Goal: Information Seeking & Learning: Learn about a topic

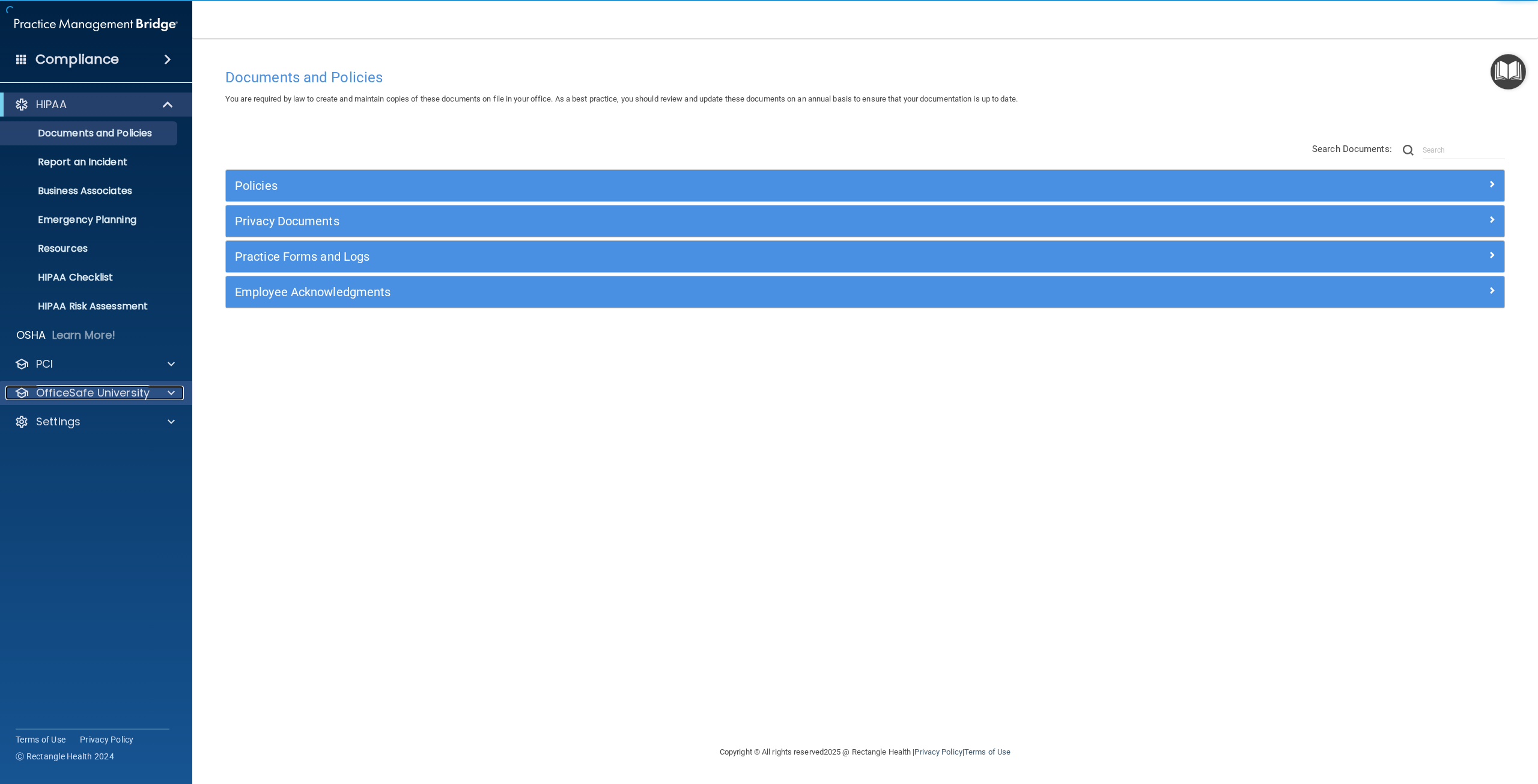
click at [132, 394] on p "OfficeSafe University" at bounding box center [93, 392] width 113 height 15
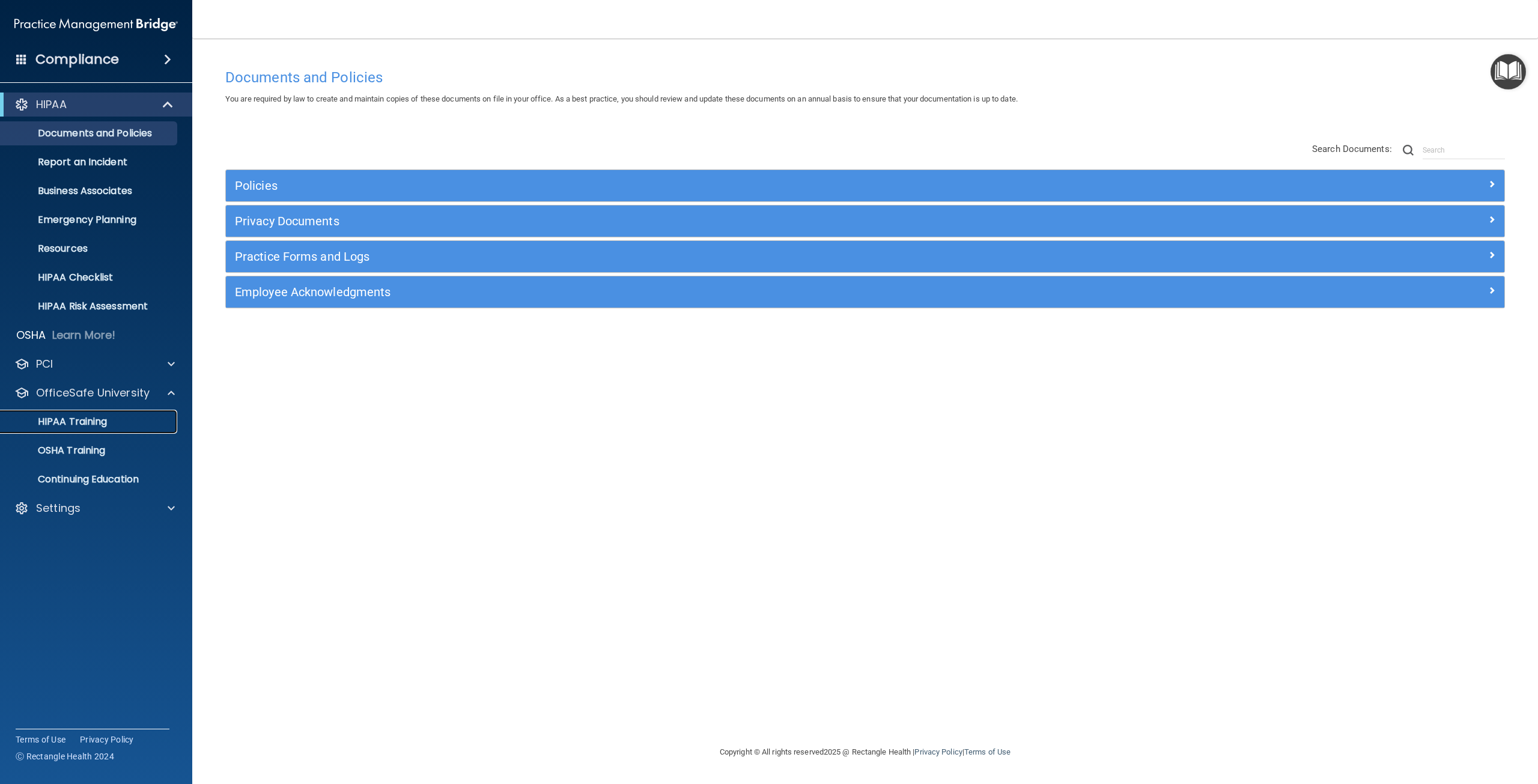
click at [123, 427] on div "HIPAA Training" at bounding box center [90, 422] width 164 height 12
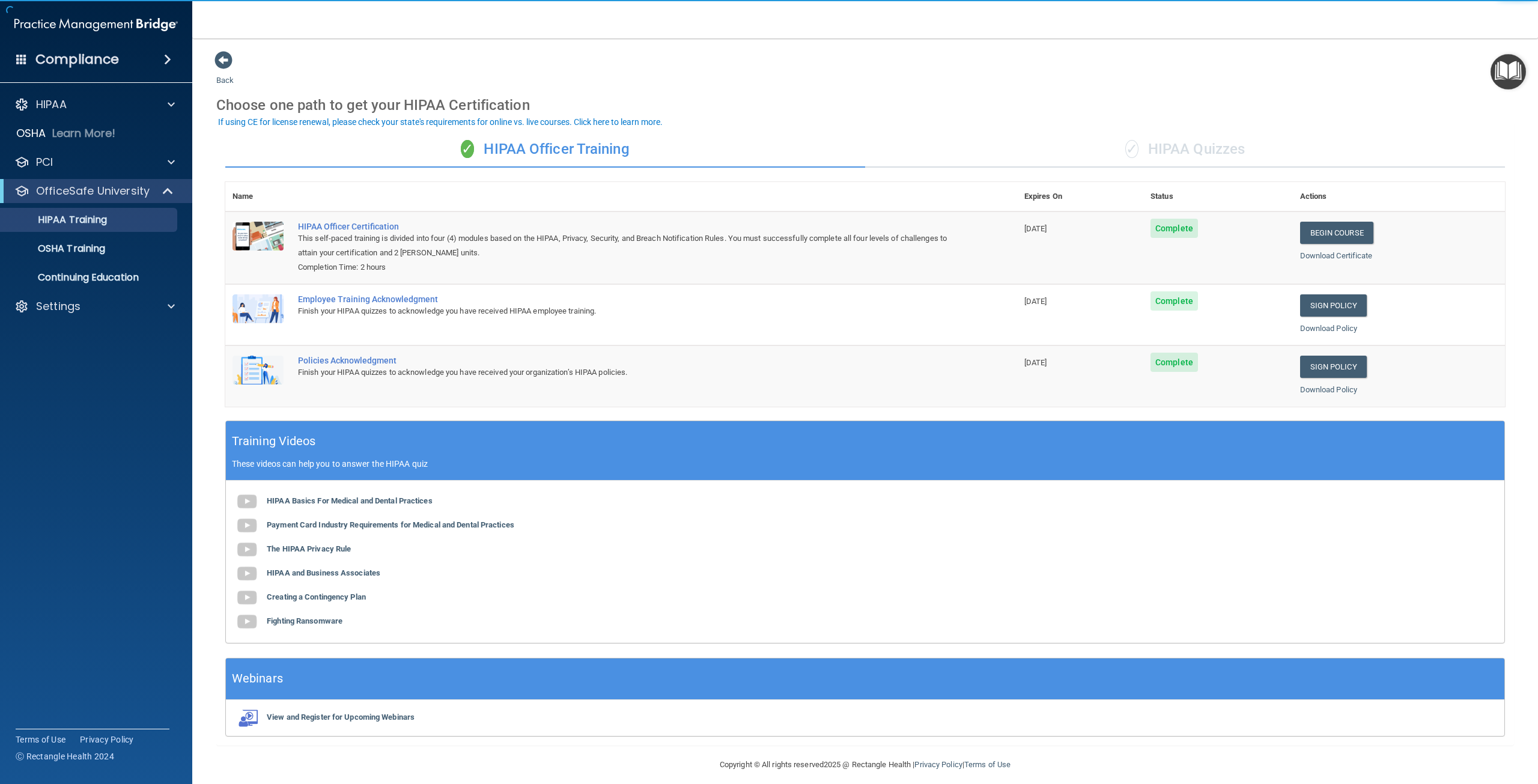
click at [1187, 154] on div "✓ HIPAA Quizzes" at bounding box center [1185, 149] width 640 height 36
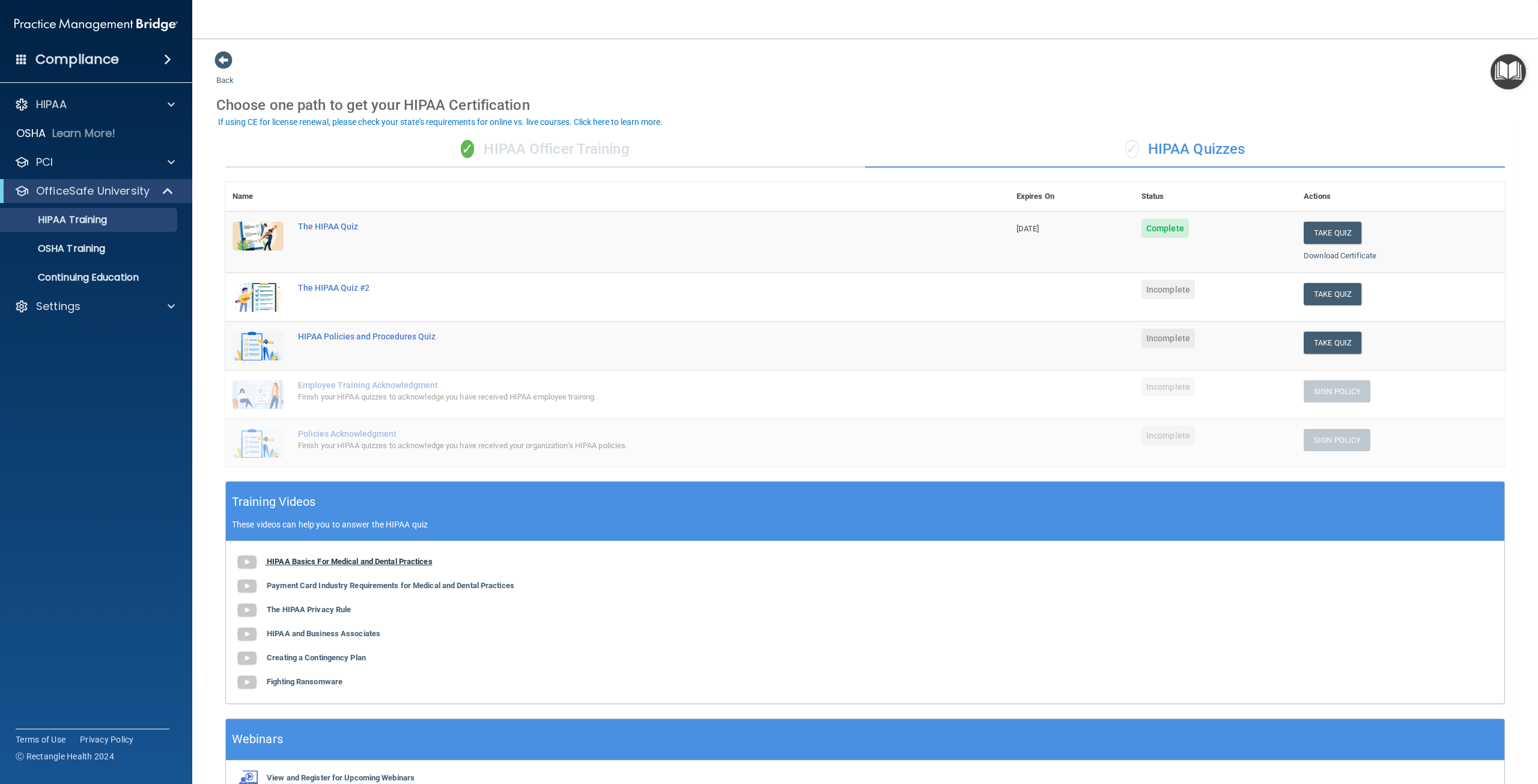
click at [381, 560] on b "HIPAA Basics For Medical and Dental Practices" at bounding box center [350, 561] width 166 height 9
click at [349, 587] on b "Payment Card Industry Requirements for Medical and Dental Practices" at bounding box center [390, 586] width 248 height 9
click at [311, 605] on b "The HIPAA Privacy Rule" at bounding box center [309, 609] width 84 height 9
click at [340, 632] on b "HIPAA and Business Associates" at bounding box center [324, 634] width 113 height 9
click at [297, 655] on b "Creating a Contingency Plan" at bounding box center [316, 658] width 99 height 9
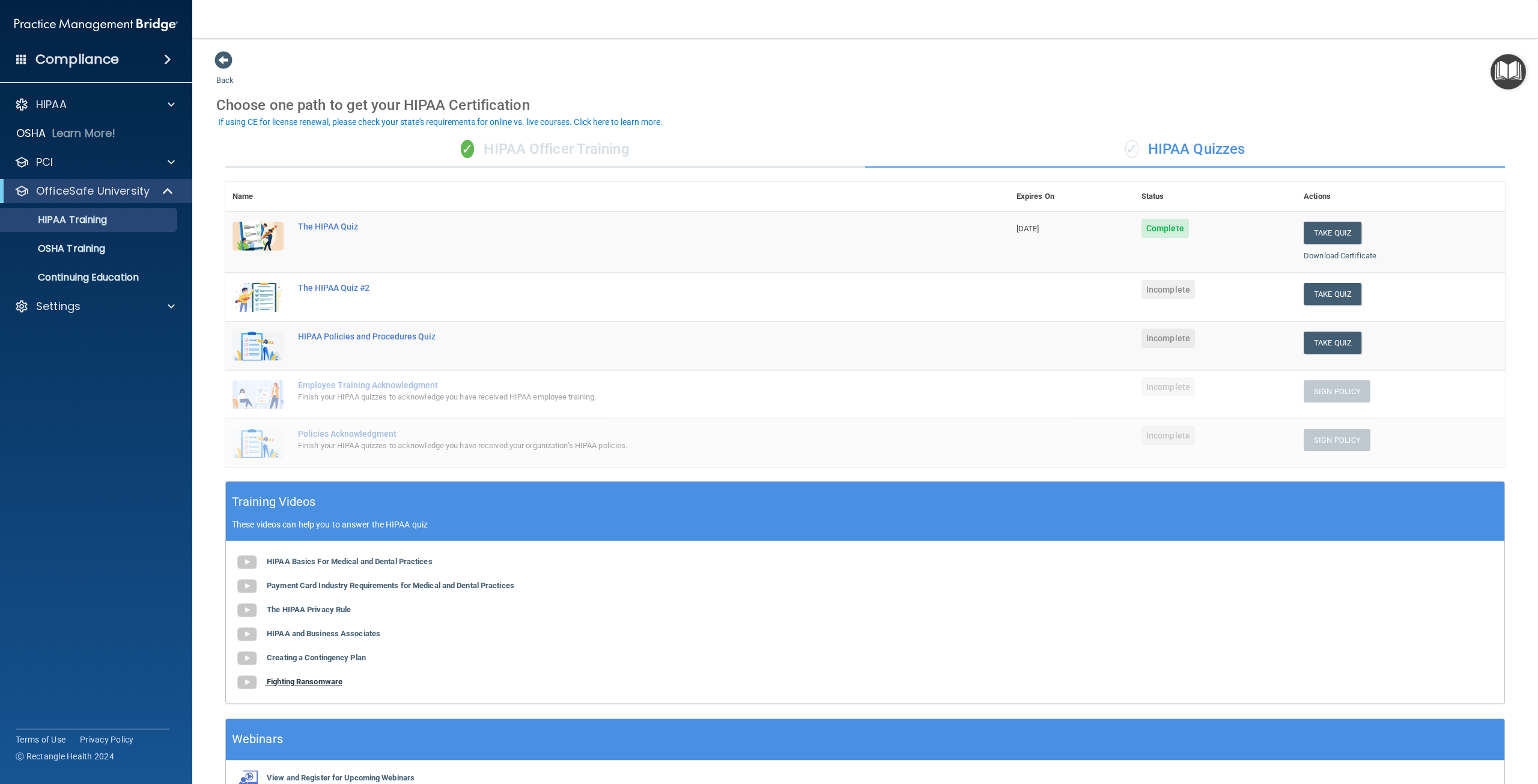
click at [307, 681] on b "Fighting Ransomware" at bounding box center [304, 681] width 76 height 9
click at [342, 293] on td "The HIPAA Quiz #2" at bounding box center [649, 297] width 718 height 48
click at [342, 290] on div "The HIPAA Quiz #2" at bounding box center [624, 287] width 652 height 10
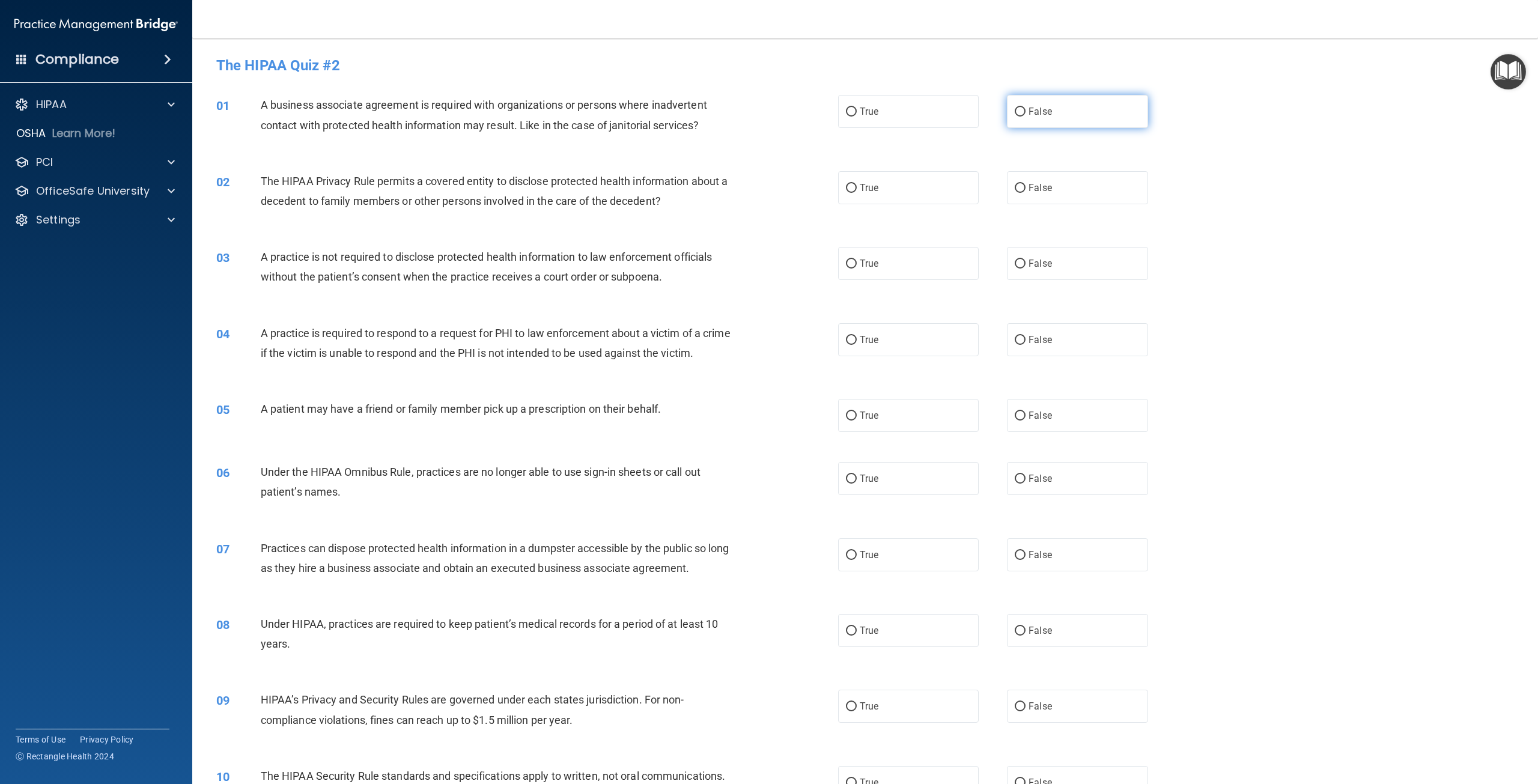
click at [1029, 113] on span "False" at bounding box center [1040, 111] width 24 height 11
click at [1026, 113] on input "False" at bounding box center [1020, 112] width 11 height 9
radio input "true"
click at [867, 185] on span "True" at bounding box center [869, 187] width 18 height 11
click at [857, 185] on input "True" at bounding box center [851, 189] width 11 height 9
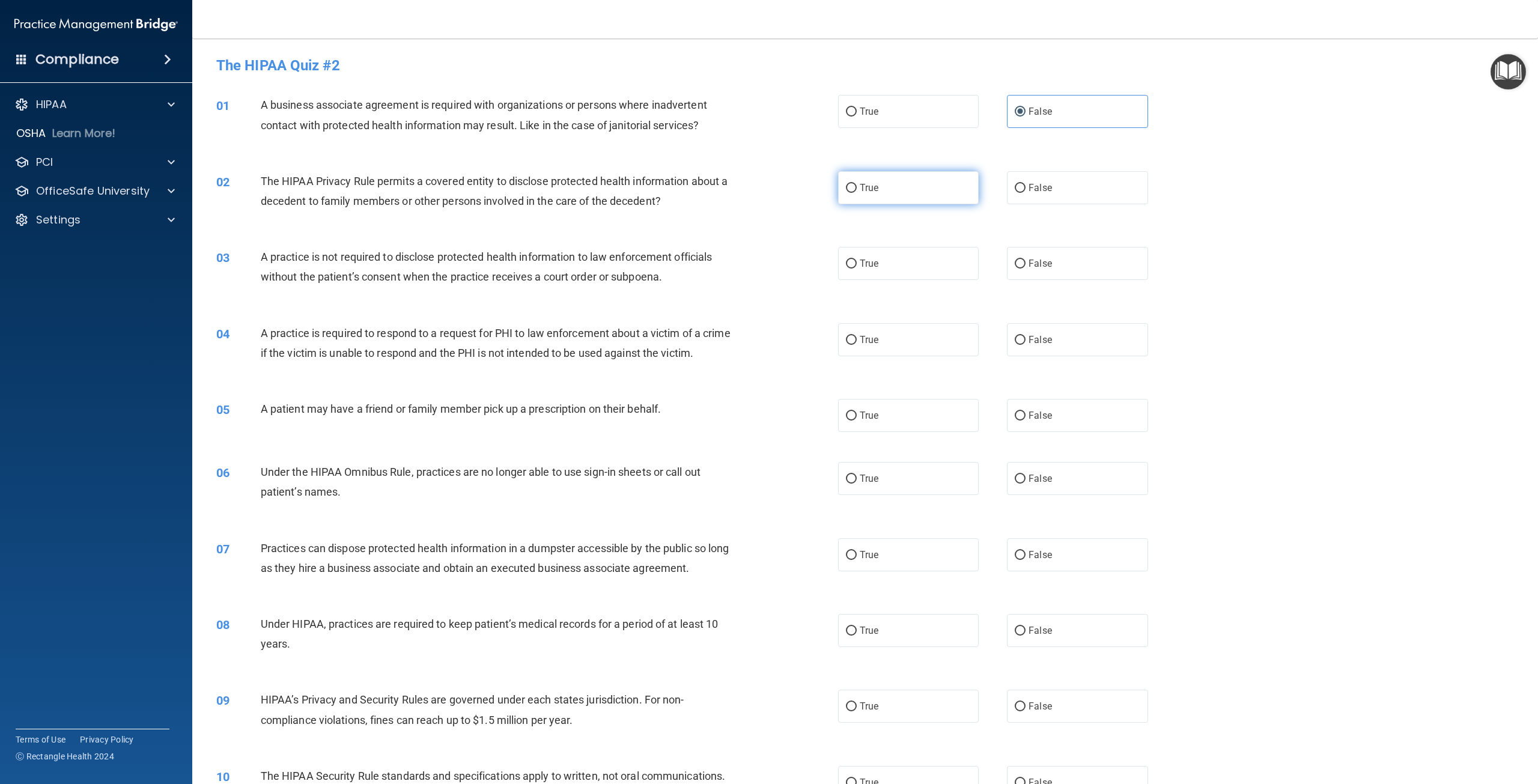
radio input "true"
click at [1078, 265] on label "False" at bounding box center [1076, 263] width 140 height 33
click at [1026, 265] on input "False" at bounding box center [1020, 264] width 11 height 9
radio input "true"
click at [900, 340] on label "True" at bounding box center [908, 340] width 140 height 33
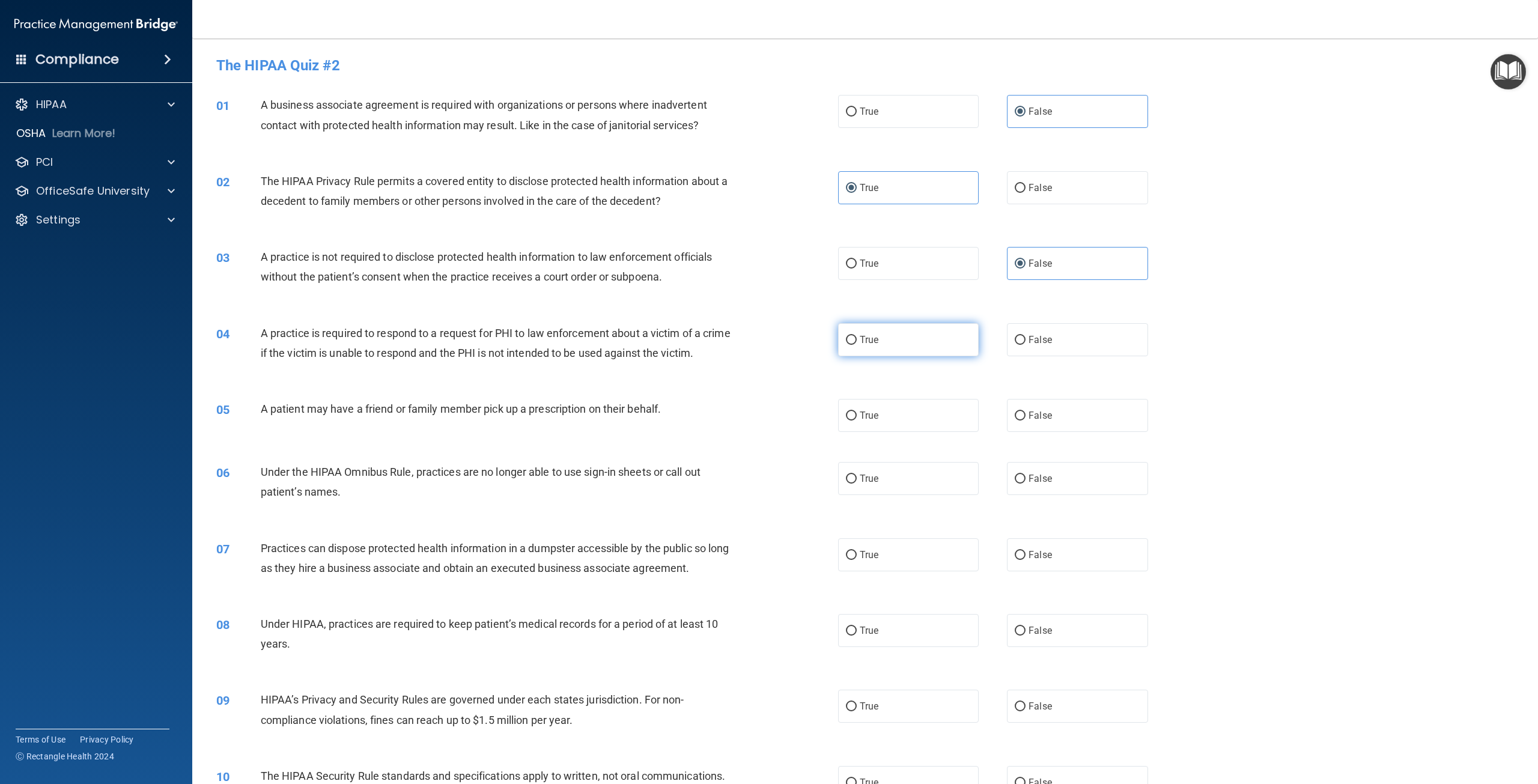
click at [857, 340] on input "True" at bounding box center [851, 340] width 11 height 9
radio input "true"
click at [1040, 421] on span "False" at bounding box center [1040, 415] width 24 height 11
click at [1026, 421] on input "False" at bounding box center [1020, 416] width 11 height 9
radio input "true"
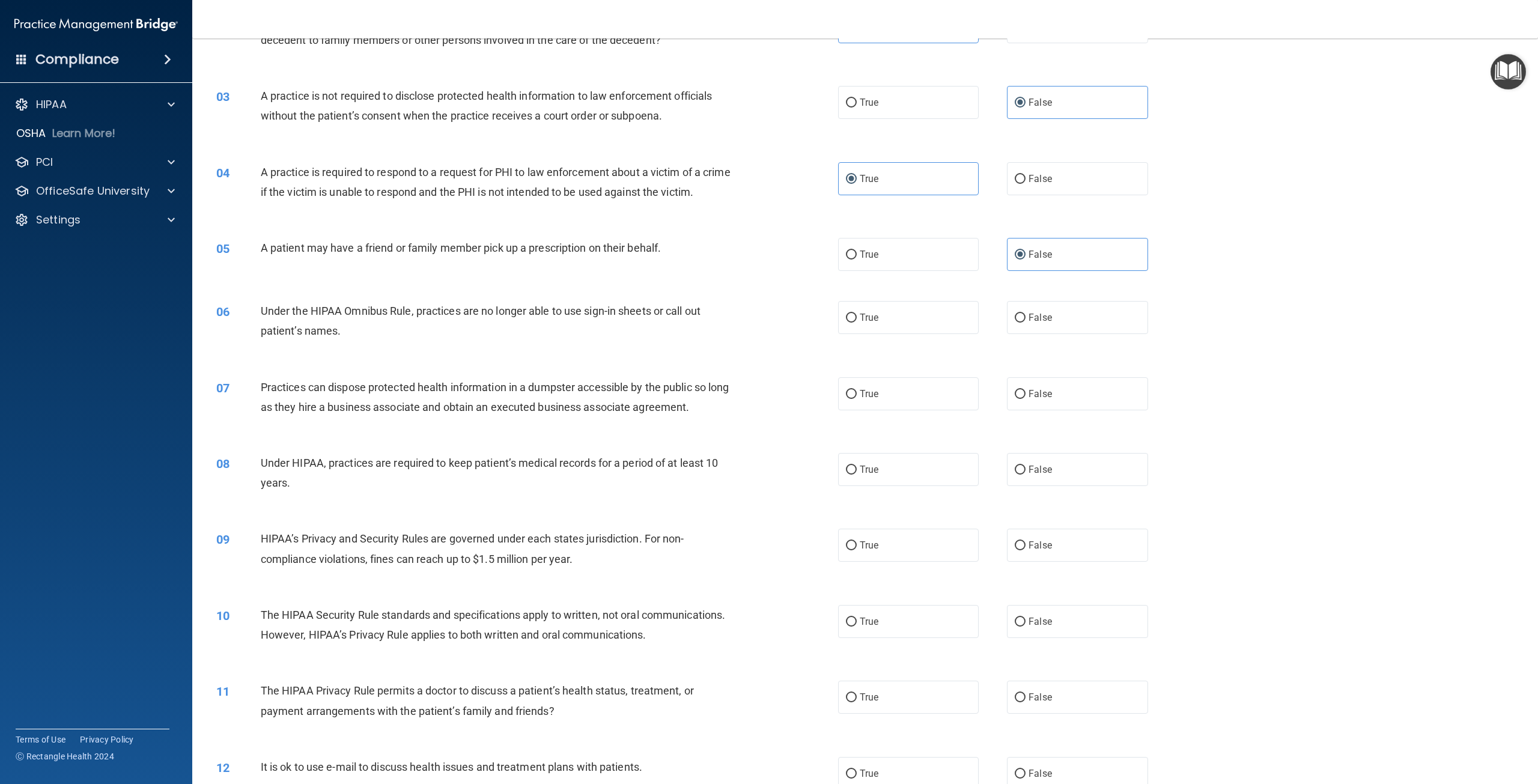
scroll to position [180, 0]
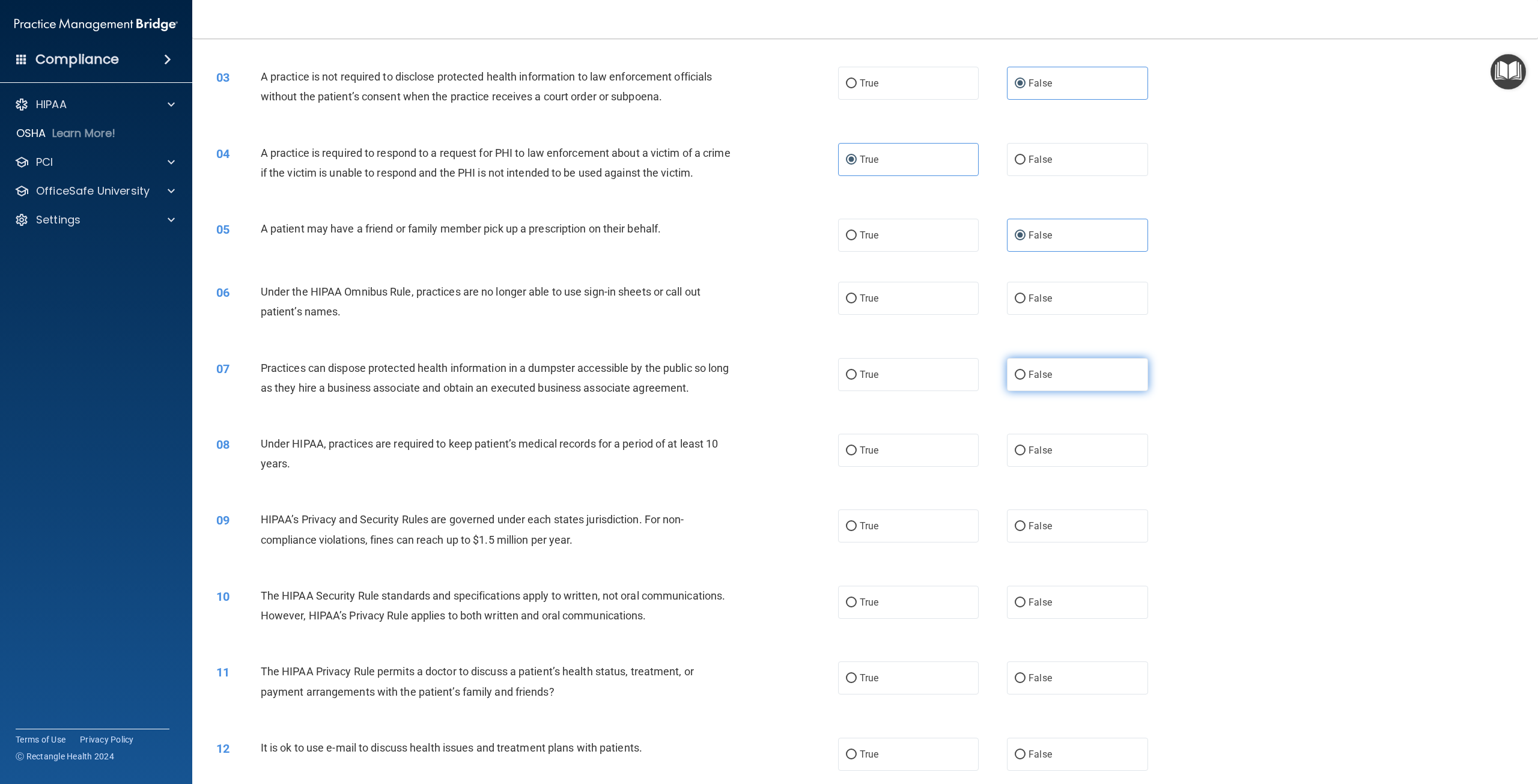
click at [1035, 380] on span "False" at bounding box center [1040, 374] width 24 height 11
click at [1026, 379] on input "False" at bounding box center [1020, 376] width 11 height 9
radio input "true"
click at [864, 467] on label "True" at bounding box center [908, 450] width 140 height 33
click at [857, 455] on input "True" at bounding box center [851, 451] width 11 height 9
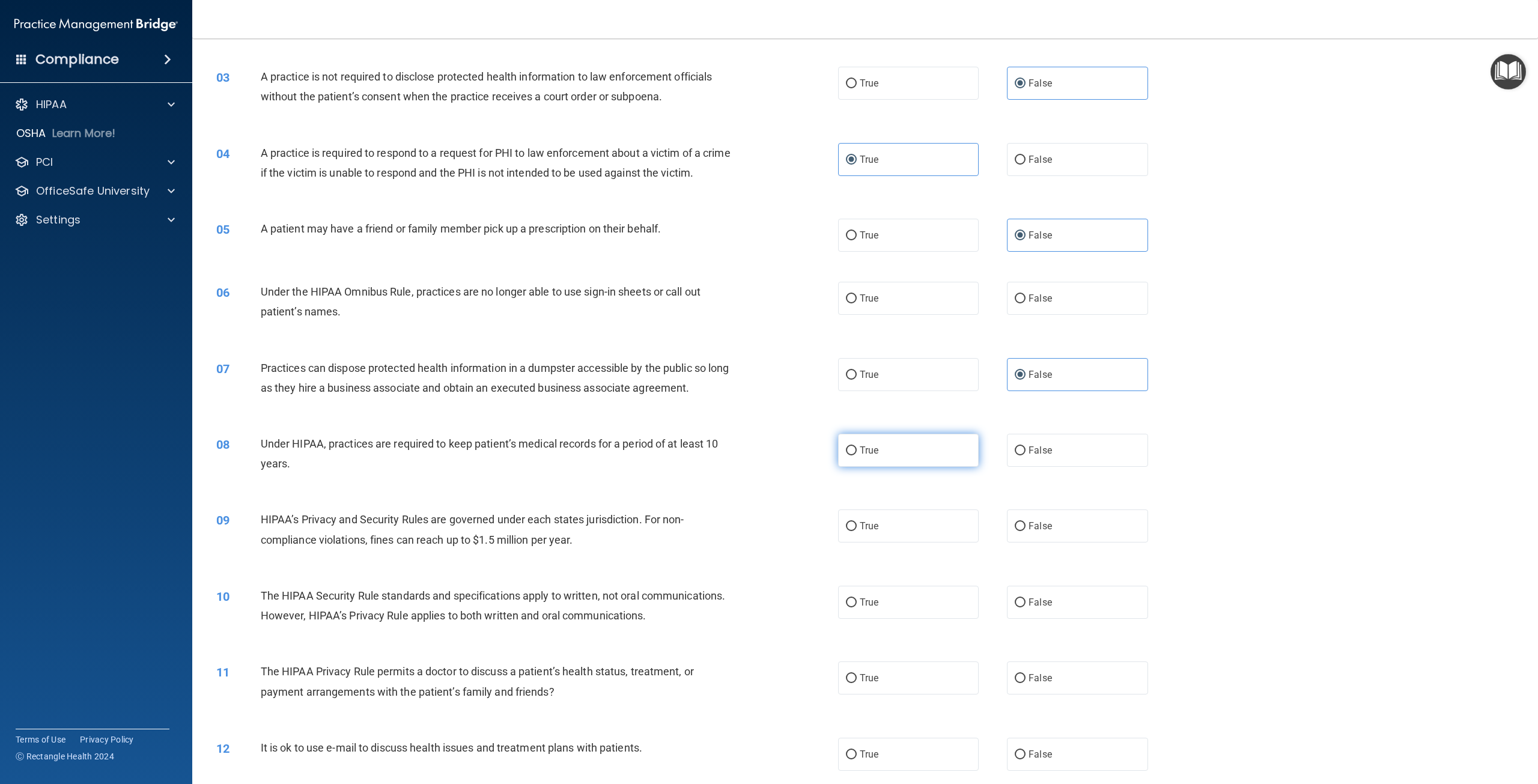
radio input "true"
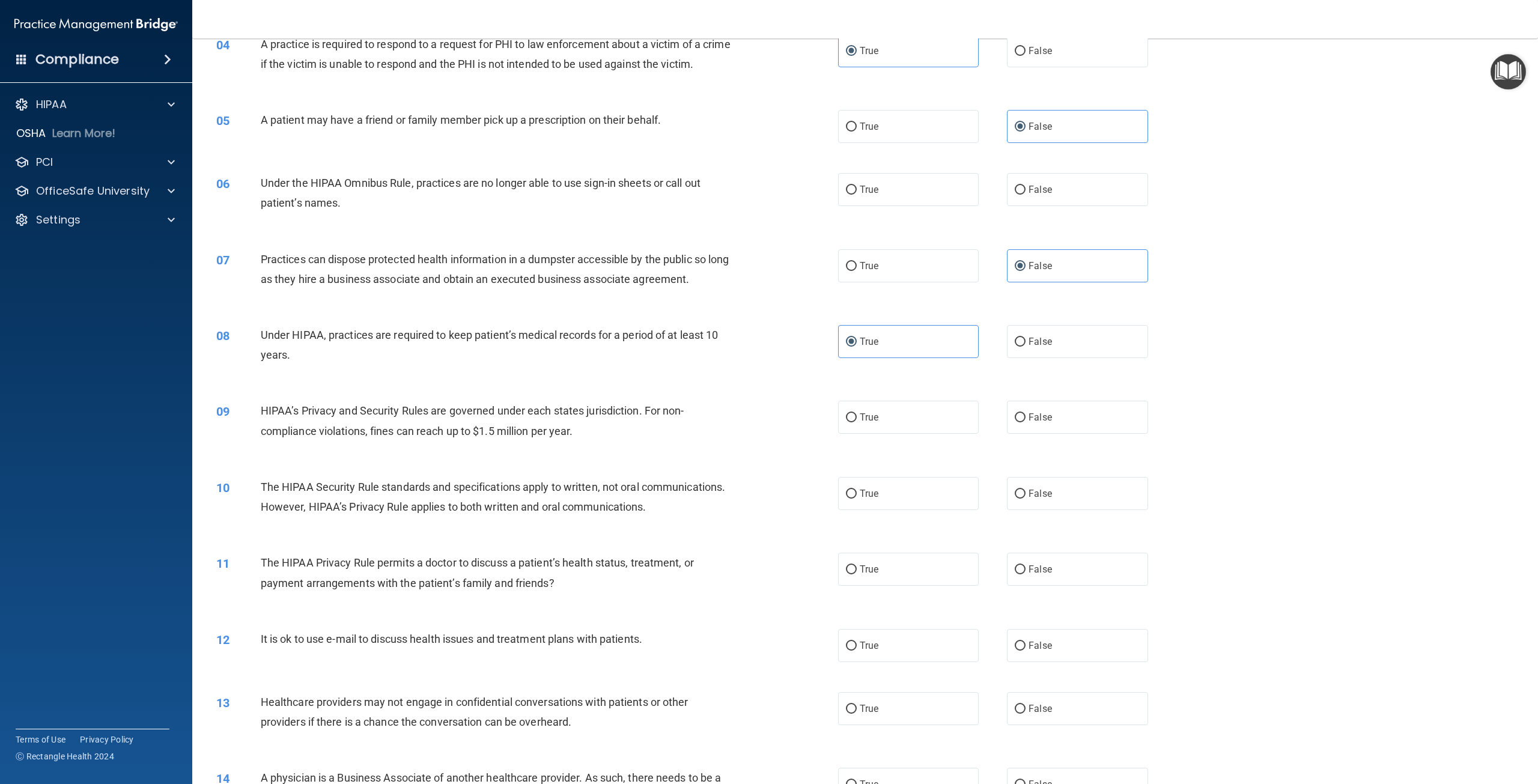
scroll to position [300, 0]
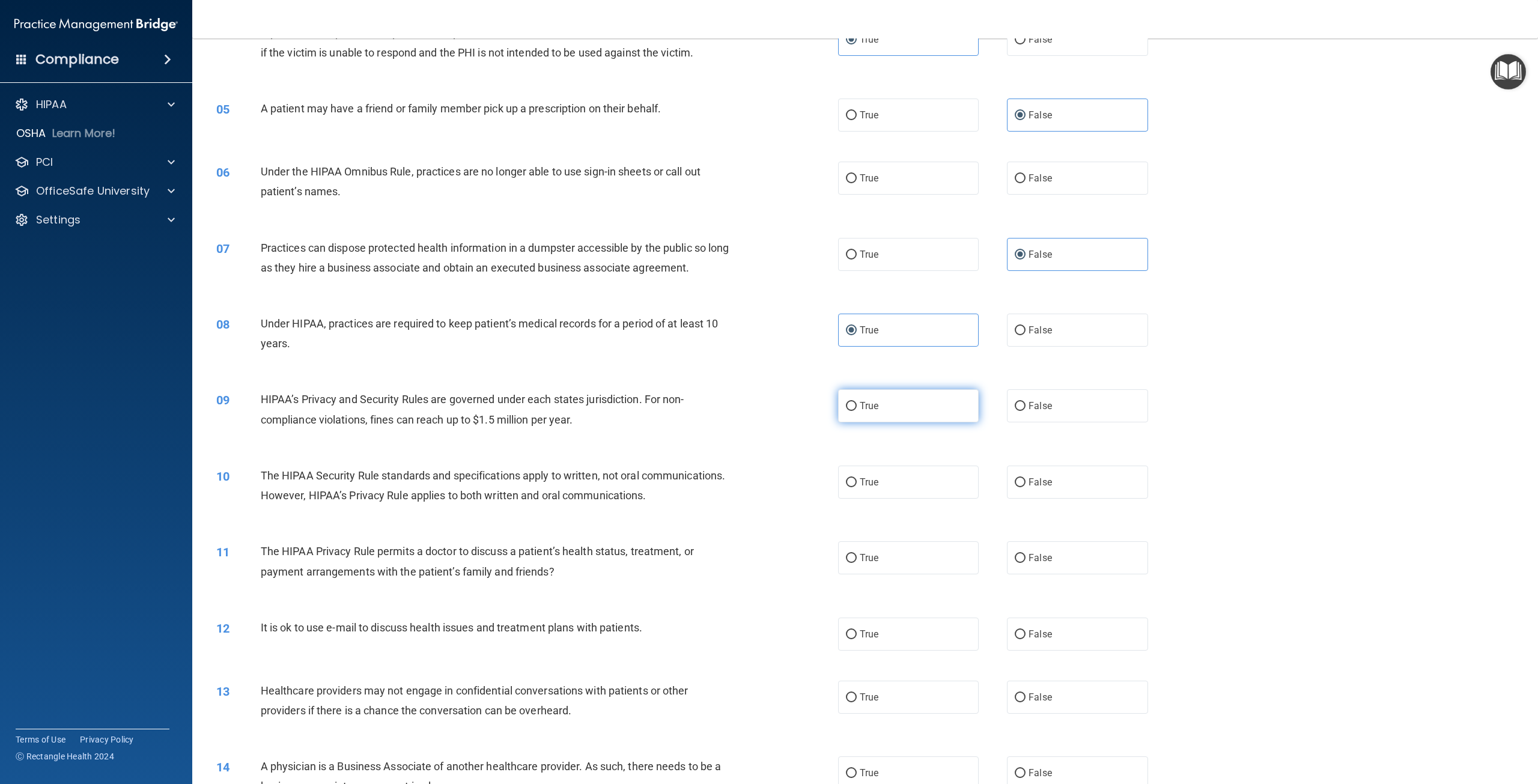
click at [863, 412] on span "True" at bounding box center [869, 405] width 18 height 11
click at [857, 411] on input "True" at bounding box center [851, 406] width 11 height 9
radio input "true"
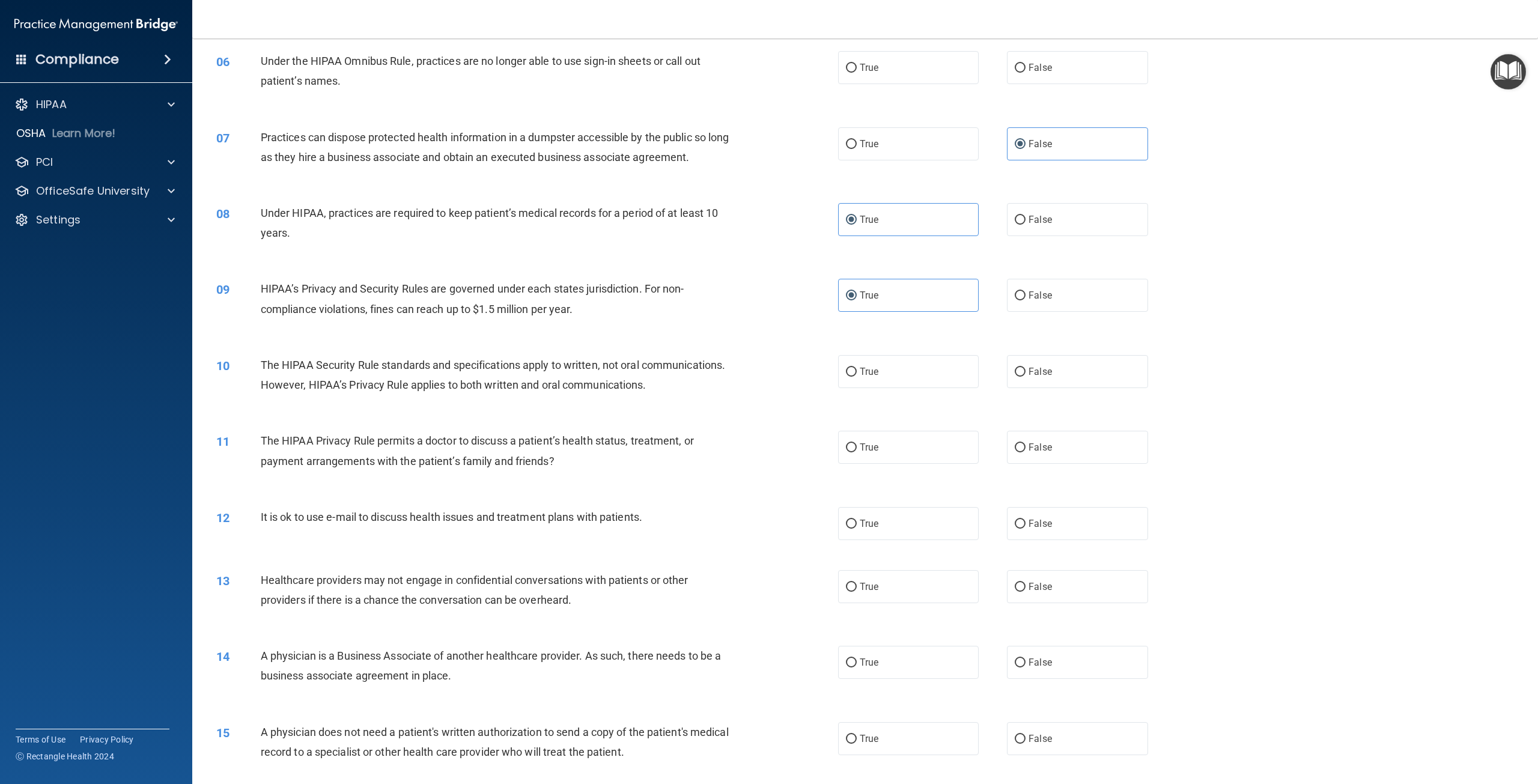
scroll to position [421, 0]
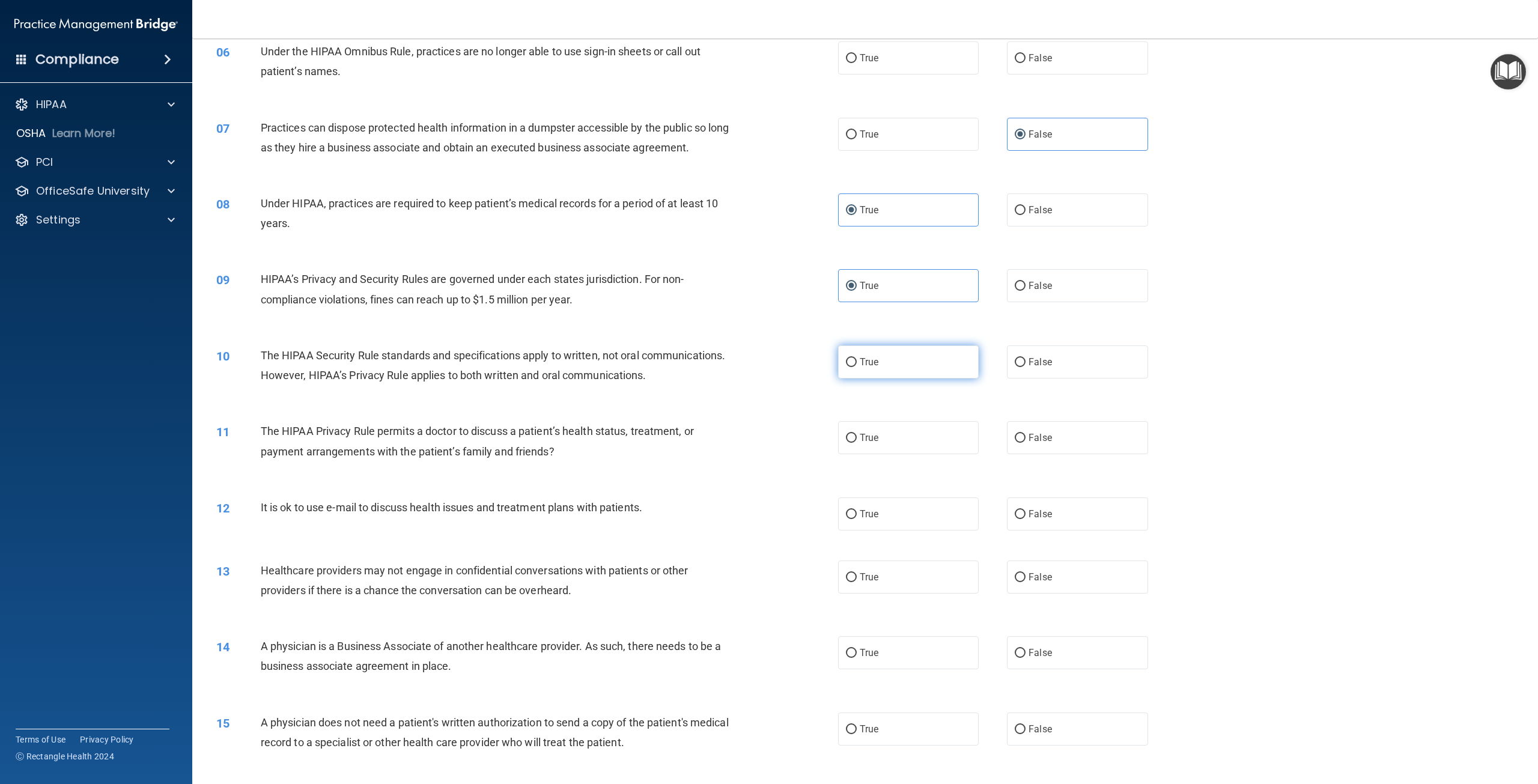
click at [868, 368] on span "True" at bounding box center [869, 362] width 18 height 11
click at [857, 367] on input "True" at bounding box center [851, 362] width 11 height 9
radio input "true"
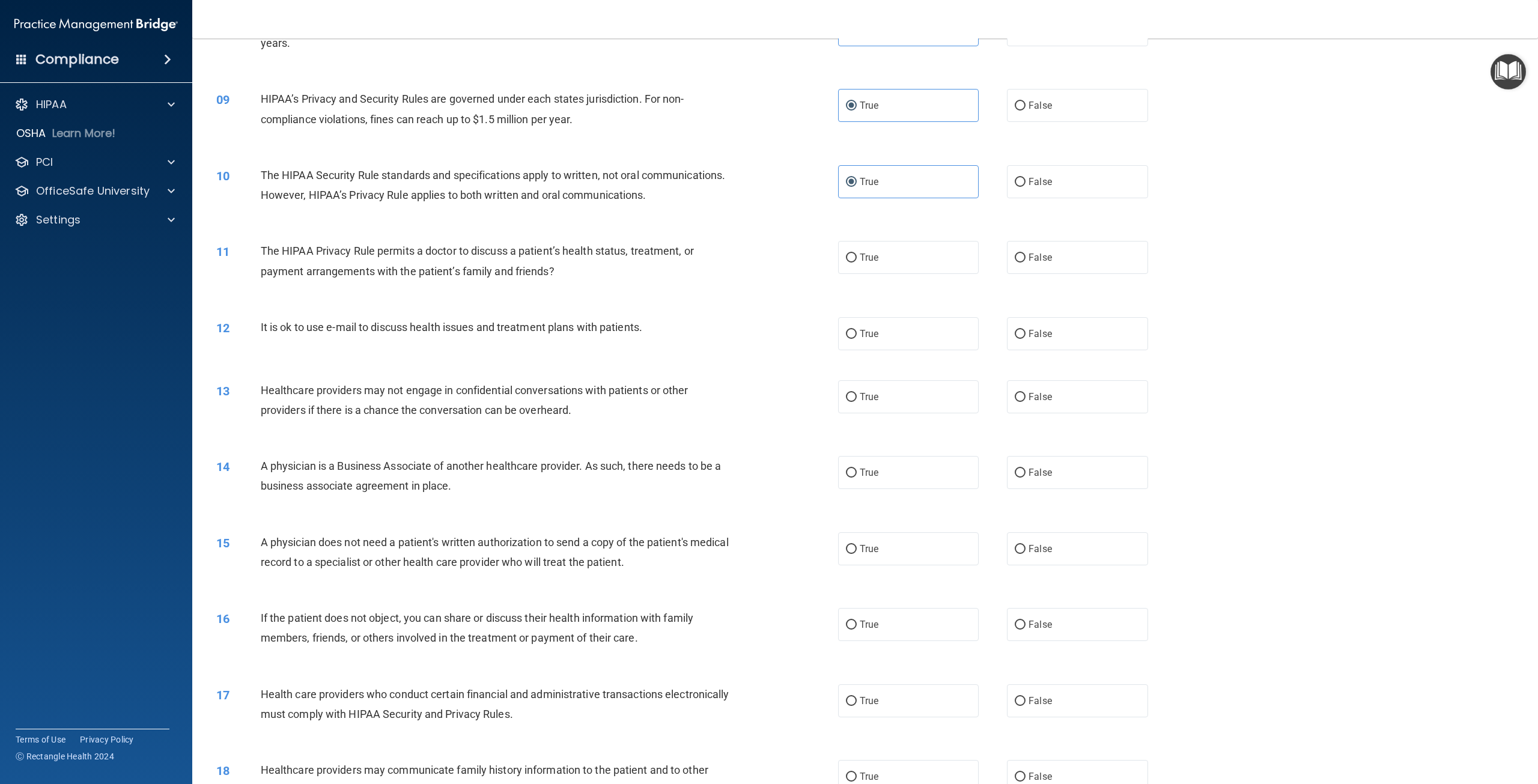
scroll to position [661, 0]
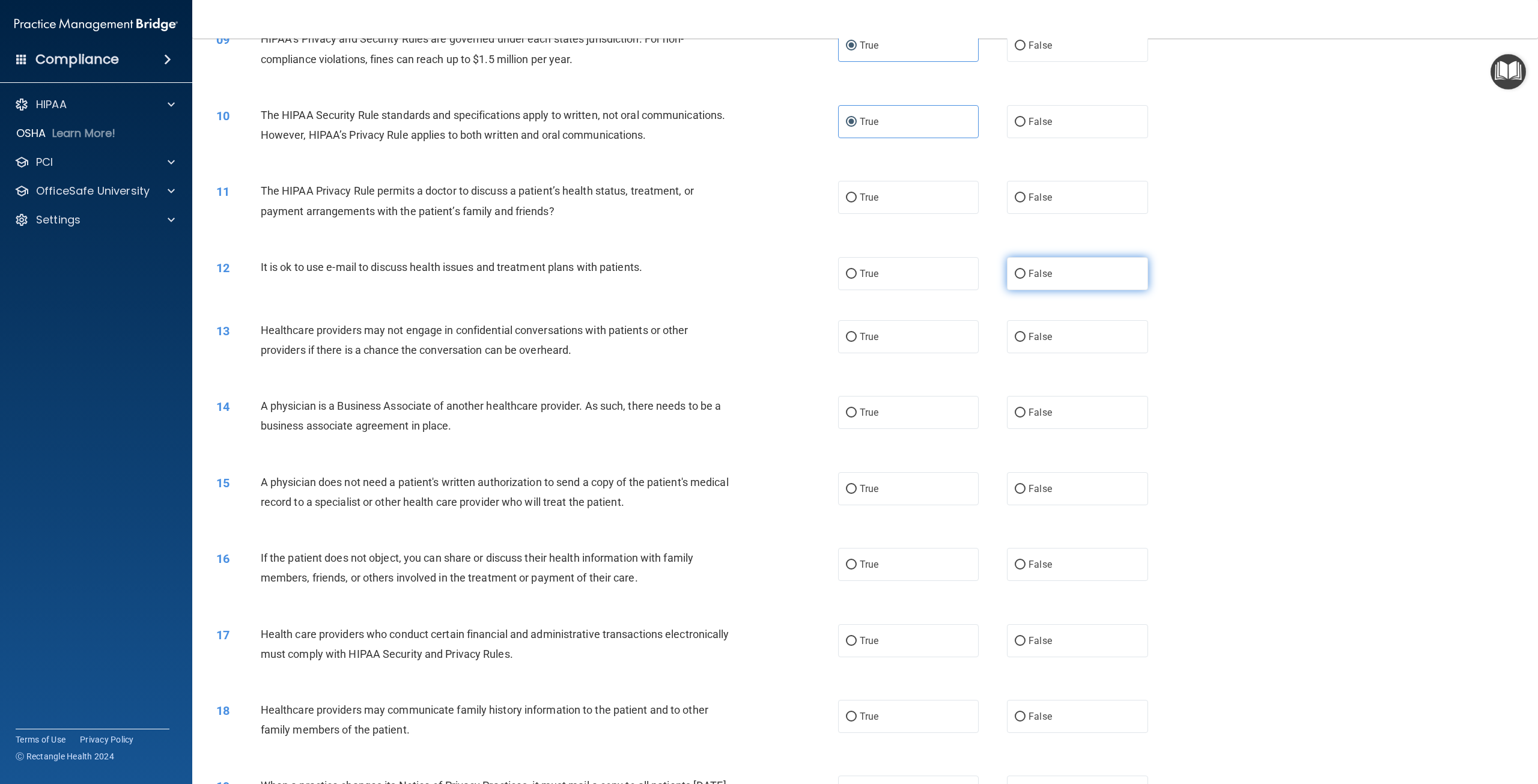
click at [1035, 279] on span "False" at bounding box center [1040, 274] width 24 height 11
click at [1026, 279] on input "False" at bounding box center [1020, 274] width 11 height 9
radio input "true"
click at [957, 214] on label "True" at bounding box center [908, 197] width 140 height 33
click at [857, 202] on input "True" at bounding box center [851, 198] width 11 height 9
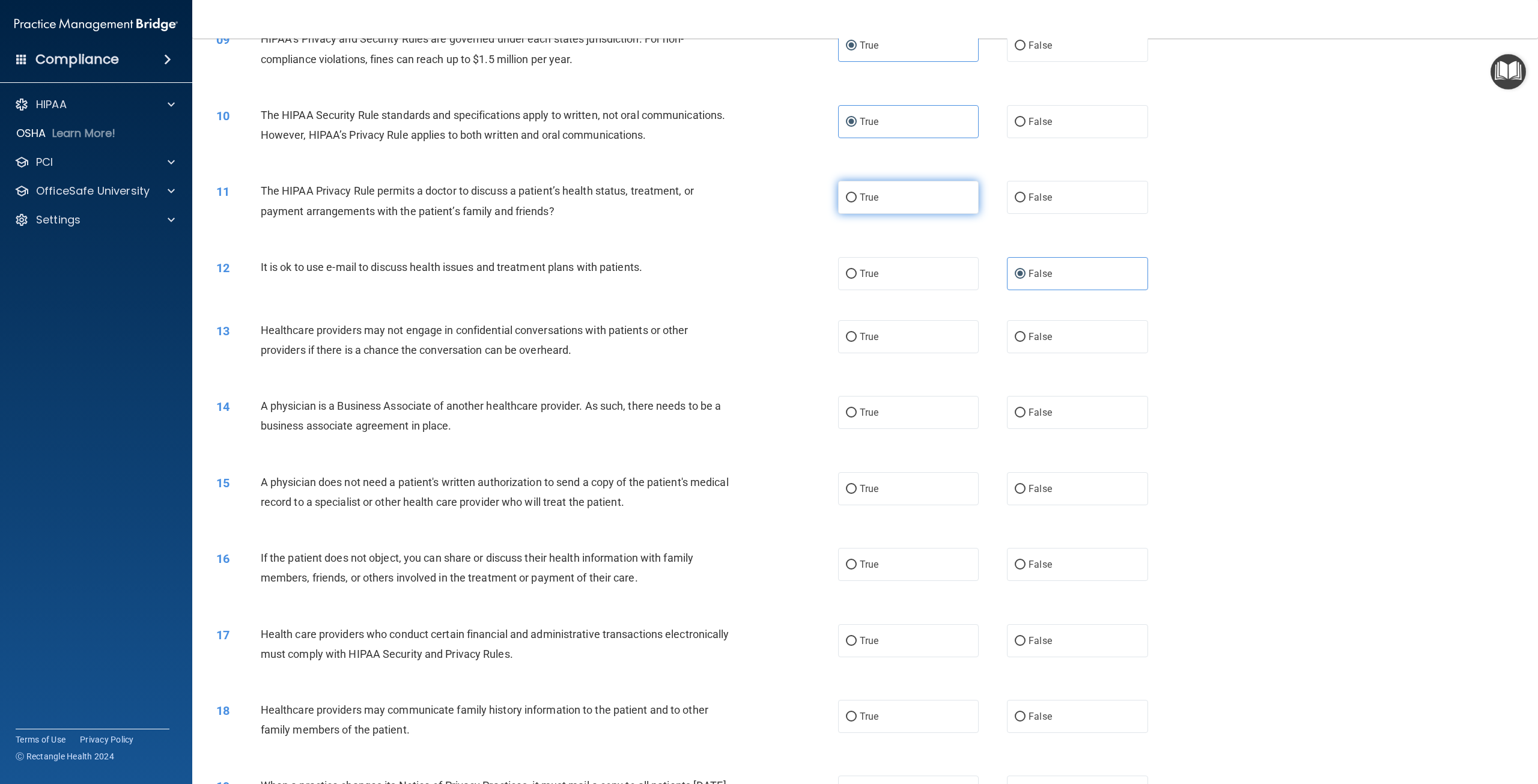
radio input "true"
click at [1047, 353] on label "False" at bounding box center [1076, 336] width 140 height 33
click at [1026, 342] on input "False" at bounding box center [1020, 337] width 11 height 9
radio input "true"
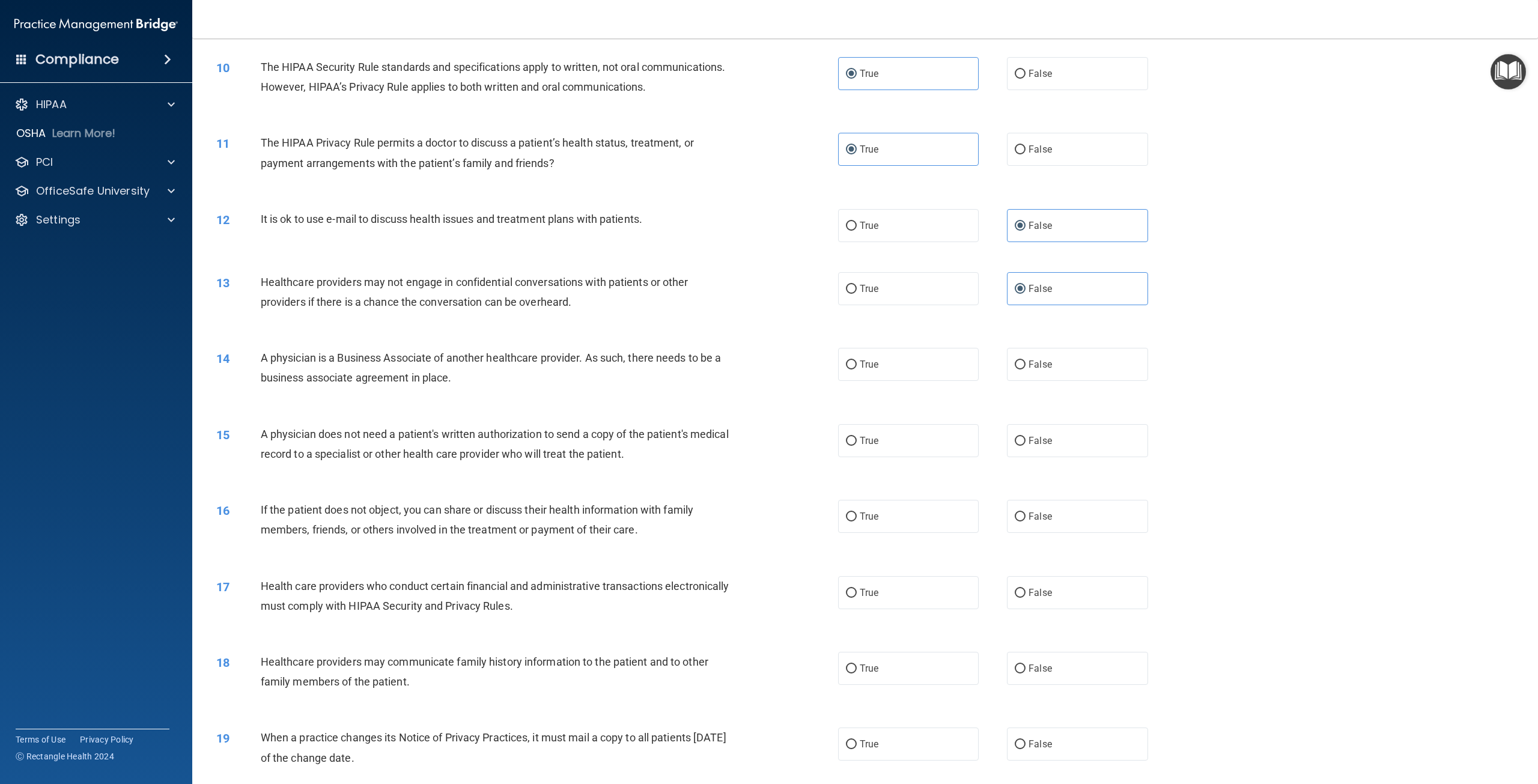
scroll to position [720, 0]
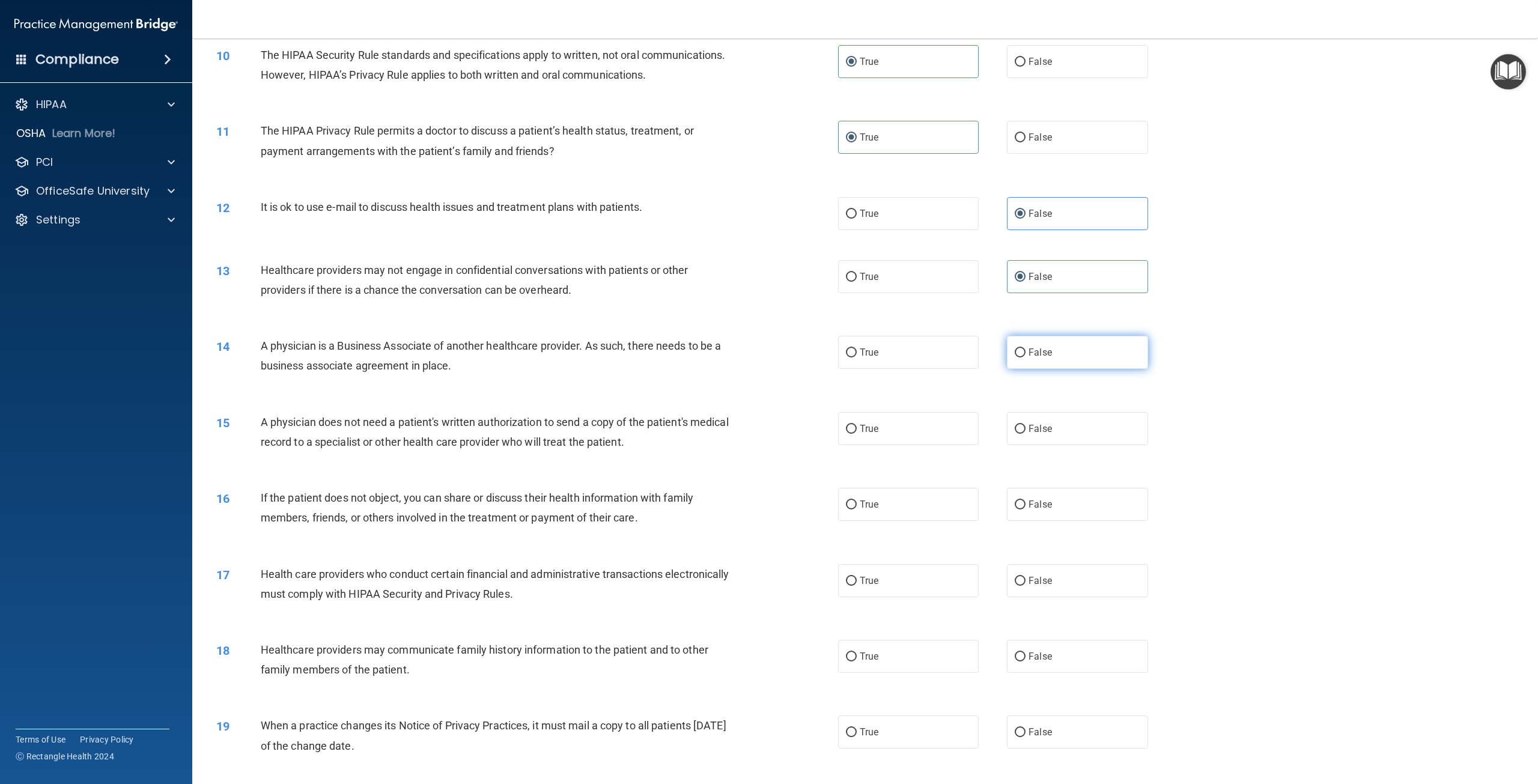
click at [1044, 358] on span "False" at bounding box center [1040, 352] width 24 height 11
click at [1026, 357] on input "False" at bounding box center [1020, 353] width 11 height 9
radio input "true"
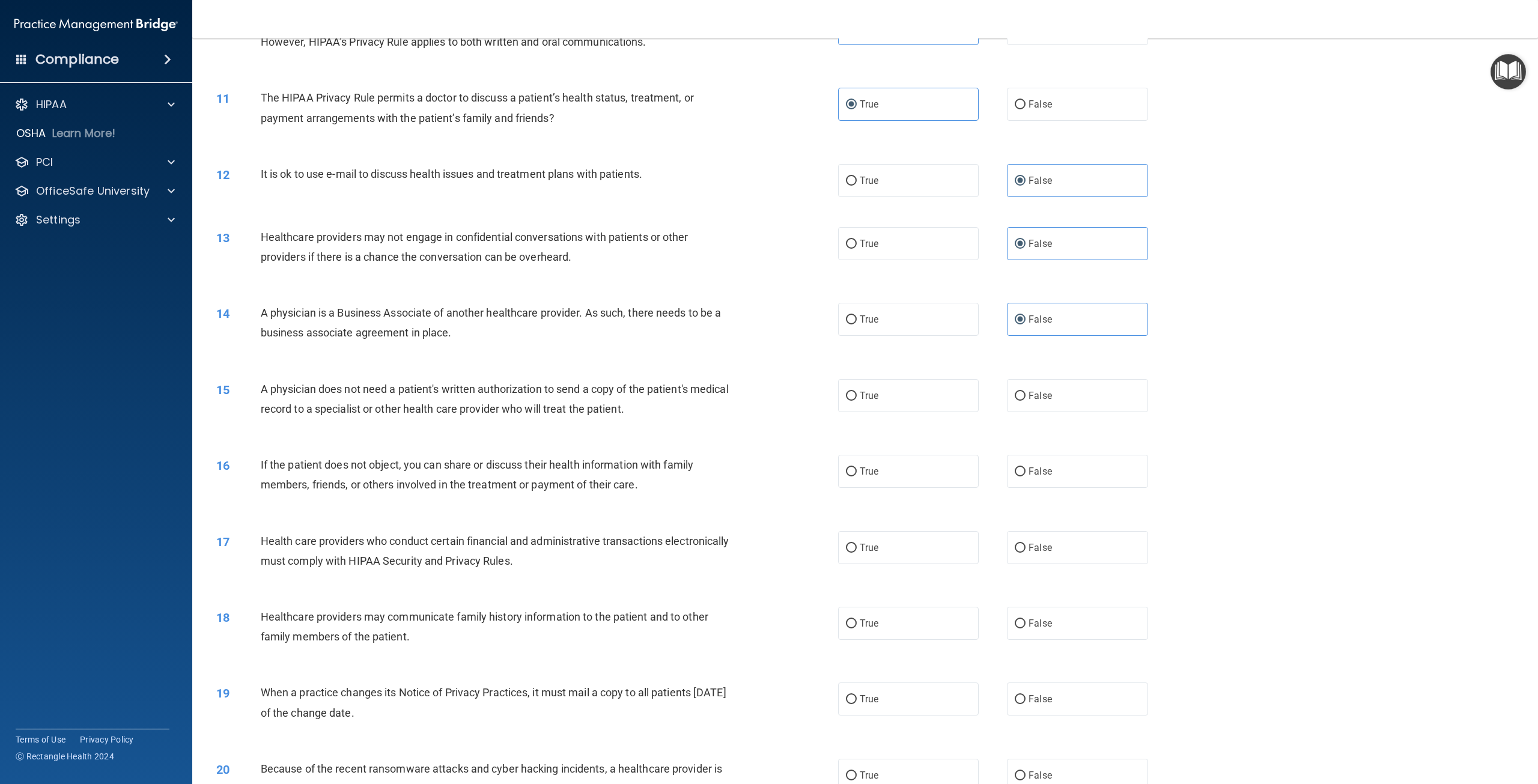
scroll to position [781, 0]
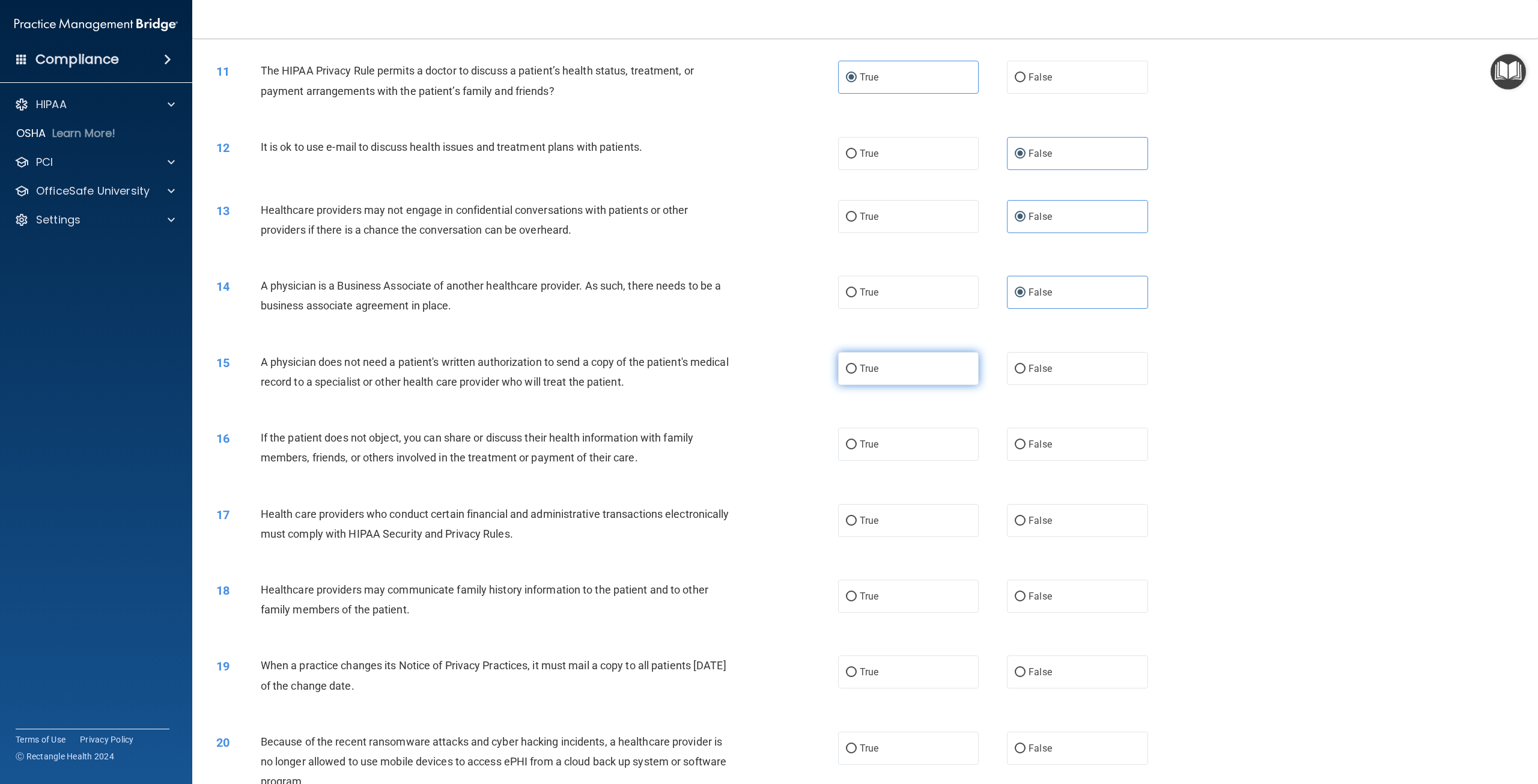
click at [924, 385] on label "True" at bounding box center [908, 368] width 140 height 33
click at [857, 373] on input "True" at bounding box center [851, 369] width 11 height 9
radio input "true"
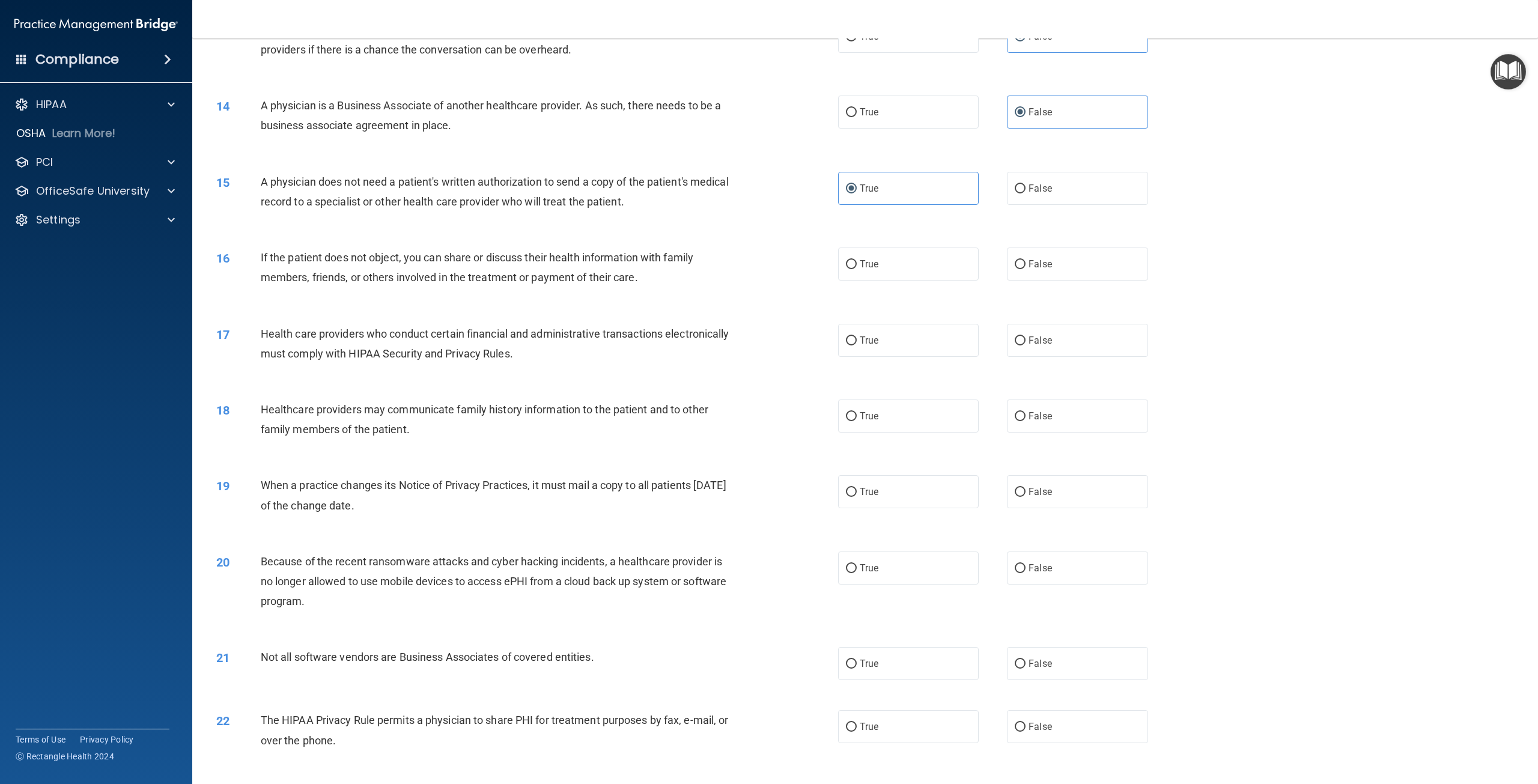
scroll to position [661, 0]
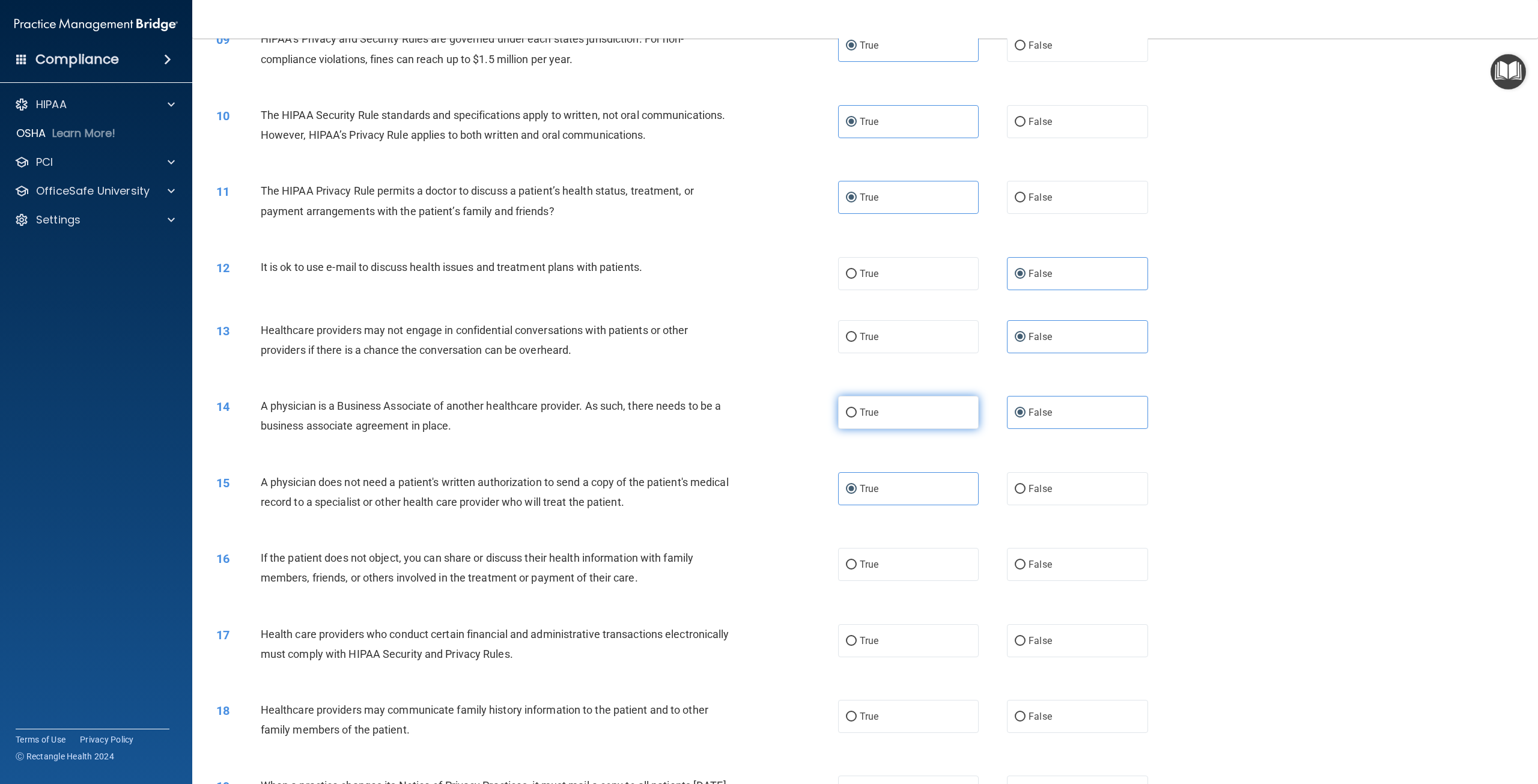
click at [911, 429] on label "True" at bounding box center [908, 412] width 140 height 33
click at [857, 418] on input "True" at bounding box center [851, 413] width 11 height 9
radio input "true"
radio input "false"
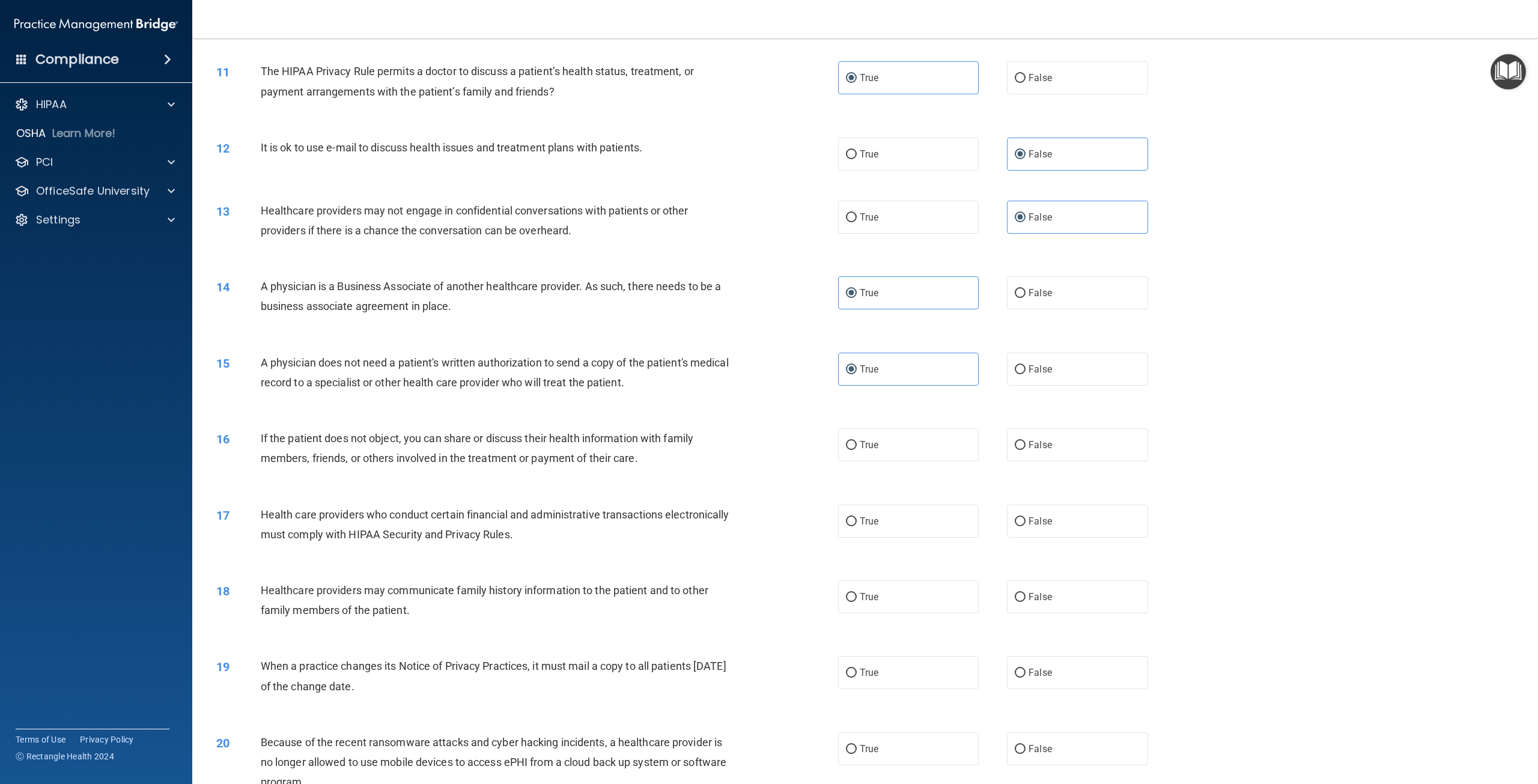
scroll to position [781, 0]
click at [942, 461] on label "True" at bounding box center [908, 444] width 140 height 33
click at [857, 449] on input "True" at bounding box center [851, 444] width 11 height 9
radio input "true"
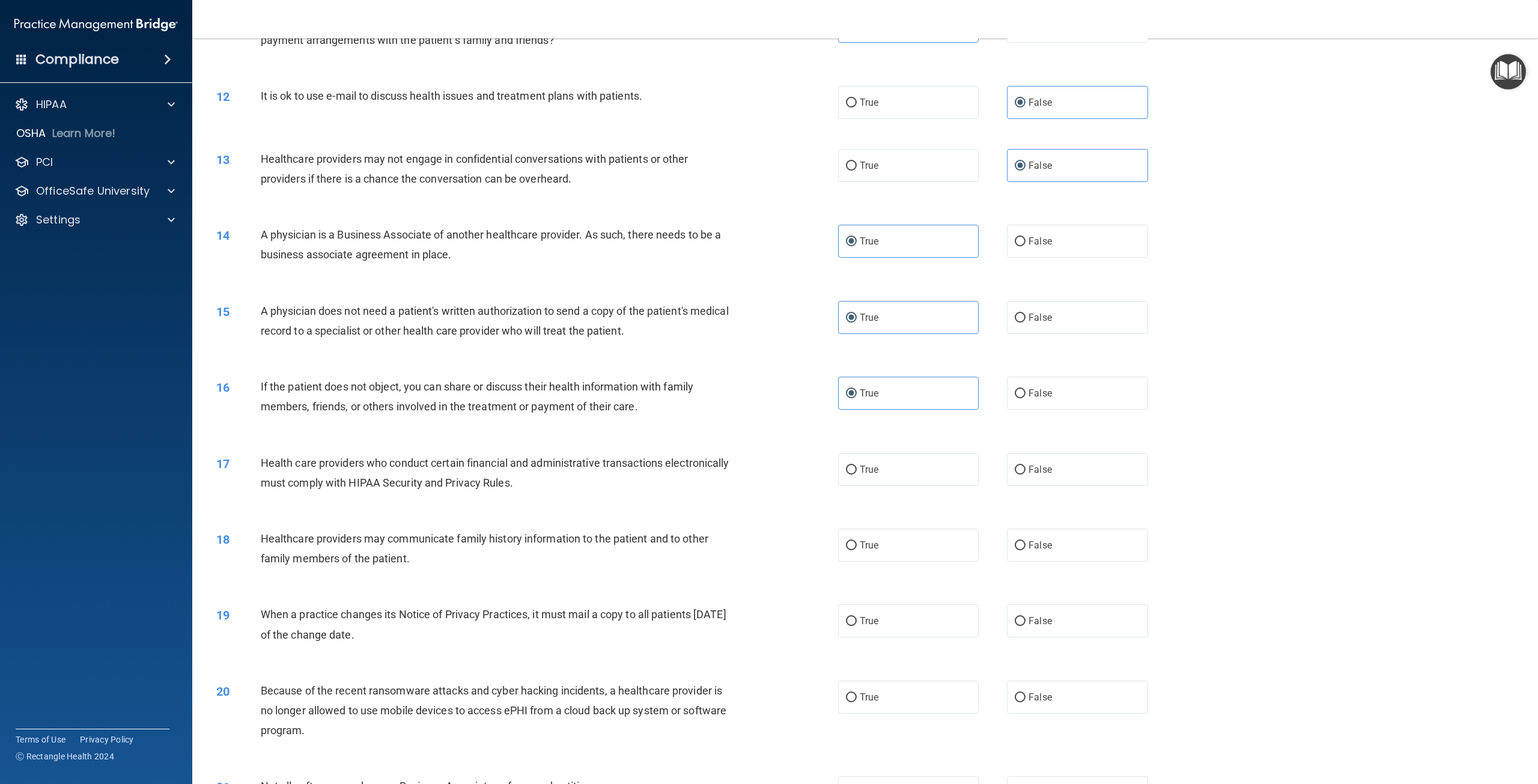
scroll to position [901, 0]
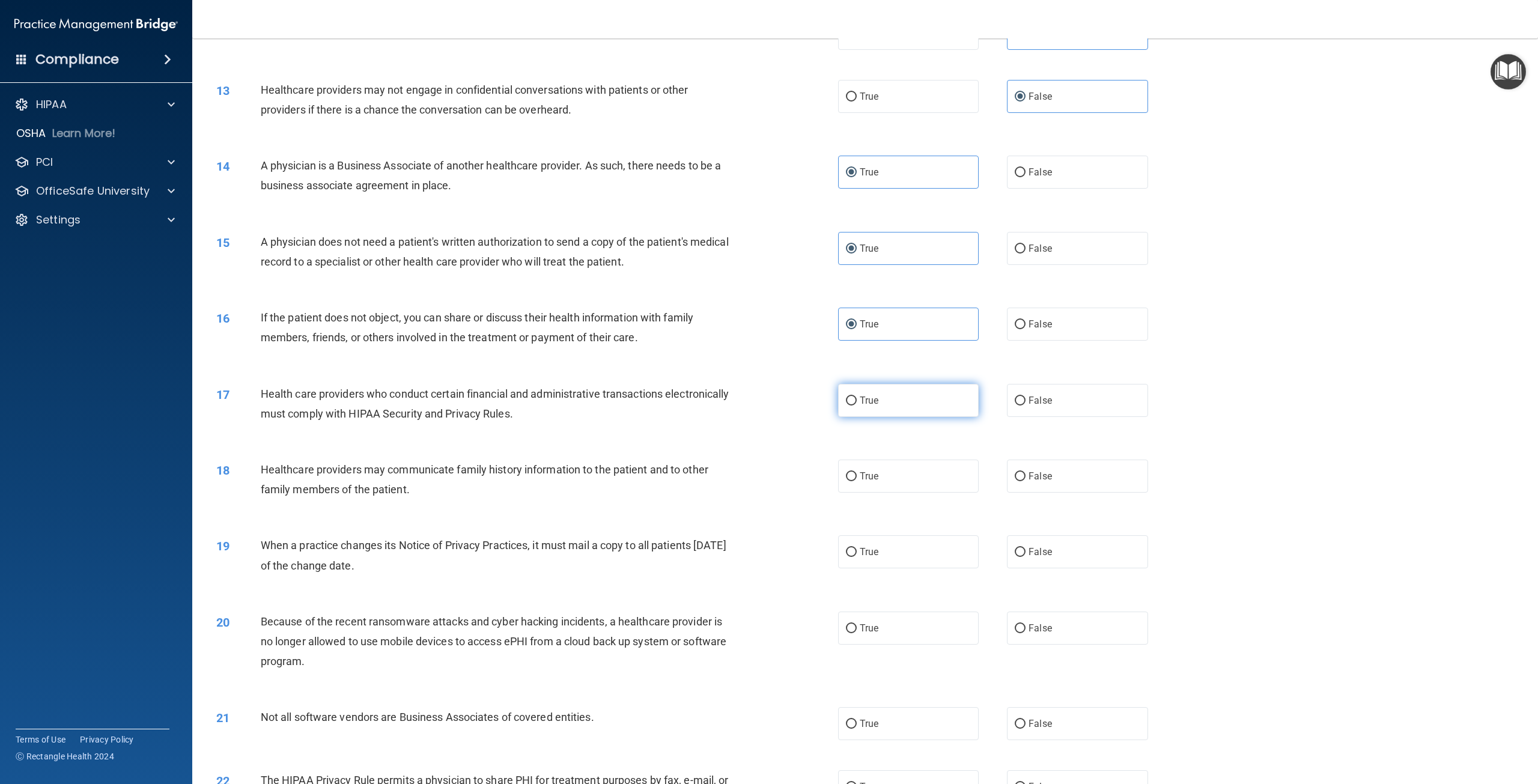
click at [883, 417] on label "True" at bounding box center [908, 400] width 140 height 33
click at [857, 405] on input "True" at bounding box center [851, 401] width 11 height 9
radio input "true"
click at [1021, 493] on label "False" at bounding box center [1076, 476] width 140 height 33
click at [1021, 481] on input "False" at bounding box center [1020, 477] width 11 height 9
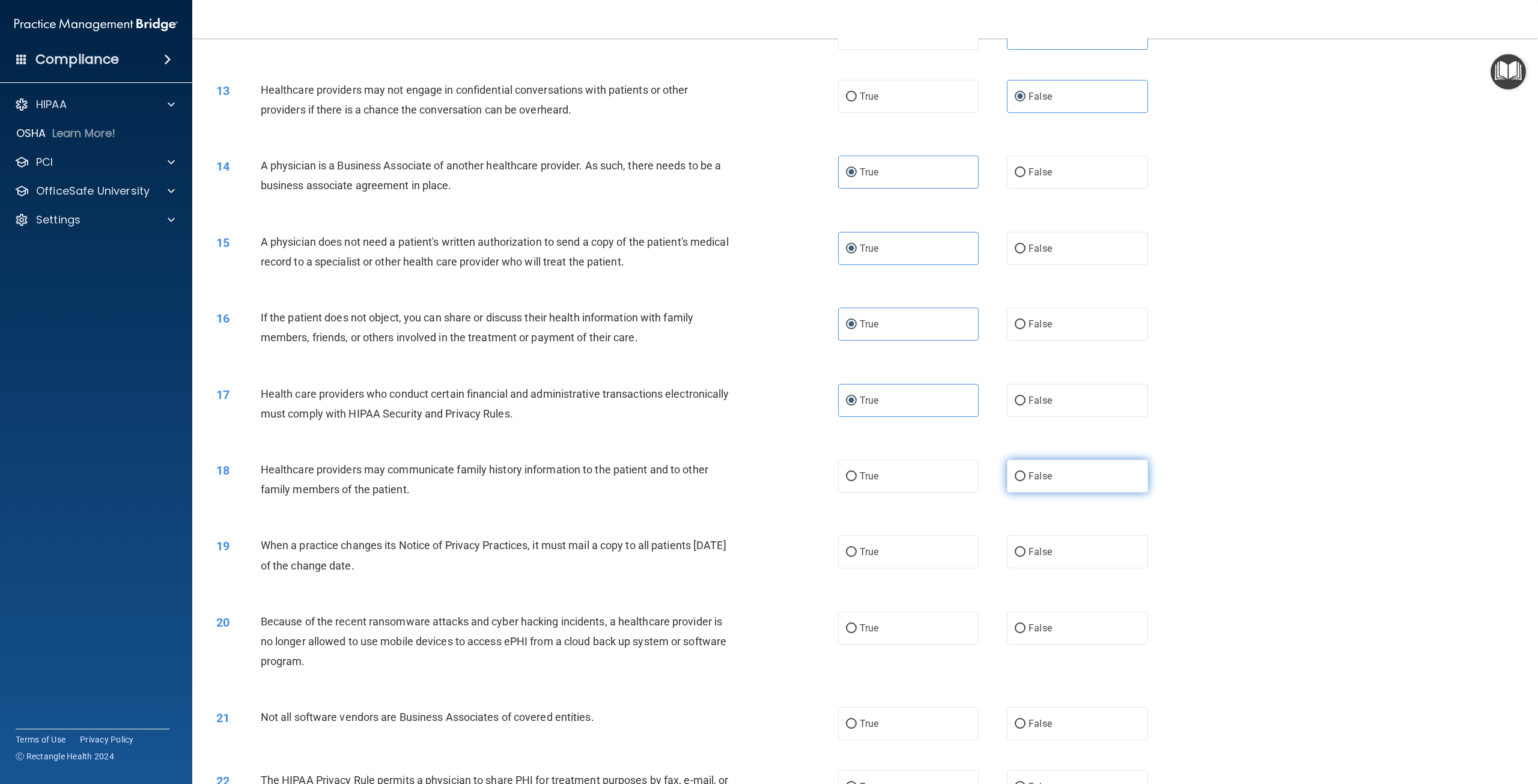
radio input "true"
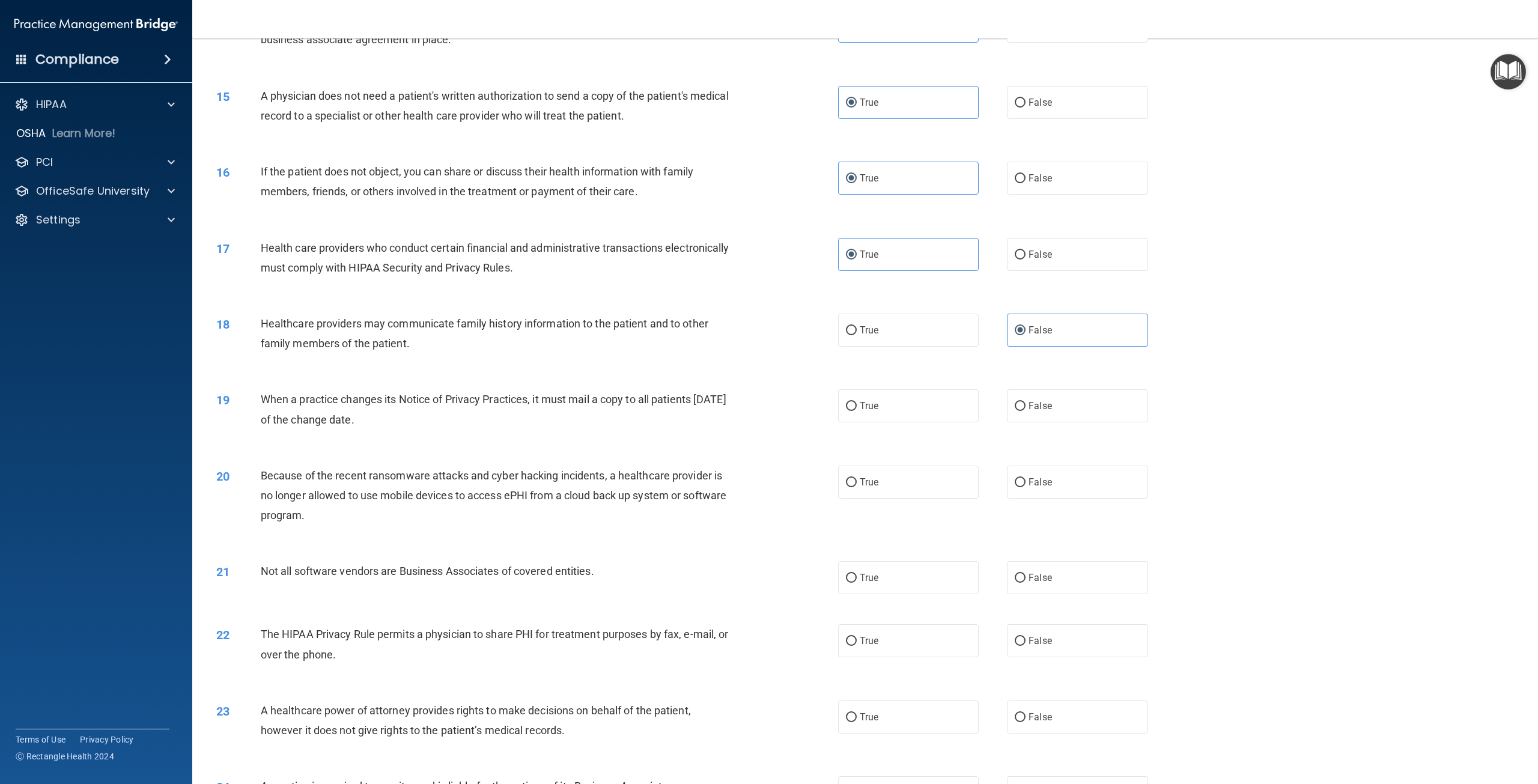
scroll to position [1021, 0]
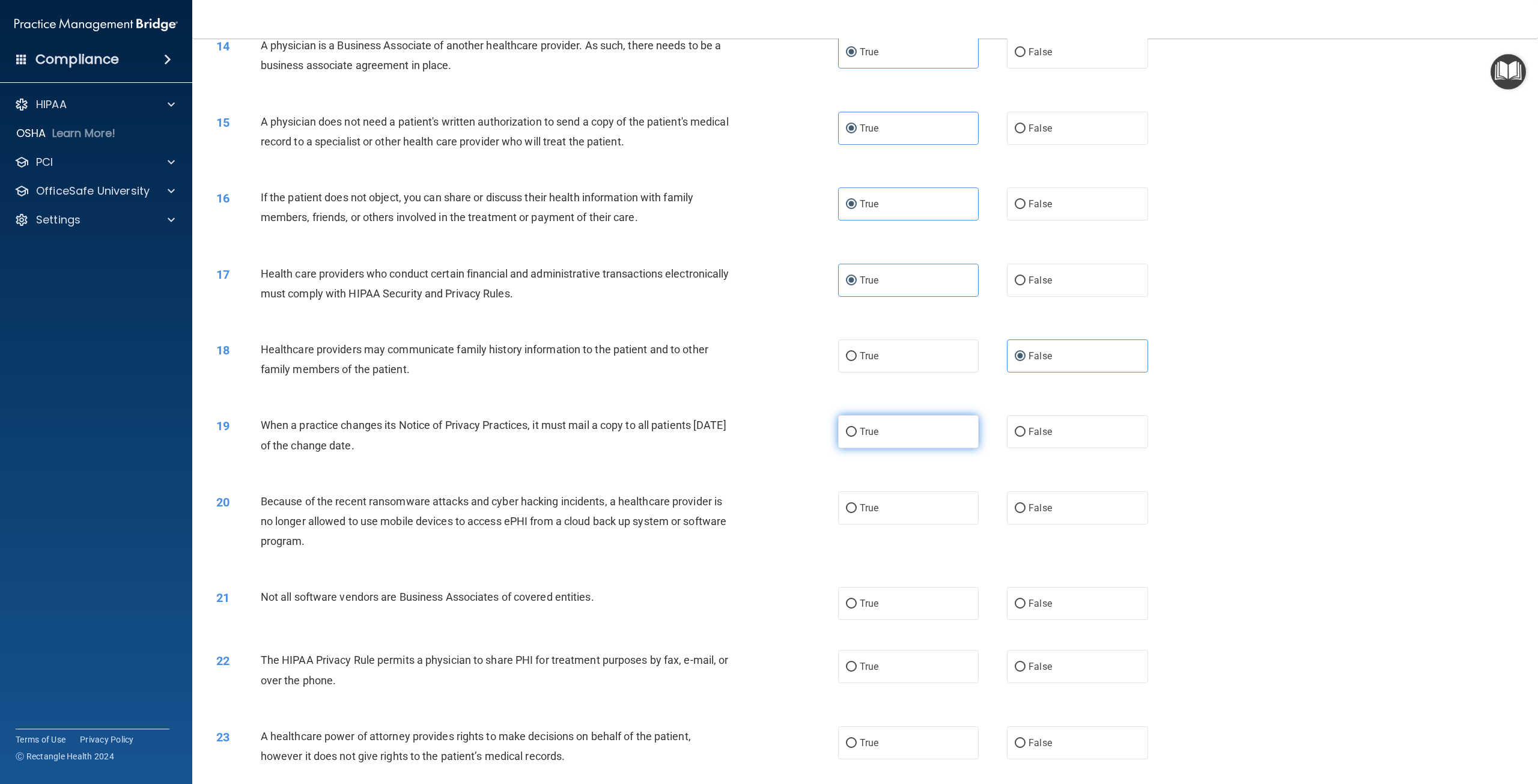
click at [915, 448] on label "True" at bounding box center [908, 431] width 140 height 33
click at [857, 437] on input "True" at bounding box center [851, 432] width 11 height 9
radio input "true"
click at [1049, 620] on label "False" at bounding box center [1076, 603] width 140 height 33
click at [1026, 609] on input "False" at bounding box center [1020, 604] width 11 height 9
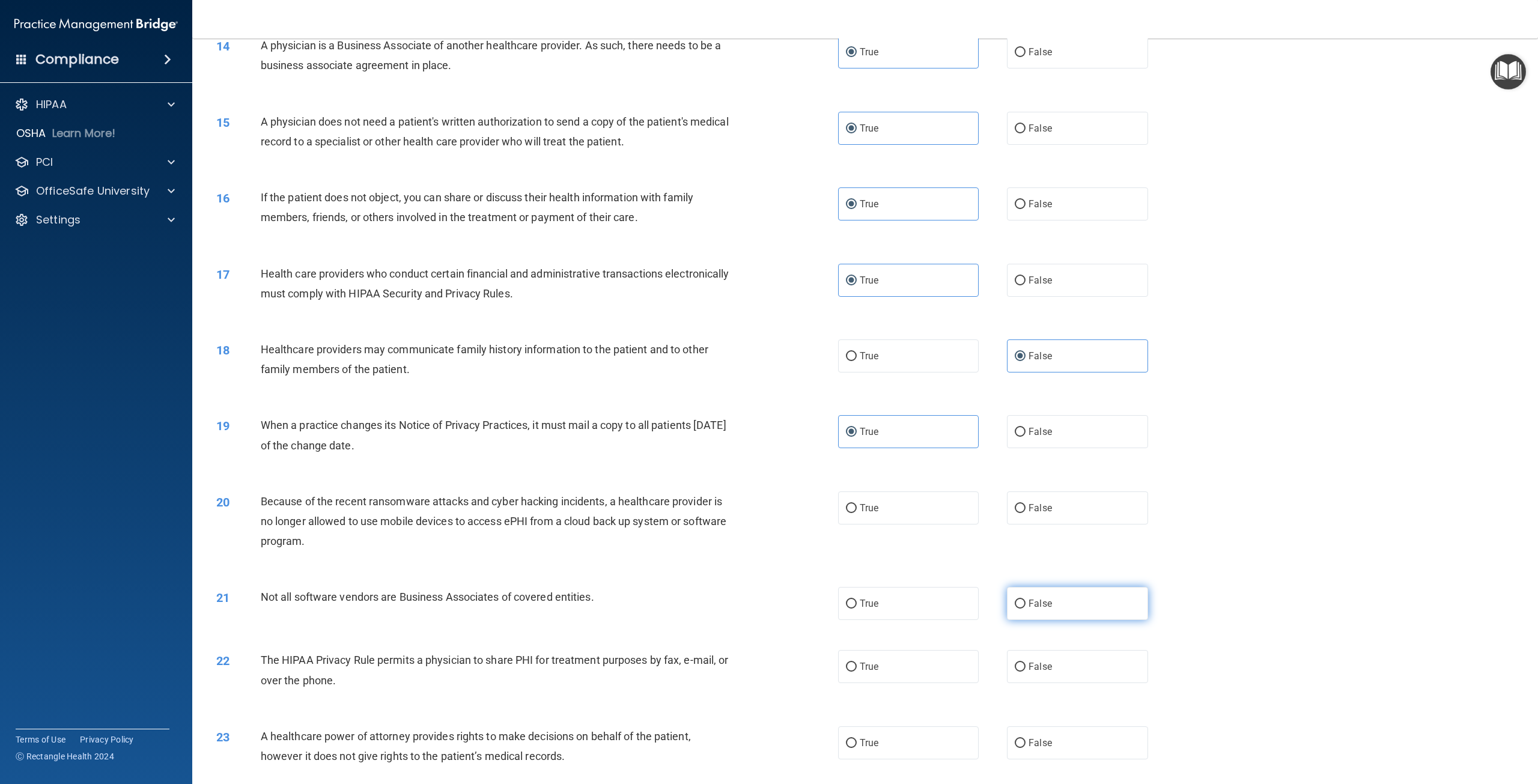
radio input "true"
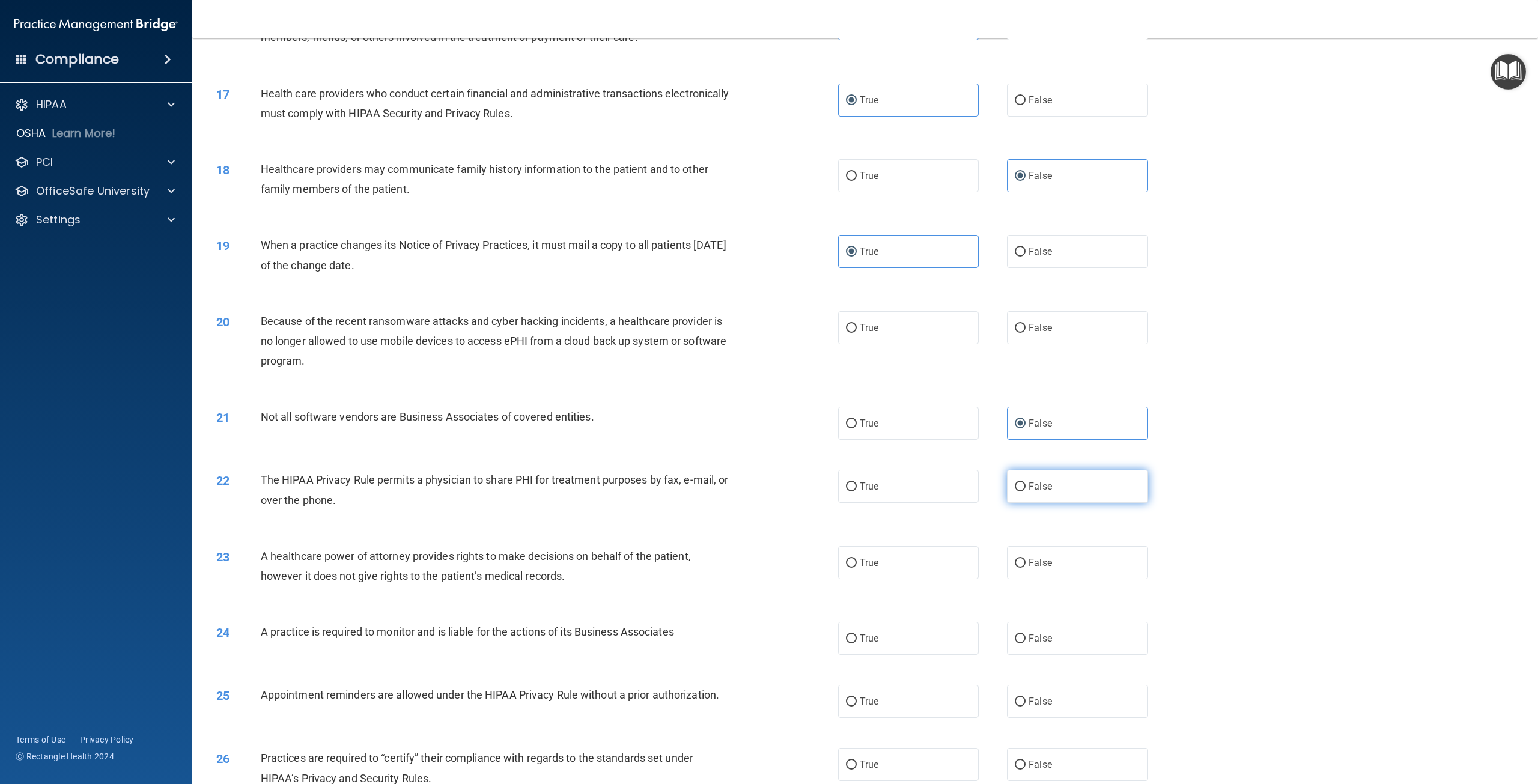
click at [1059, 503] on label "False" at bounding box center [1076, 486] width 140 height 33
click at [1026, 491] on input "False" at bounding box center [1020, 487] width 11 height 9
radio input "true"
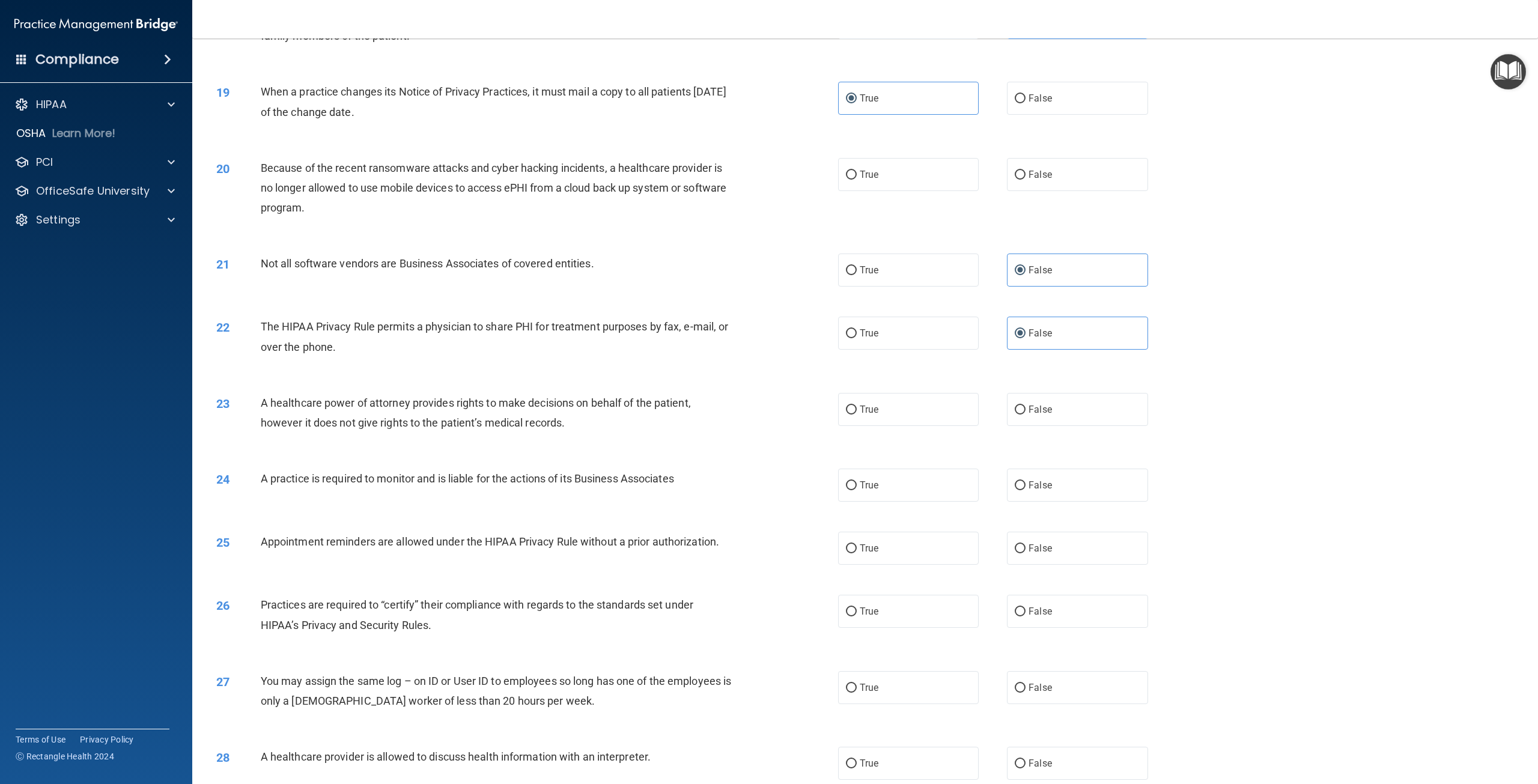
scroll to position [1382, 0]
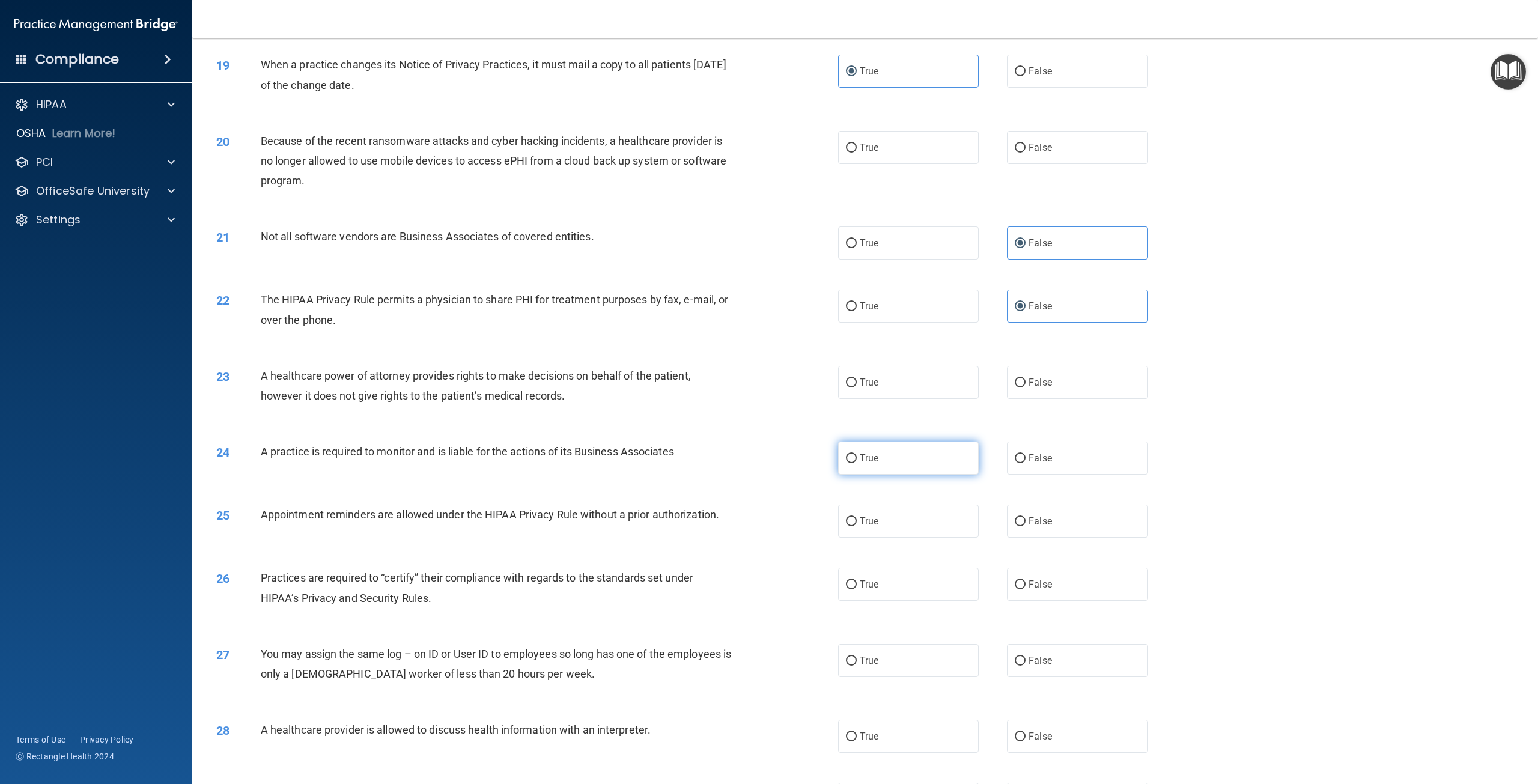
click at [882, 474] on label "True" at bounding box center [908, 458] width 140 height 33
click at [857, 463] on input "True" at bounding box center [851, 458] width 11 height 9
radio input "true"
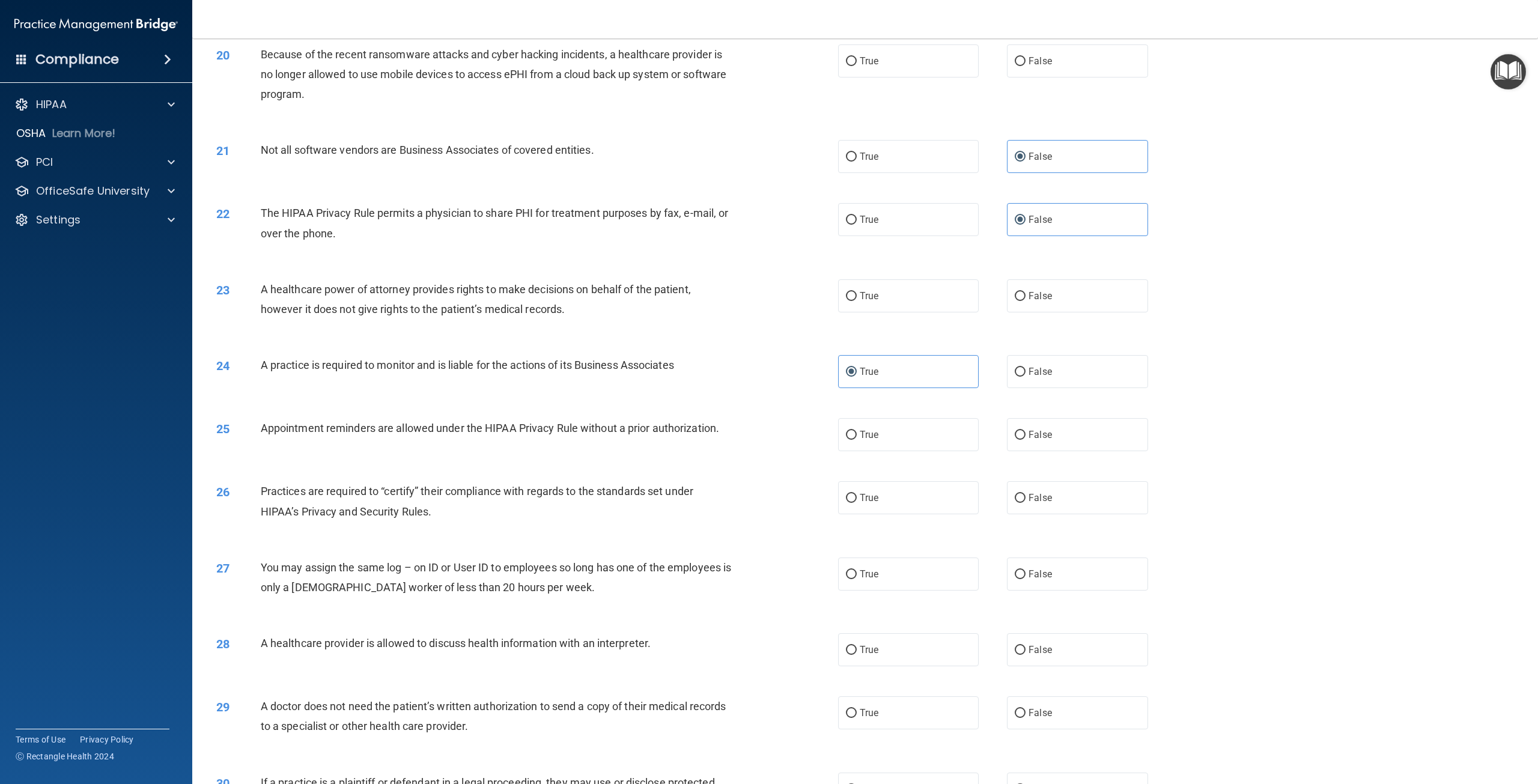
scroll to position [1562, 0]
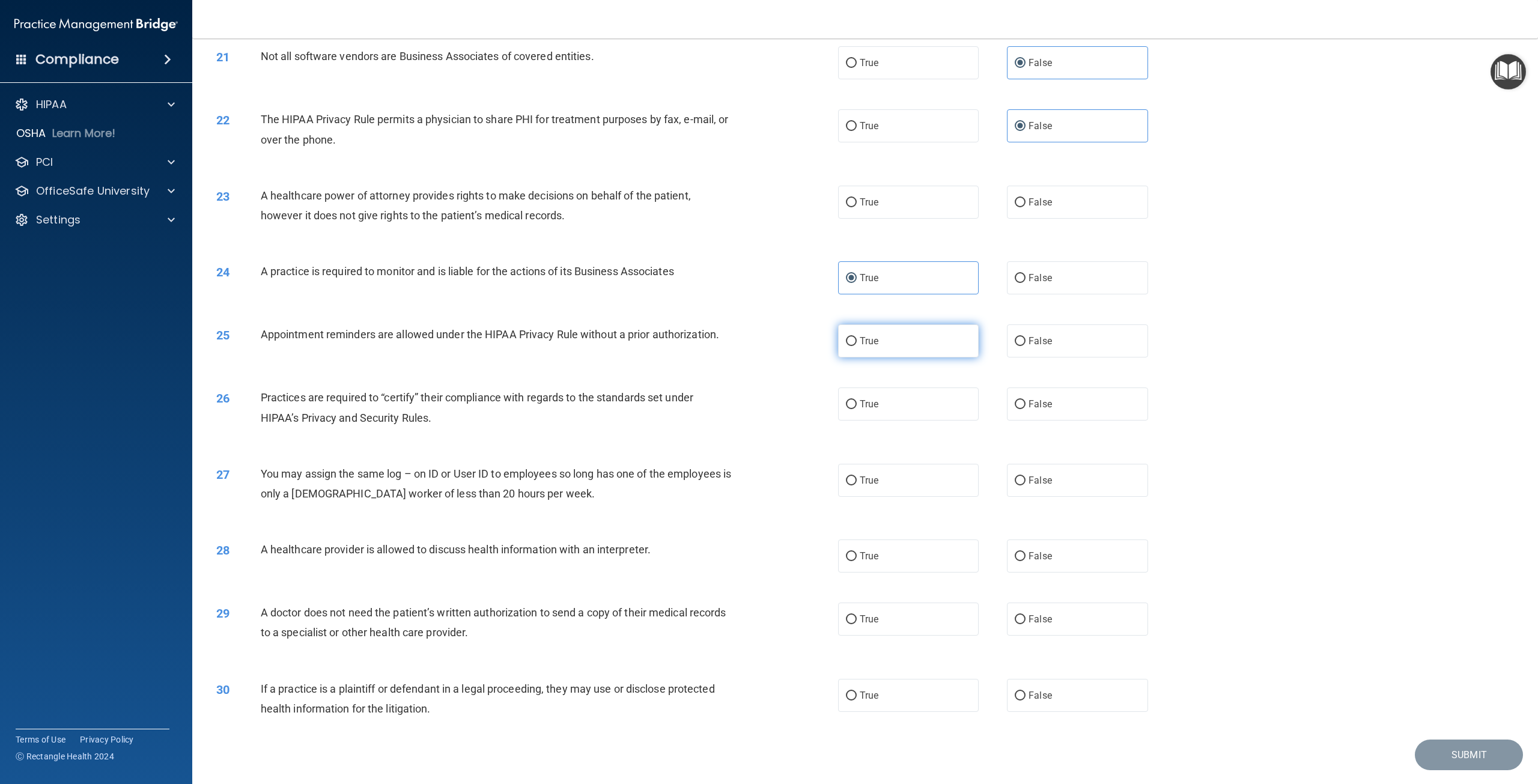
click at [904, 357] on label "True" at bounding box center [908, 340] width 140 height 33
click at [857, 346] on input "True" at bounding box center [851, 342] width 11 height 9
radio input "true"
click at [857, 421] on label "True" at bounding box center [908, 403] width 140 height 33
click at [857, 409] on input "True" at bounding box center [851, 405] width 11 height 9
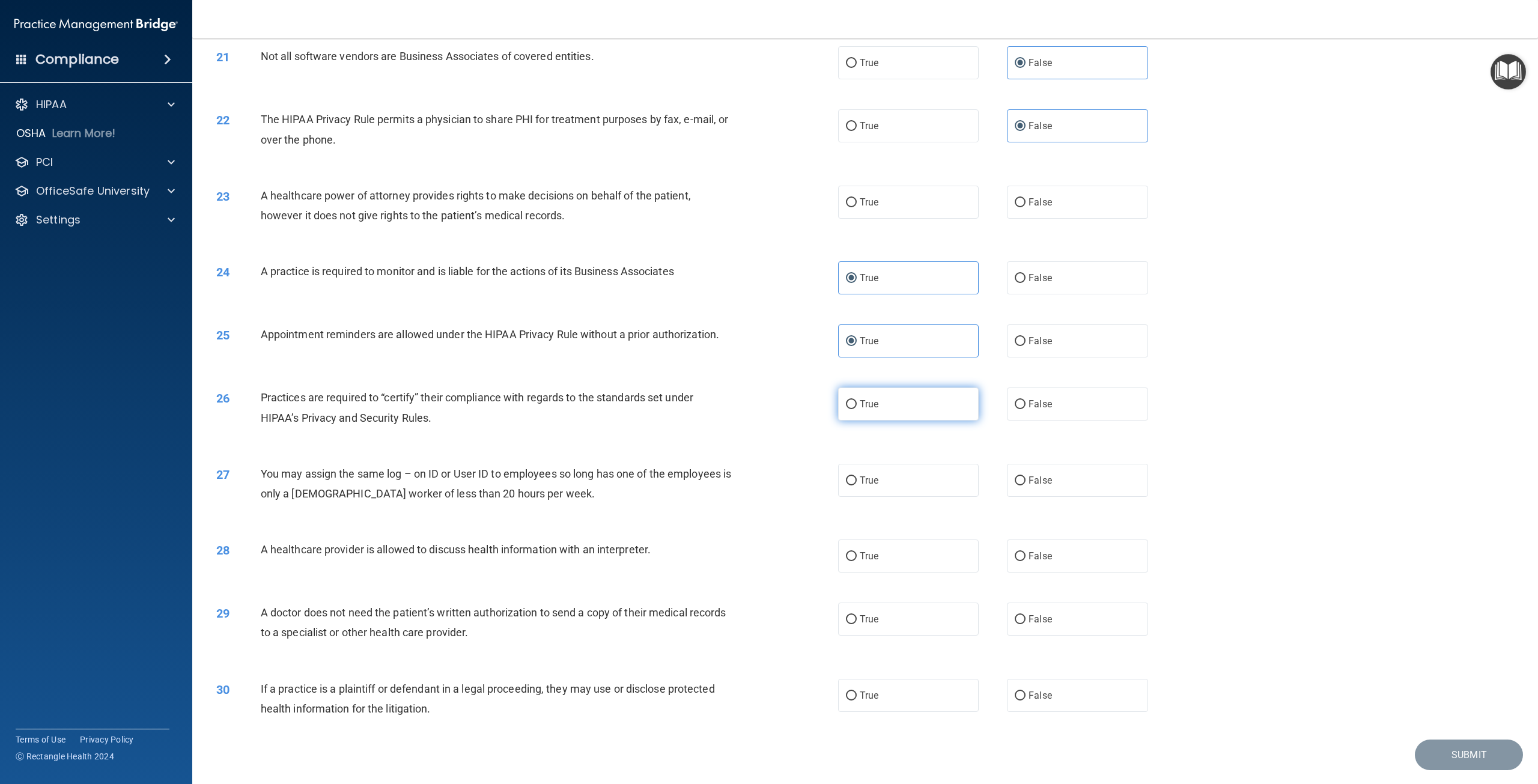
radio input "true"
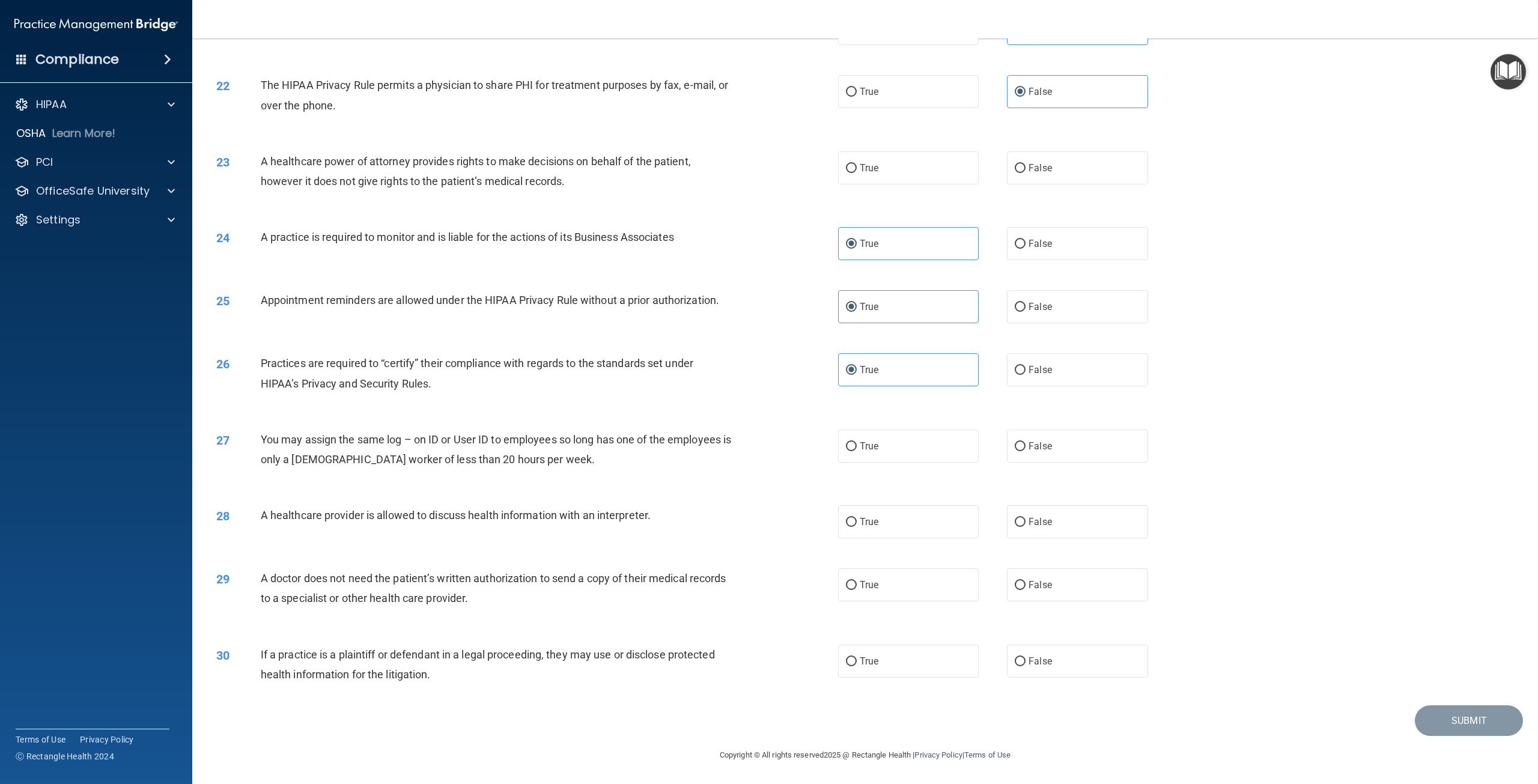
scroll to position [1635, 0]
click at [1070, 443] on label "False" at bounding box center [1076, 445] width 140 height 33
click at [1026, 443] on input "False" at bounding box center [1020, 447] width 11 height 9
radio input "true"
click at [843, 528] on label "True" at bounding box center [908, 521] width 140 height 33
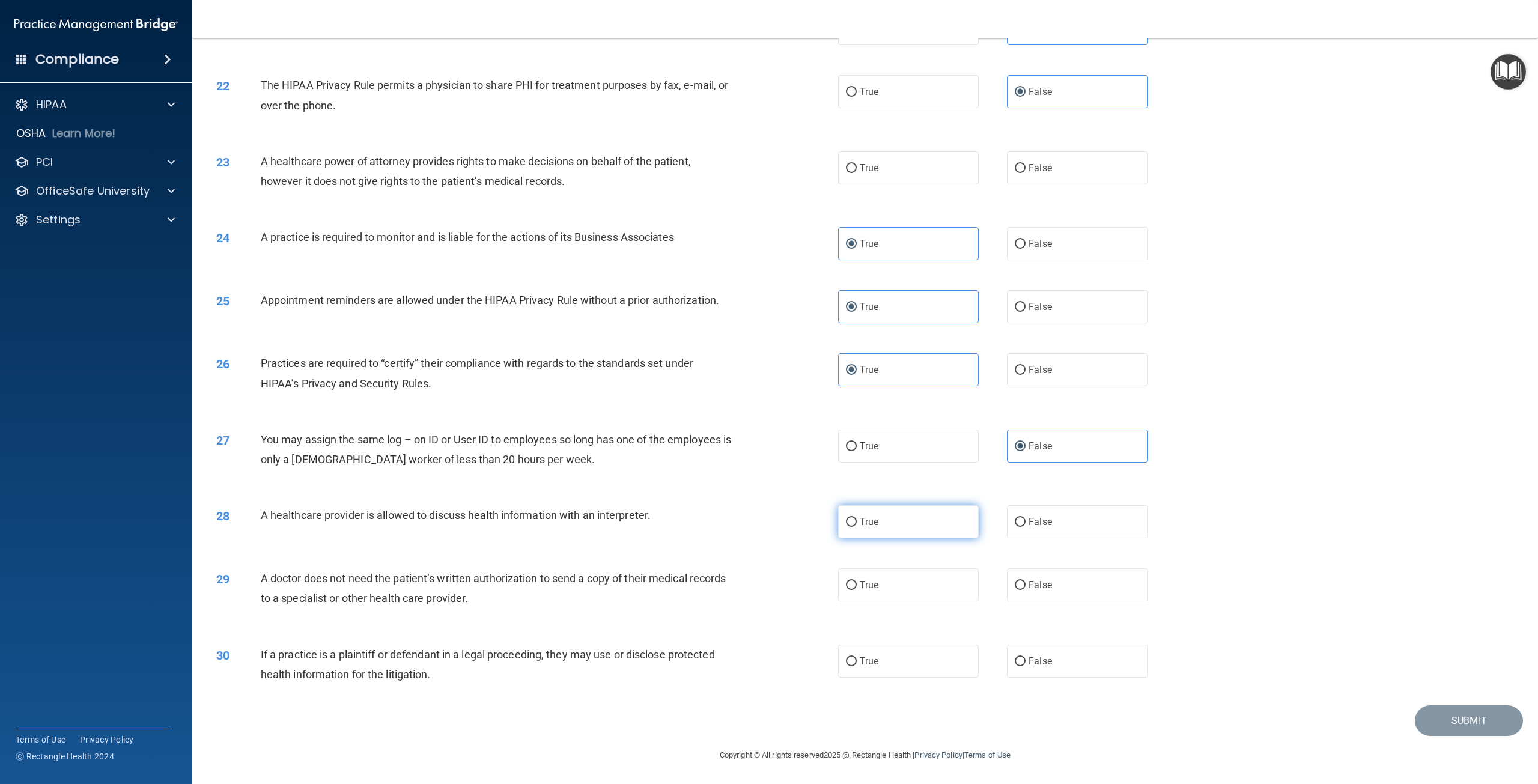
click at [846, 526] on input "True" at bounding box center [851, 523] width 11 height 9
radio input "true"
click at [1024, 593] on label "False" at bounding box center [1076, 584] width 140 height 33
click at [1024, 590] on input "False" at bounding box center [1020, 586] width 11 height 9
radio input "true"
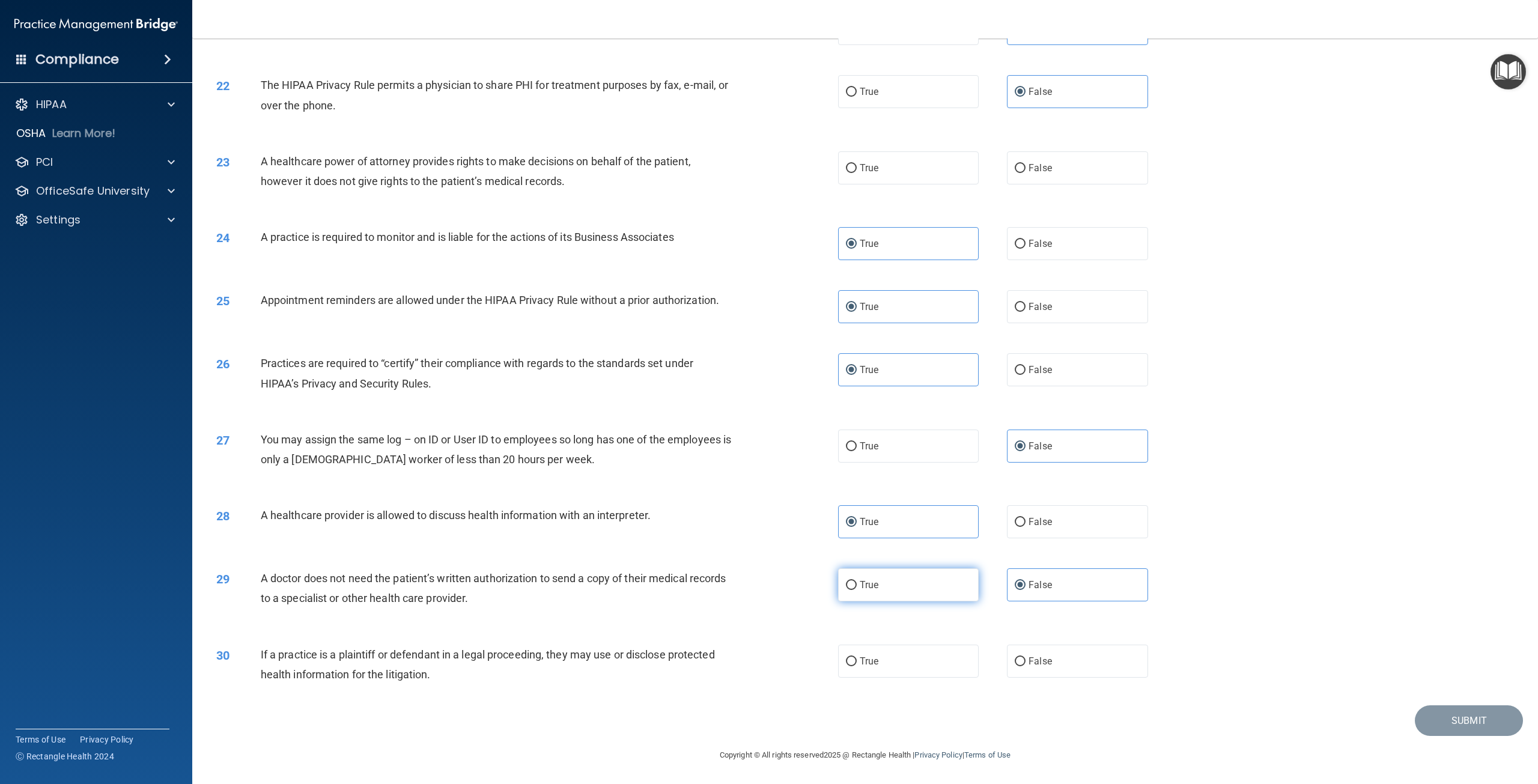
click at [902, 599] on label "True" at bounding box center [908, 584] width 140 height 33
click at [857, 590] on input "True" at bounding box center [851, 586] width 11 height 9
radio input "true"
radio input "false"
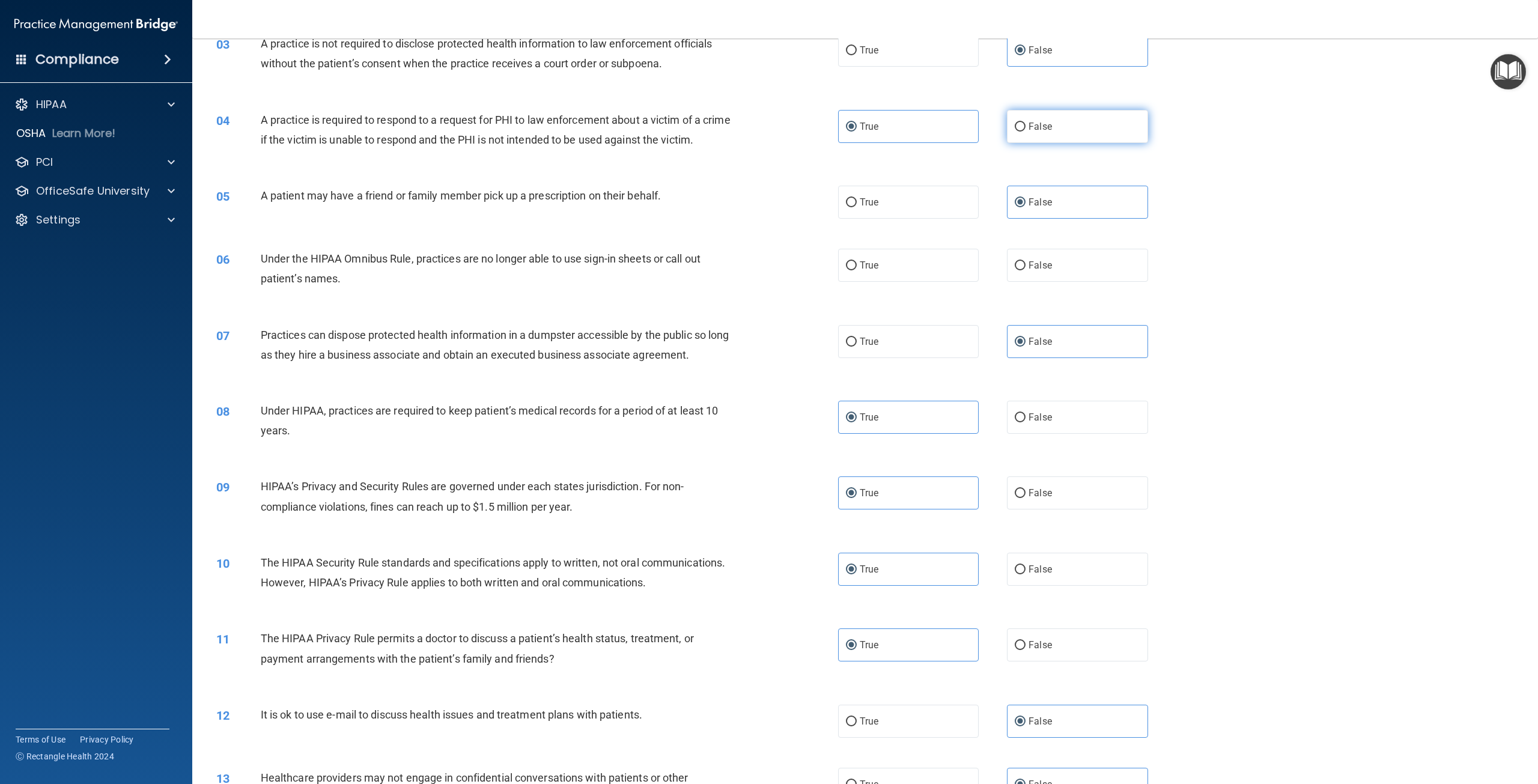
scroll to position [240, 0]
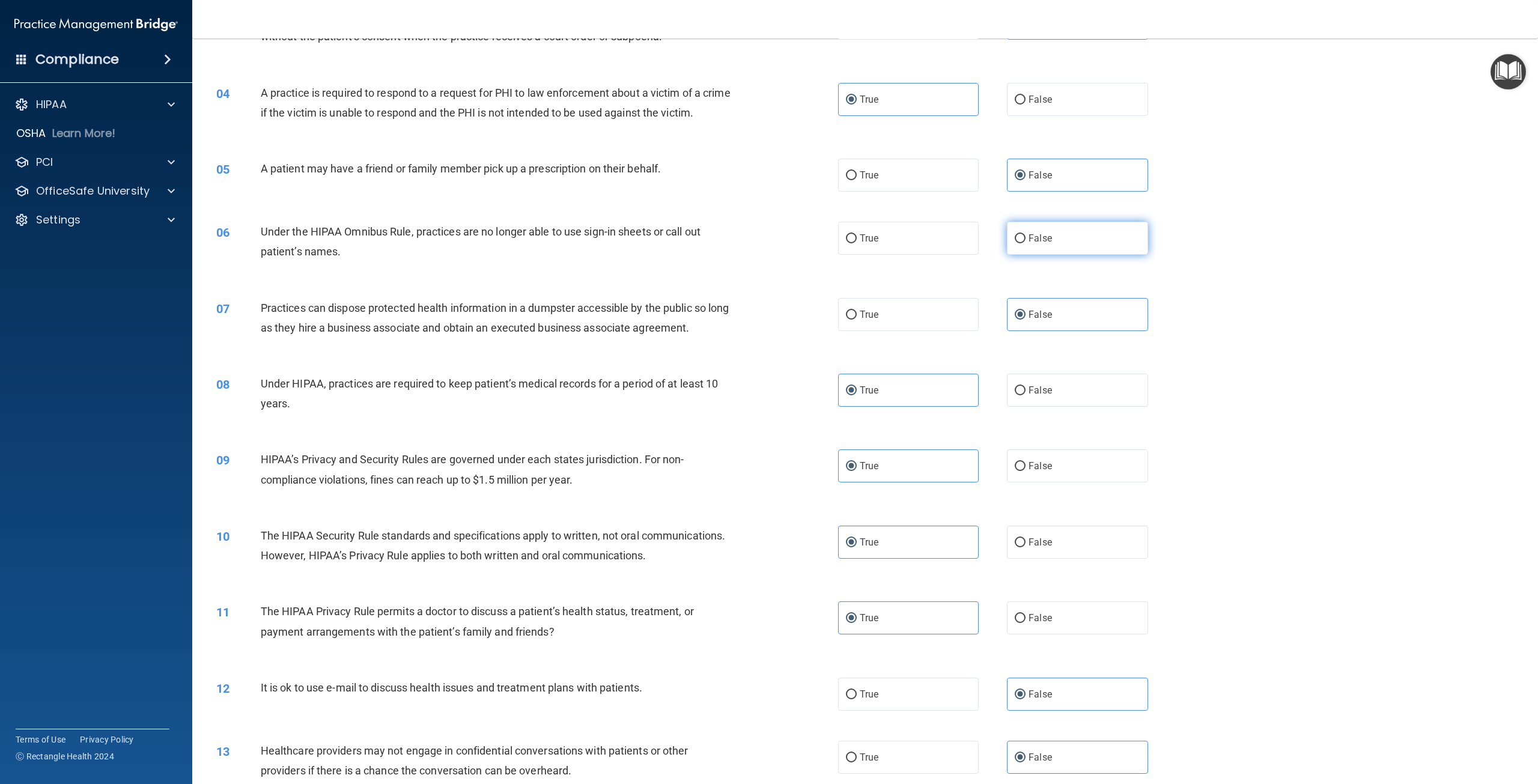
click at [1047, 254] on label "False" at bounding box center [1076, 238] width 140 height 33
click at [1026, 243] on input "False" at bounding box center [1020, 239] width 11 height 9
radio input "true"
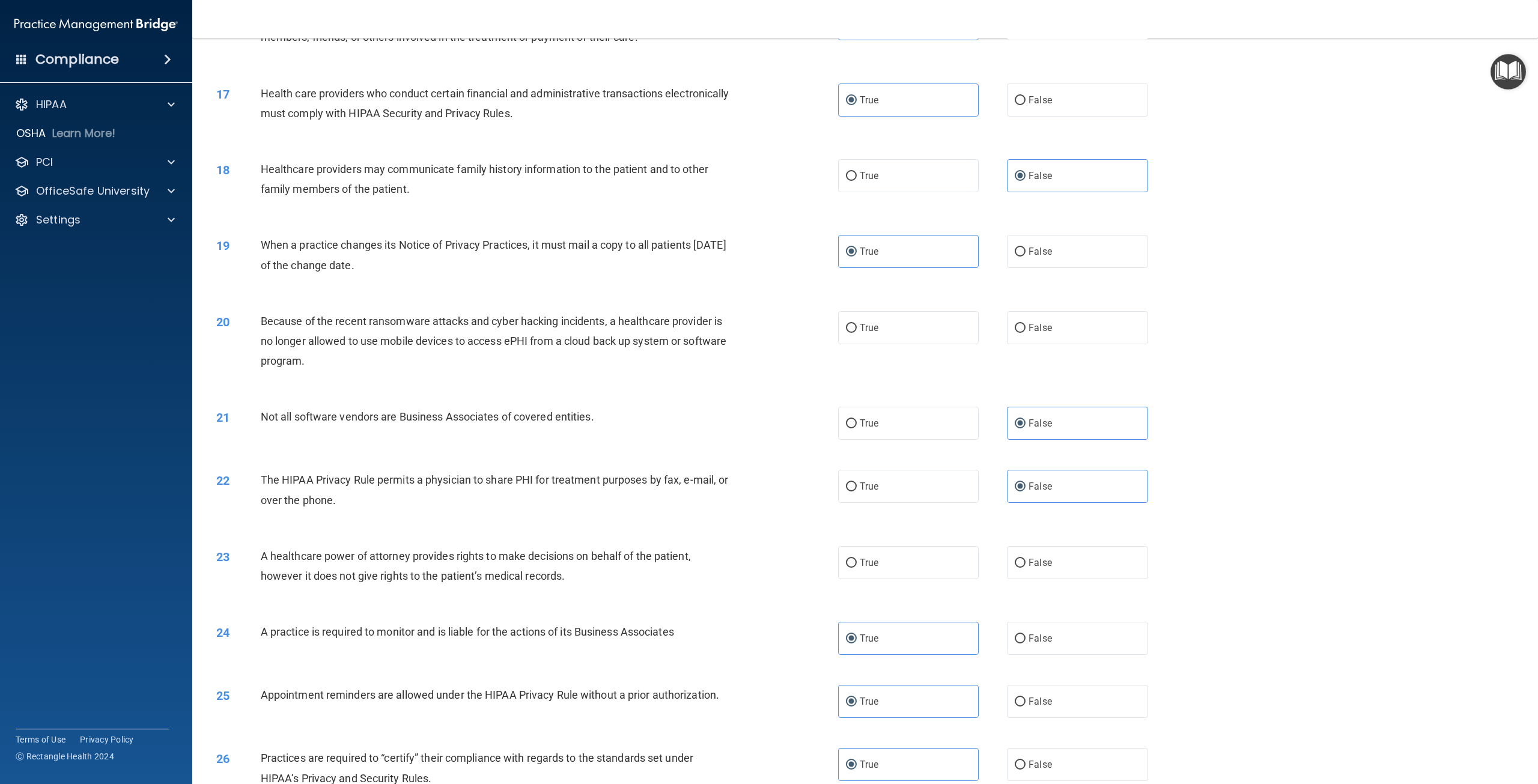
scroll to position [1382, 0]
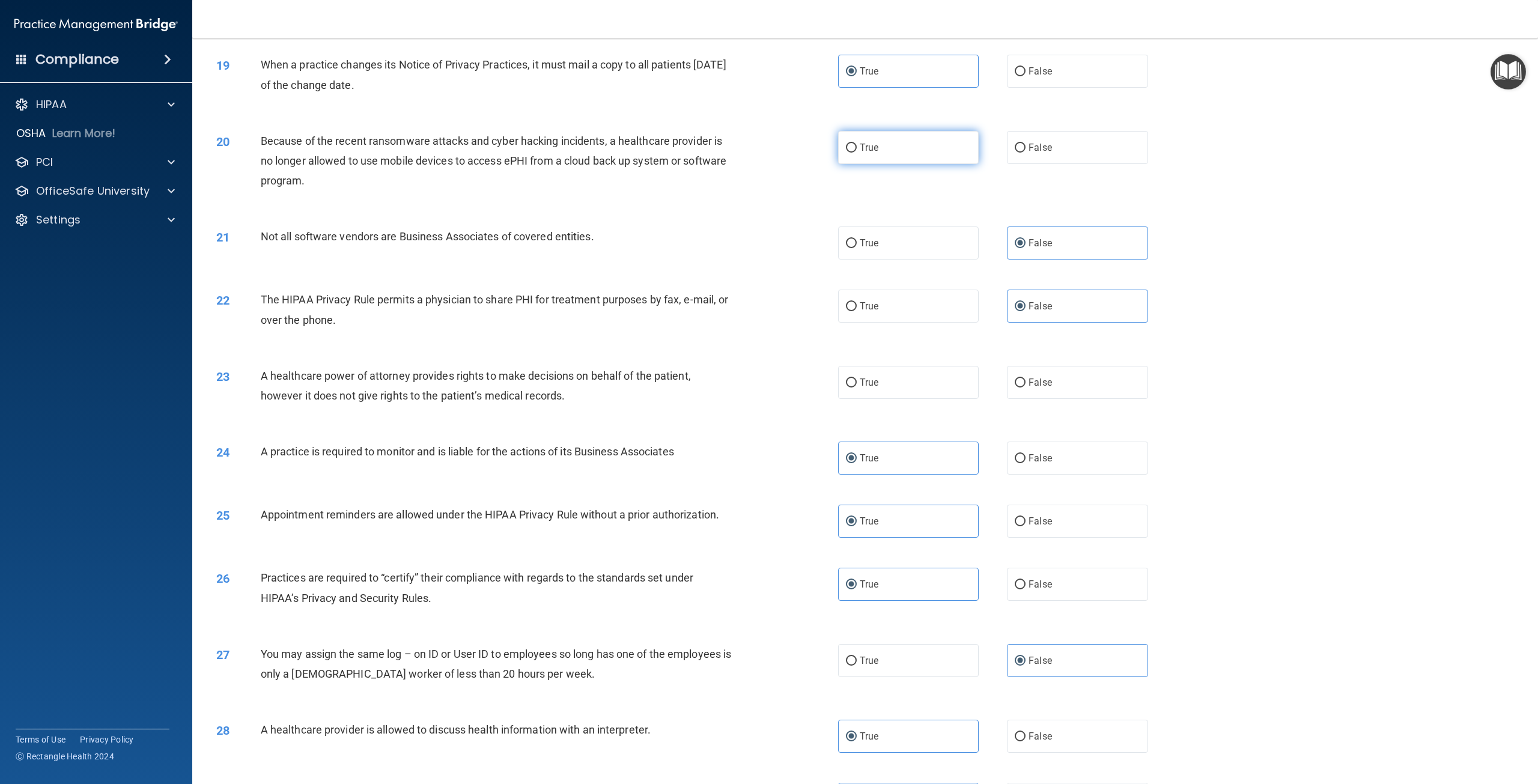
click at [898, 164] on label "True" at bounding box center [908, 147] width 140 height 33
click at [857, 153] on input "True" at bounding box center [851, 148] width 11 height 9
radio input "true"
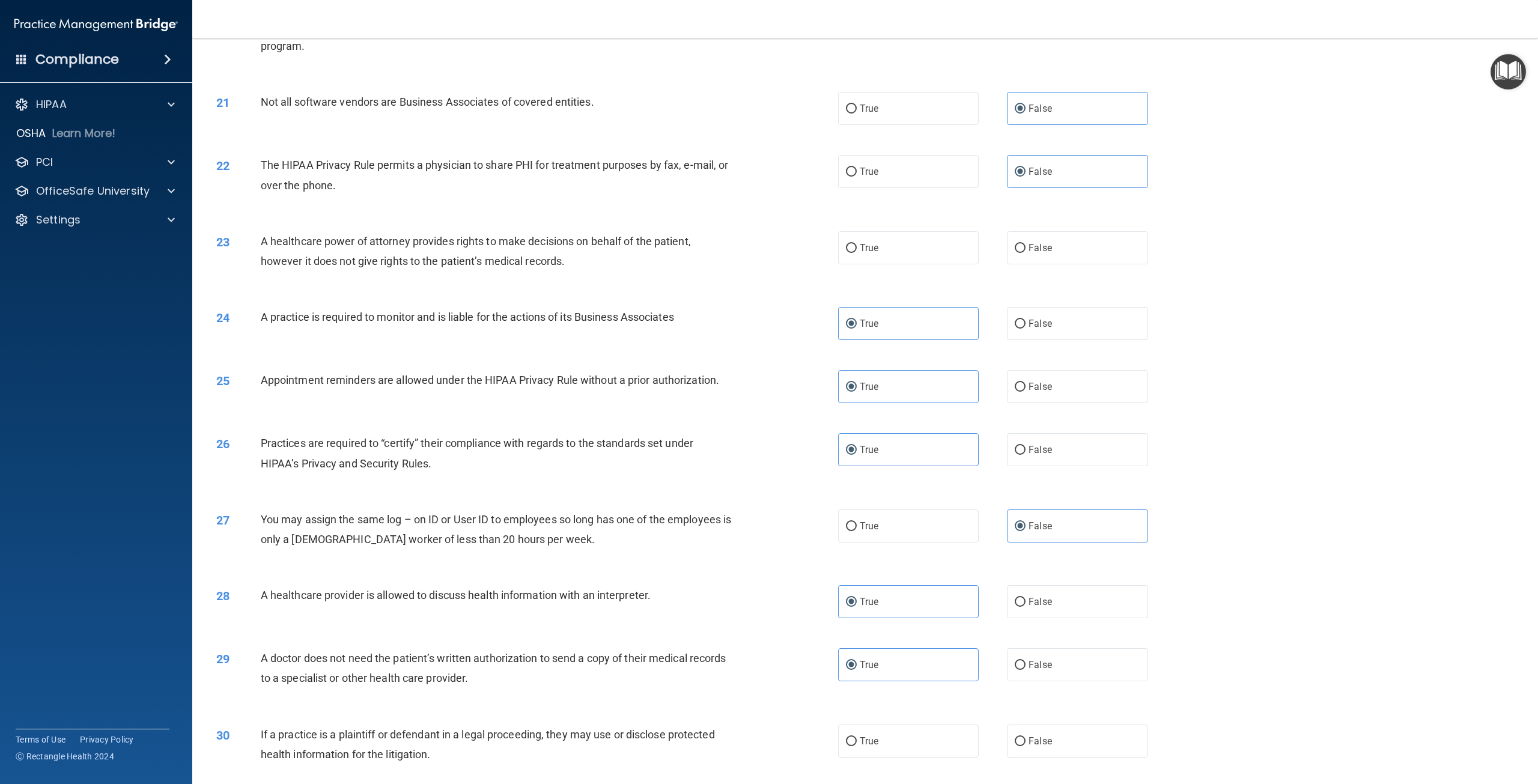
scroll to position [1515, 0]
click at [859, 254] on span "True" at bounding box center [869, 248] width 18 height 11
click at [857, 254] on input "True" at bounding box center [851, 250] width 11 height 9
radio input "true"
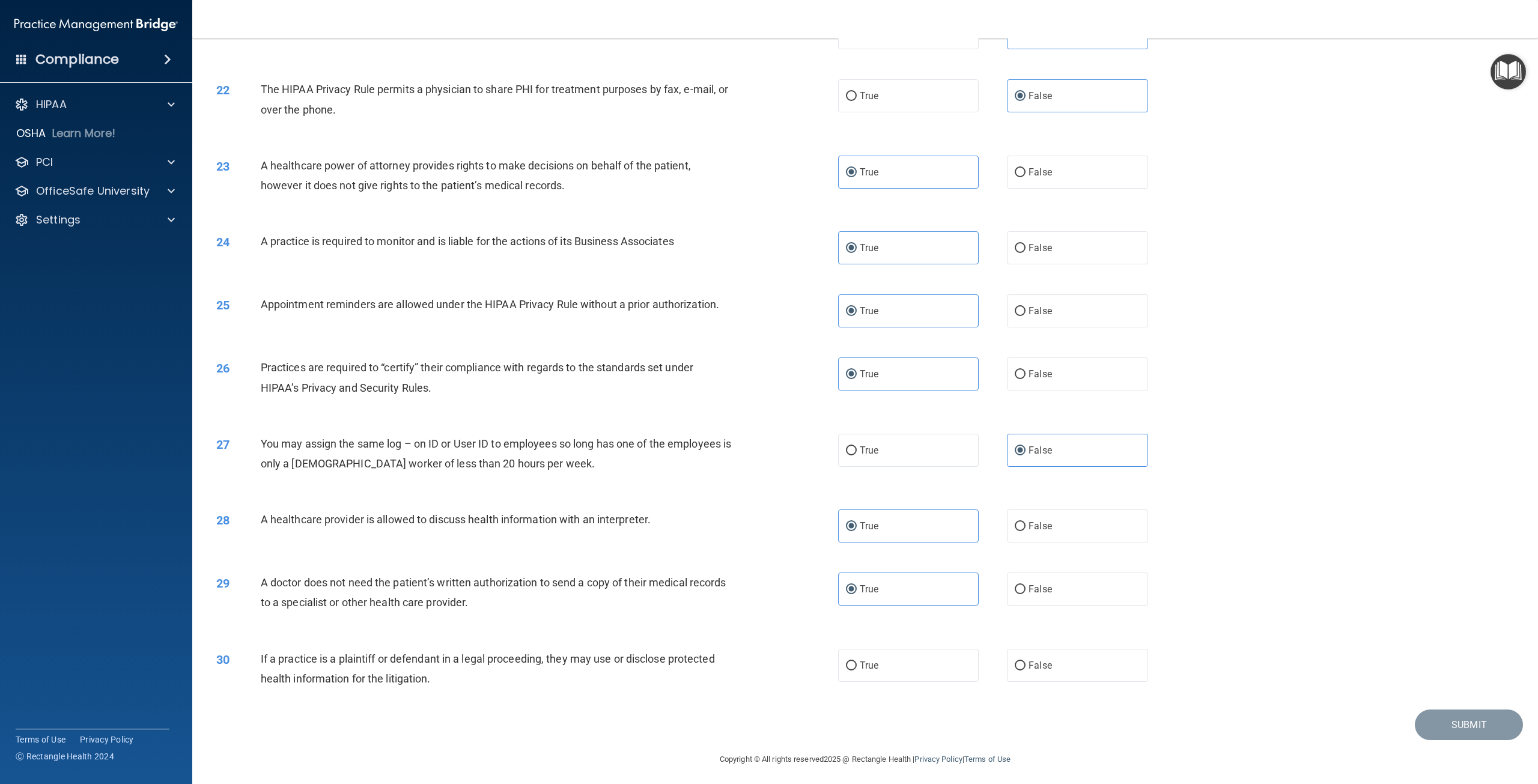
scroll to position [1635, 0]
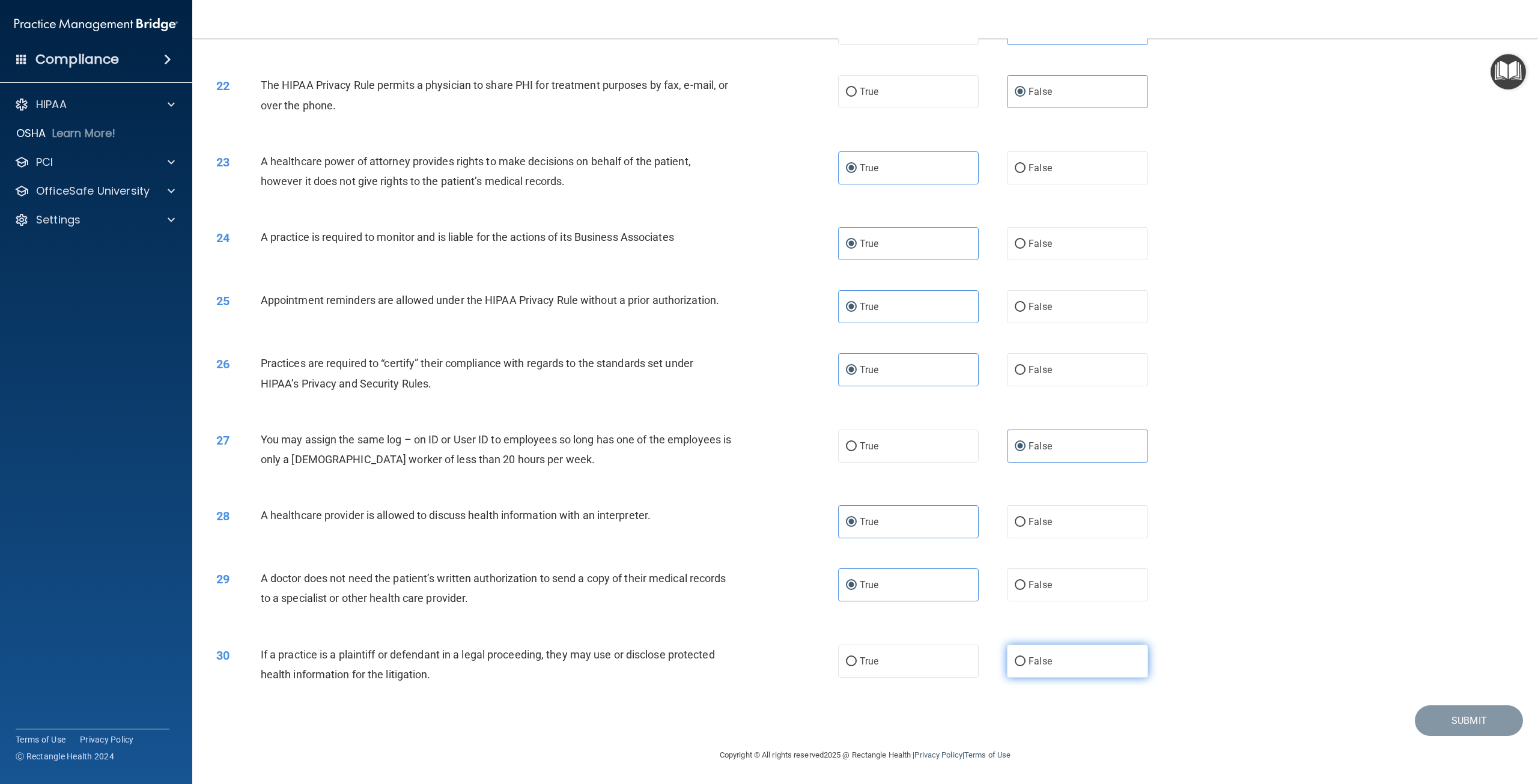
click at [1040, 664] on span "False" at bounding box center [1040, 661] width 24 height 11
click at [1026, 664] on input "False" at bounding box center [1020, 661] width 11 height 9
radio input "true"
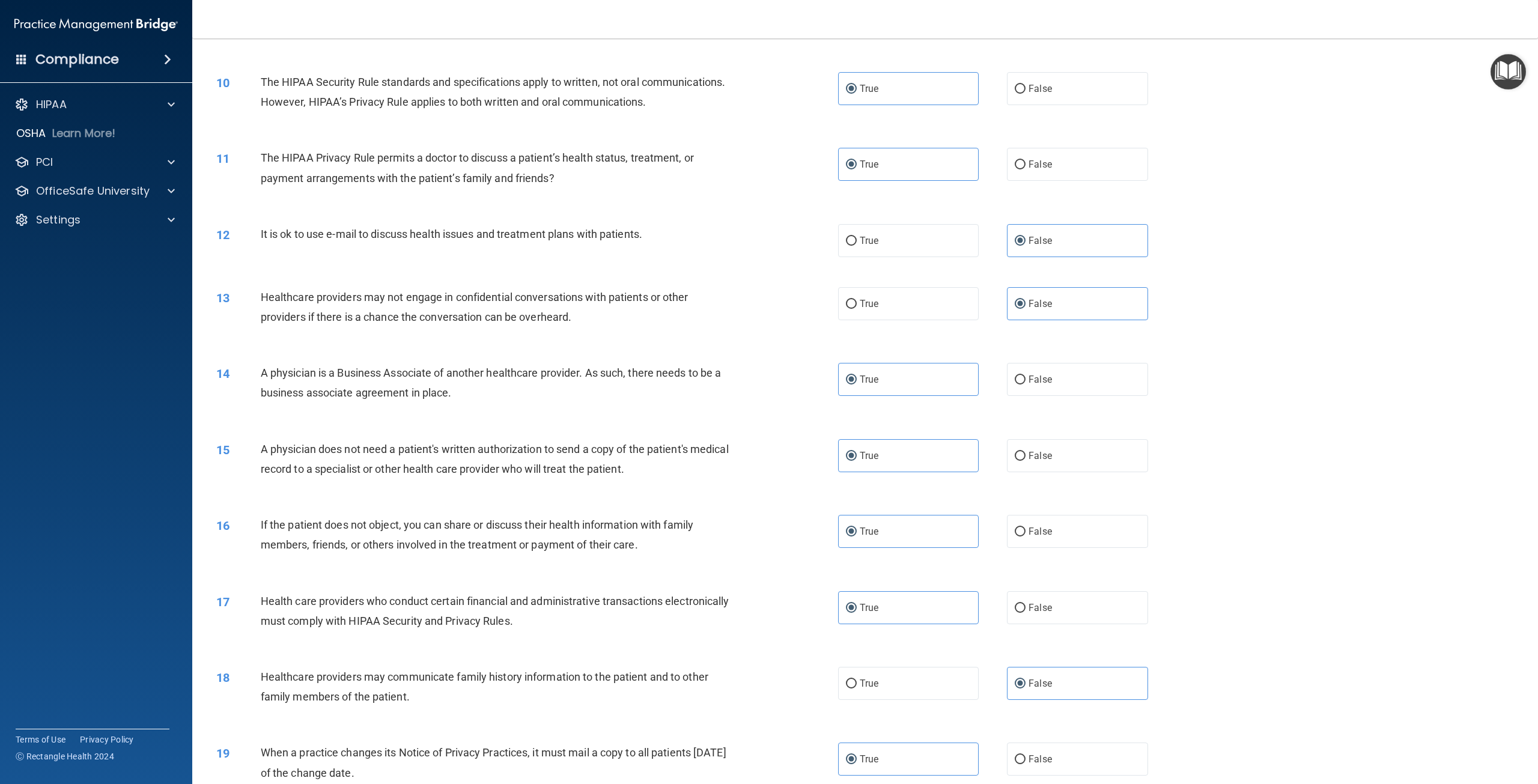
scroll to position [720, 0]
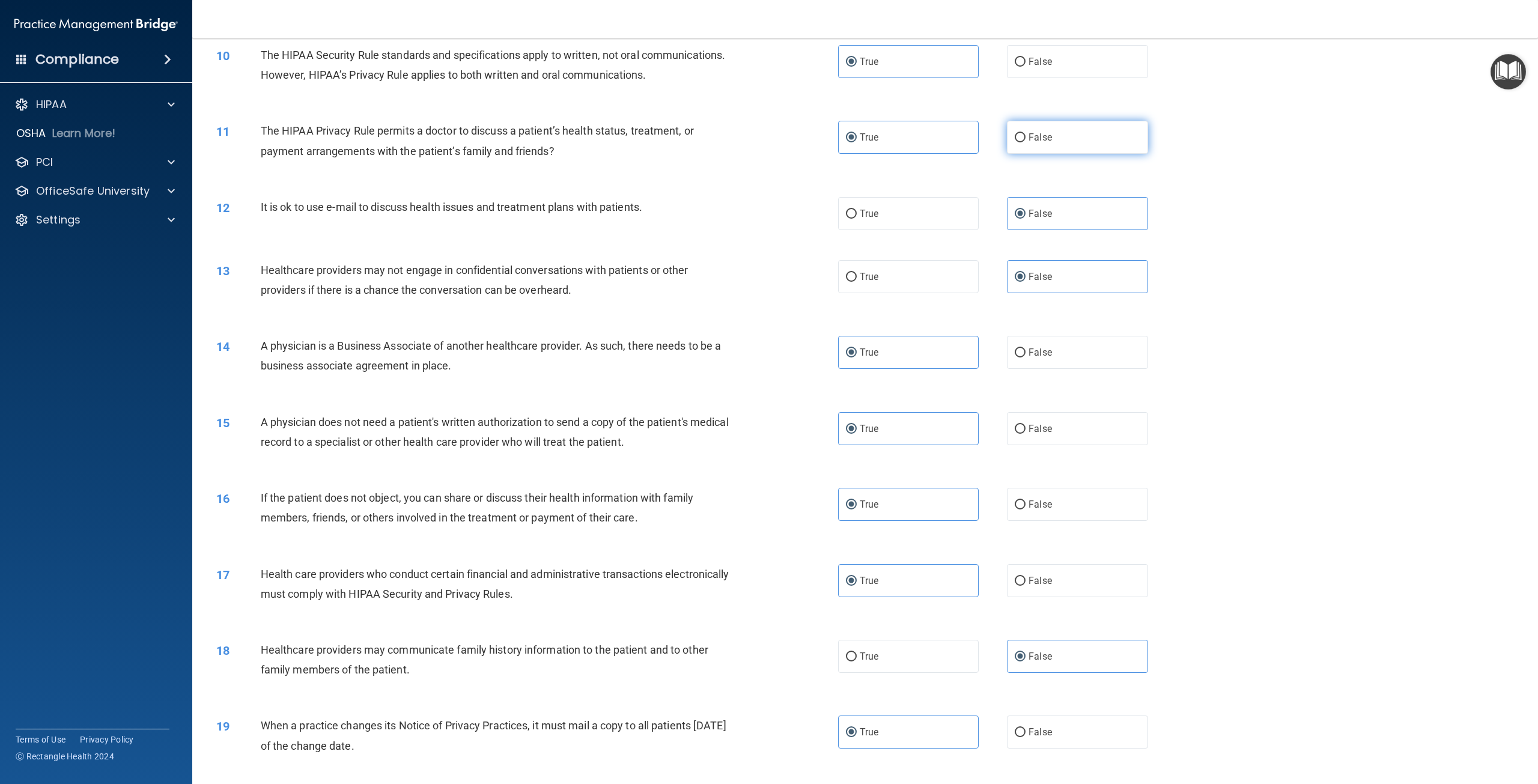
click at [1029, 143] on span "False" at bounding box center [1040, 137] width 24 height 11
click at [1026, 143] on input "False" at bounding box center [1020, 138] width 11 height 9
radio input "true"
radio input "false"
click at [894, 293] on label "True" at bounding box center [908, 276] width 140 height 33
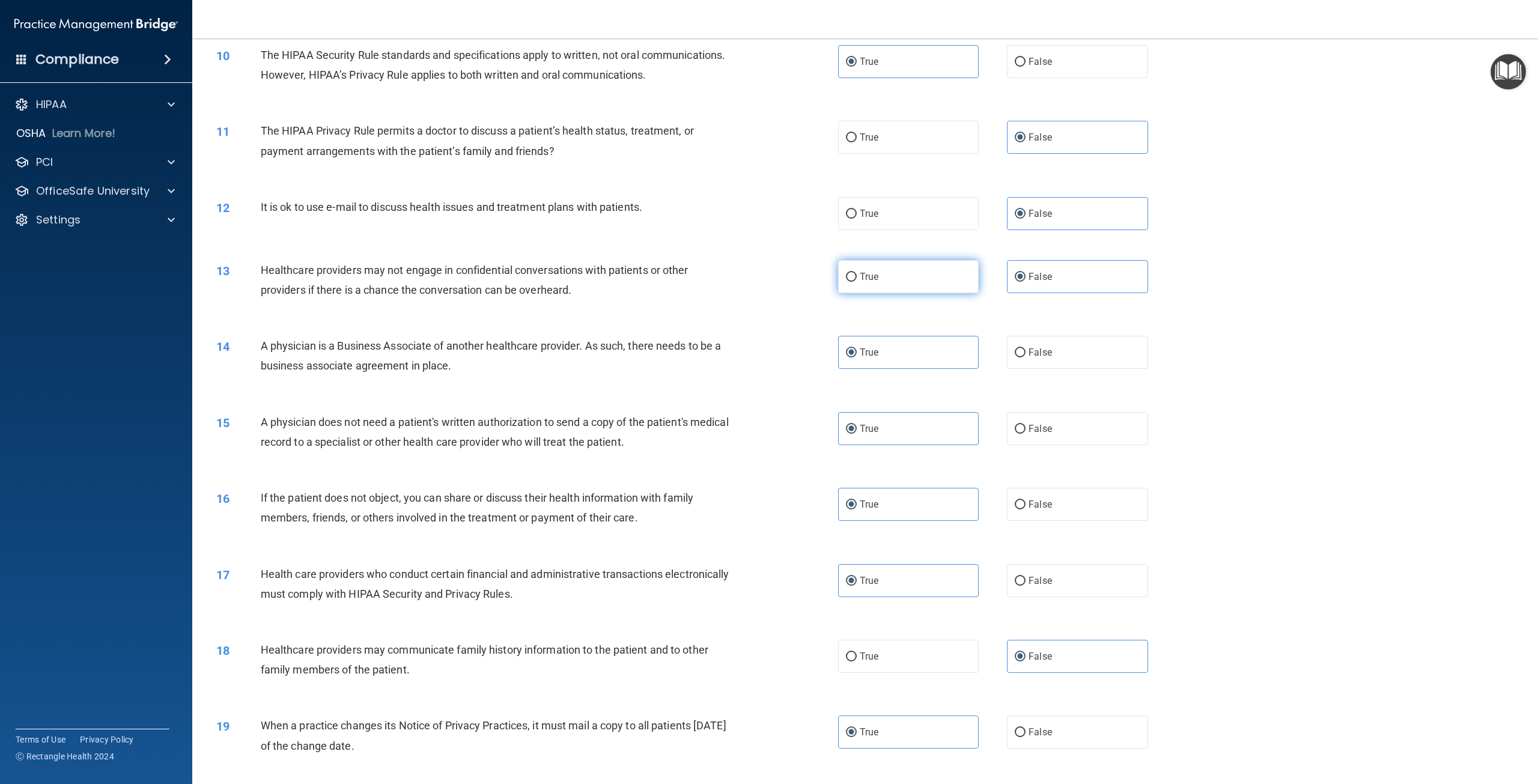
click at [857, 282] on input "True" at bounding box center [851, 277] width 11 height 9
radio input "true"
radio input "false"
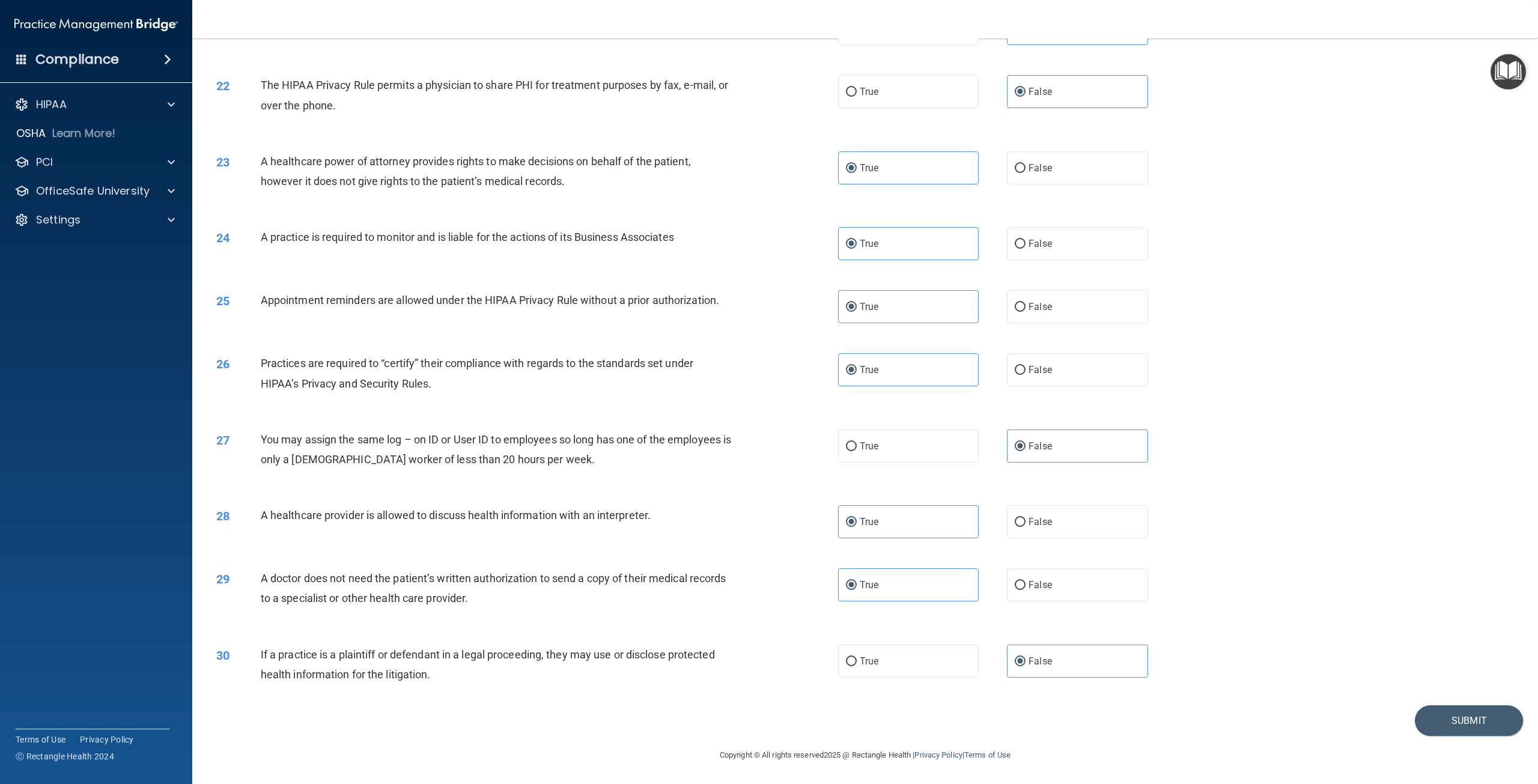
scroll to position [1635, 0]
click at [1087, 593] on label "False" at bounding box center [1076, 584] width 140 height 33
click at [1026, 590] on input "False" at bounding box center [1020, 586] width 11 height 9
radio input "true"
radio input "false"
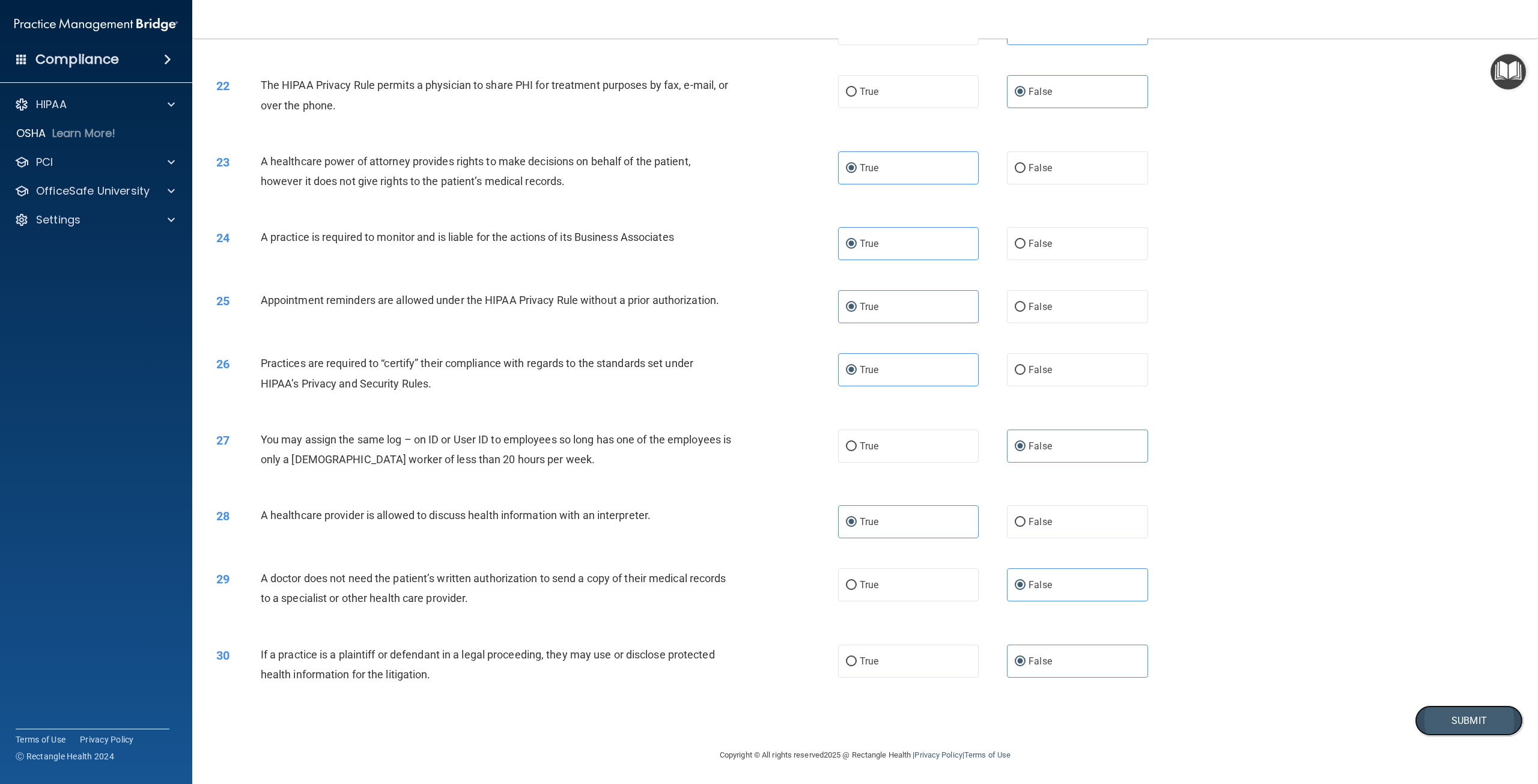
click at [1428, 718] on button "Submit" at bounding box center [1469, 720] width 108 height 31
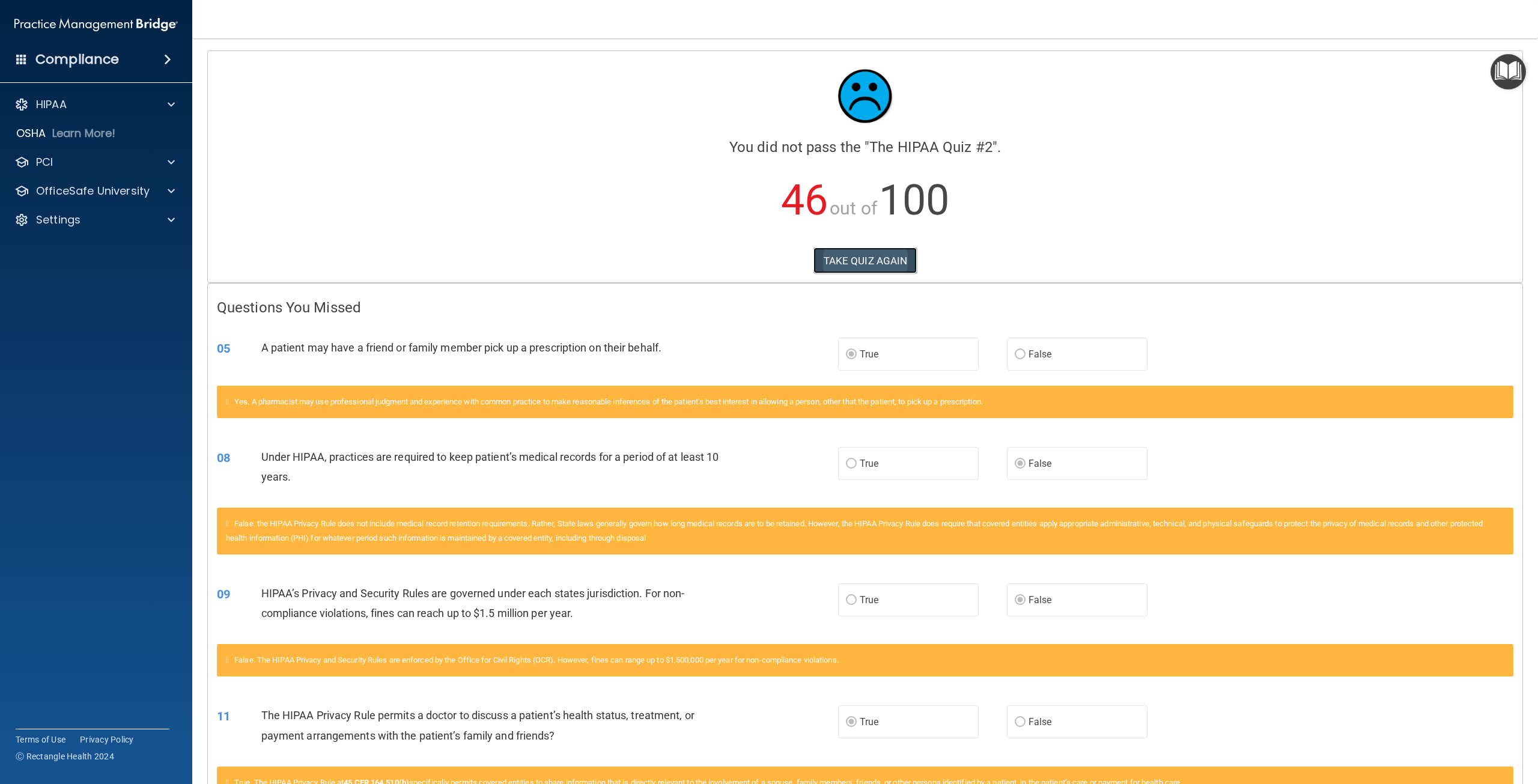
click at [826, 254] on button "TAKE QUIZ AGAIN" at bounding box center [866, 261] width 104 height 26
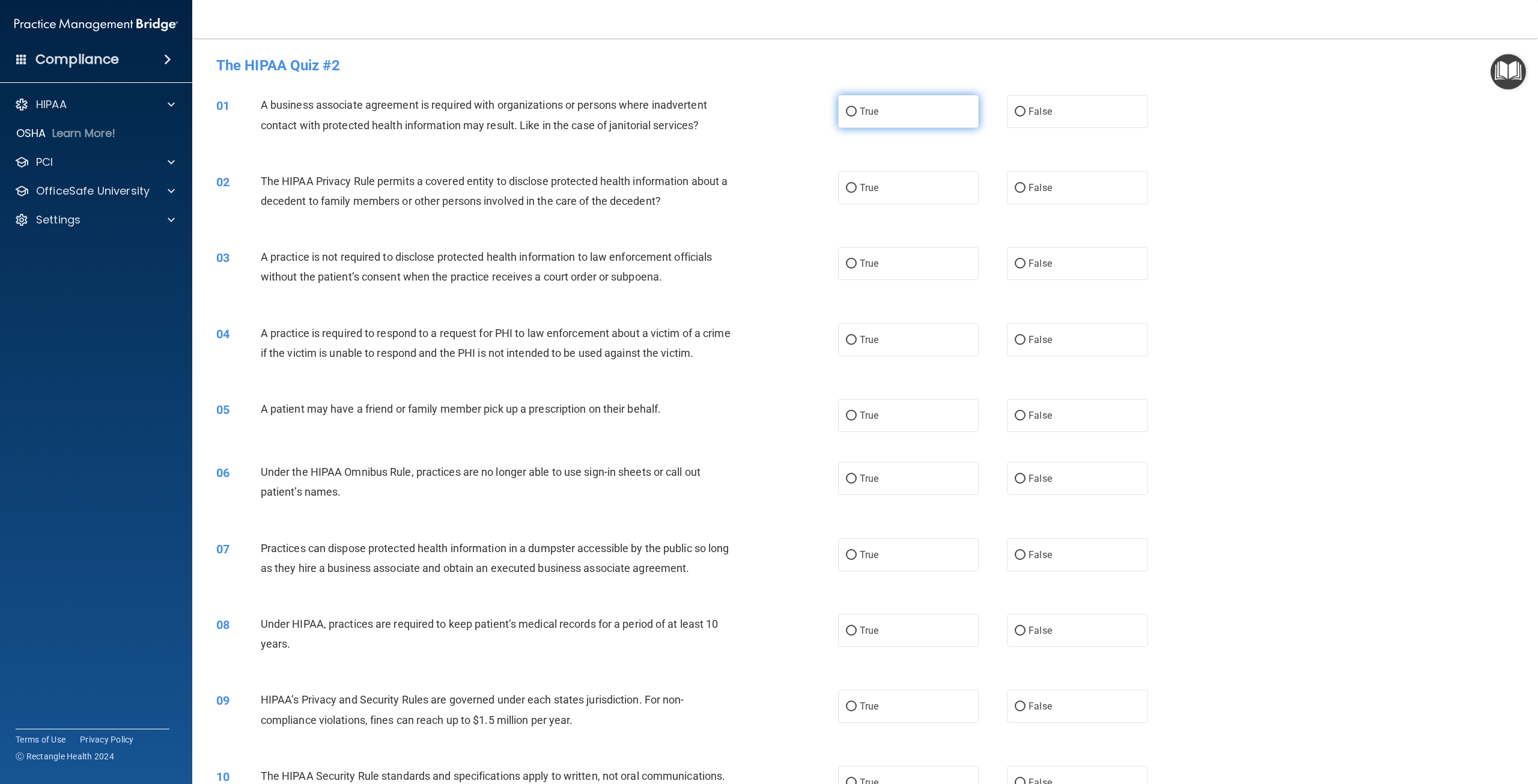
click at [871, 117] on label "True" at bounding box center [908, 111] width 140 height 33
click at [857, 116] on input "True" at bounding box center [851, 112] width 11 height 9
radio input "true"
click at [868, 185] on span "True" at bounding box center [869, 187] width 18 height 11
click at [857, 185] on input "True" at bounding box center [851, 189] width 11 height 9
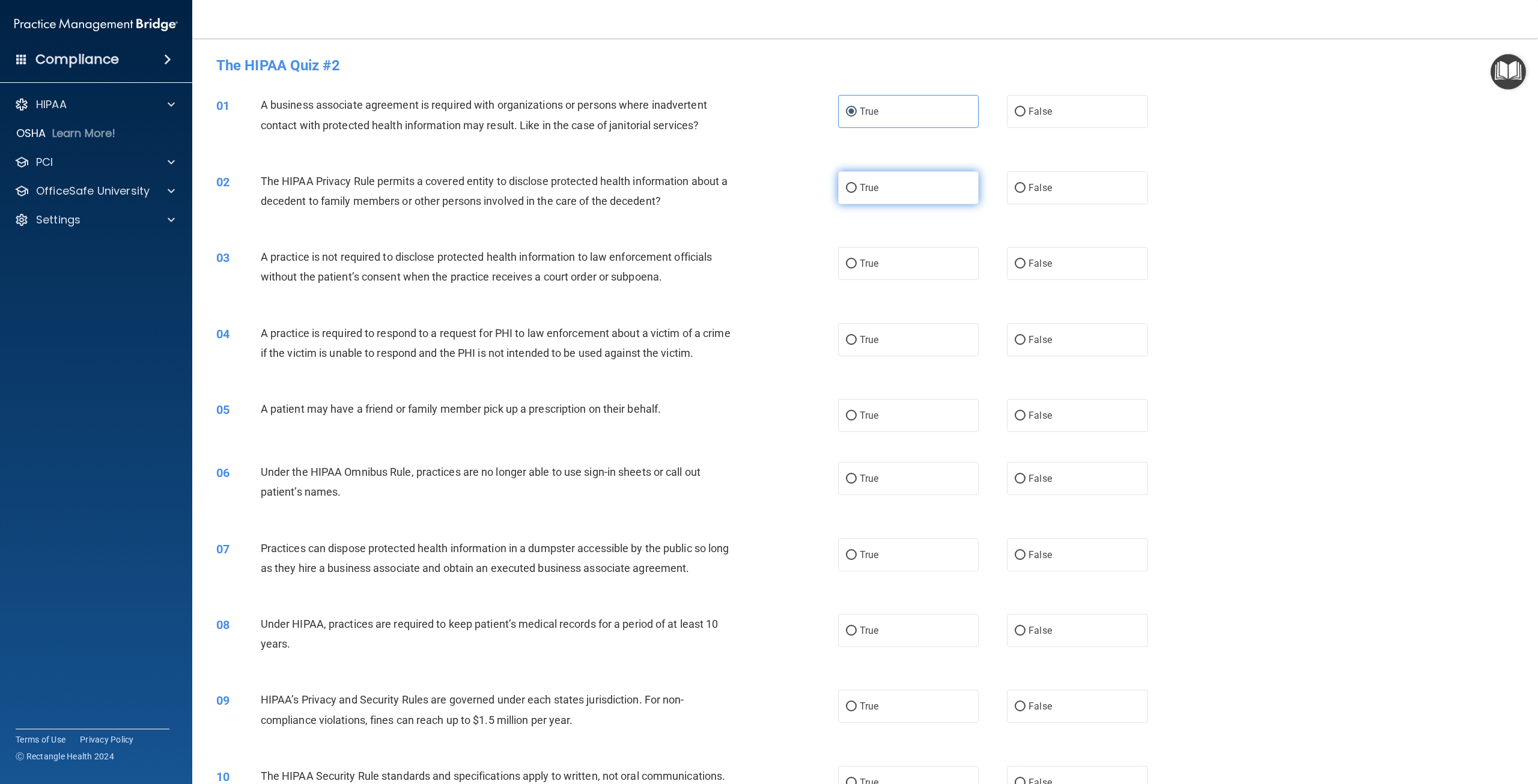
radio input "true"
click at [1032, 267] on span "False" at bounding box center [1040, 263] width 24 height 11
click at [1026, 267] on input "False" at bounding box center [1020, 264] width 11 height 9
radio input "true"
click at [1055, 343] on label "False" at bounding box center [1076, 340] width 140 height 33
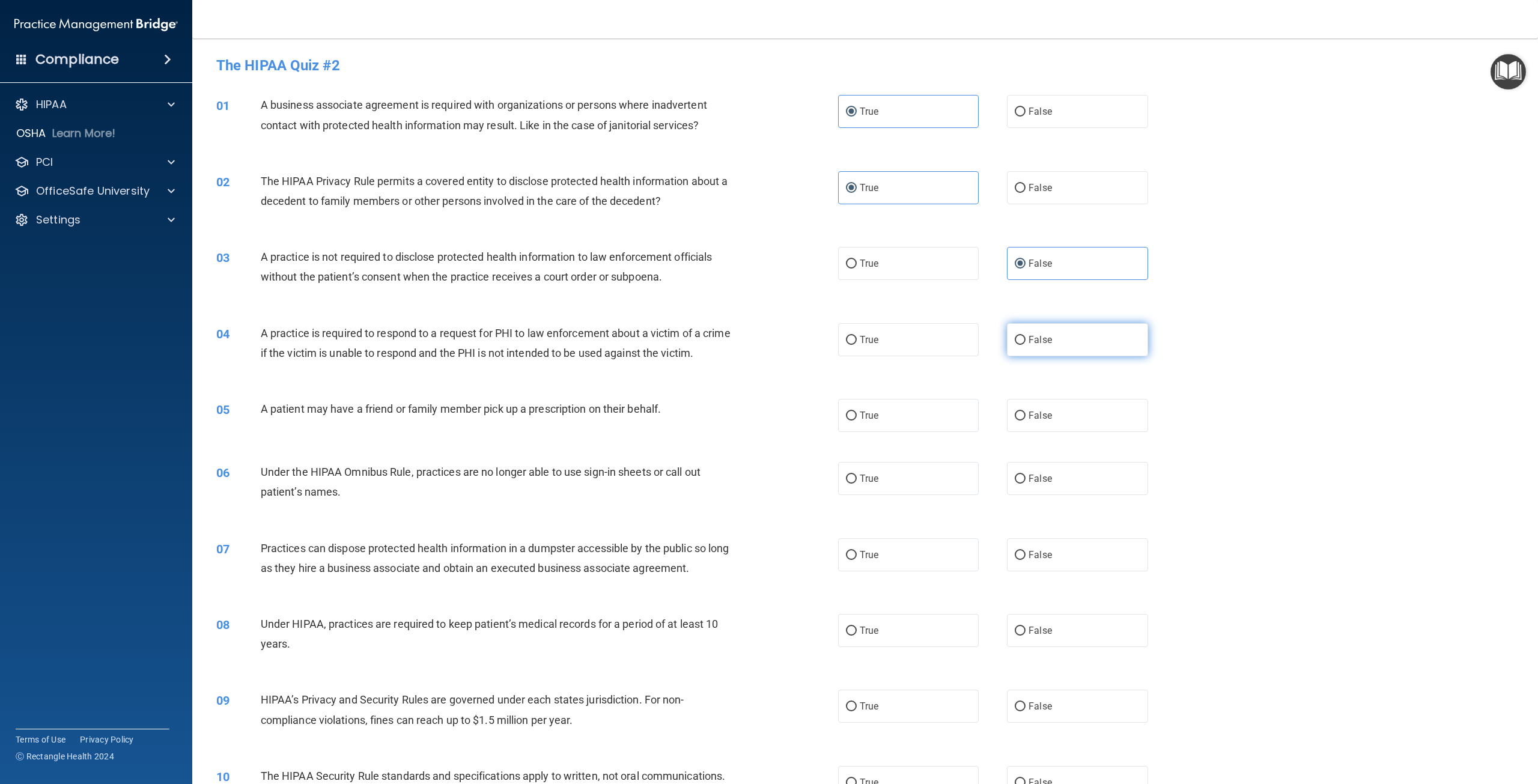
click at [1026, 343] on input "False" at bounding box center [1020, 340] width 11 height 9
radio input "true"
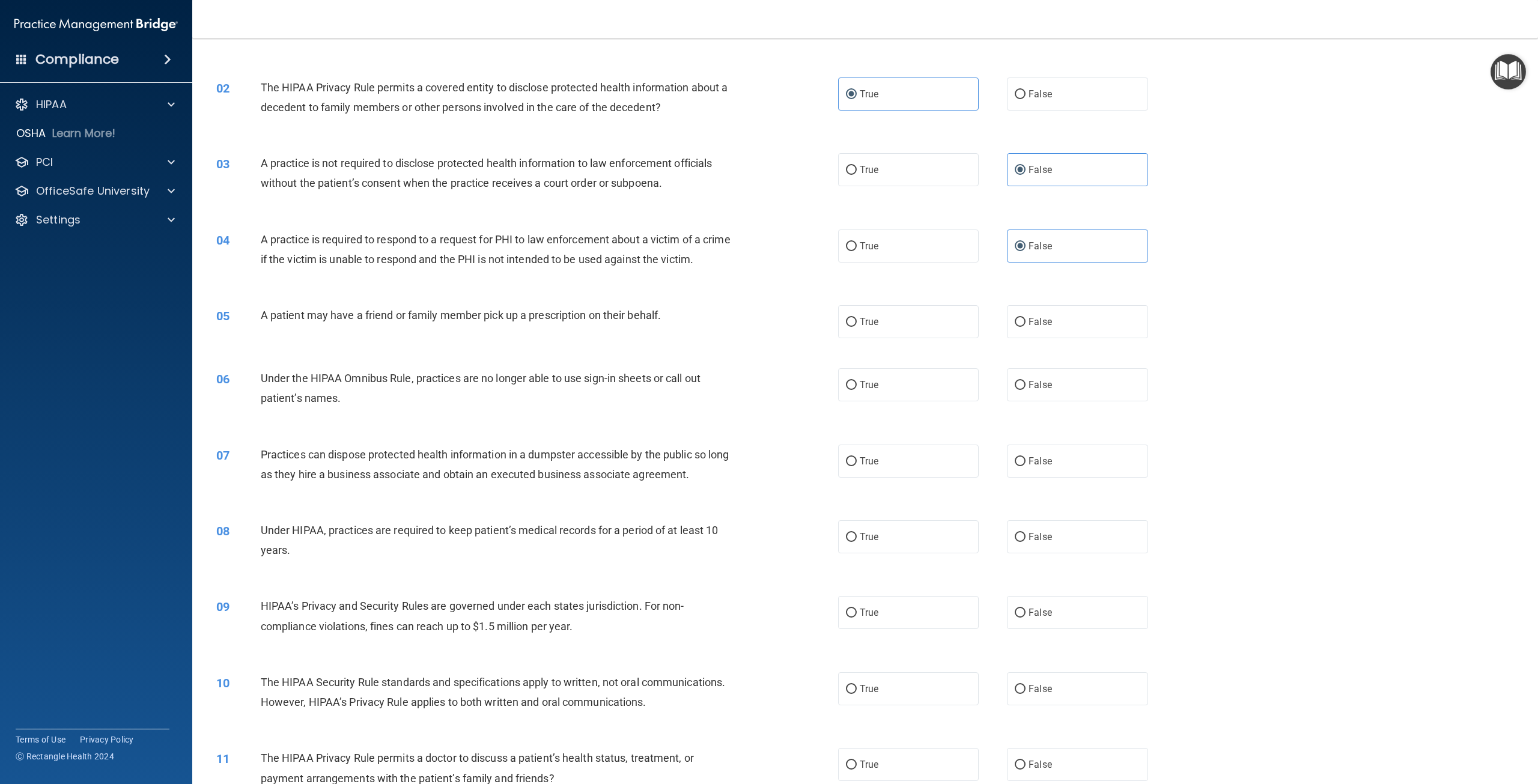
scroll to position [120, 0]
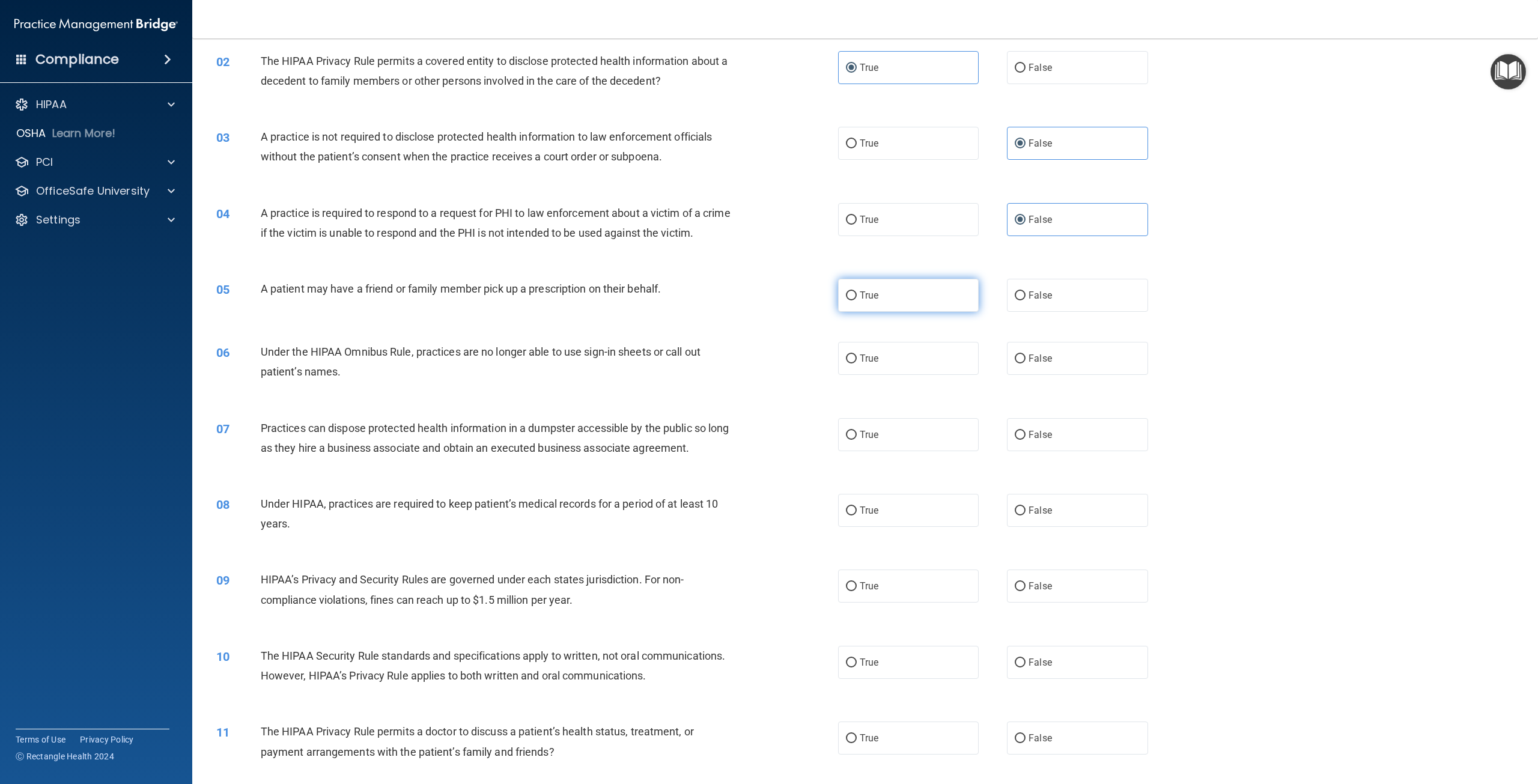
click at [909, 312] on label "True" at bounding box center [908, 295] width 140 height 33
click at [857, 300] on input "True" at bounding box center [851, 296] width 11 height 9
radio input "true"
click at [1047, 375] on label "False" at bounding box center [1076, 358] width 140 height 33
click at [1026, 363] on input "False" at bounding box center [1020, 359] width 11 height 9
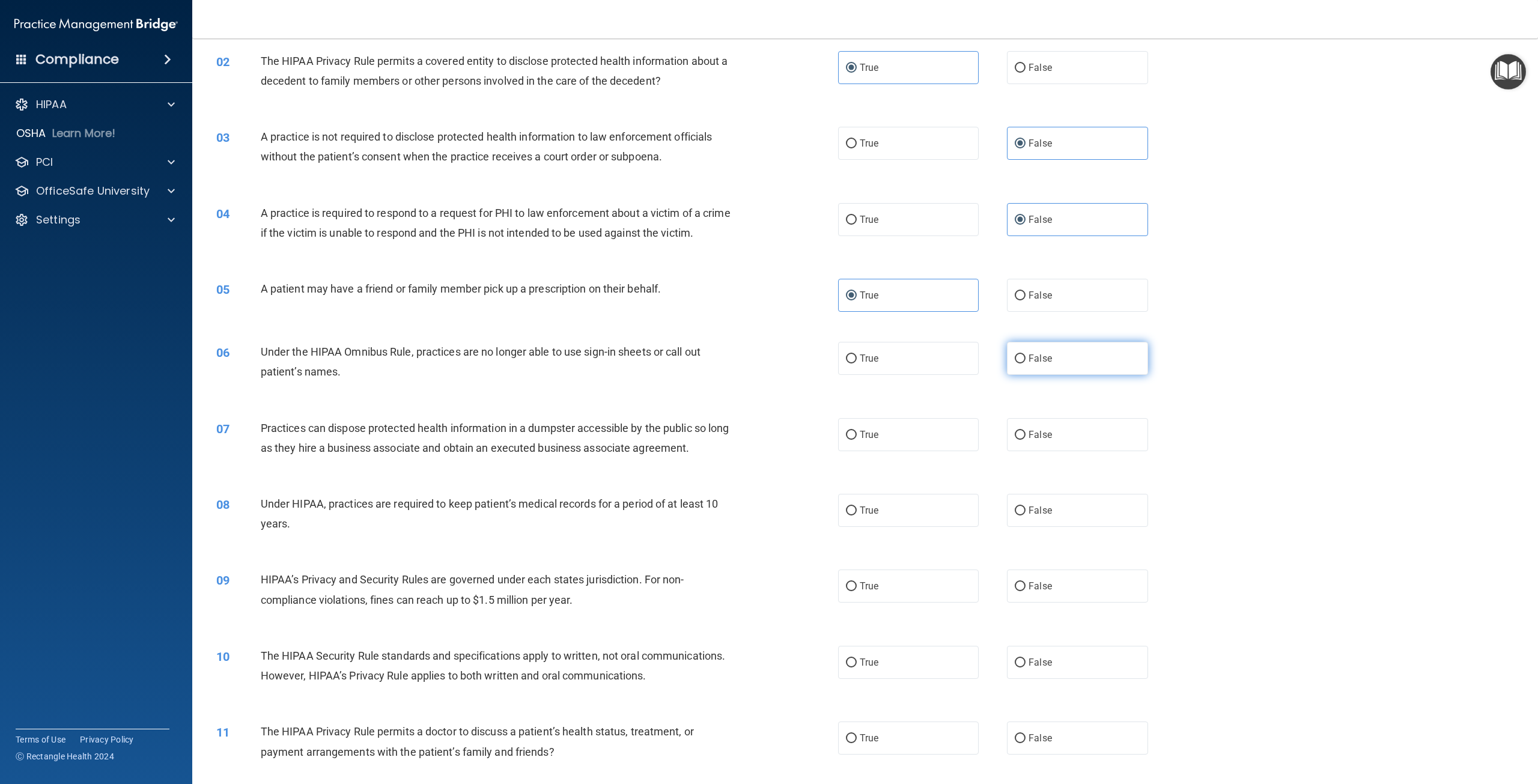
radio input "true"
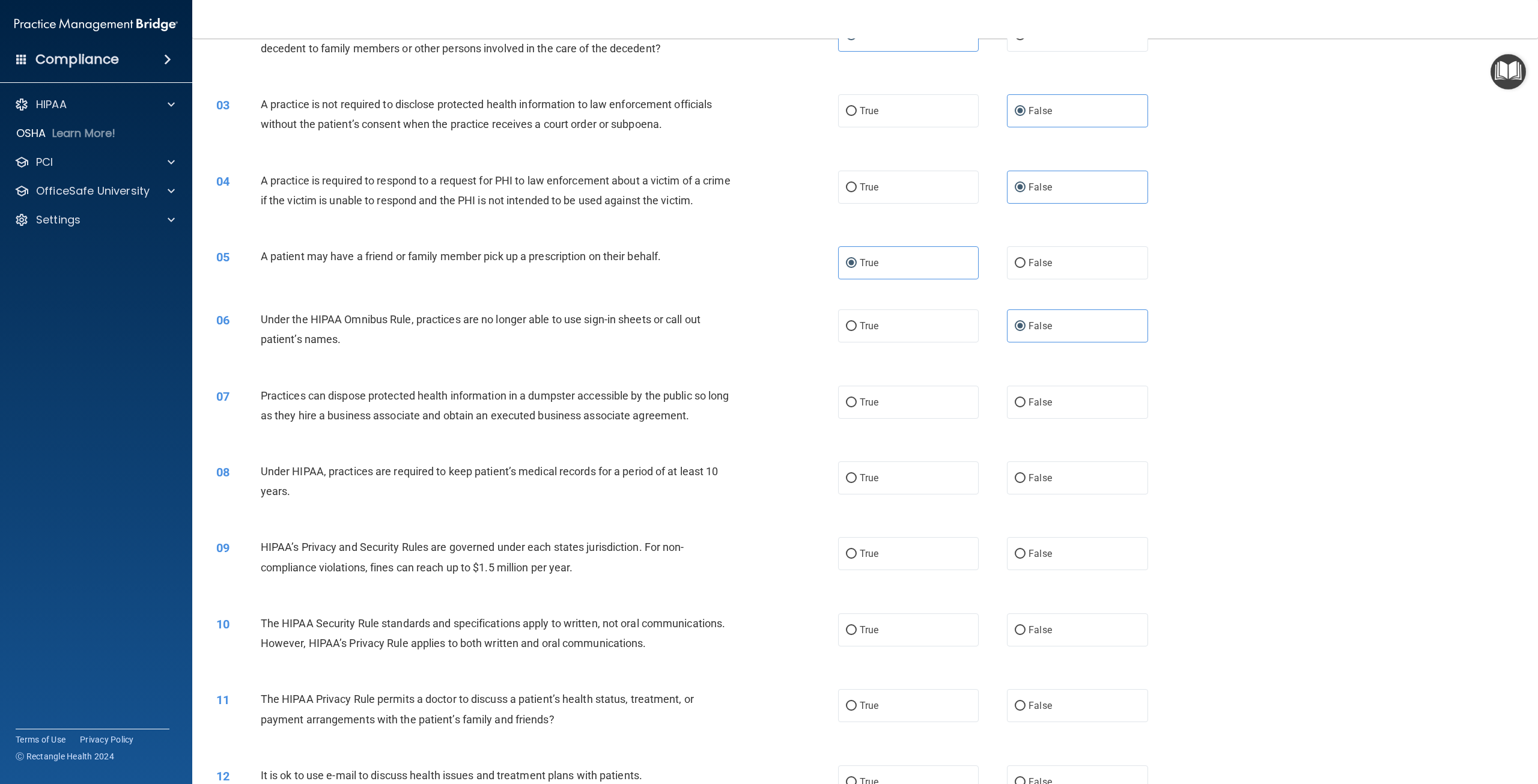
scroll to position [180, 0]
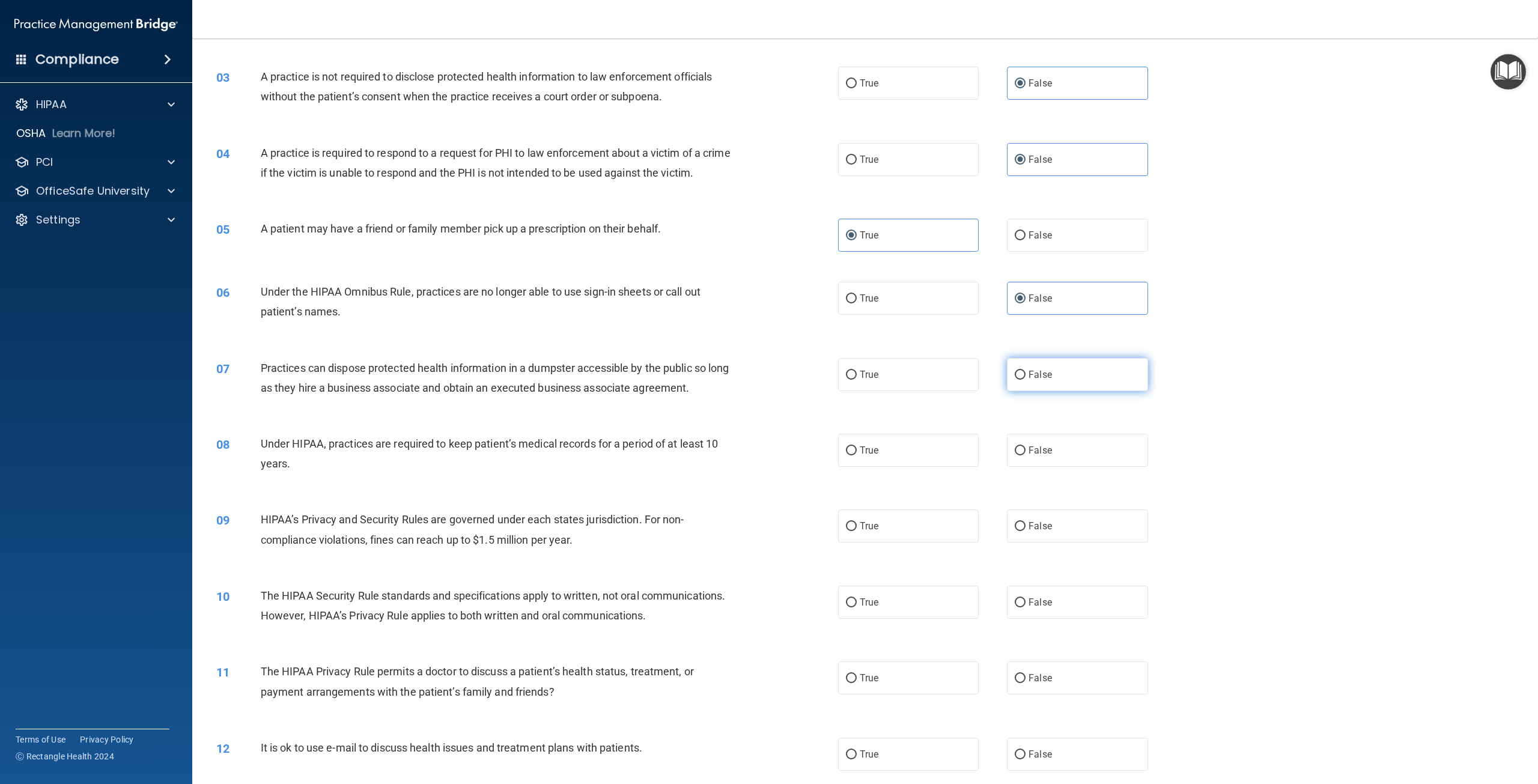
click at [1048, 391] on label "False" at bounding box center [1076, 374] width 140 height 33
click at [1026, 379] on input "False" at bounding box center [1020, 376] width 11 height 9
radio input "true"
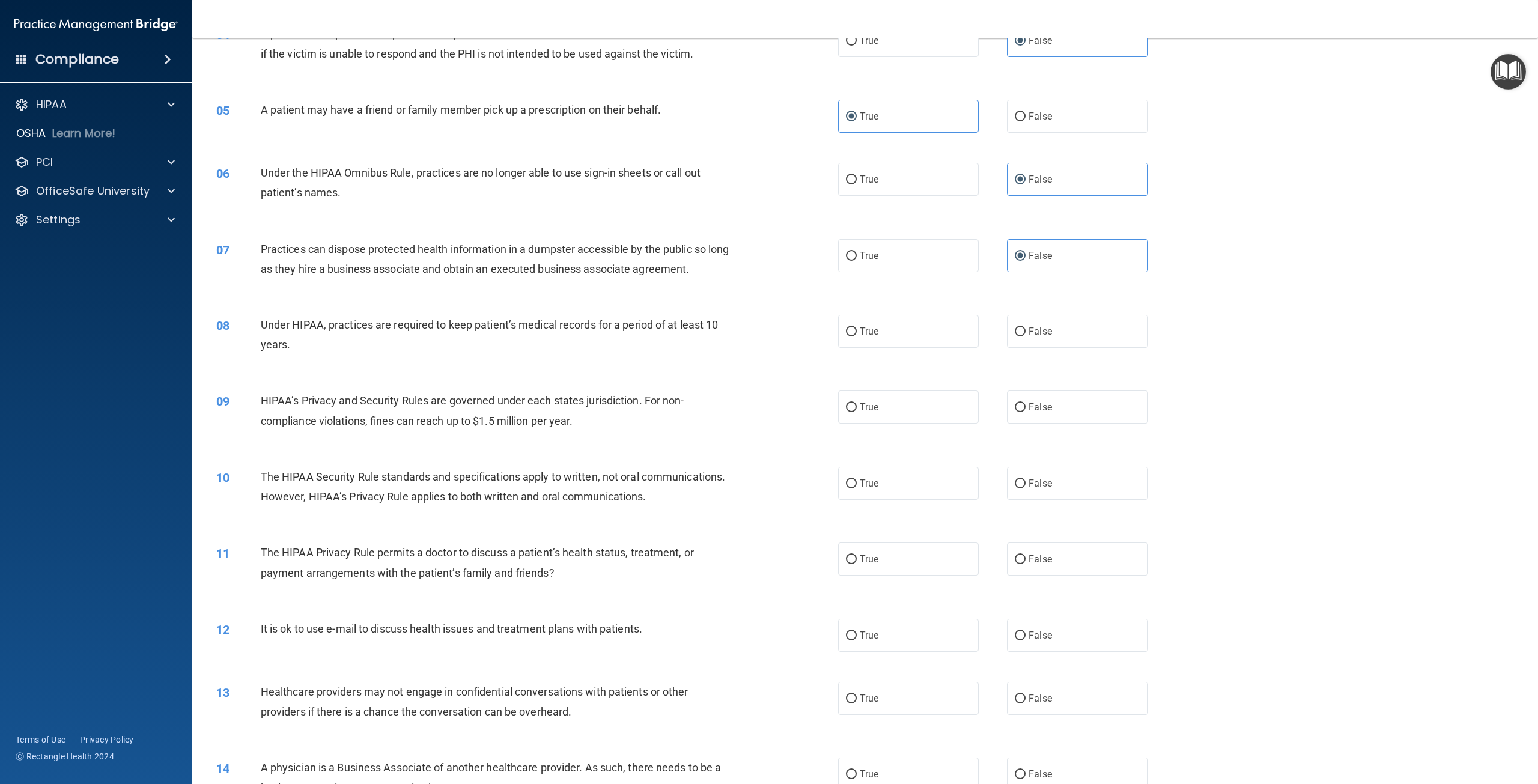
scroll to position [300, 0]
click at [1070, 346] on label "False" at bounding box center [1076, 330] width 140 height 33
click at [1026, 335] on input "False" at bounding box center [1020, 331] width 11 height 9
radio input "true"
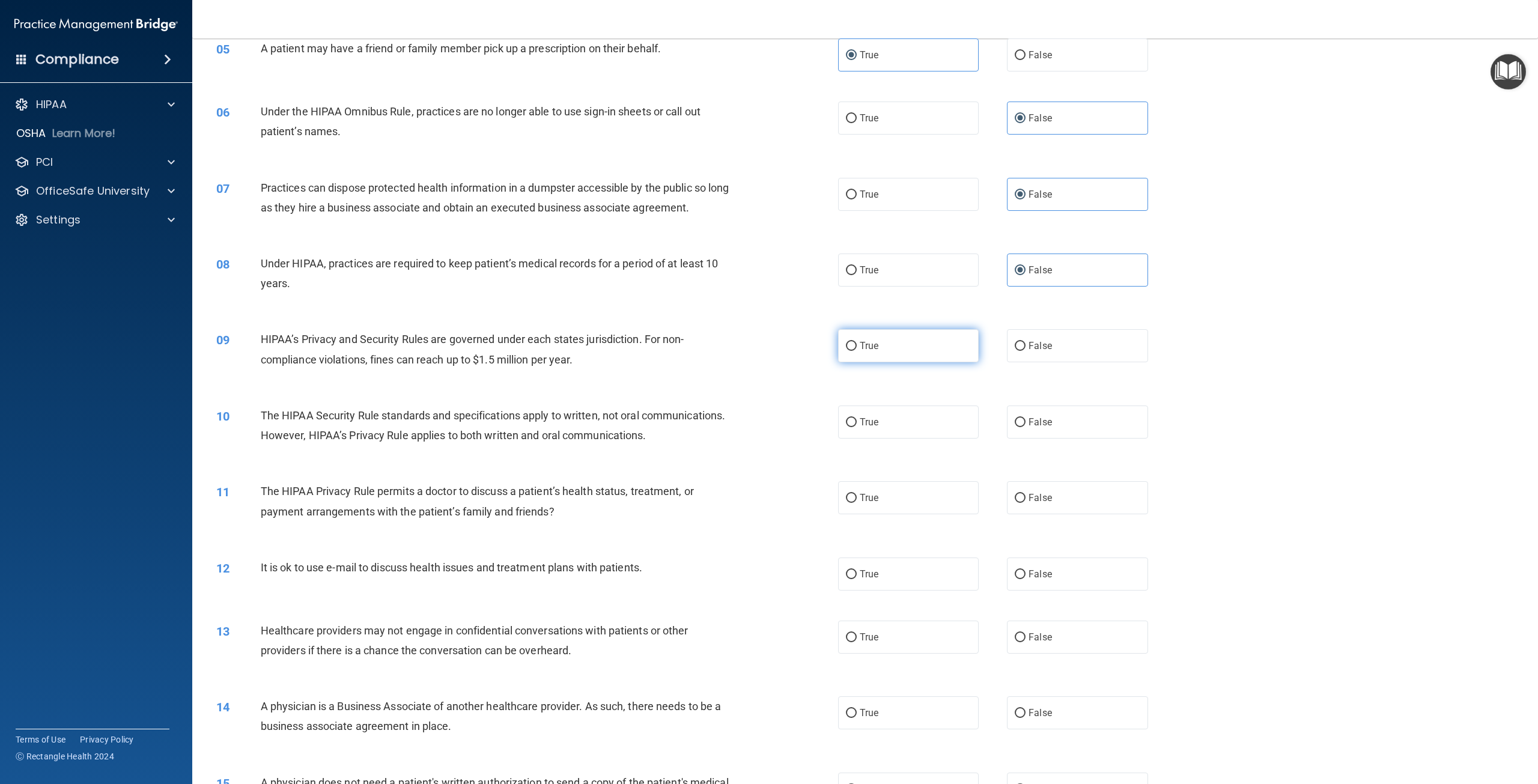
click at [879, 355] on label "True" at bounding box center [908, 345] width 140 height 33
click at [857, 351] on input "True" at bounding box center [851, 346] width 11 height 9
radio input "true"
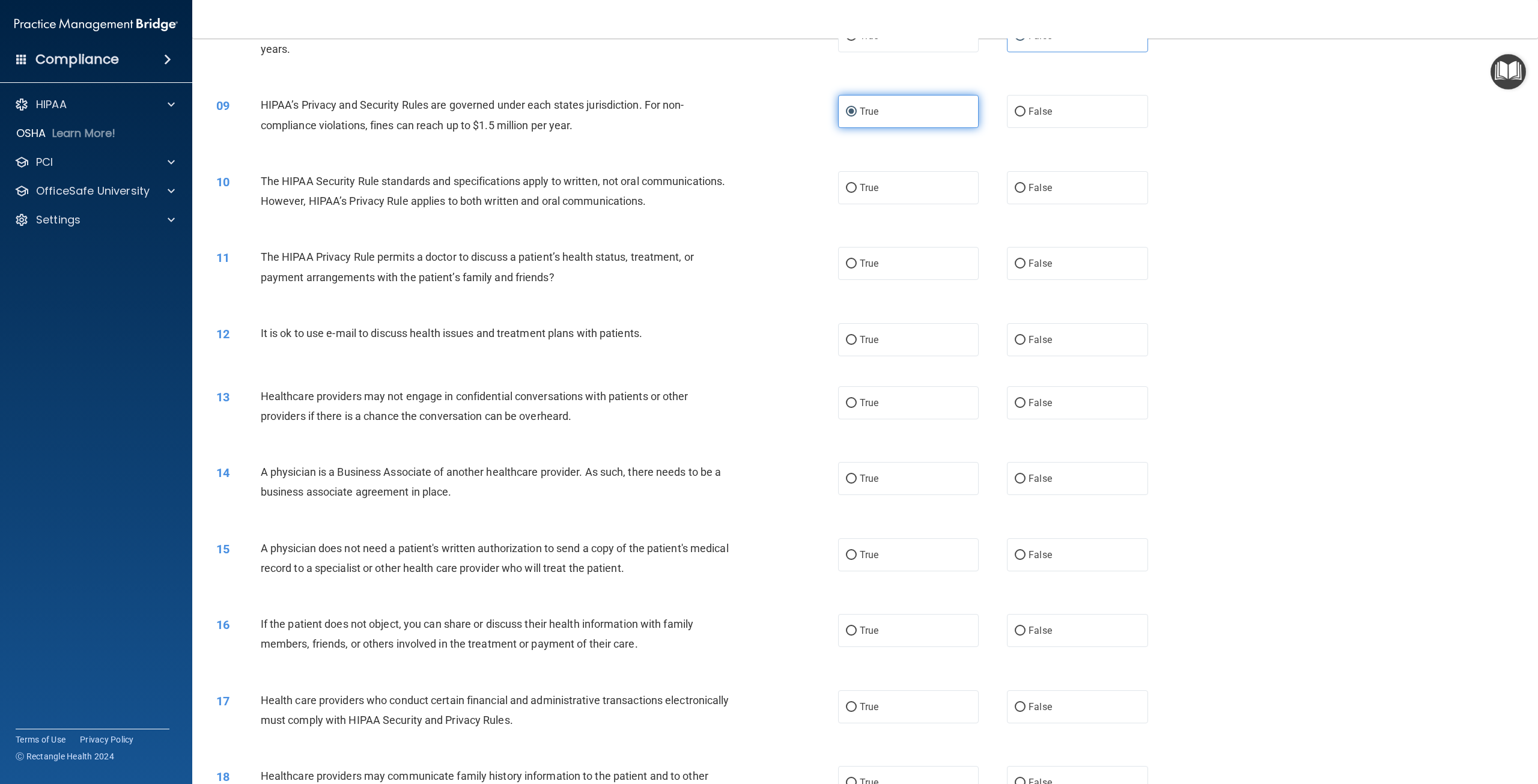
scroll to position [601, 0]
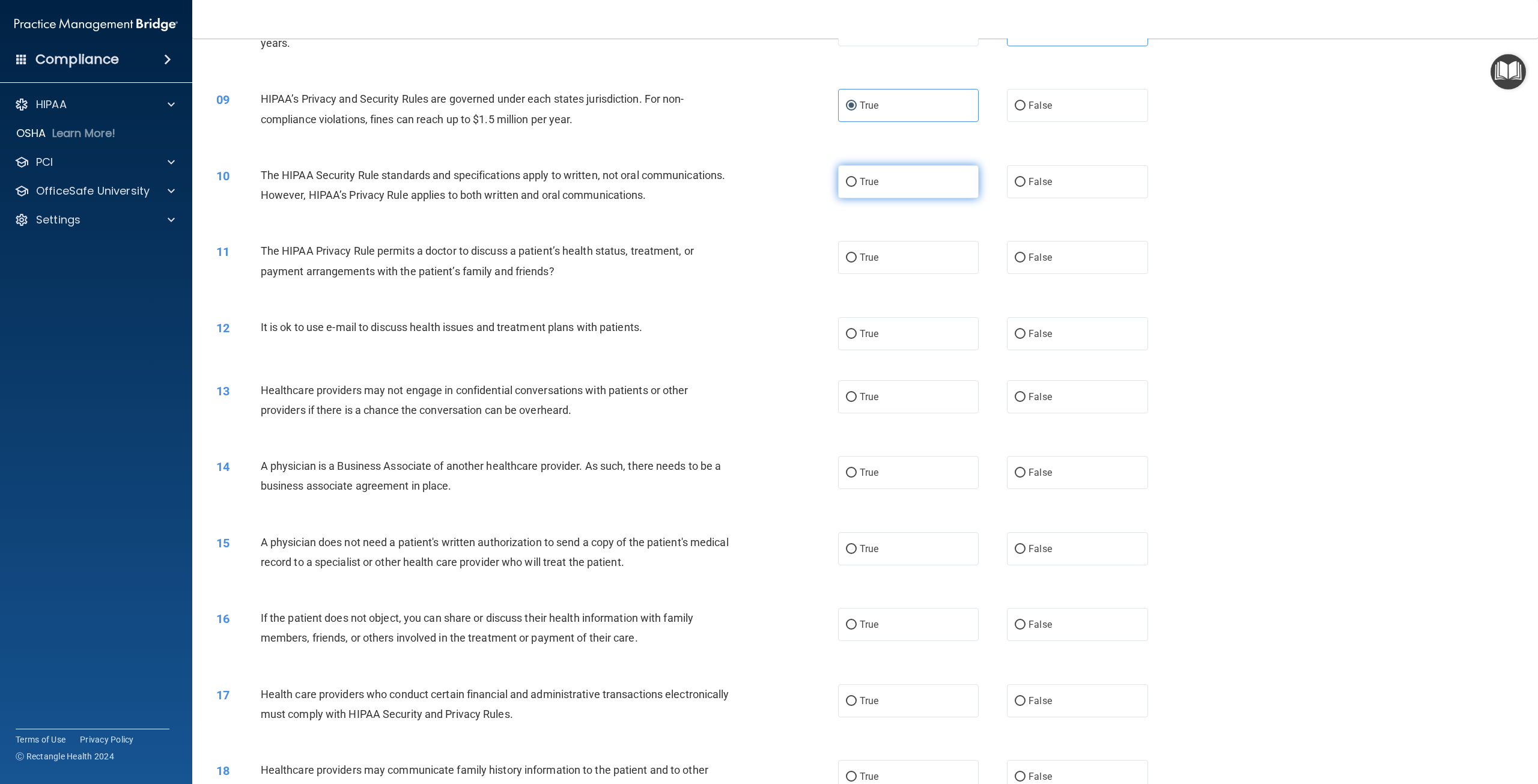
click at [935, 198] on label "True" at bounding box center [908, 182] width 140 height 33
click at [857, 187] on input "True" at bounding box center [851, 182] width 11 height 9
radio input "true"
click at [878, 274] on label "True" at bounding box center [908, 257] width 140 height 33
click at [857, 262] on input "True" at bounding box center [851, 258] width 11 height 9
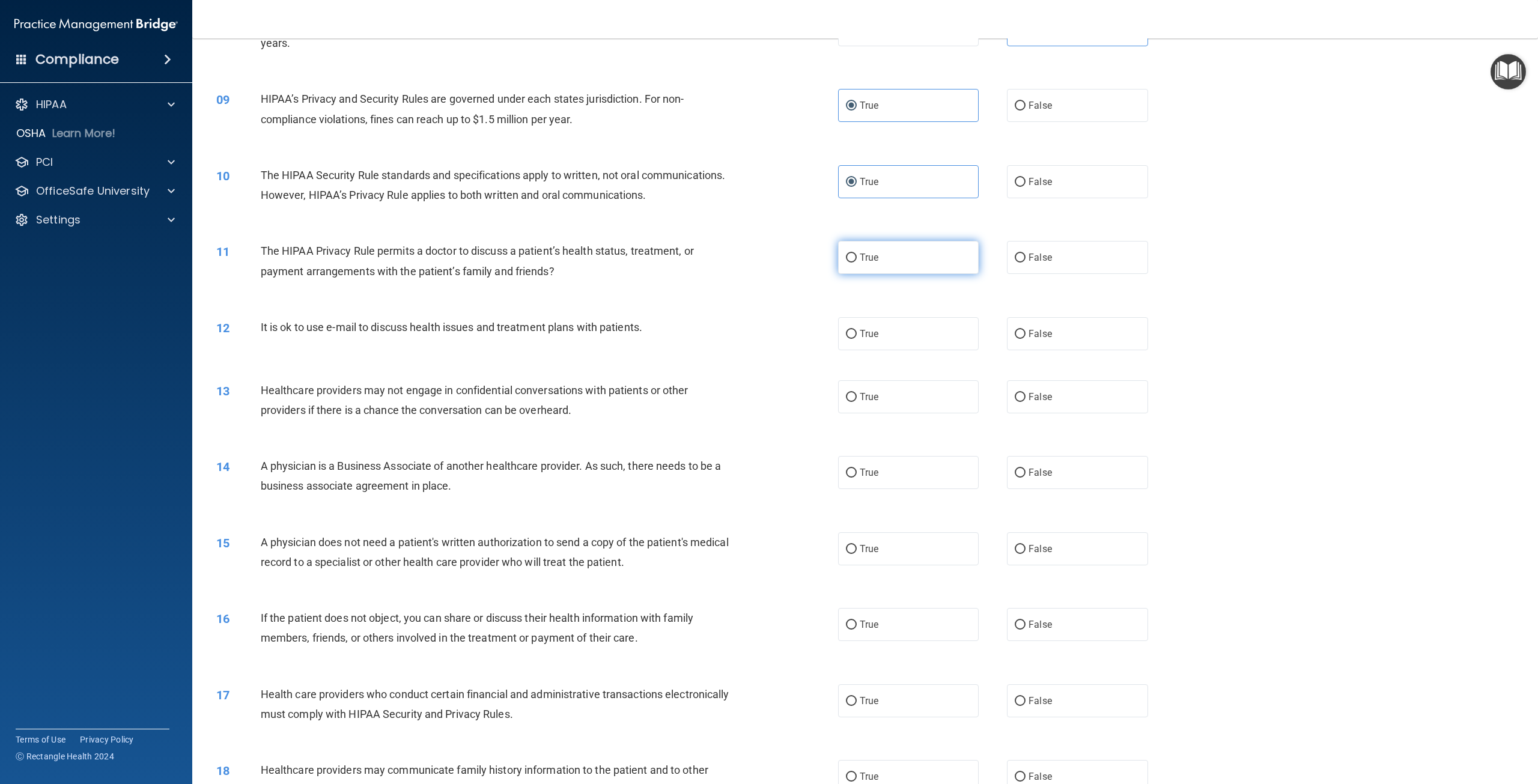
radio input "true"
click at [1013, 350] on label "False" at bounding box center [1076, 333] width 140 height 33
click at [1015, 339] on input "False" at bounding box center [1020, 334] width 11 height 9
radio input "true"
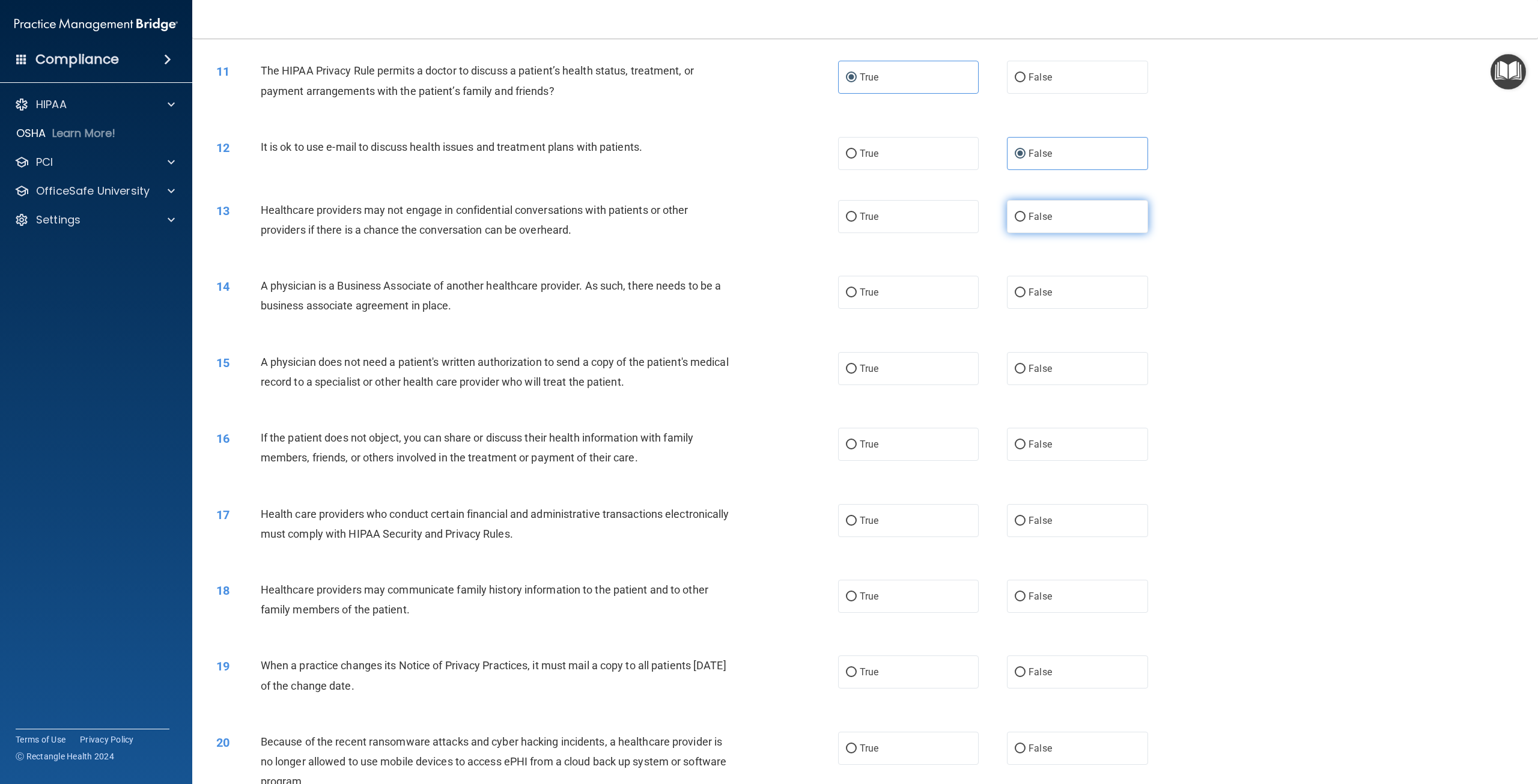
click at [1038, 222] on span "False" at bounding box center [1040, 216] width 24 height 11
click at [1026, 221] on input "False" at bounding box center [1020, 217] width 11 height 9
radio input "true"
click at [892, 309] on label "True" at bounding box center [908, 292] width 140 height 33
click at [857, 297] on input "True" at bounding box center [851, 293] width 11 height 9
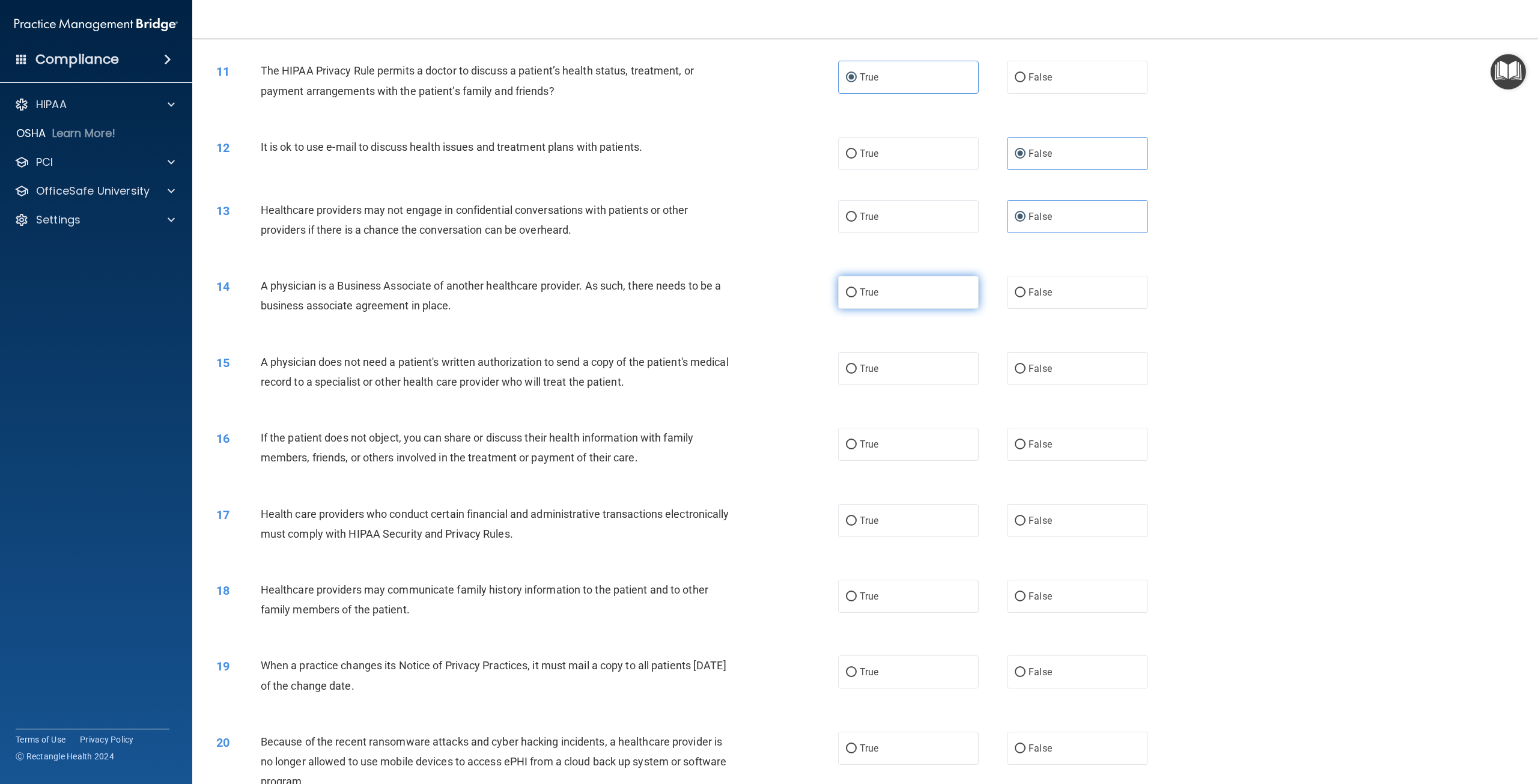
radio input "true"
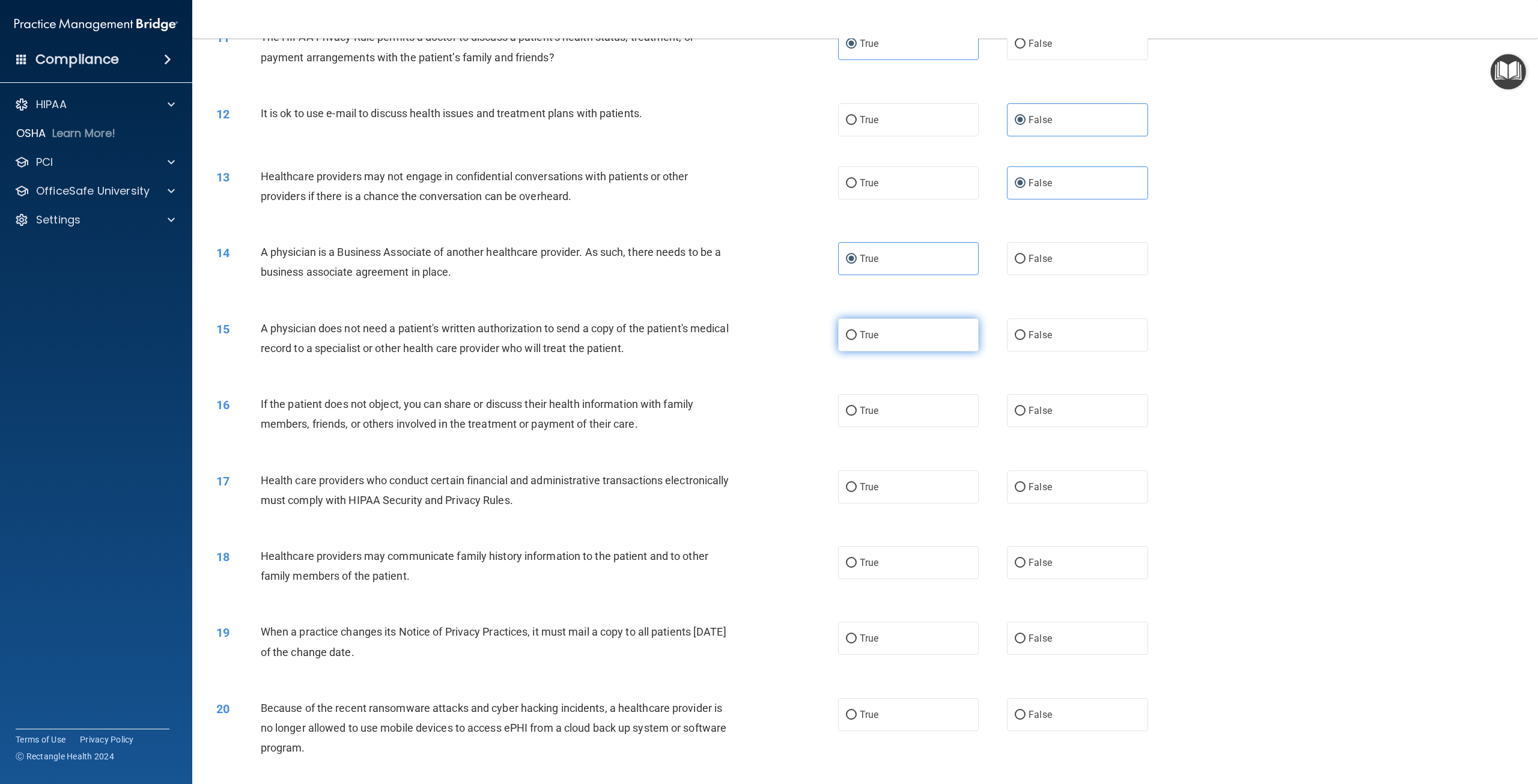
scroll to position [841, 0]
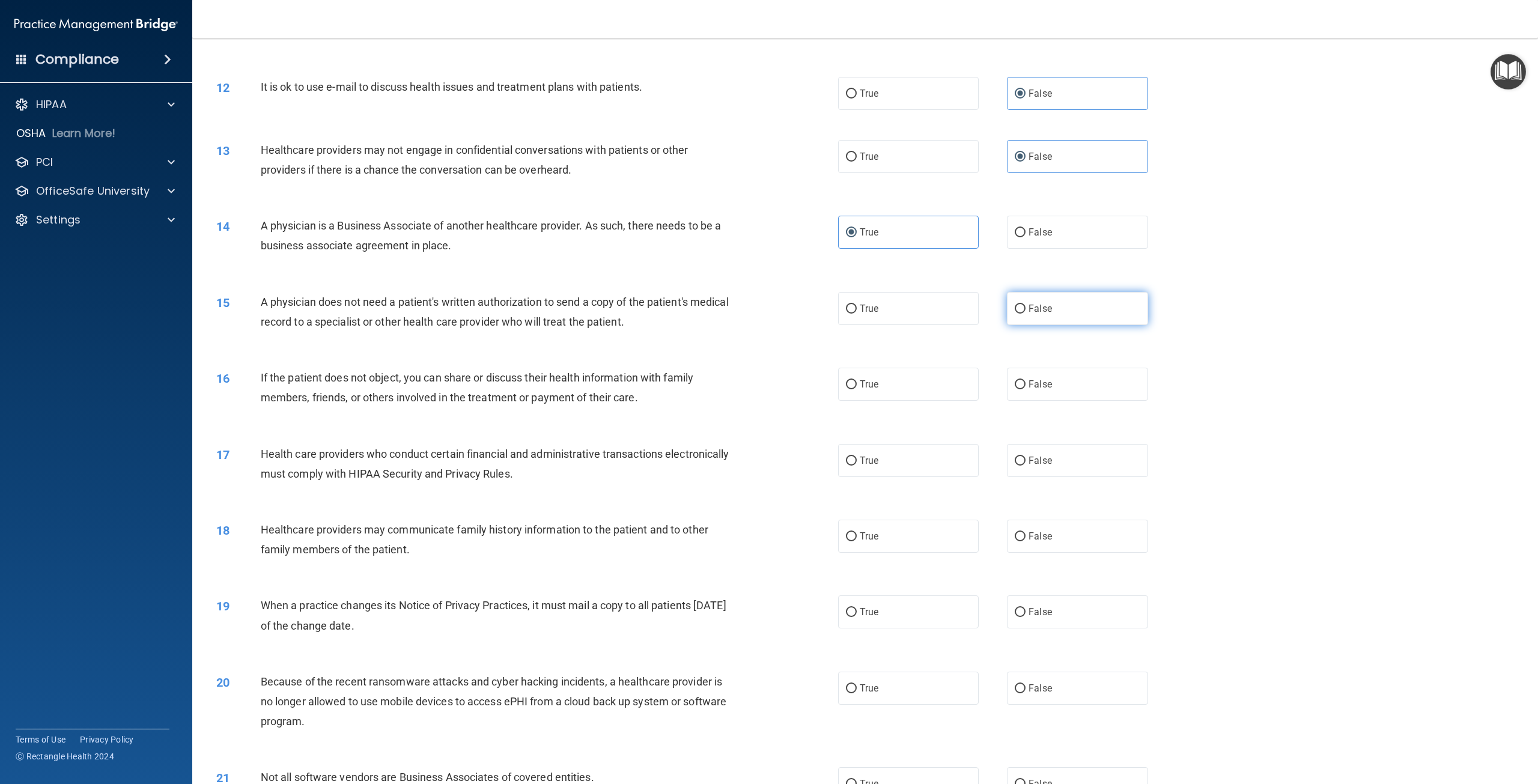
click at [1067, 325] on label "False" at bounding box center [1076, 308] width 140 height 33
click at [1026, 313] on input "False" at bounding box center [1020, 309] width 11 height 9
radio input "true"
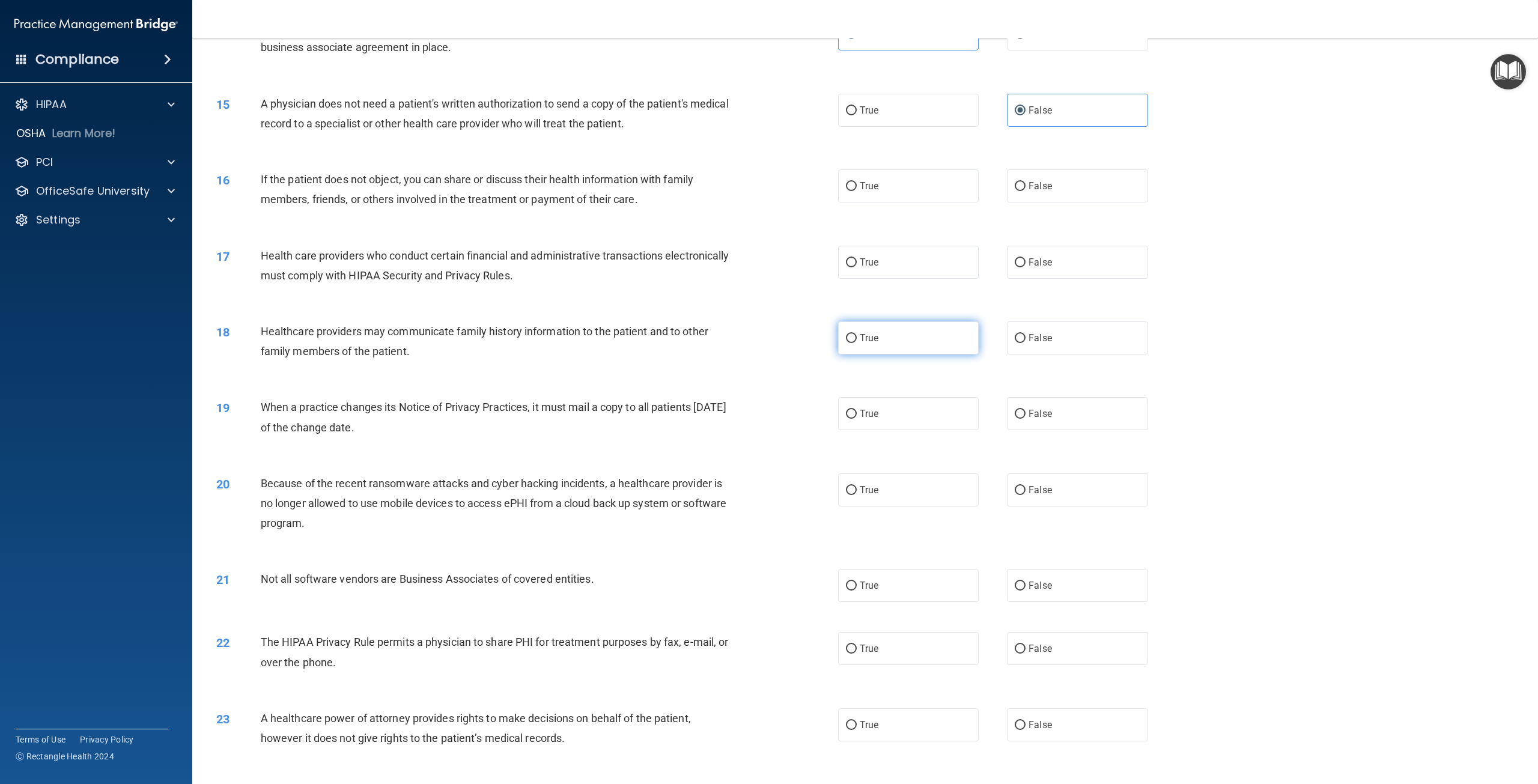
scroll to position [1021, 0]
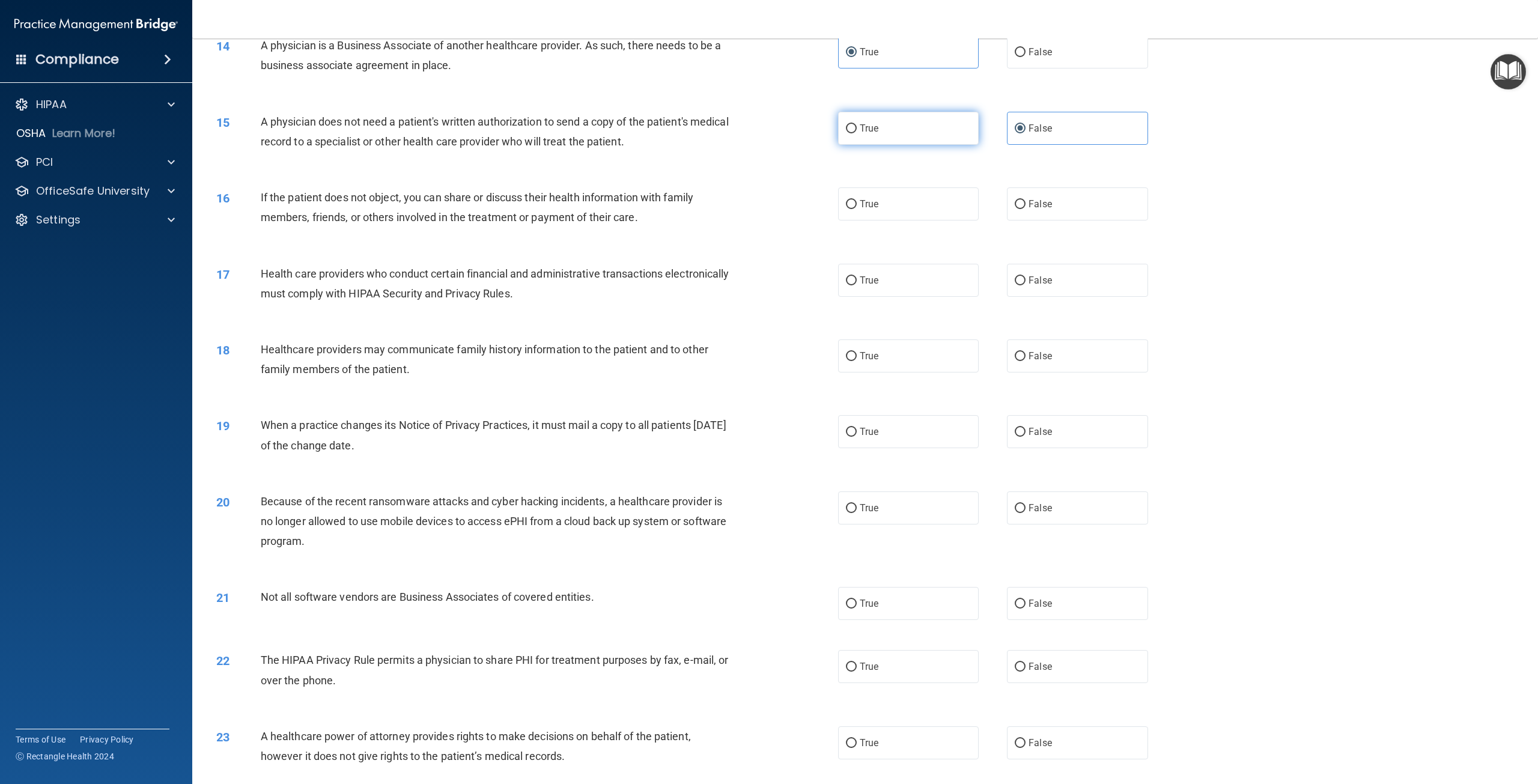
click at [924, 145] on label "True" at bounding box center [908, 128] width 140 height 33
click at [857, 133] on input "True" at bounding box center [851, 129] width 11 height 9
radio input "true"
radio input "false"
click at [862, 221] on label "True" at bounding box center [908, 204] width 140 height 33
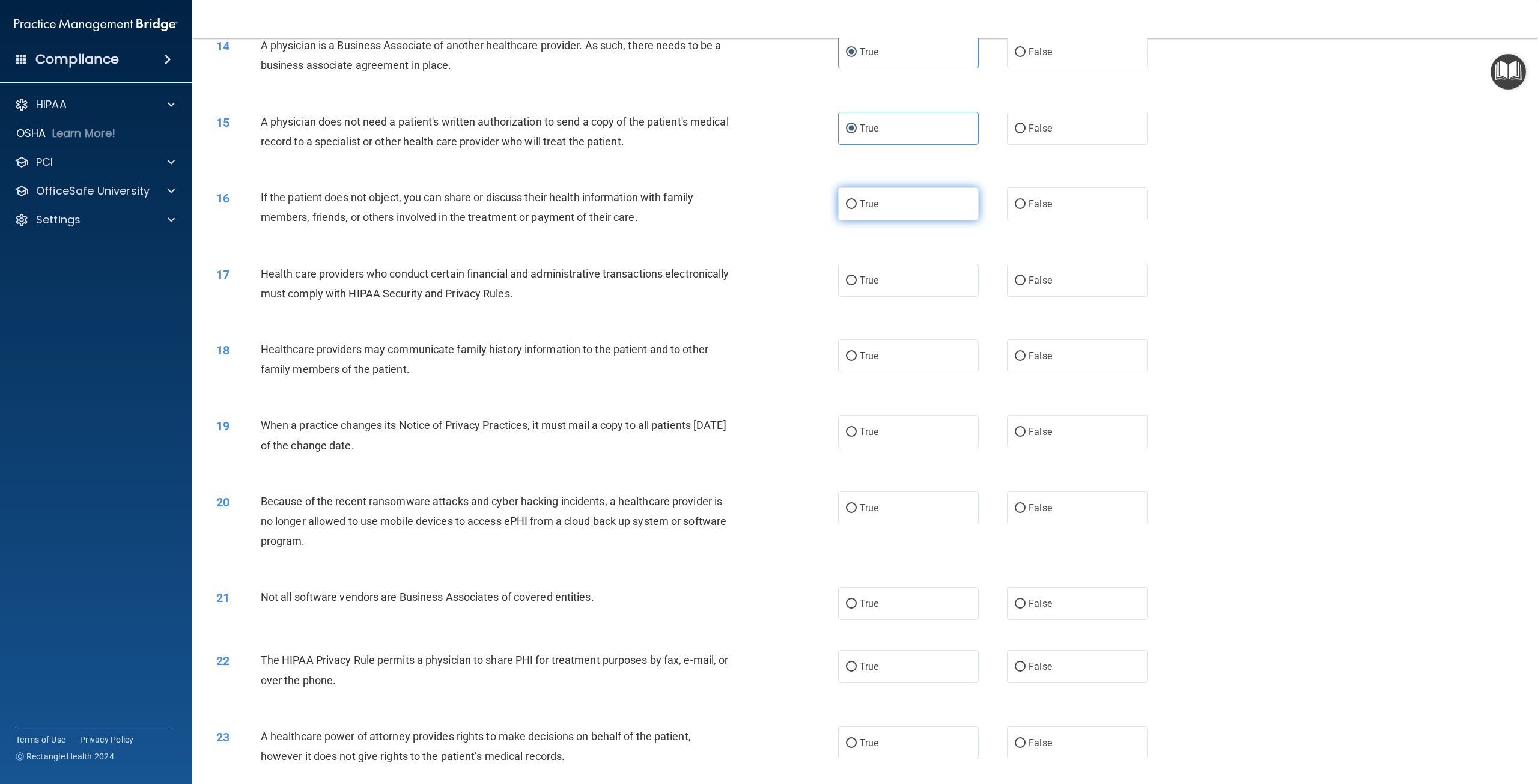
click at [857, 209] on input "True" at bounding box center [851, 205] width 11 height 9
radio input "true"
click at [896, 297] on label "True" at bounding box center [908, 280] width 140 height 33
click at [857, 285] on input "True" at bounding box center [851, 281] width 11 height 9
radio input "true"
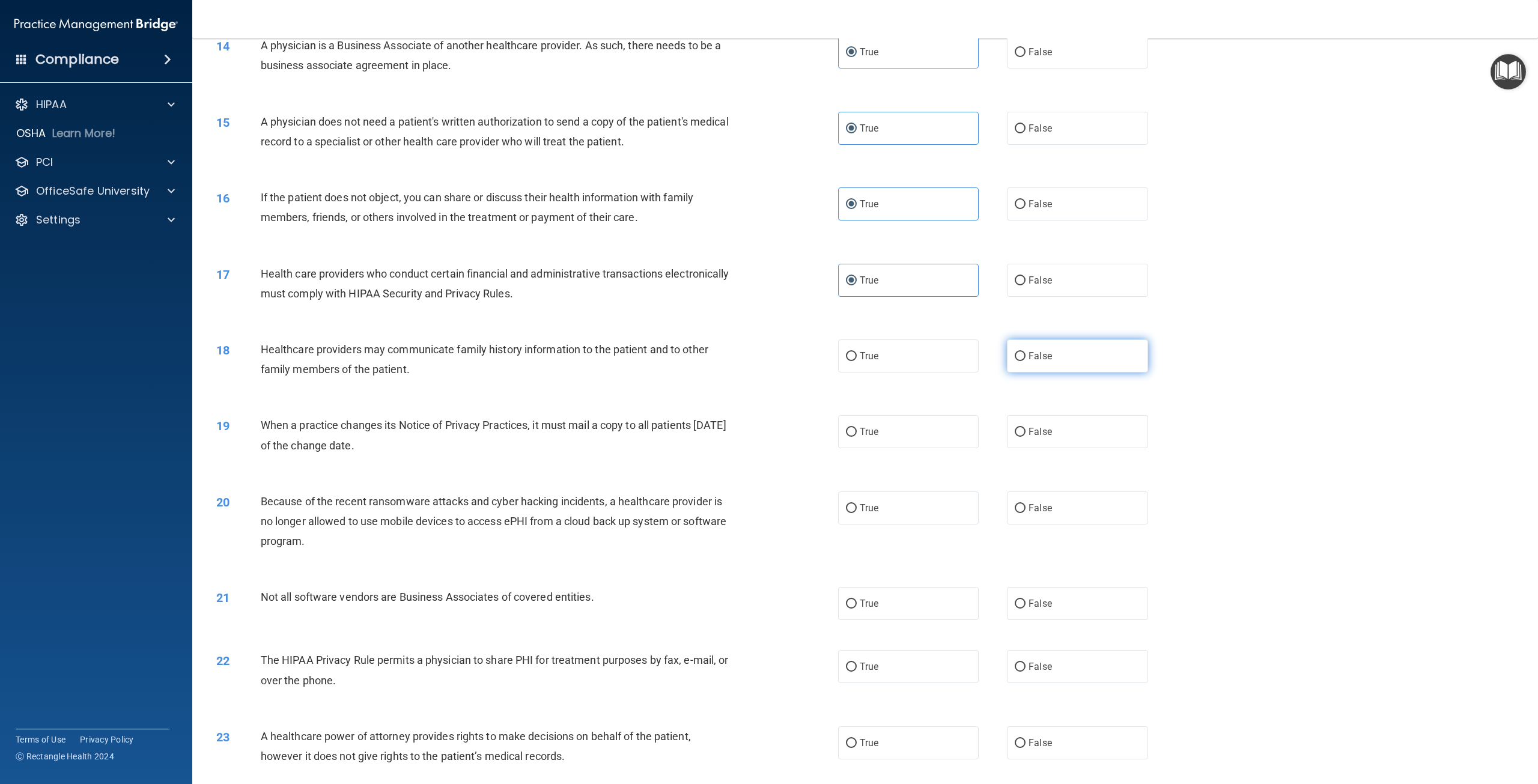
click at [1032, 362] on span "False" at bounding box center [1040, 356] width 24 height 11
click at [1026, 361] on input "False" at bounding box center [1020, 356] width 11 height 9
radio input "true"
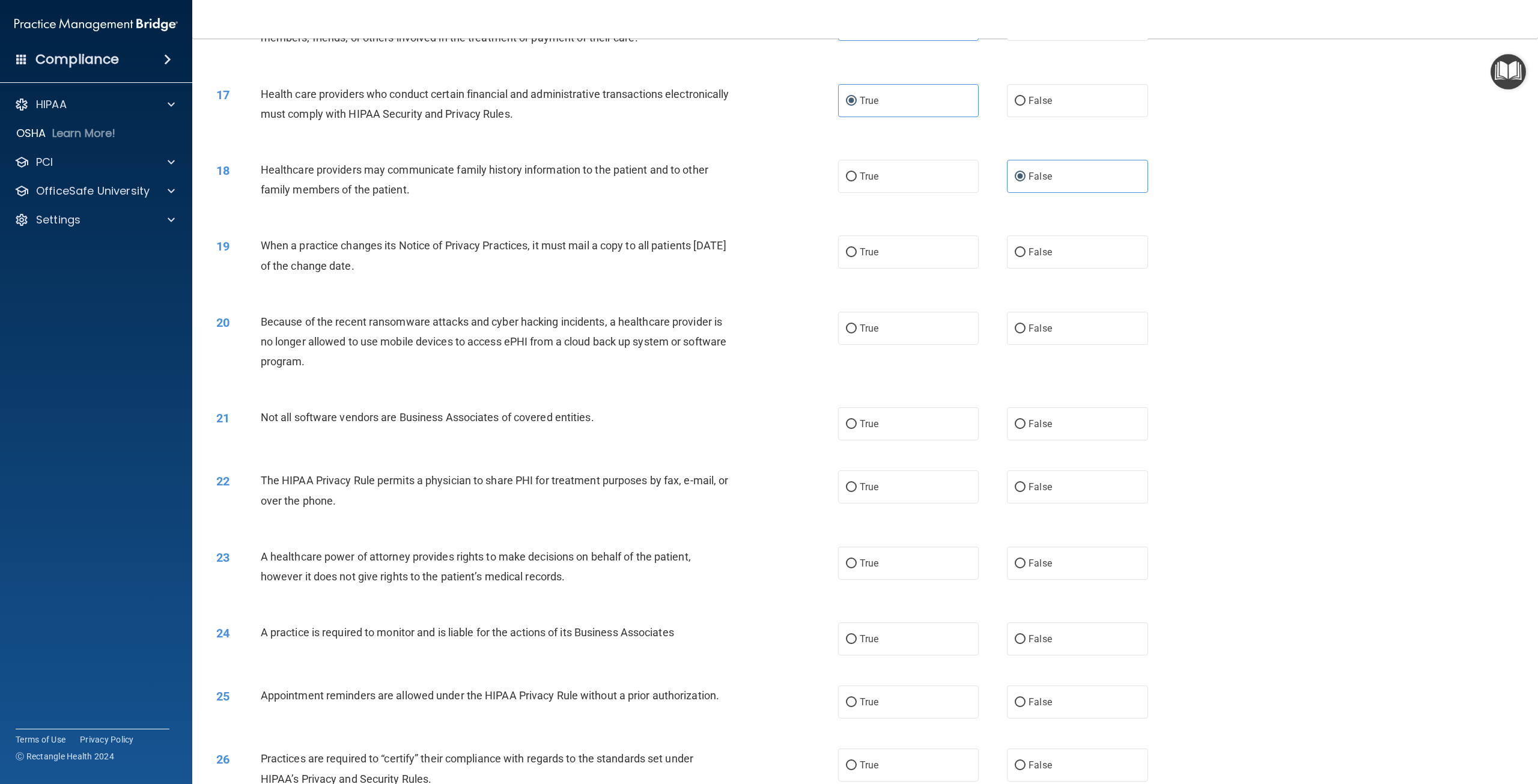
scroll to position [1201, 0]
click at [901, 268] on label "True" at bounding box center [908, 251] width 140 height 33
click at [857, 257] on input "True" at bounding box center [851, 252] width 11 height 9
radio input "true"
click at [938, 344] on label "True" at bounding box center [908, 327] width 140 height 33
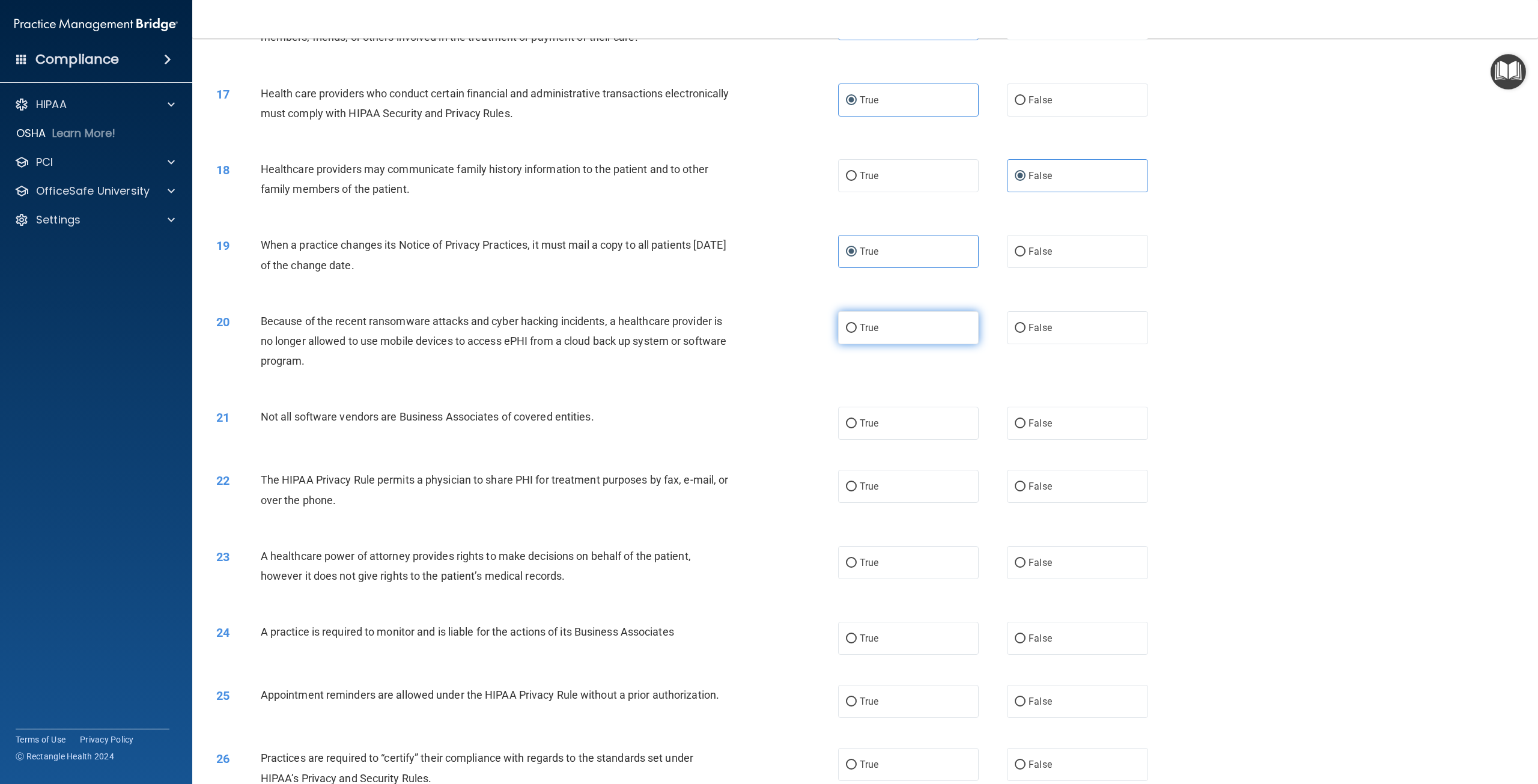
click at [857, 333] on input "True" at bounding box center [851, 328] width 11 height 9
radio input "true"
click at [1060, 344] on label "False" at bounding box center [1076, 327] width 140 height 33
click at [1026, 333] on input "False" at bounding box center [1020, 328] width 11 height 9
radio input "true"
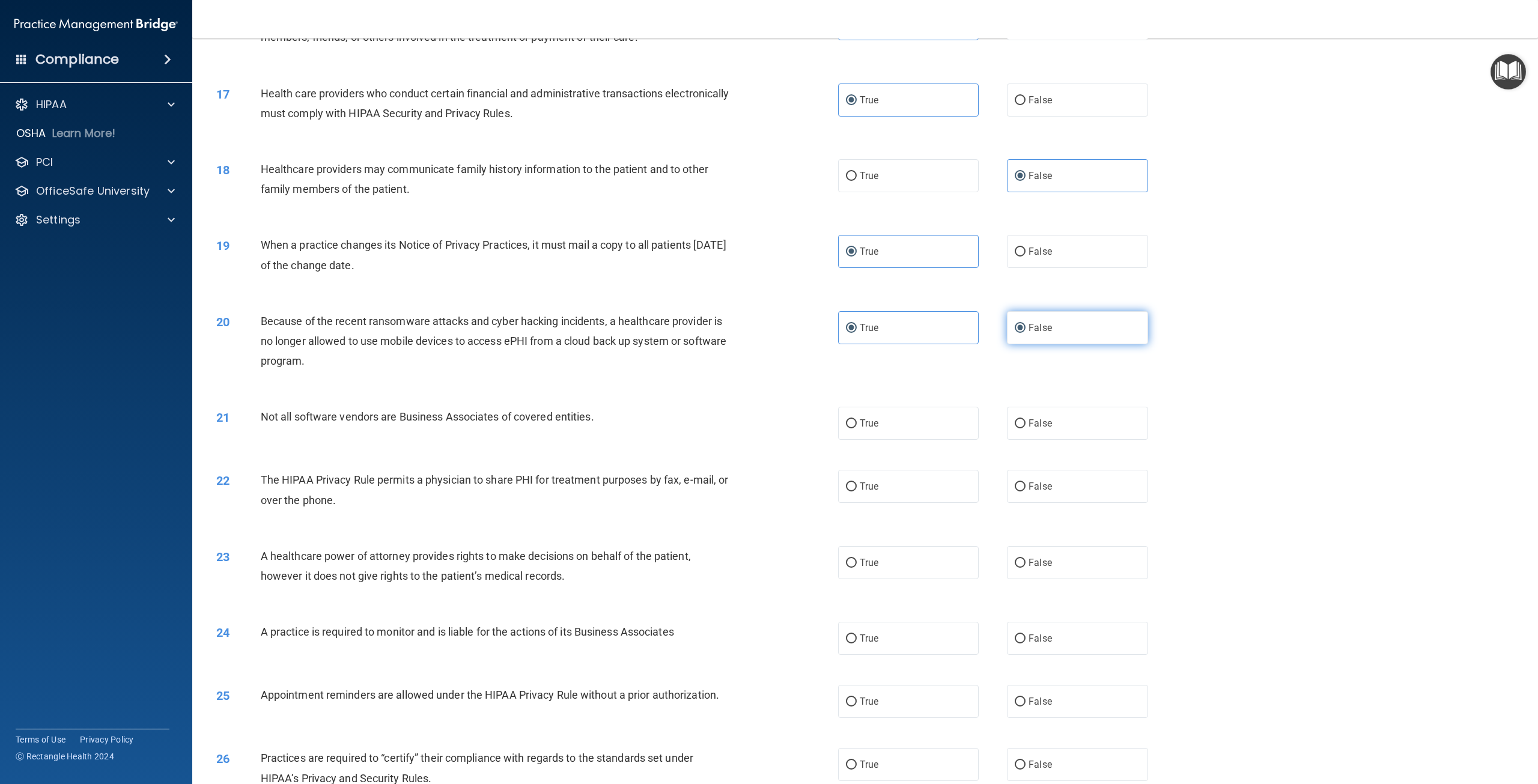
radio input "false"
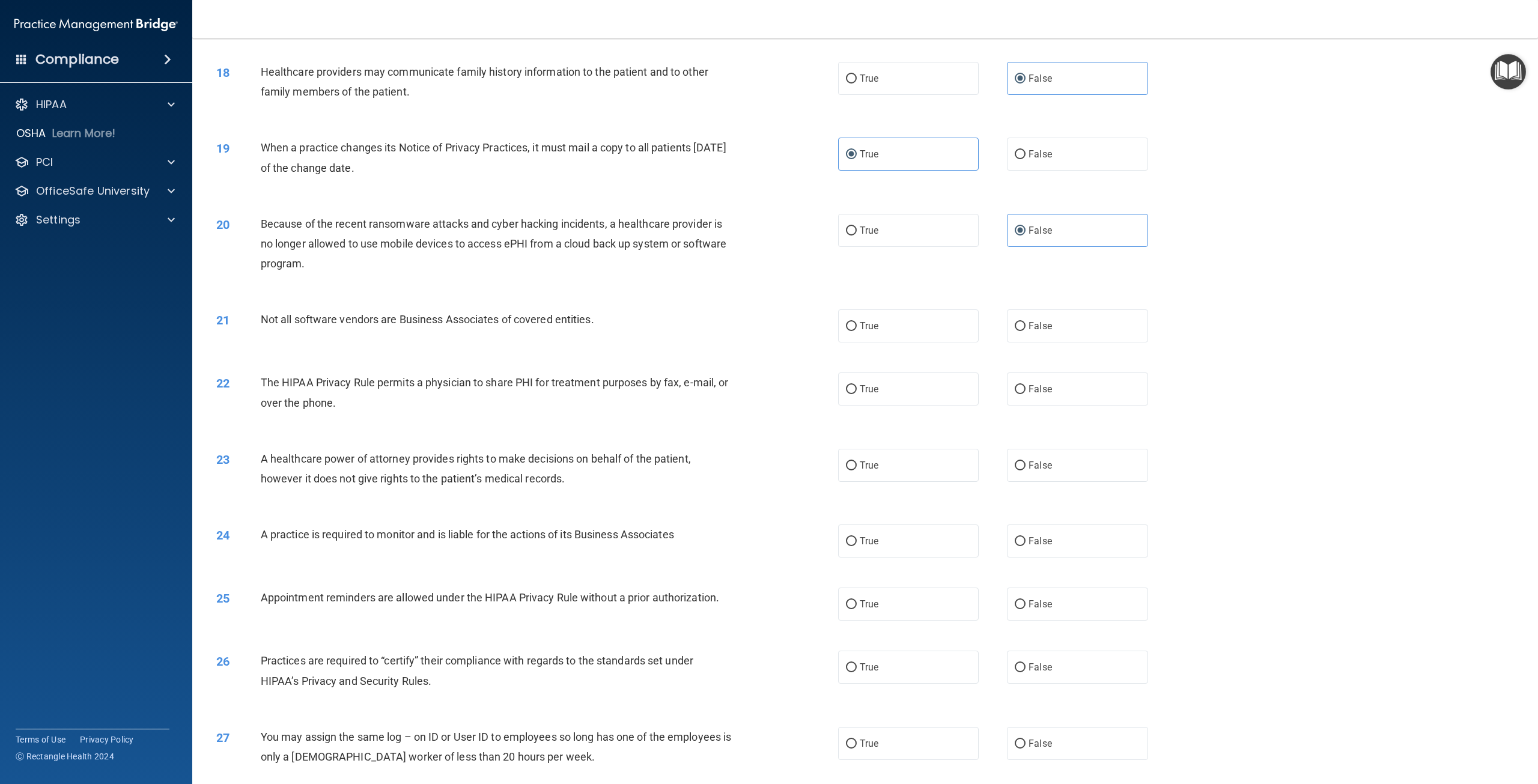
scroll to position [1321, 0]
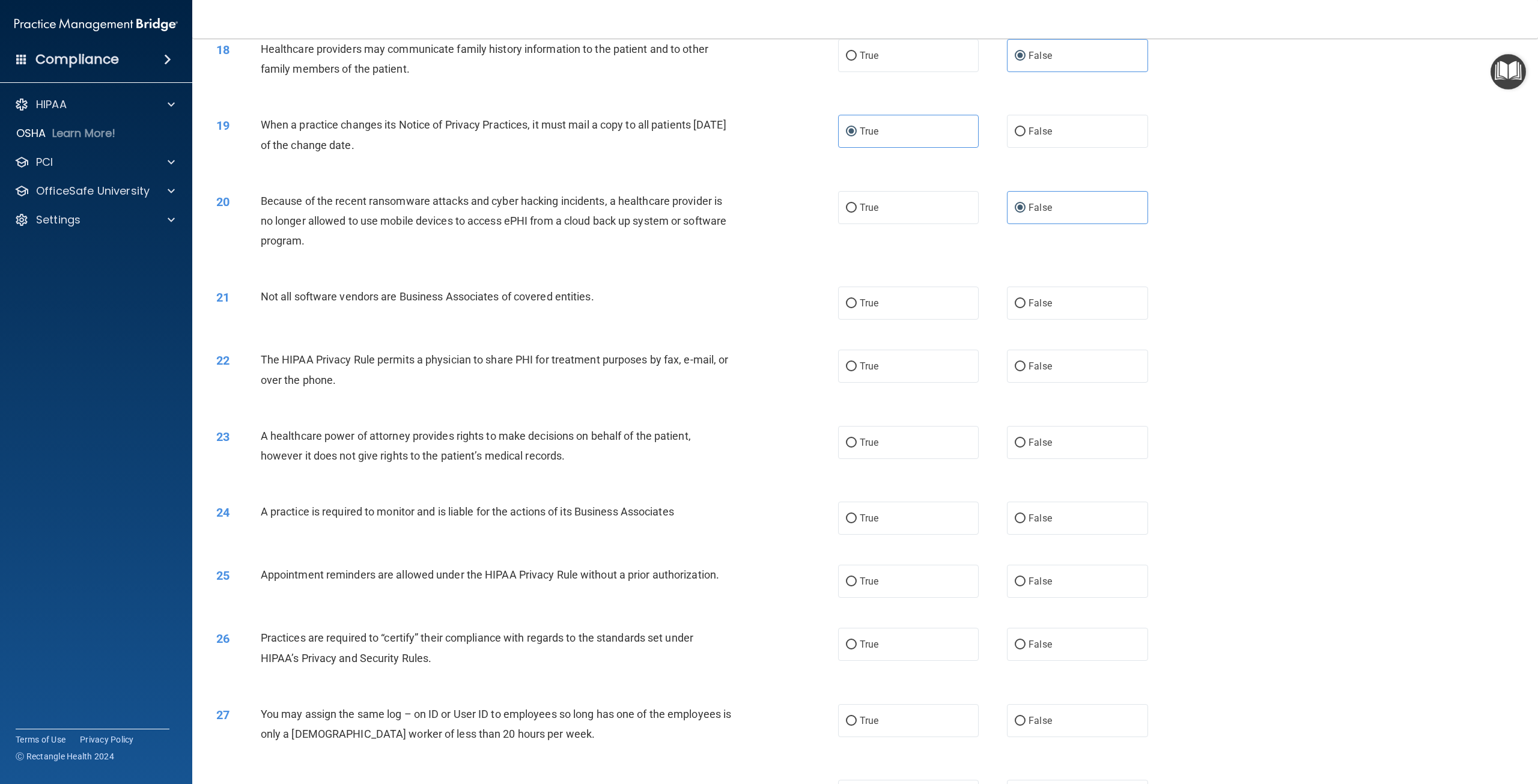
click at [1073, 323] on div "21 Not all software vendors are Business Associates of covered entities. True F…" at bounding box center [865, 303] width 1316 height 63
click at [1034, 320] on label "False" at bounding box center [1076, 303] width 140 height 33
click at [1026, 308] on input "False" at bounding box center [1020, 303] width 11 height 9
radio input "true"
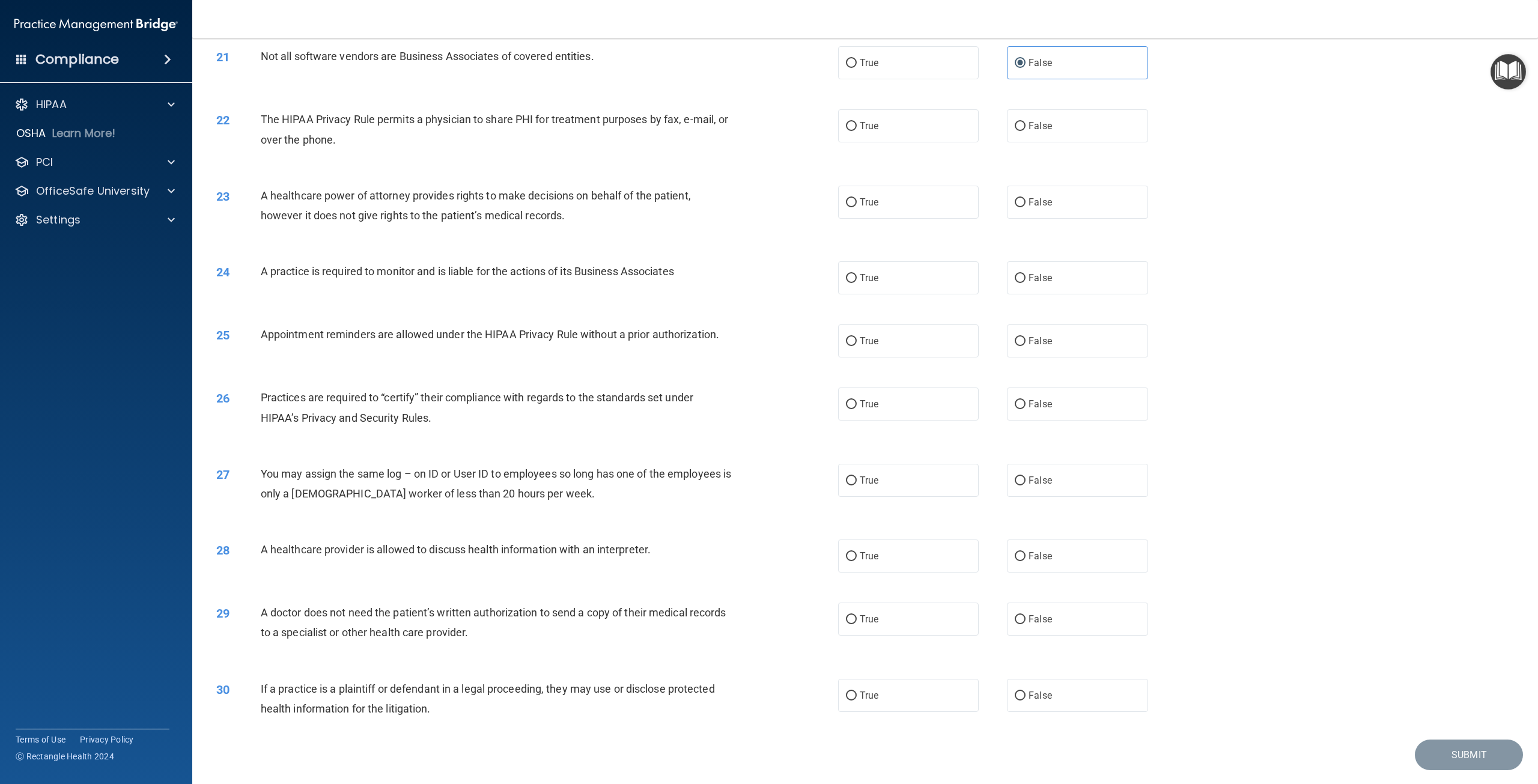
scroll to position [1501, 0]
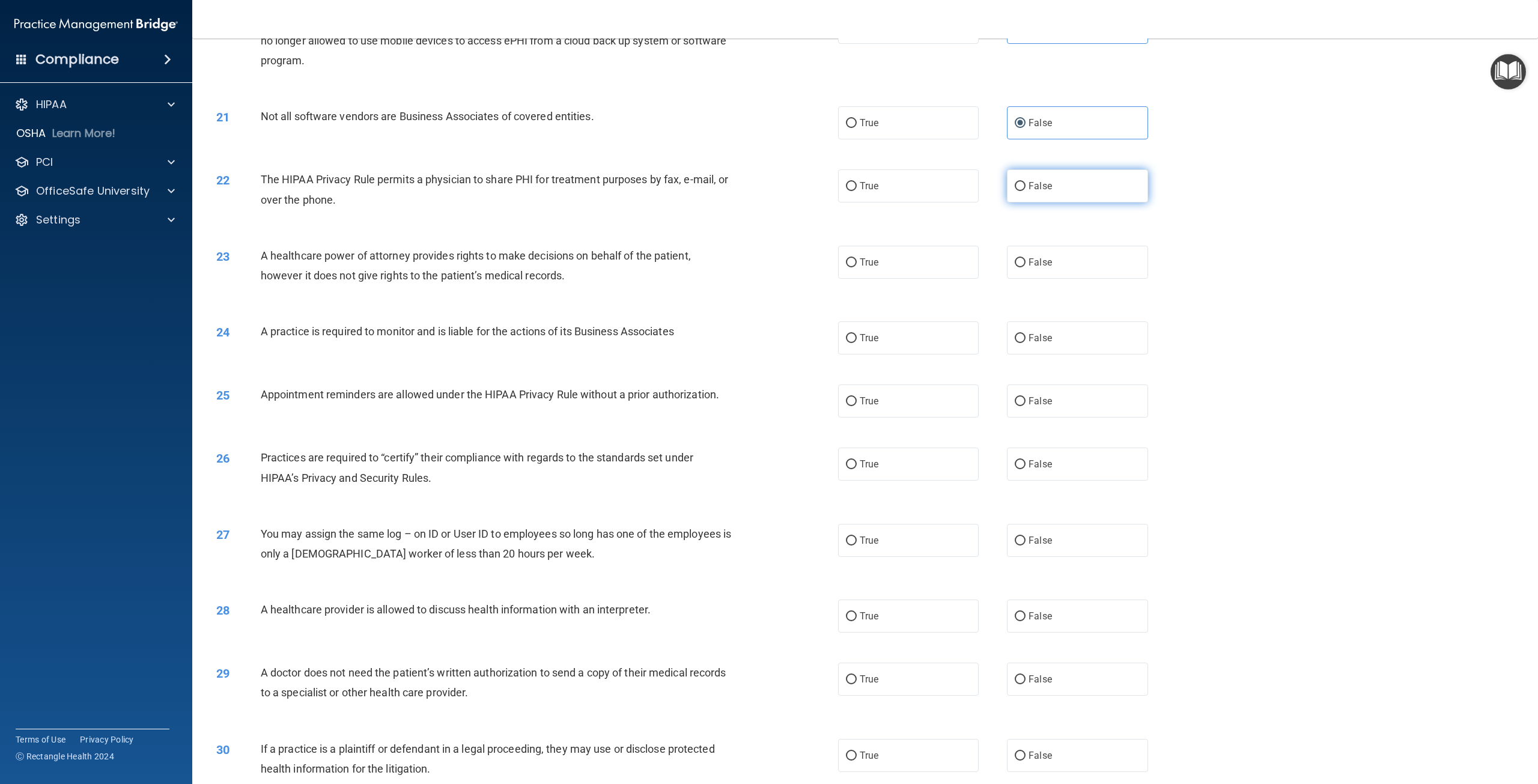
click at [1060, 202] on label "False" at bounding box center [1076, 185] width 140 height 33
click at [1026, 191] on input "False" at bounding box center [1020, 186] width 11 height 9
radio input "true"
click at [871, 279] on label "True" at bounding box center [908, 262] width 140 height 33
click at [857, 267] on input "True" at bounding box center [851, 263] width 11 height 9
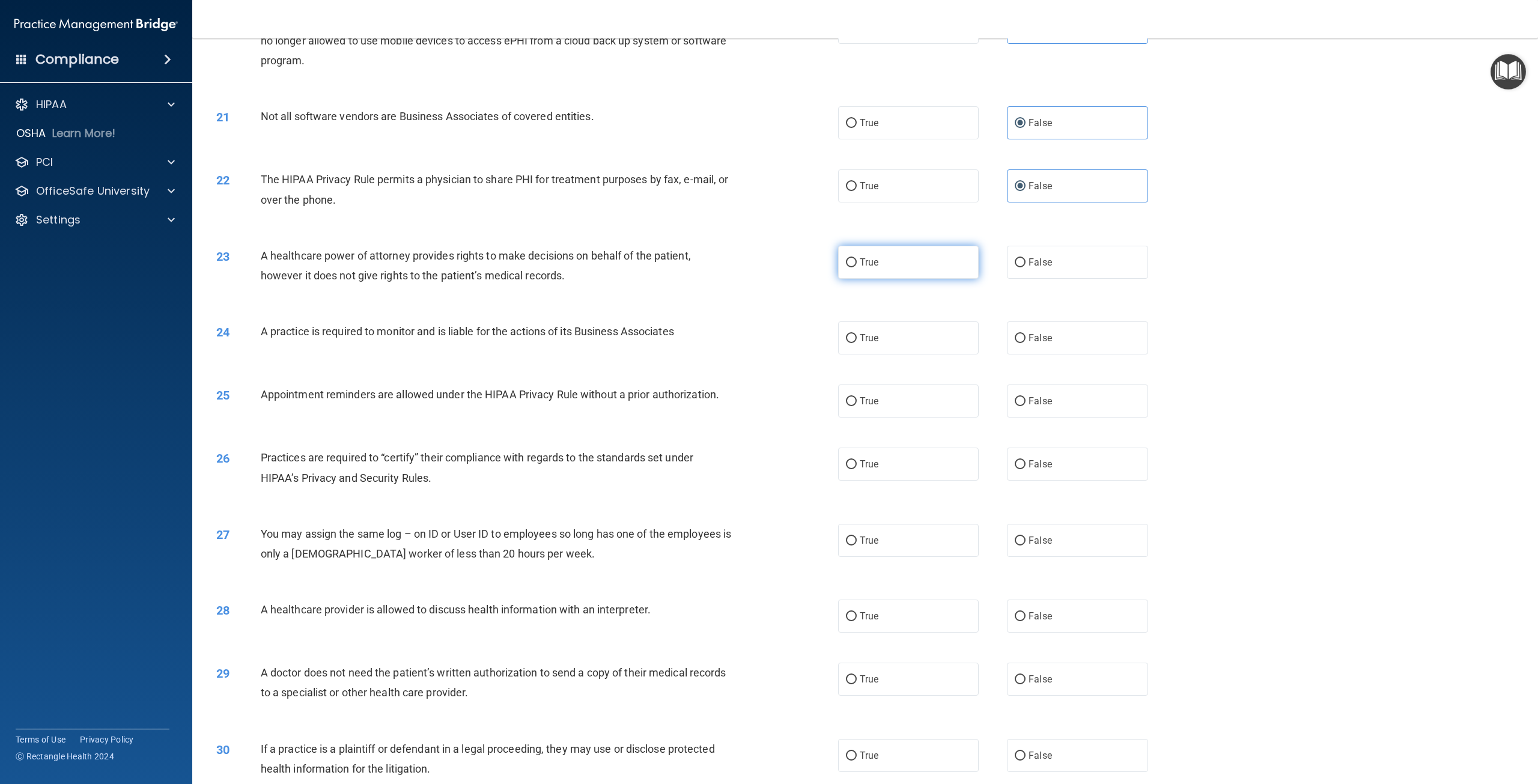
radio input "true"
click at [905, 354] on label "True" at bounding box center [908, 337] width 140 height 33
click at [857, 343] on input "True" at bounding box center [851, 339] width 11 height 9
radio input "true"
click at [859, 407] on span "True" at bounding box center [869, 401] width 18 height 11
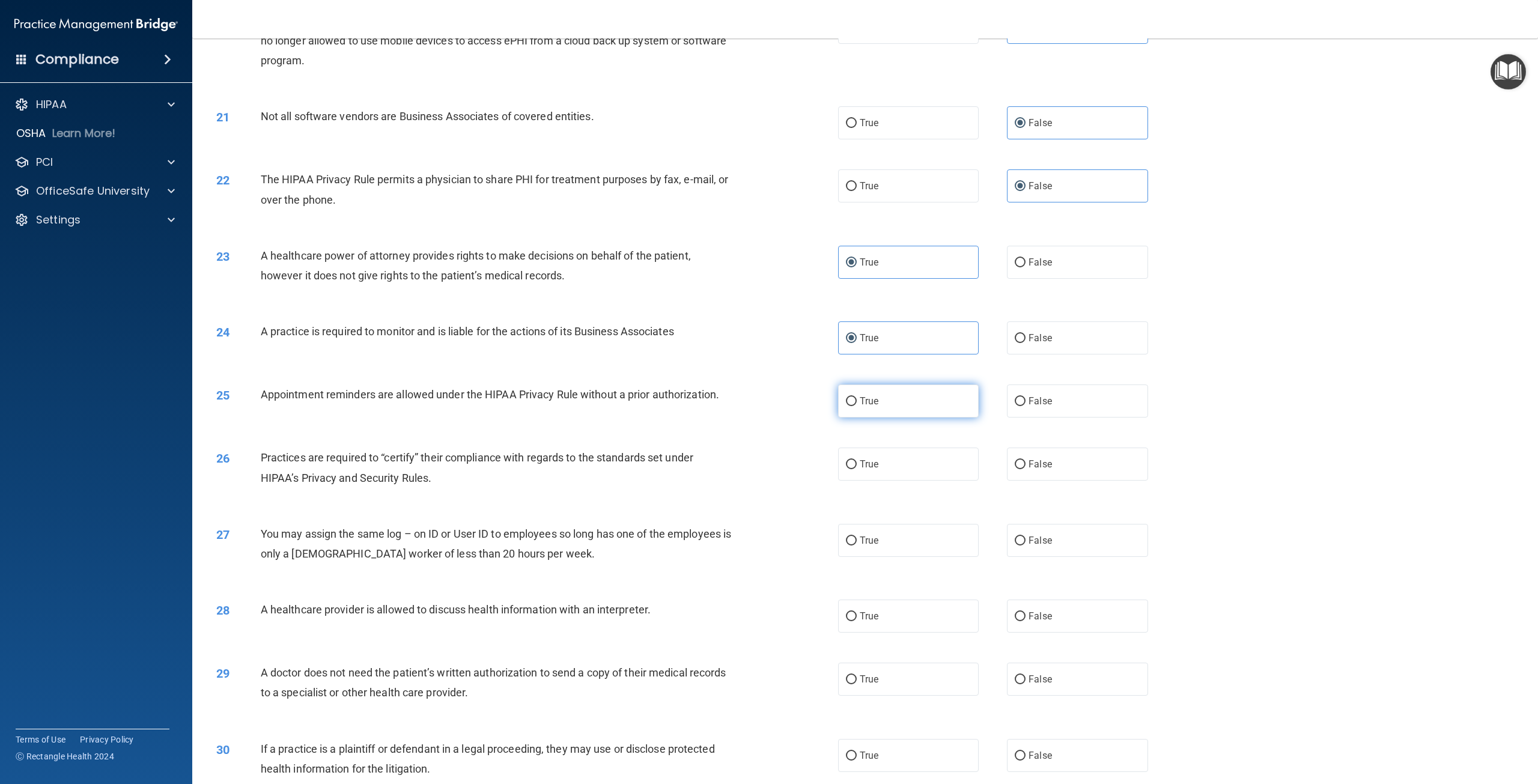
click at [857, 406] on input "True" at bounding box center [851, 402] width 11 height 9
radio input "true"
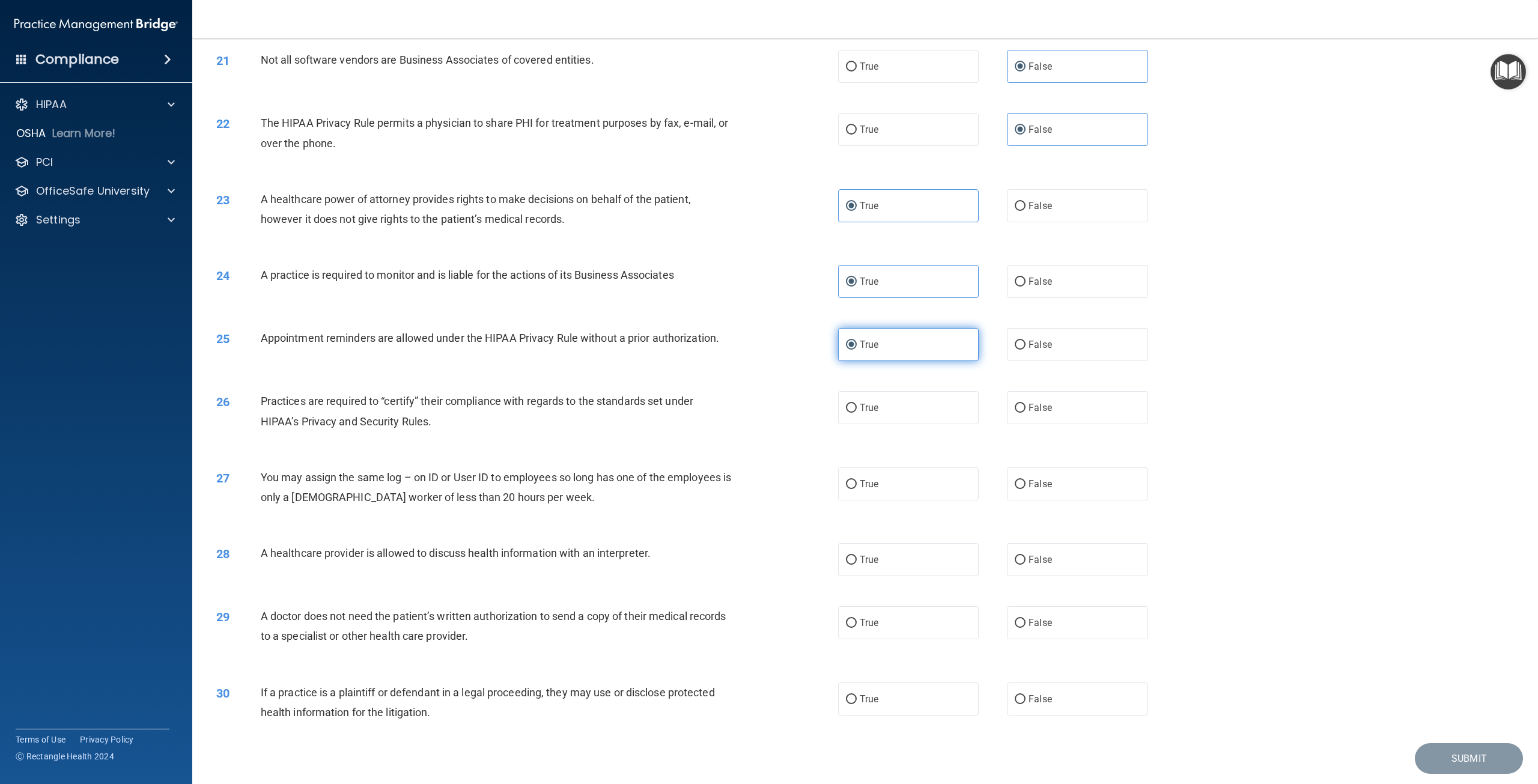
scroll to position [1635, 0]
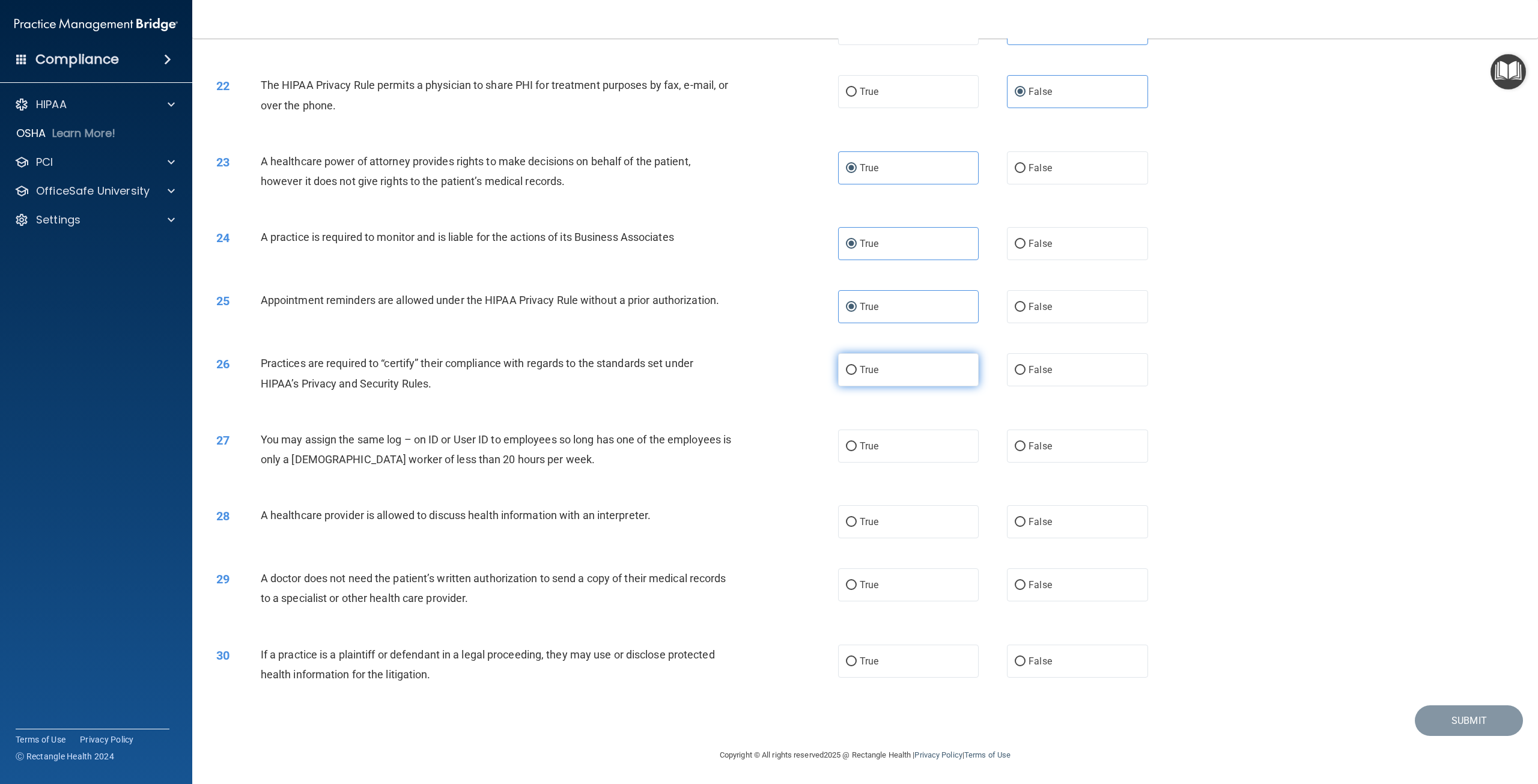
click at [905, 385] on label "True" at bounding box center [908, 369] width 140 height 33
click at [857, 375] on input "True" at bounding box center [851, 370] width 11 height 9
radio input "true"
click at [1047, 437] on label "False" at bounding box center [1076, 445] width 140 height 33
click at [1026, 442] on input "False" at bounding box center [1020, 447] width 11 height 9
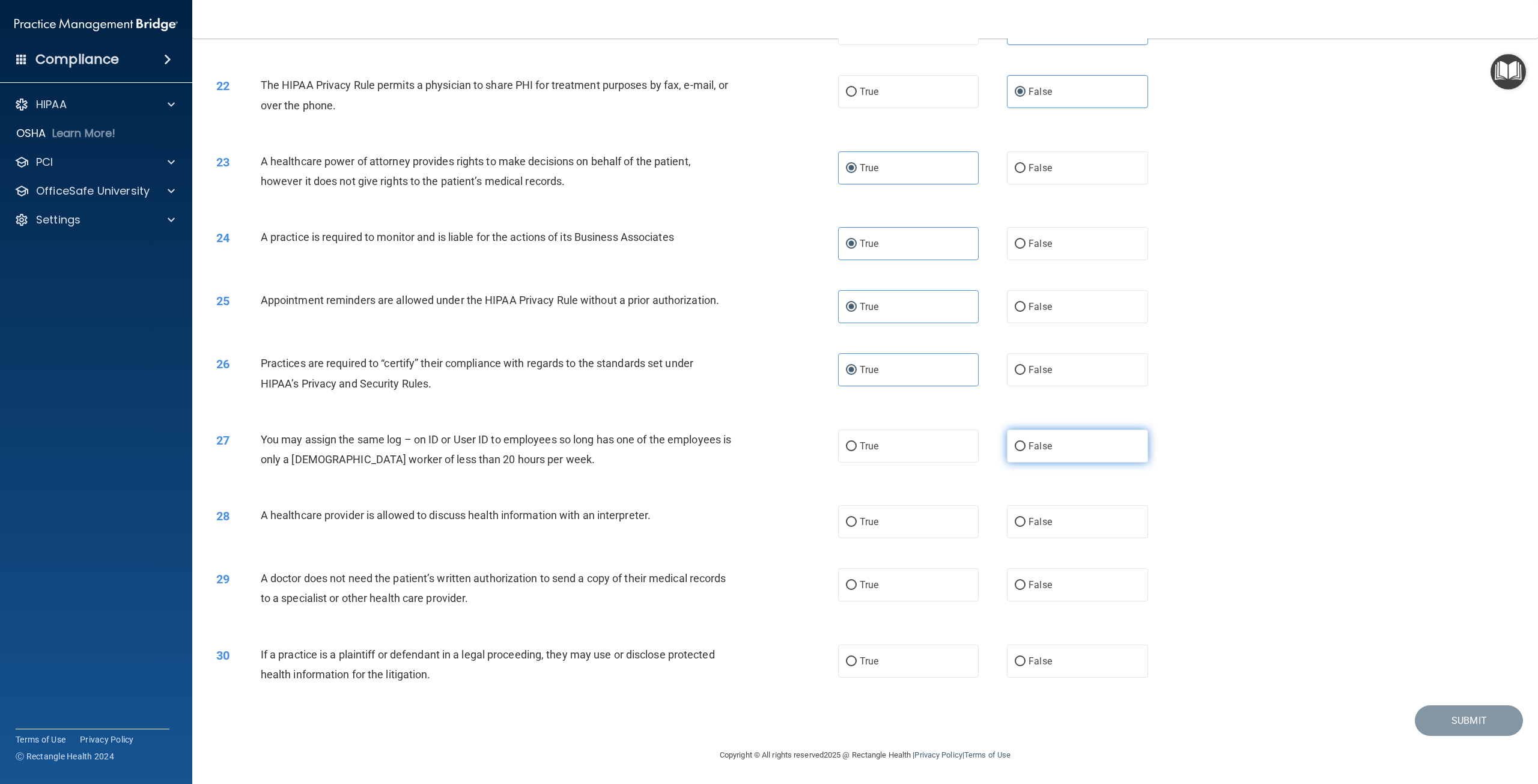
radio input "true"
click at [883, 517] on label "True" at bounding box center [908, 521] width 140 height 33
click at [857, 518] on input "True" at bounding box center [851, 523] width 11 height 9
radio input "true"
click at [1038, 593] on label "False" at bounding box center [1076, 584] width 140 height 33
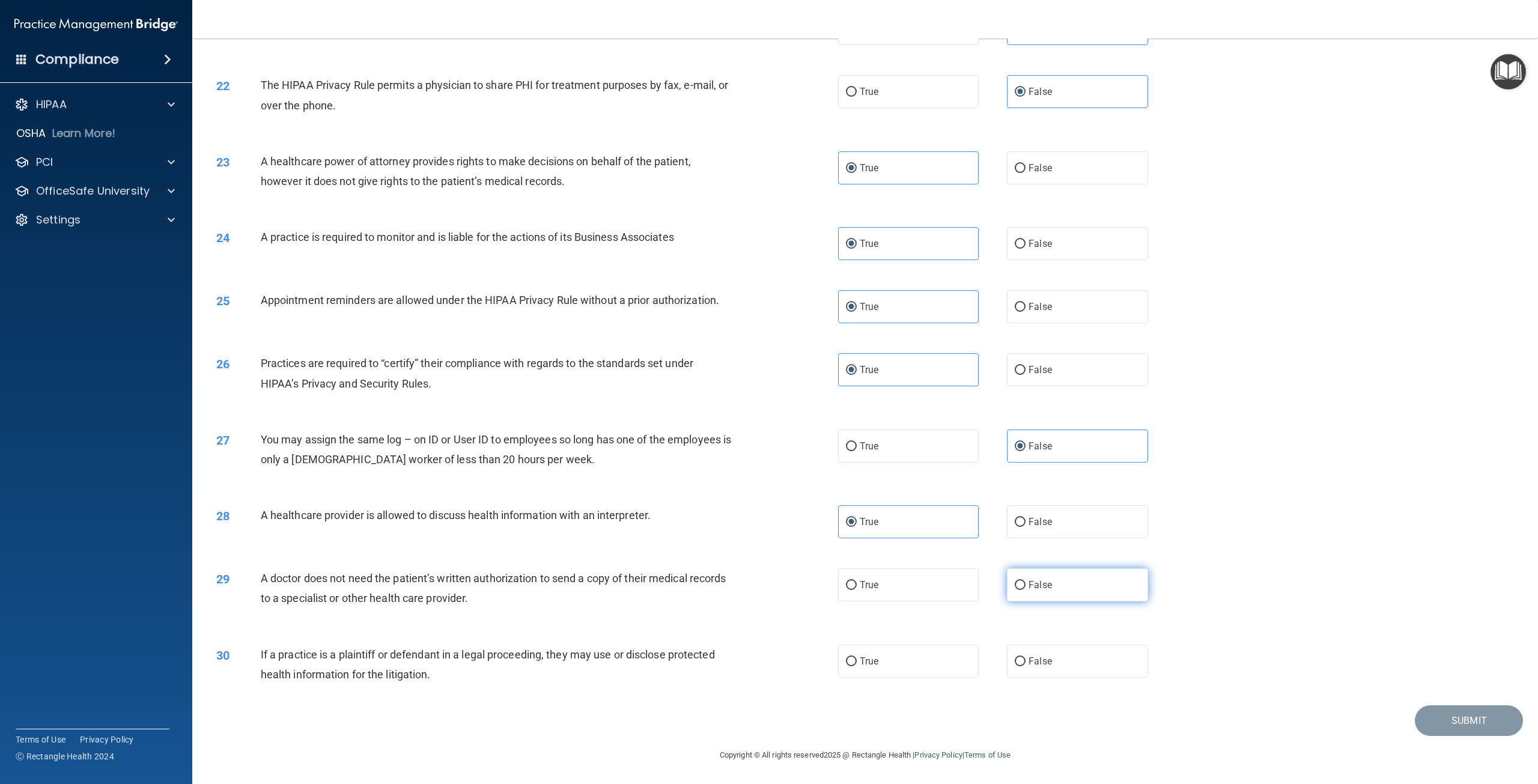
click at [1026, 590] on input "False" at bounding box center [1020, 586] width 11 height 9
radio input "true"
click at [1015, 665] on input "False" at bounding box center [1020, 661] width 11 height 9
radio input "true"
click at [1440, 718] on button "Submit" at bounding box center [1469, 720] width 108 height 31
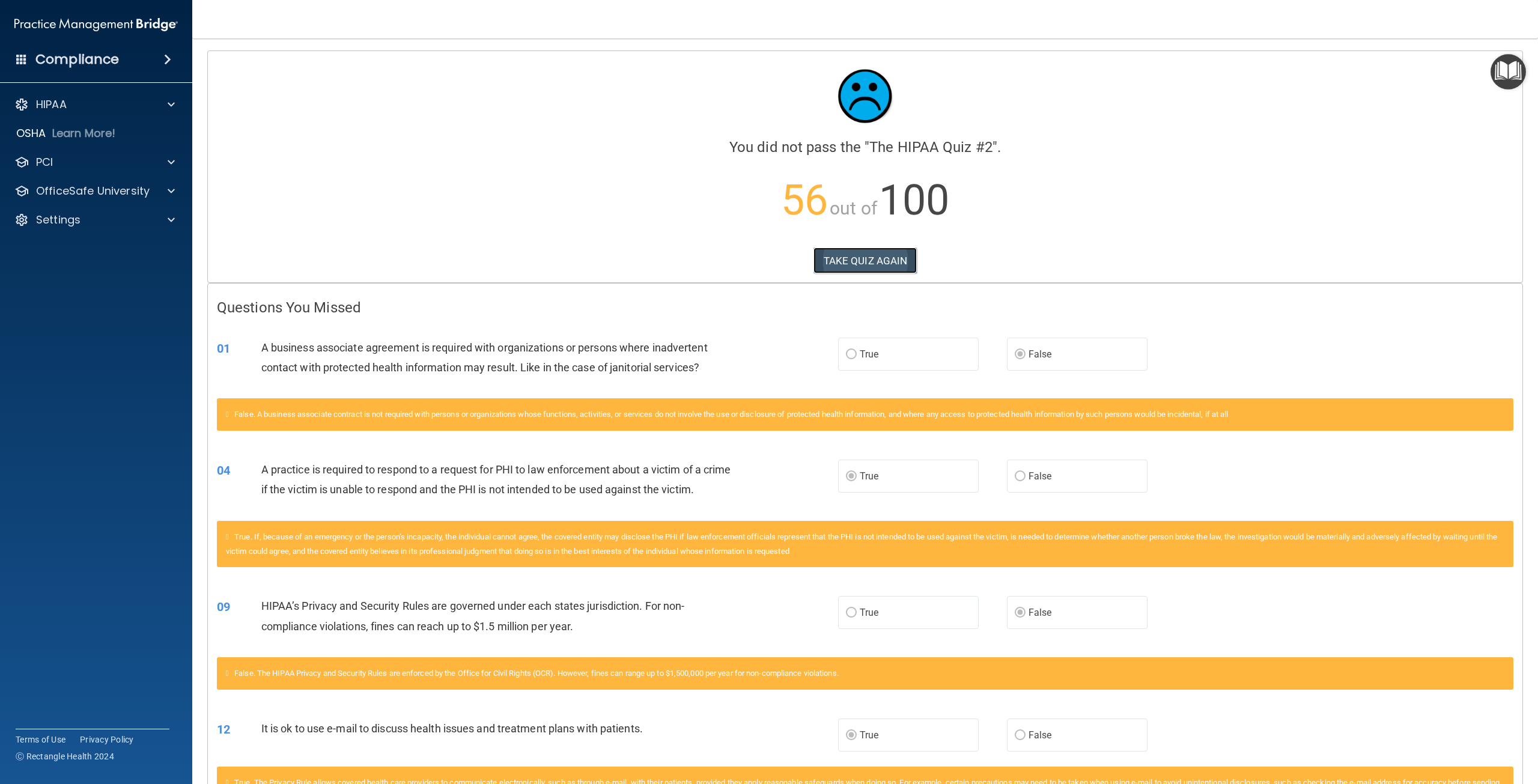
click at [864, 260] on button "TAKE QUIZ AGAIN" at bounding box center [866, 261] width 104 height 26
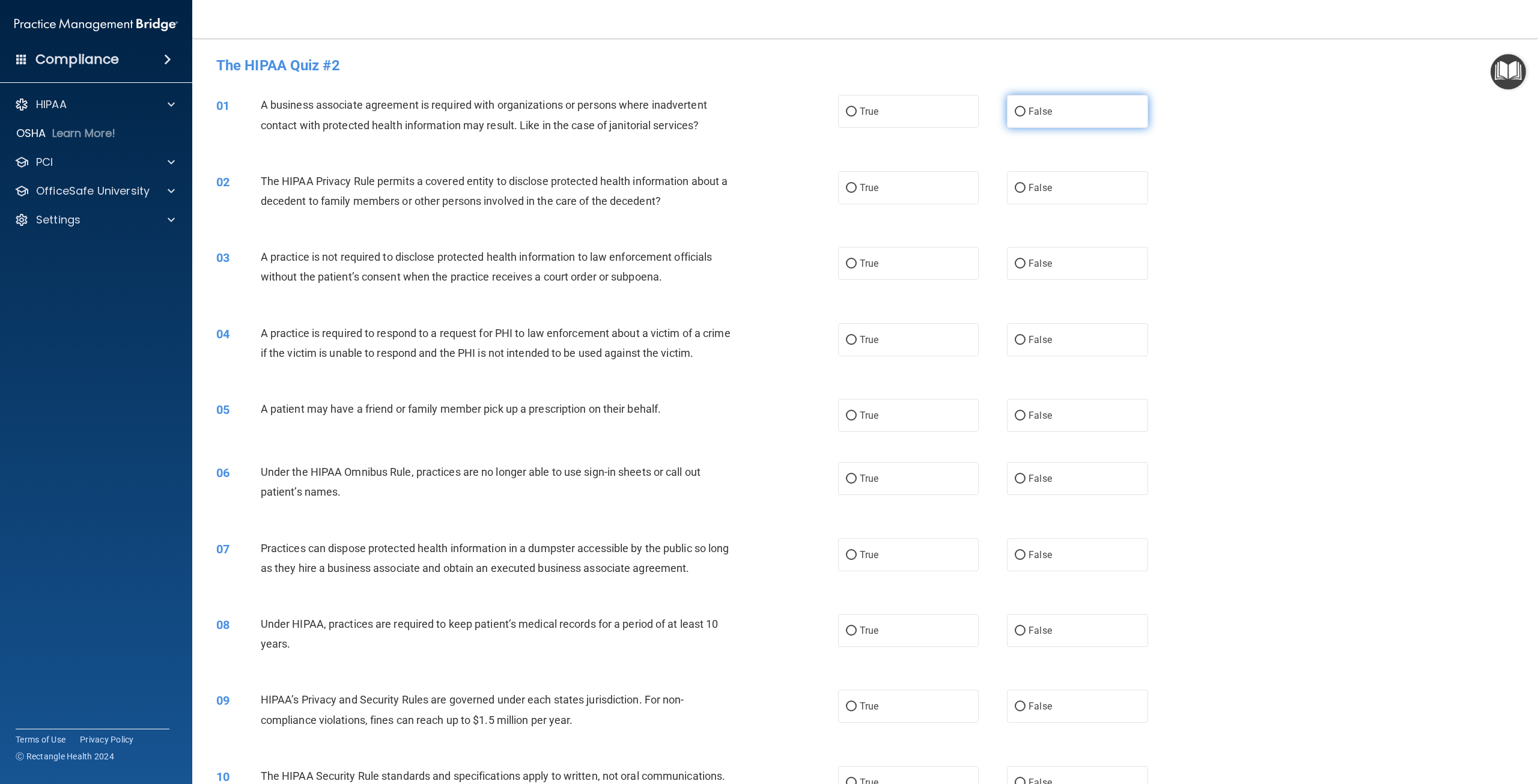
click at [1024, 118] on label "False" at bounding box center [1076, 111] width 140 height 33
click at [1024, 116] on input "False" at bounding box center [1020, 112] width 11 height 9
radio input "true"
click at [910, 189] on label "True" at bounding box center [908, 187] width 140 height 33
click at [857, 189] on input "True" at bounding box center [851, 189] width 11 height 9
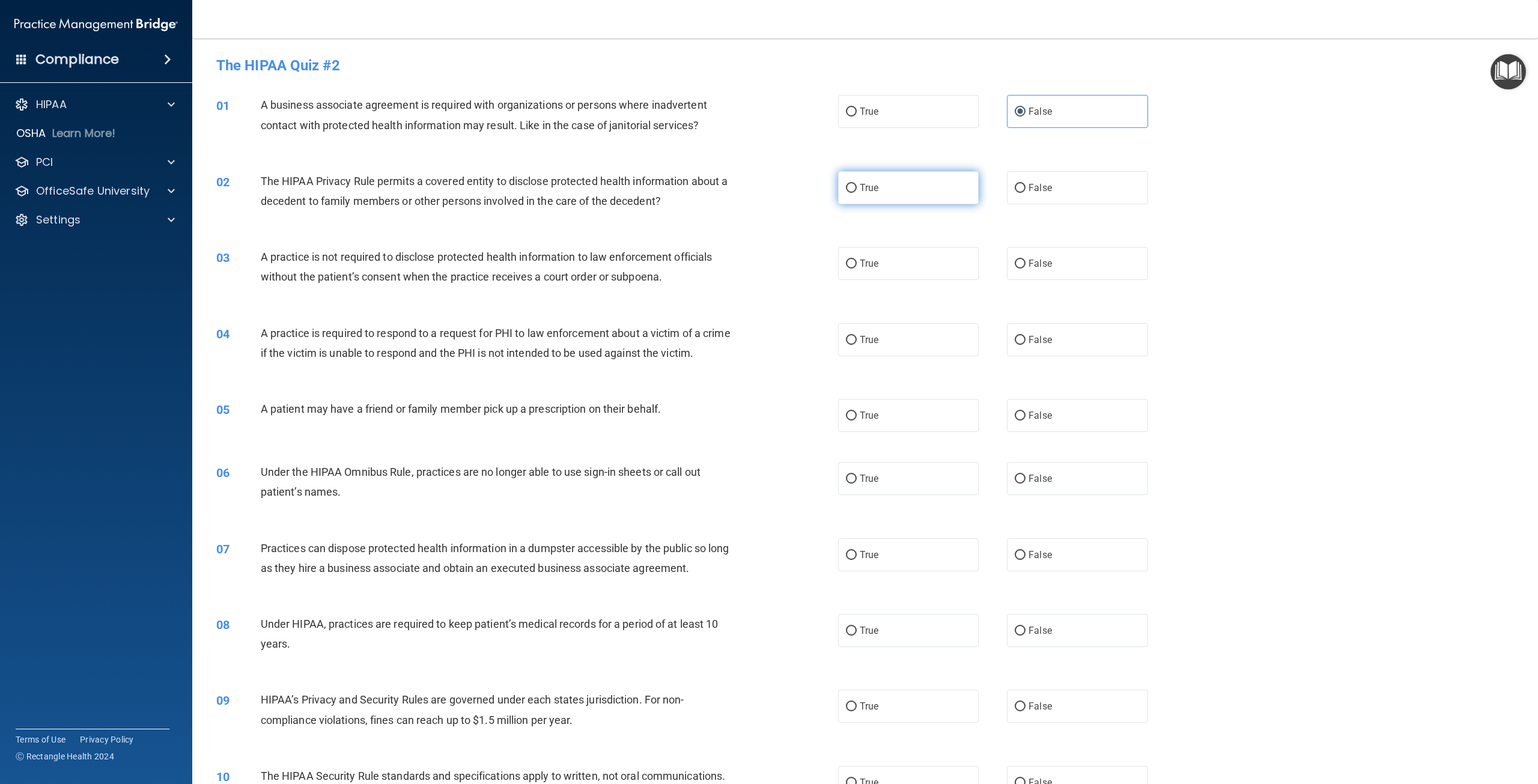
radio input "true"
click at [1049, 273] on label "False" at bounding box center [1076, 263] width 140 height 33
click at [1026, 268] on input "False" at bounding box center [1020, 264] width 11 height 9
radio input "true"
click at [929, 333] on label "True" at bounding box center [908, 340] width 140 height 33
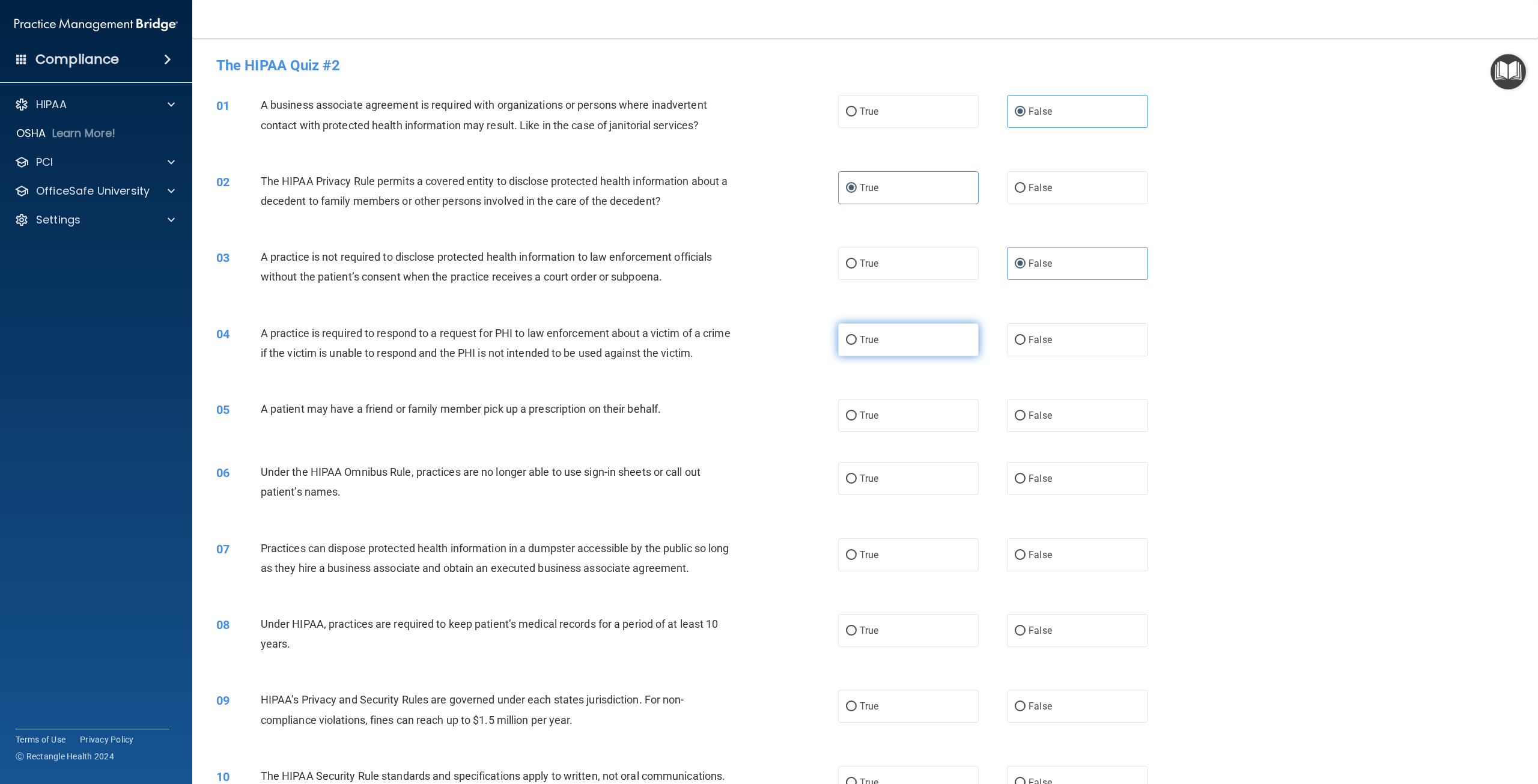
click at [857, 336] on input "True" at bounding box center [851, 340] width 11 height 9
radio input "true"
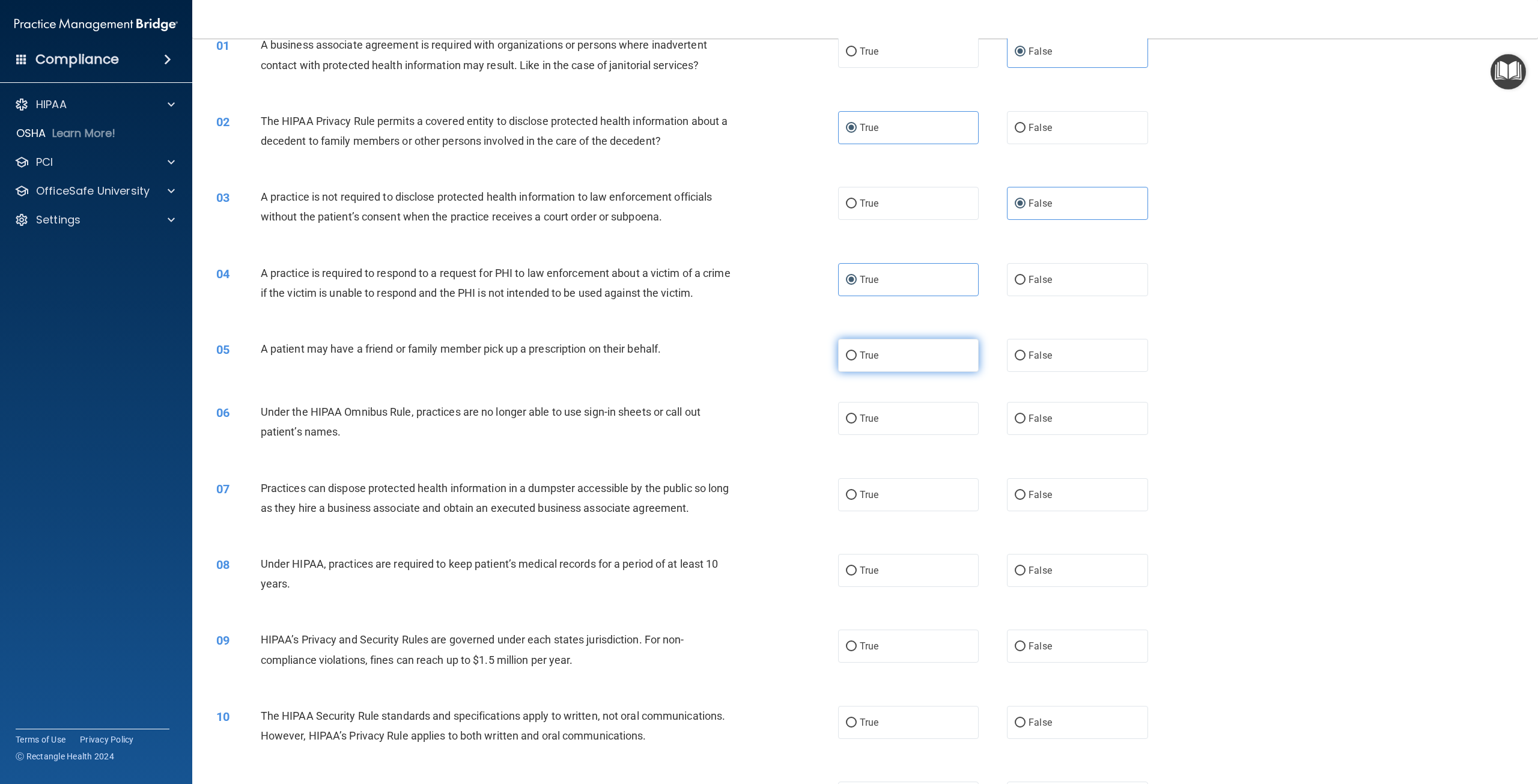
click at [913, 368] on label "True" at bounding box center [908, 355] width 140 height 33
click at [857, 360] on input "True" at bounding box center [851, 356] width 11 height 9
radio input "true"
click at [1049, 435] on label "False" at bounding box center [1076, 418] width 140 height 33
click at [1026, 424] on input "False" at bounding box center [1020, 419] width 11 height 9
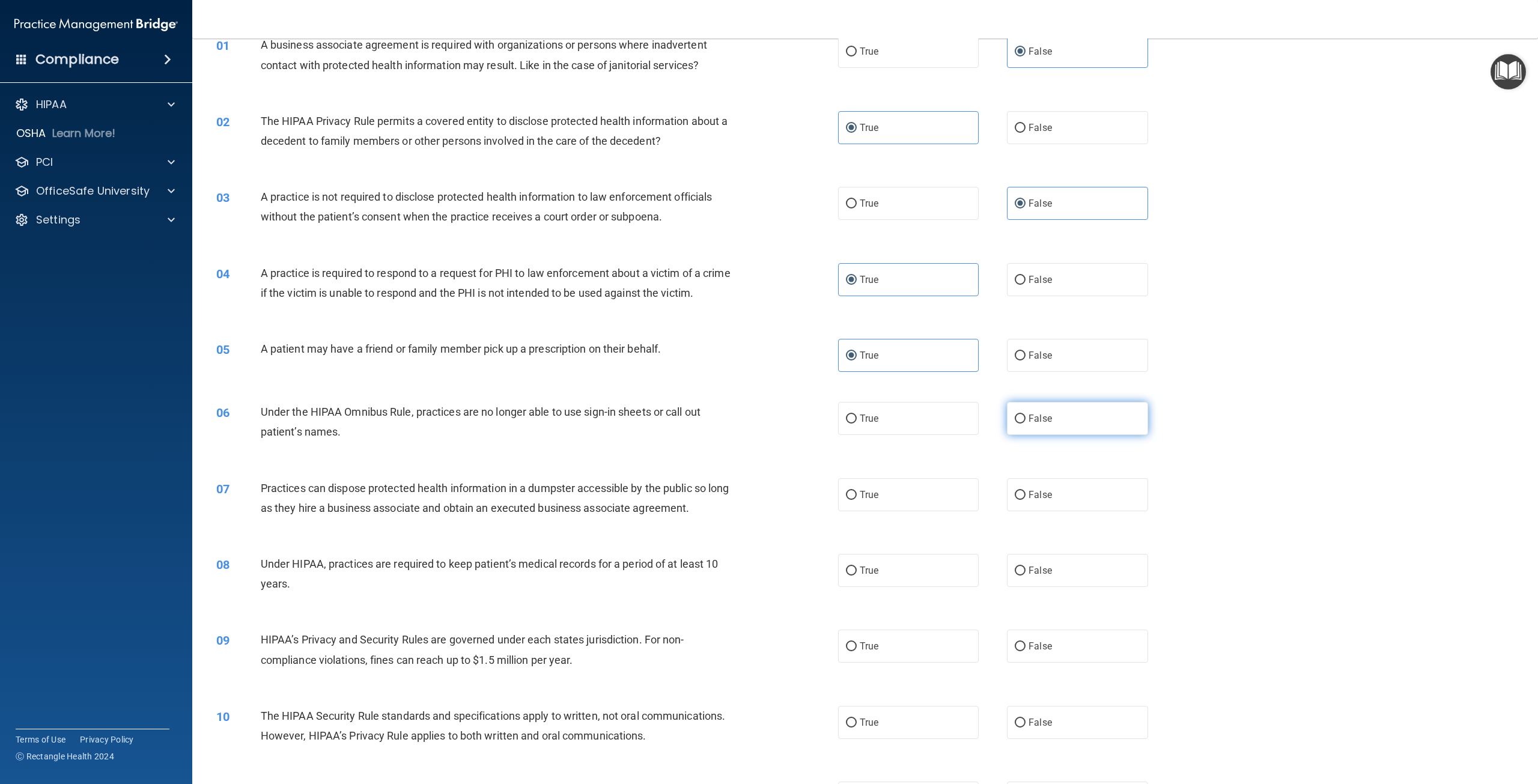
radio input "true"
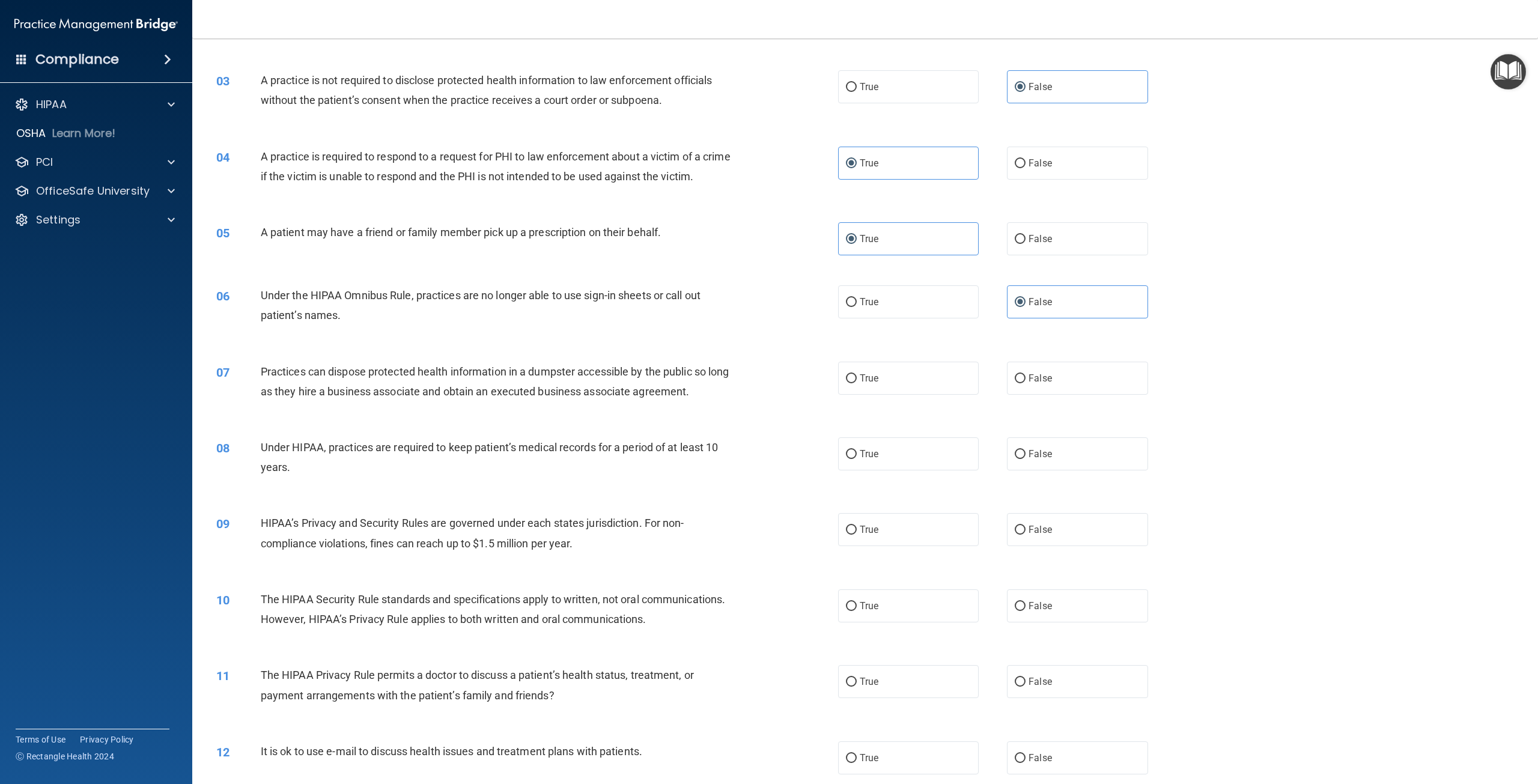
scroll to position [180, 0]
click at [1034, 384] on label "False" at bounding box center [1076, 374] width 140 height 33
click at [1026, 379] on input "False" at bounding box center [1020, 376] width 11 height 9
radio input "true"
click at [1086, 467] on label "False" at bounding box center [1076, 450] width 140 height 33
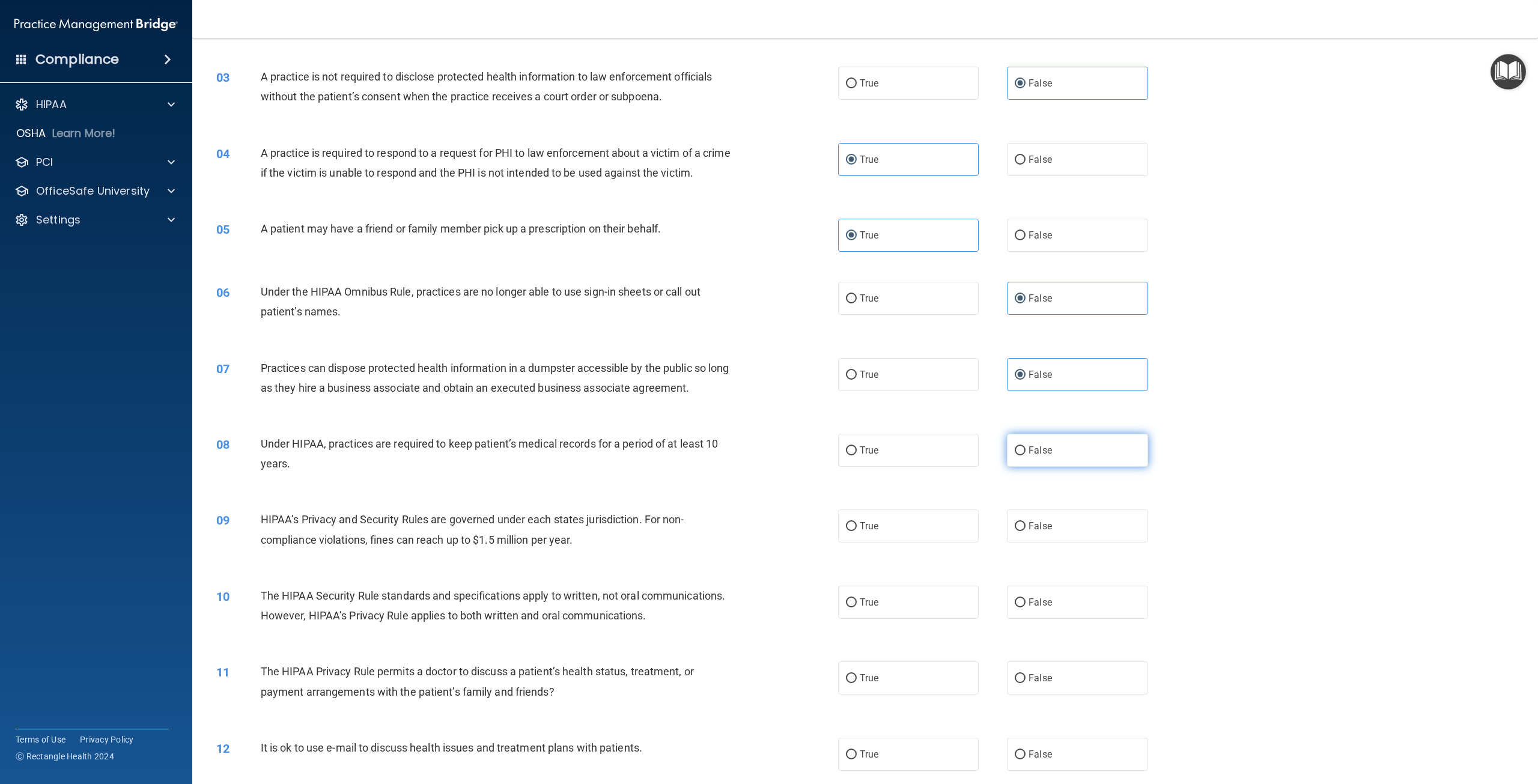
click at [1026, 455] on input "False" at bounding box center [1020, 451] width 11 height 9
radio input "true"
click at [894, 543] on label "True" at bounding box center [908, 526] width 140 height 33
click at [857, 531] on input "True" at bounding box center [851, 526] width 11 height 9
radio input "true"
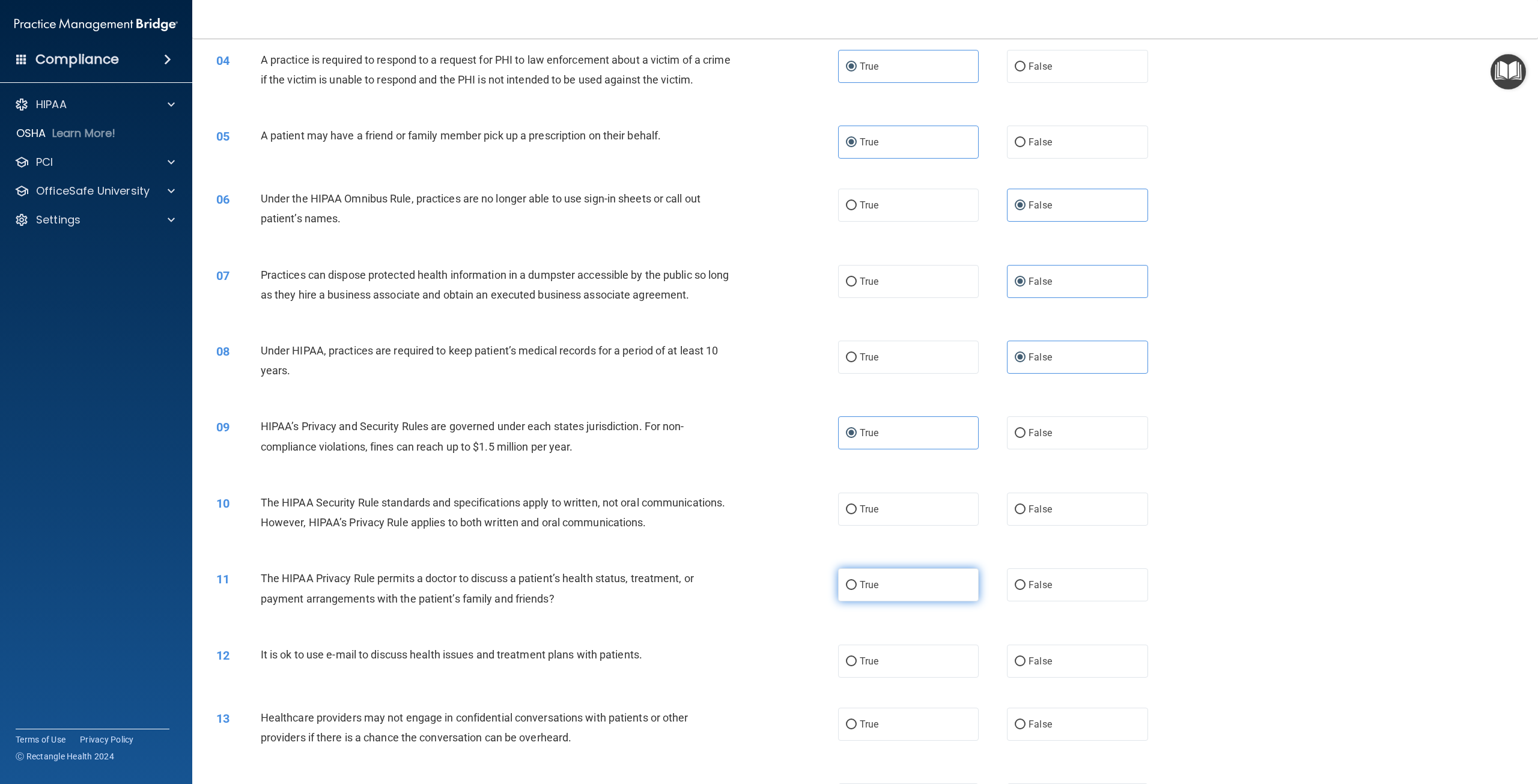
scroll to position [300, 0]
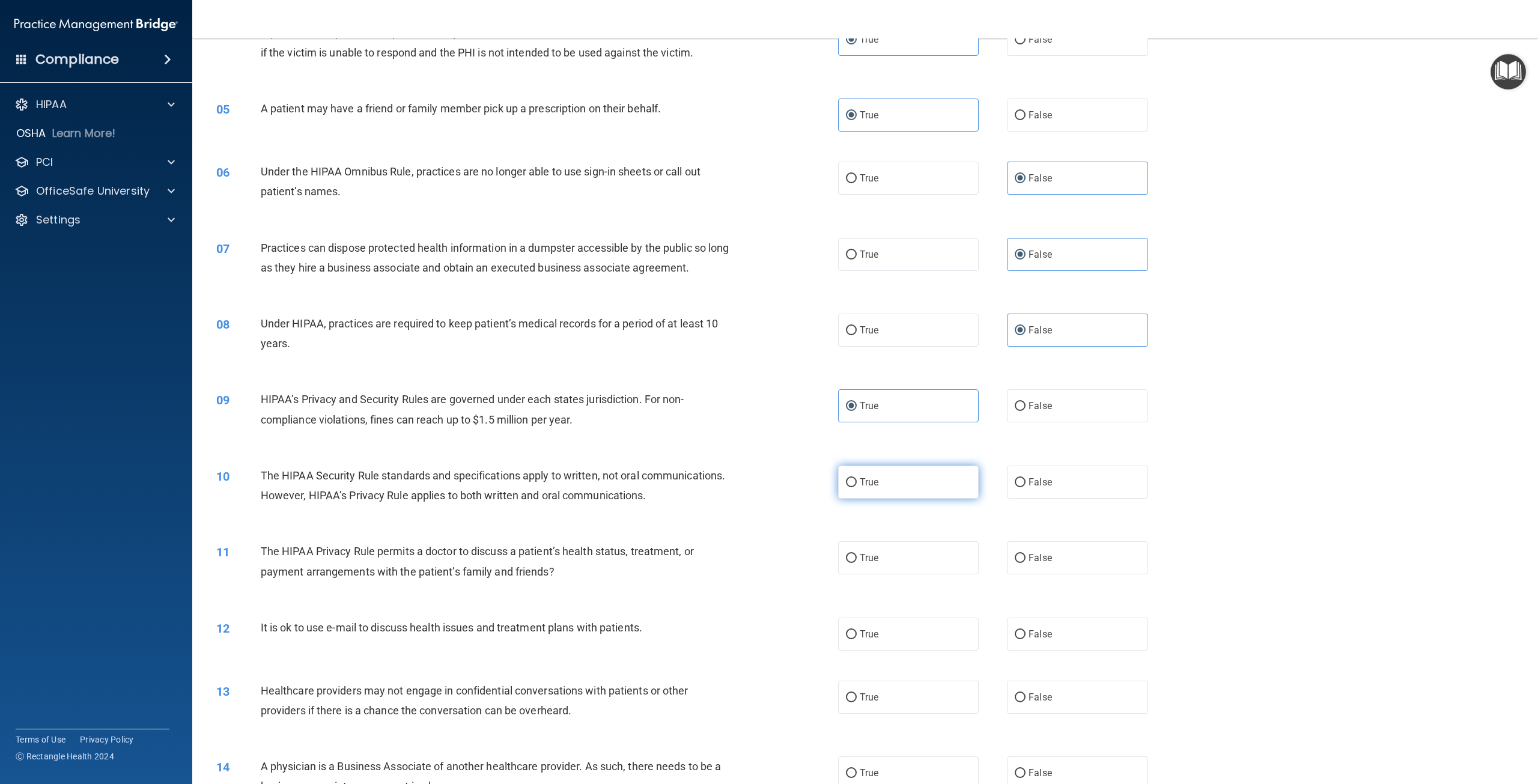
click at [902, 492] on label "True" at bounding box center [908, 481] width 140 height 33
click at [857, 487] on input "True" at bounding box center [851, 483] width 11 height 9
radio input "true"
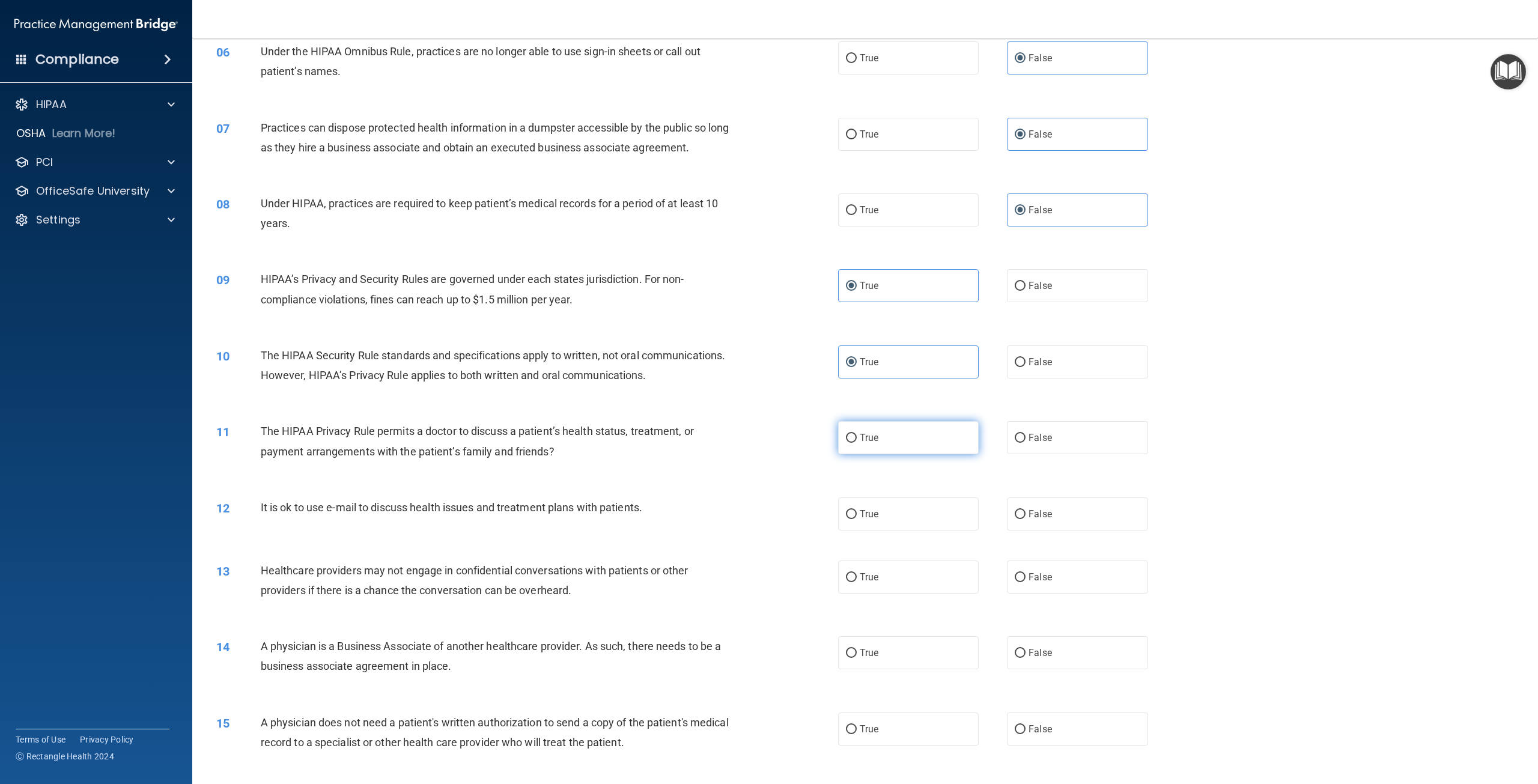
scroll to position [481, 0]
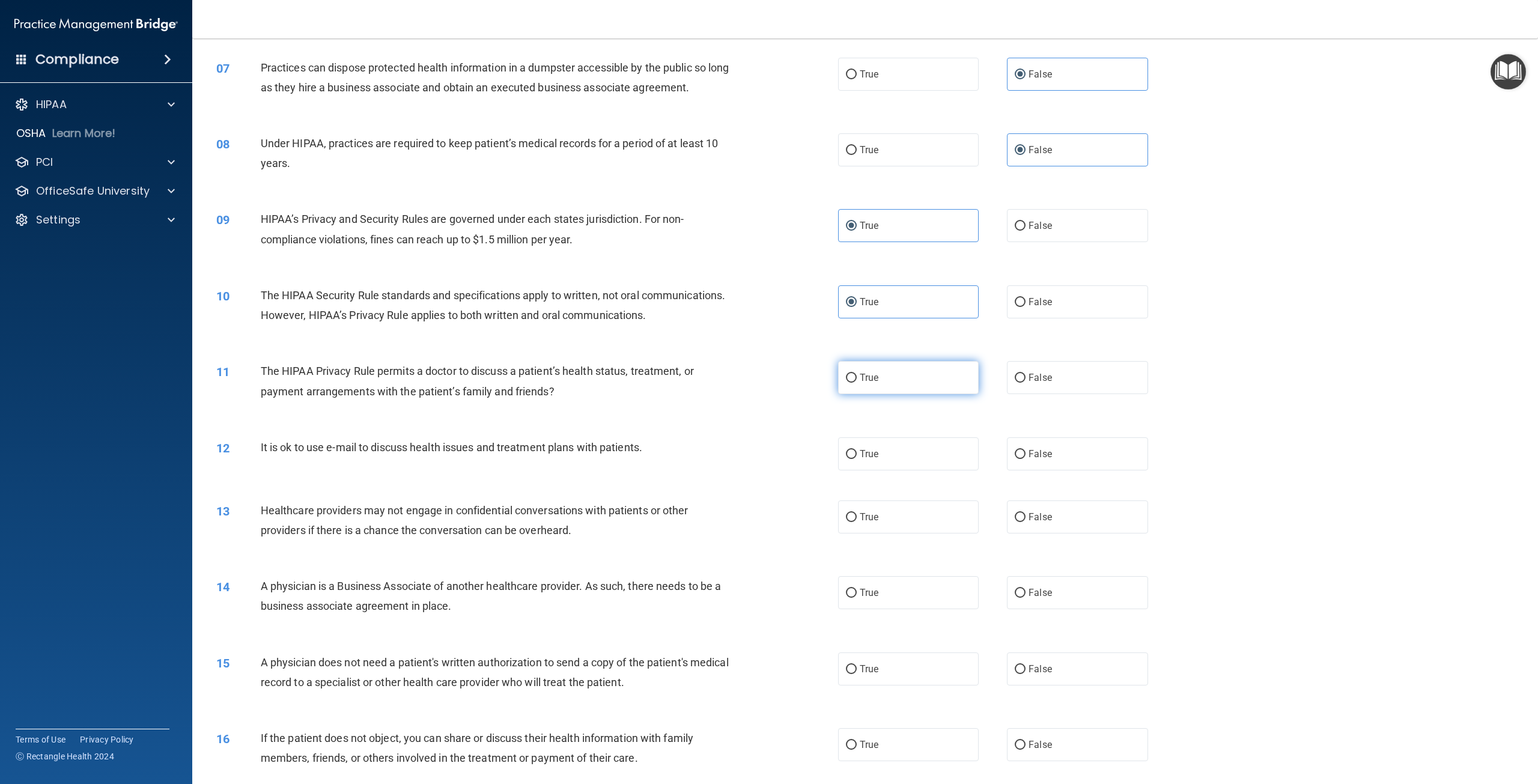
click at [883, 394] on label "True" at bounding box center [908, 377] width 140 height 33
click at [857, 382] on input "True" at bounding box center [851, 378] width 11 height 9
radio input "true"
click at [1015, 459] on input "False" at bounding box center [1020, 454] width 11 height 9
radio input "true"
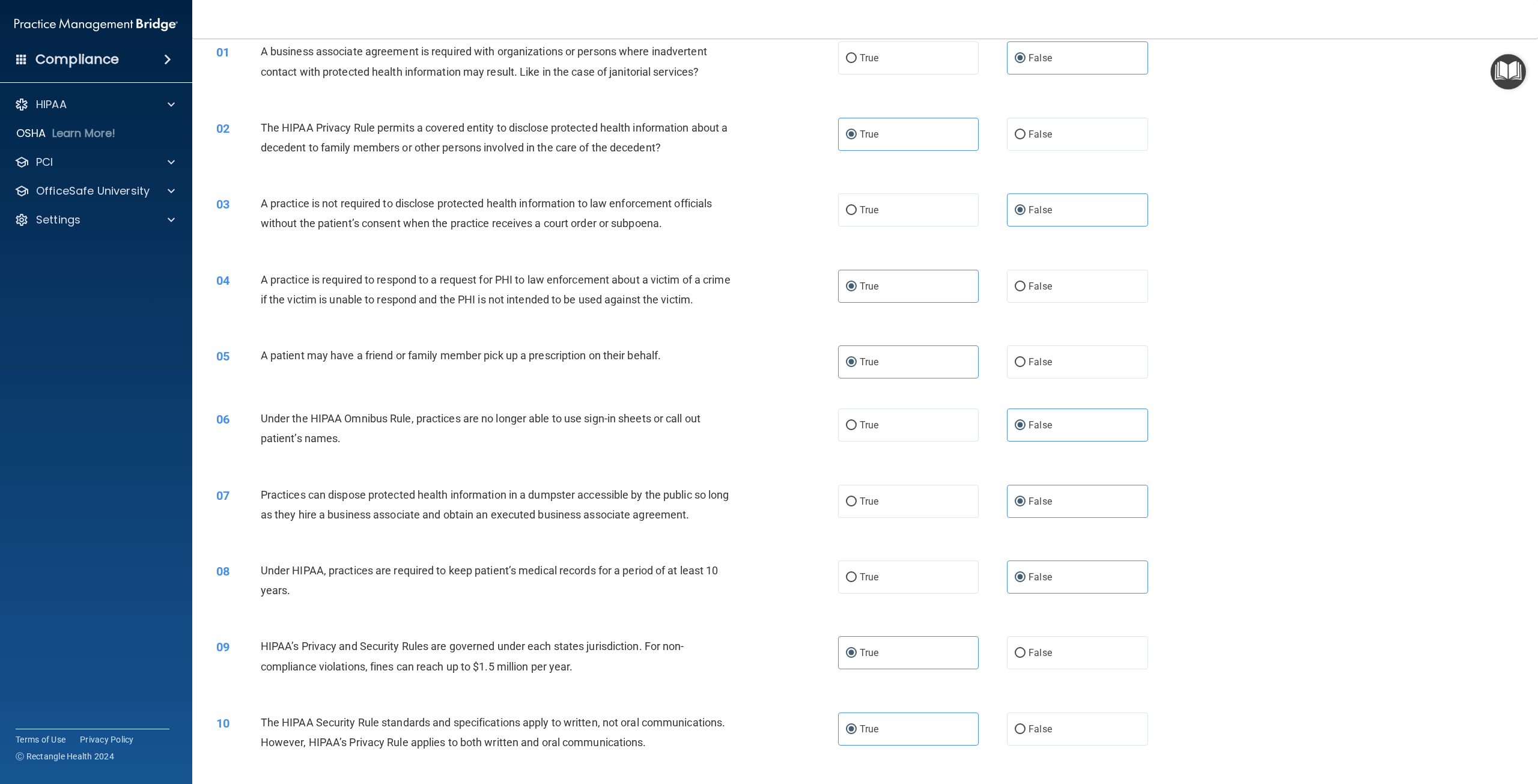
scroll to position [0, 0]
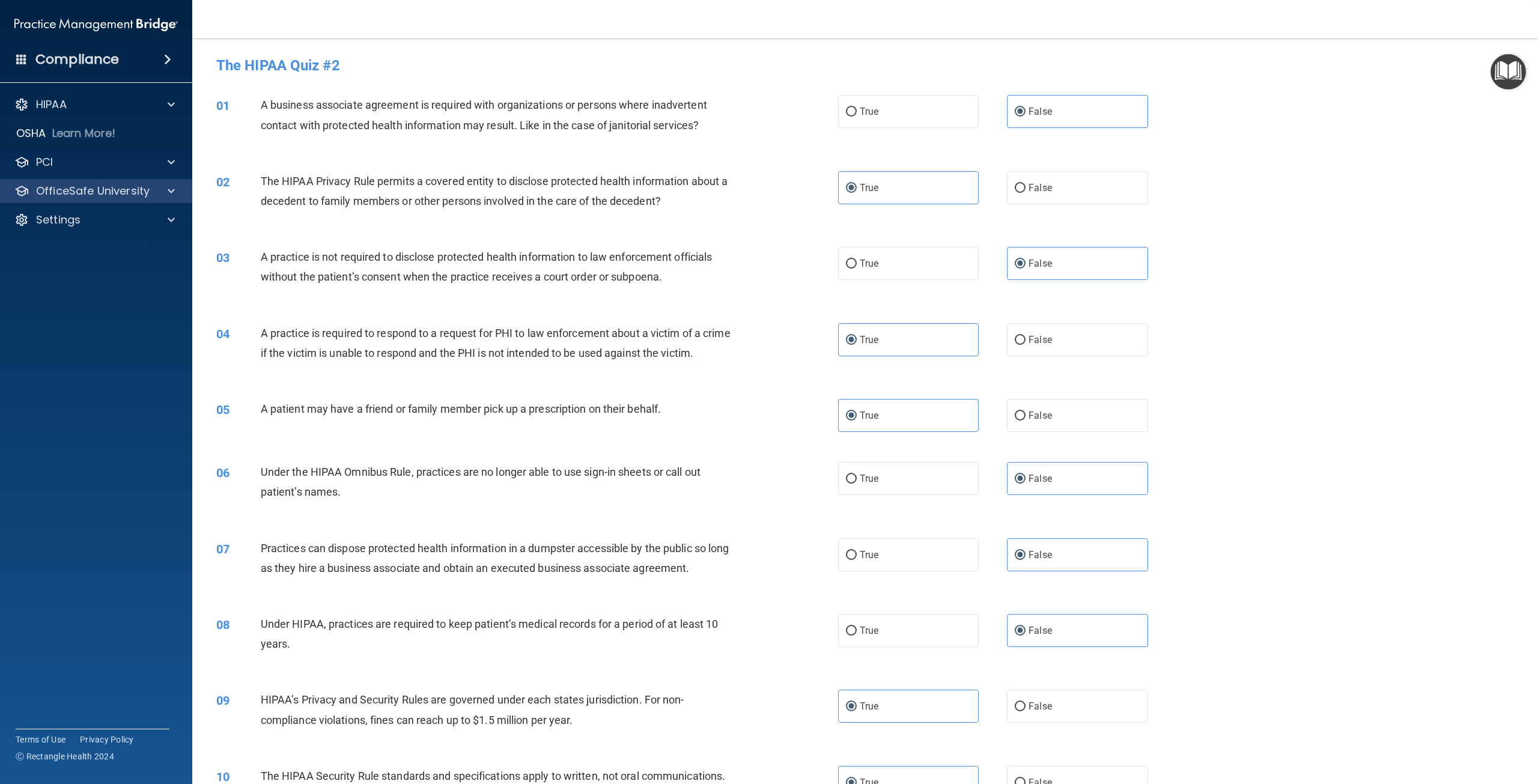
click at [77, 202] on div "OfficeSafe University" at bounding box center [97, 191] width 193 height 24
click at [87, 194] on p "OfficeSafe University" at bounding box center [93, 191] width 113 height 15
click at [100, 218] on p "HIPAA Training" at bounding box center [57, 220] width 99 height 12
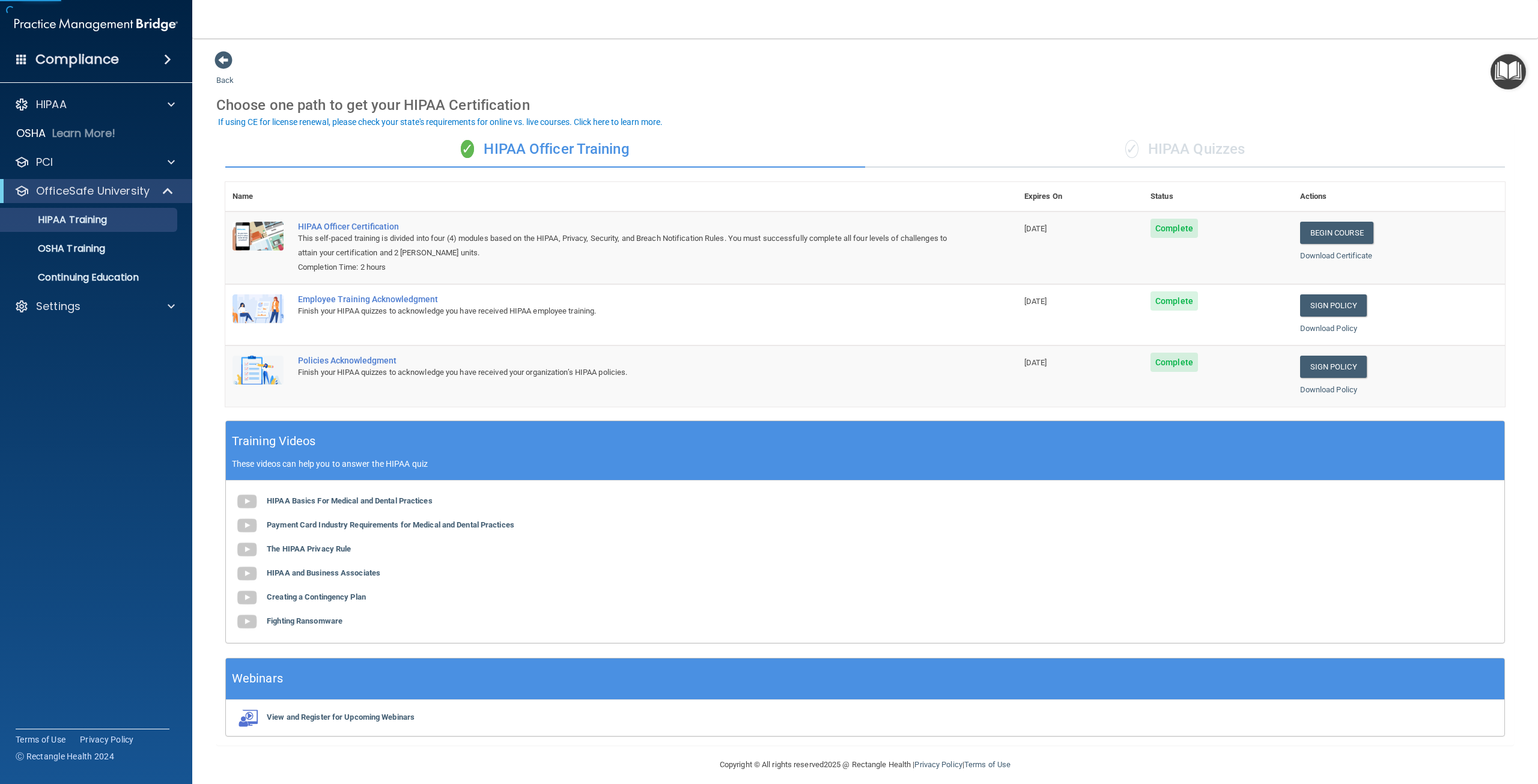
click at [1188, 154] on div "✓ HIPAA Quizzes" at bounding box center [1185, 149] width 640 height 36
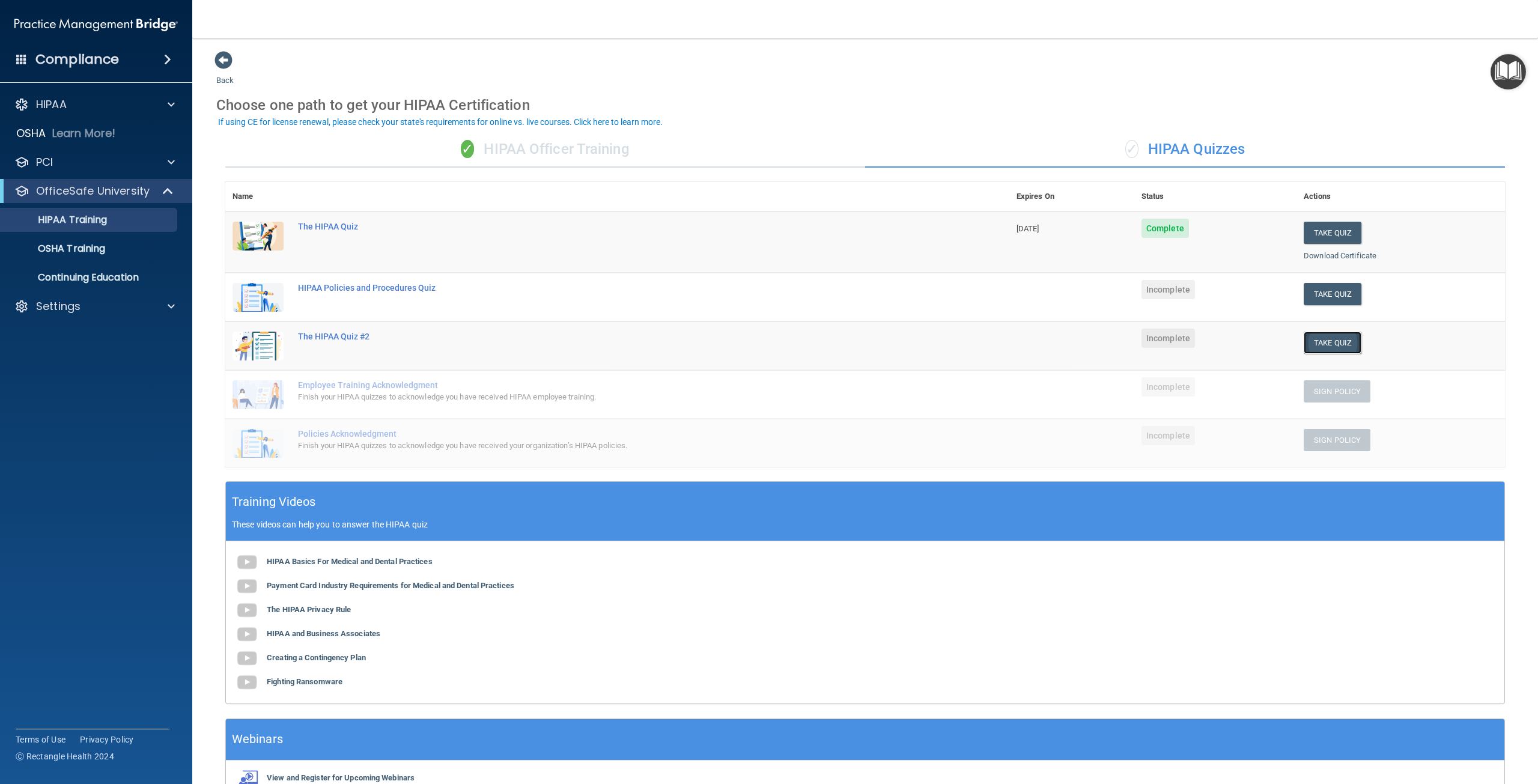
click at [1320, 337] on button "Take Quiz" at bounding box center [1333, 343] width 58 height 22
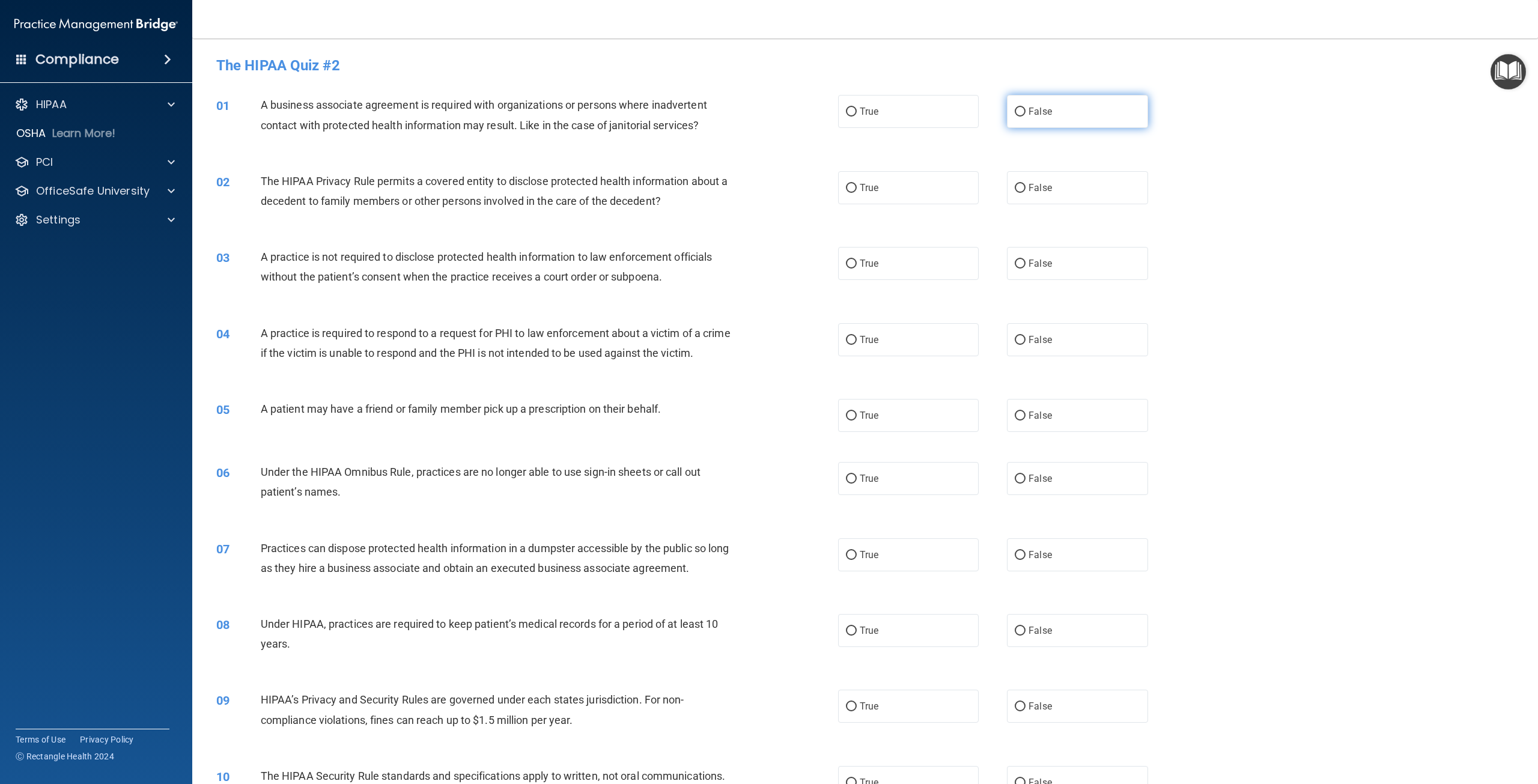
click at [1067, 124] on label "False" at bounding box center [1076, 111] width 140 height 33
click at [1026, 116] on input "False" at bounding box center [1020, 112] width 11 height 9
radio input "true"
click at [918, 187] on label "True" at bounding box center [908, 187] width 140 height 33
click at [857, 187] on input "True" at bounding box center [851, 189] width 11 height 9
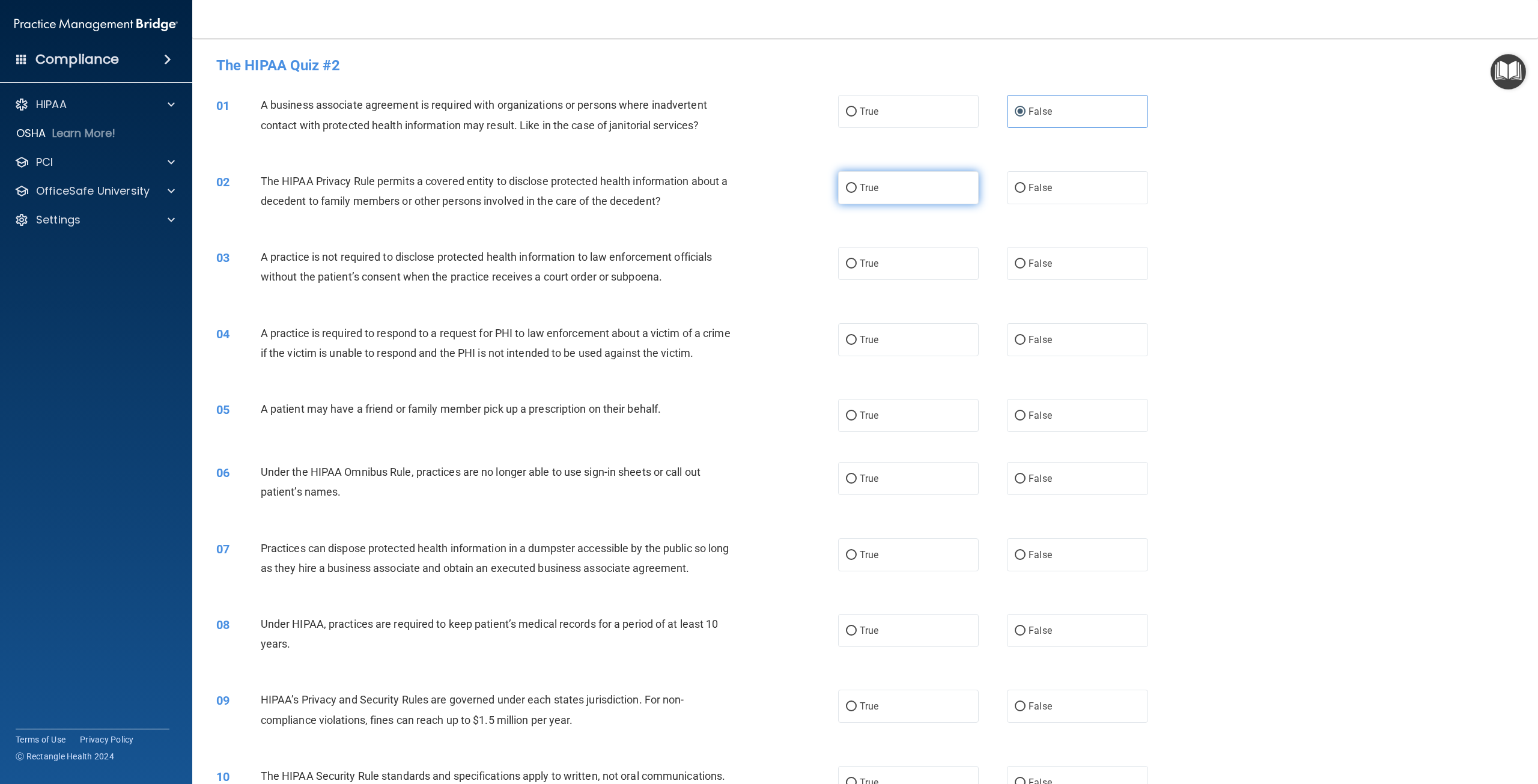
radio input "true"
click at [1057, 258] on label "False" at bounding box center [1076, 263] width 140 height 33
click at [1026, 260] on input "False" at bounding box center [1020, 264] width 11 height 9
radio input "true"
click at [883, 326] on label "True" at bounding box center [908, 340] width 140 height 33
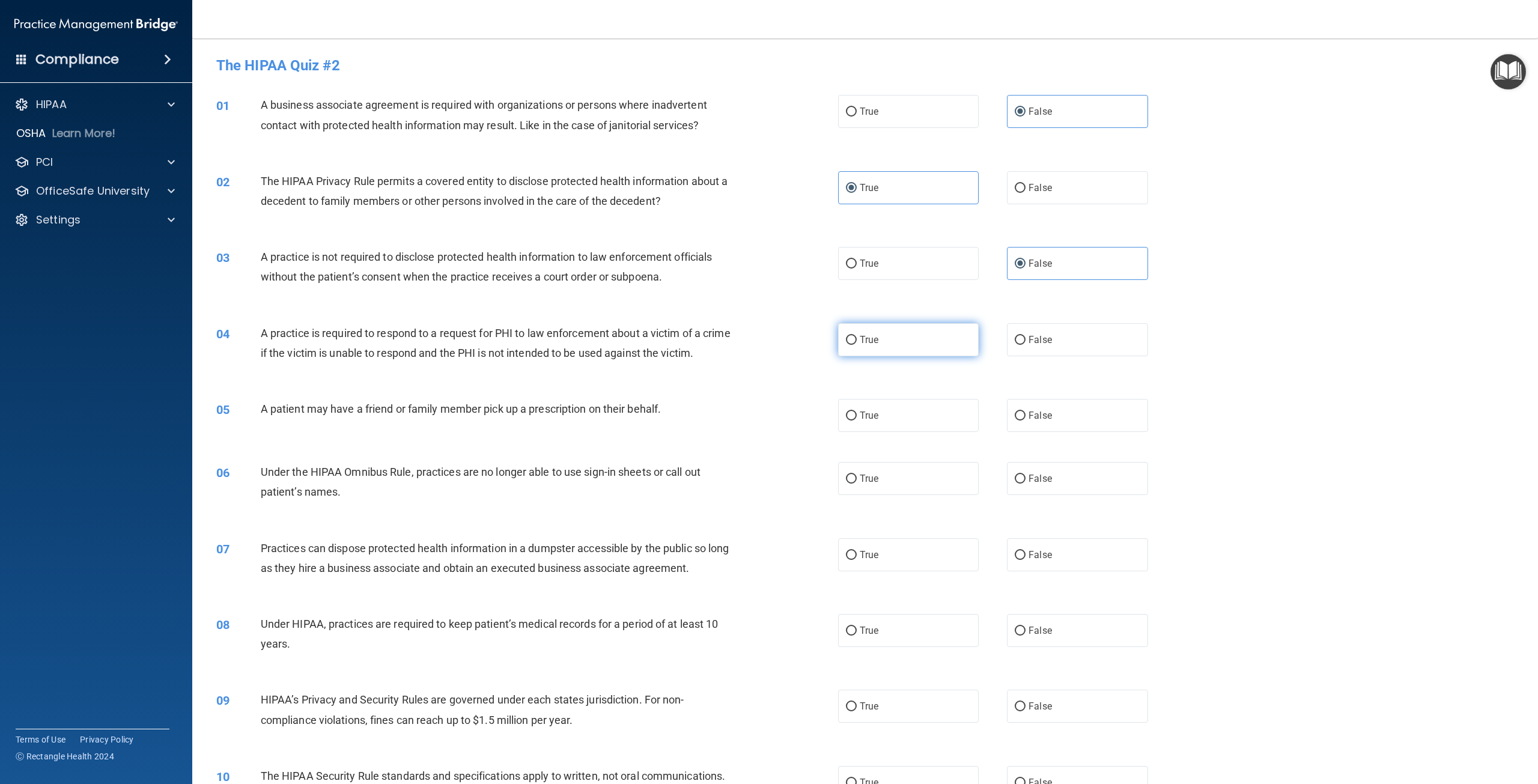
click at [857, 336] on input "True" at bounding box center [851, 340] width 11 height 9
radio input "true"
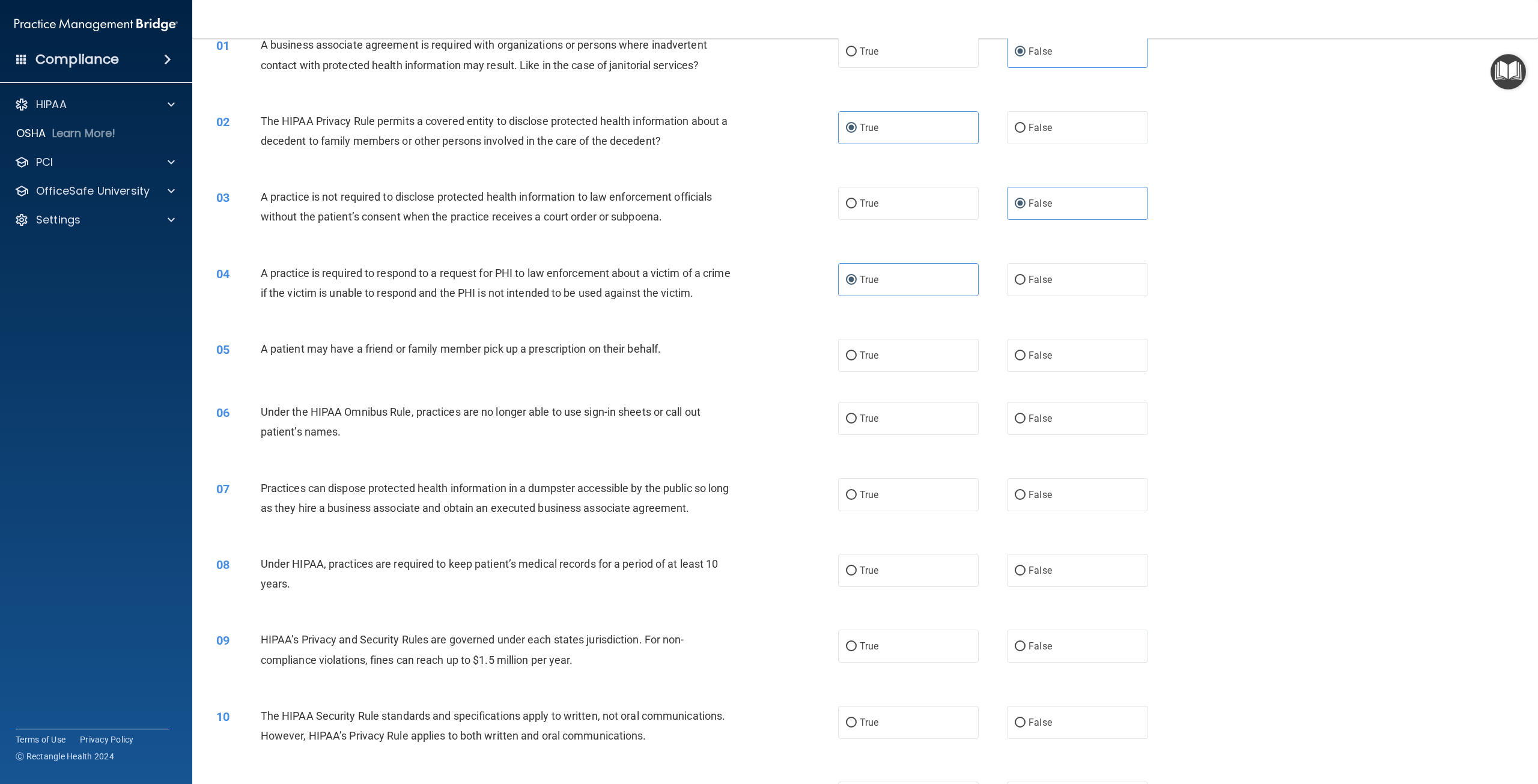
scroll to position [120, 0]
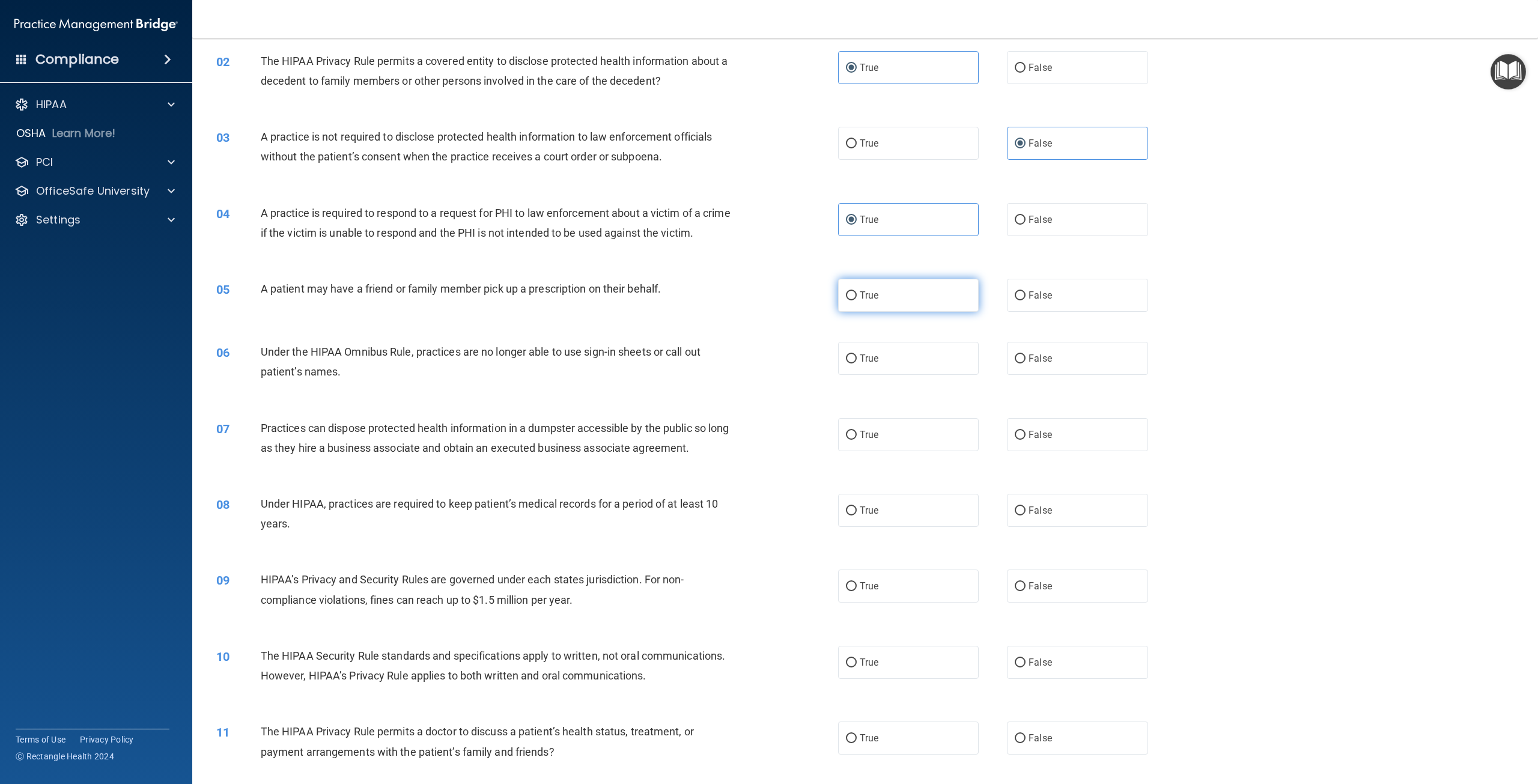
click at [862, 312] on label "True" at bounding box center [908, 295] width 140 height 33
click at [857, 300] on input "True" at bounding box center [851, 296] width 11 height 9
radio input "true"
click at [1073, 375] on label "False" at bounding box center [1076, 358] width 140 height 33
click at [1026, 363] on input "False" at bounding box center [1020, 359] width 11 height 9
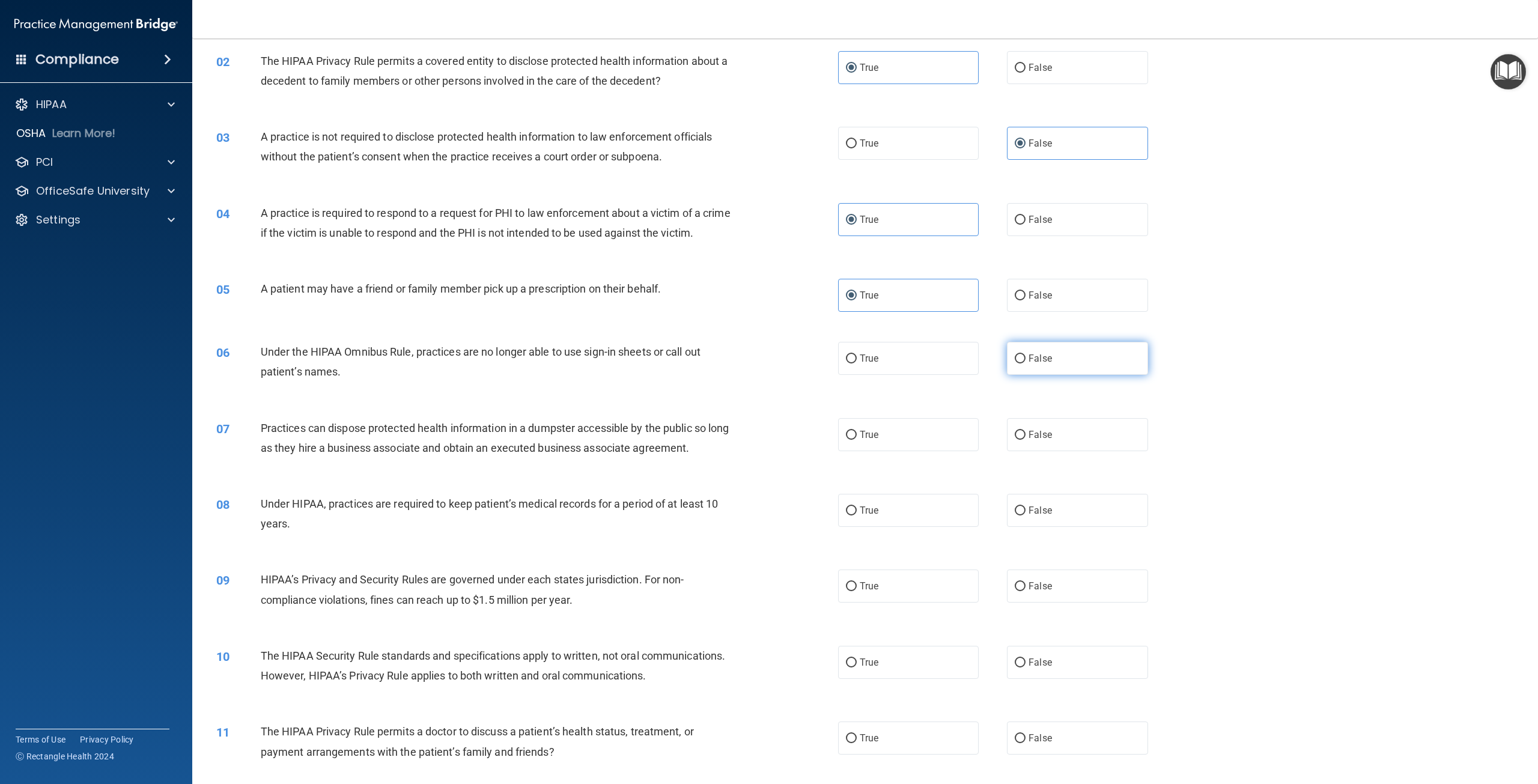
radio input "true"
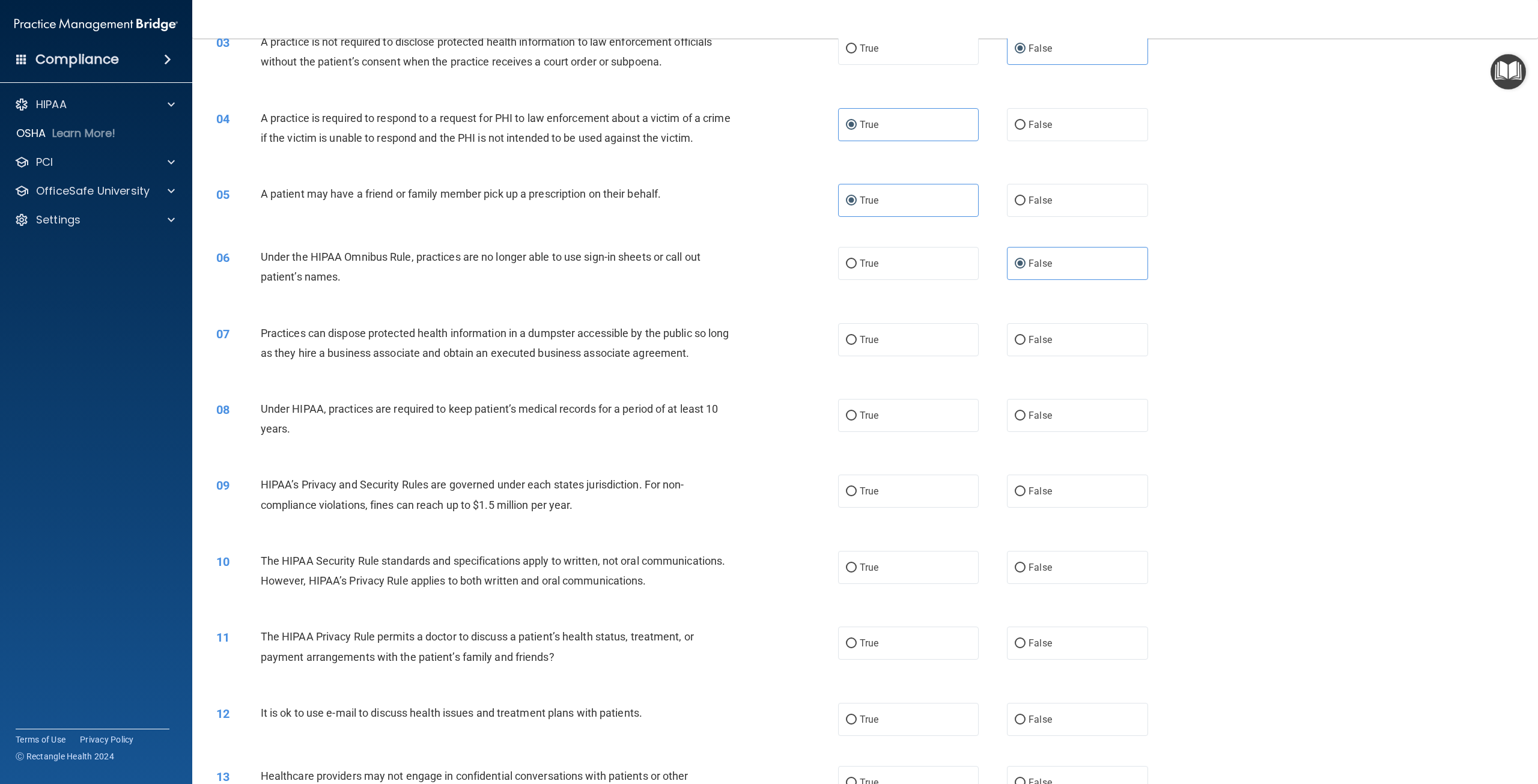
scroll to position [240, 0]
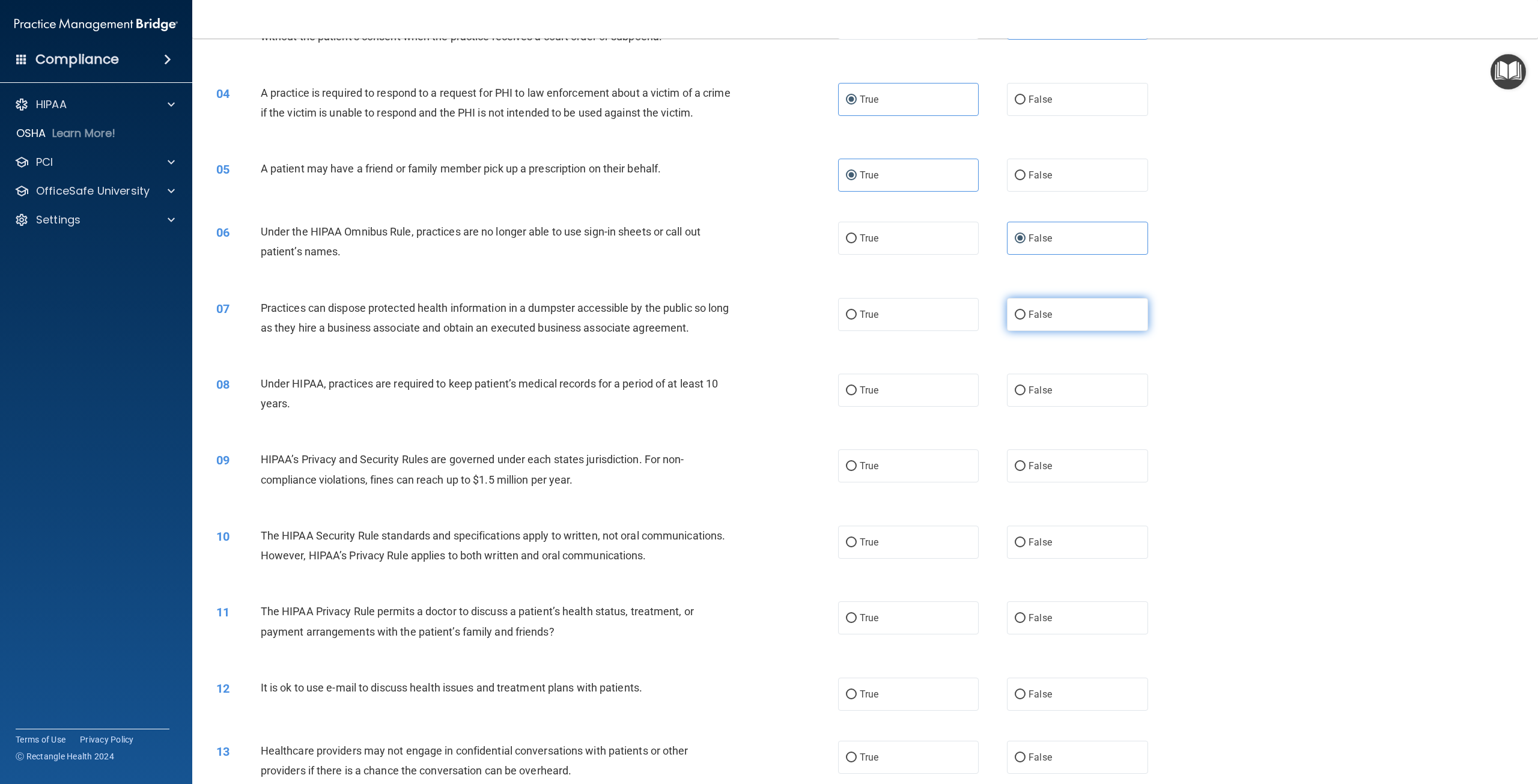
click at [1089, 331] on label "False" at bounding box center [1076, 314] width 140 height 33
click at [1026, 320] on input "False" at bounding box center [1020, 315] width 11 height 9
radio input "true"
click at [1079, 405] on label "False" at bounding box center [1076, 389] width 140 height 33
click at [1026, 395] on input "False" at bounding box center [1020, 391] width 11 height 9
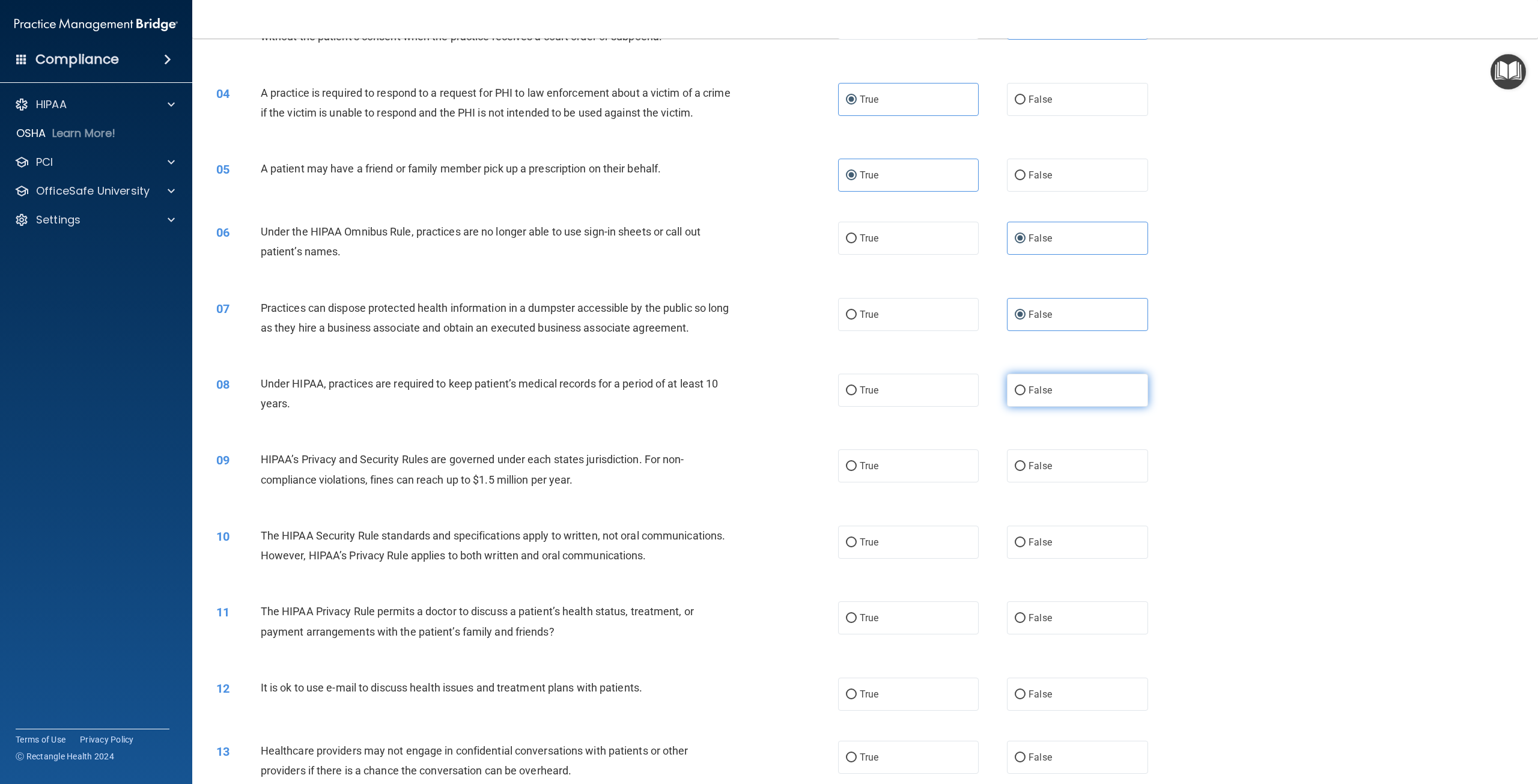
radio input "true"
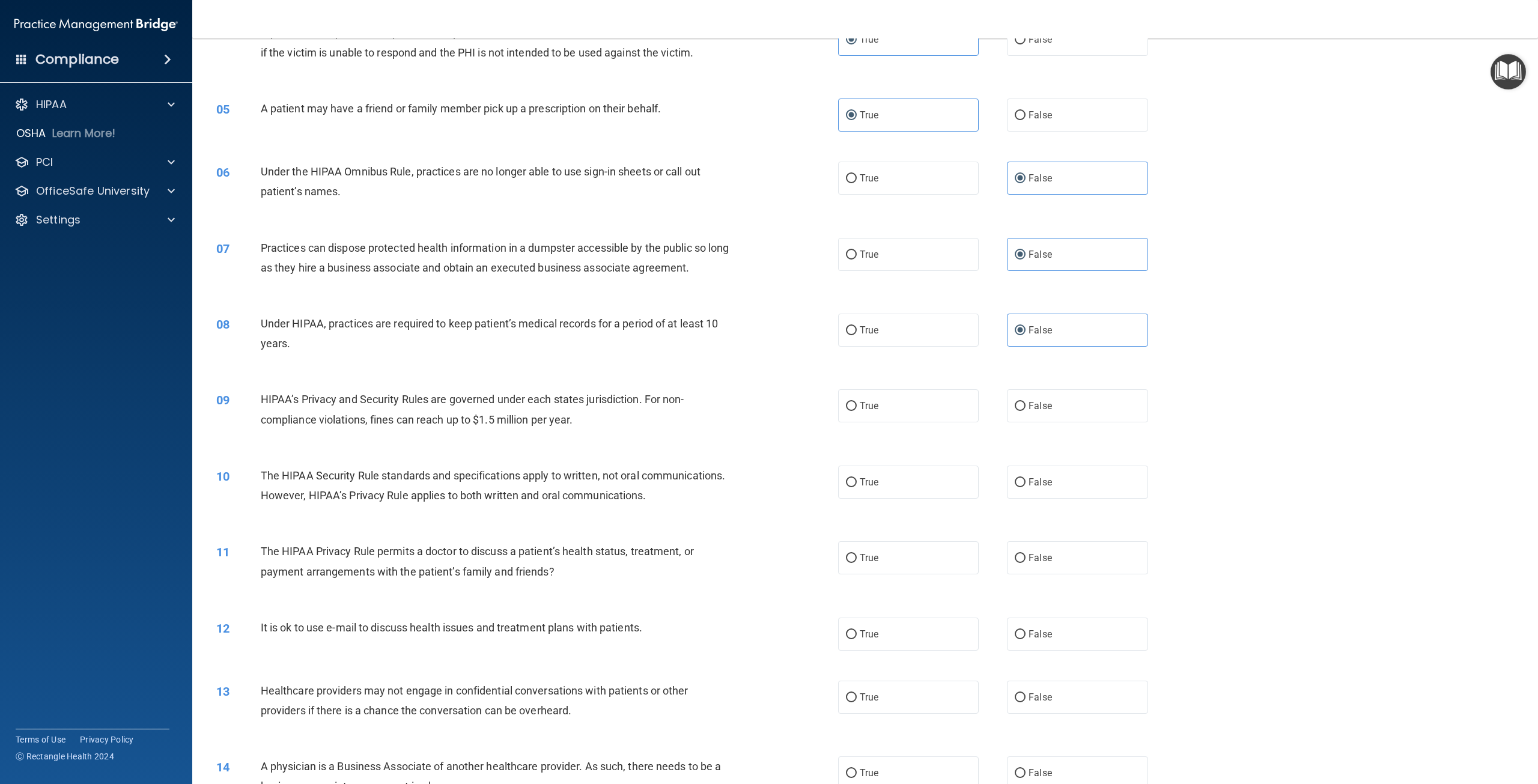
scroll to position [360, 0]
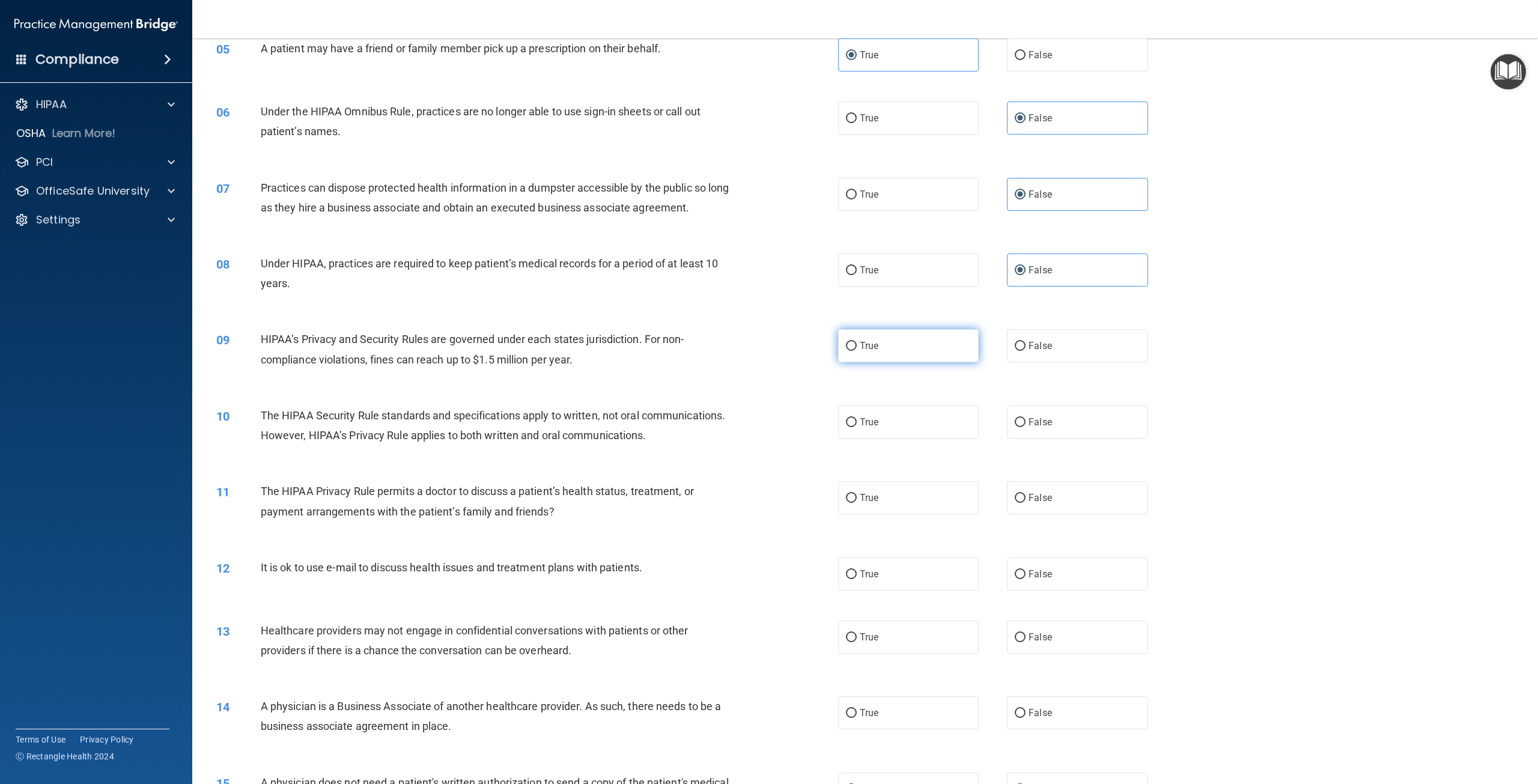
click at [854, 362] on label "True" at bounding box center [908, 345] width 140 height 33
click at [854, 351] on input "True" at bounding box center [851, 346] width 11 height 9
radio input "true"
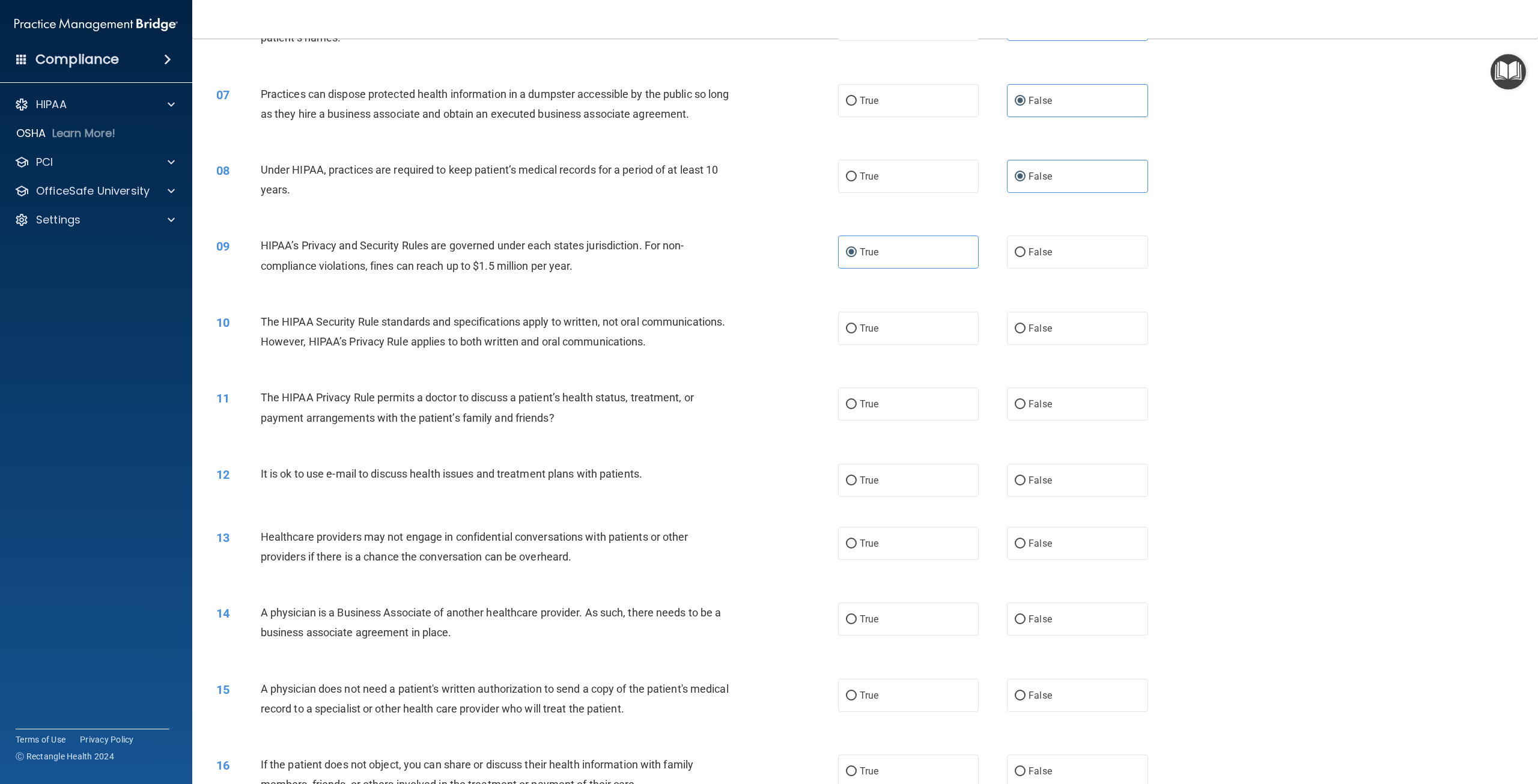
scroll to position [481, 0]
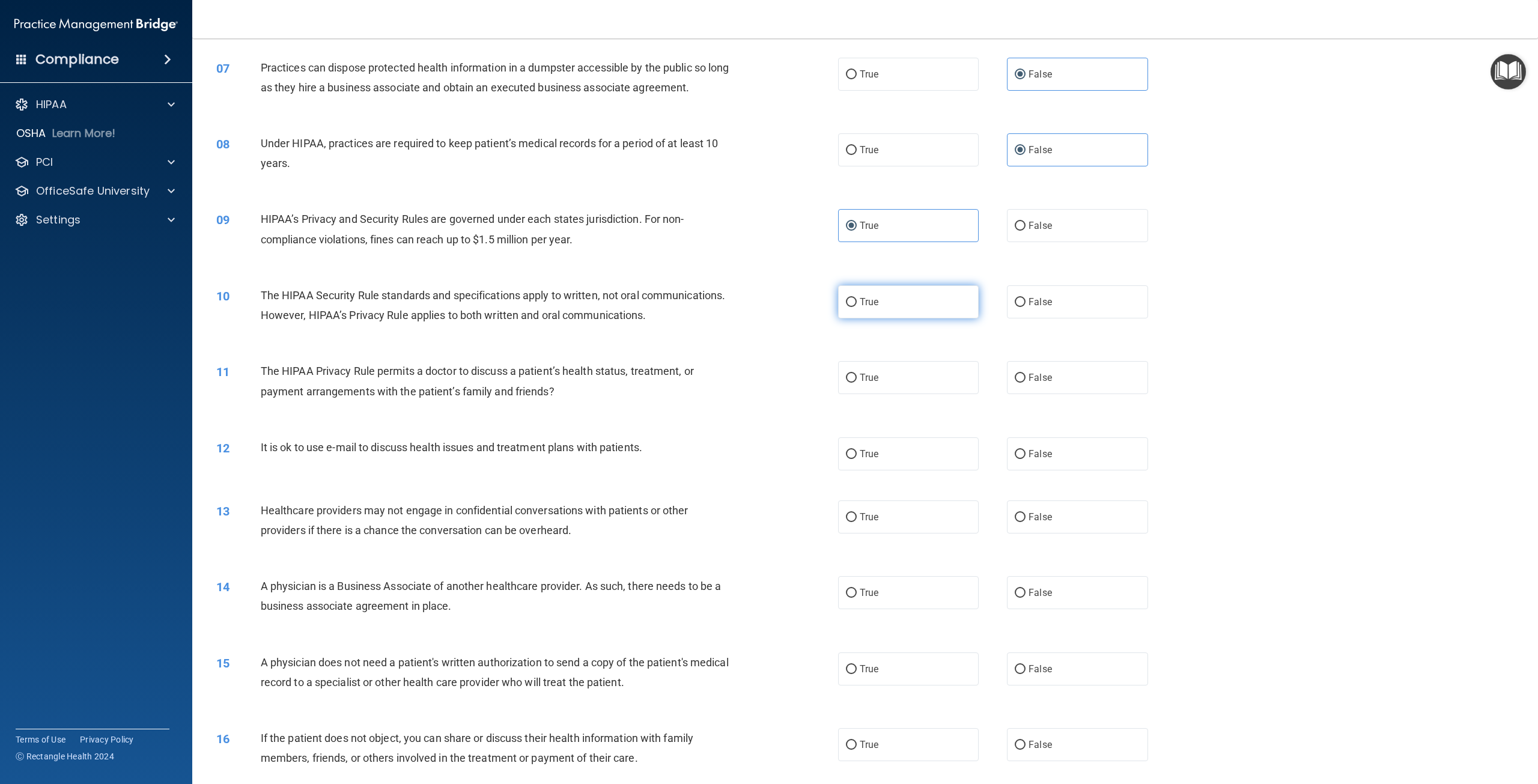
click at [886, 318] on label "True" at bounding box center [908, 301] width 140 height 33
click at [857, 307] on input "True" at bounding box center [851, 303] width 11 height 9
radio input "true"
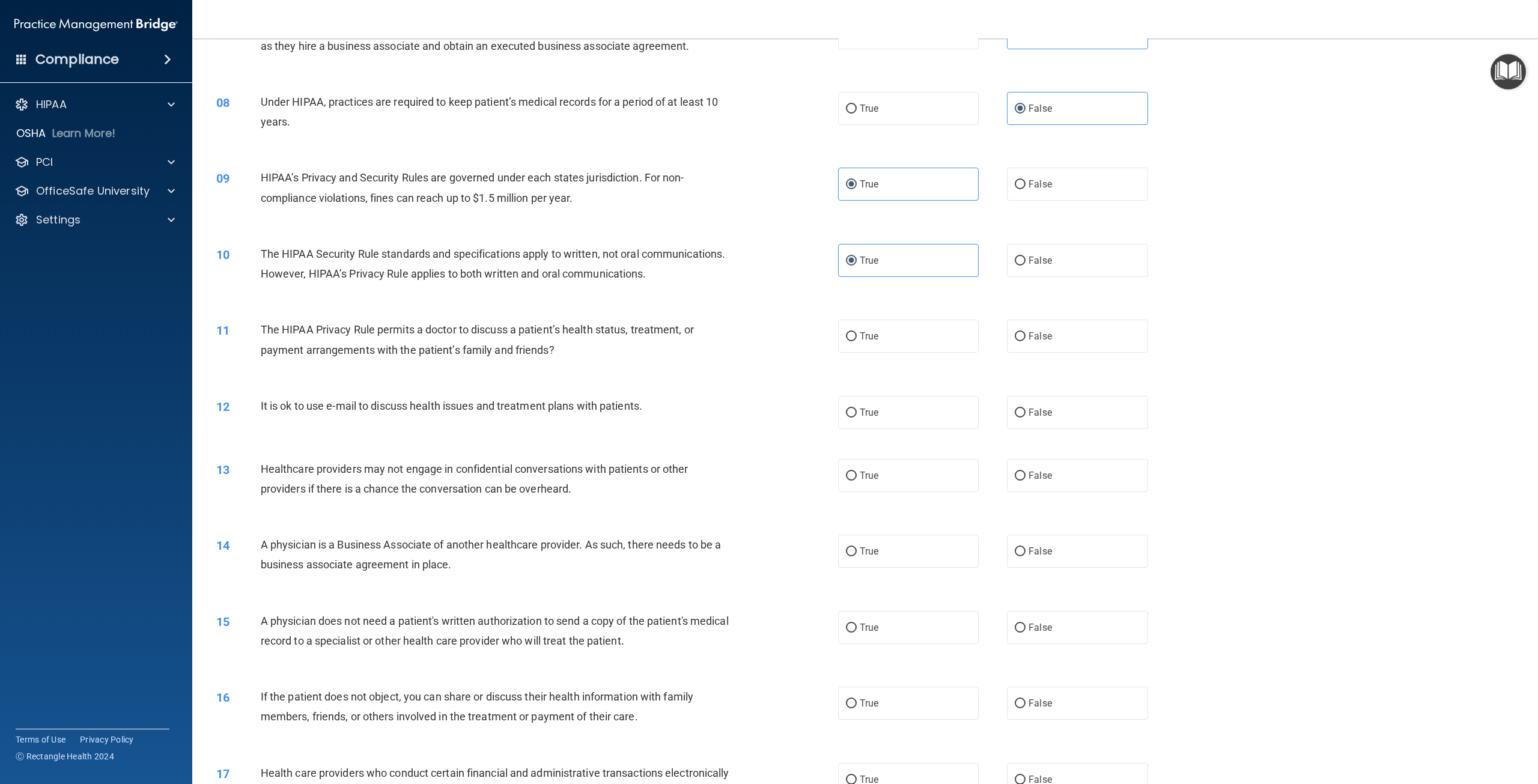
scroll to position [540, 0]
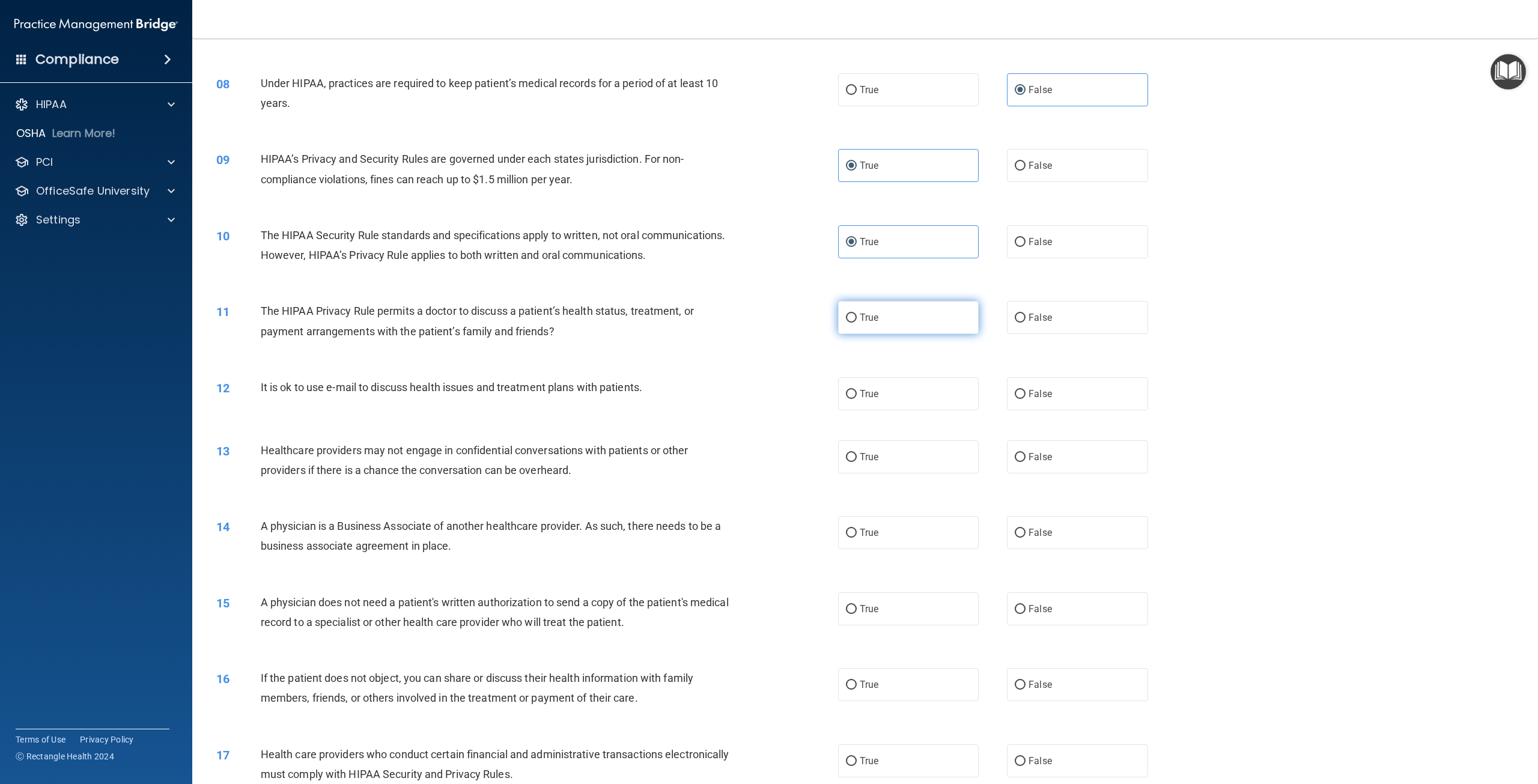
click at [873, 334] on label "True" at bounding box center [908, 317] width 140 height 33
click at [857, 323] on input "True" at bounding box center [851, 318] width 11 height 9
radio input "true"
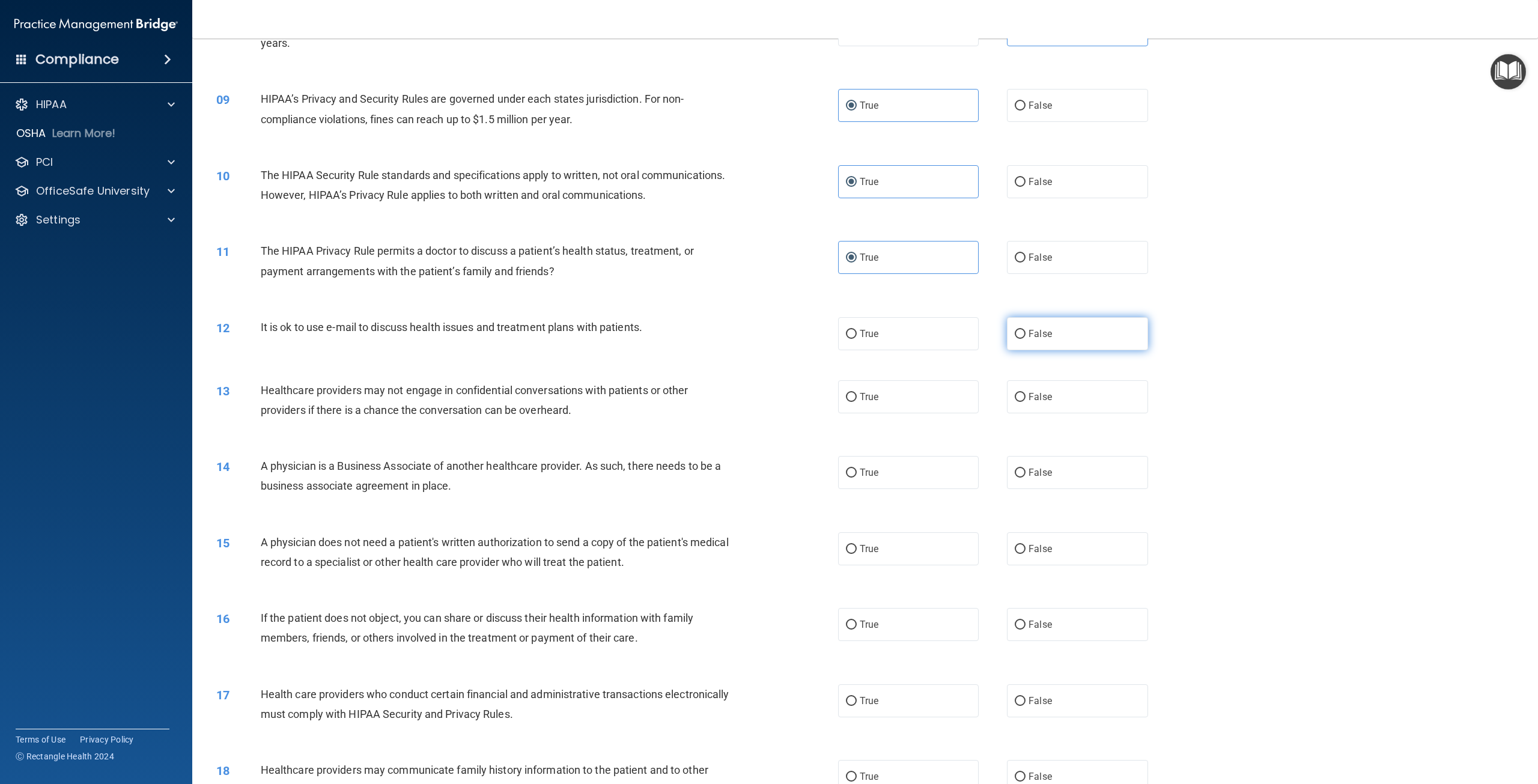
click at [1037, 350] on label "False" at bounding box center [1076, 333] width 140 height 33
click at [1026, 339] on input "False" at bounding box center [1020, 334] width 11 height 9
radio input "true"
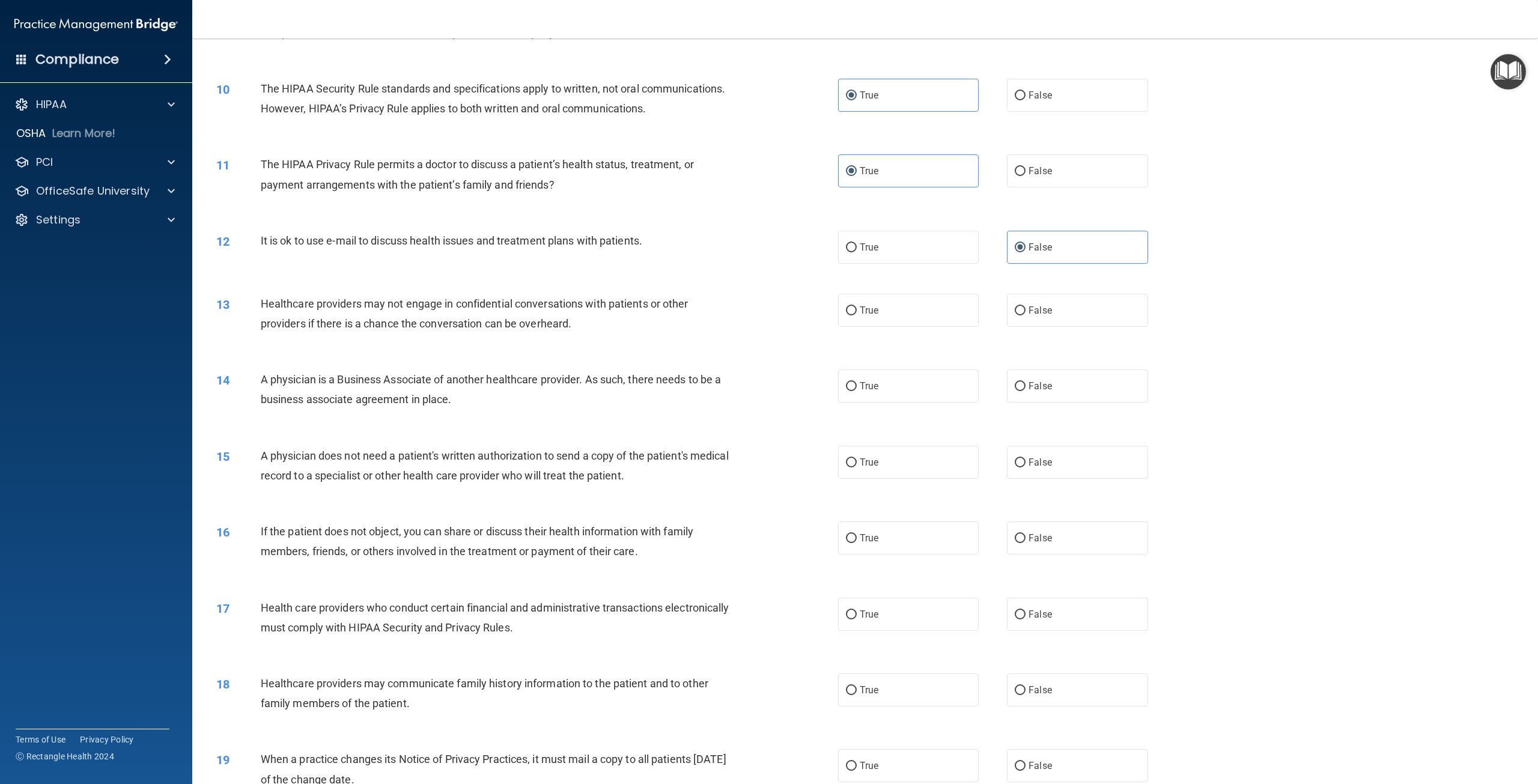
scroll to position [781, 0]
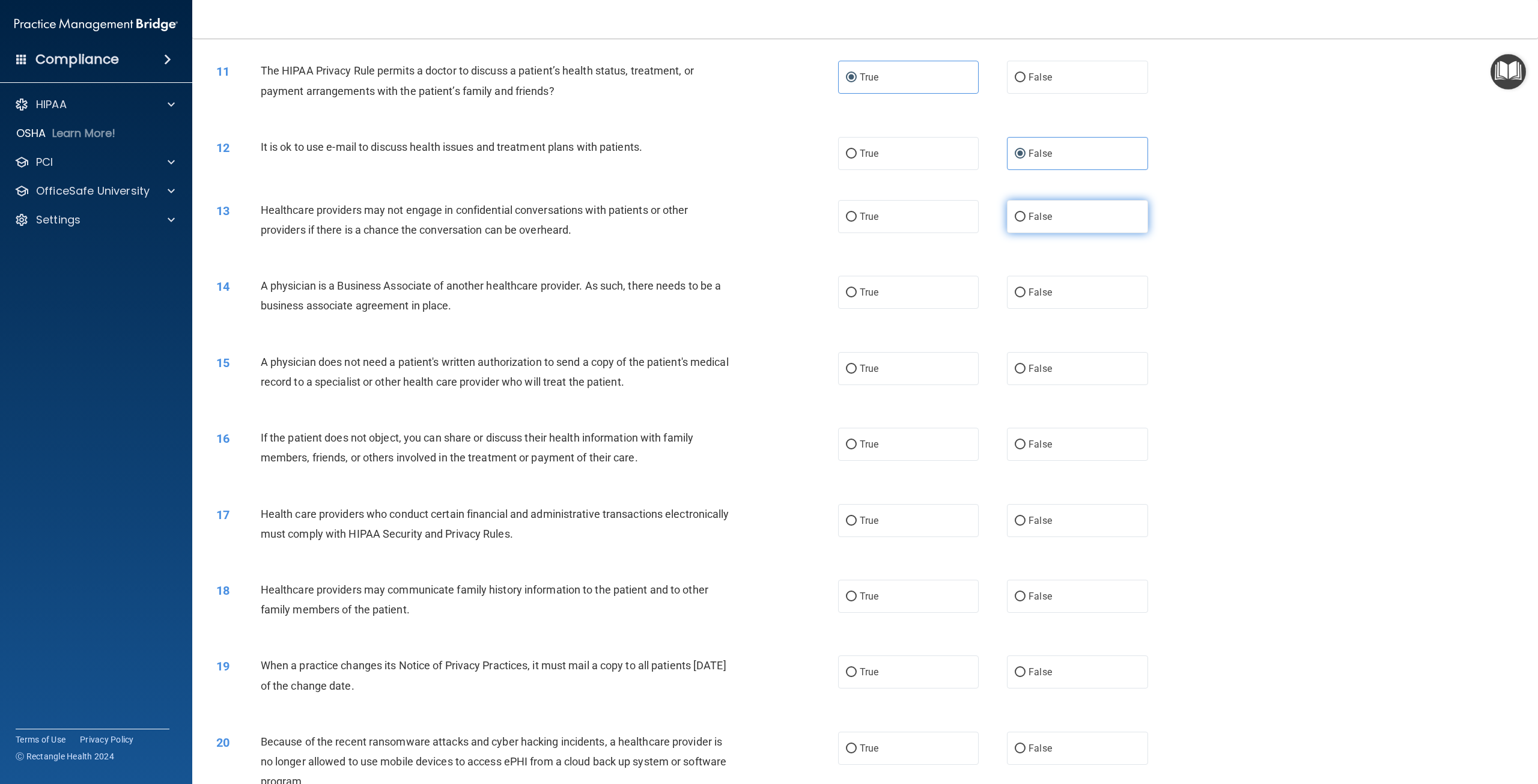
click at [1029, 222] on span "False" at bounding box center [1040, 216] width 24 height 11
click at [1024, 221] on input "False" at bounding box center [1020, 217] width 11 height 9
radio input "true"
click at [894, 309] on label "True" at bounding box center [908, 292] width 140 height 33
click at [857, 297] on input "True" at bounding box center [851, 293] width 11 height 9
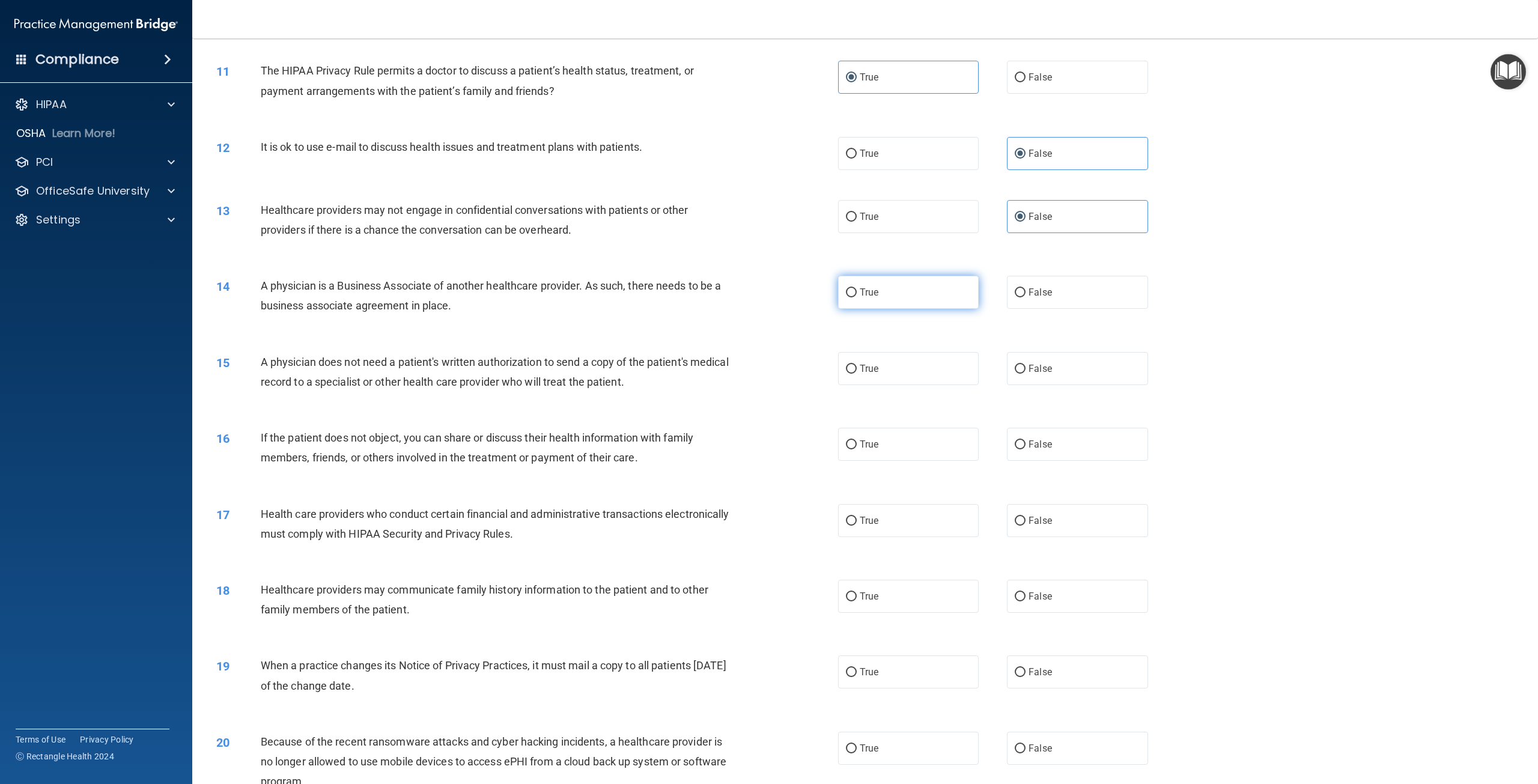
radio input "true"
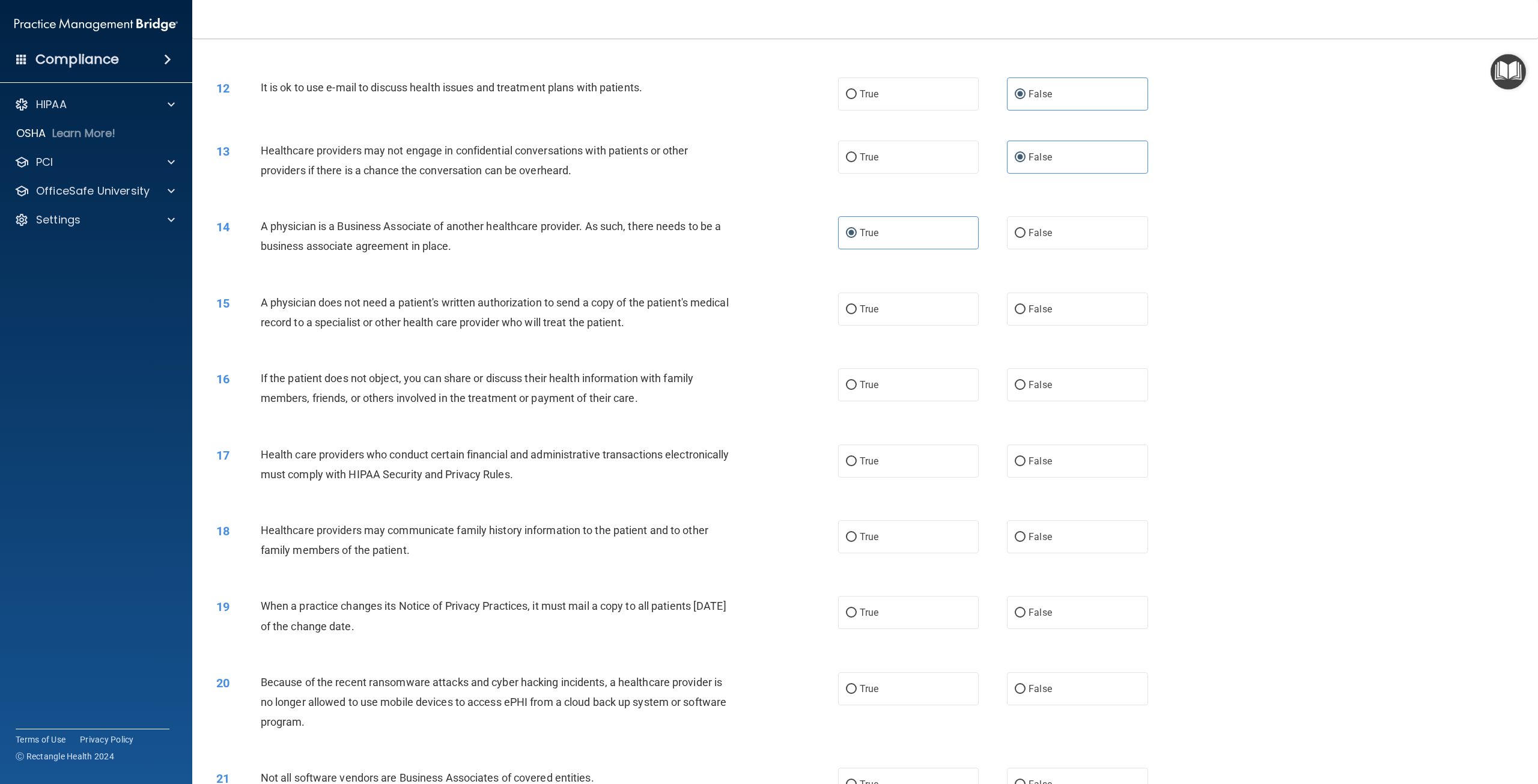
scroll to position [841, 0]
click at [1017, 313] on input "False" at bounding box center [1020, 309] width 11 height 9
radio input "true"
click at [899, 329] on div "15 A physician does not need a patient's written authorization to send a copy o…" at bounding box center [865, 314] width 1316 height 76
click at [889, 325] on label "True" at bounding box center [908, 308] width 140 height 33
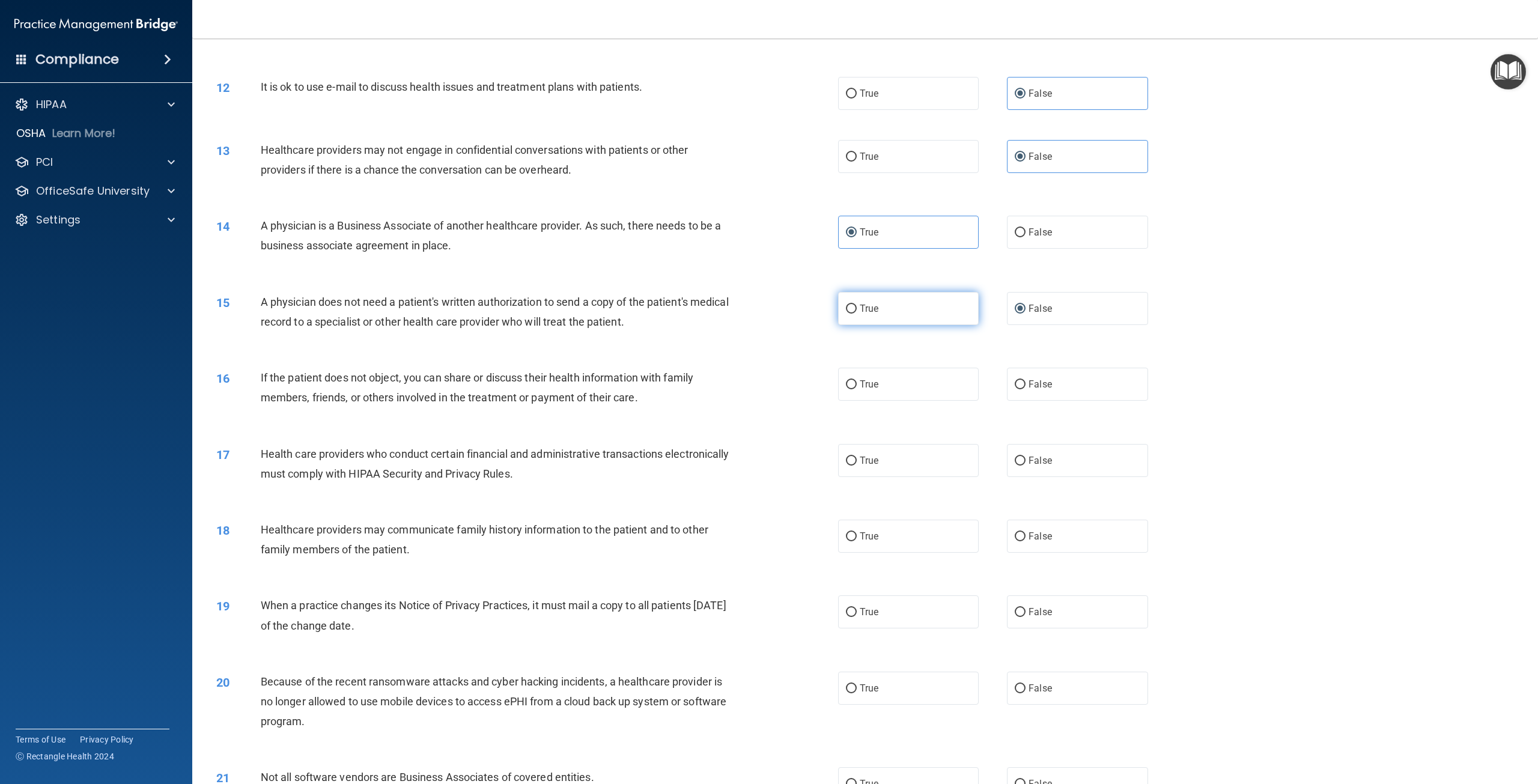
click at [857, 313] on input "True" at bounding box center [851, 309] width 11 height 9
radio input "true"
radio input "false"
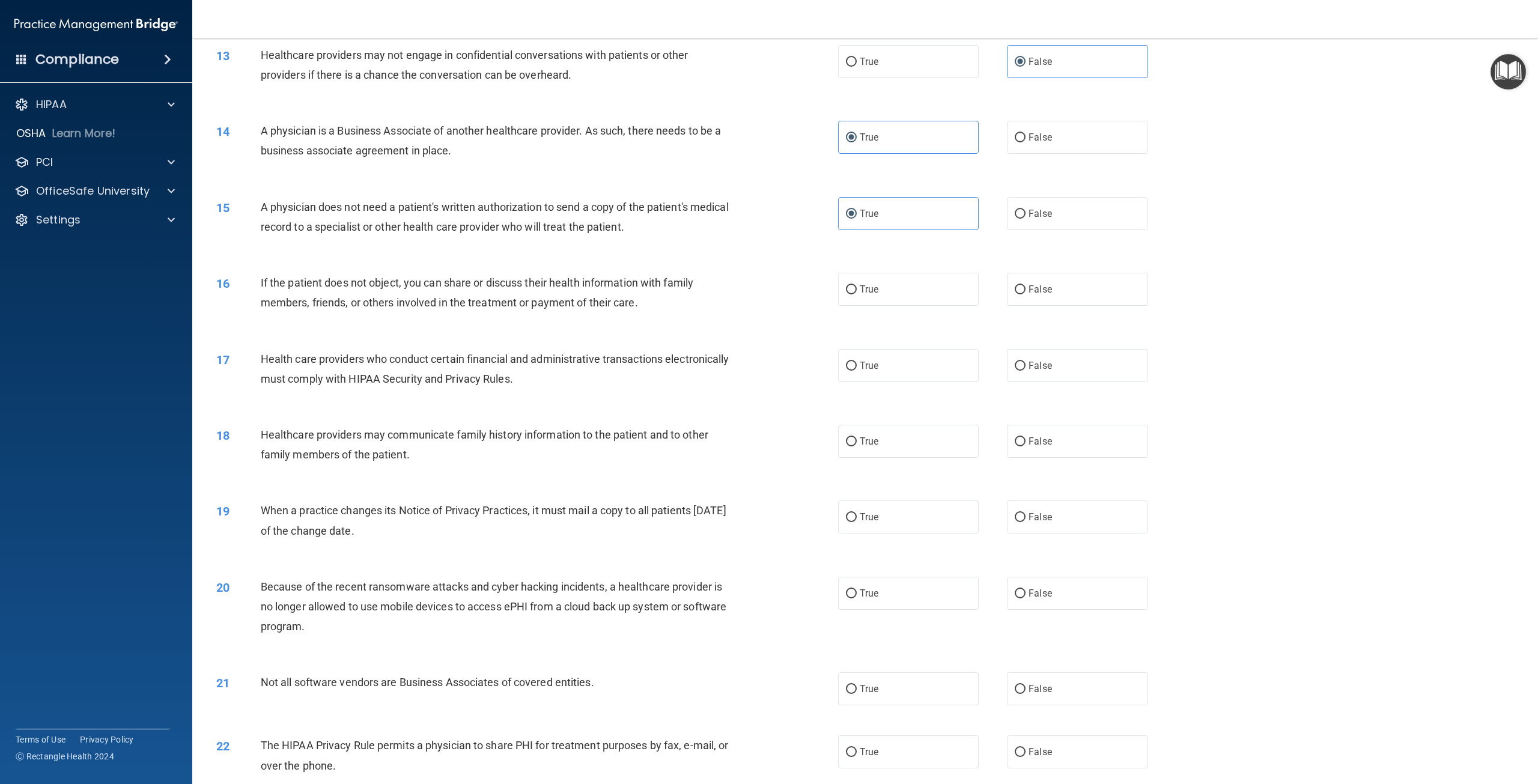
scroll to position [961, 0]
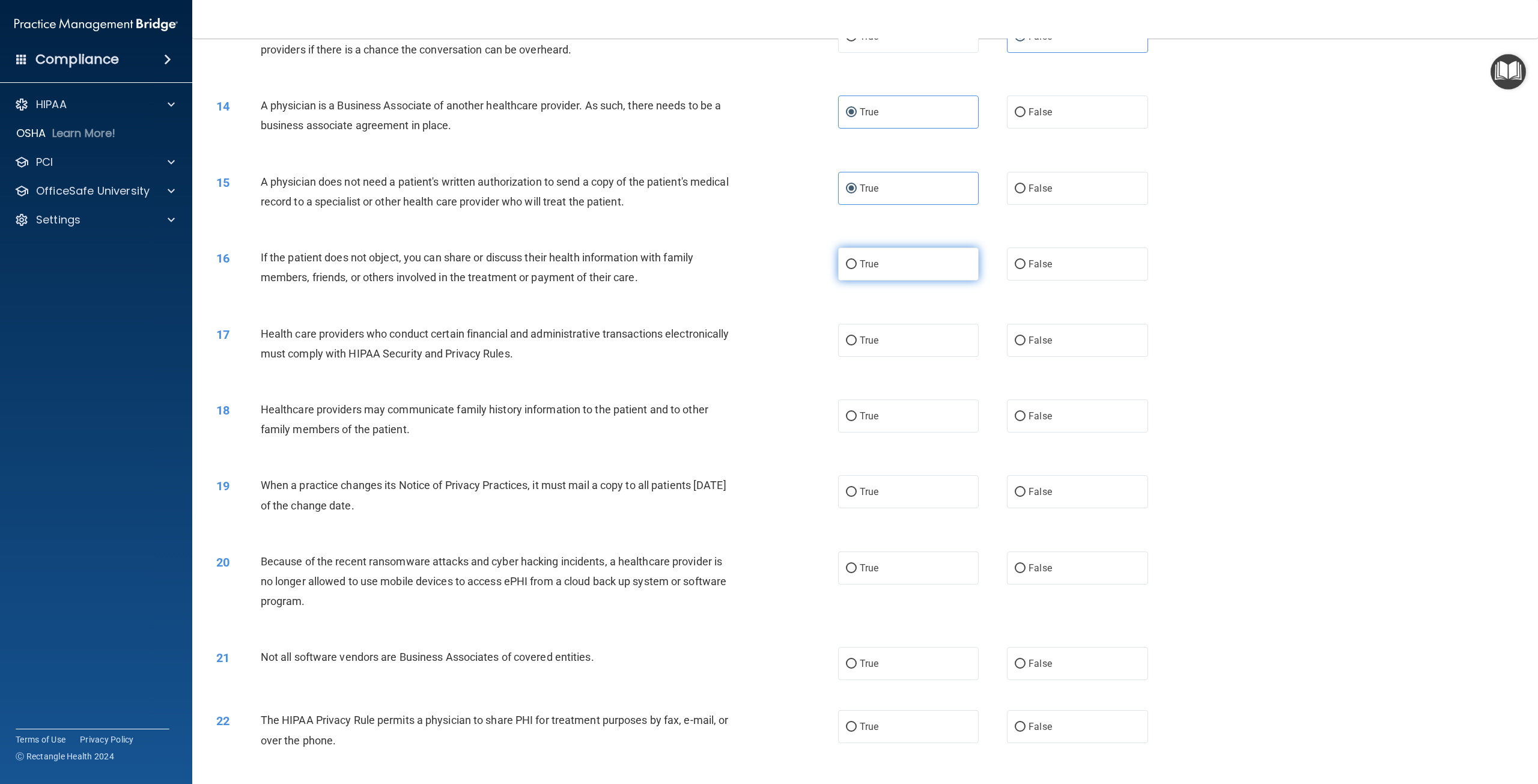
click at [915, 280] on label "True" at bounding box center [908, 264] width 140 height 33
click at [857, 269] on input "True" at bounding box center [851, 264] width 11 height 9
radio input "true"
click at [866, 346] on span "True" at bounding box center [869, 340] width 18 height 11
click at [857, 346] on input "True" at bounding box center [851, 341] width 11 height 9
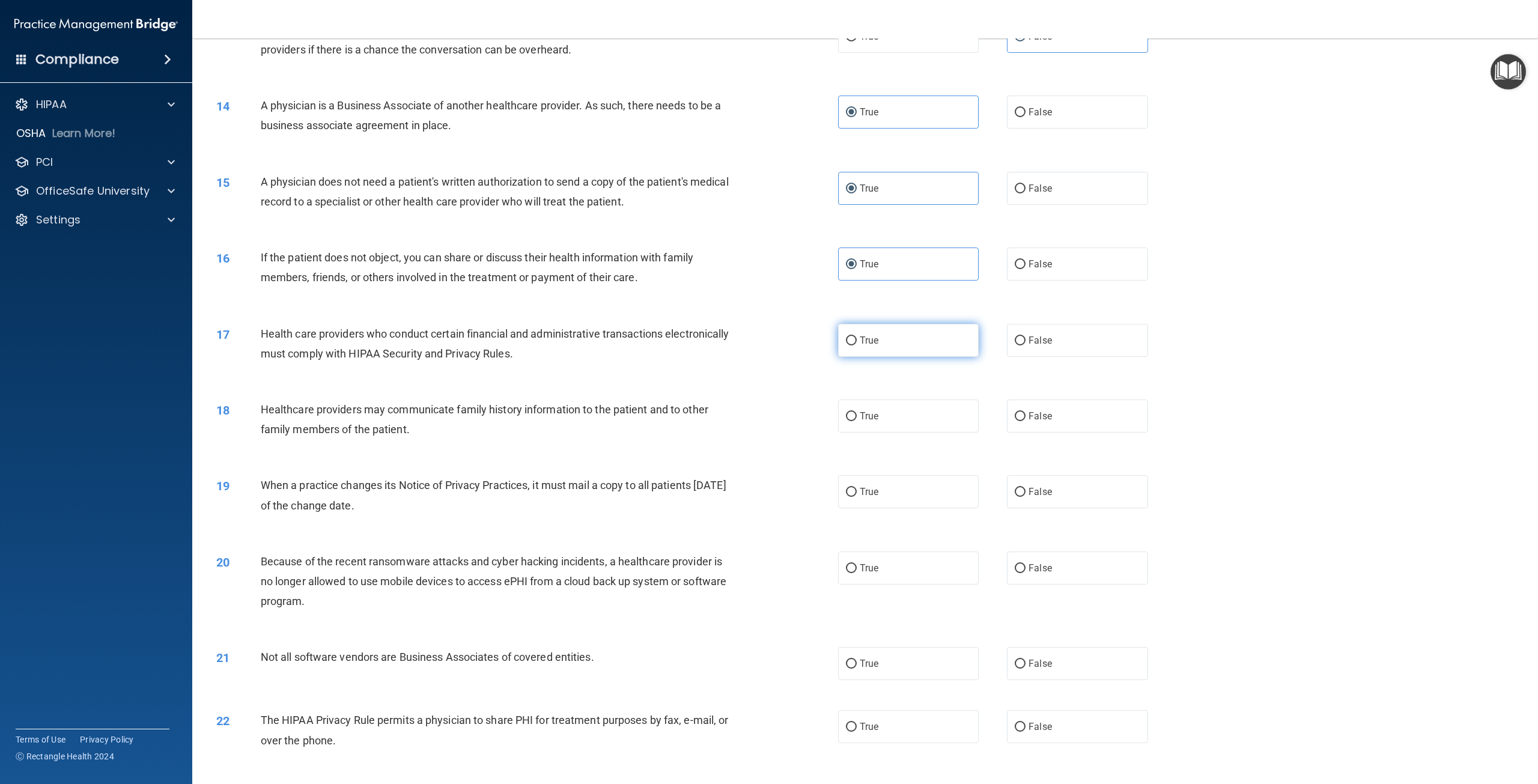
radio input "true"
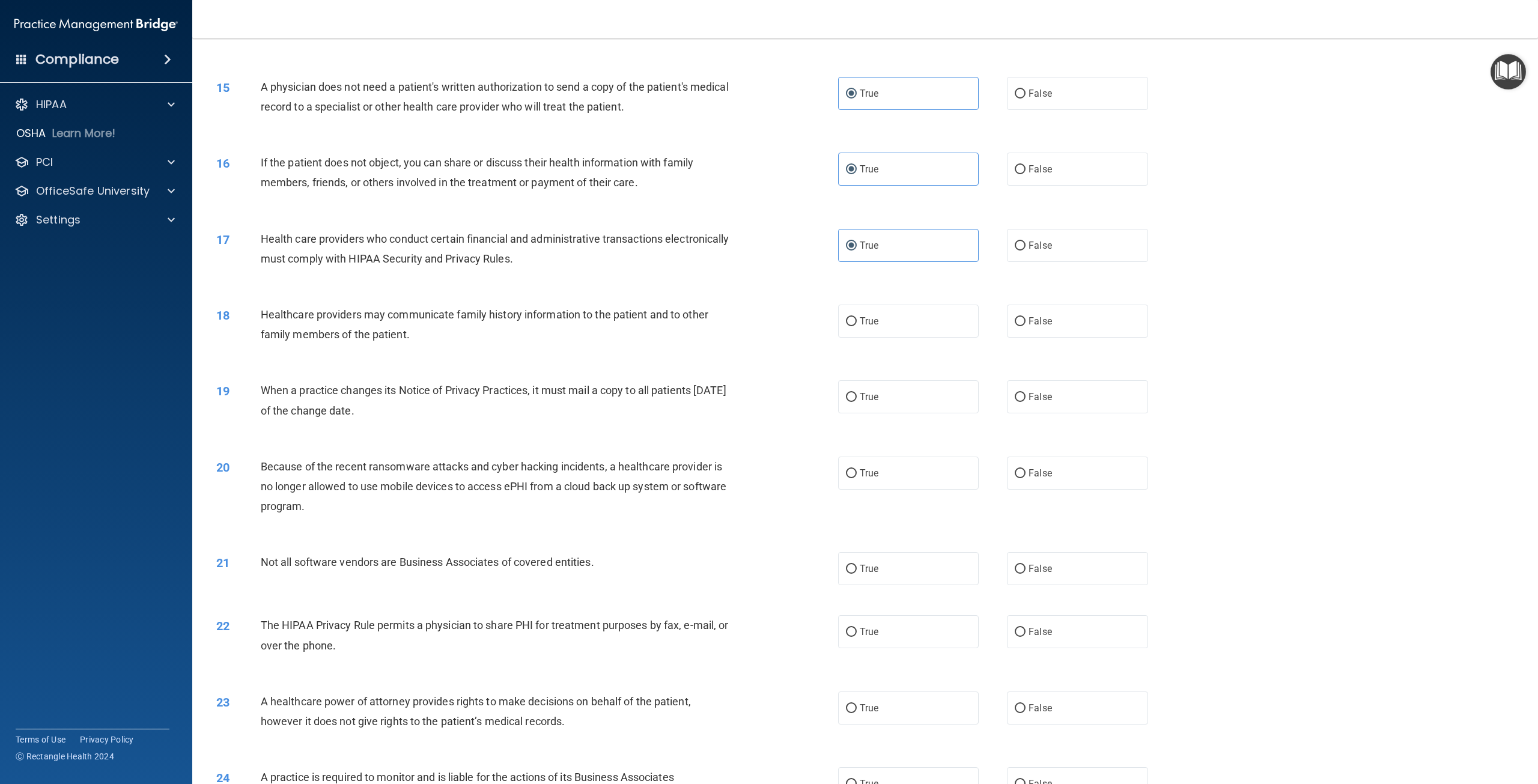
scroll to position [1081, 0]
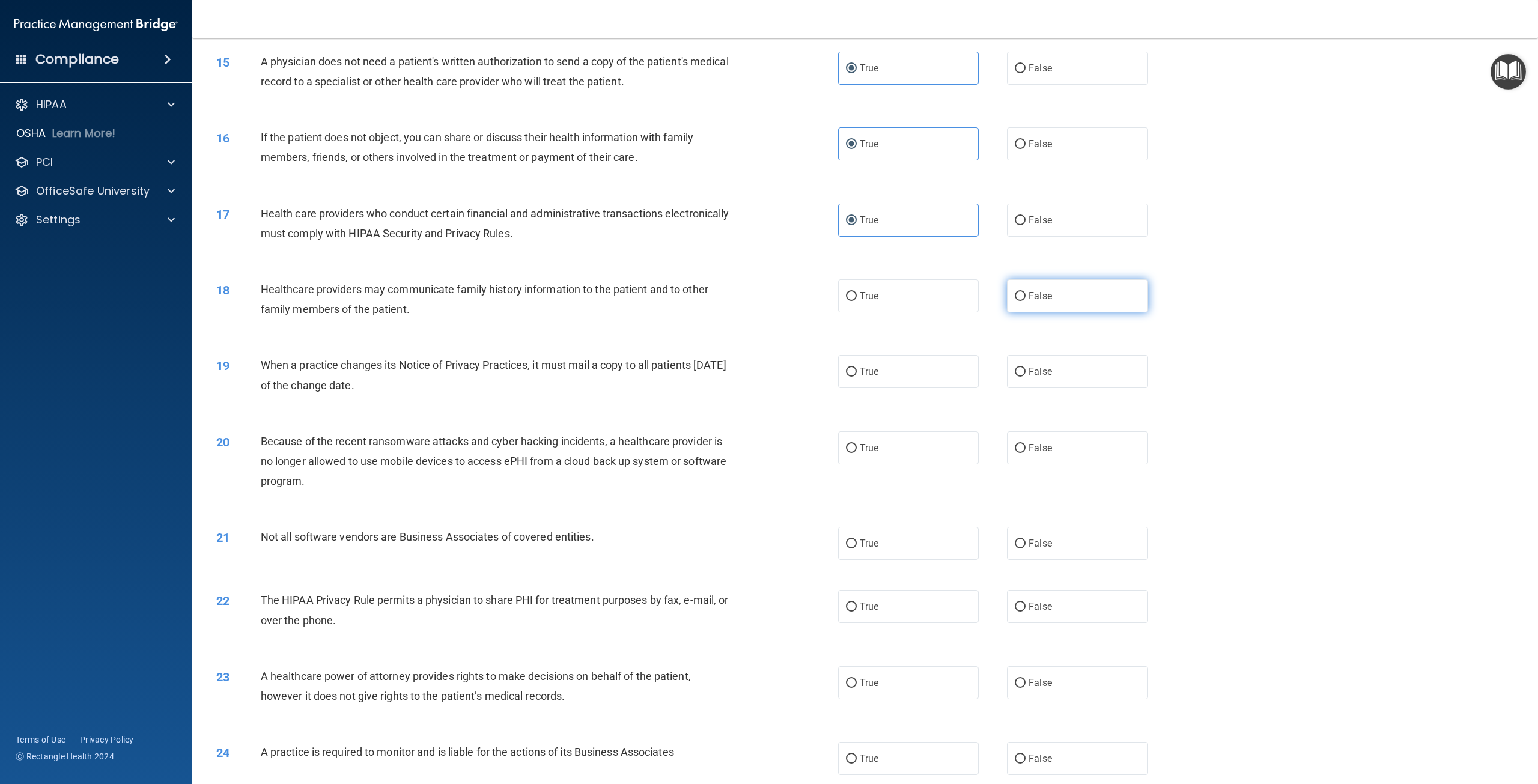
click at [1066, 313] on label "False" at bounding box center [1076, 295] width 140 height 33
click at [1026, 301] on input "False" at bounding box center [1020, 297] width 11 height 9
radio input "true"
click at [1014, 388] on label "False" at bounding box center [1076, 371] width 140 height 33
click at [1015, 376] on input "False" at bounding box center [1020, 372] width 11 height 9
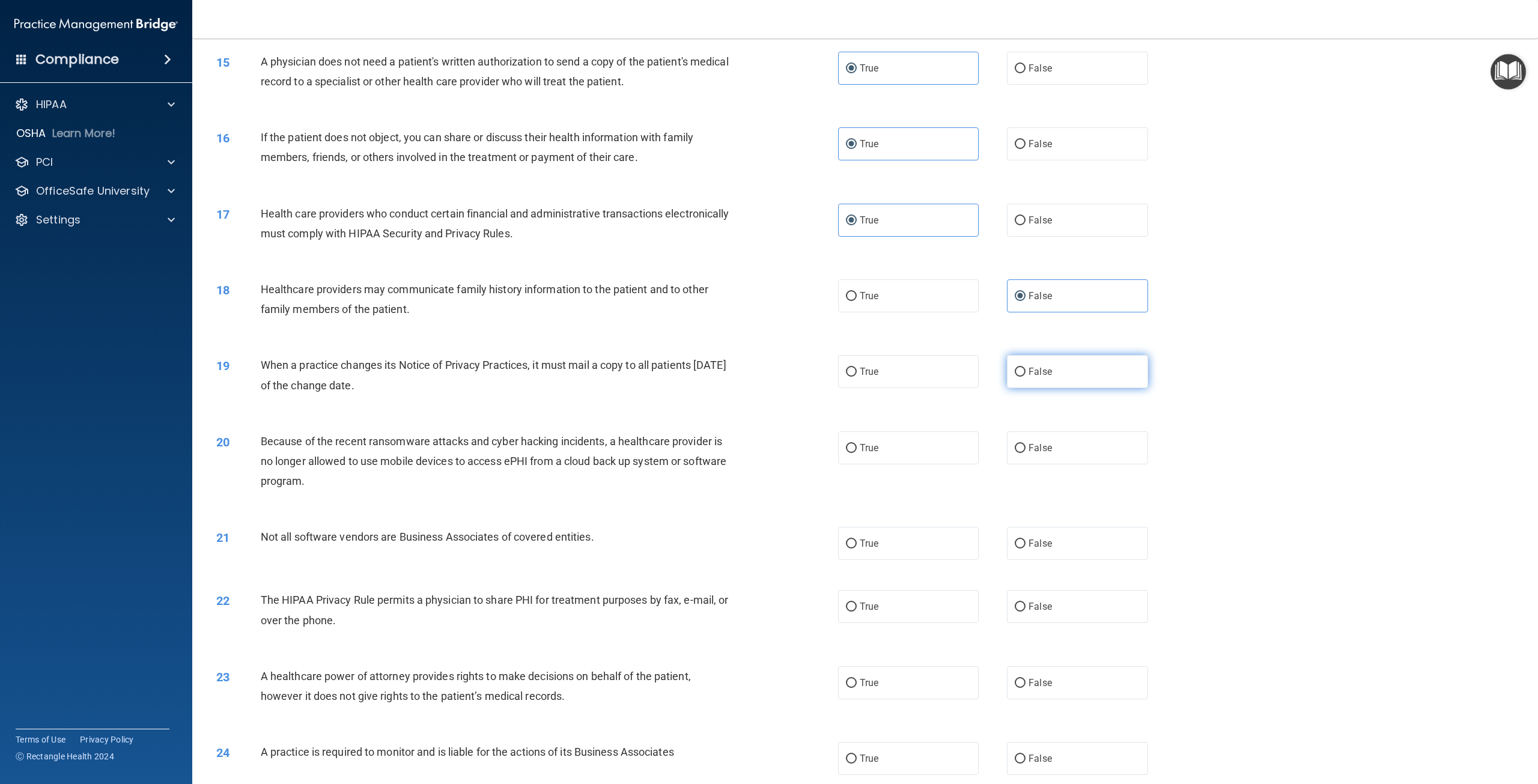
radio input "true"
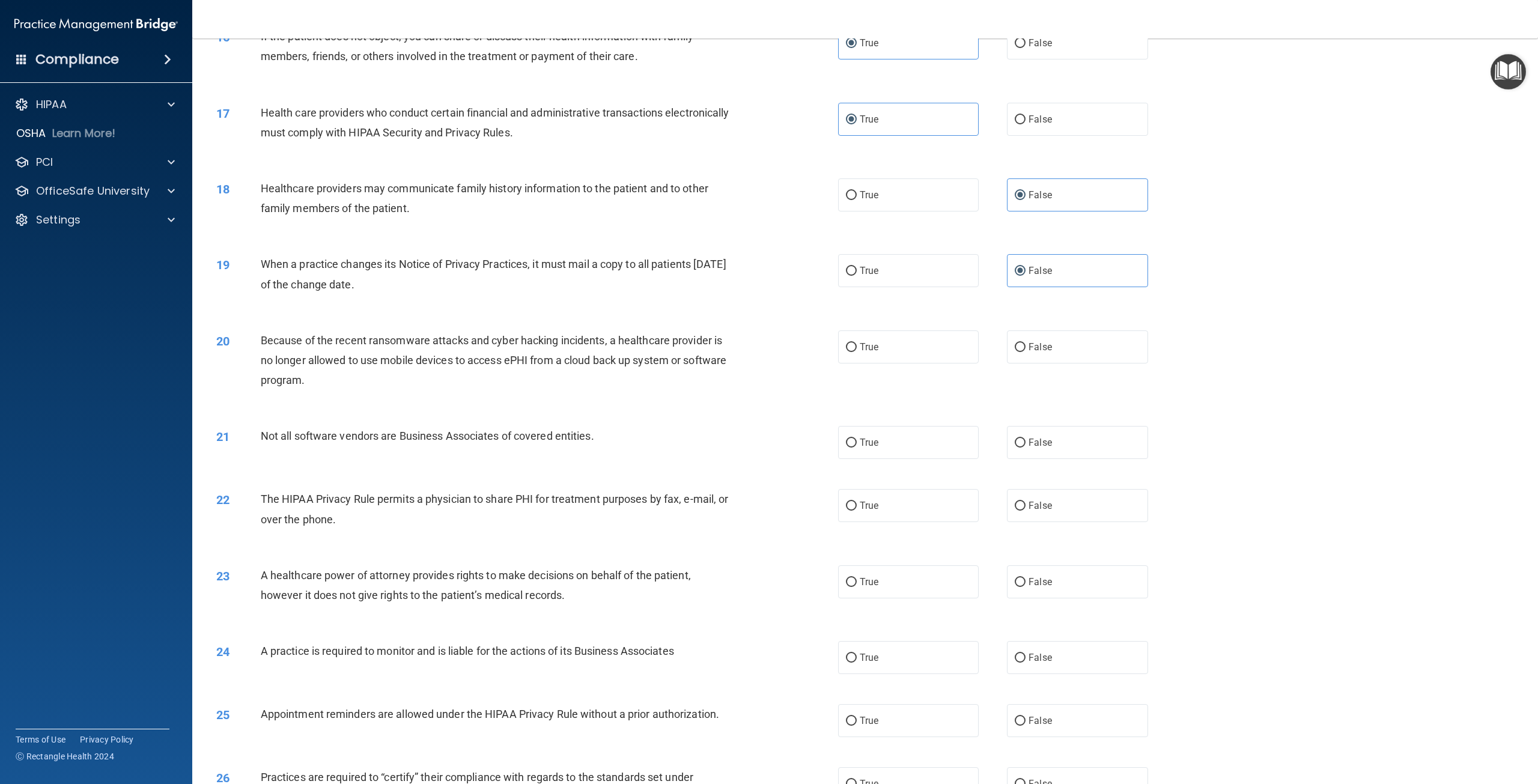
scroll to position [1201, 0]
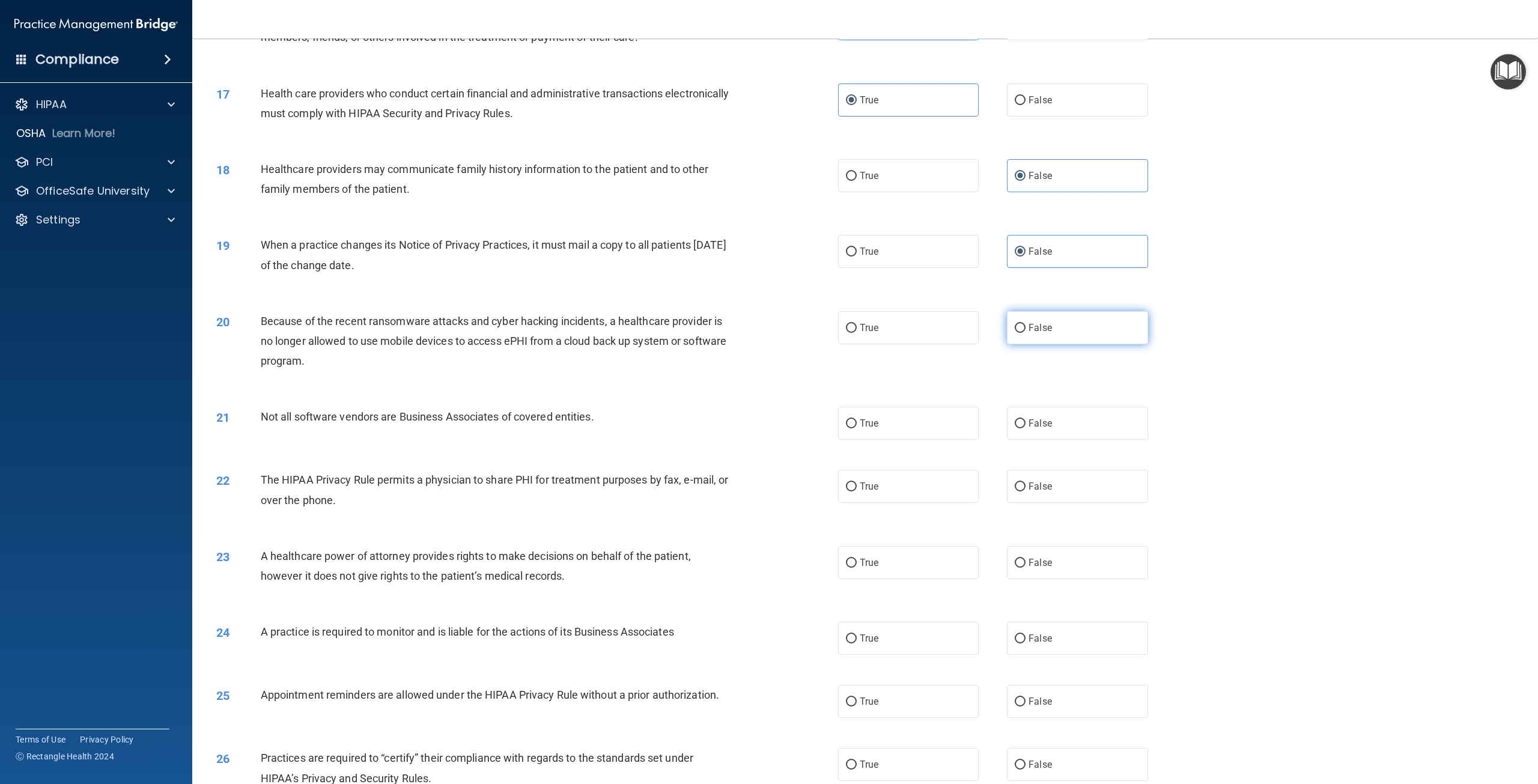
click at [1032, 333] on span "False" at bounding box center [1040, 327] width 24 height 11
click at [1026, 333] on input "False" at bounding box center [1020, 328] width 11 height 9
radio input "true"
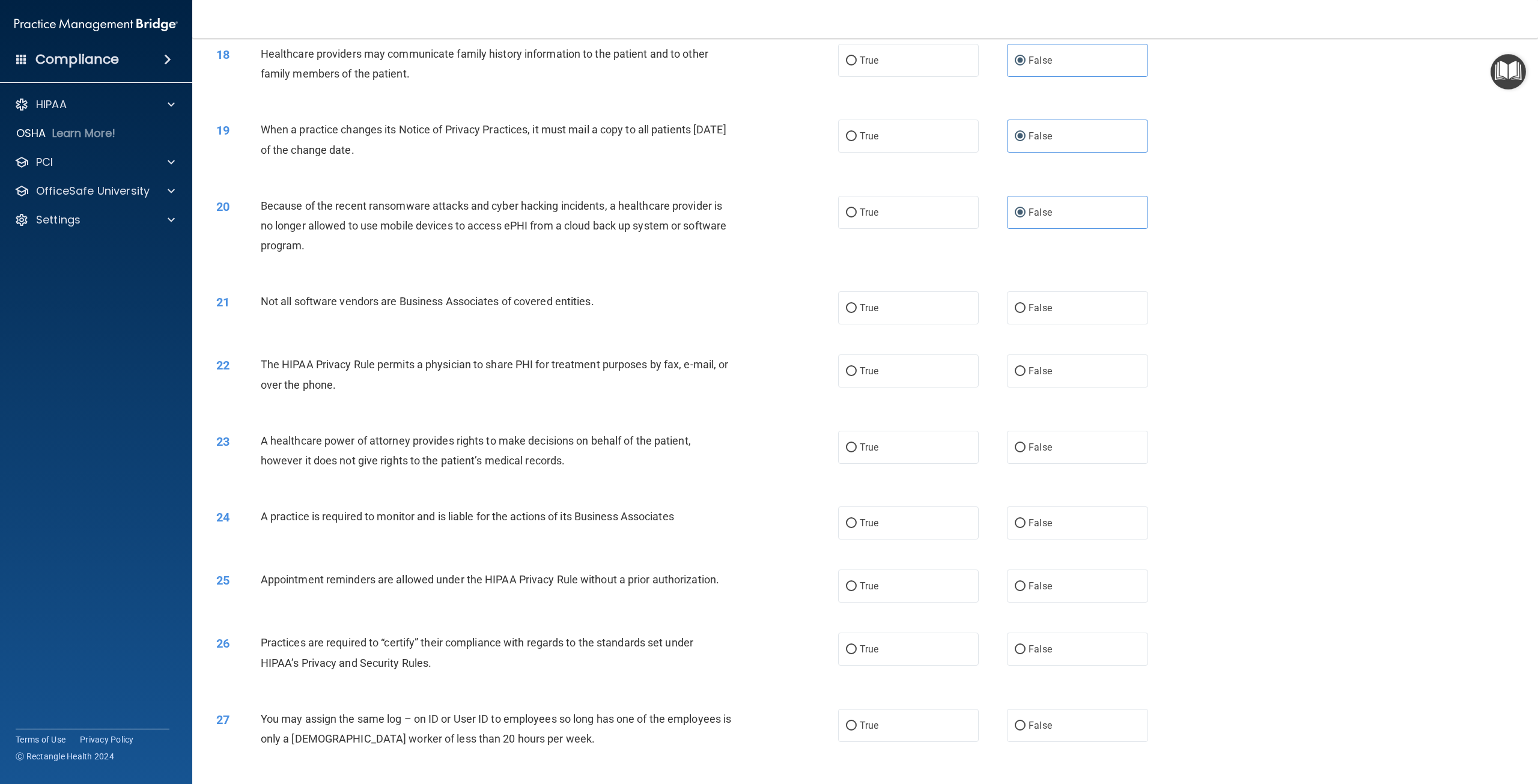
scroll to position [1321, 0]
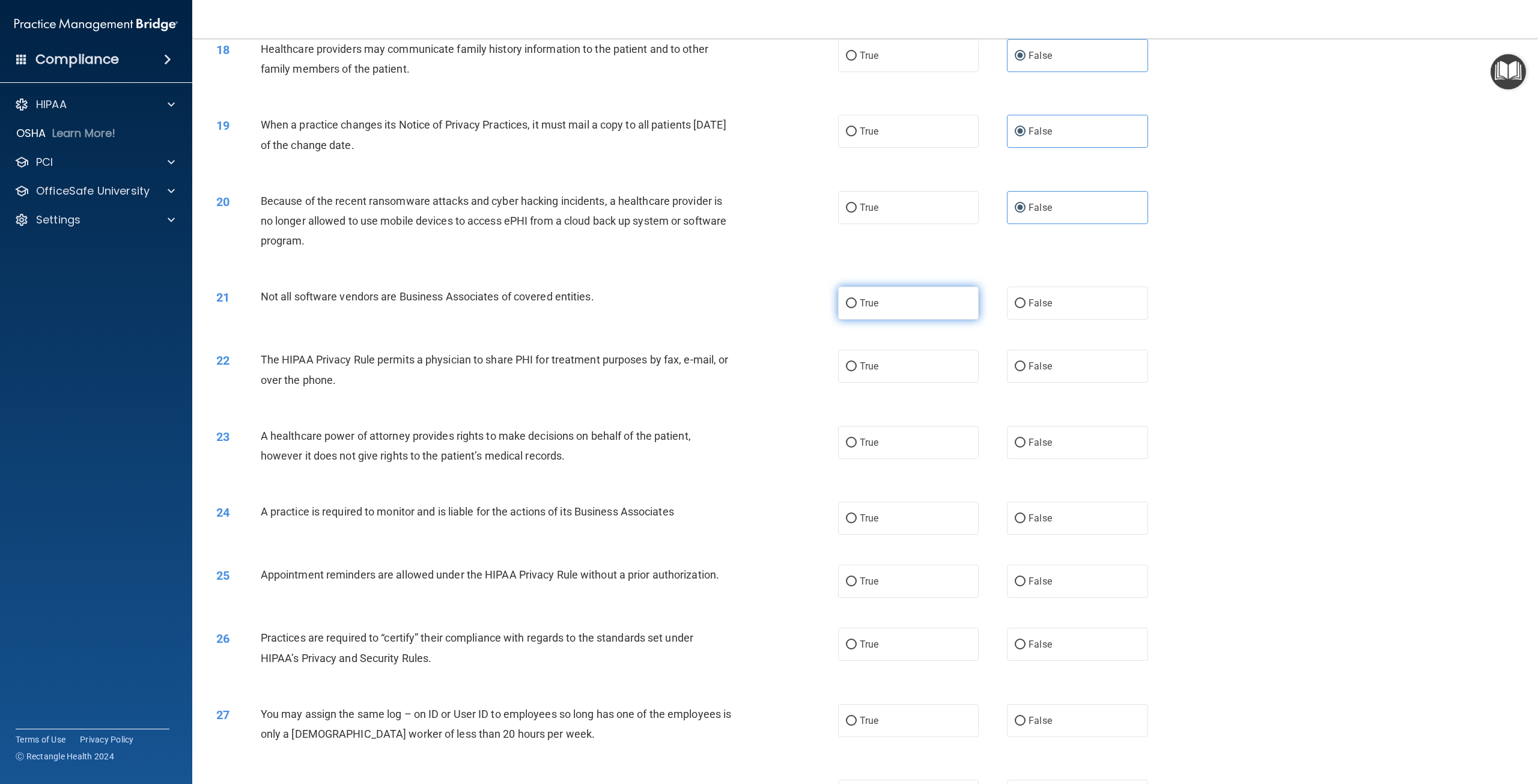
click at [898, 320] on label "True" at bounding box center [908, 303] width 140 height 33
click at [857, 308] on input "True" at bounding box center [851, 303] width 11 height 9
radio input "true"
click at [1069, 320] on label "False" at bounding box center [1076, 303] width 140 height 33
click at [1026, 308] on input "False" at bounding box center [1020, 303] width 11 height 9
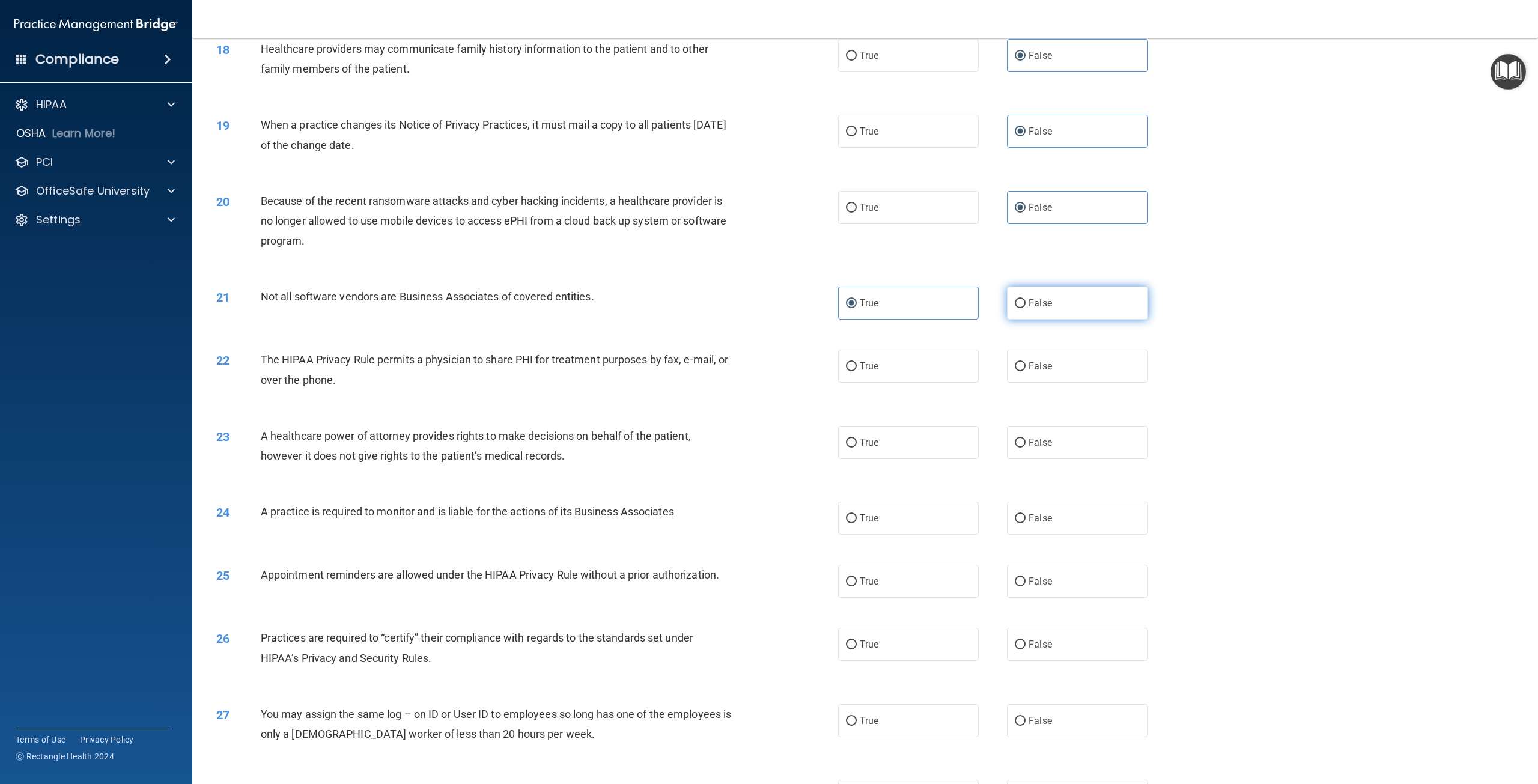
radio input "true"
radio input "false"
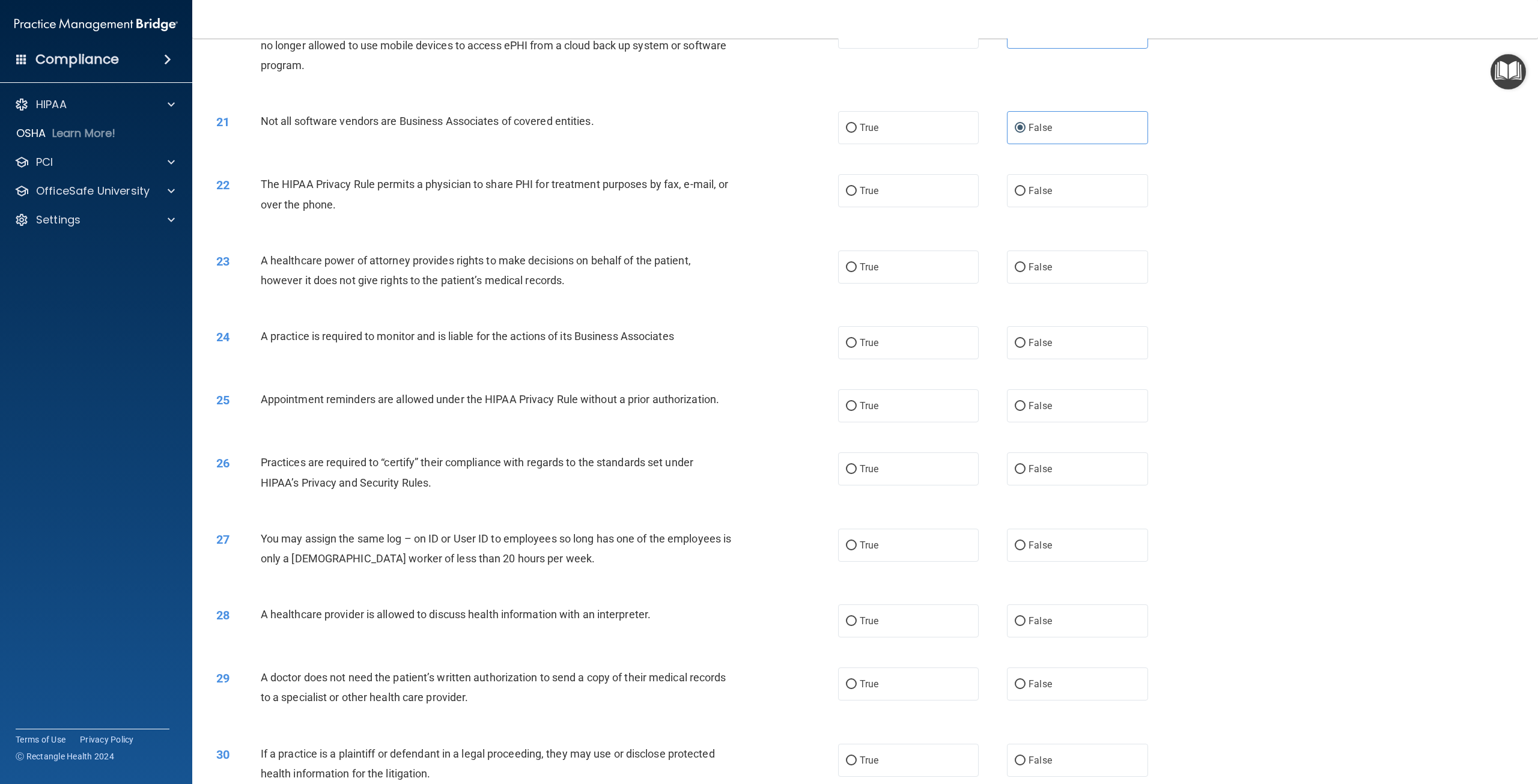
scroll to position [1501, 0]
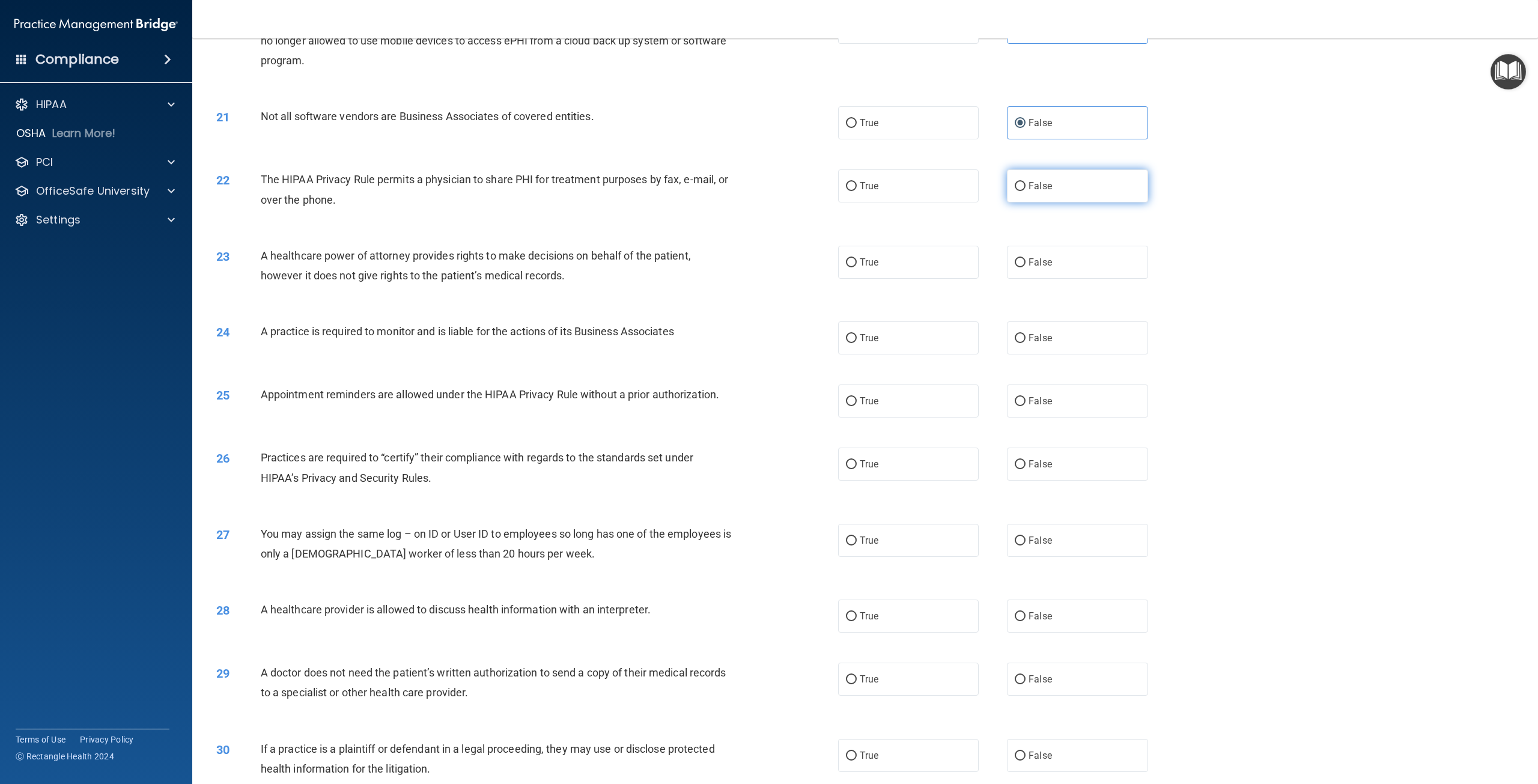
click at [1032, 192] on span "False" at bounding box center [1040, 185] width 24 height 11
click at [1026, 191] on input "False" at bounding box center [1020, 186] width 11 height 9
radio input "true"
click at [1046, 279] on label "False" at bounding box center [1076, 262] width 140 height 33
click at [1026, 267] on input "False" at bounding box center [1020, 263] width 11 height 9
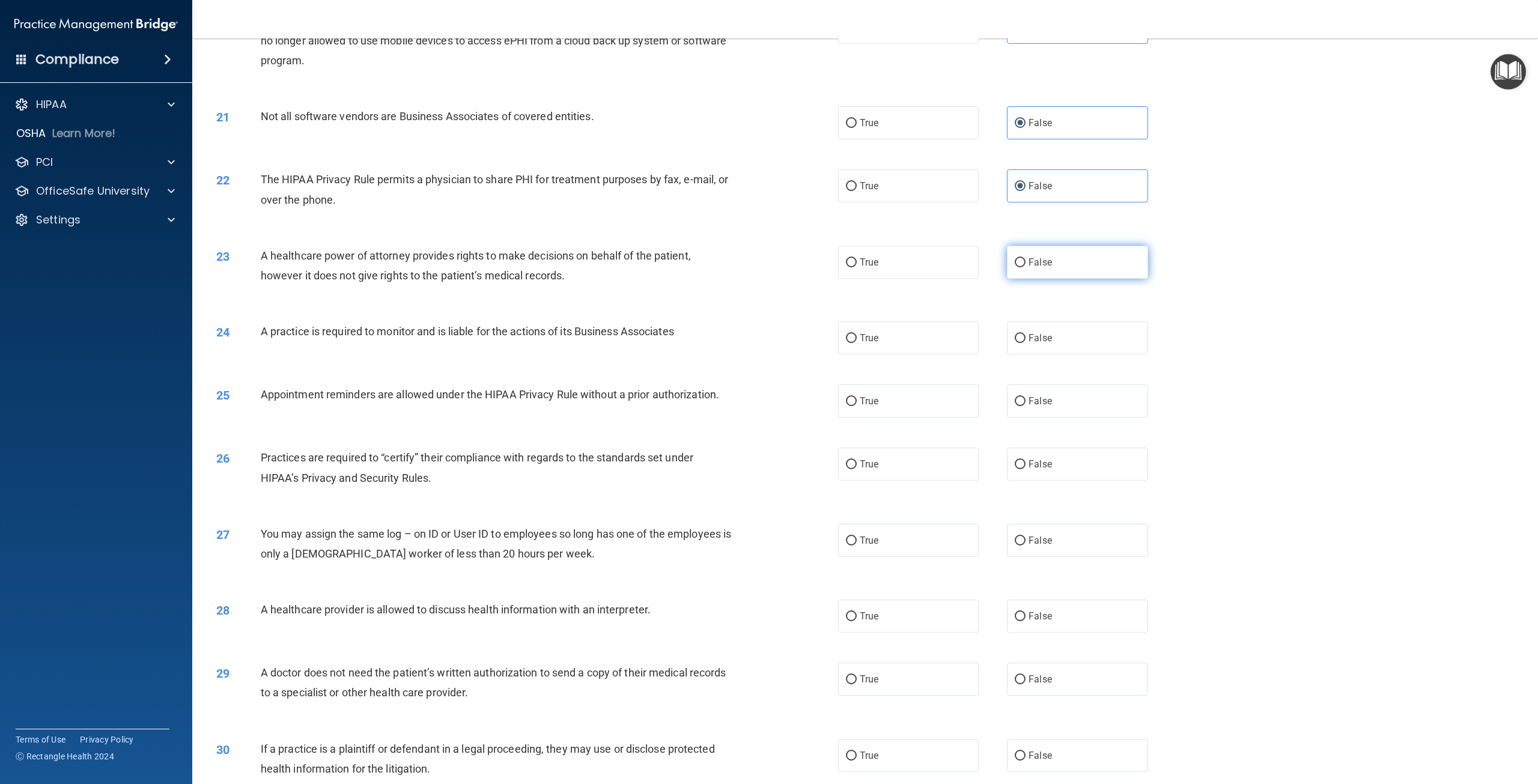
radio input "true"
click at [956, 354] on label "True" at bounding box center [908, 337] width 140 height 33
click at [857, 343] on input "True" at bounding box center [851, 339] width 11 height 9
radio input "true"
click at [905, 418] on label "True" at bounding box center [908, 401] width 140 height 33
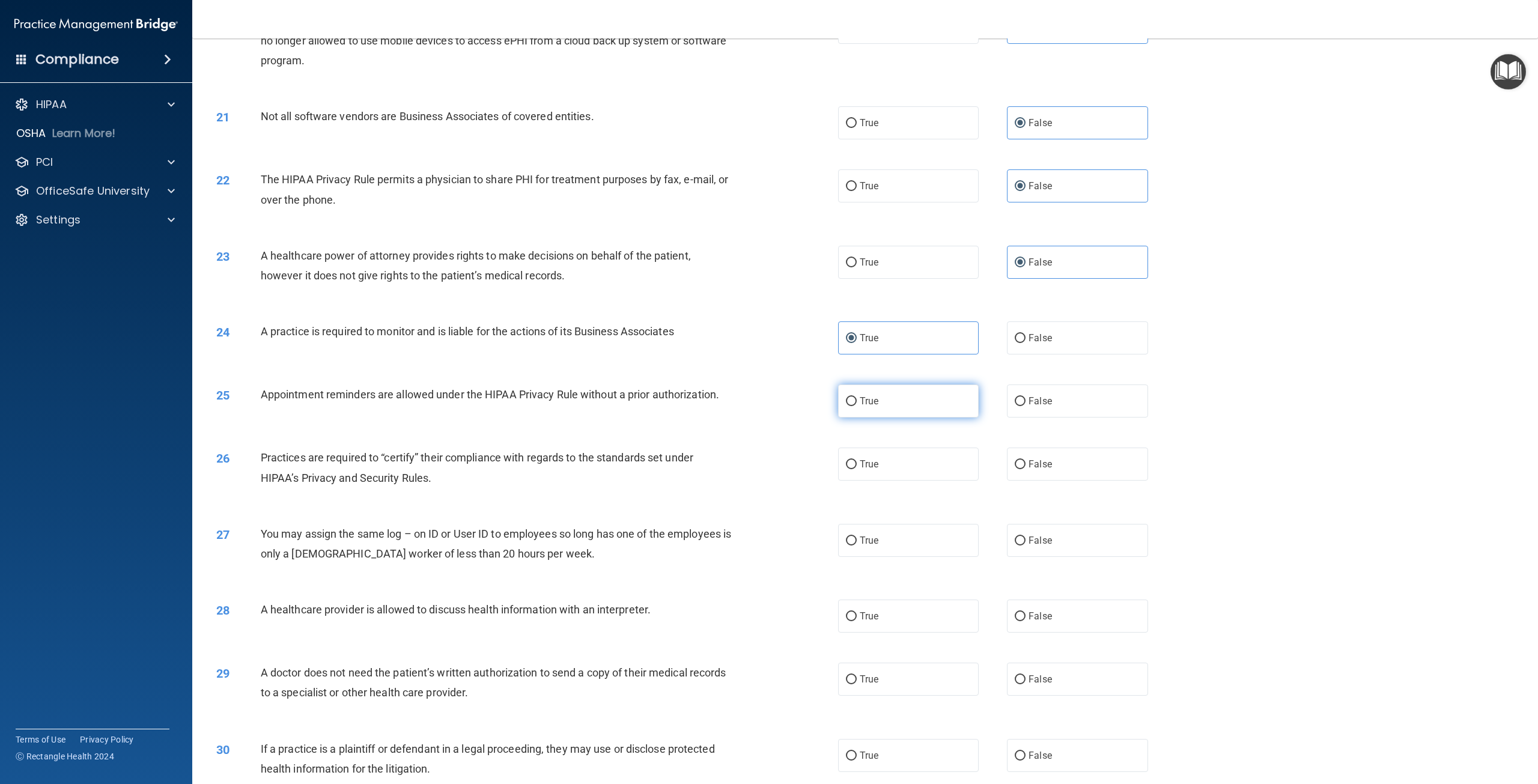
click at [857, 406] on input "True" at bounding box center [851, 402] width 11 height 9
radio input "true"
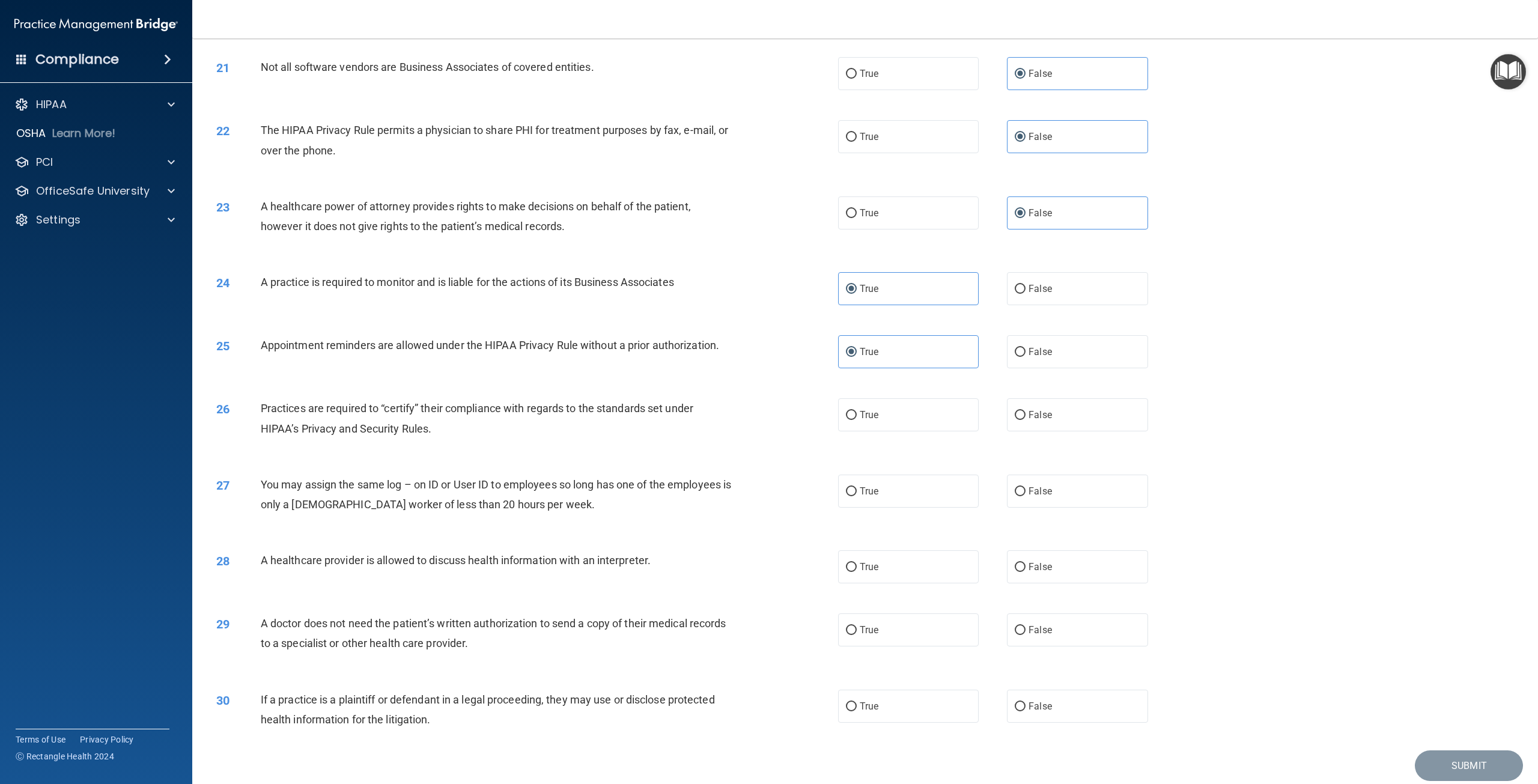
scroll to position [1635, 0]
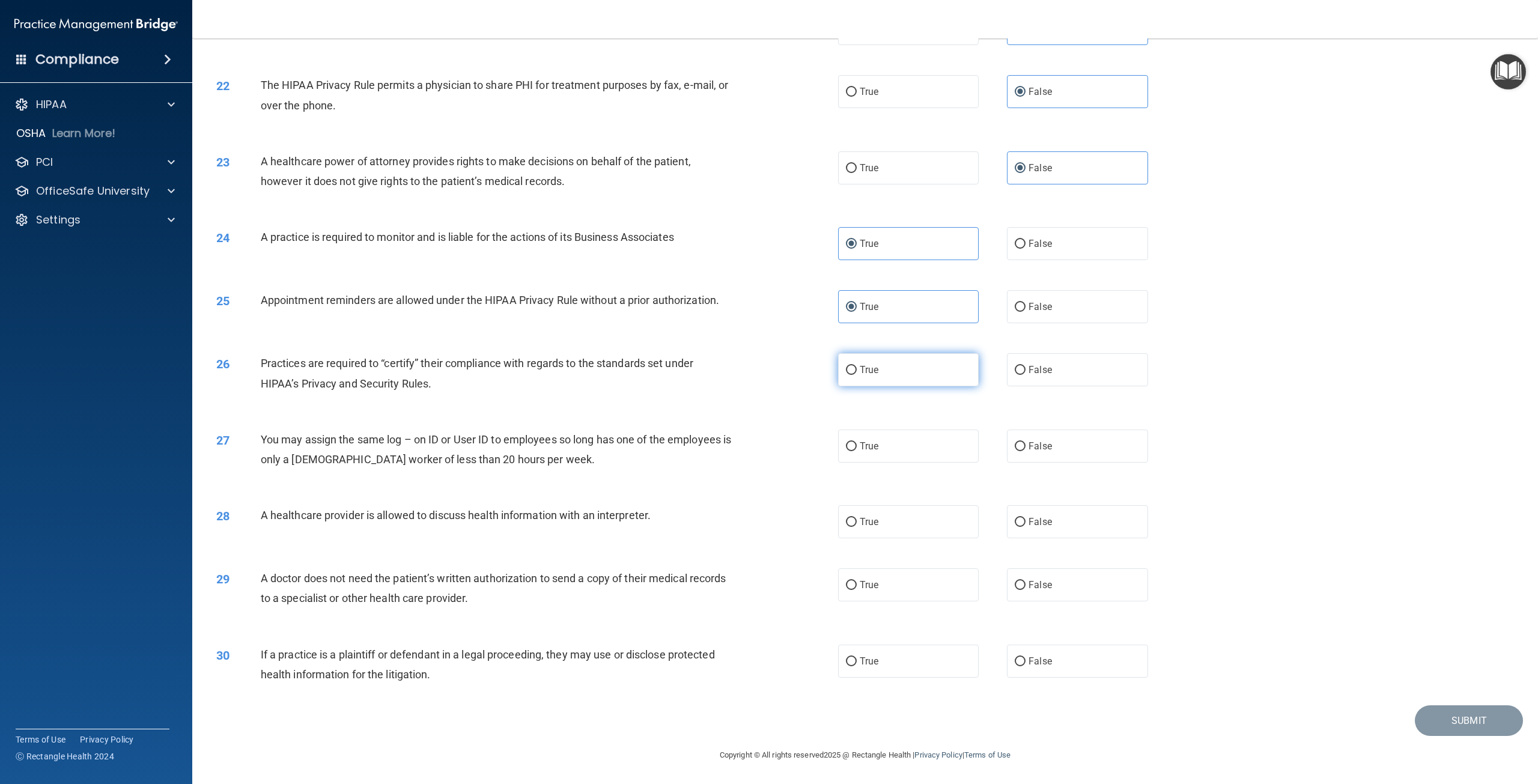
click at [894, 379] on label "True" at bounding box center [908, 369] width 140 height 33
click at [857, 375] on input "True" at bounding box center [851, 370] width 11 height 9
radio input "true"
click at [1053, 444] on label "False" at bounding box center [1076, 445] width 140 height 33
click at [1026, 444] on input "False" at bounding box center [1020, 447] width 11 height 9
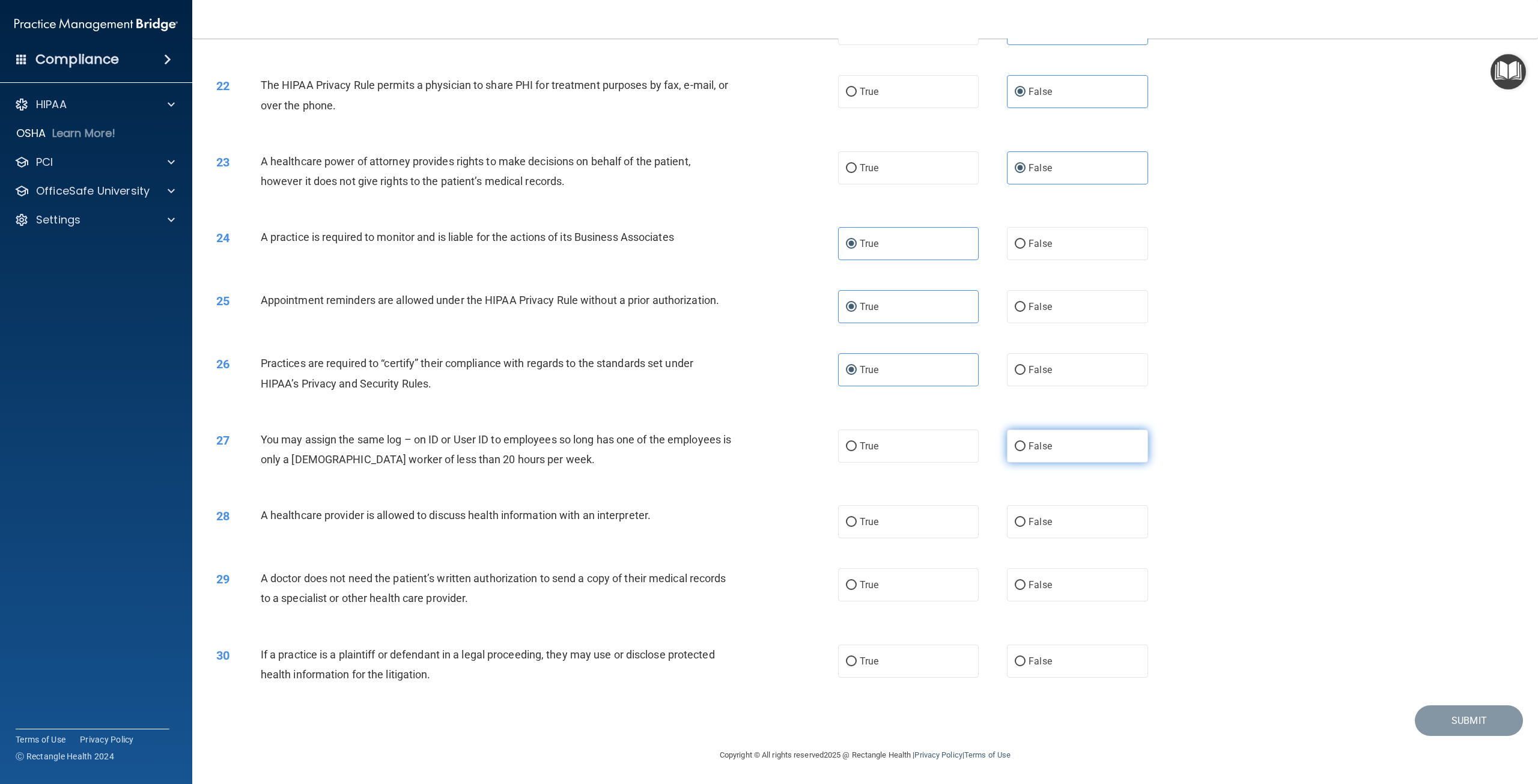
radio input "true"
click at [894, 535] on label "True" at bounding box center [908, 521] width 140 height 33
click at [857, 526] on input "True" at bounding box center [851, 523] width 11 height 9
radio input "true"
click at [1047, 587] on label "False" at bounding box center [1076, 584] width 140 height 33
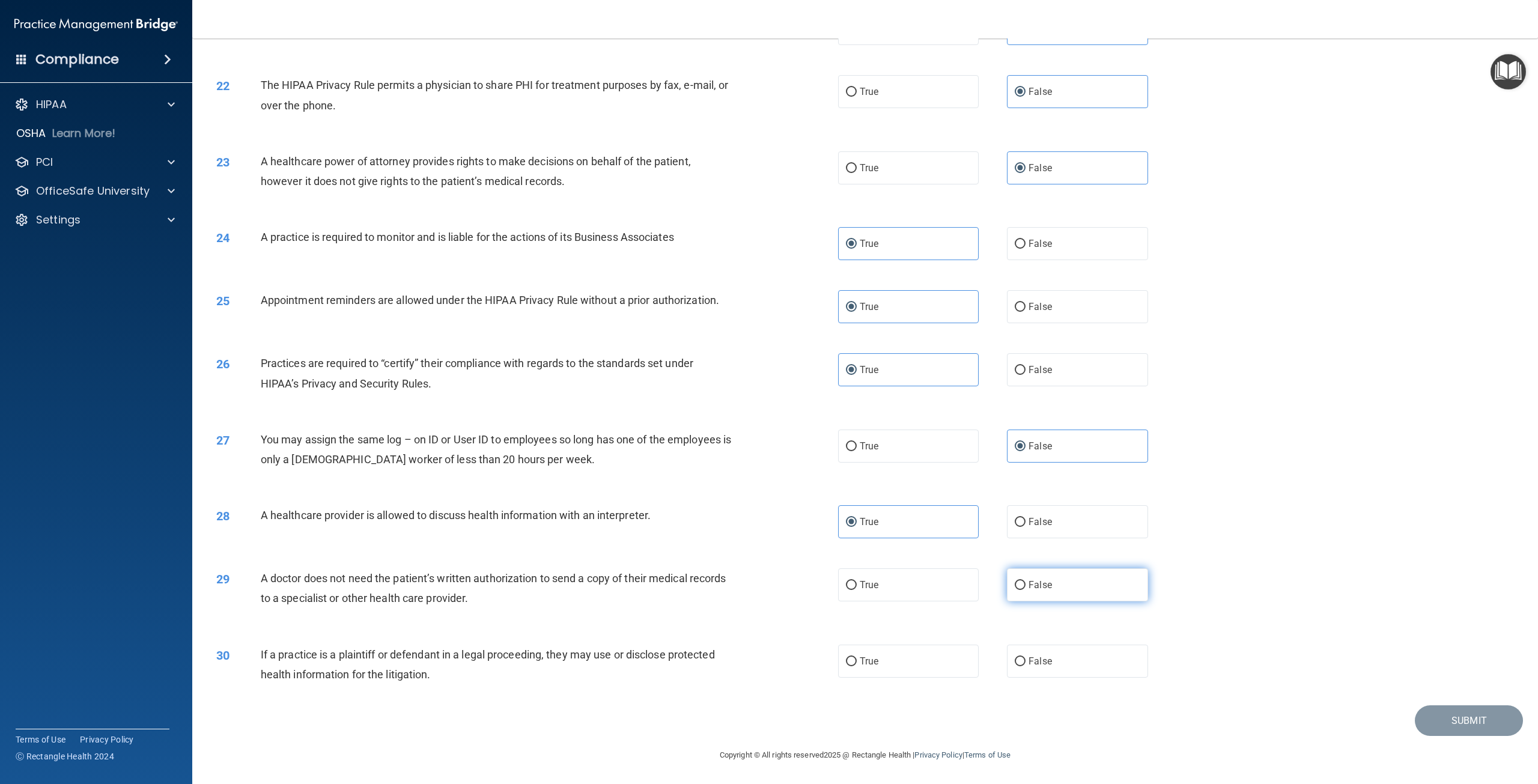
click at [1026, 587] on input "False" at bounding box center [1020, 586] width 11 height 9
radio input "true"
click at [922, 667] on label "True" at bounding box center [908, 661] width 140 height 33
click at [857, 666] on input "True" at bounding box center [851, 661] width 11 height 9
radio input "true"
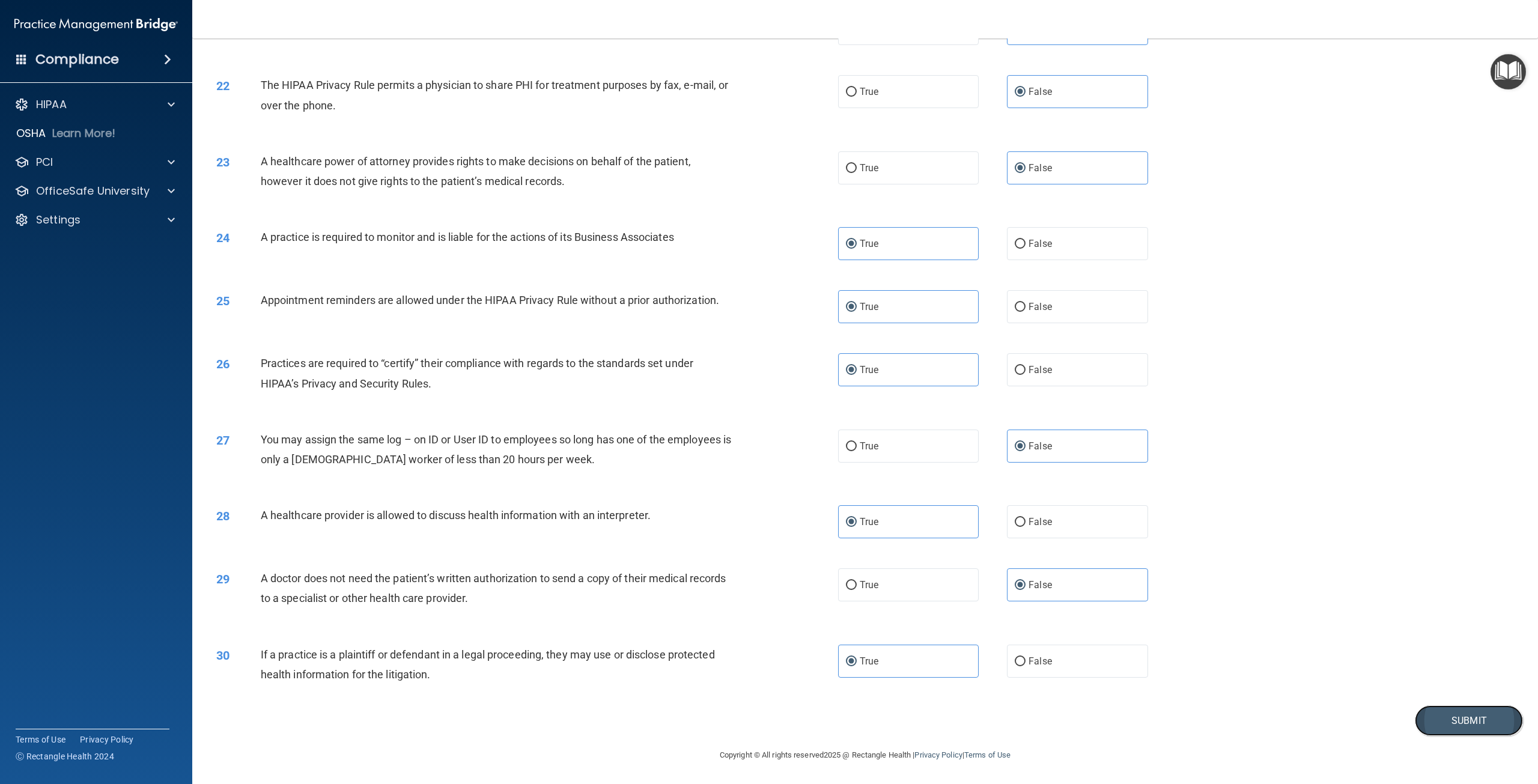
click at [1438, 715] on button "Submit" at bounding box center [1469, 720] width 108 height 31
drag, startPoint x: 652, startPoint y: 430, endPoint x: 869, endPoint y: 689, distance: 337.9
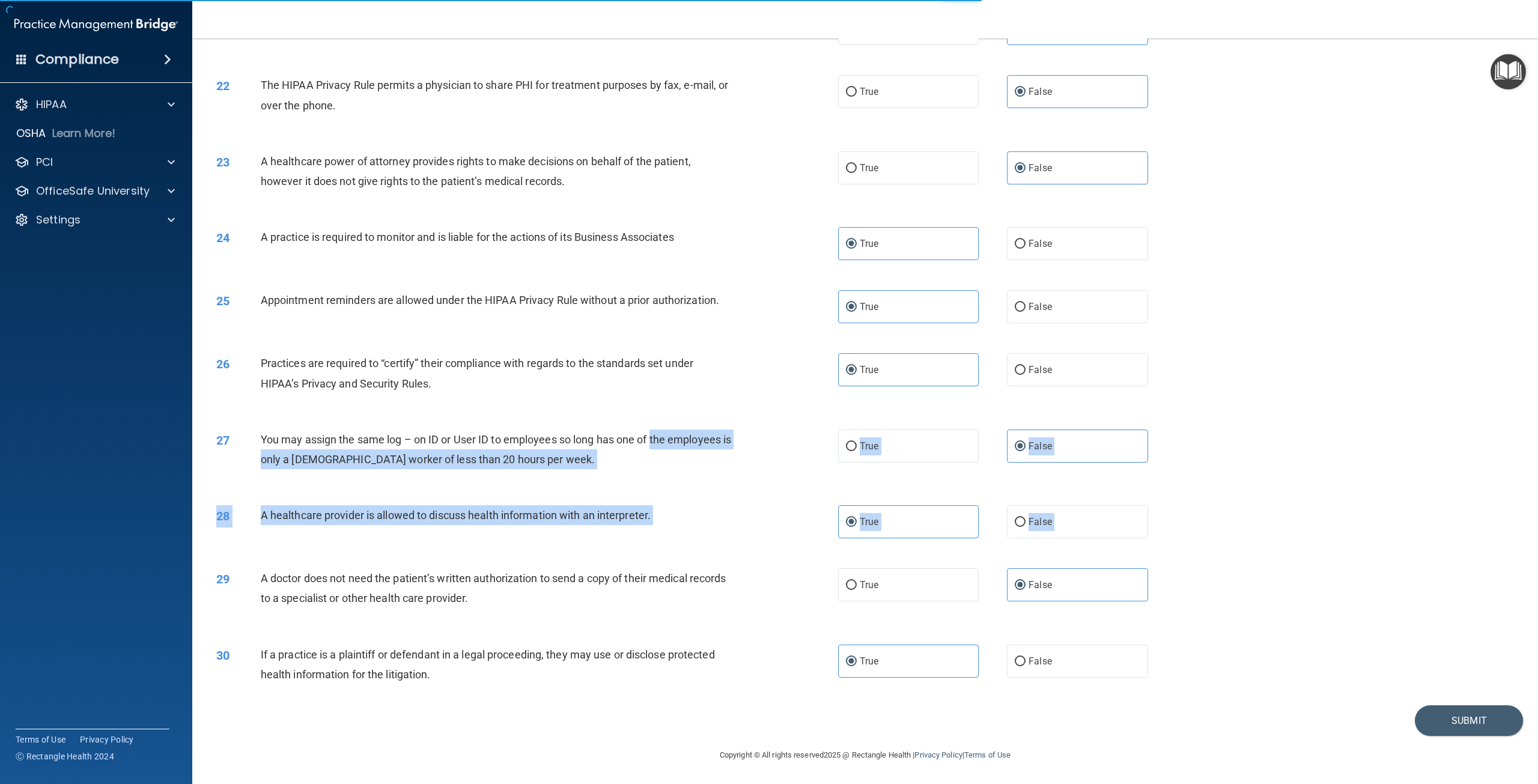
click at [1462, 526] on div "28 A healthcare provider is allowed to discuss health information with an inter…" at bounding box center [865, 522] width 1316 height 63
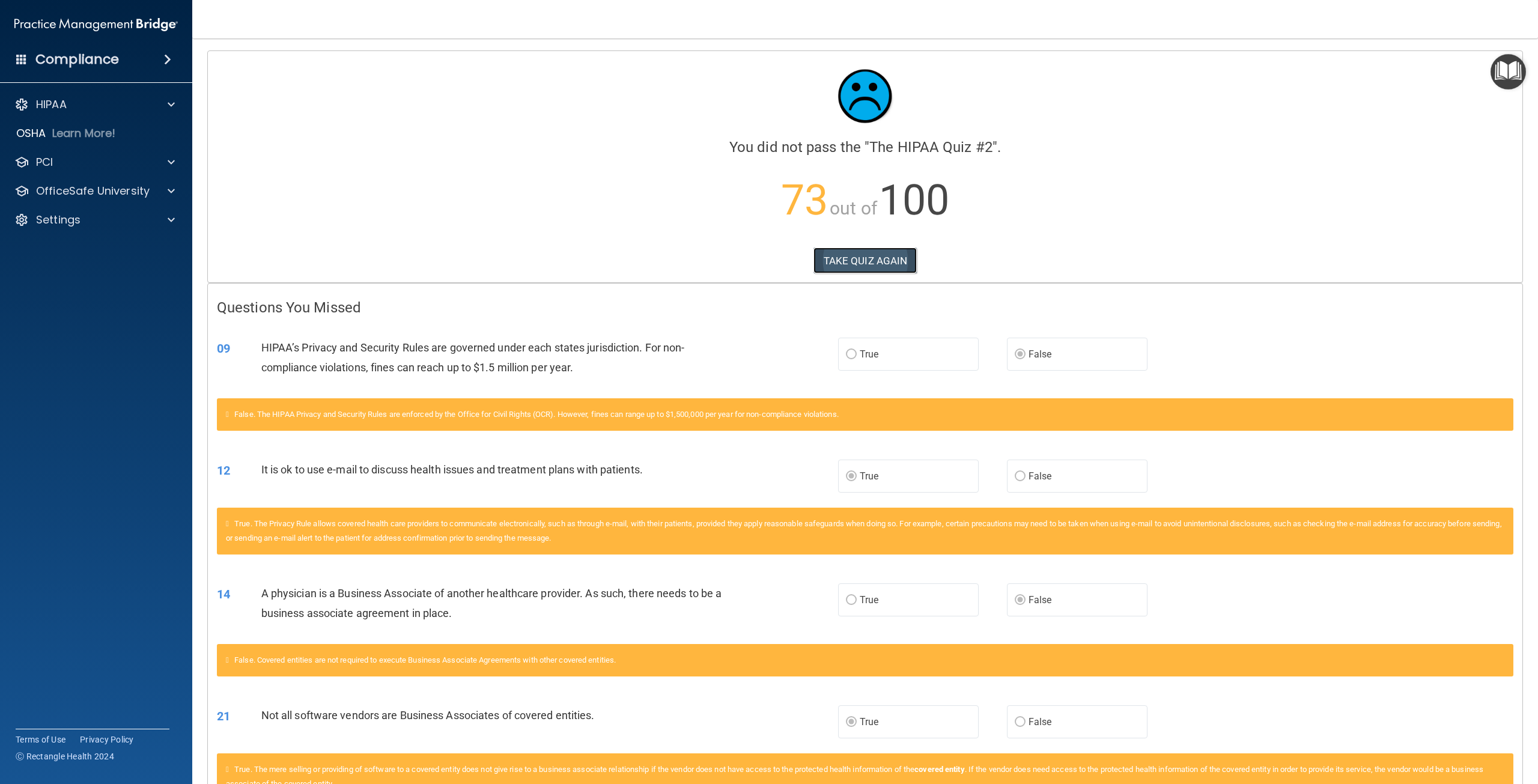
click at [892, 258] on button "TAKE QUIZ AGAIN" at bounding box center [866, 261] width 104 height 26
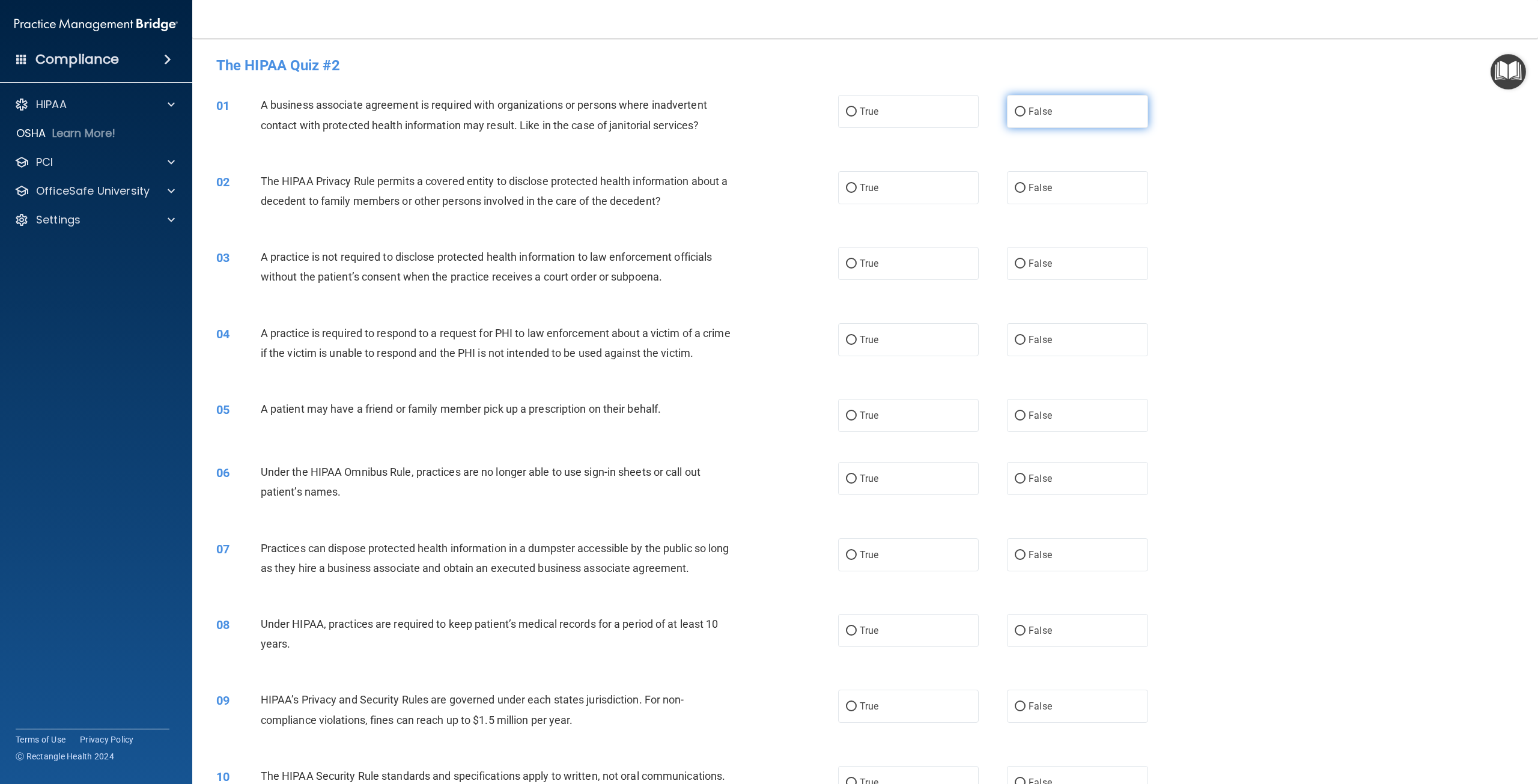
click at [1085, 124] on label "False" at bounding box center [1076, 111] width 140 height 33
click at [1026, 116] on input "False" at bounding box center [1020, 112] width 11 height 9
radio input "true"
click at [922, 183] on label "True" at bounding box center [908, 187] width 140 height 33
click at [857, 184] on input "True" at bounding box center [851, 189] width 11 height 9
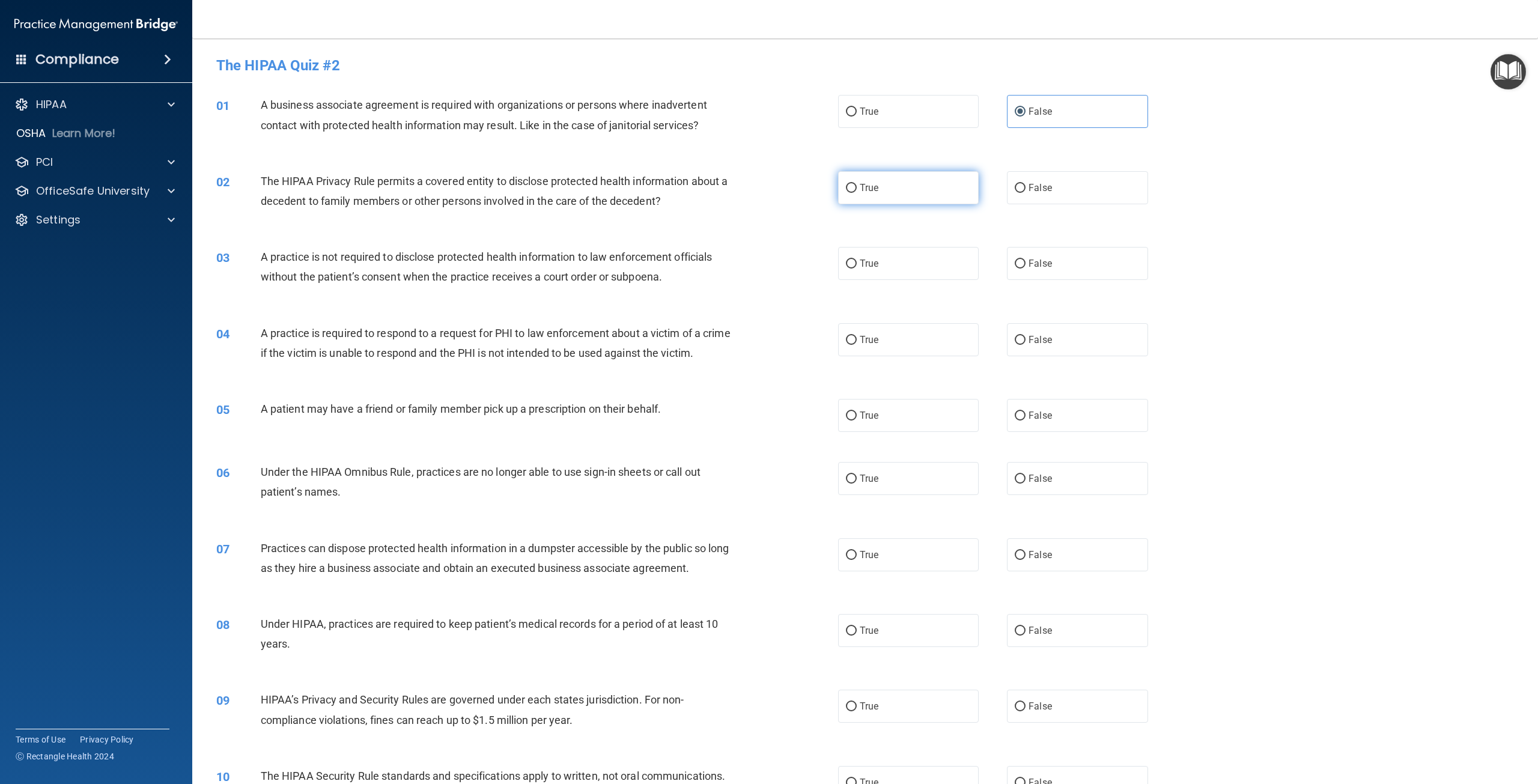
radio input "true"
click at [1051, 270] on label "False" at bounding box center [1076, 263] width 140 height 33
click at [1026, 268] on input "False" at bounding box center [1020, 264] width 11 height 9
radio input "true"
click at [955, 337] on label "True" at bounding box center [908, 340] width 140 height 33
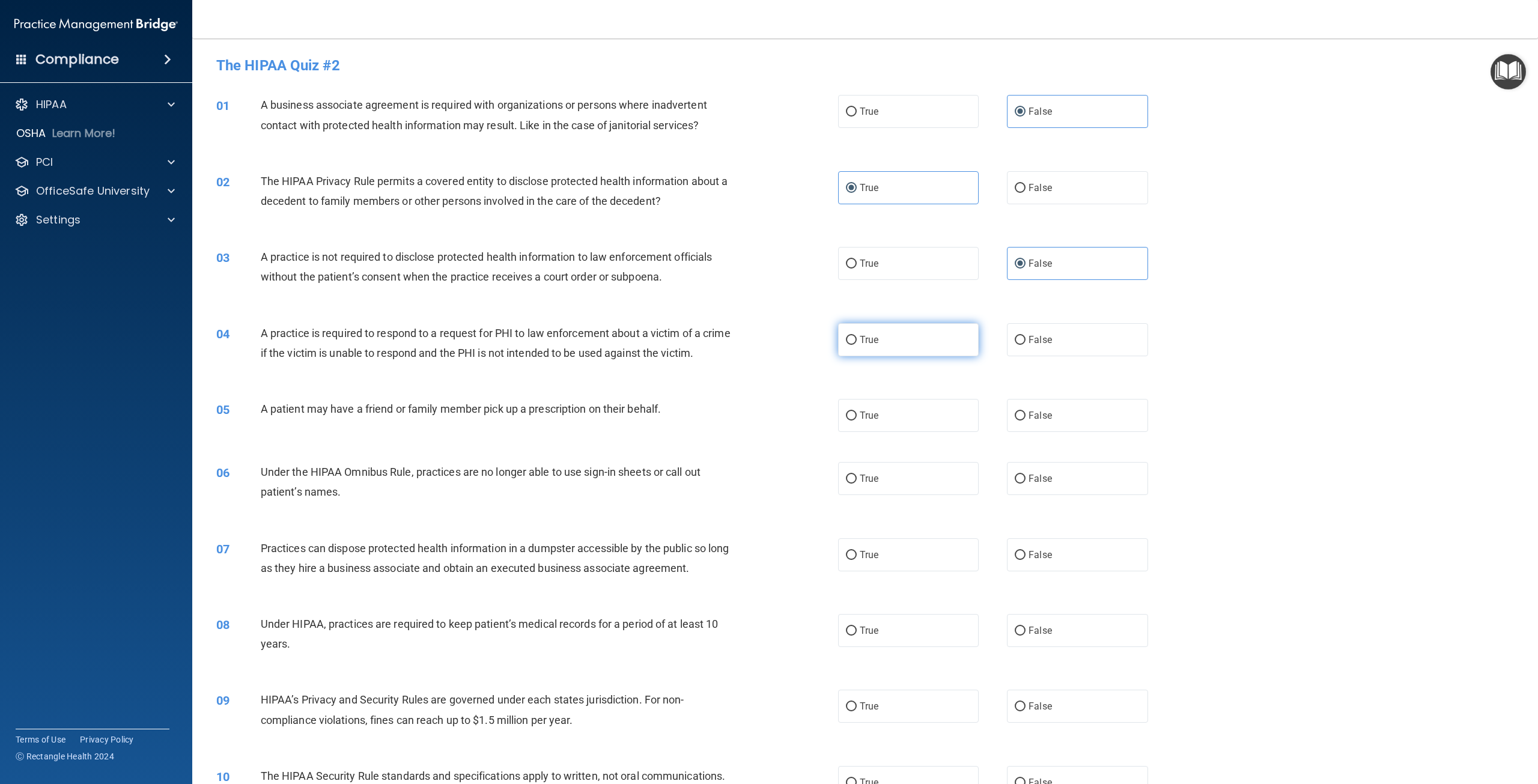
click at [857, 337] on input "True" at bounding box center [851, 340] width 11 height 9
radio input "true"
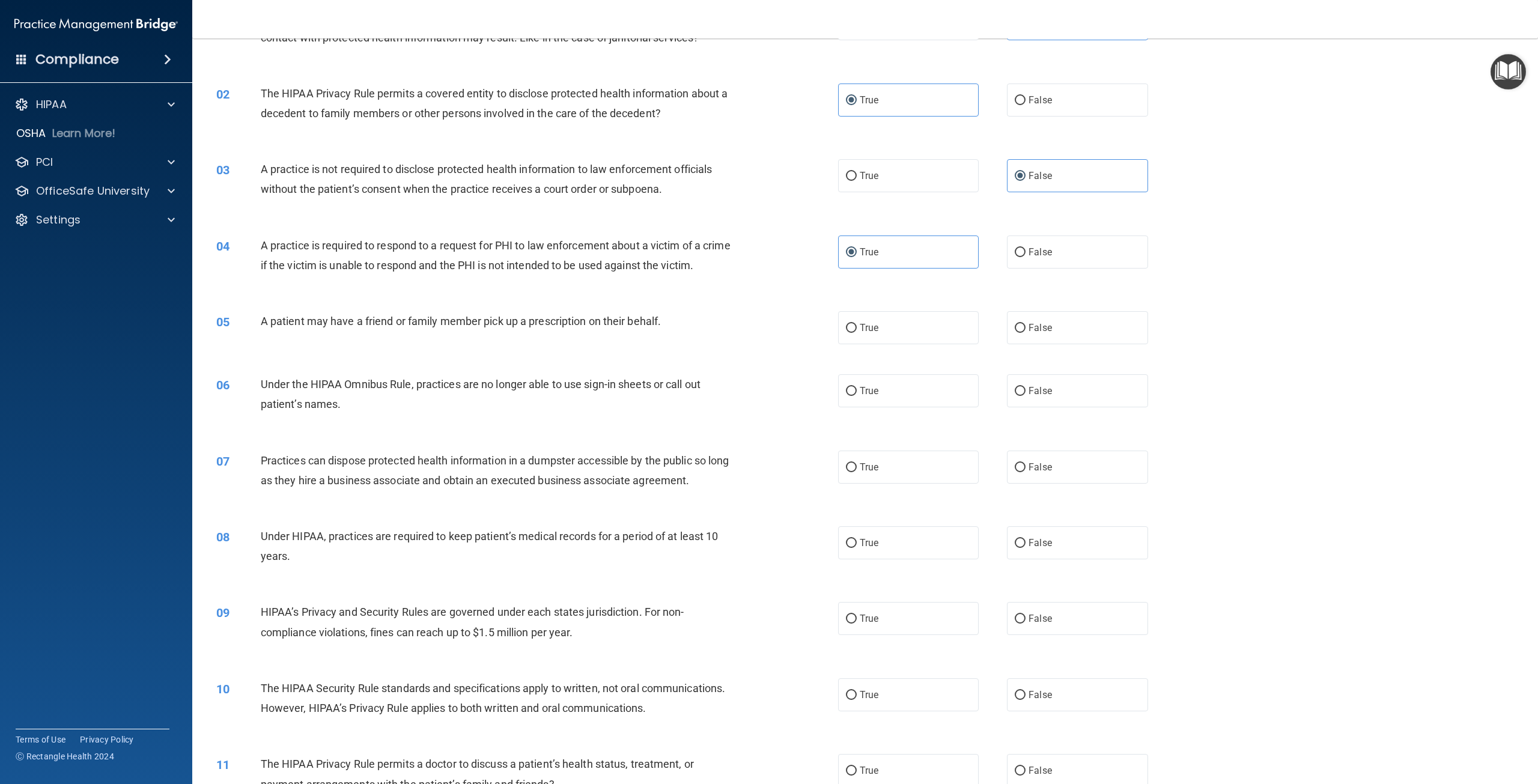
scroll to position [180, 0]
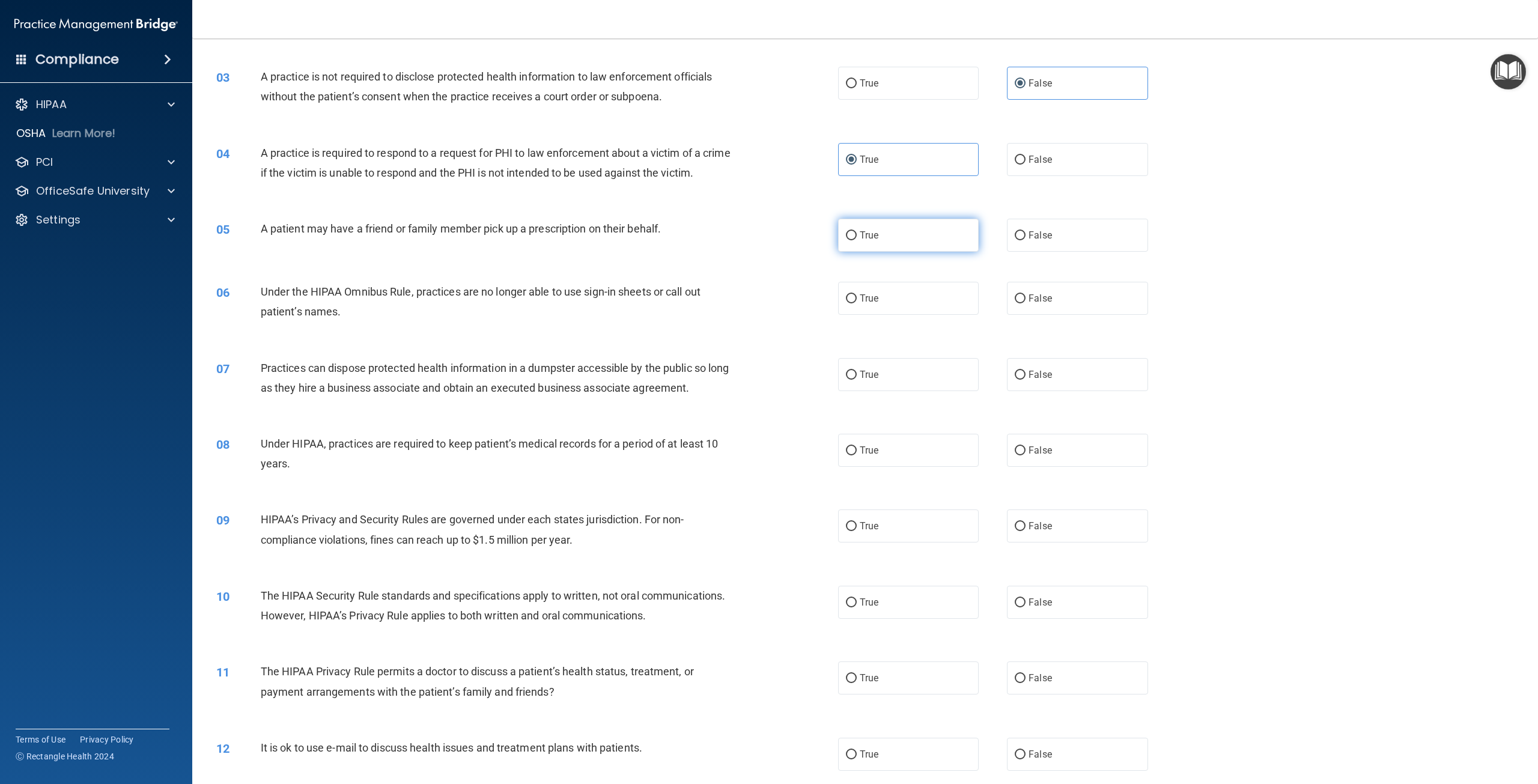
click at [898, 251] on label "True" at bounding box center [908, 235] width 140 height 33
click at [857, 240] on input "True" at bounding box center [851, 236] width 11 height 9
radio input "true"
click at [1027, 315] on label "False" at bounding box center [1076, 298] width 140 height 33
click at [1026, 303] on input "False" at bounding box center [1020, 299] width 11 height 9
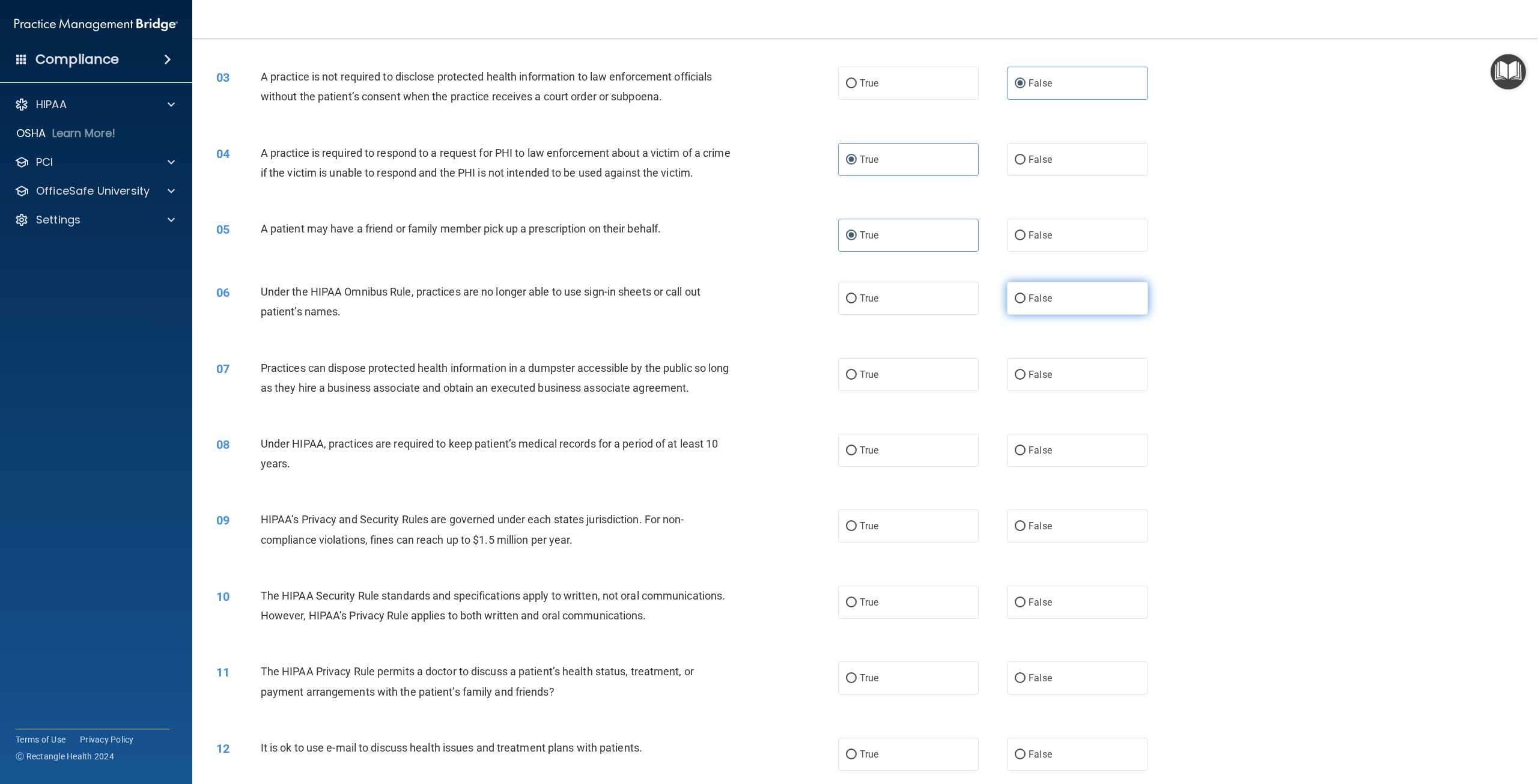
radio input "true"
click at [1042, 385] on label "False" at bounding box center [1076, 374] width 140 height 33
click at [1026, 379] on input "False" at bounding box center [1020, 376] width 11 height 9
radio input "true"
click at [1032, 456] on span "False" at bounding box center [1040, 450] width 24 height 11
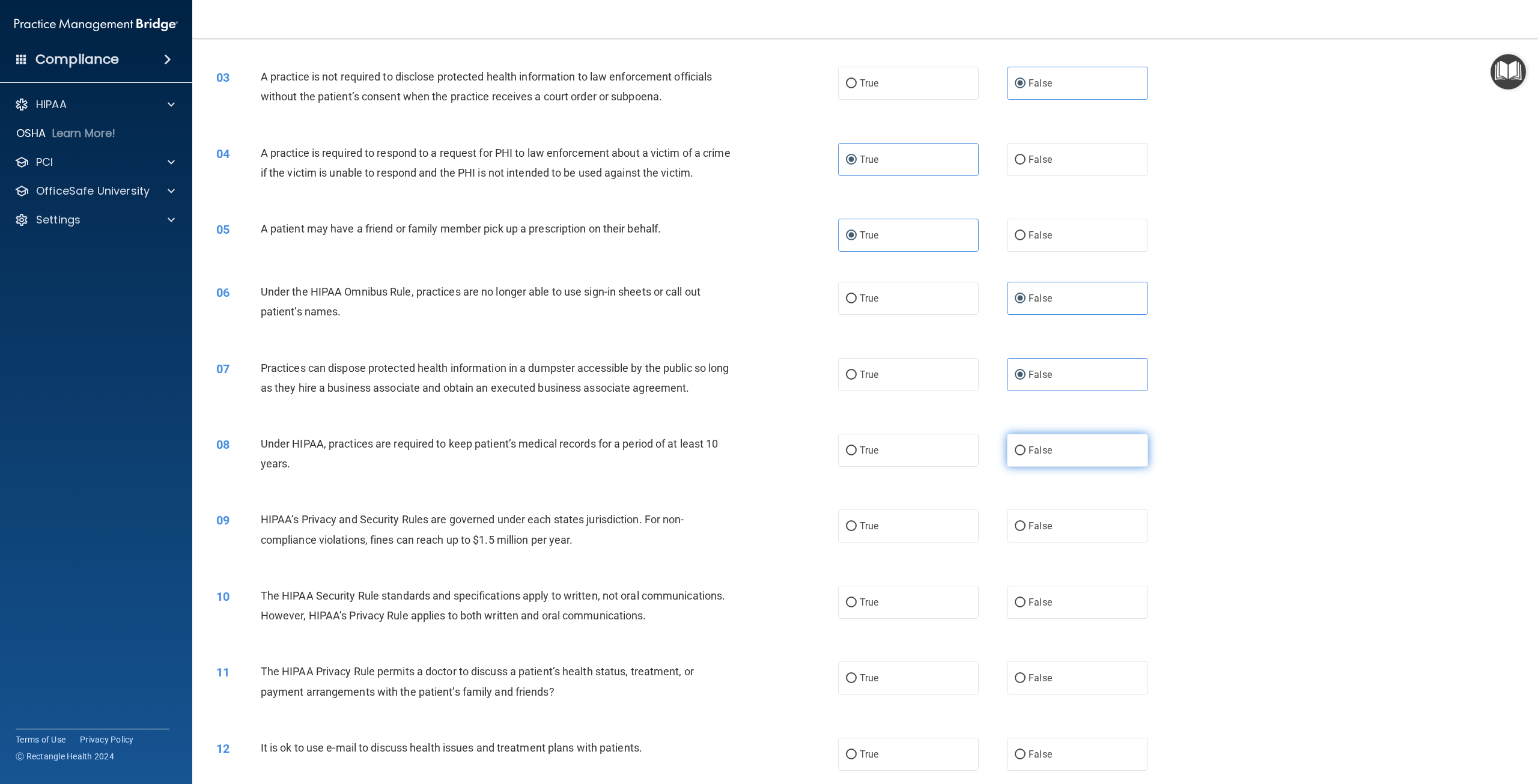
click at [1026, 455] on input "False" at bounding box center [1020, 451] width 11 height 9
radio input "true"
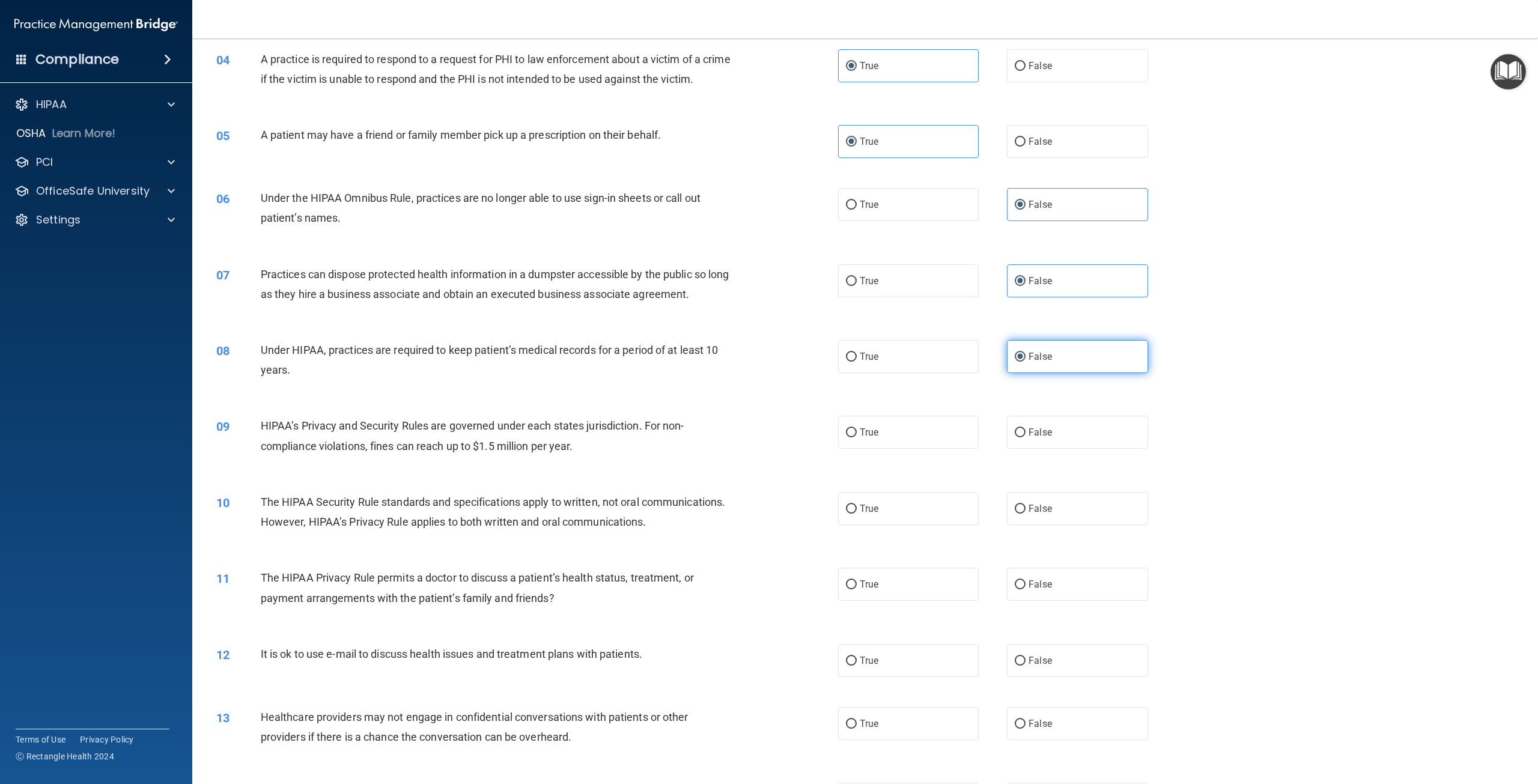
scroll to position [360, 0]
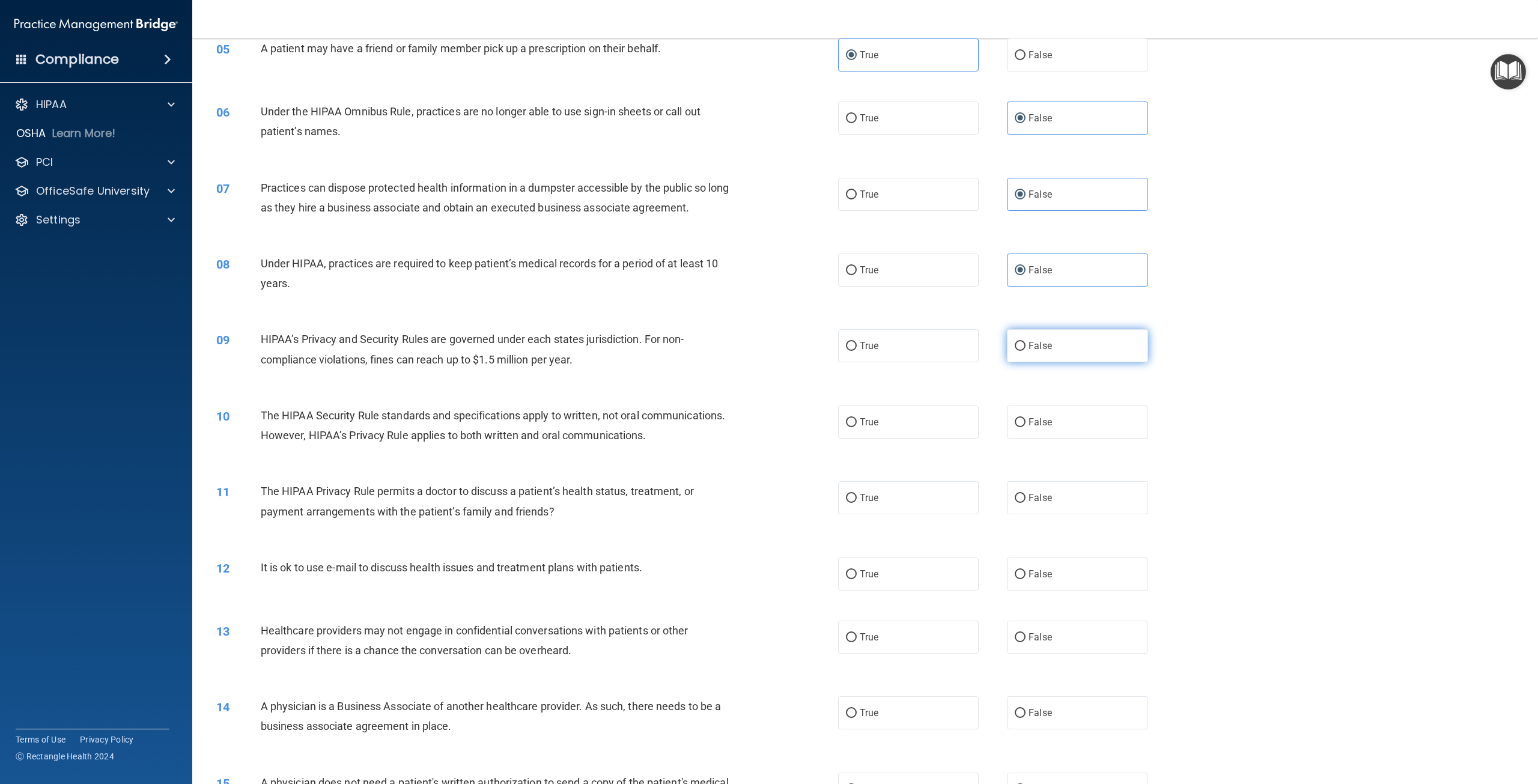
click at [1031, 351] on span "False" at bounding box center [1040, 346] width 24 height 11
click at [1026, 351] on input "False" at bounding box center [1020, 346] width 11 height 9
radio input "true"
click at [923, 438] on label "True" at bounding box center [908, 422] width 140 height 33
click at [857, 427] on input "True" at bounding box center [851, 422] width 11 height 9
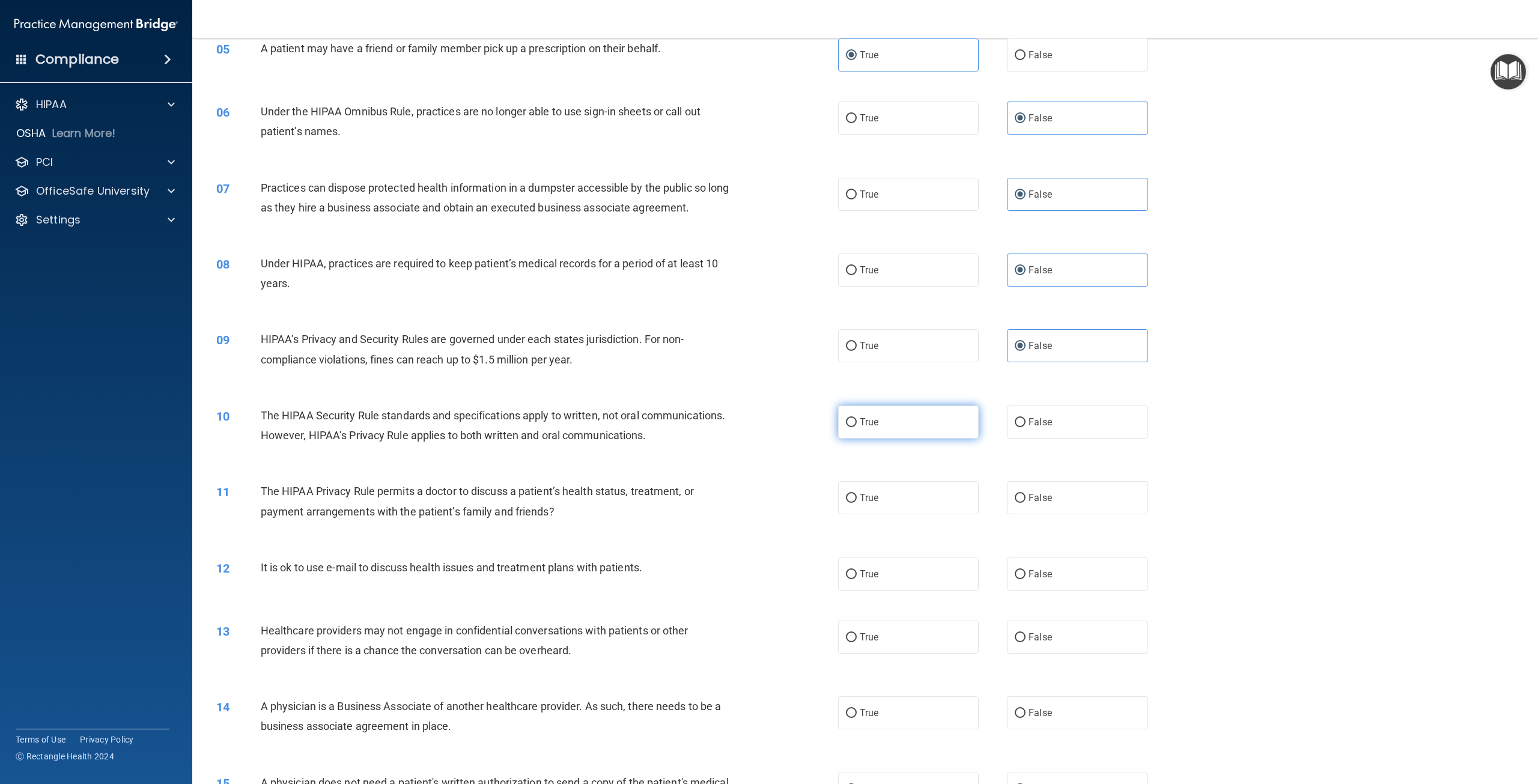
radio input "true"
click at [874, 514] on label "True" at bounding box center [908, 497] width 140 height 33
click at [857, 503] on input "True" at bounding box center [851, 498] width 11 height 9
radio input "true"
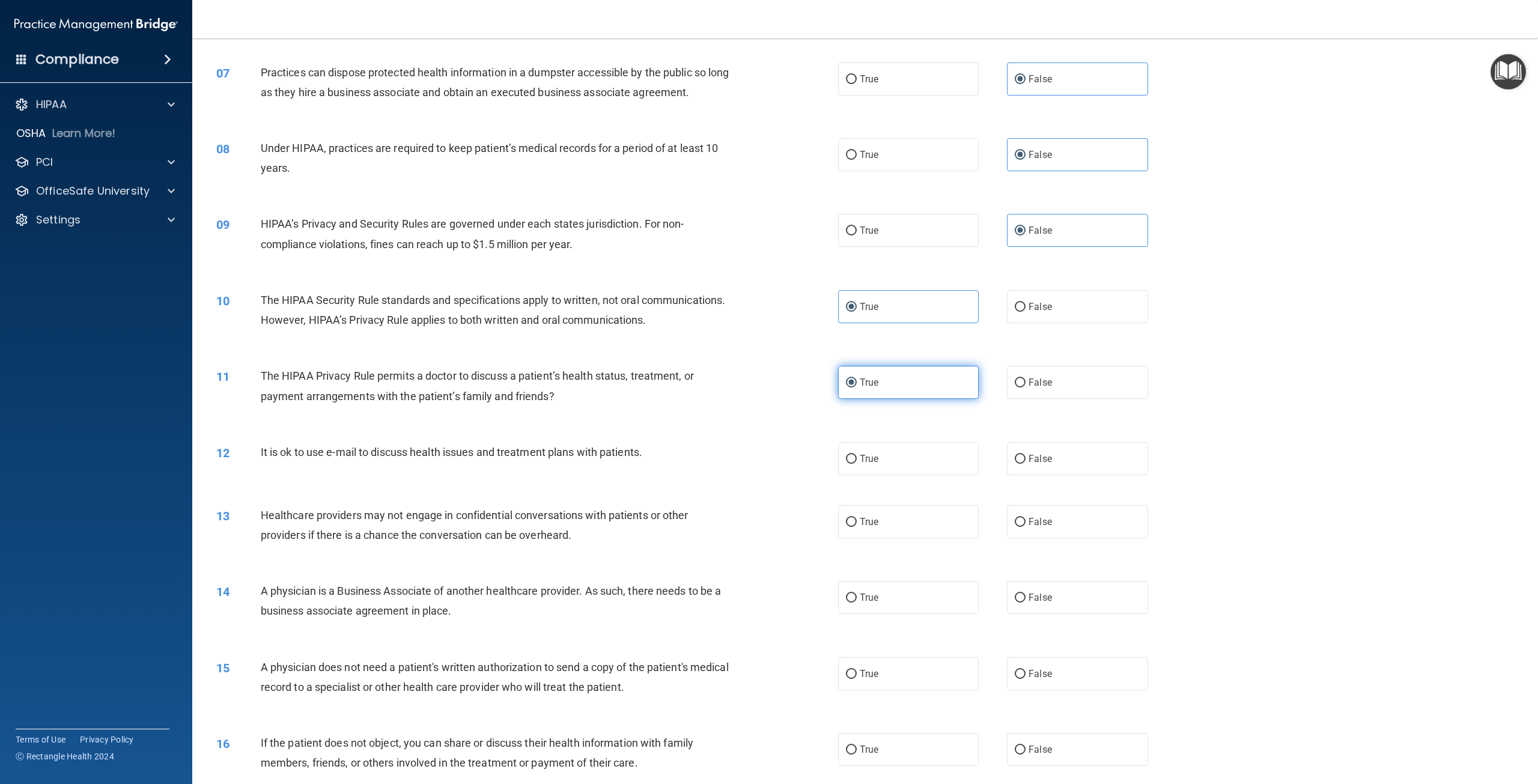
scroll to position [481, 0]
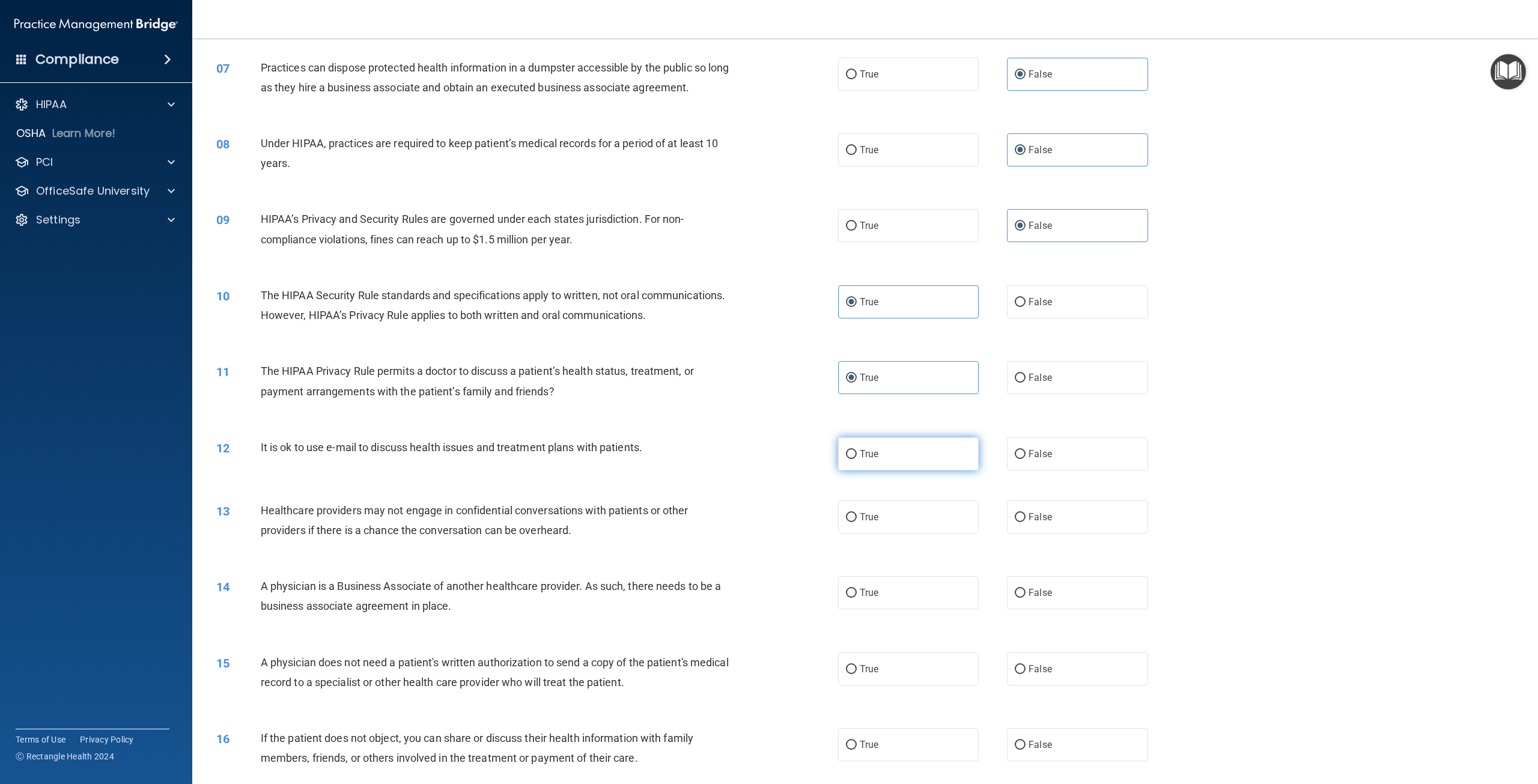
click at [868, 460] on span "True" at bounding box center [869, 454] width 18 height 11
click at [857, 459] on input "True" at bounding box center [851, 454] width 11 height 9
radio input "true"
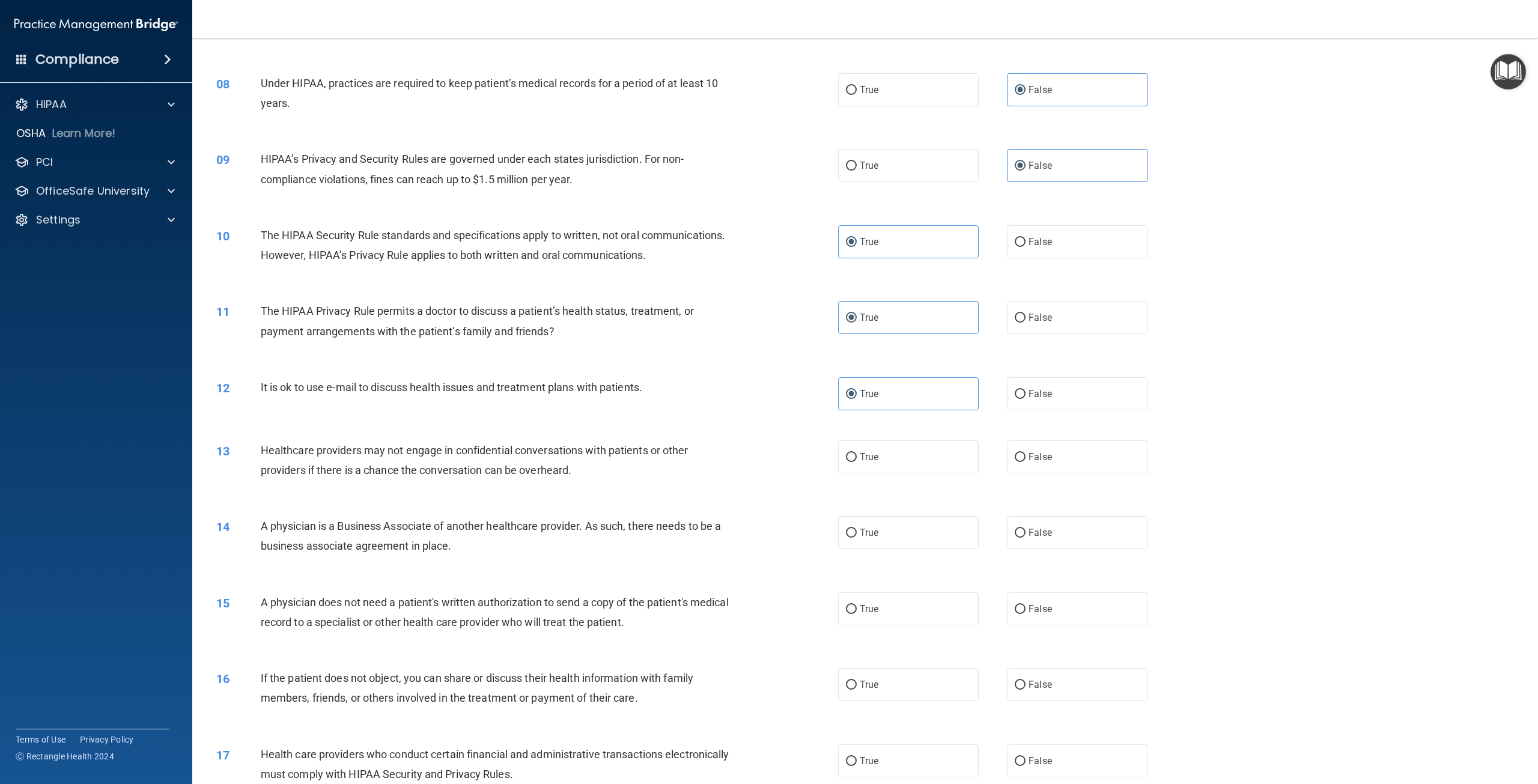
scroll to position [720, 0]
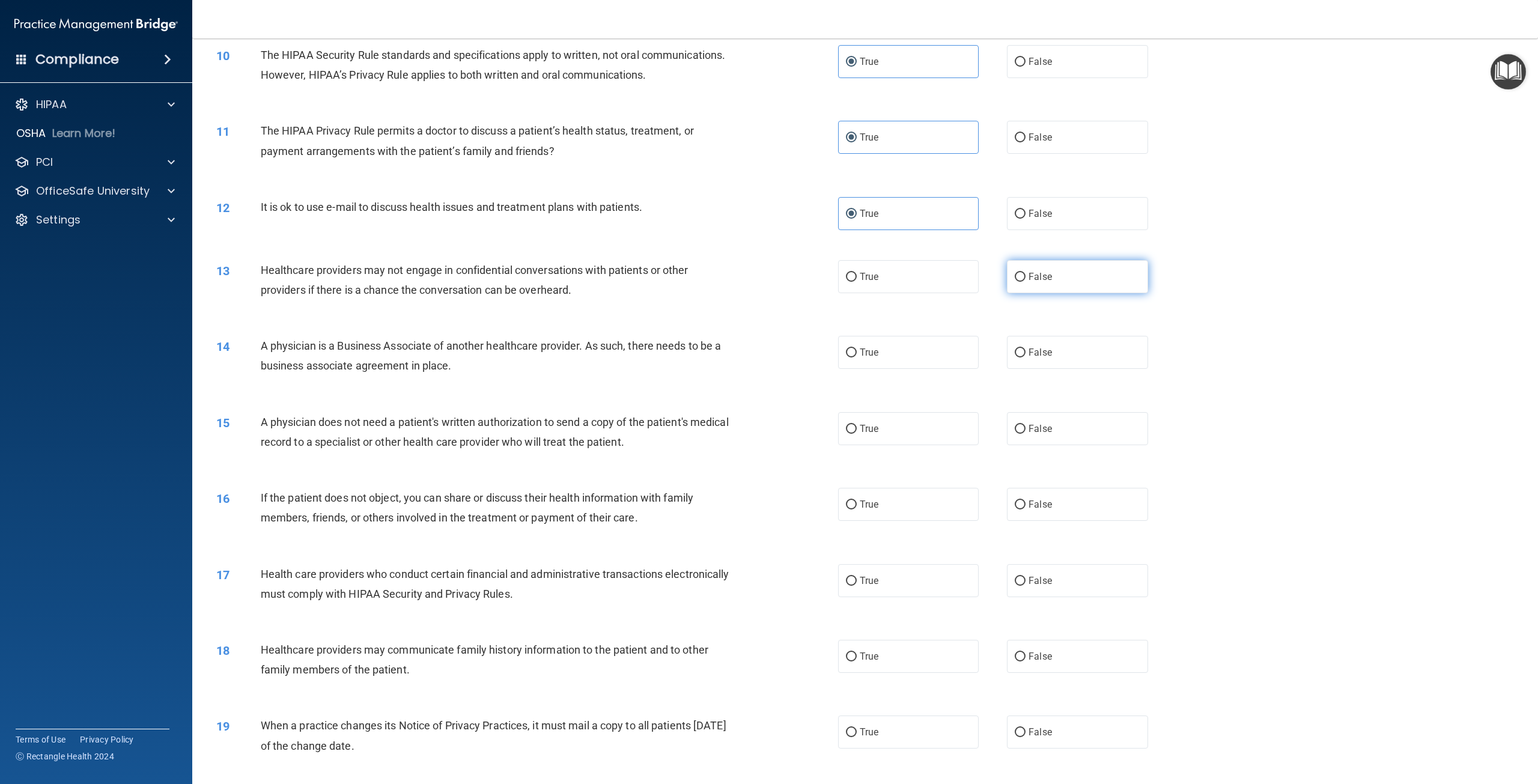
click at [1019, 282] on input "False" at bounding box center [1020, 277] width 11 height 9
radio input "true"
click at [1014, 369] on label "False" at bounding box center [1076, 352] width 140 height 33
click at [1015, 357] on input "False" at bounding box center [1020, 353] width 11 height 9
radio input "true"
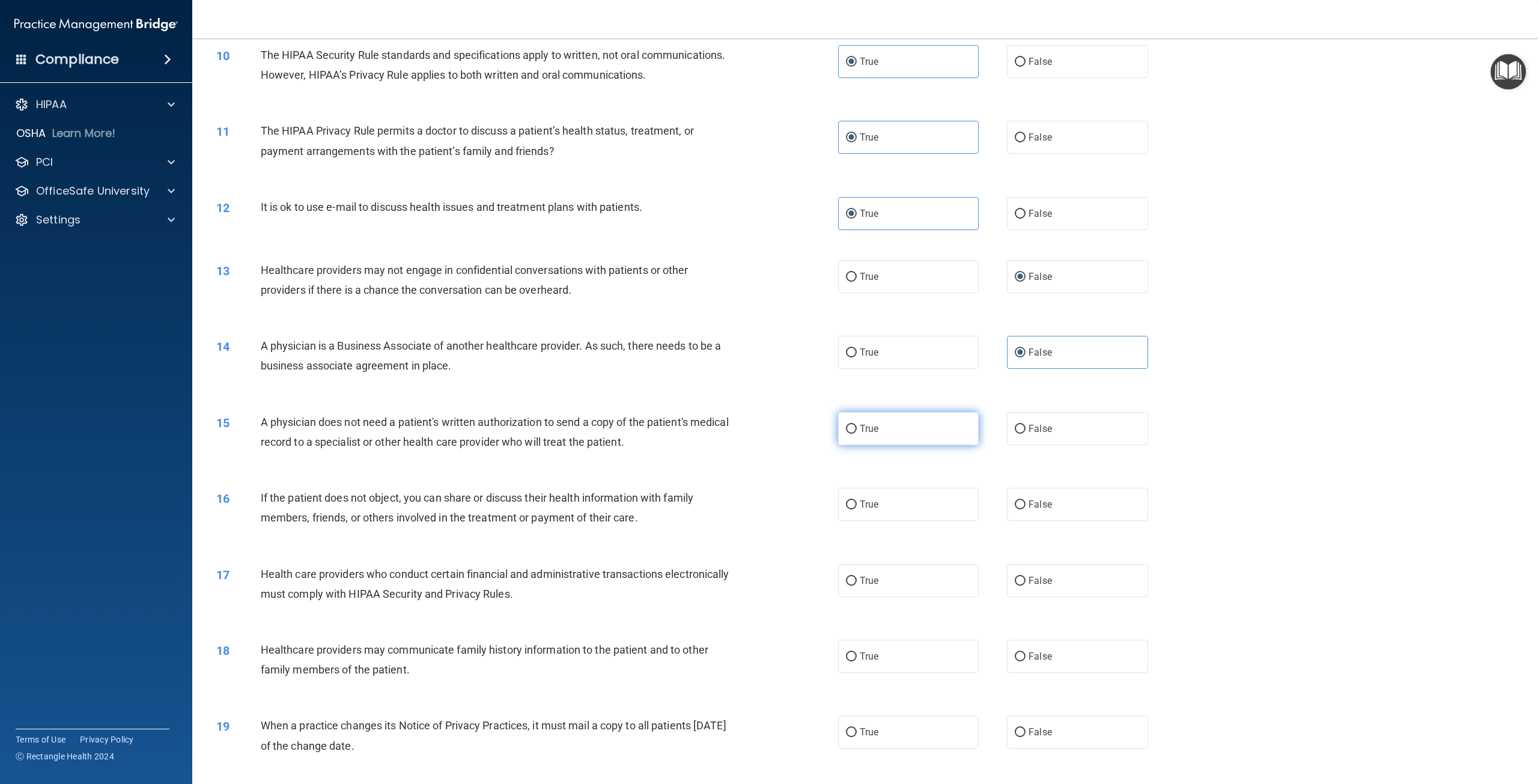
click at [902, 445] on label "True" at bounding box center [908, 428] width 140 height 33
click at [857, 434] on input "True" at bounding box center [851, 429] width 11 height 9
radio input "true"
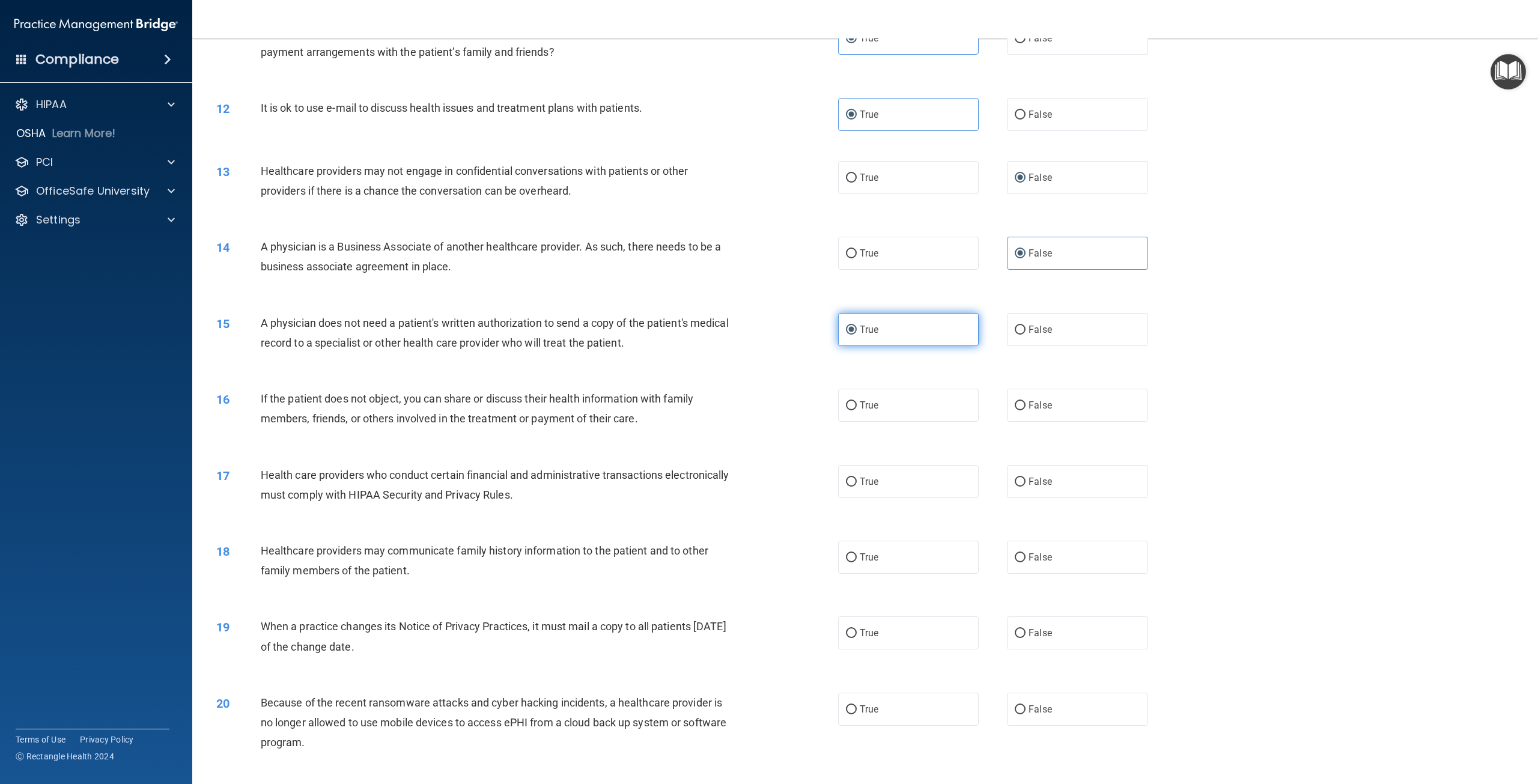
scroll to position [901, 0]
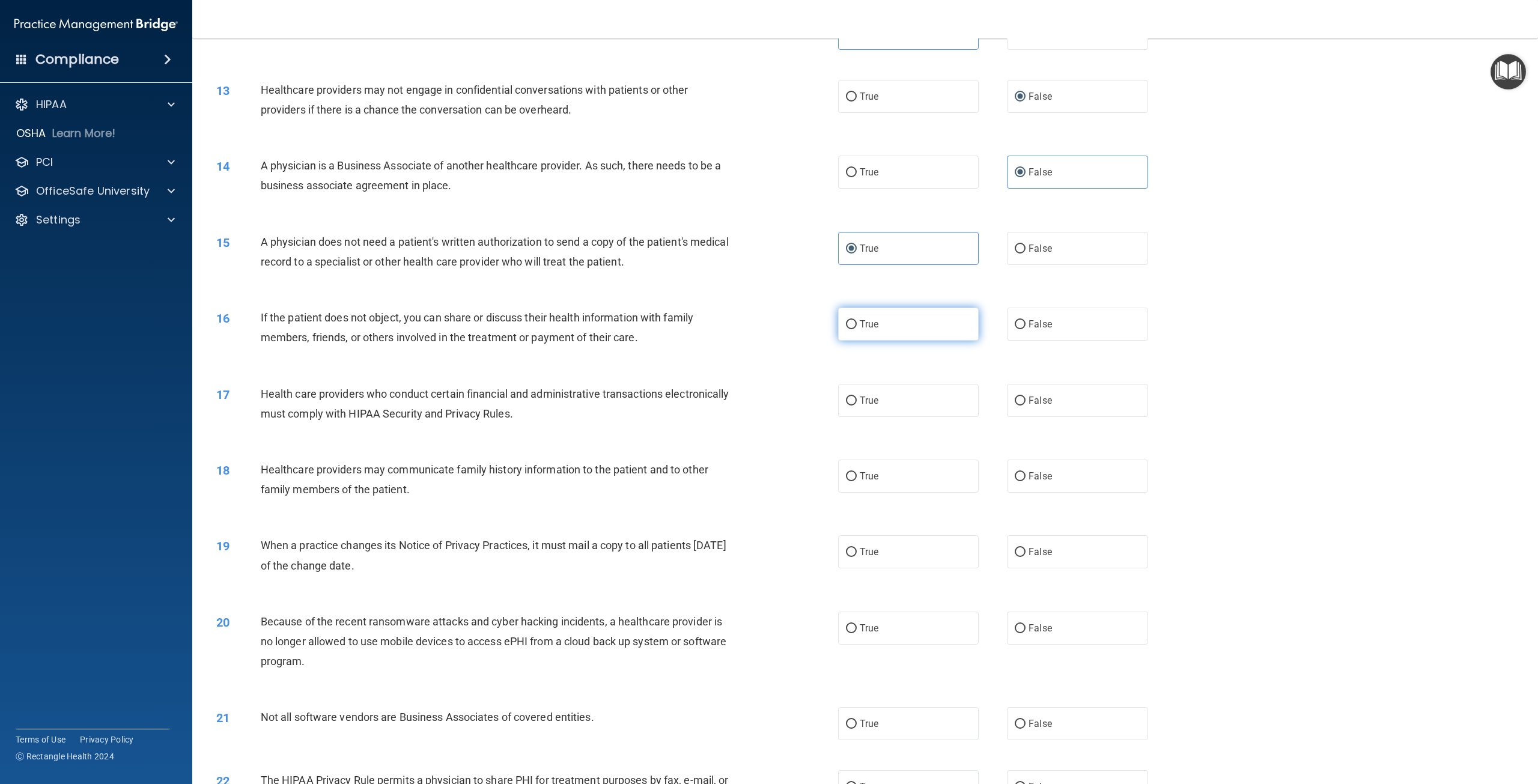
click at [945, 340] on label "True" at bounding box center [908, 323] width 140 height 33
click at [857, 329] on input "True" at bounding box center [851, 325] width 11 height 9
radio input "true"
click at [919, 417] on label "True" at bounding box center [908, 400] width 140 height 33
click at [857, 405] on input "True" at bounding box center [851, 401] width 11 height 9
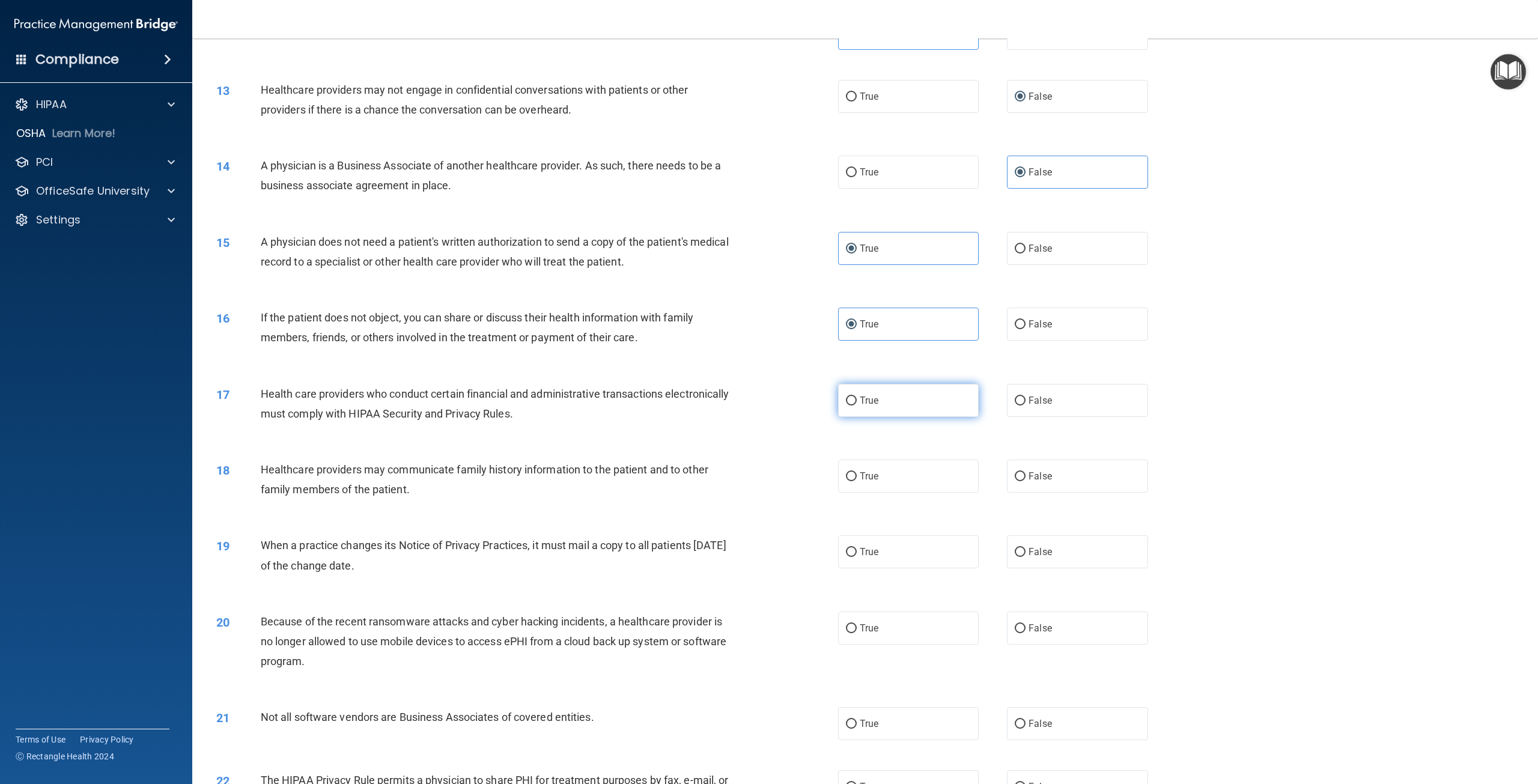
radio input "true"
click at [1053, 493] on label "False" at bounding box center [1076, 476] width 140 height 33
click at [1026, 481] on input "False" at bounding box center [1020, 477] width 11 height 9
radio input "true"
click at [1027, 568] on label "False" at bounding box center [1076, 551] width 140 height 33
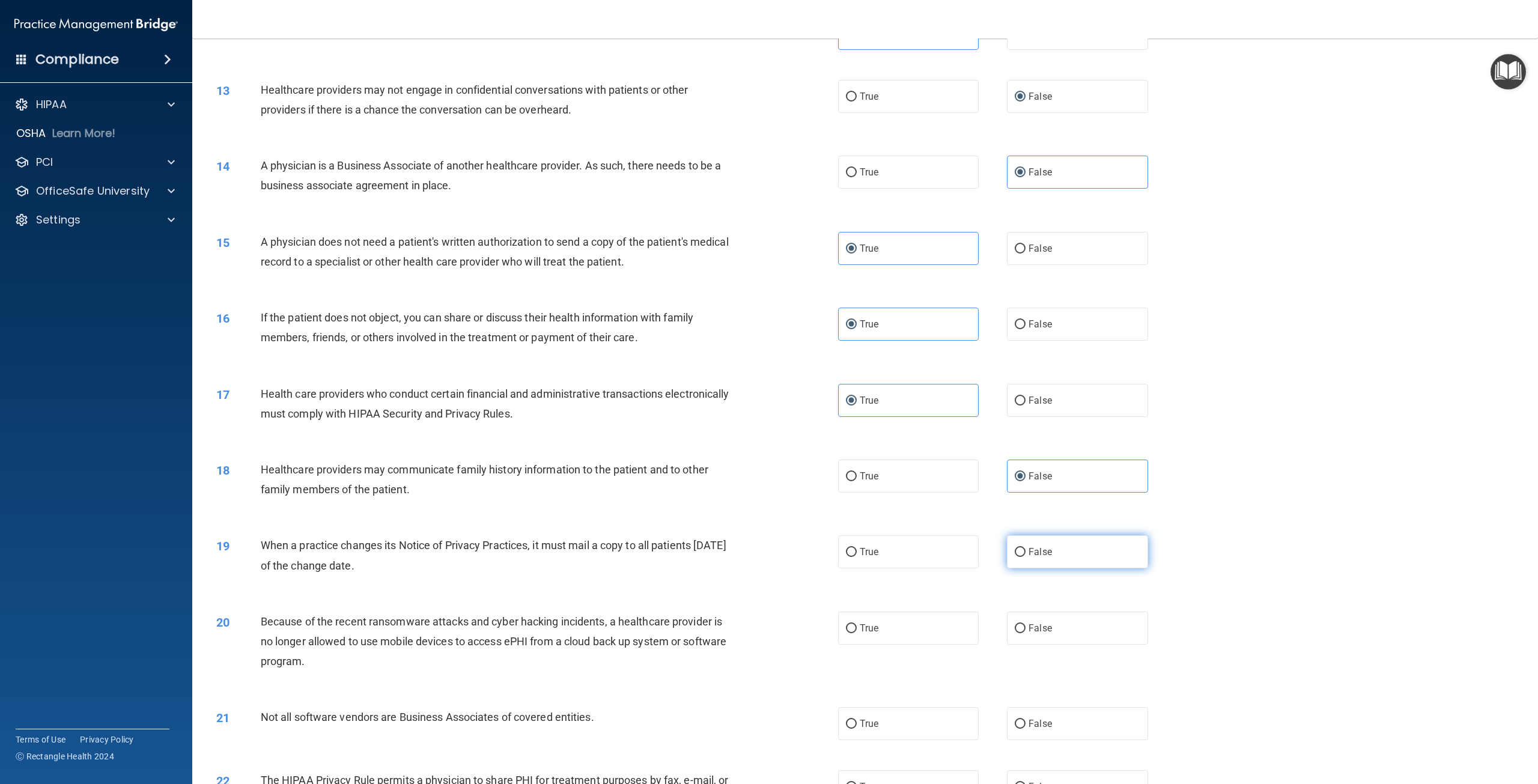
click at [1026, 556] on input "False" at bounding box center [1020, 553] width 11 height 9
radio input "true"
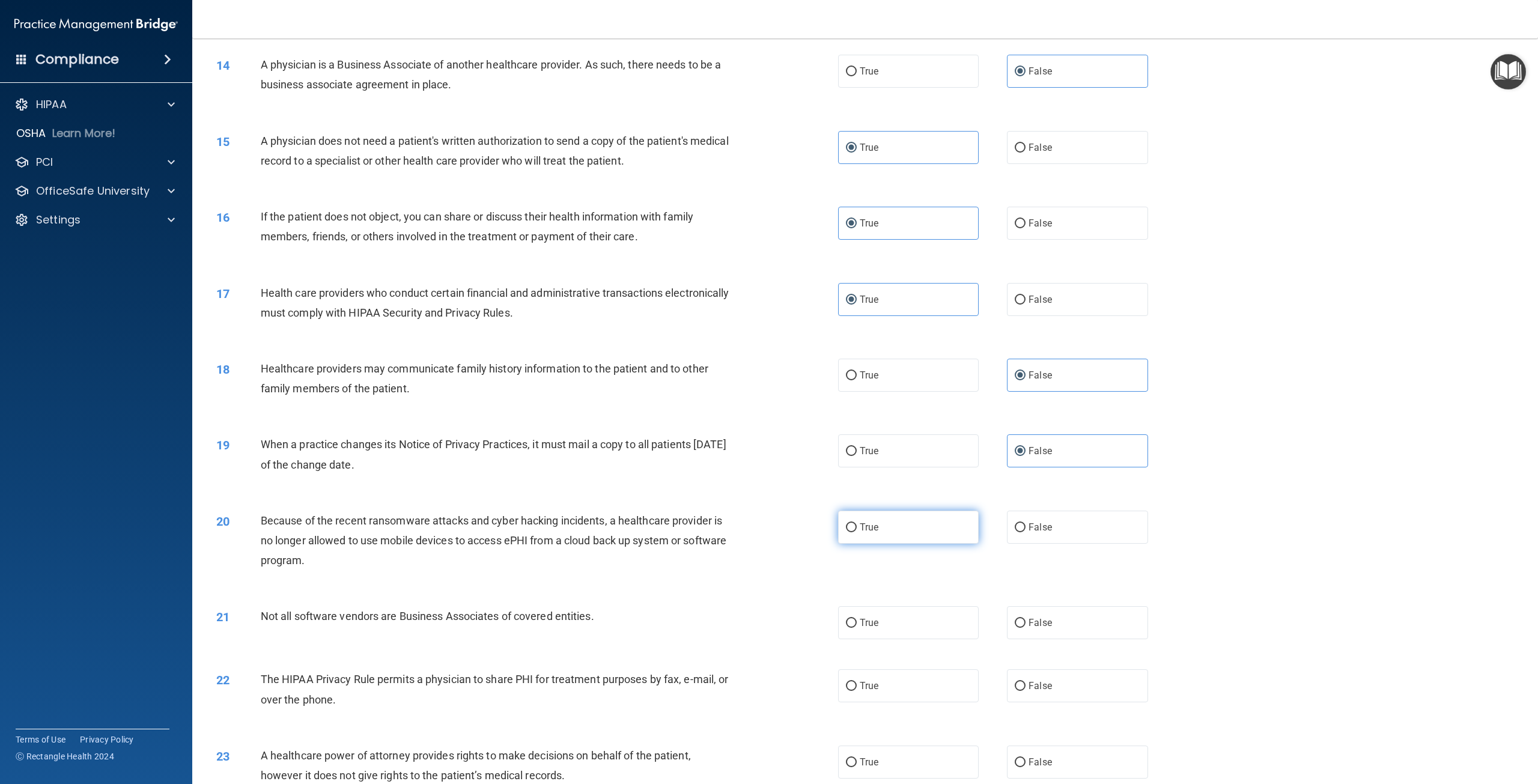
scroll to position [1021, 0]
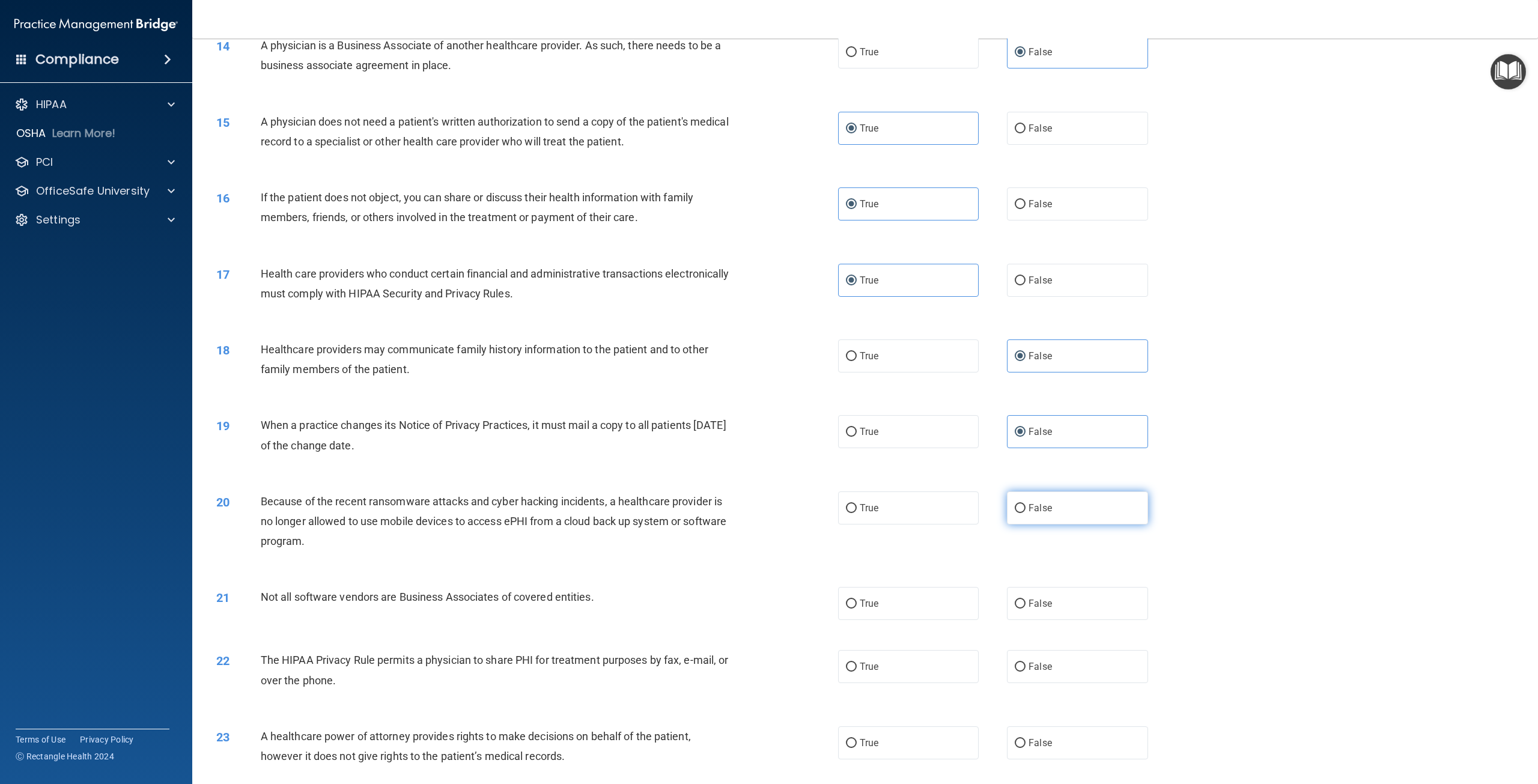
click at [1051, 524] on label "False" at bounding box center [1076, 507] width 140 height 33
click at [1026, 513] on input "False" at bounding box center [1020, 509] width 11 height 9
radio input "true"
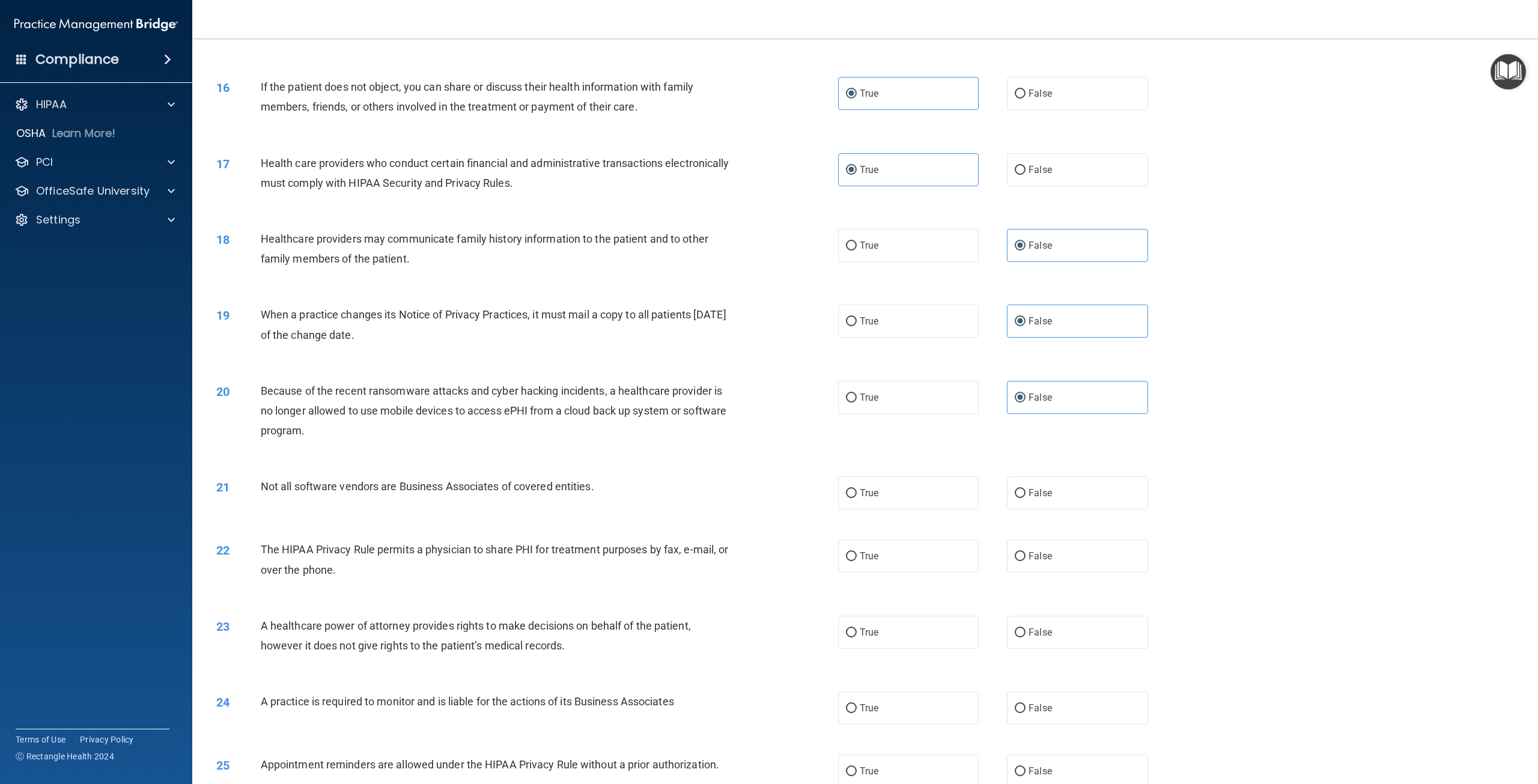
scroll to position [1141, 0]
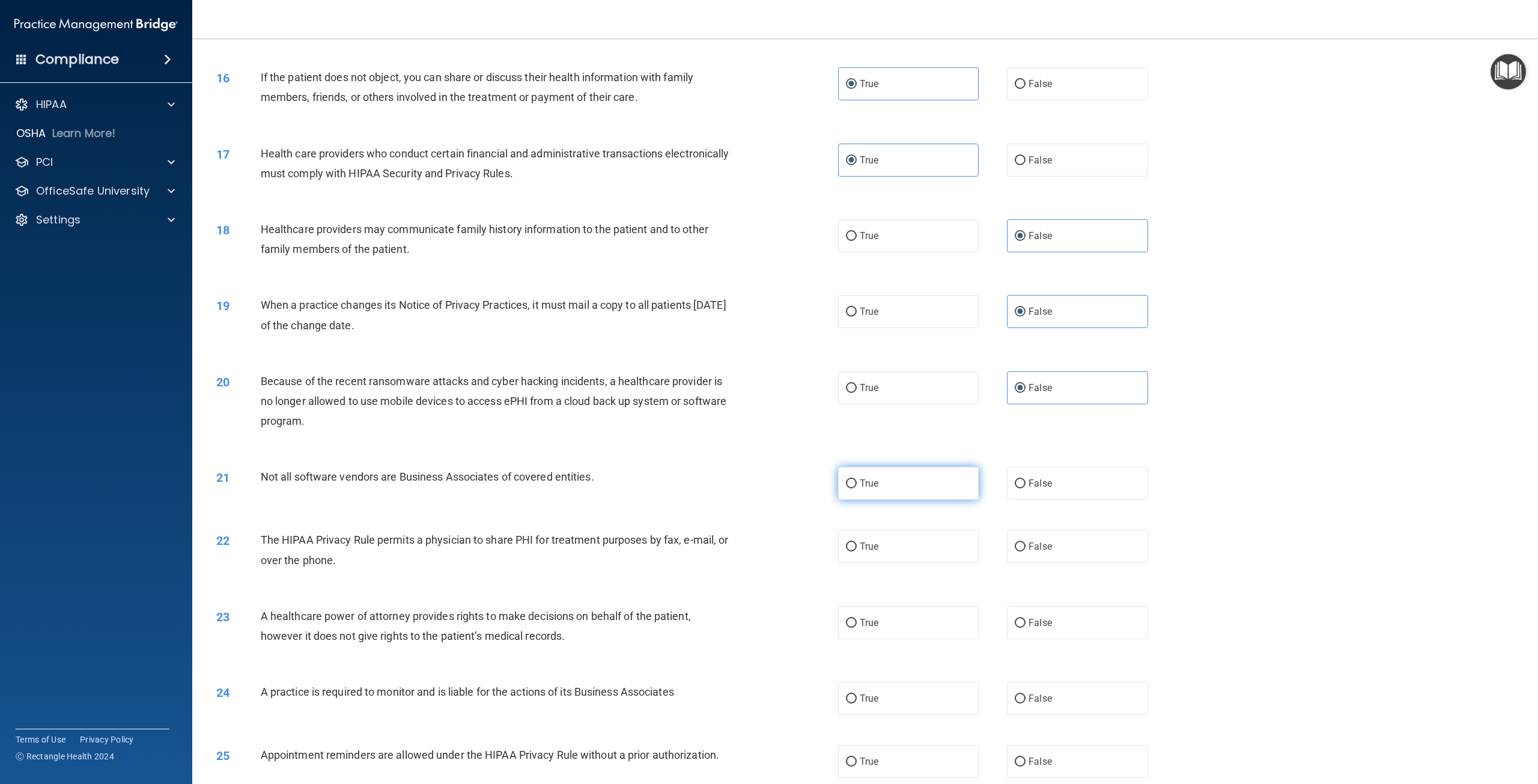
click at [931, 500] on label "True" at bounding box center [908, 483] width 140 height 33
click at [857, 488] on input "True" at bounding box center [851, 484] width 11 height 9
radio input "true"
click at [919, 563] on label "True" at bounding box center [908, 546] width 140 height 33
click at [857, 551] on input "True" at bounding box center [851, 547] width 11 height 9
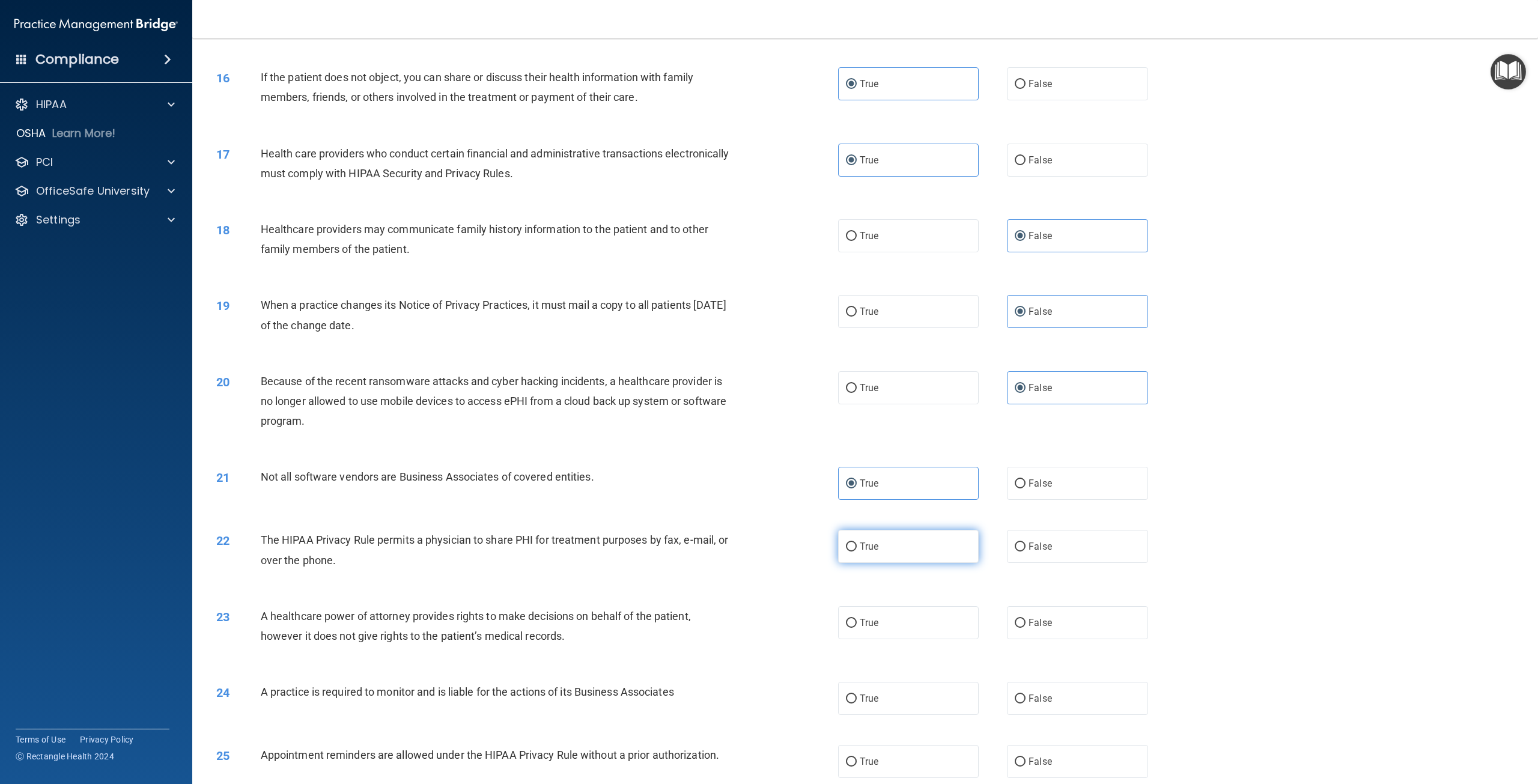
radio input "true"
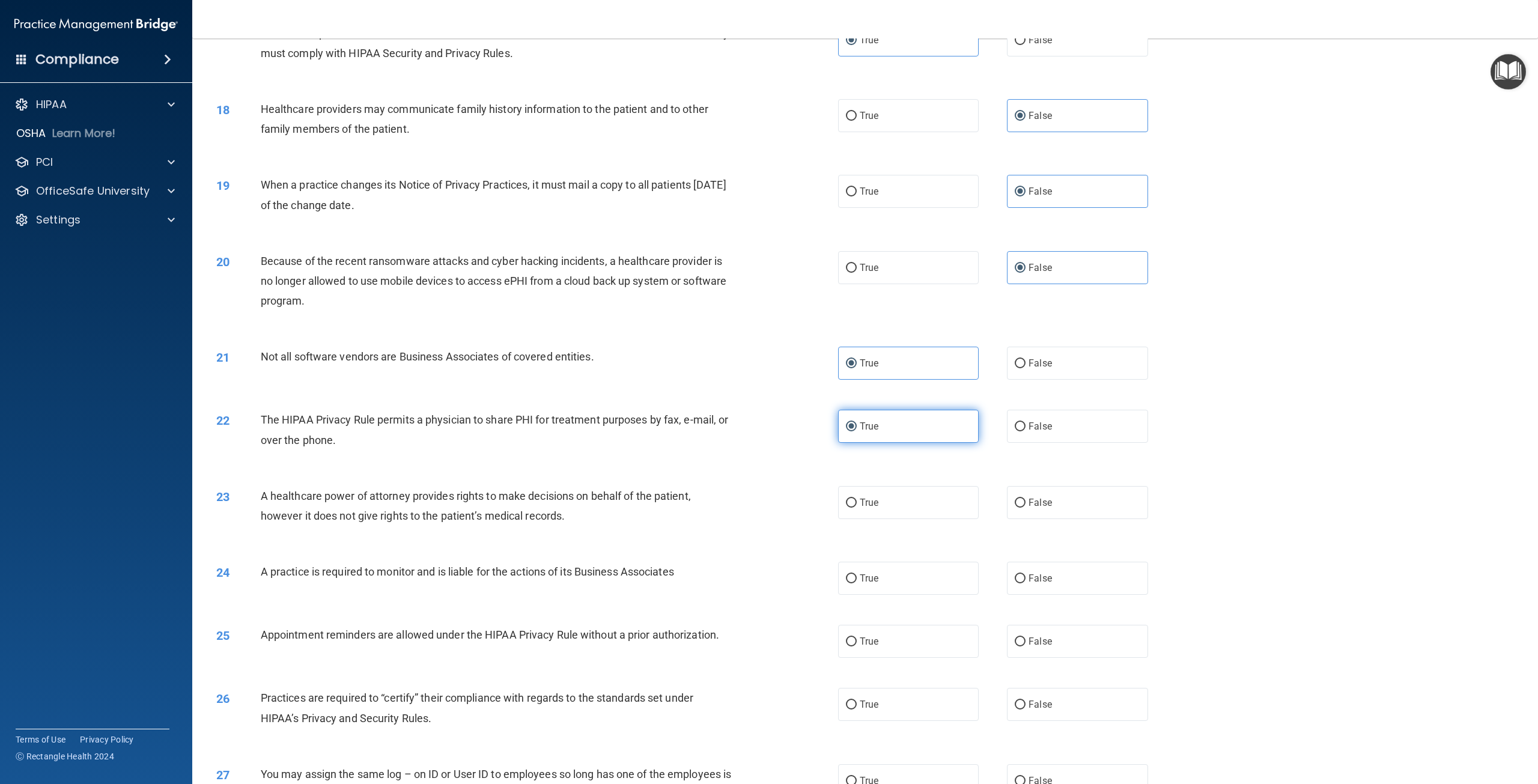
scroll to position [1321, 0]
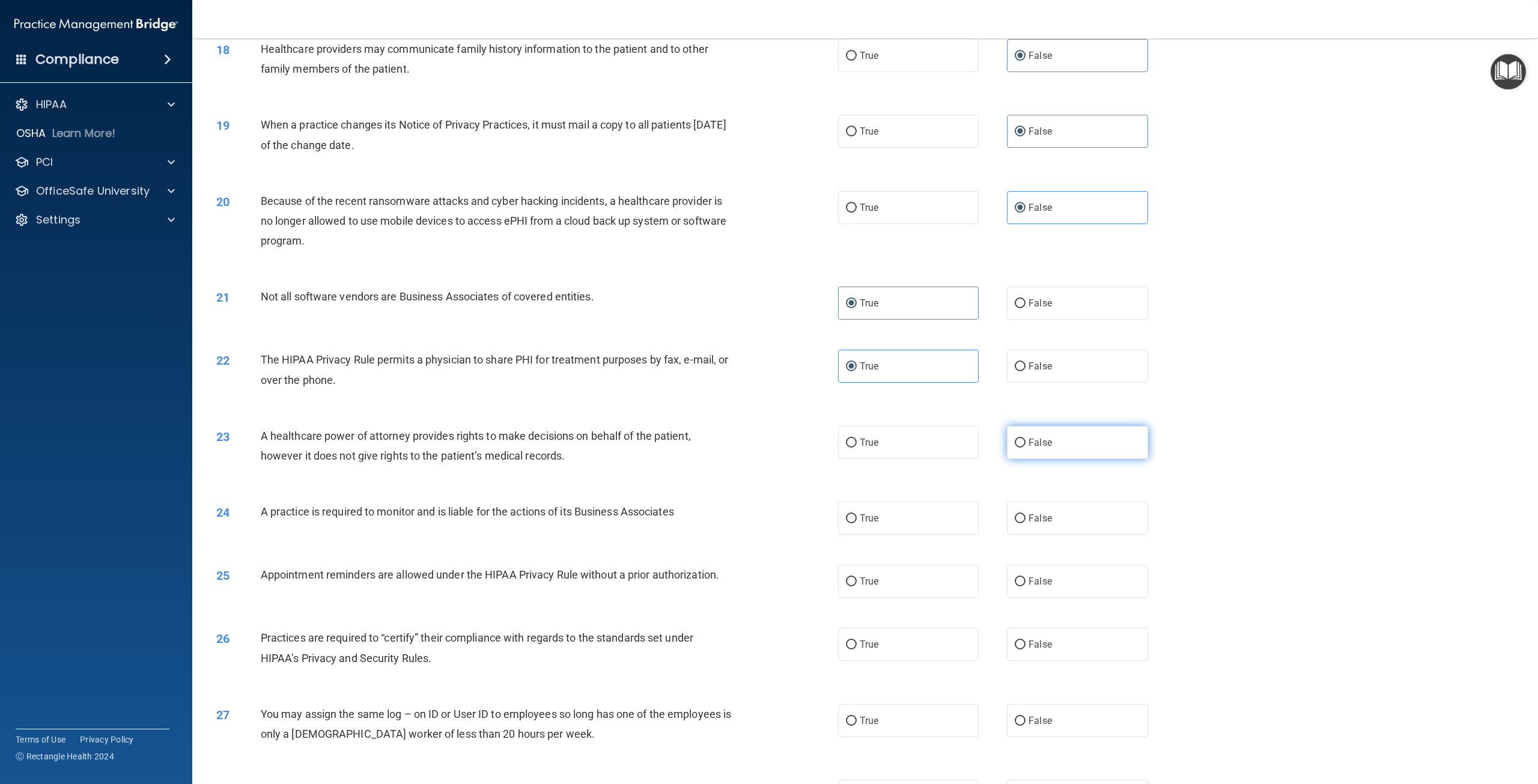
click at [1060, 459] on label "False" at bounding box center [1076, 442] width 140 height 33
click at [1026, 448] on input "False" at bounding box center [1020, 443] width 11 height 9
radio input "true"
click at [925, 459] on label "True" at bounding box center [908, 442] width 140 height 33
click at [857, 448] on input "True" at bounding box center [851, 443] width 11 height 9
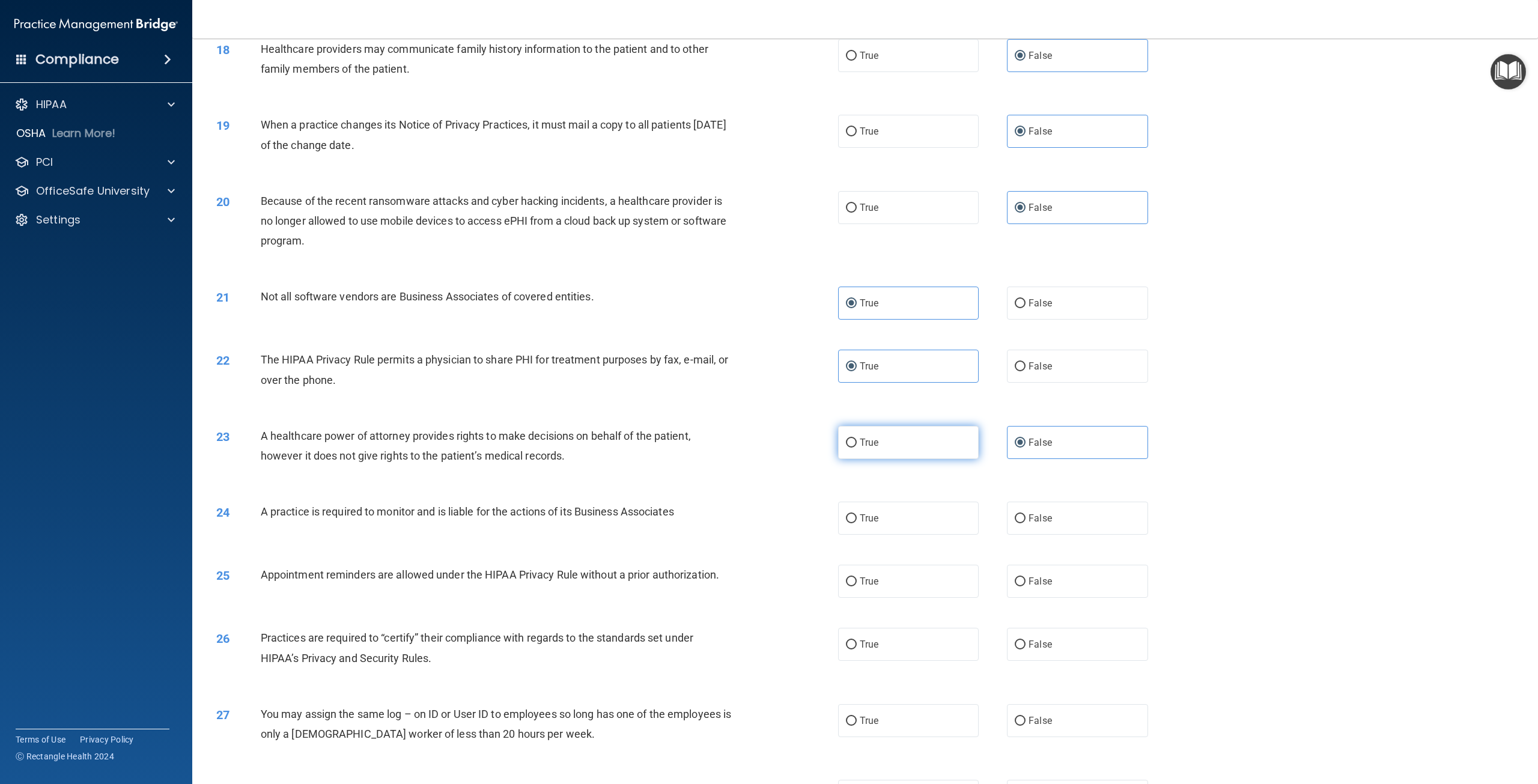
radio input "true"
radio input "false"
click at [1051, 535] on label "False" at bounding box center [1076, 517] width 140 height 33
click at [1026, 523] on input "False" at bounding box center [1020, 519] width 11 height 9
radio input "true"
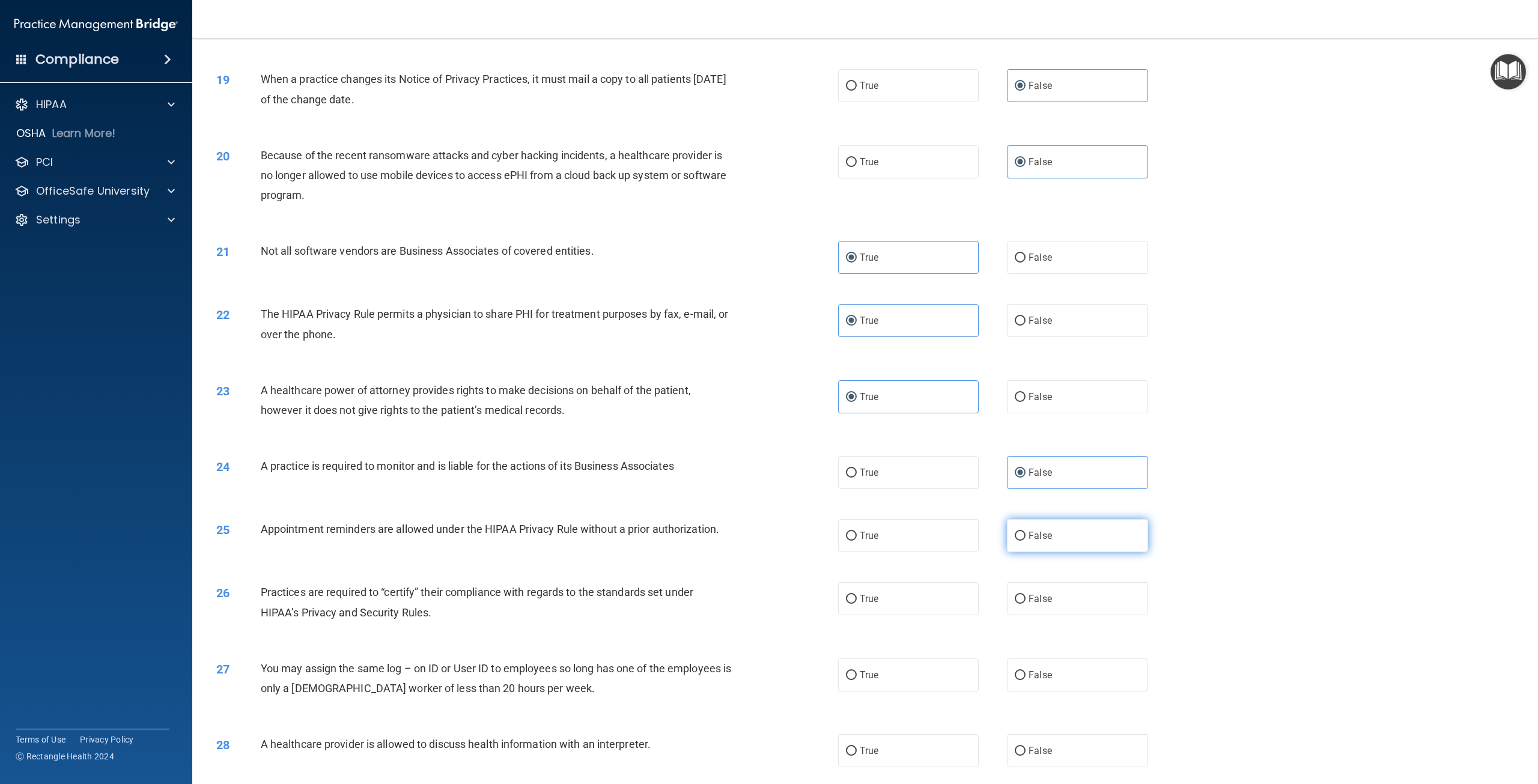
scroll to position [1442, 0]
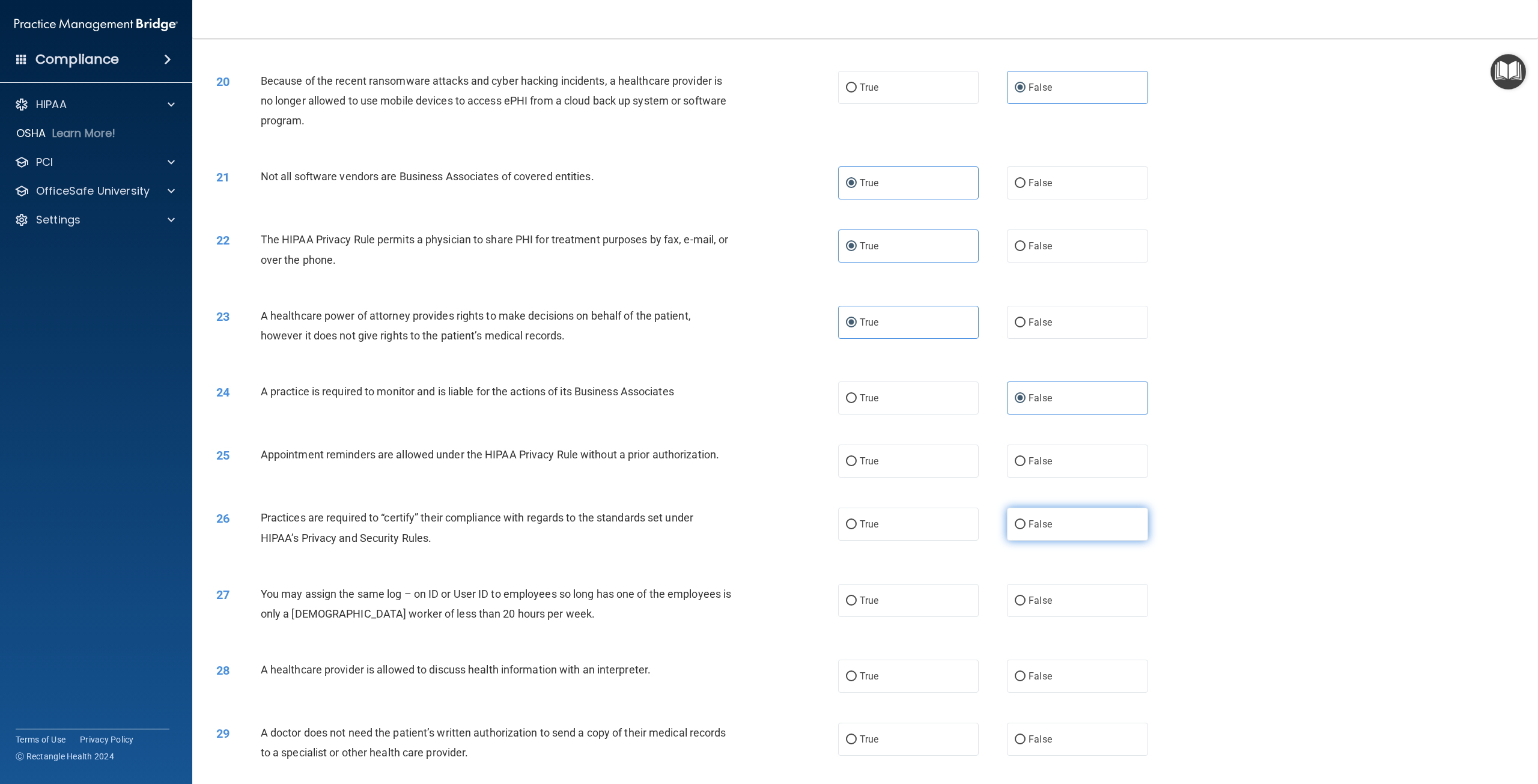
click at [1053, 540] on label "False" at bounding box center [1076, 523] width 140 height 33
click at [1026, 529] on input "False" at bounding box center [1020, 525] width 11 height 9
radio input "true"
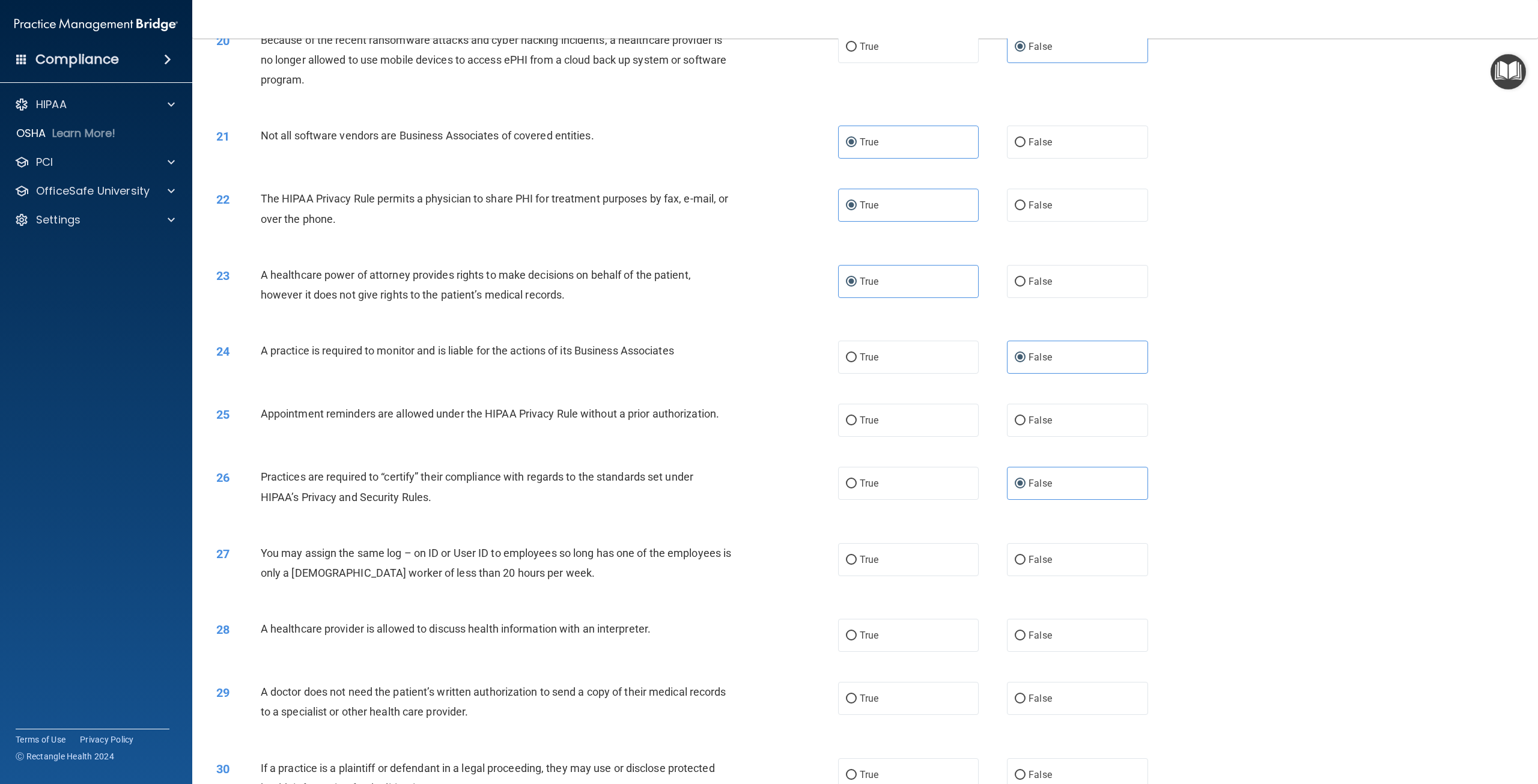
scroll to position [1501, 0]
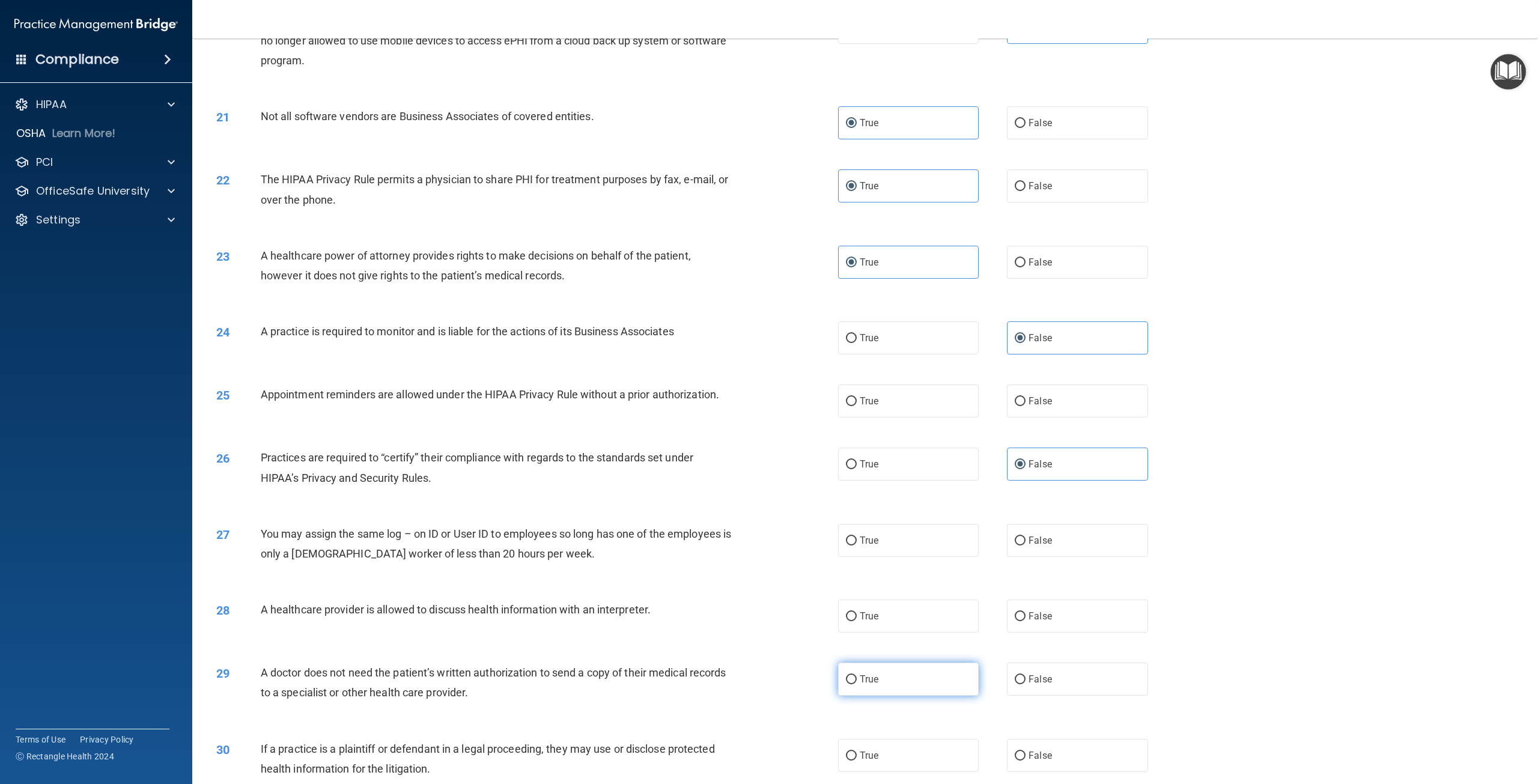
click at [953, 696] on label "True" at bounding box center [908, 678] width 140 height 33
click at [857, 684] on input "True" at bounding box center [851, 680] width 11 height 9
radio input "true"
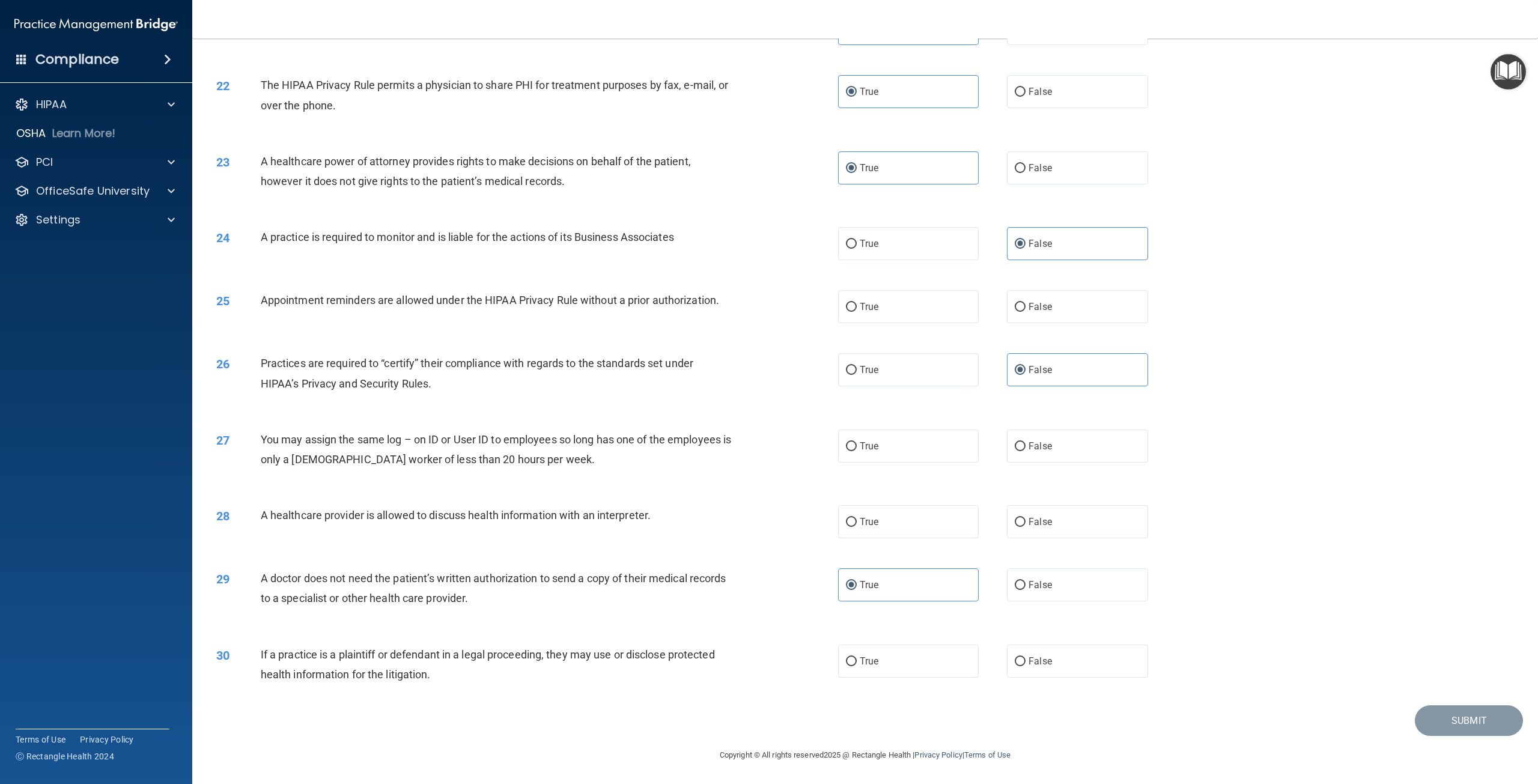
scroll to position [1635, 0]
click at [951, 310] on label "True" at bounding box center [908, 307] width 140 height 33
click at [857, 310] on input "True" at bounding box center [851, 307] width 11 height 9
radio input "true"
click at [1045, 454] on label "False" at bounding box center [1076, 445] width 140 height 33
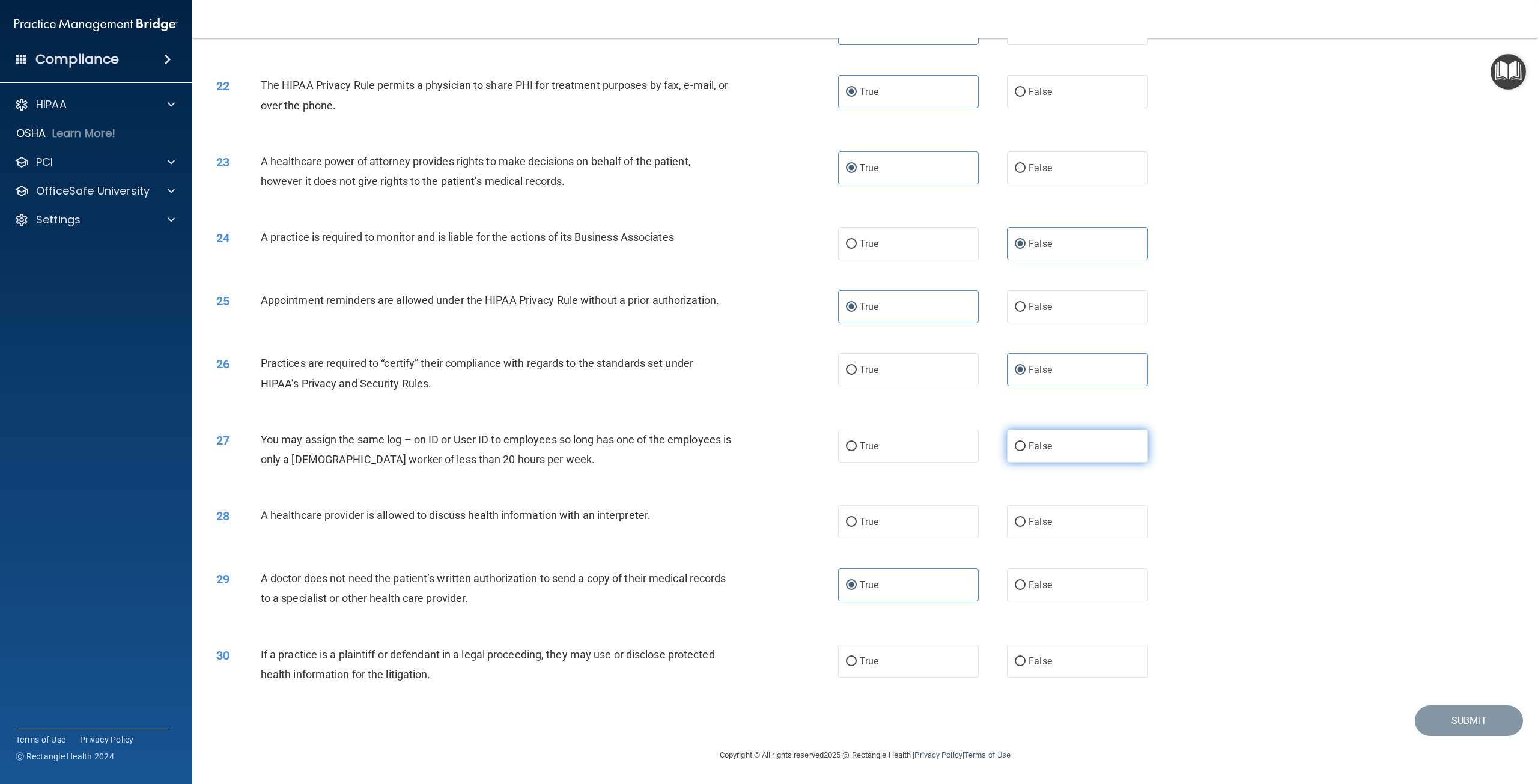
click at [1026, 451] on input "False" at bounding box center [1020, 447] width 11 height 9
radio input "true"
click at [936, 517] on label "True" at bounding box center [908, 521] width 140 height 33
click at [857, 518] on input "True" at bounding box center [851, 523] width 11 height 9
radio input "true"
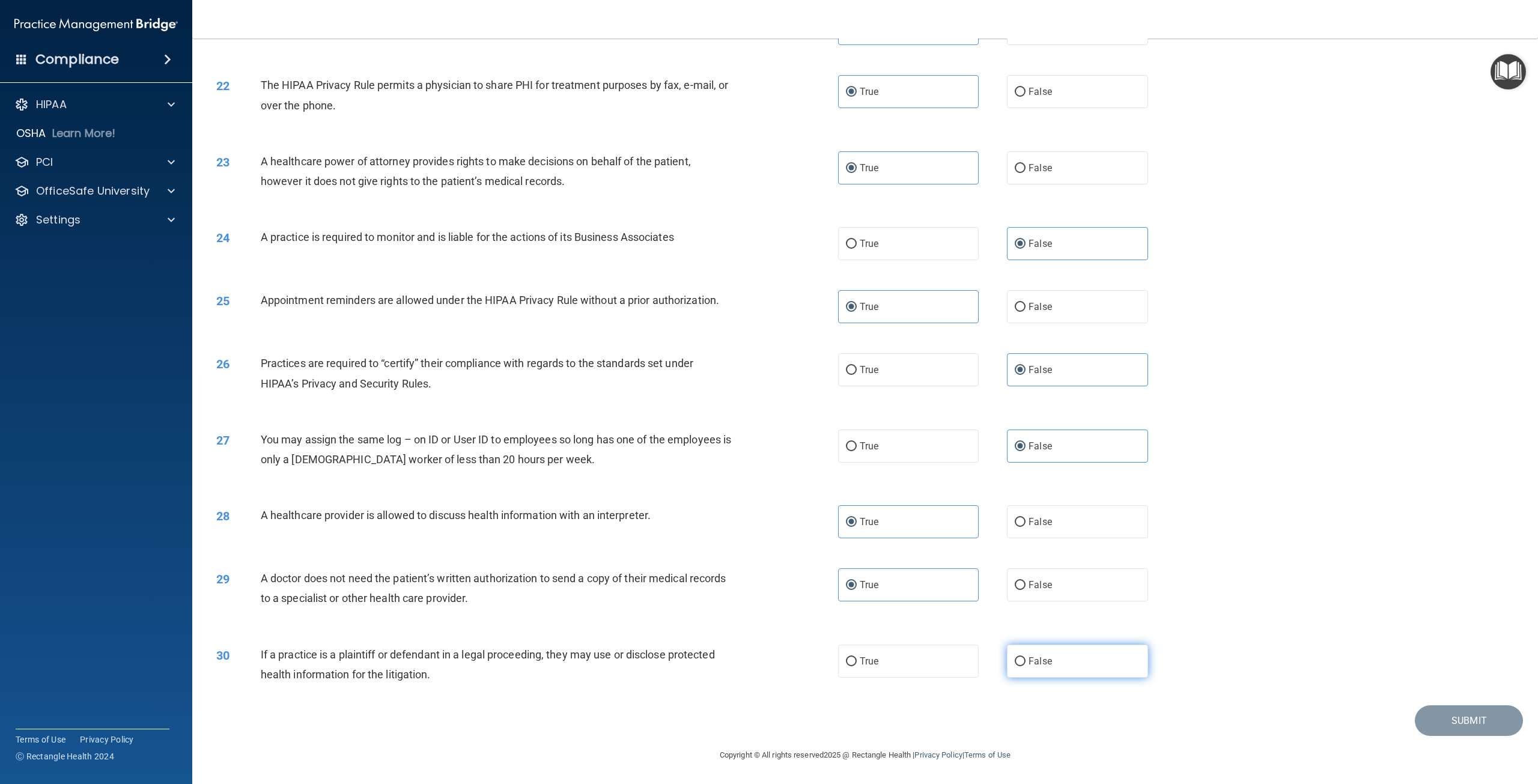
click at [1060, 668] on label "False" at bounding box center [1076, 661] width 140 height 33
click at [1026, 666] on input "False" at bounding box center [1020, 661] width 11 height 9
radio input "true"
click at [1434, 727] on button "Submit" at bounding box center [1469, 720] width 108 height 31
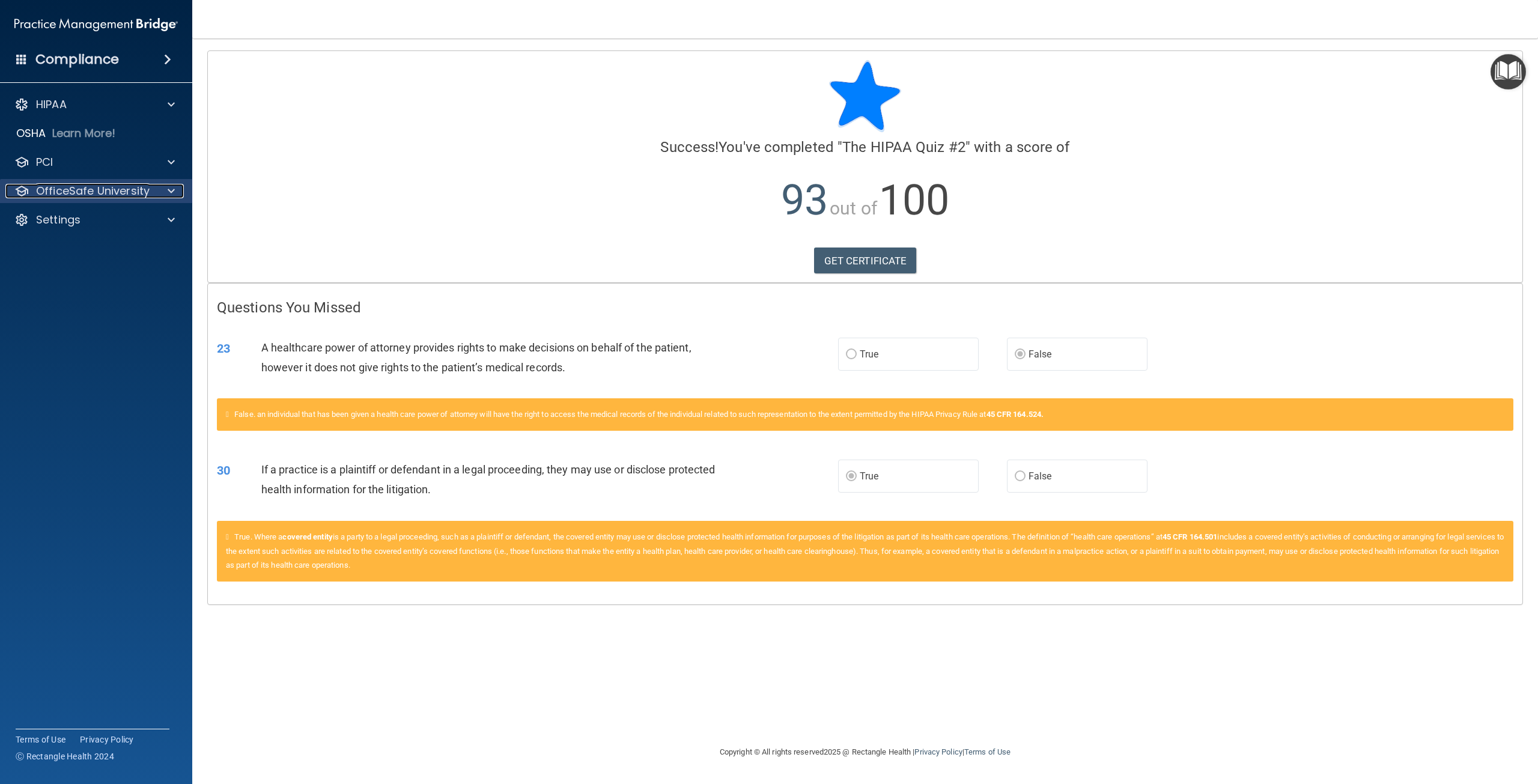
click at [51, 192] on p "OfficeSafe University" at bounding box center [93, 191] width 113 height 15
click at [87, 221] on p "HIPAA Training" at bounding box center [57, 220] width 99 height 12
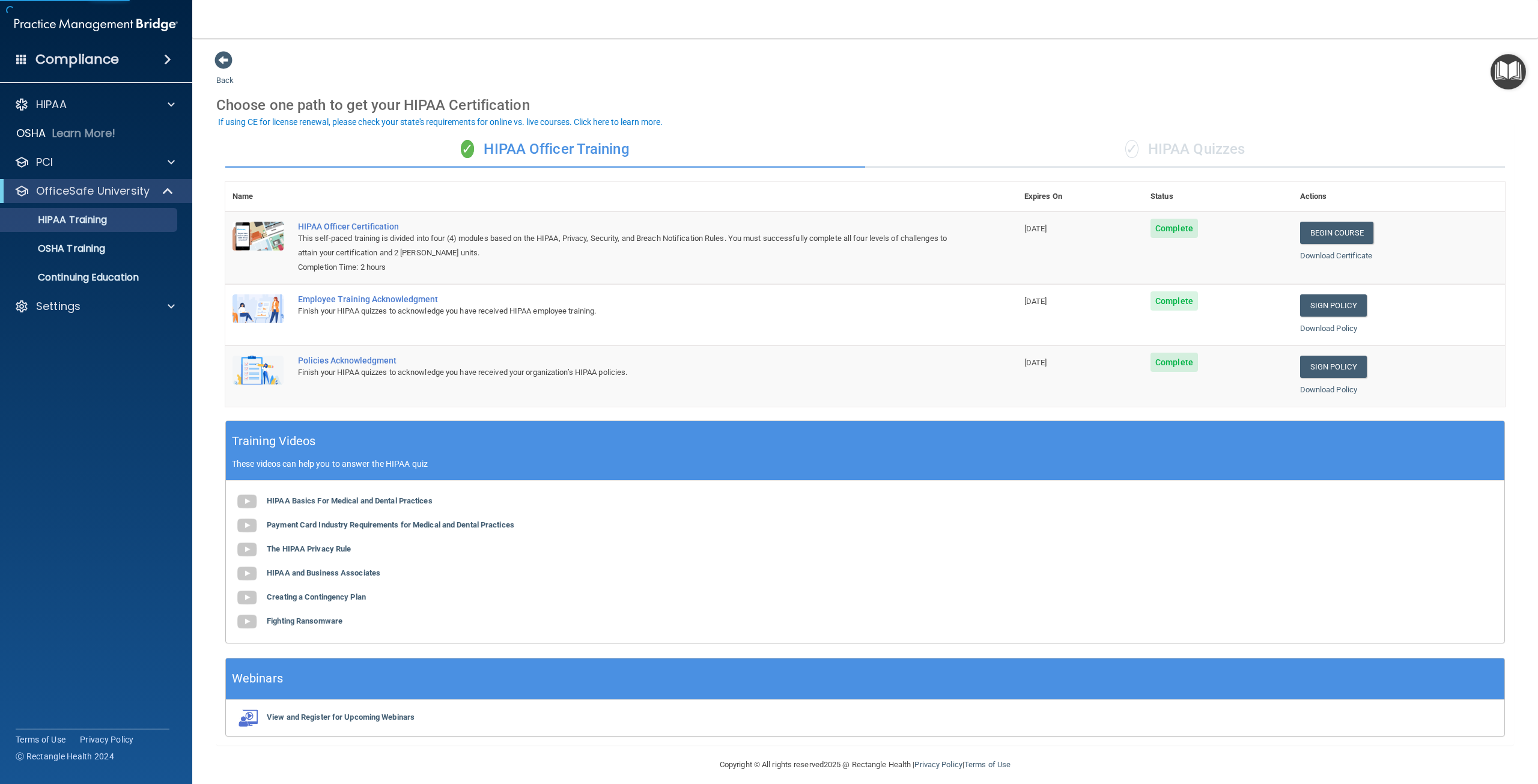
click at [1207, 143] on div "✓ HIPAA Quizzes" at bounding box center [1185, 149] width 640 height 36
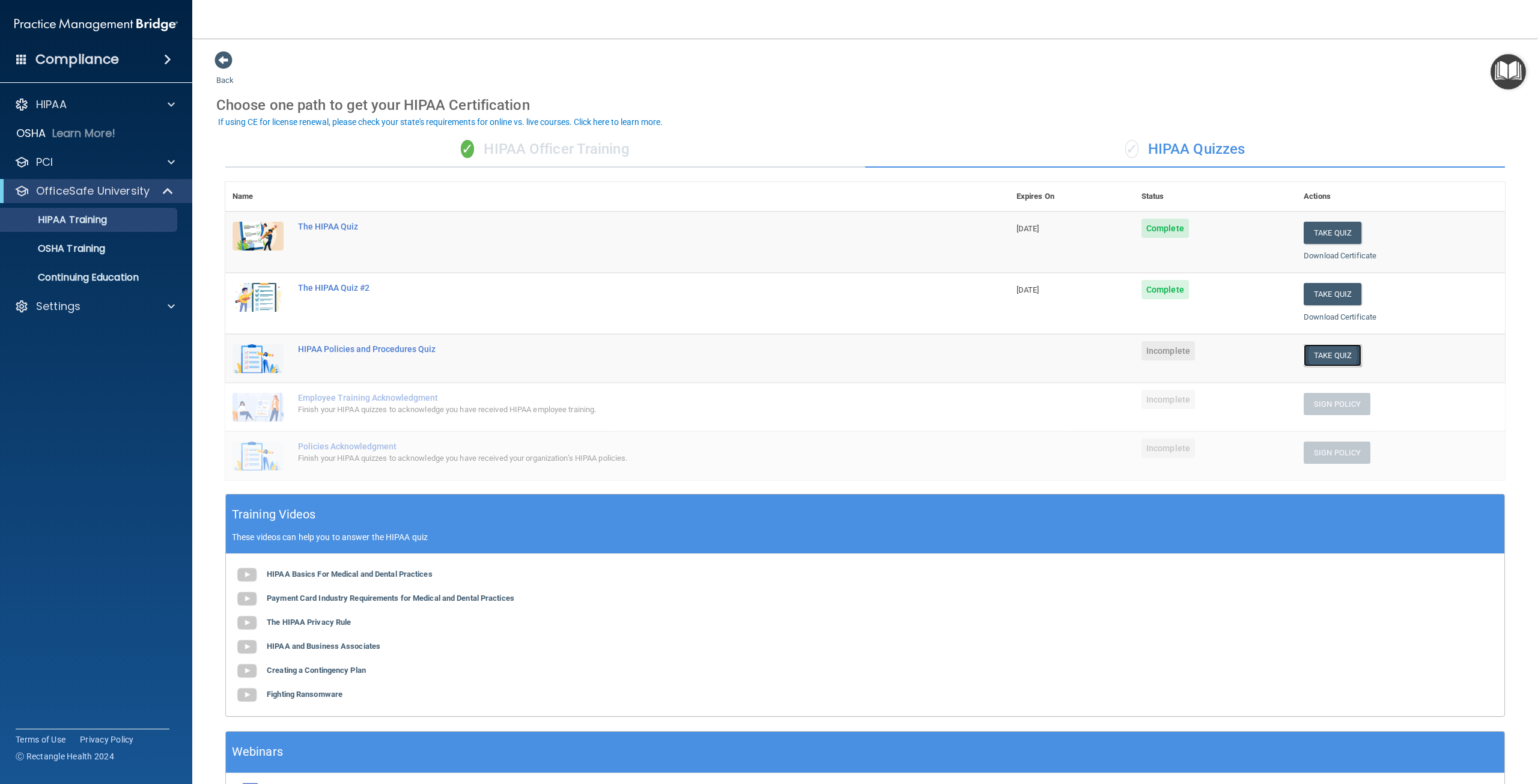
click at [1319, 353] on button "Take Quiz" at bounding box center [1333, 355] width 58 height 22
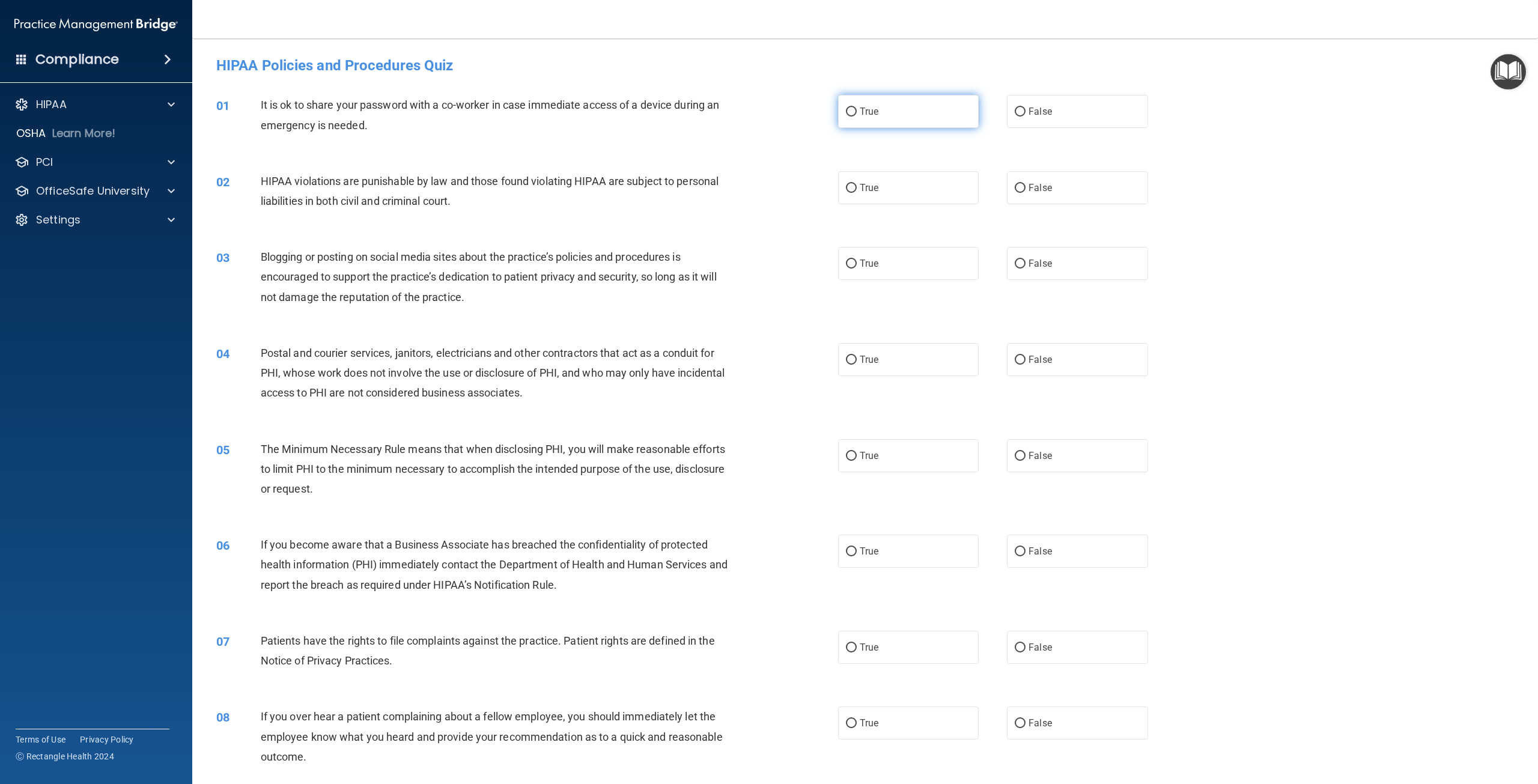
click at [902, 120] on label "True" at bounding box center [908, 111] width 140 height 33
click at [857, 116] on input "True" at bounding box center [851, 112] width 11 height 9
radio input "true"
click at [881, 198] on label "True" at bounding box center [908, 187] width 140 height 33
click at [857, 193] on input "True" at bounding box center [851, 189] width 11 height 9
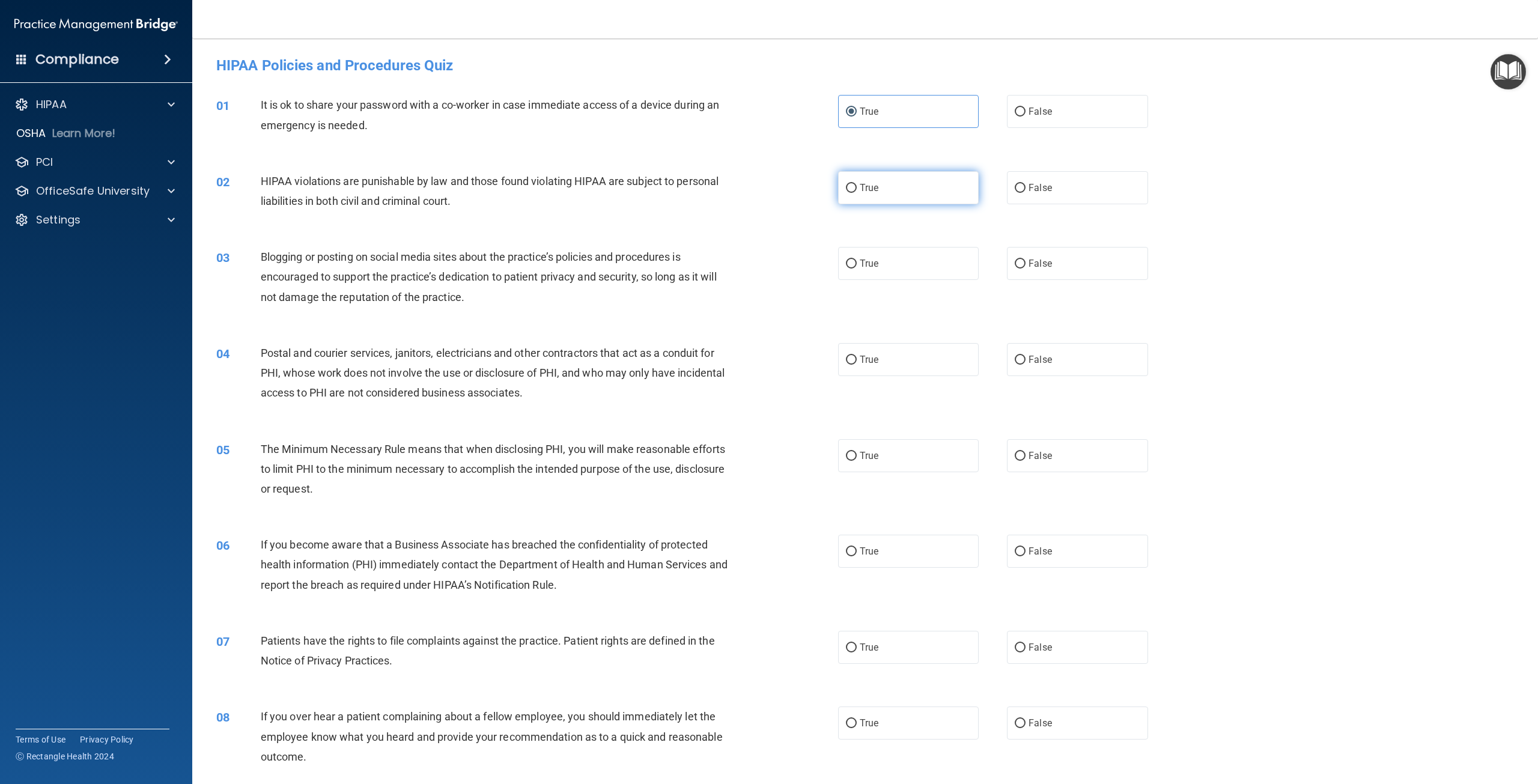
radio input "true"
click at [874, 257] on label "True" at bounding box center [908, 263] width 140 height 33
click at [857, 260] on input "True" at bounding box center [851, 264] width 11 height 9
radio input "true"
click at [863, 362] on span "True" at bounding box center [869, 359] width 18 height 11
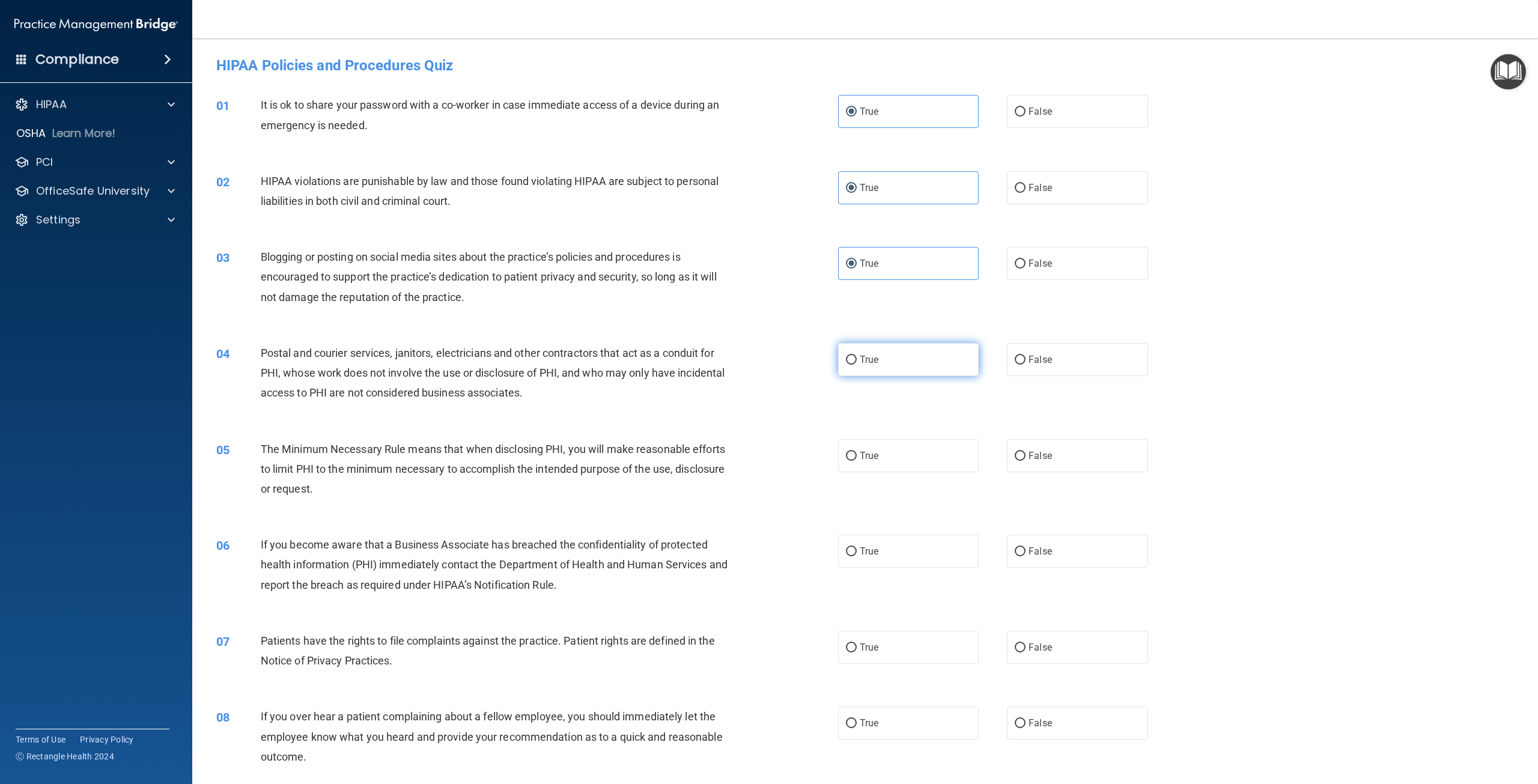
click at [857, 362] on input "True" at bounding box center [851, 360] width 11 height 9
radio input "true"
click at [864, 450] on span "True" at bounding box center [869, 455] width 18 height 11
click at [857, 451] on input "True" at bounding box center [851, 456] width 11 height 9
radio input "true"
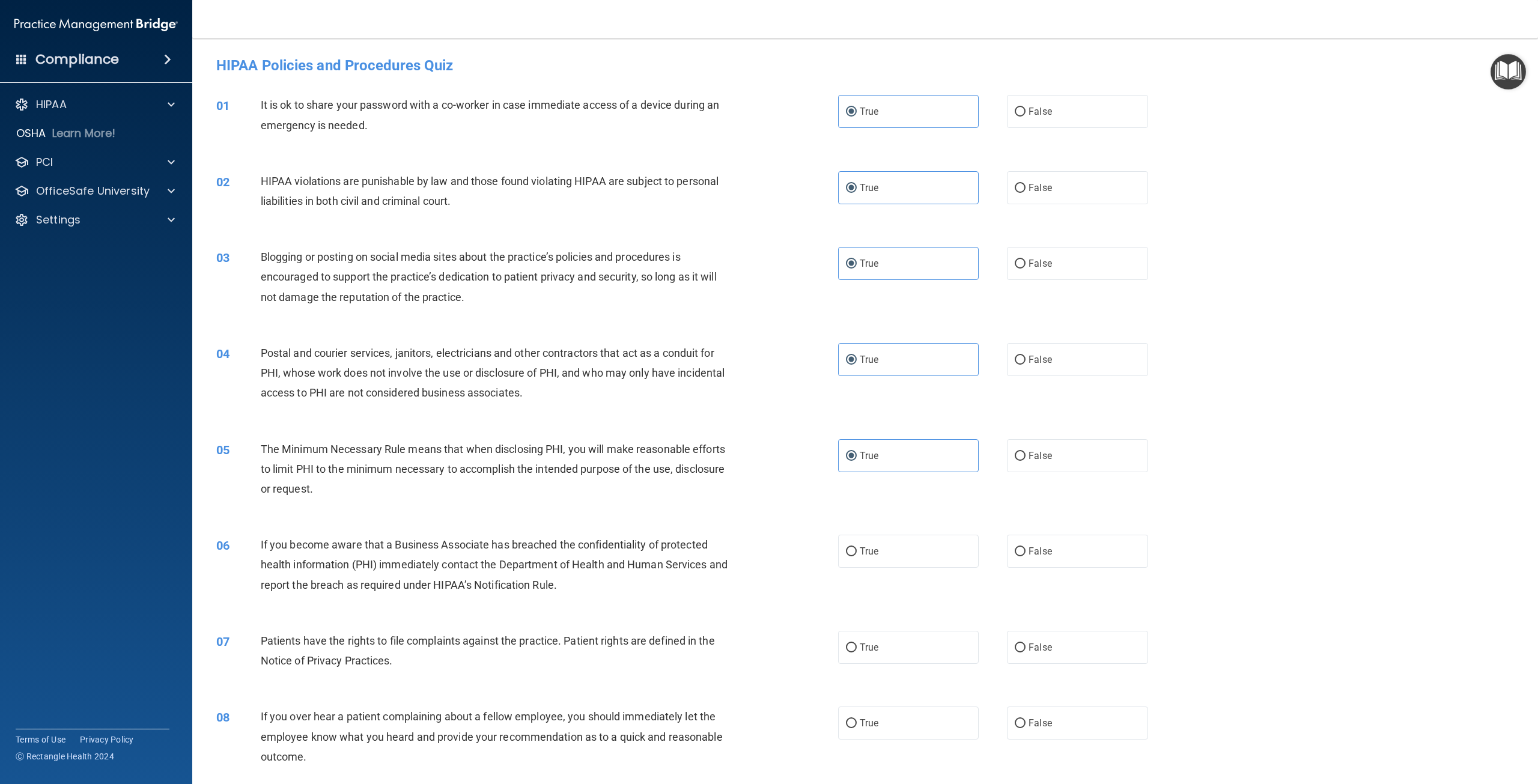
click at [871, 566] on label "True" at bounding box center [908, 551] width 140 height 33
click at [857, 556] on input "True" at bounding box center [851, 552] width 11 height 9
radio input "true"
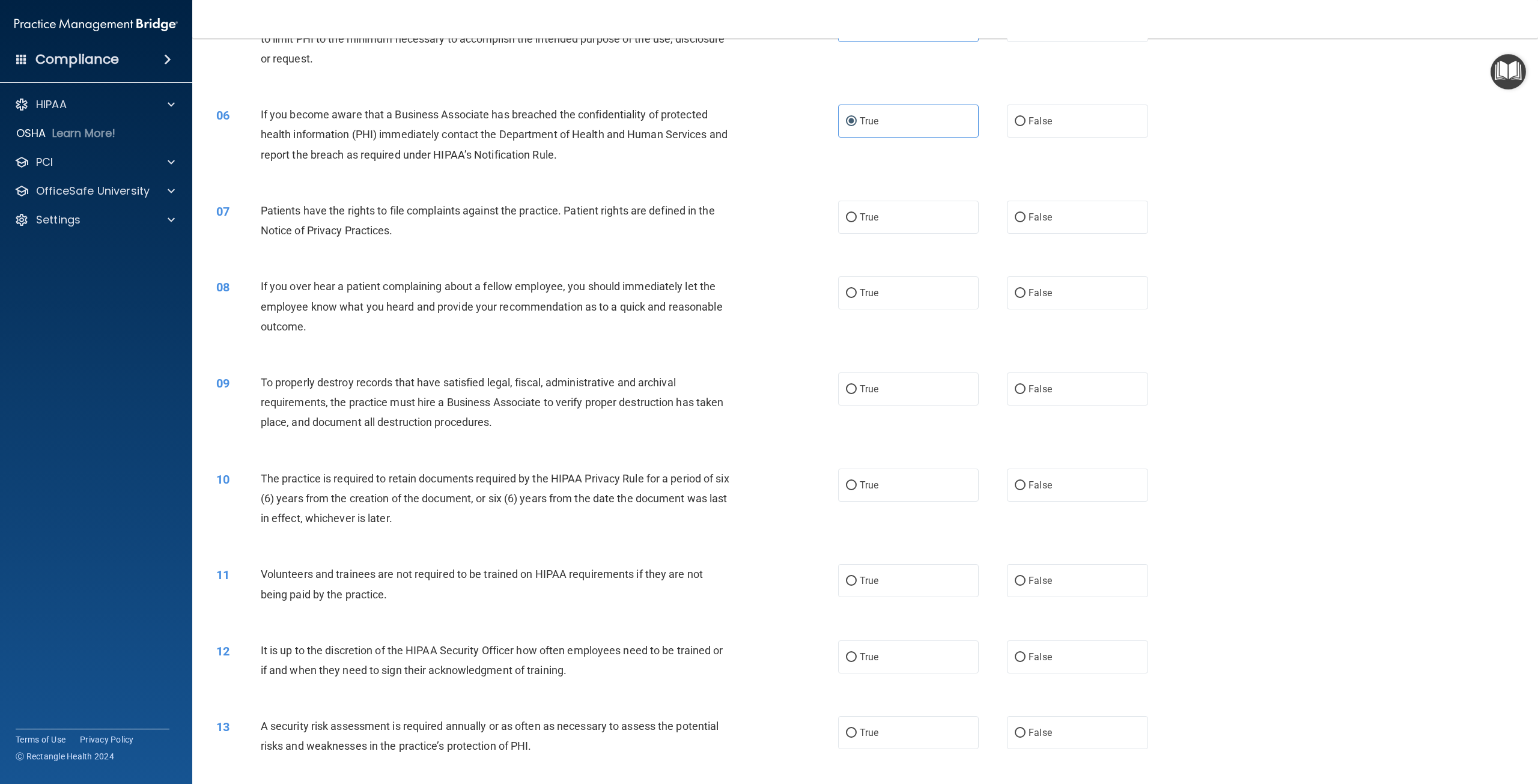
scroll to position [421, 0]
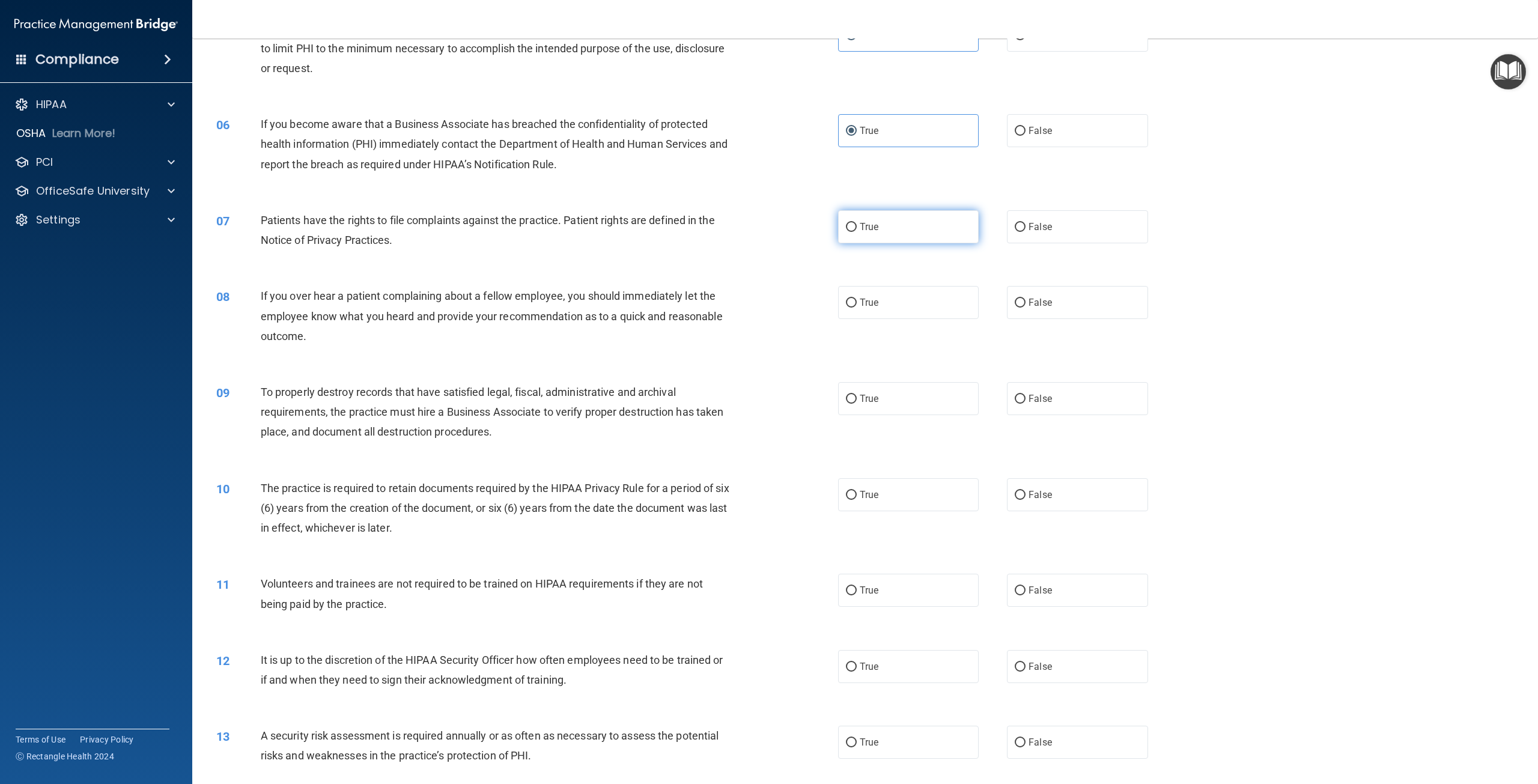
click at [872, 221] on span "True" at bounding box center [869, 226] width 18 height 11
click at [857, 223] on input "True" at bounding box center [851, 228] width 11 height 9
radio input "true"
click at [874, 303] on label "True" at bounding box center [908, 302] width 140 height 33
click at [857, 303] on input "True" at bounding box center [851, 303] width 11 height 9
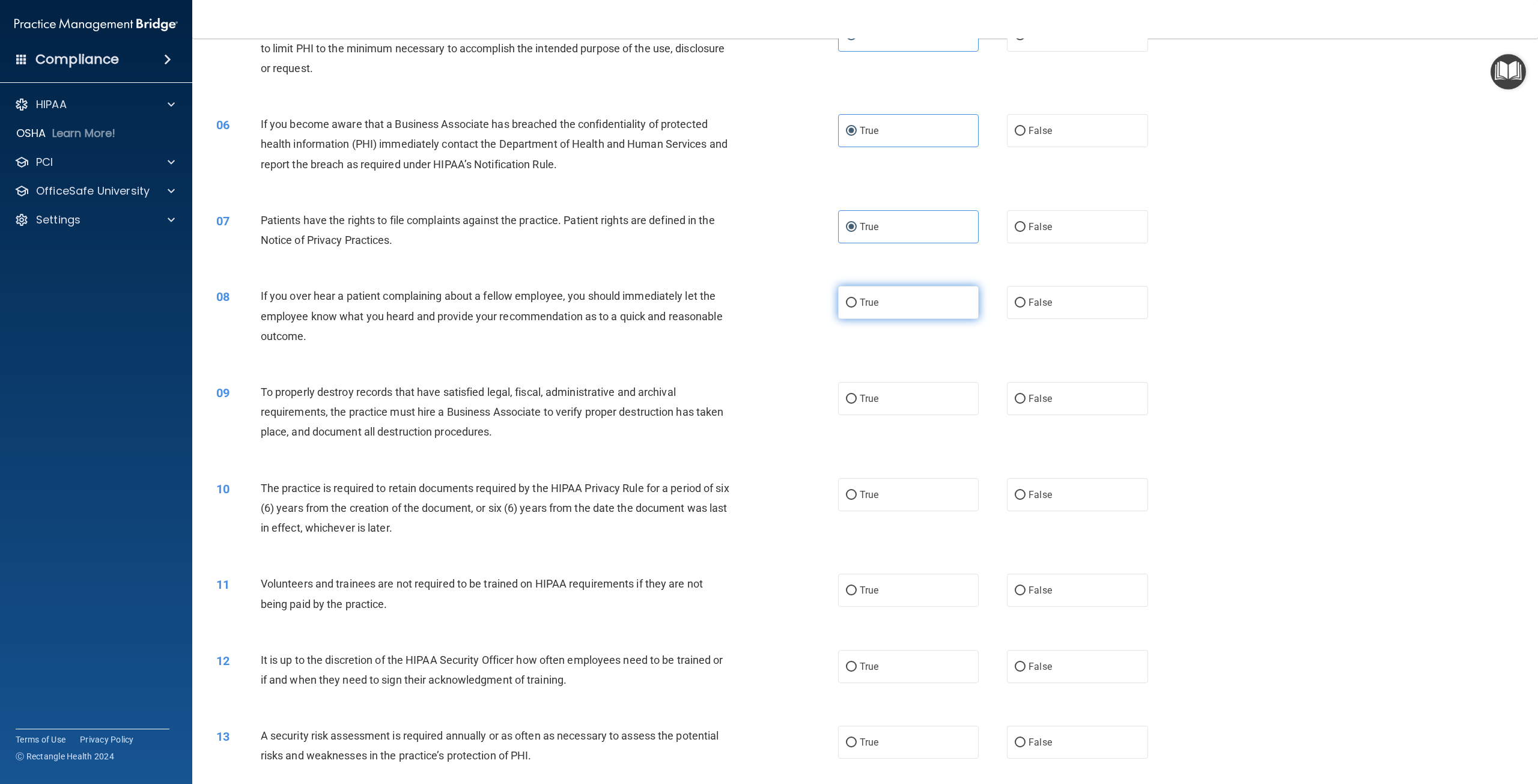
radio input "true"
click at [865, 389] on label "True" at bounding box center [908, 398] width 140 height 33
click at [857, 395] on input "True" at bounding box center [851, 399] width 11 height 9
radio input "true"
click at [871, 491] on span "True" at bounding box center [869, 494] width 18 height 11
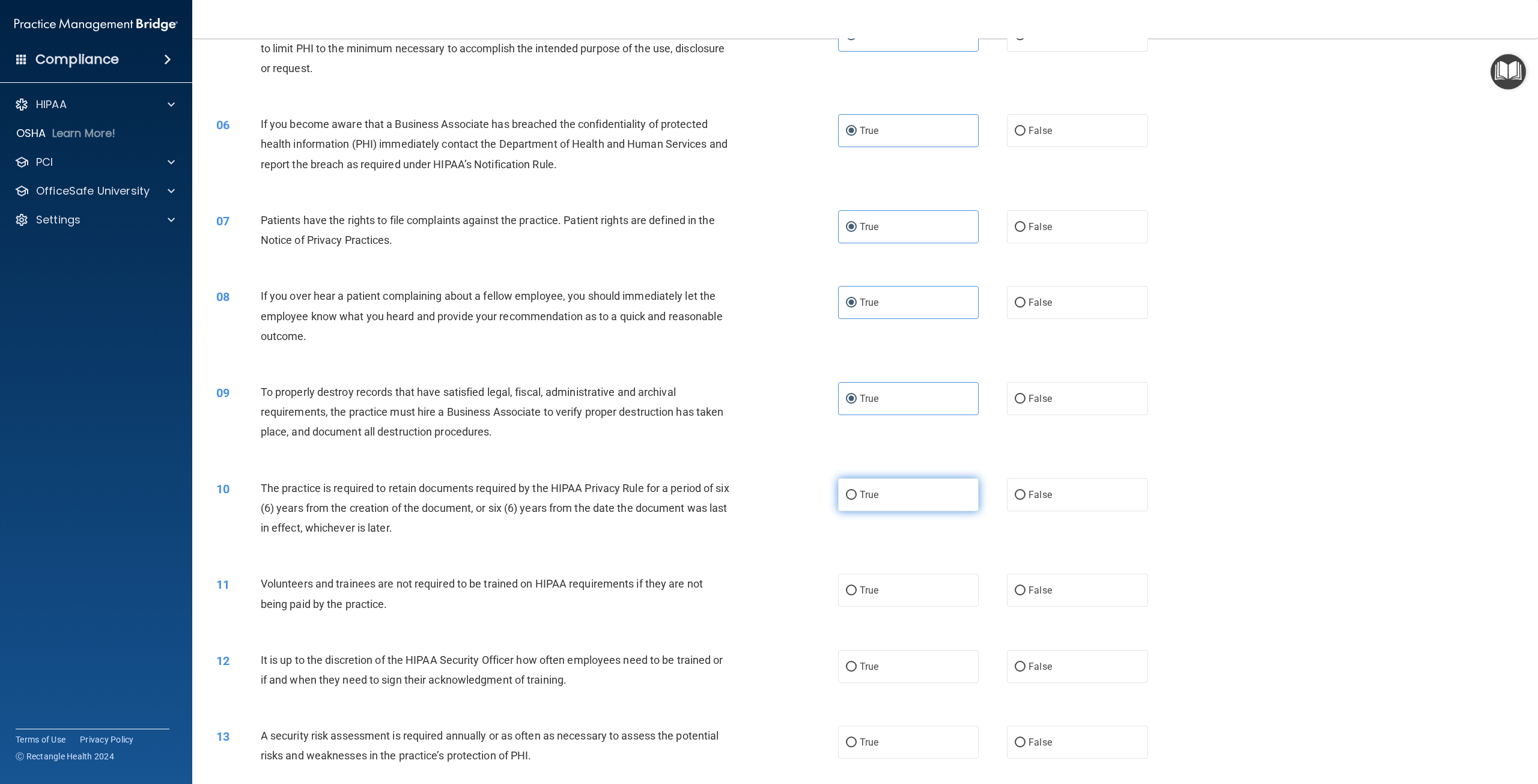
click at [857, 491] on input "True" at bounding box center [851, 495] width 11 height 9
radio input "true"
click at [883, 593] on label "True" at bounding box center [908, 589] width 140 height 33
click at [857, 593] on input "True" at bounding box center [851, 591] width 11 height 9
radio input "true"
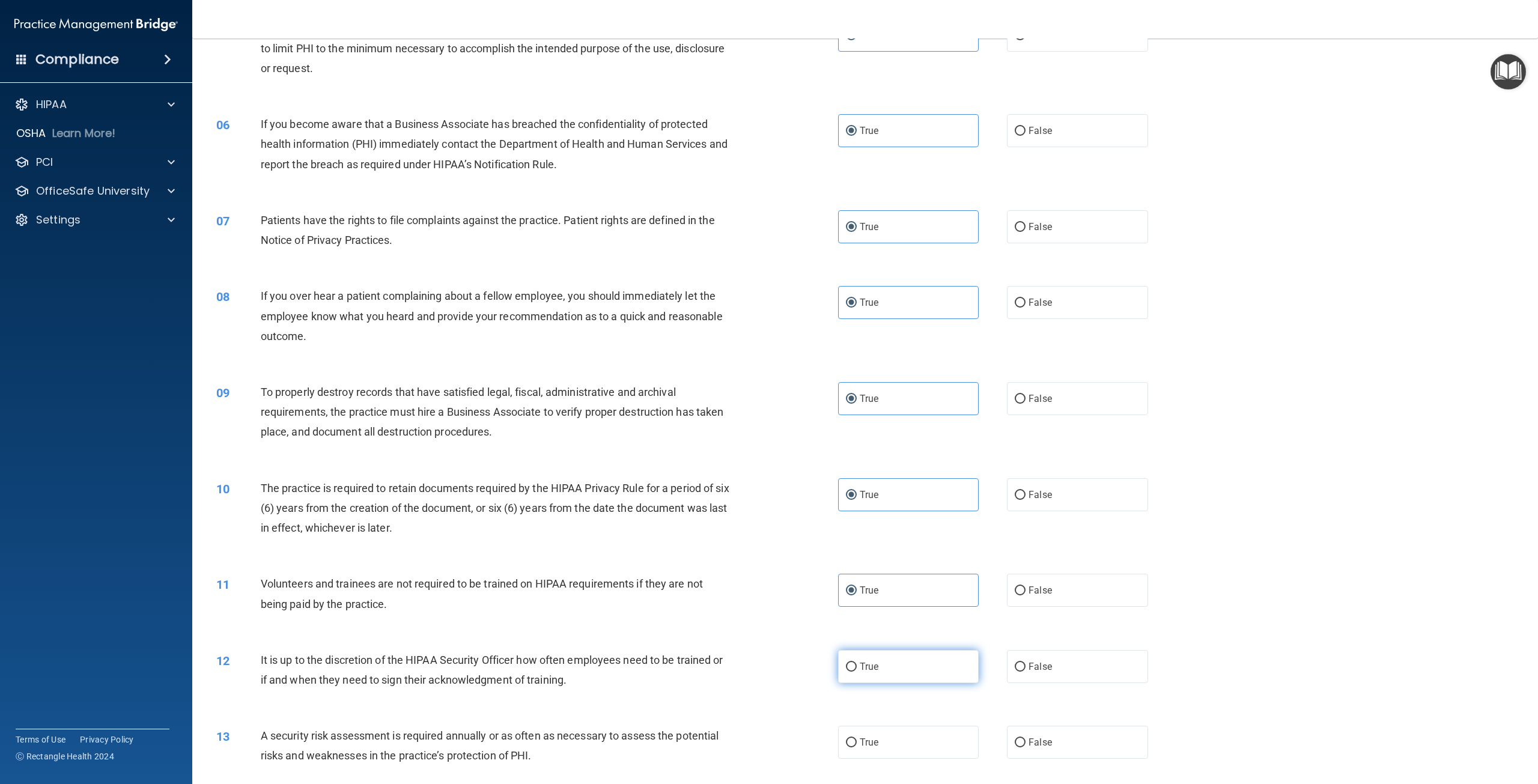
click at [870, 661] on span "True" at bounding box center [869, 666] width 18 height 11
click at [857, 662] on input "True" at bounding box center [851, 667] width 11 height 9
radio input "true"
click at [865, 742] on span "True" at bounding box center [869, 742] width 18 height 11
click at [857, 742] on input "True" at bounding box center [851, 743] width 11 height 9
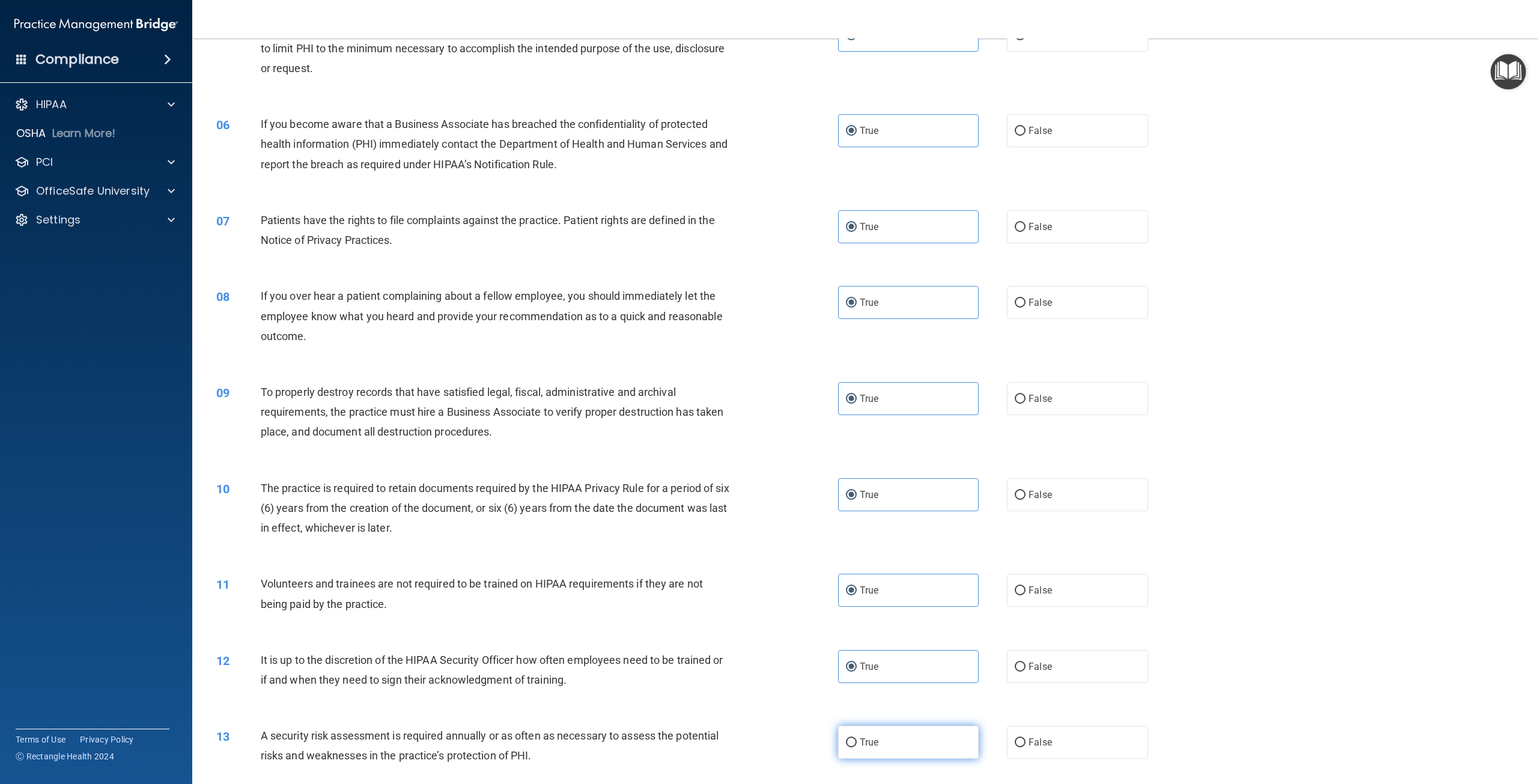
radio input "true"
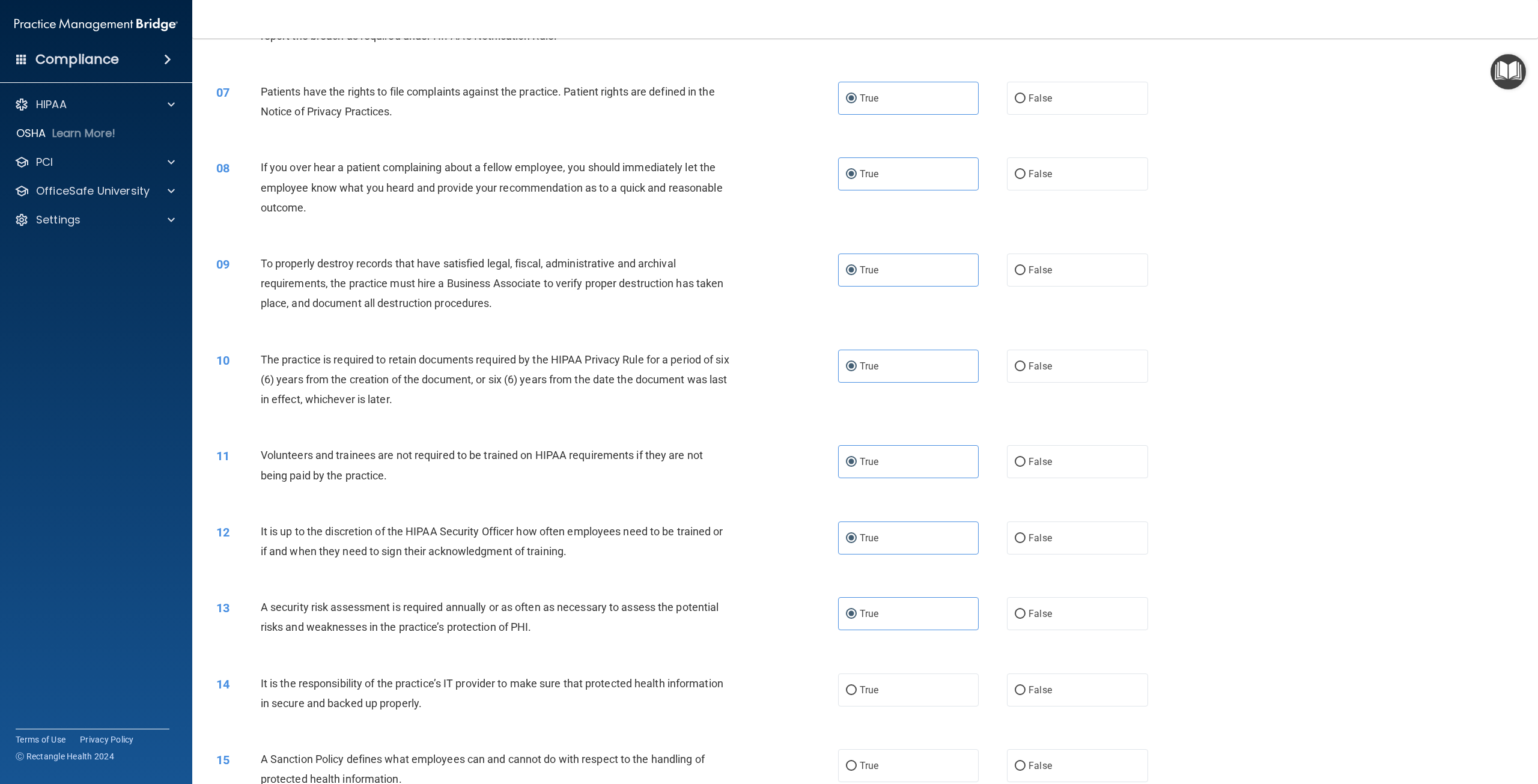
scroll to position [781, 0]
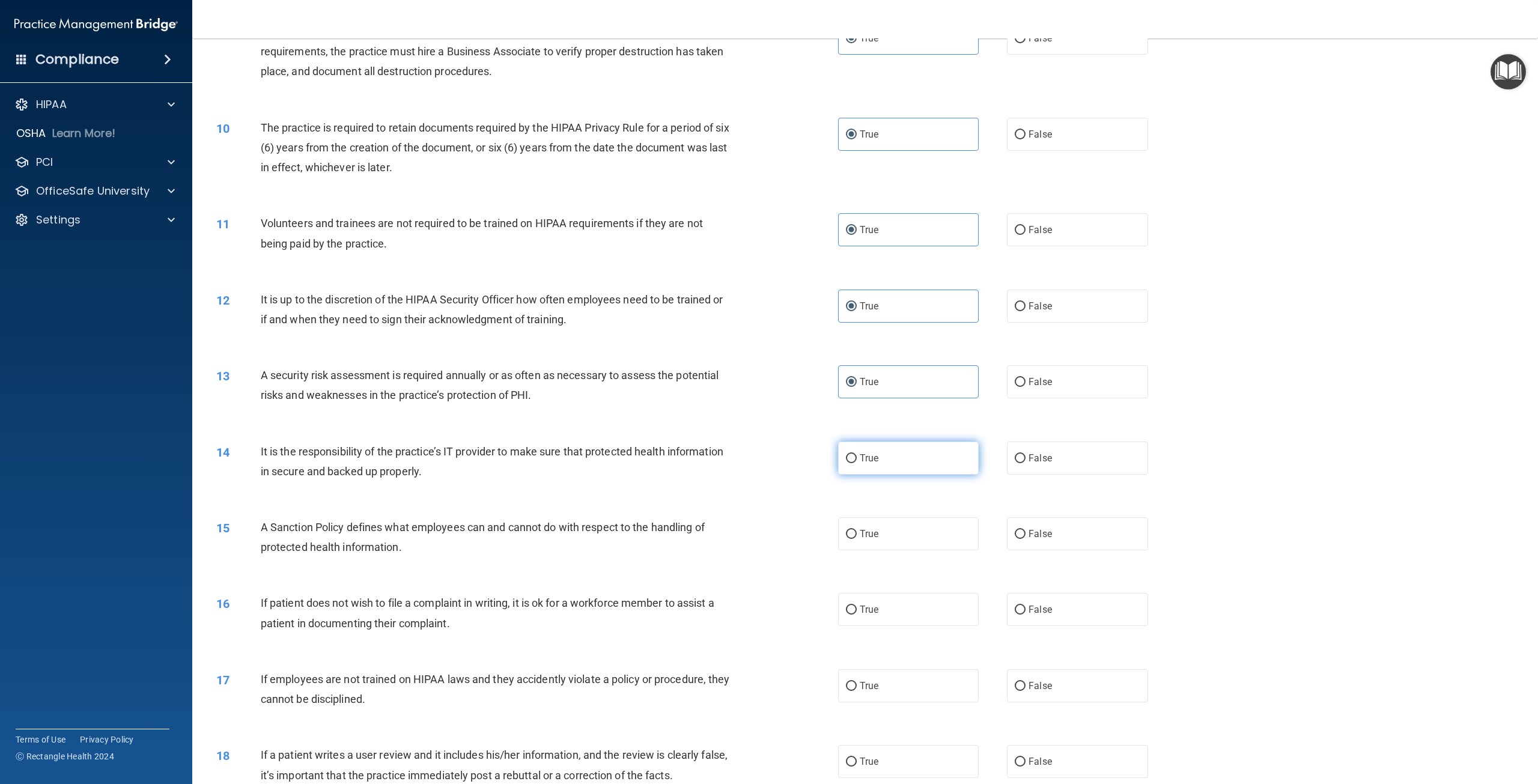
click at [873, 450] on label "True" at bounding box center [908, 458] width 140 height 33
click at [857, 454] on input "True" at bounding box center [851, 458] width 11 height 9
radio input "true"
click at [875, 517] on div "15 A Sanction Policy defines what employees can and cannot do with respect to t…" at bounding box center [865, 540] width 1316 height 76
click at [882, 549] on label "True" at bounding box center [908, 533] width 140 height 33
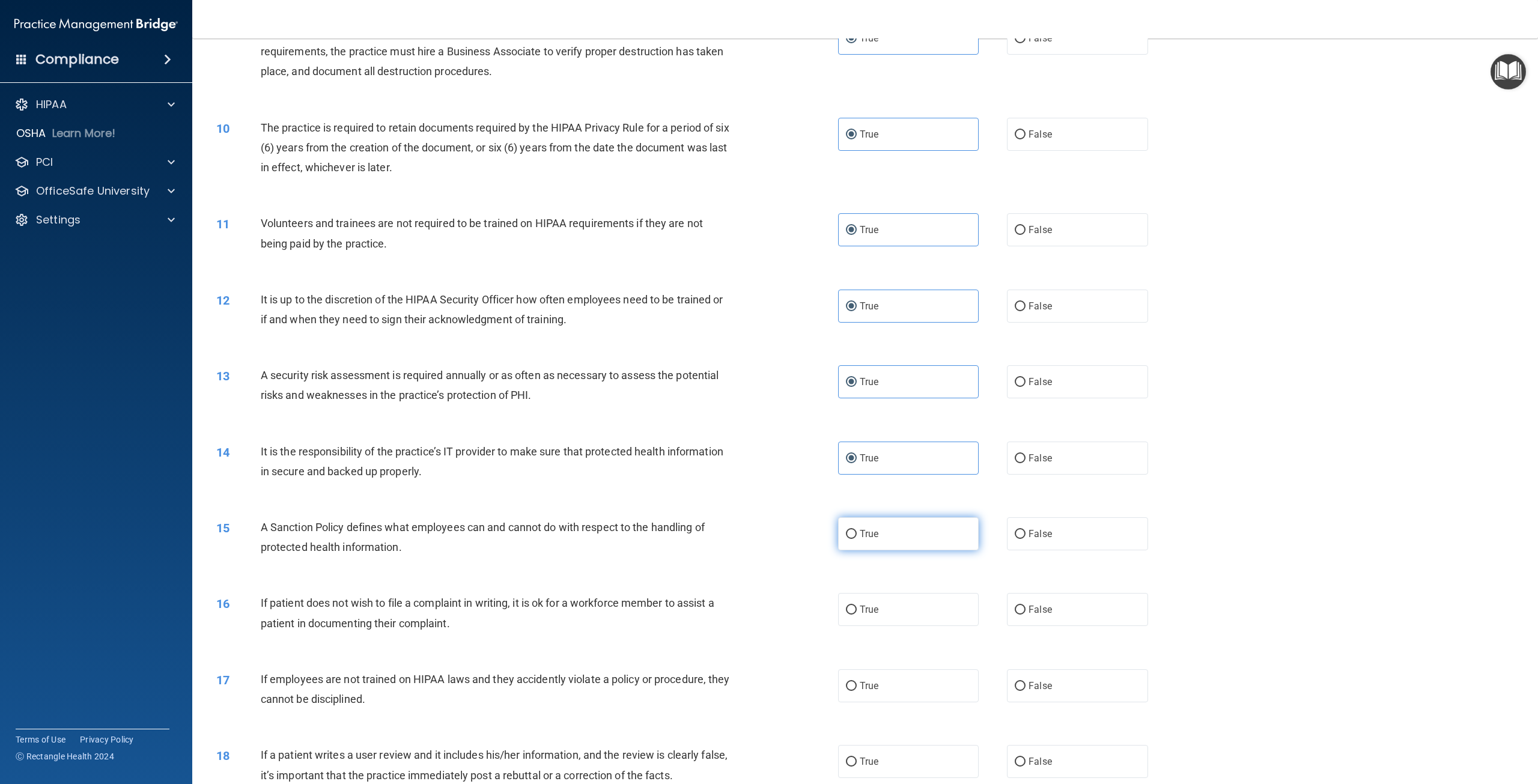
click at [857, 539] on input "True" at bounding box center [851, 534] width 11 height 9
radio input "true"
click at [887, 612] on label "True" at bounding box center [908, 609] width 140 height 33
click at [857, 612] on input "True" at bounding box center [851, 610] width 11 height 9
radio input "true"
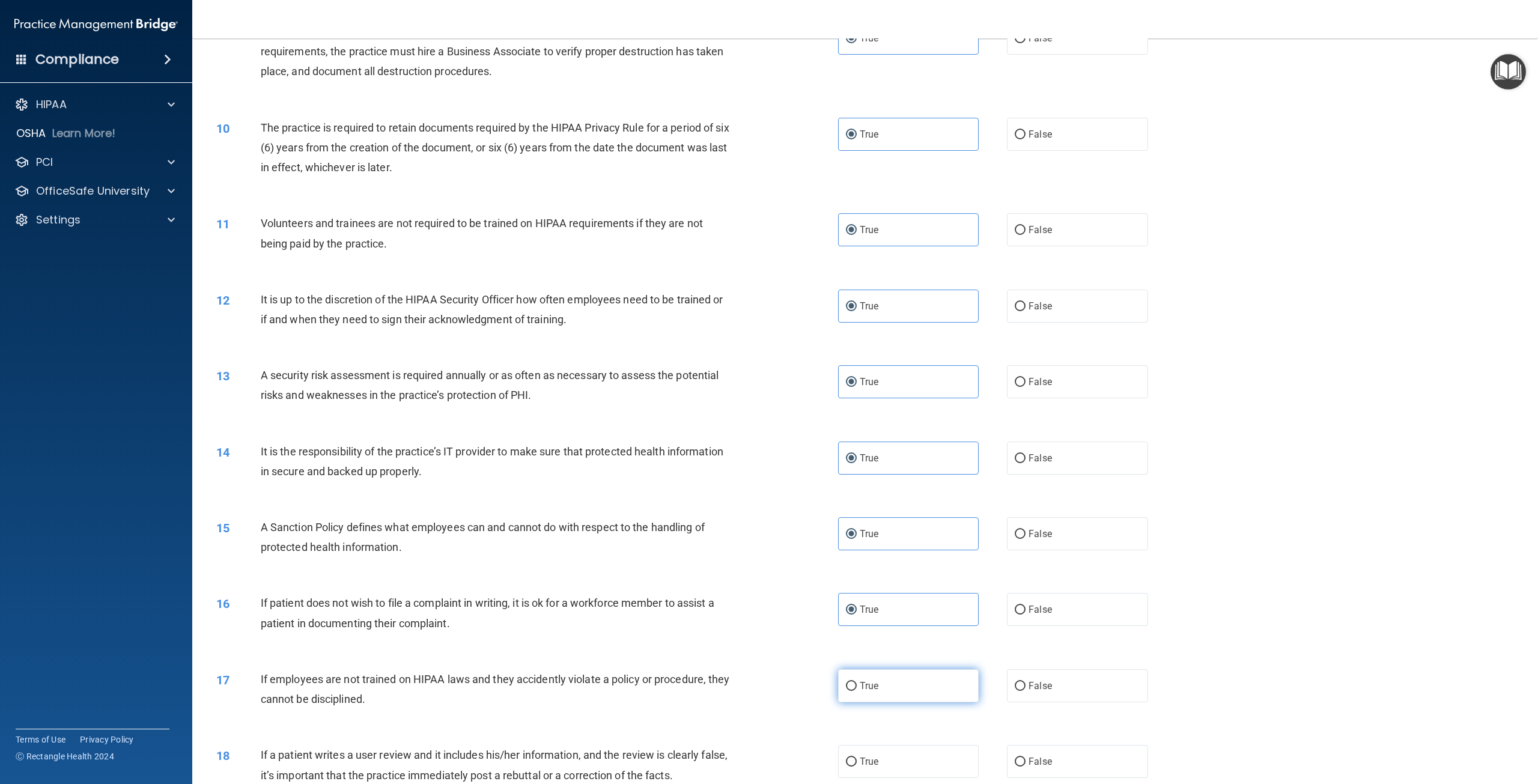
click at [888, 680] on label "True" at bounding box center [908, 685] width 140 height 33
click at [857, 682] on input "True" at bounding box center [851, 687] width 11 height 9
radio input "true"
click at [888, 778] on div "18 If a patient writes a user review and it includes his/her information, and t…" at bounding box center [865, 767] width 1316 height 76
click at [899, 751] on label "True" at bounding box center [908, 761] width 140 height 33
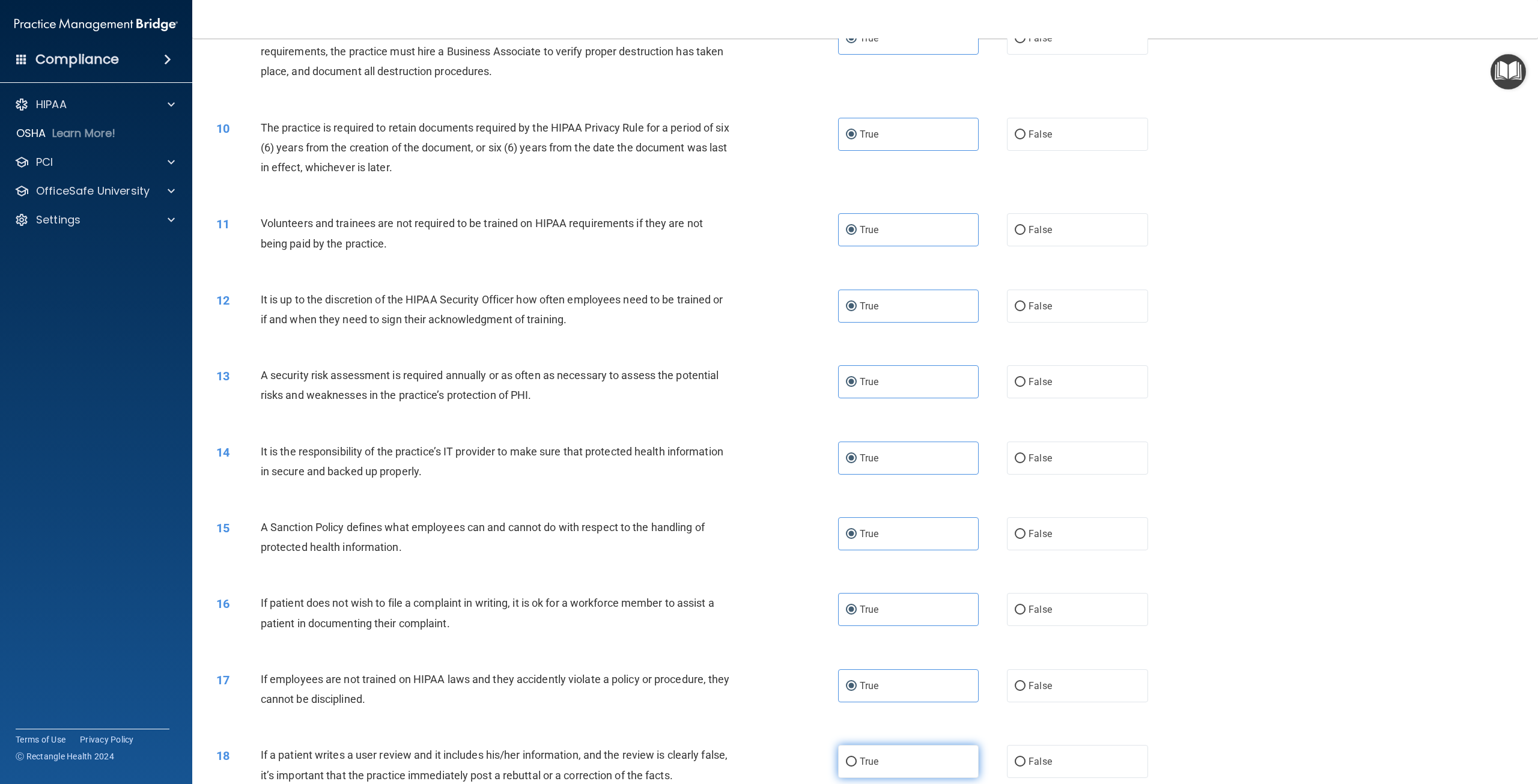
click at [857, 757] on input "True" at bounding box center [851, 762] width 11 height 9
radio input "true"
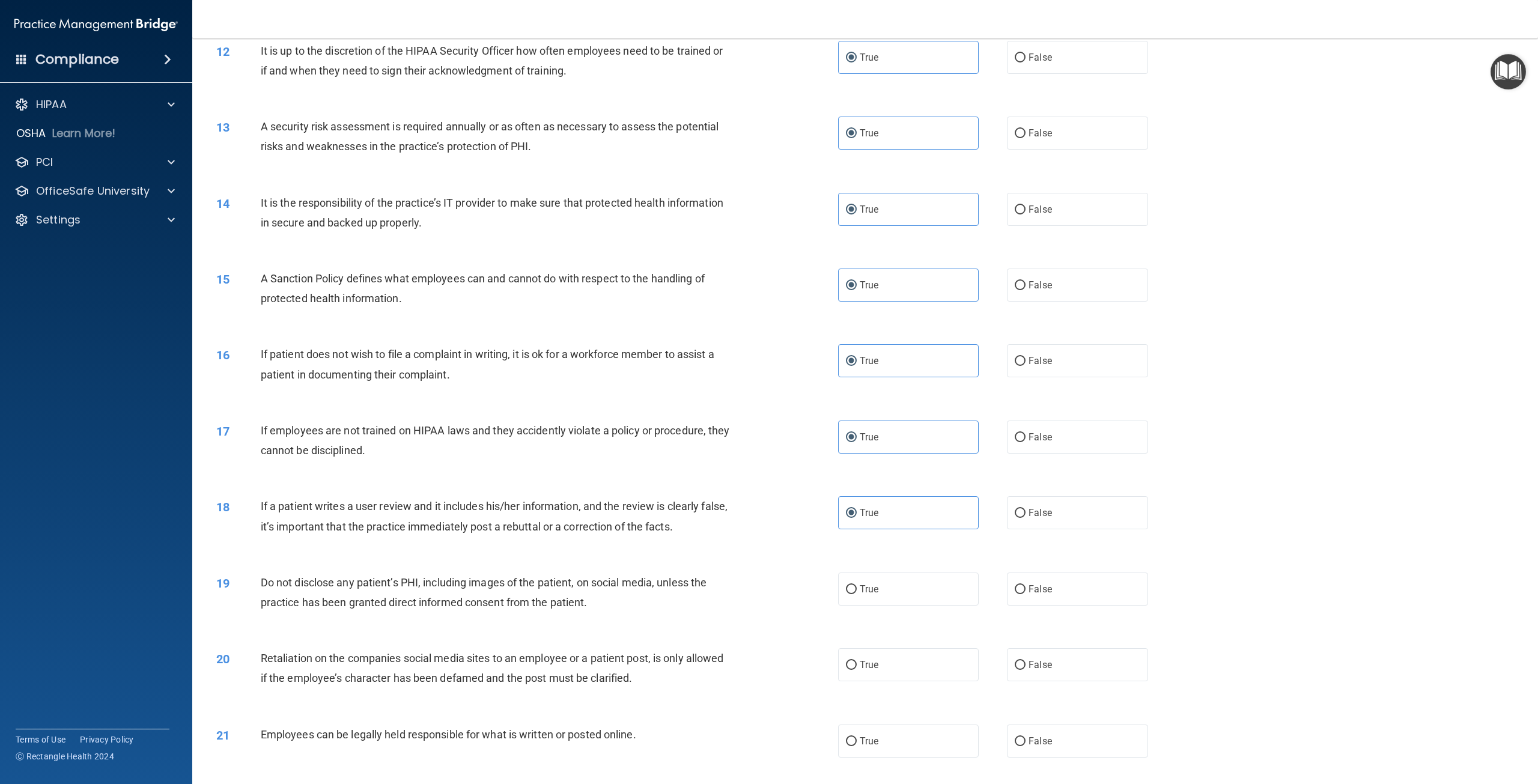
scroll to position [1141, 0]
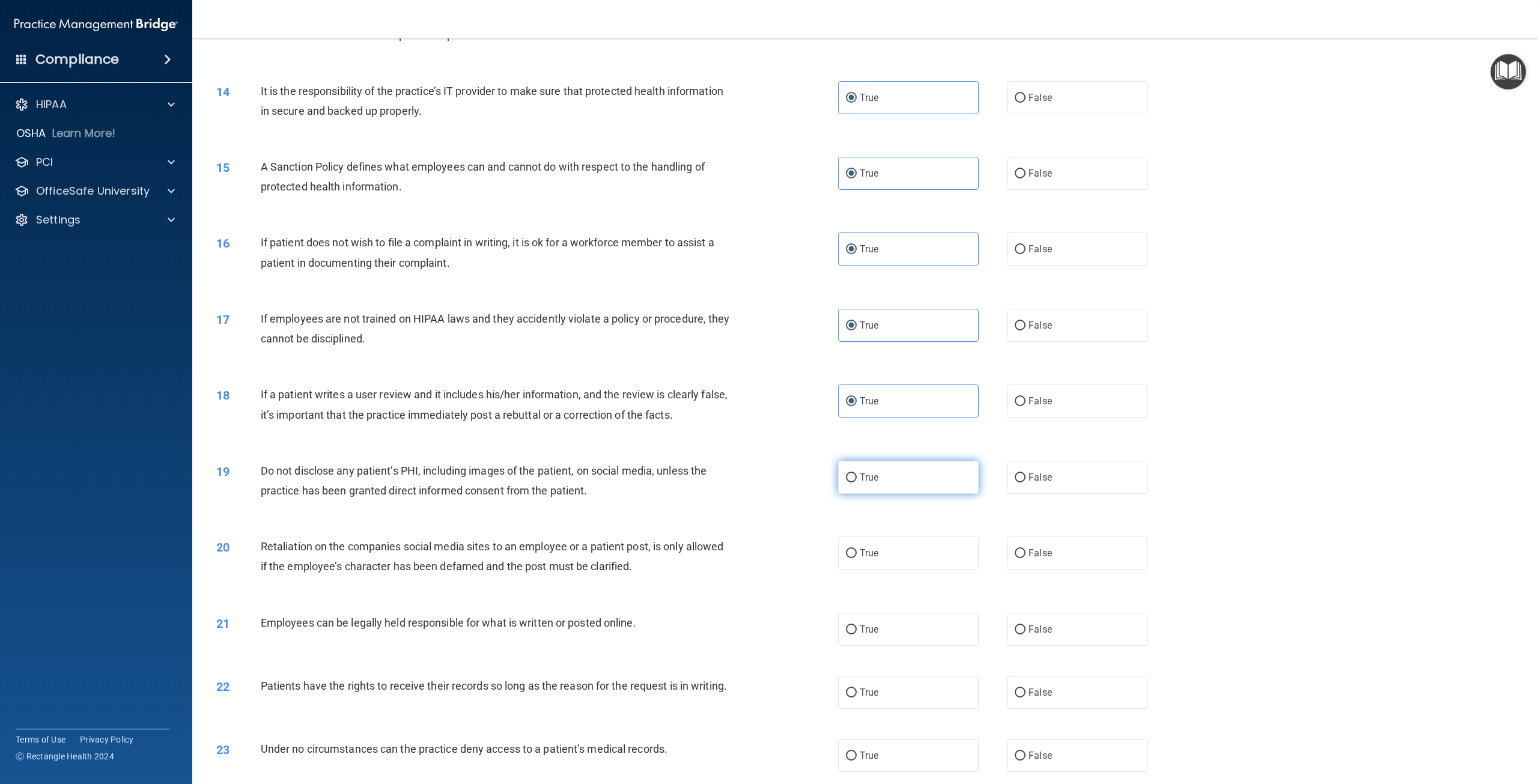
click at [870, 484] on label "True" at bounding box center [908, 477] width 140 height 33
click at [857, 482] on input "True" at bounding box center [851, 478] width 11 height 9
radio input "true"
click at [874, 546] on label "True" at bounding box center [908, 553] width 140 height 33
click at [857, 549] on input "True" at bounding box center [851, 553] width 11 height 9
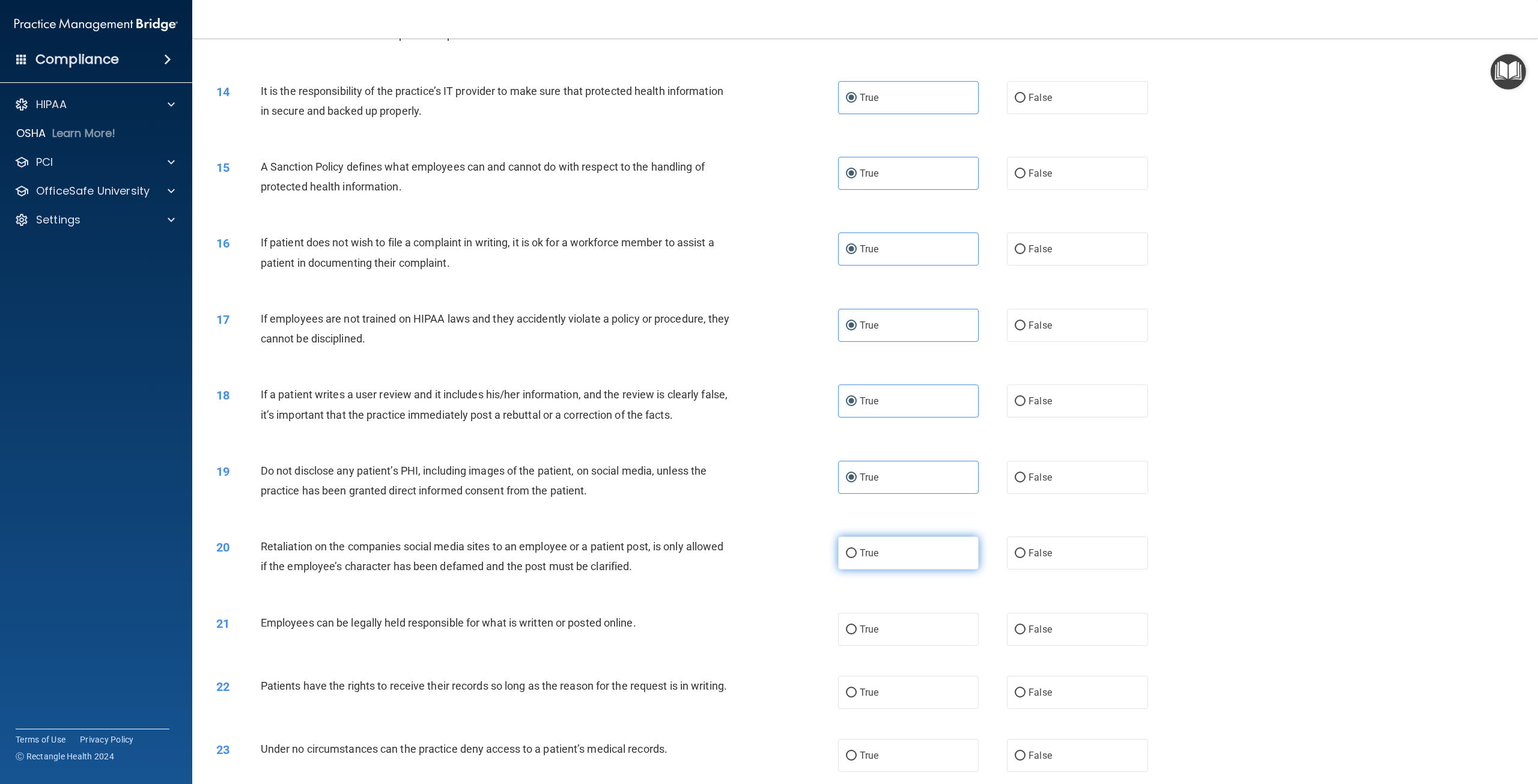
radio input "true"
click at [868, 625] on span "True" at bounding box center [869, 628] width 18 height 11
click at [857, 625] on input "True" at bounding box center [851, 630] width 11 height 9
radio input "true"
click at [859, 699] on label "True" at bounding box center [908, 692] width 140 height 33
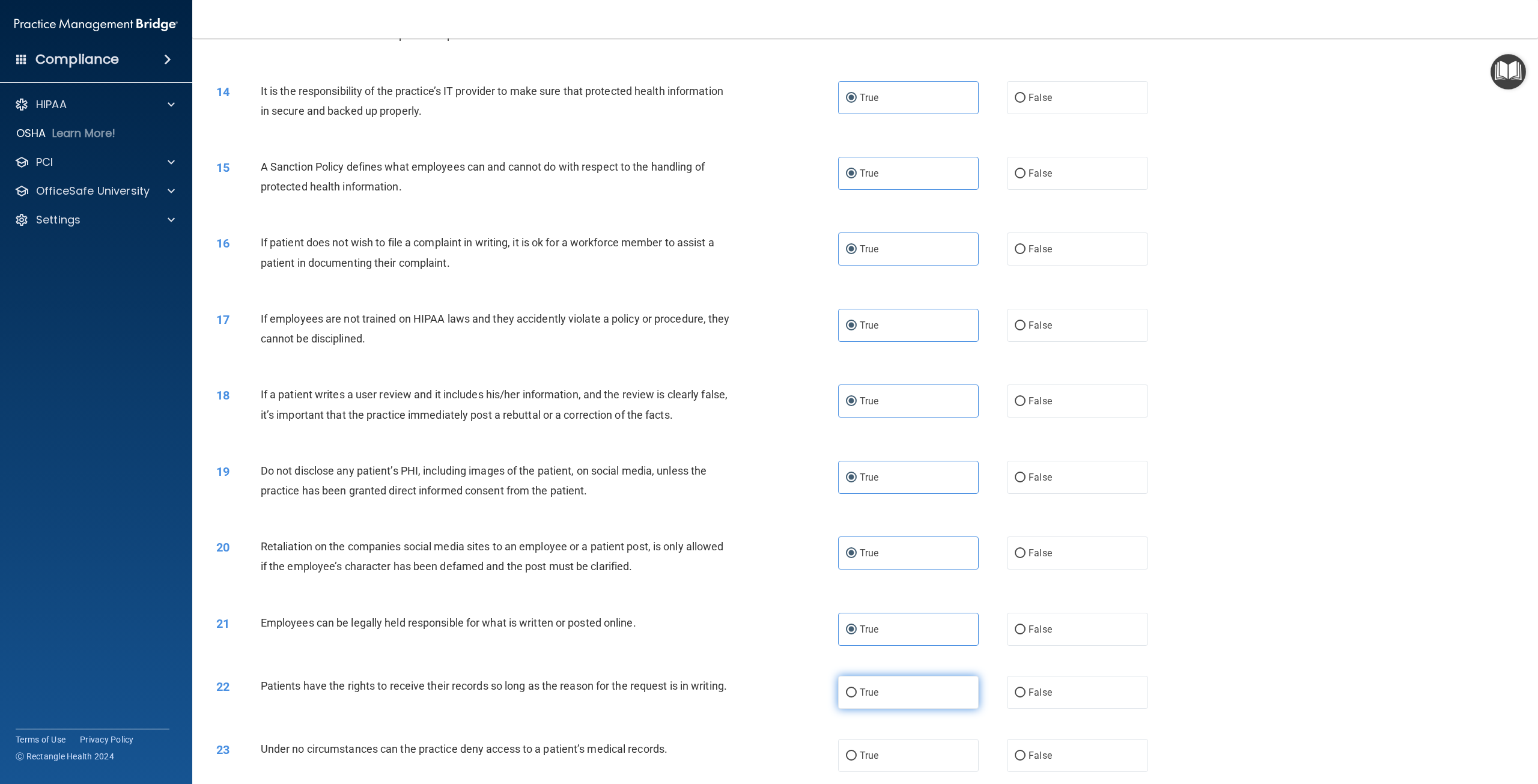
click at [857, 697] on input "True" at bounding box center [851, 693] width 11 height 9
radio input "true"
click at [860, 761] on label "True" at bounding box center [908, 755] width 140 height 33
click at [857, 760] on input "True" at bounding box center [851, 756] width 11 height 9
radio input "true"
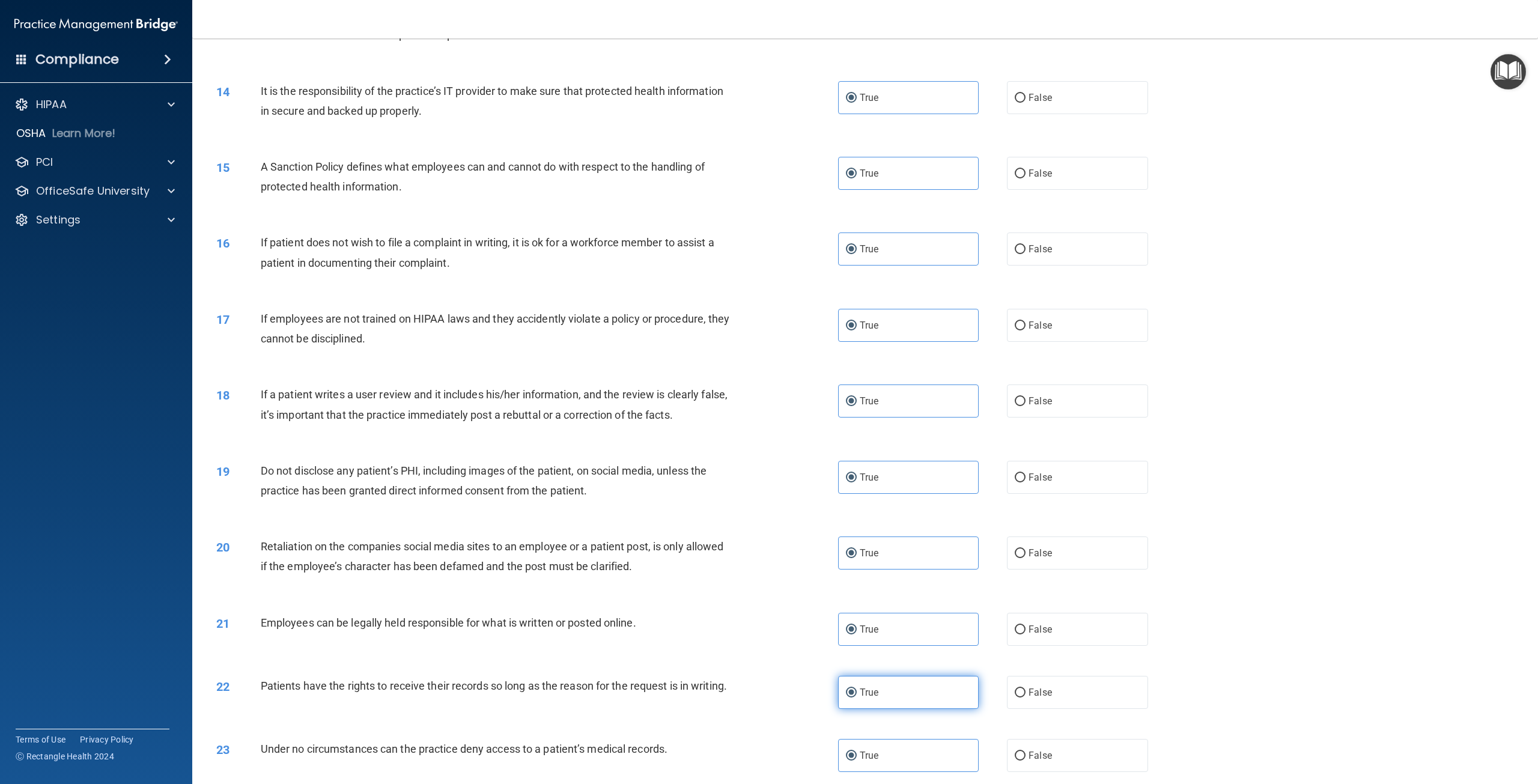
scroll to position [1681, 0]
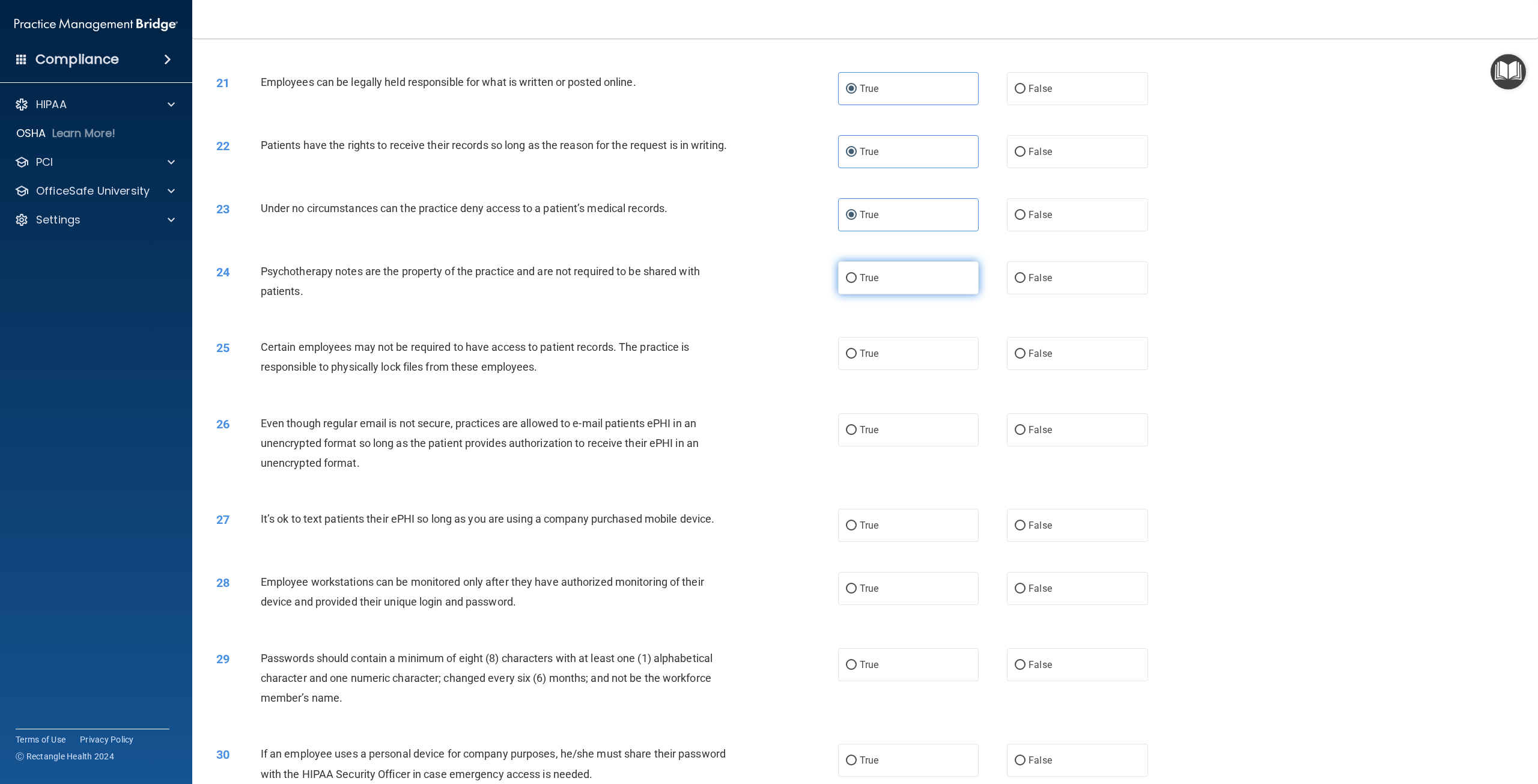
click at [877, 294] on label "True" at bounding box center [908, 277] width 140 height 33
click at [857, 283] on input "True" at bounding box center [851, 278] width 11 height 9
radio input "true"
click at [877, 368] on label "True" at bounding box center [908, 353] width 140 height 33
click at [857, 359] on input "True" at bounding box center [851, 354] width 11 height 9
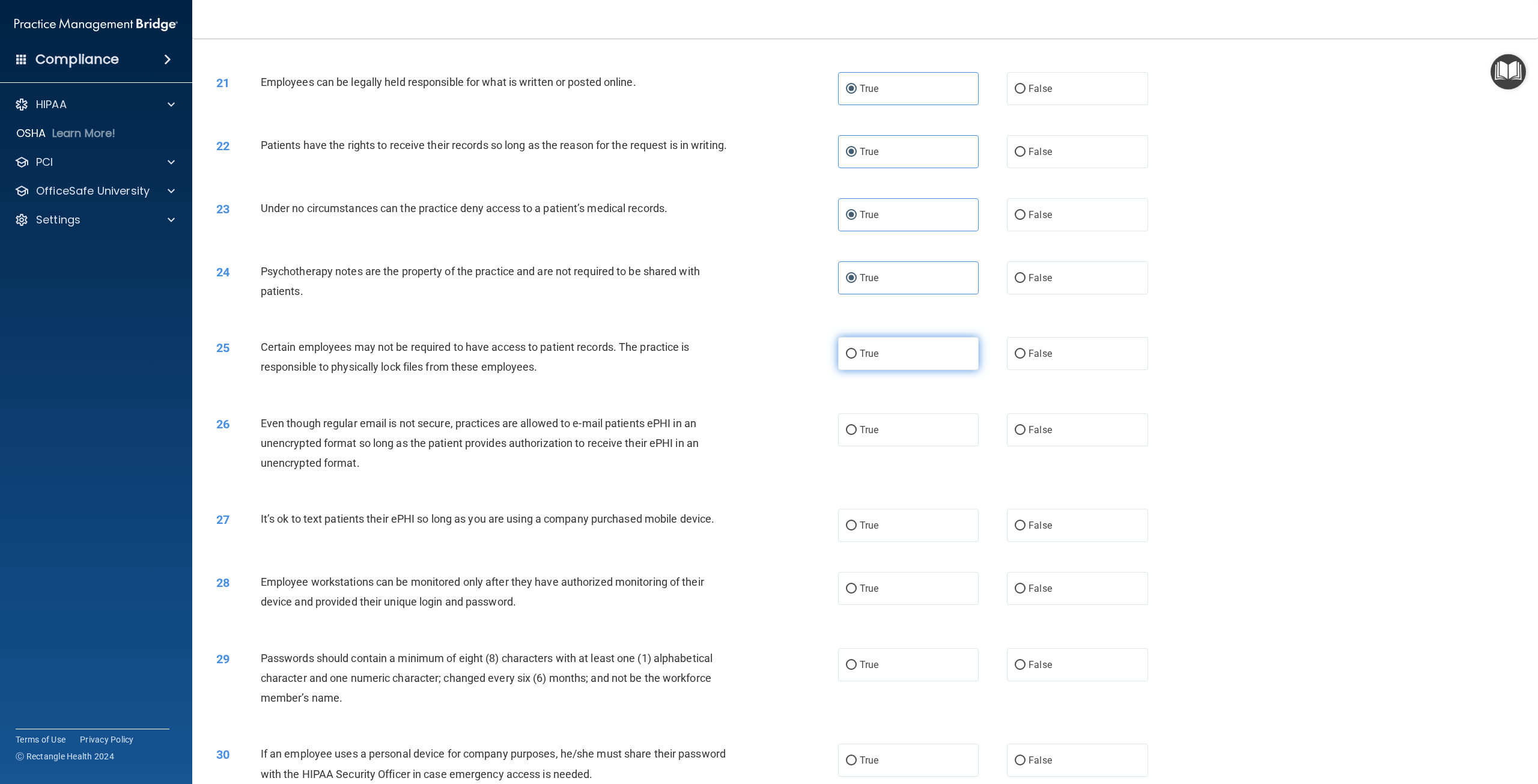
radio input "true"
click at [873, 446] on label "True" at bounding box center [908, 429] width 140 height 33
click at [857, 435] on input "True" at bounding box center [851, 431] width 11 height 9
radio input "true"
click at [866, 531] on span "True" at bounding box center [869, 525] width 18 height 11
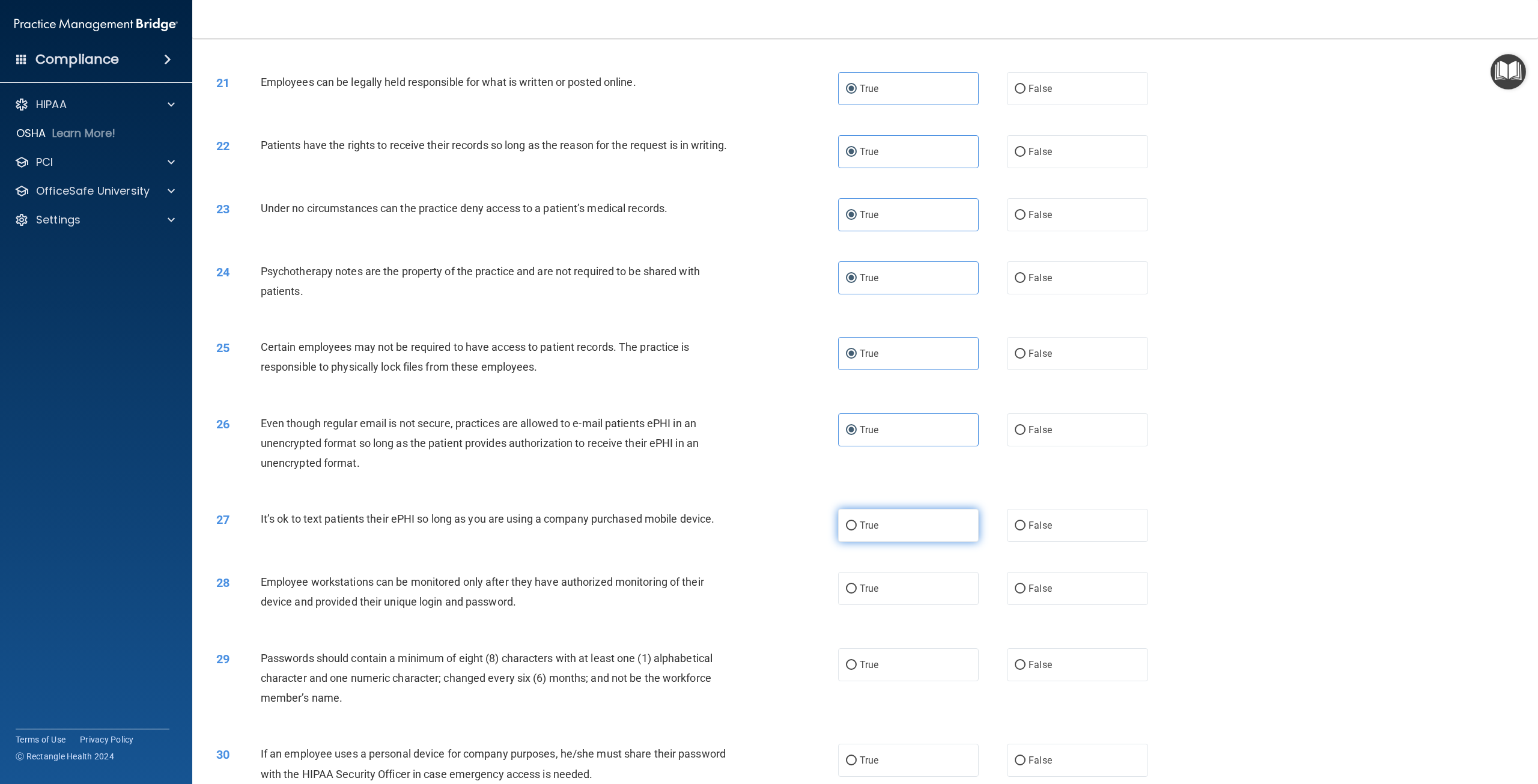
click at [857, 530] on input "True" at bounding box center [851, 526] width 11 height 9
radio input "true"
click at [868, 586] on label "True" at bounding box center [908, 588] width 140 height 33
click at [857, 586] on input "True" at bounding box center [851, 589] width 11 height 9
radio input "true"
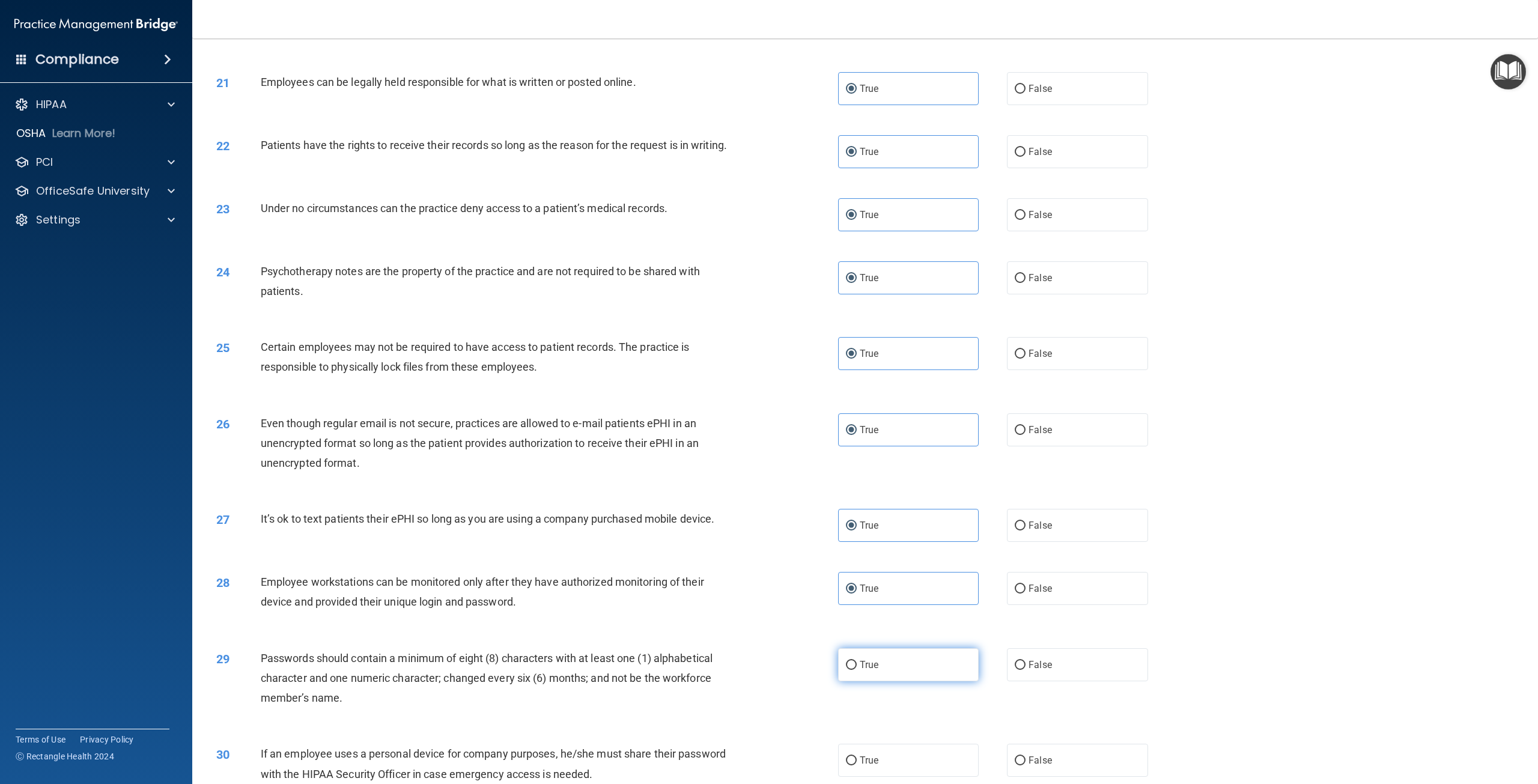
drag, startPoint x: 873, startPoint y: 674, endPoint x: 869, endPoint y: 690, distance: 16.5
click at [873, 671] on span "True" at bounding box center [869, 664] width 18 height 11
click at [857, 670] on input "True" at bounding box center [851, 665] width 11 height 9
radio input "true"
click at [883, 768] on label "True" at bounding box center [908, 759] width 140 height 33
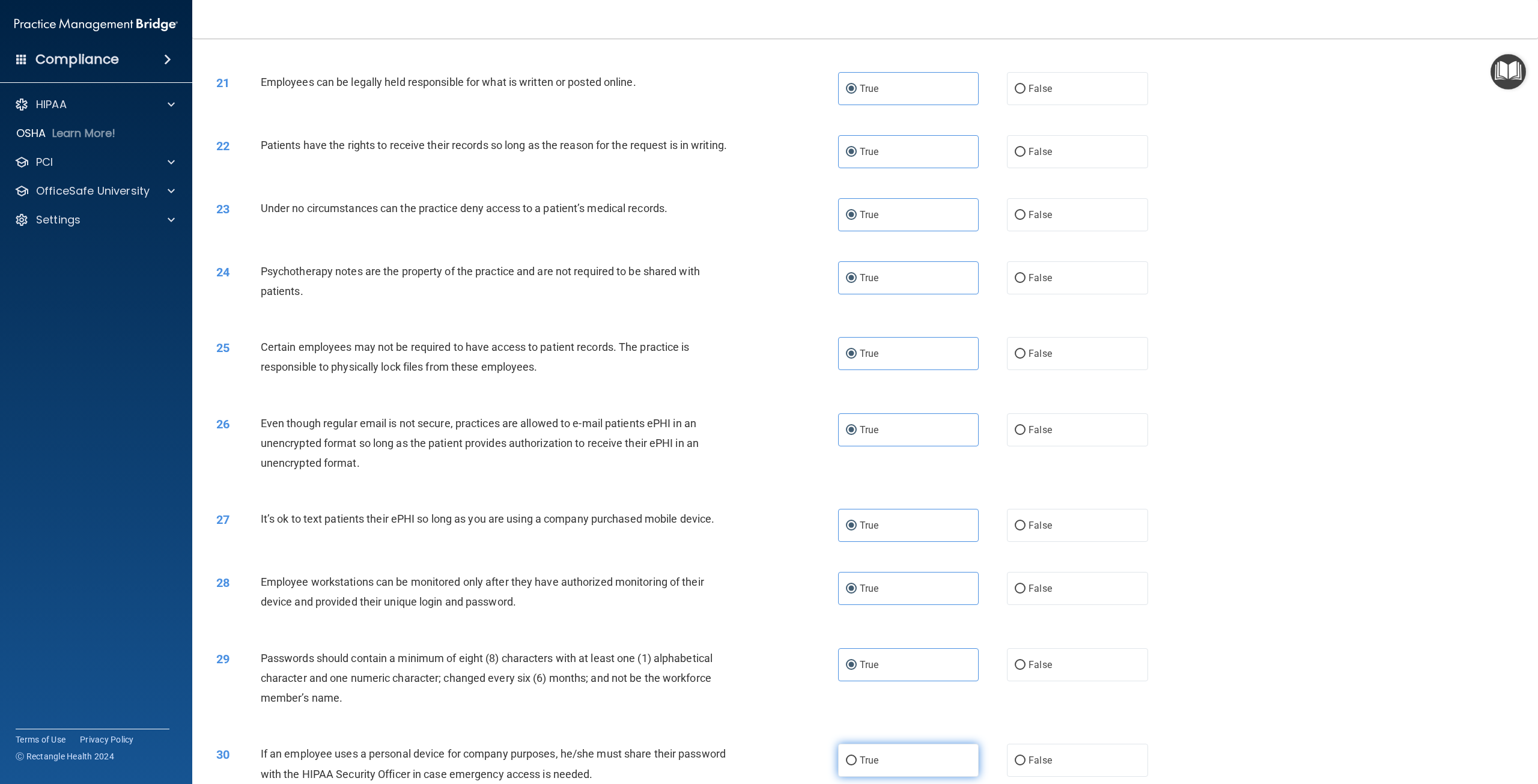
click at [857, 765] on input "True" at bounding box center [851, 761] width 11 height 9
radio input "true"
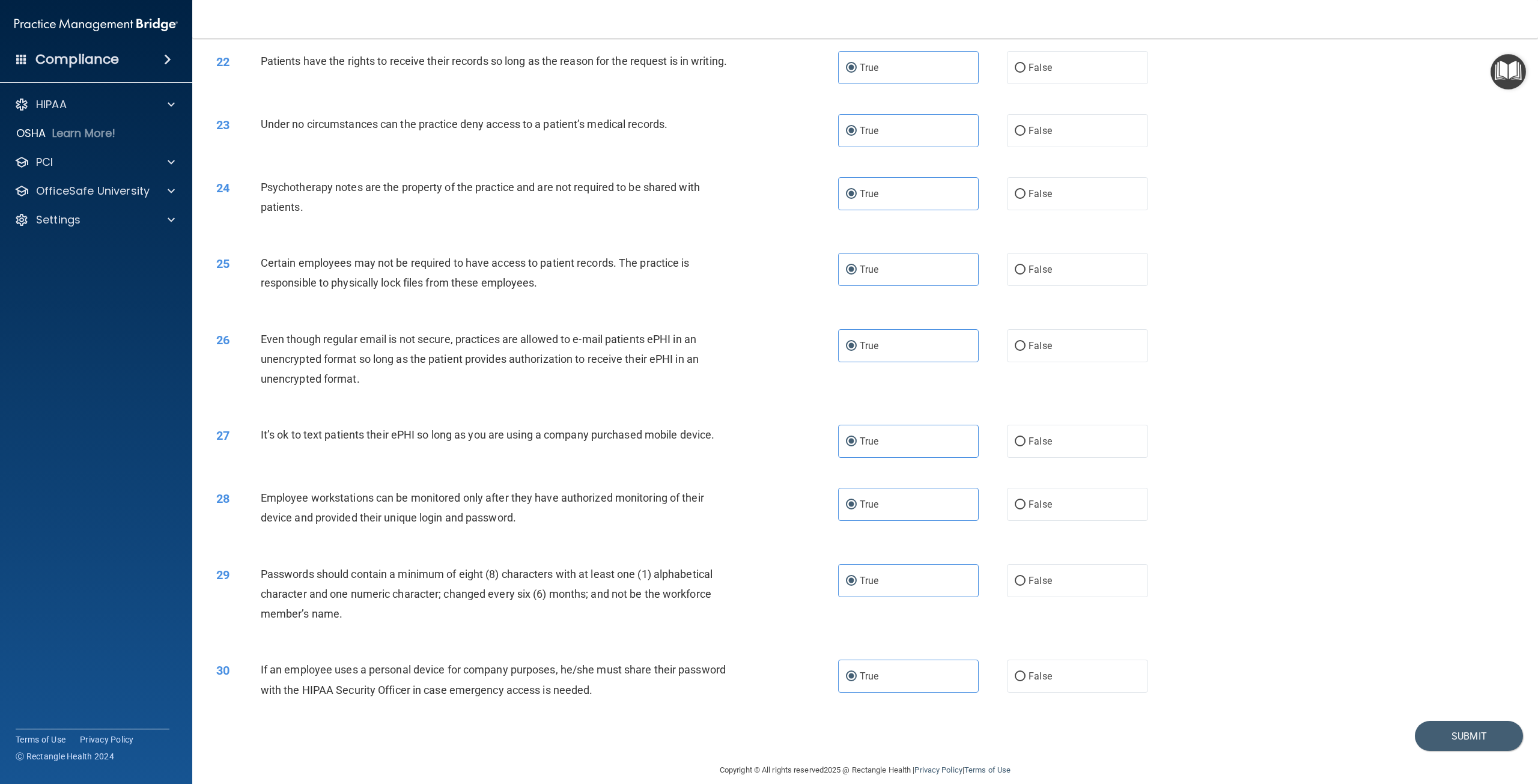
scroll to position [1793, 0]
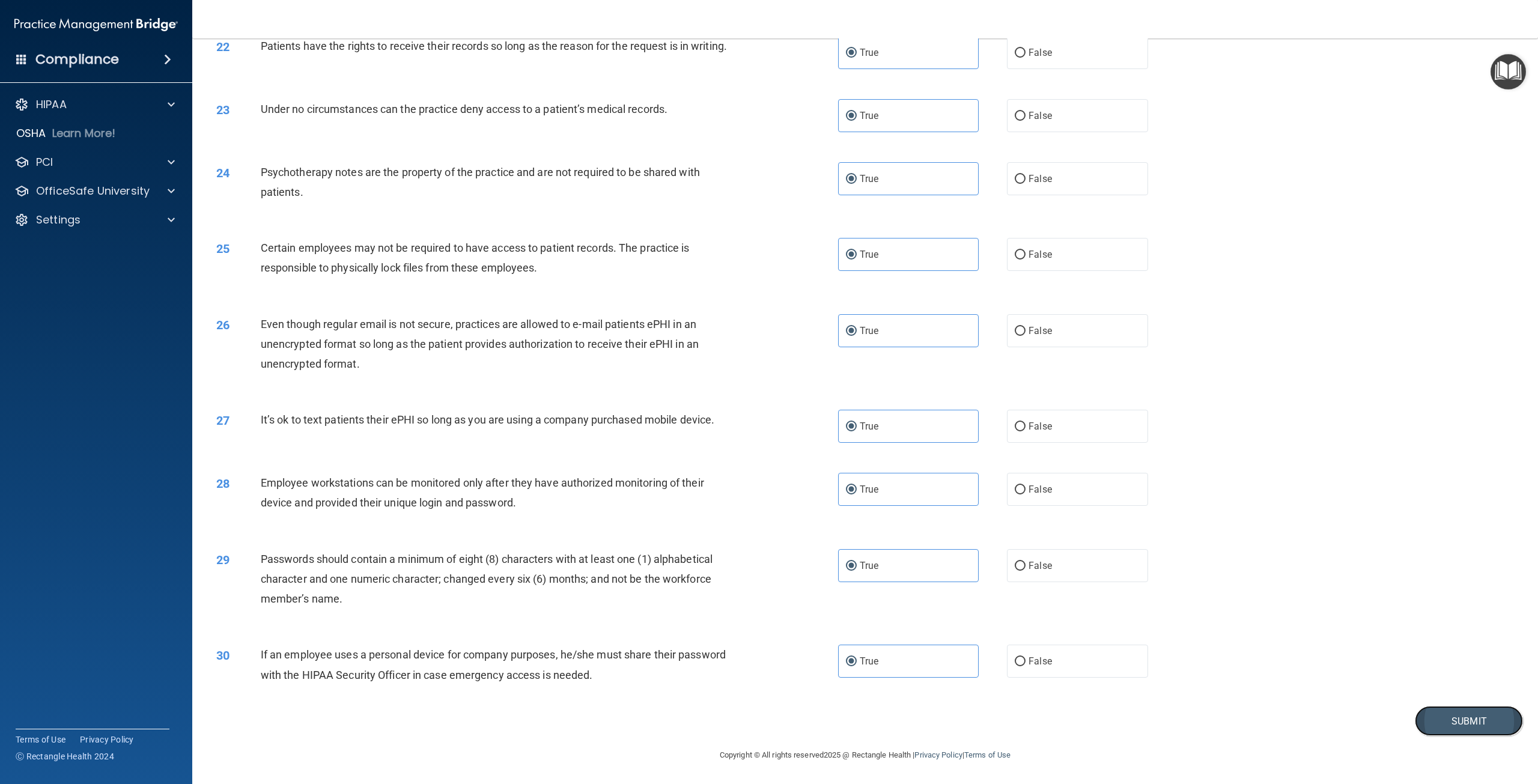
click at [1480, 718] on button "Submit" at bounding box center [1469, 721] width 108 height 31
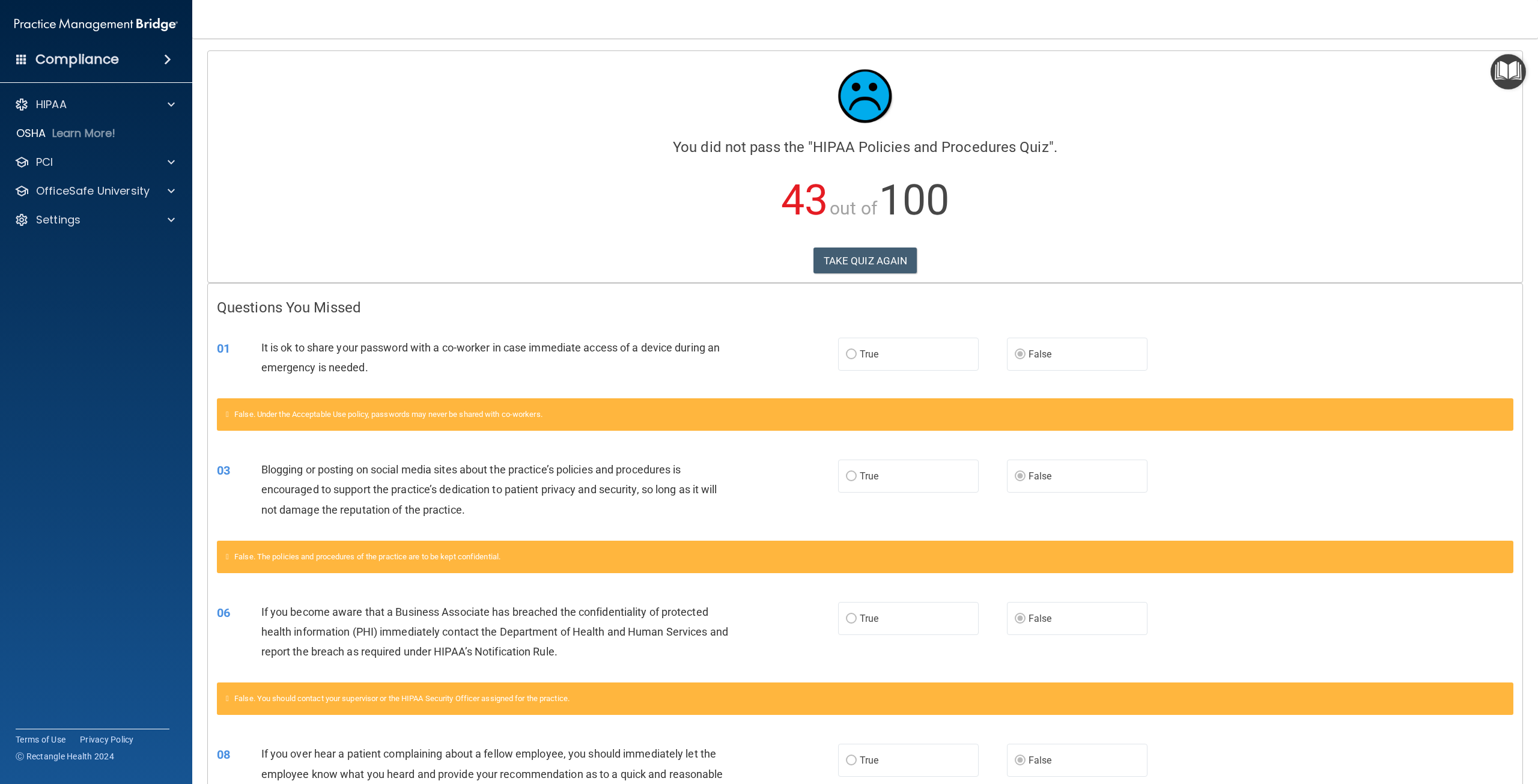
drag, startPoint x: 823, startPoint y: 228, endPoint x: 810, endPoint y: 241, distance: 18.4
click at [821, 228] on p "43 out of 100" at bounding box center [865, 200] width 1296 height 77
click at [816, 259] on button "TAKE QUIZ AGAIN" at bounding box center [866, 261] width 104 height 26
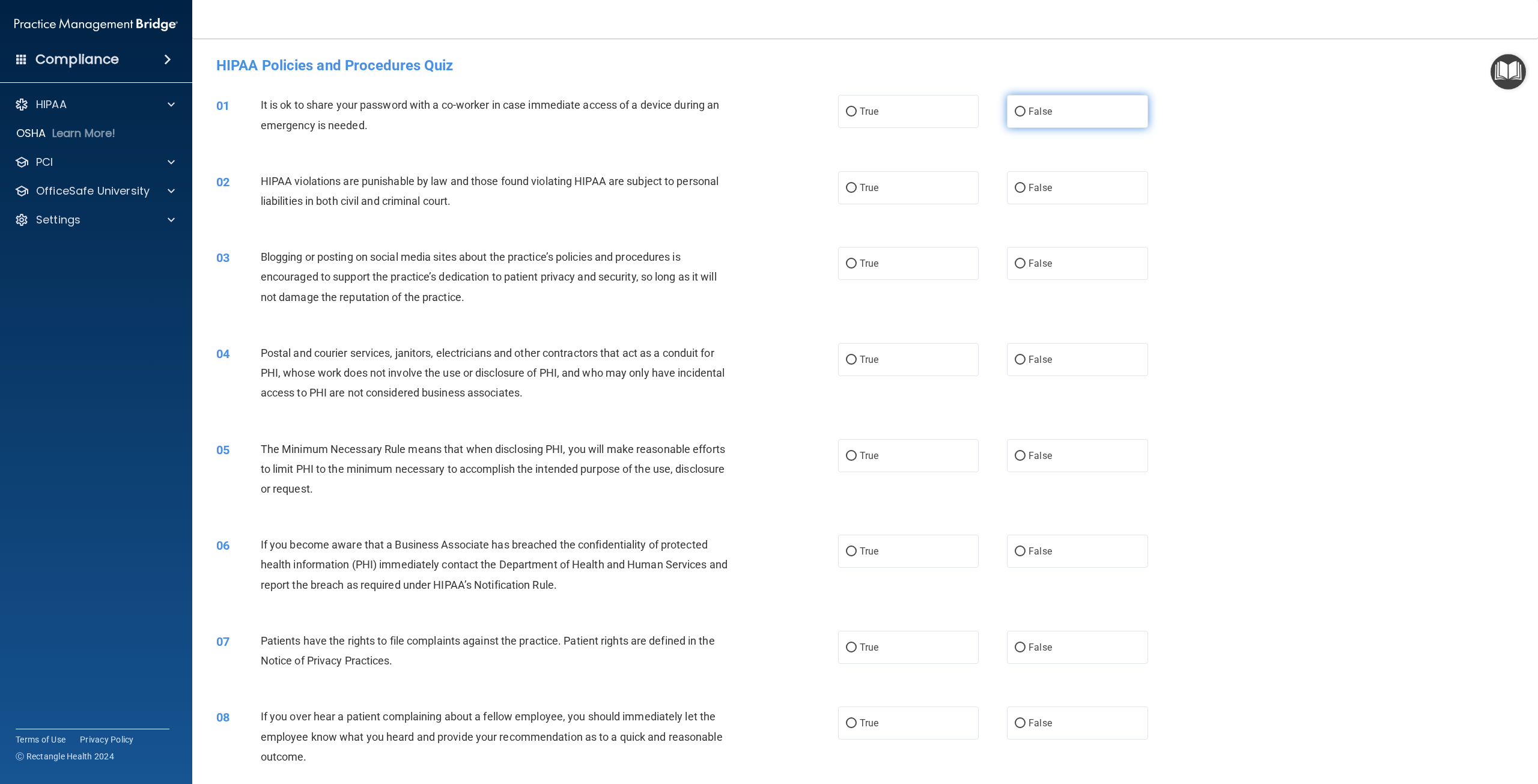
click at [1029, 108] on span "False" at bounding box center [1040, 111] width 24 height 11
click at [1026, 108] on input "False" at bounding box center [1020, 112] width 11 height 9
radio input "true"
click at [859, 188] on span "True" at bounding box center [869, 187] width 18 height 11
click at [857, 188] on input "True" at bounding box center [851, 189] width 11 height 9
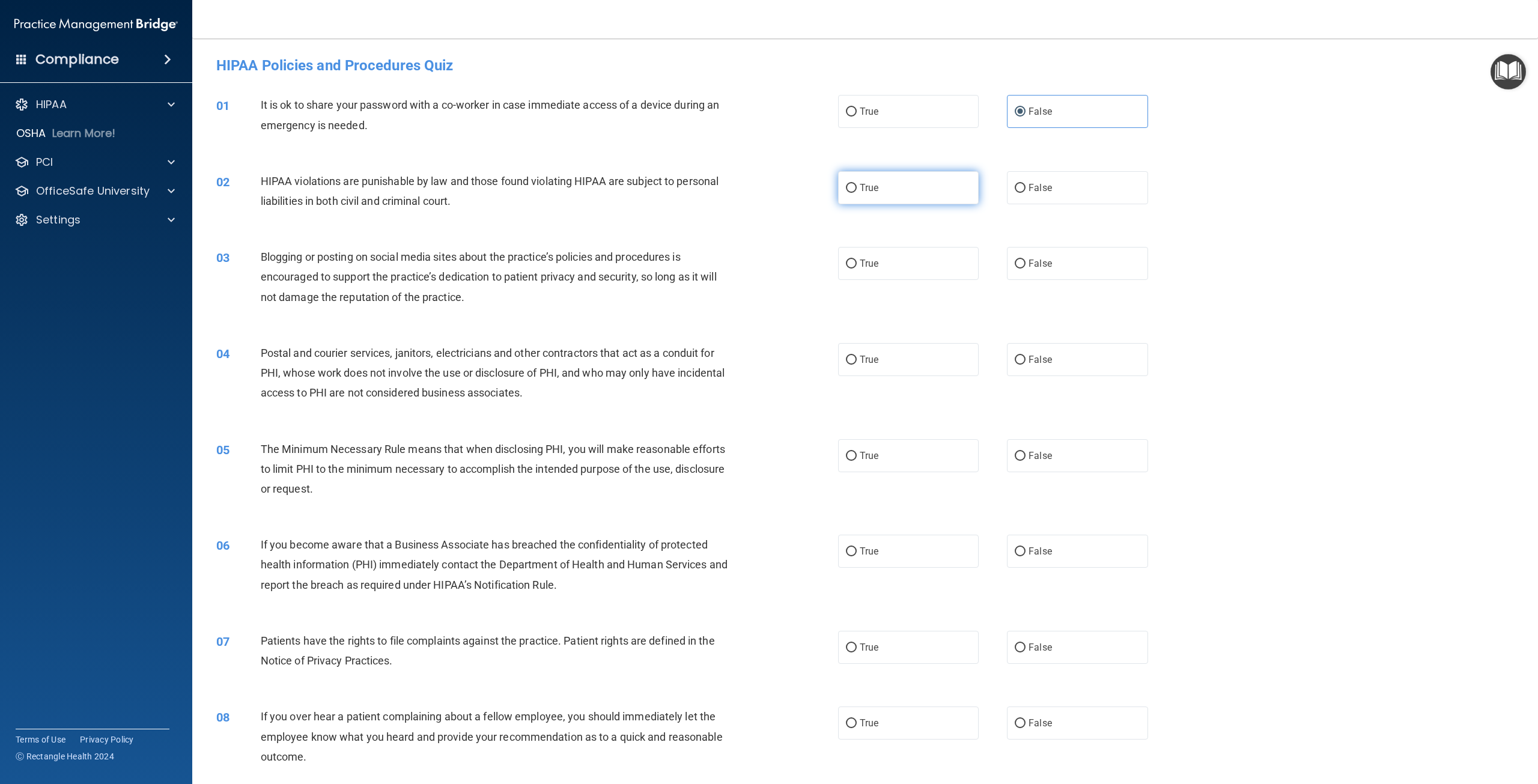
radio input "true"
click at [1040, 258] on span "False" at bounding box center [1040, 263] width 24 height 11
click at [1026, 260] on input "False" at bounding box center [1020, 264] width 11 height 9
radio input "true"
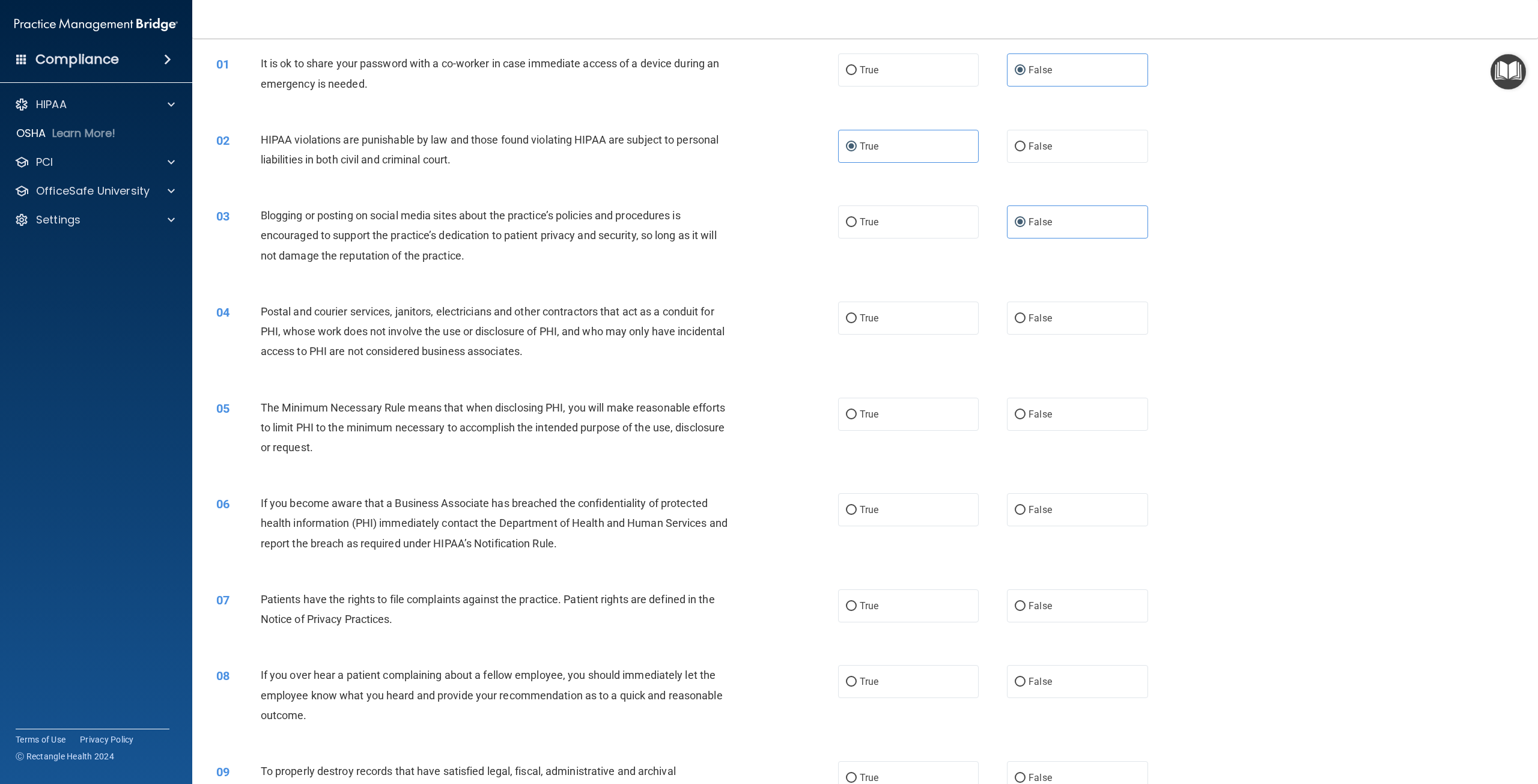
scroll to position [60, 0]
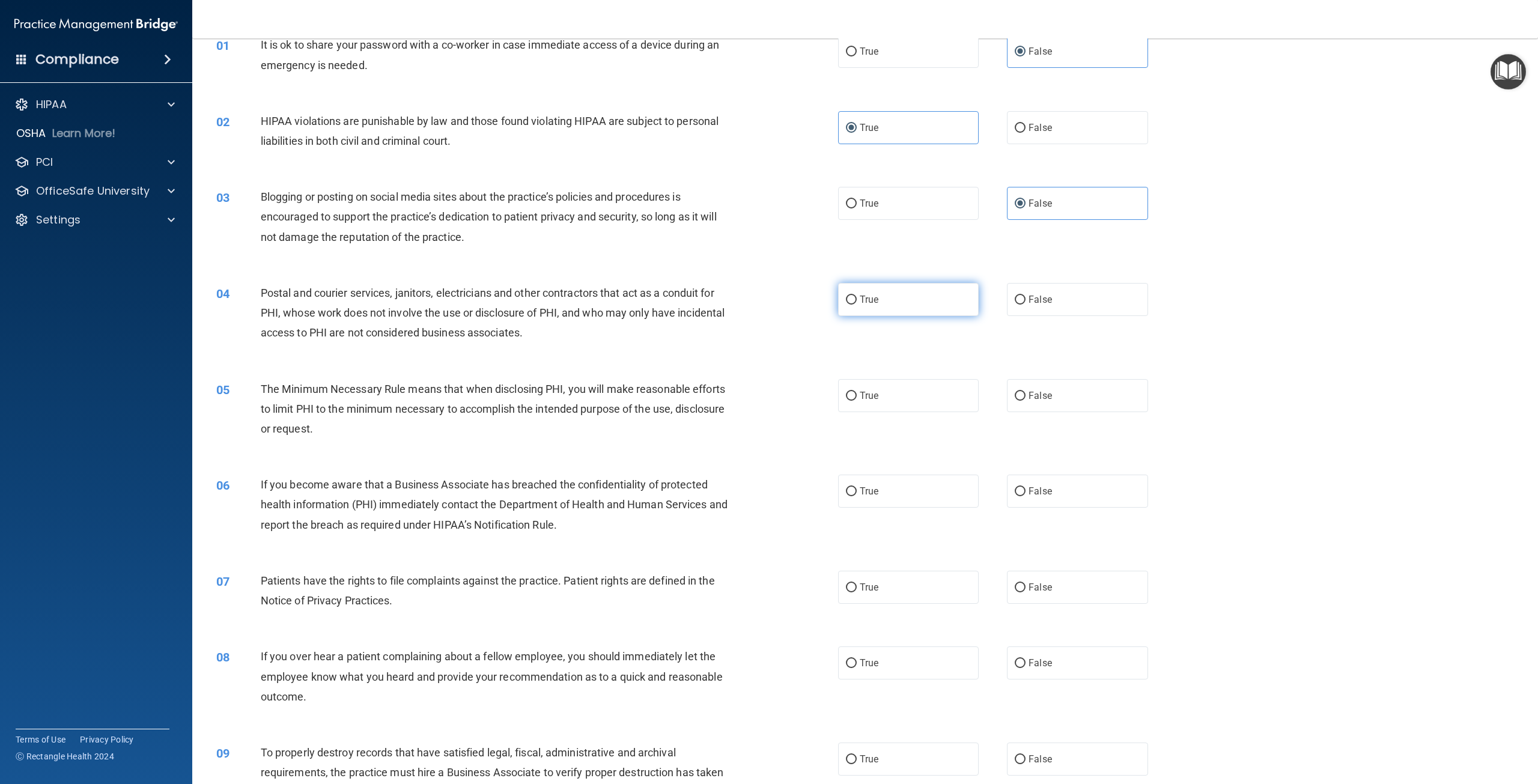
click at [930, 301] on label "True" at bounding box center [908, 299] width 140 height 33
click at [857, 301] on input "True" at bounding box center [851, 300] width 11 height 9
radio input "true"
click at [897, 393] on label "True" at bounding box center [908, 395] width 140 height 33
click at [857, 393] on input "True" at bounding box center [851, 396] width 11 height 9
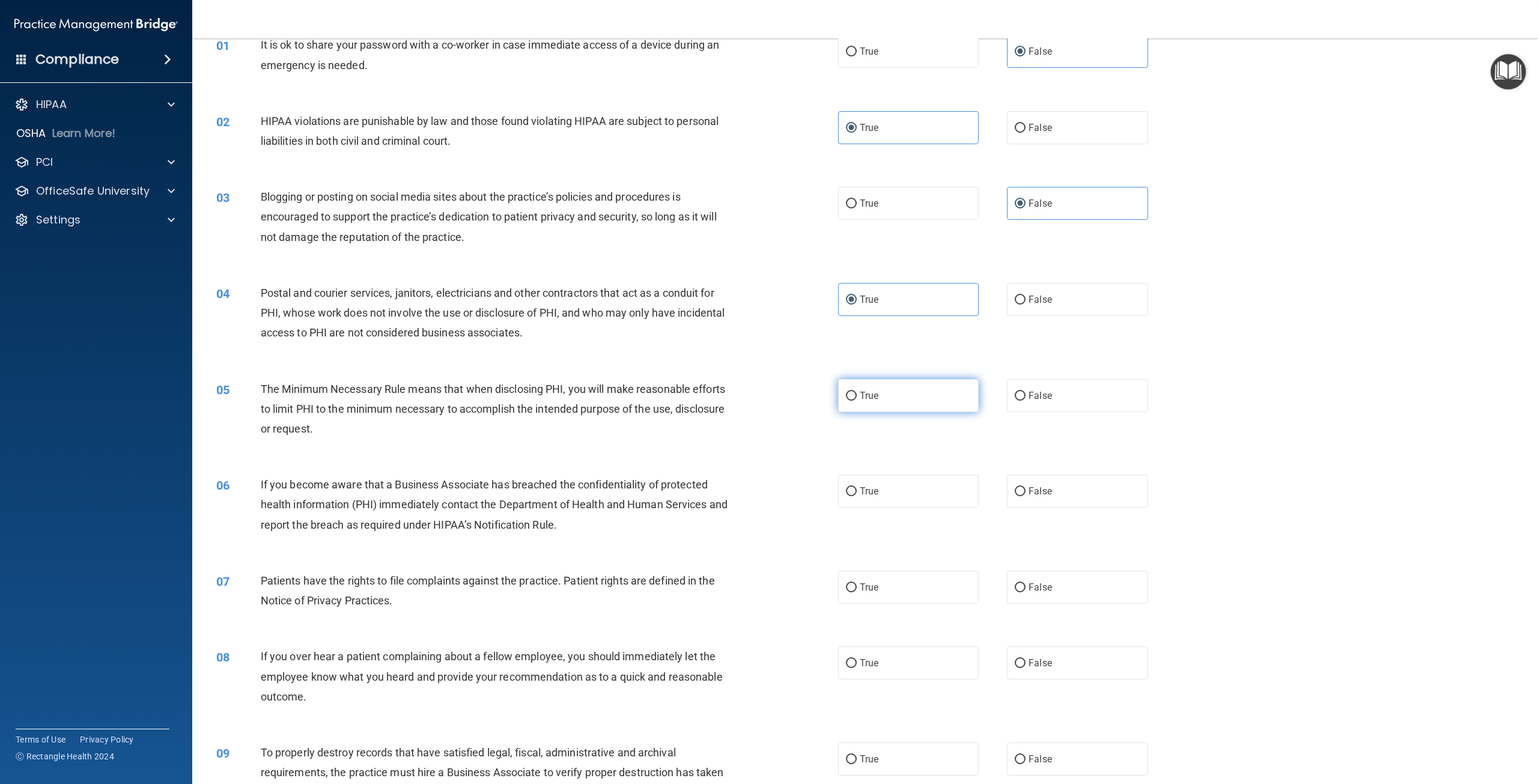
radio input "true"
click at [1072, 500] on label "False" at bounding box center [1076, 490] width 140 height 33
click at [1026, 496] on input "False" at bounding box center [1020, 492] width 11 height 9
radio input "true"
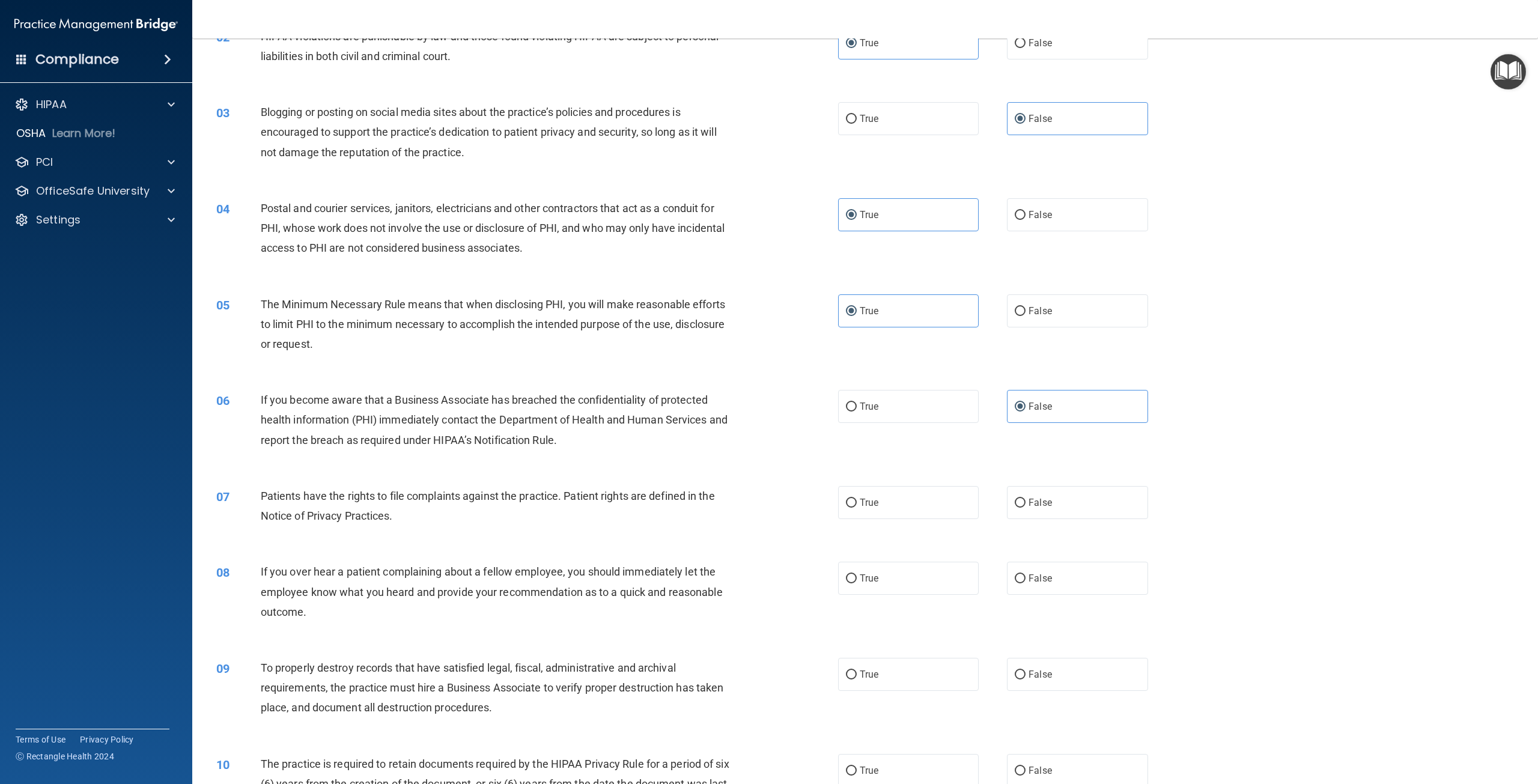
scroll to position [240, 0]
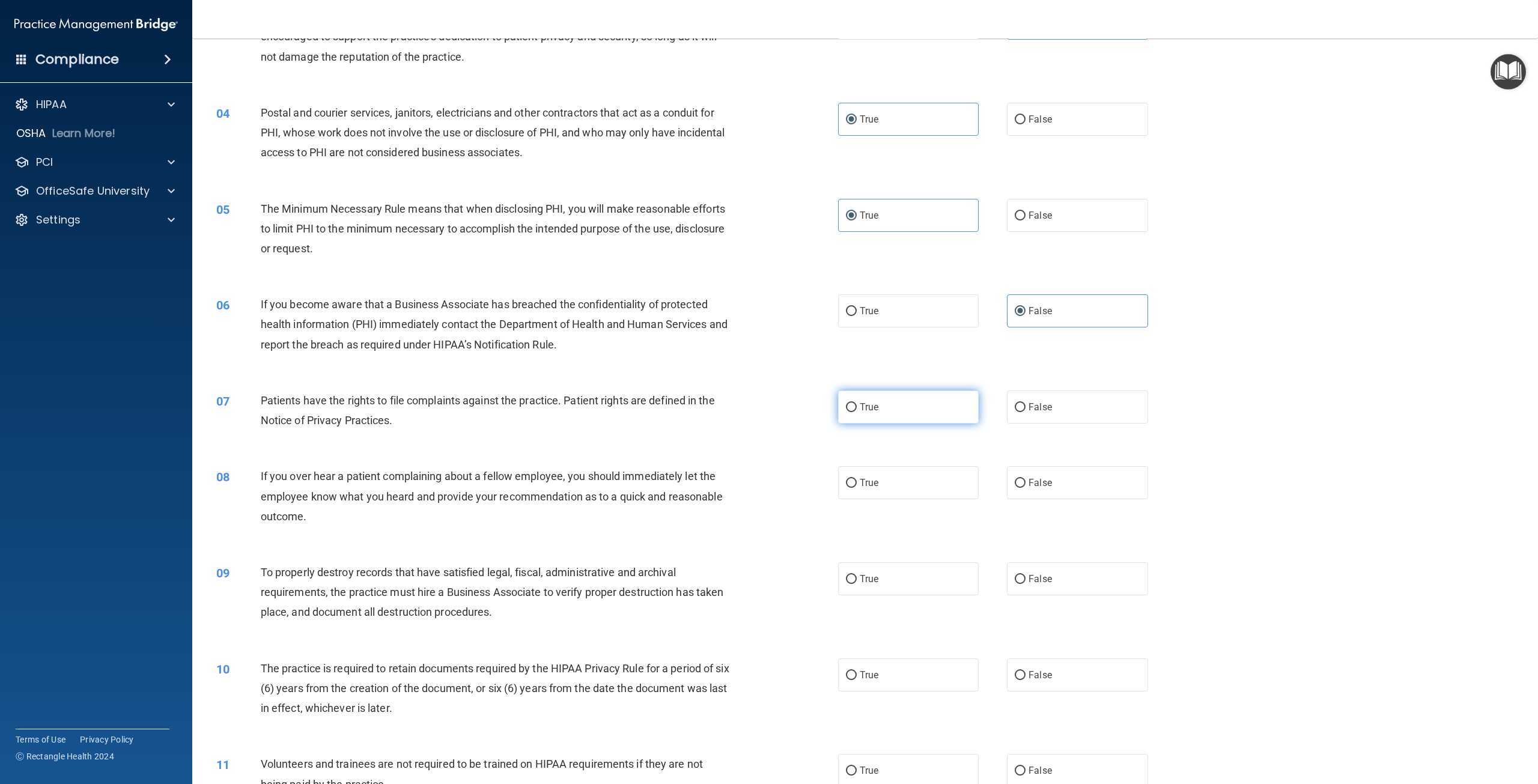
click at [905, 416] on label "True" at bounding box center [908, 406] width 140 height 33
click at [857, 412] on input "True" at bounding box center [851, 408] width 11 height 9
radio input "true"
click at [1015, 491] on label "False" at bounding box center [1076, 482] width 140 height 33
click at [1015, 487] on input "False" at bounding box center [1020, 484] width 11 height 9
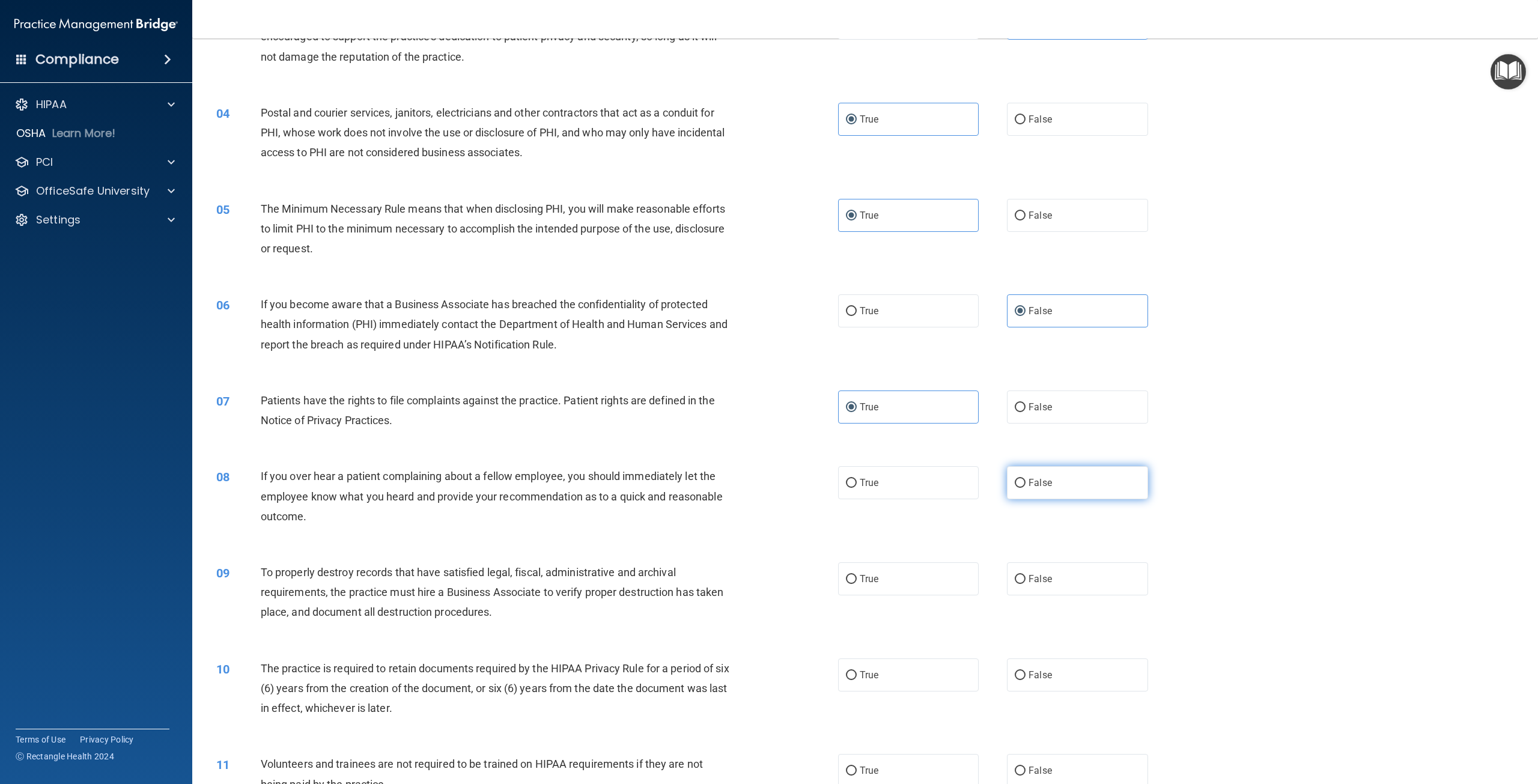
radio input "true"
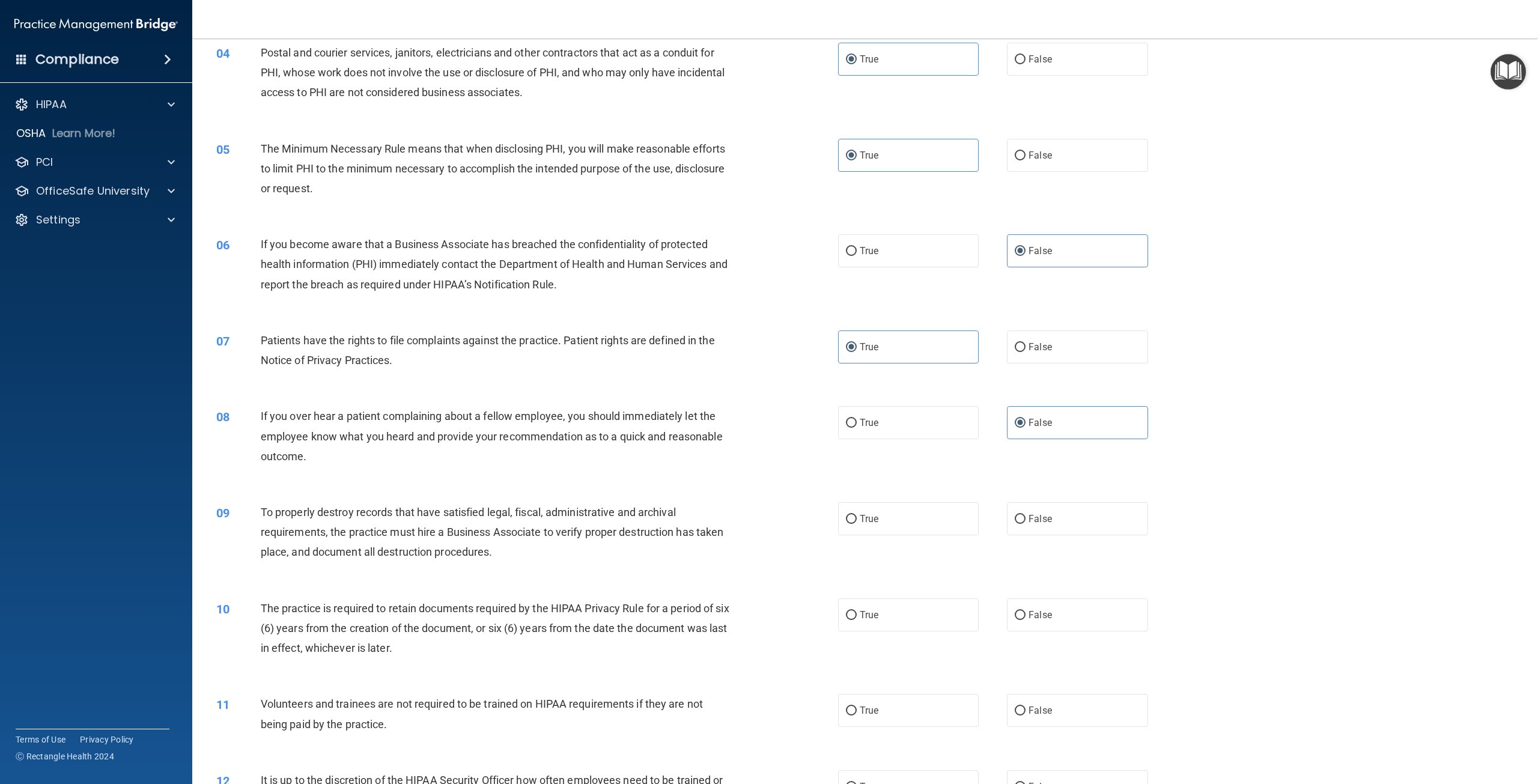
scroll to position [360, 0]
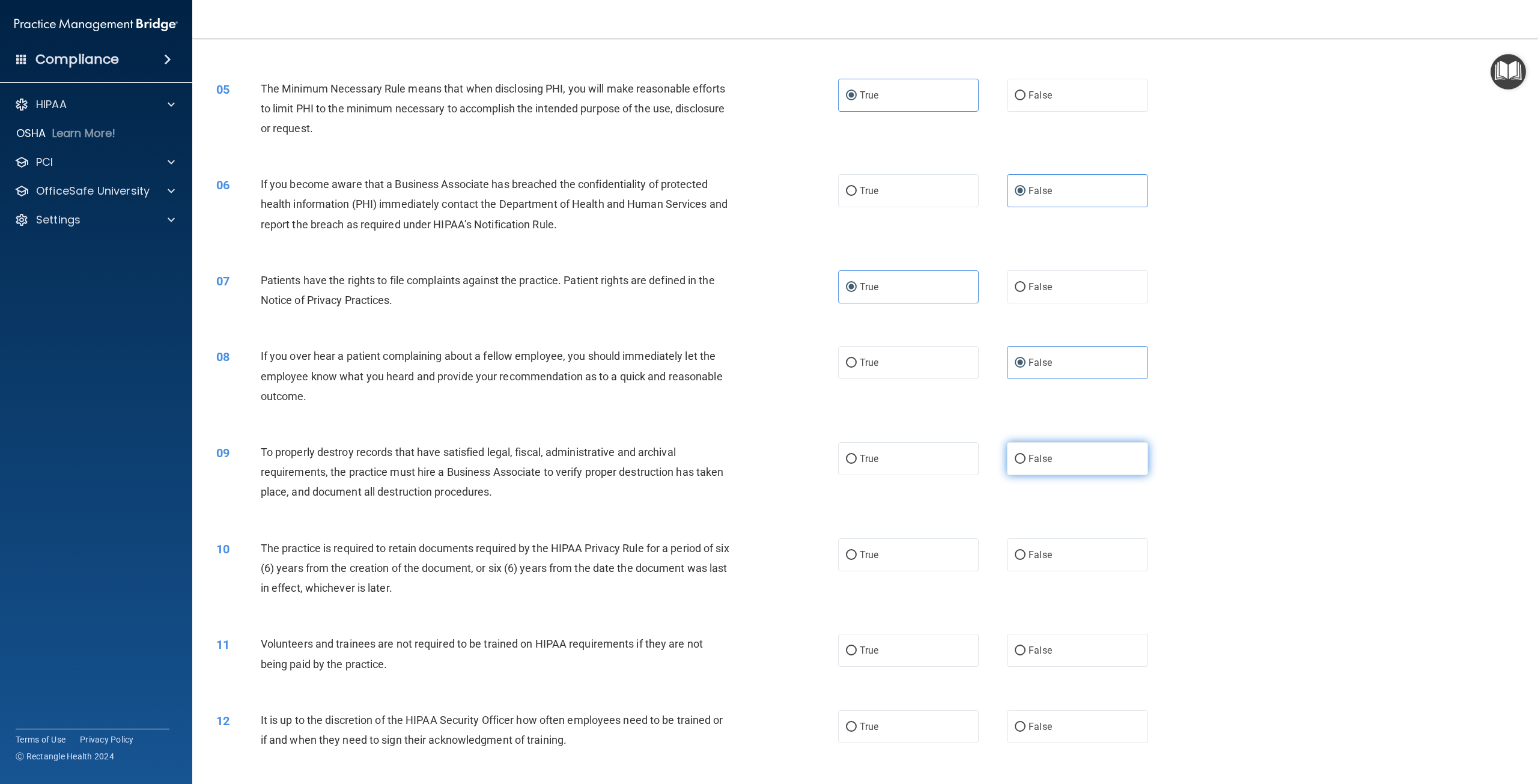
click at [1020, 456] on label "False" at bounding box center [1076, 458] width 140 height 33
click at [1020, 456] on input "False" at bounding box center [1020, 459] width 11 height 9
radio input "true"
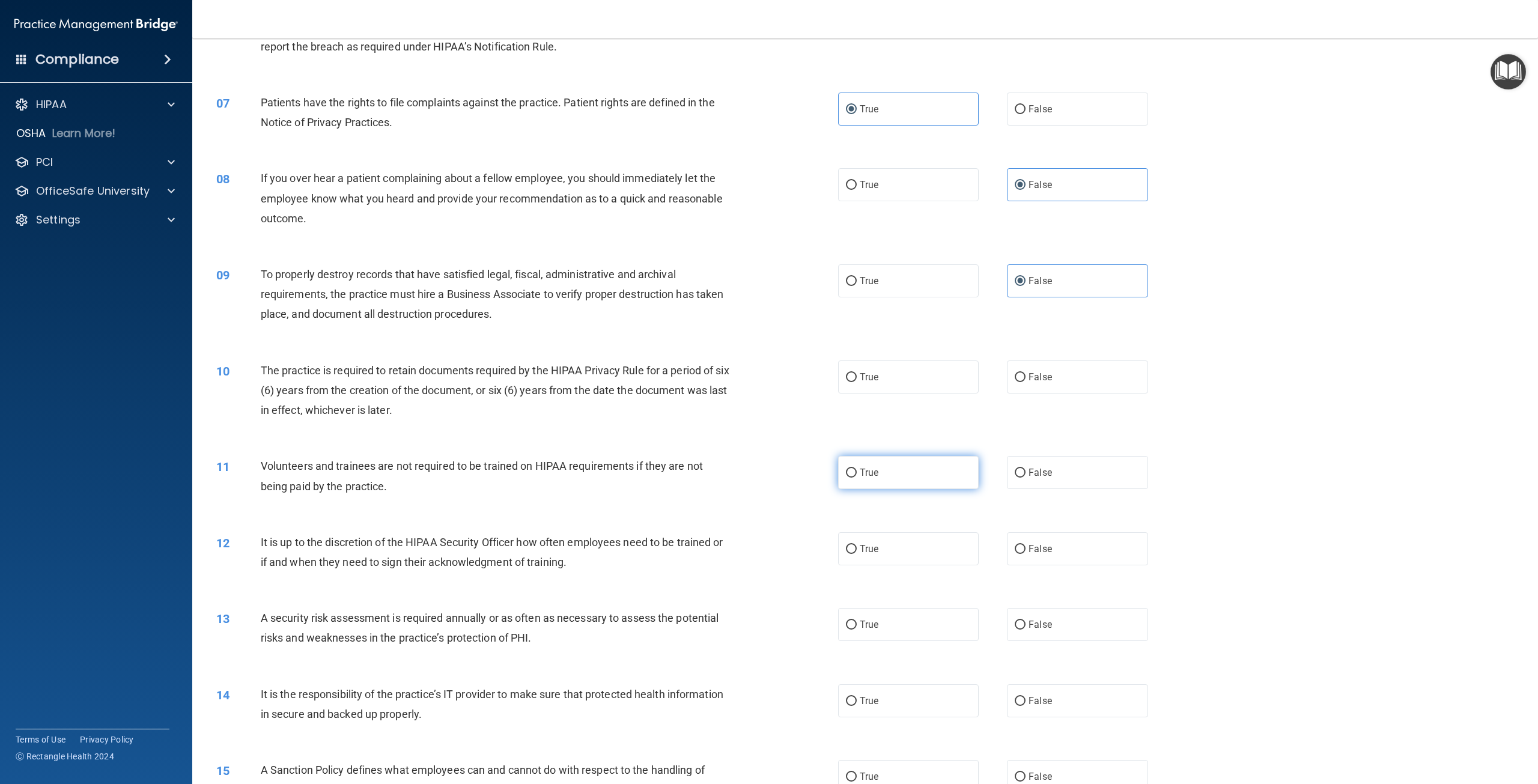
scroll to position [540, 0]
click at [887, 390] on label "True" at bounding box center [908, 374] width 140 height 33
click at [857, 379] on input "True" at bounding box center [851, 376] width 11 height 9
radio input "true"
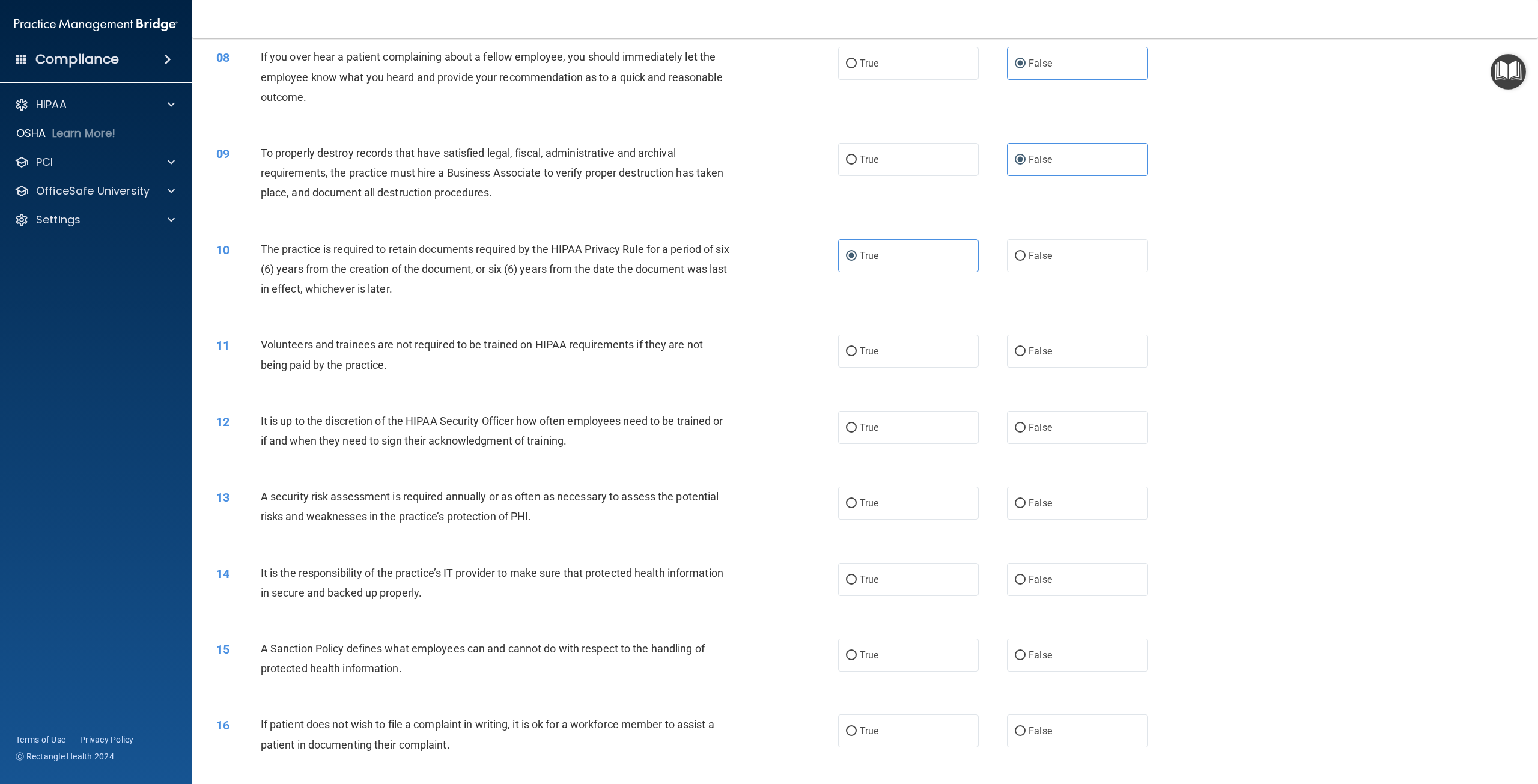
scroll to position [661, 0]
click at [1046, 351] on label "False" at bounding box center [1076, 349] width 140 height 33
click at [1026, 351] on input "False" at bounding box center [1020, 350] width 11 height 9
radio input "true"
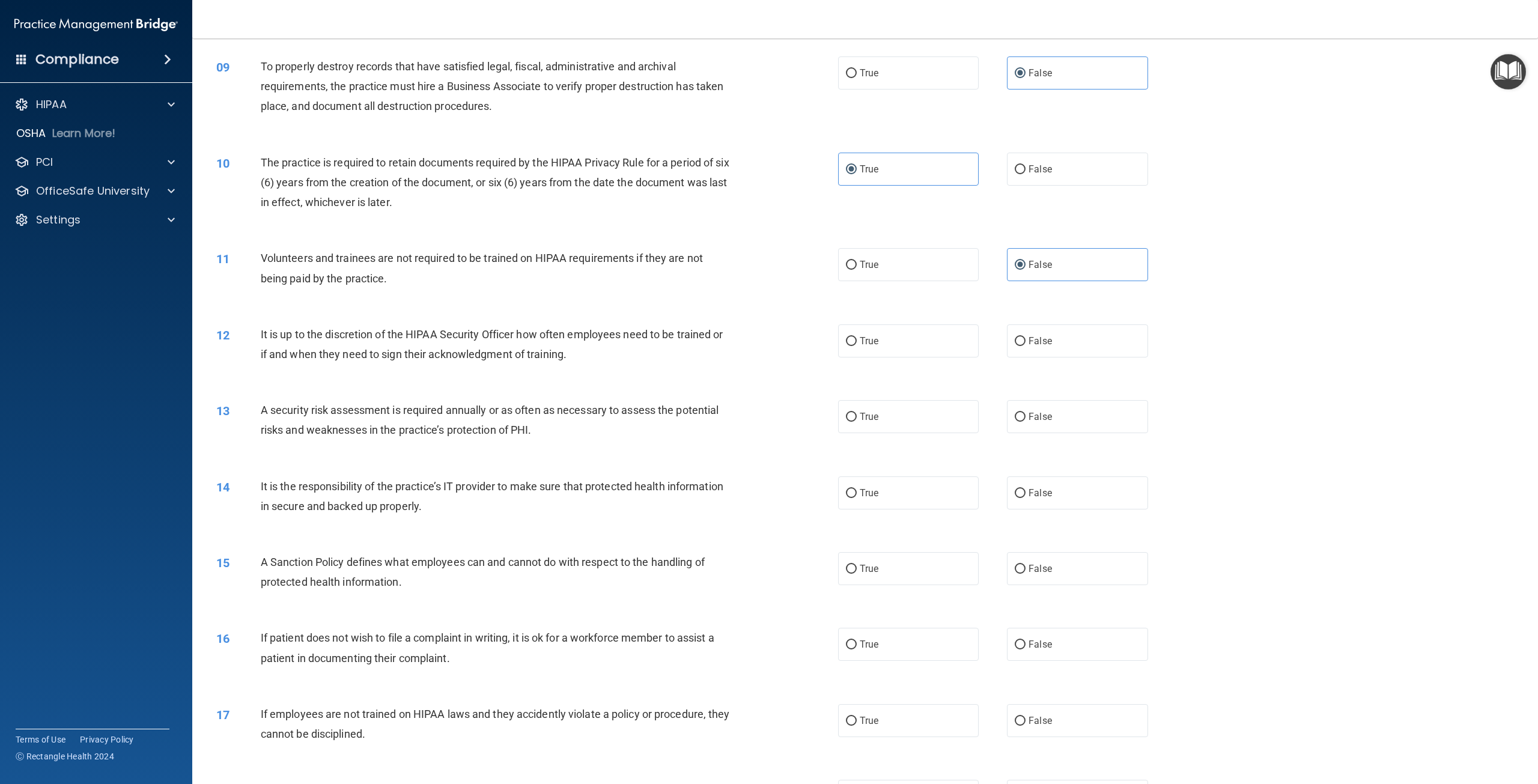
scroll to position [841, 0]
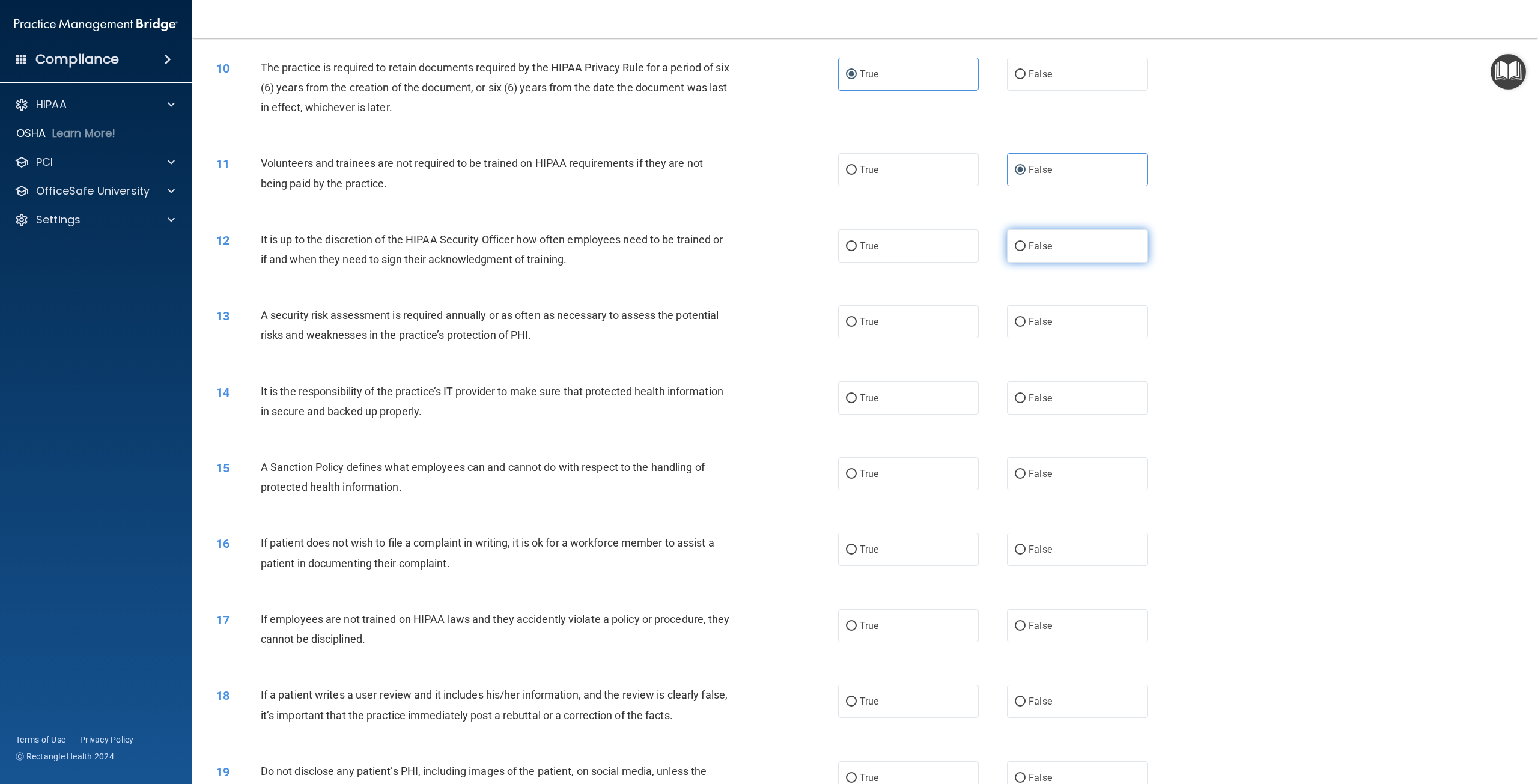
click at [1035, 245] on span "False" at bounding box center [1040, 245] width 24 height 11
click at [1026, 245] on input "False" at bounding box center [1020, 247] width 11 height 9
radio input "true"
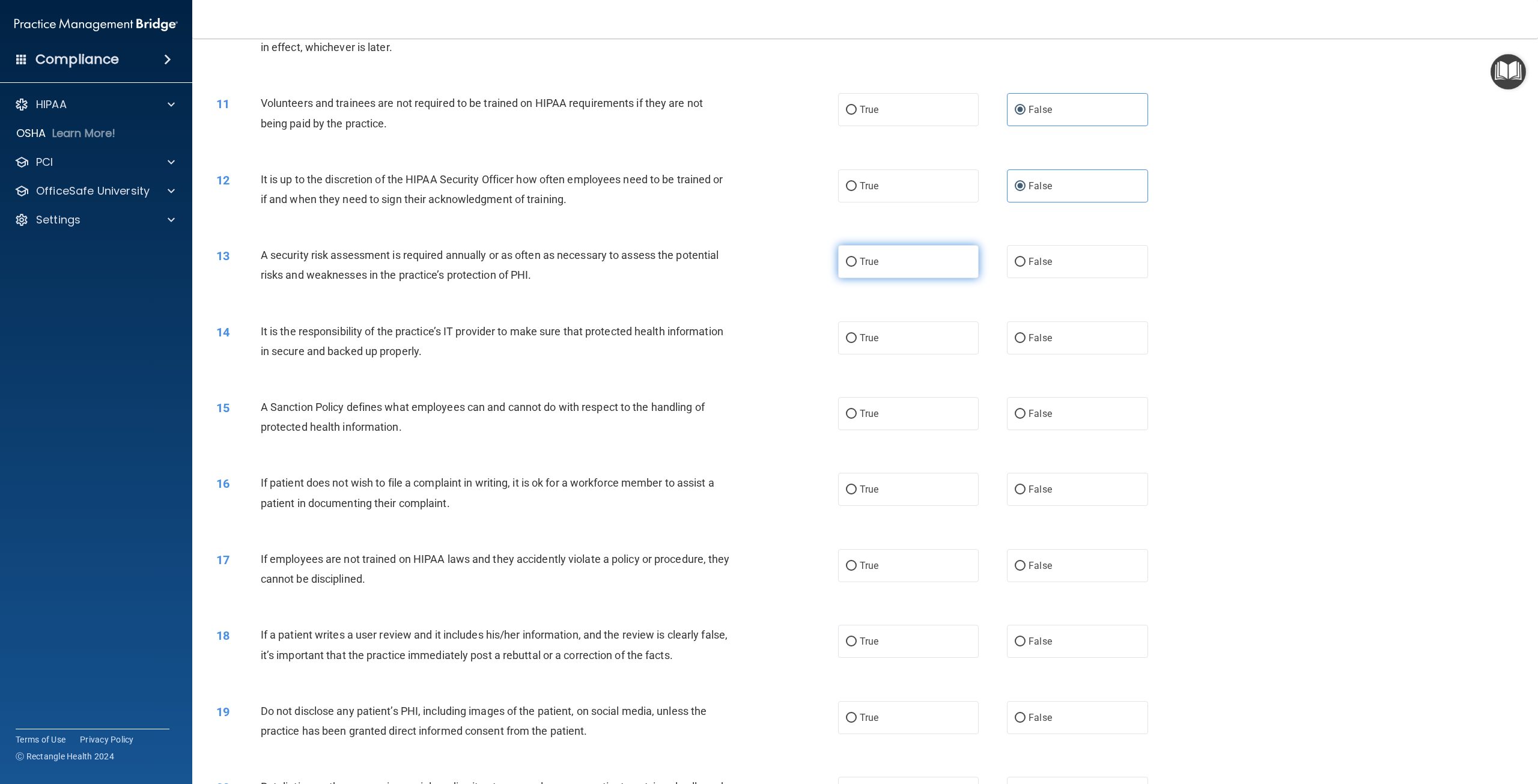
click at [899, 258] on label "True" at bounding box center [908, 261] width 140 height 33
click at [857, 258] on input "True" at bounding box center [851, 262] width 11 height 9
radio input "true"
click at [1019, 337] on input "False" at bounding box center [1020, 339] width 11 height 9
radio input "true"
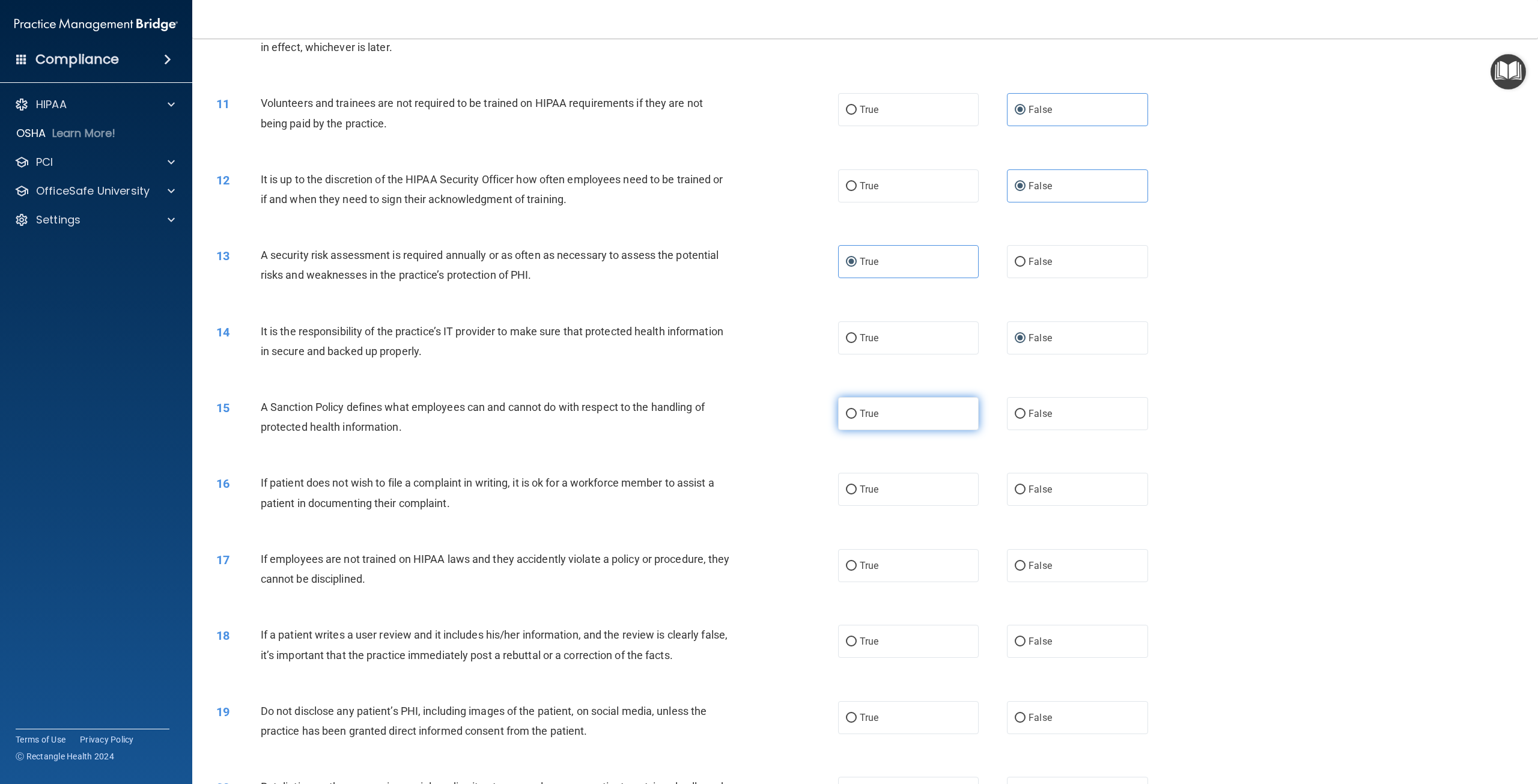
click at [964, 421] on label "True" at bounding box center [908, 413] width 140 height 33
click at [857, 418] on input "True" at bounding box center [851, 414] width 11 height 9
radio input "true"
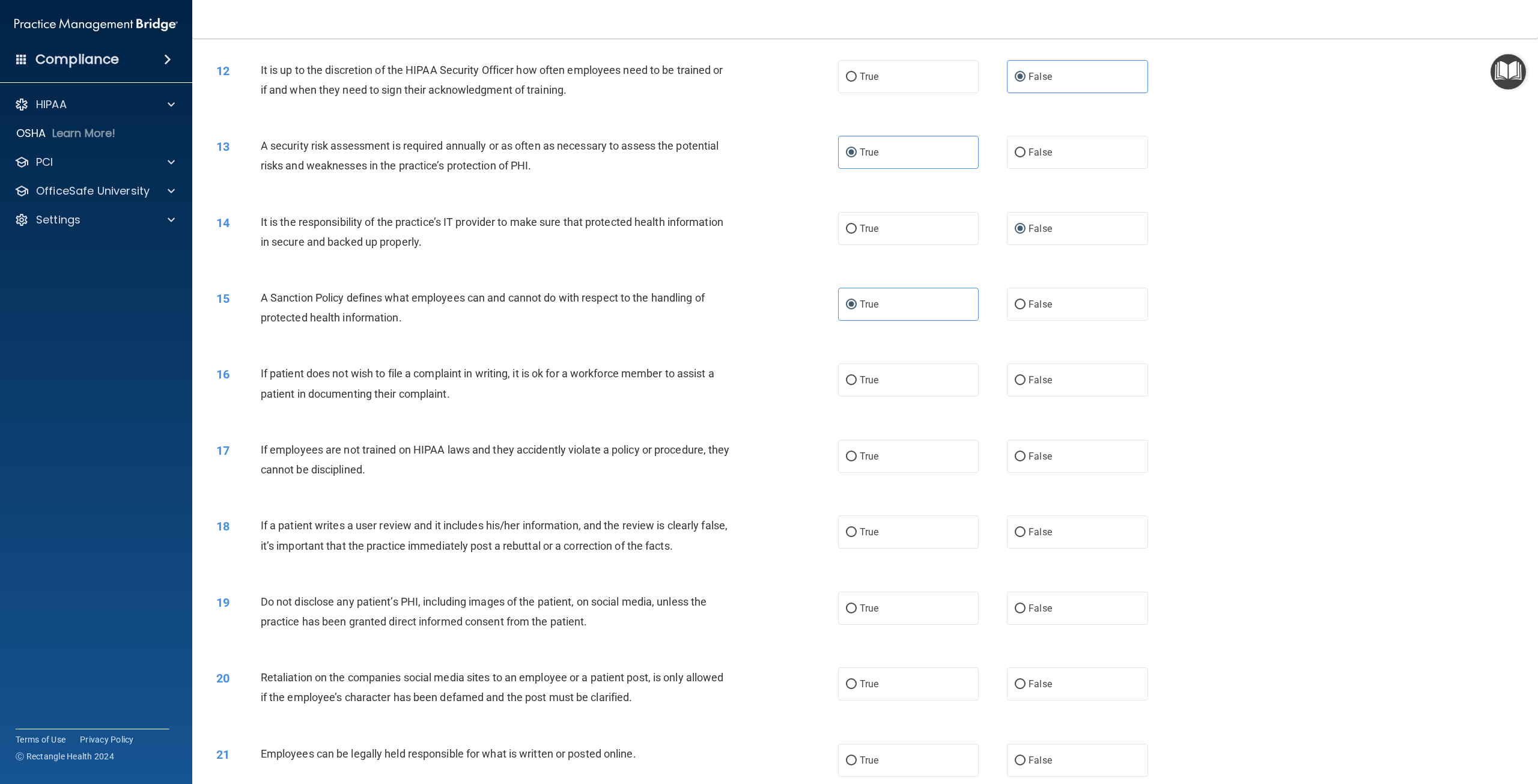
scroll to position [1081, 0]
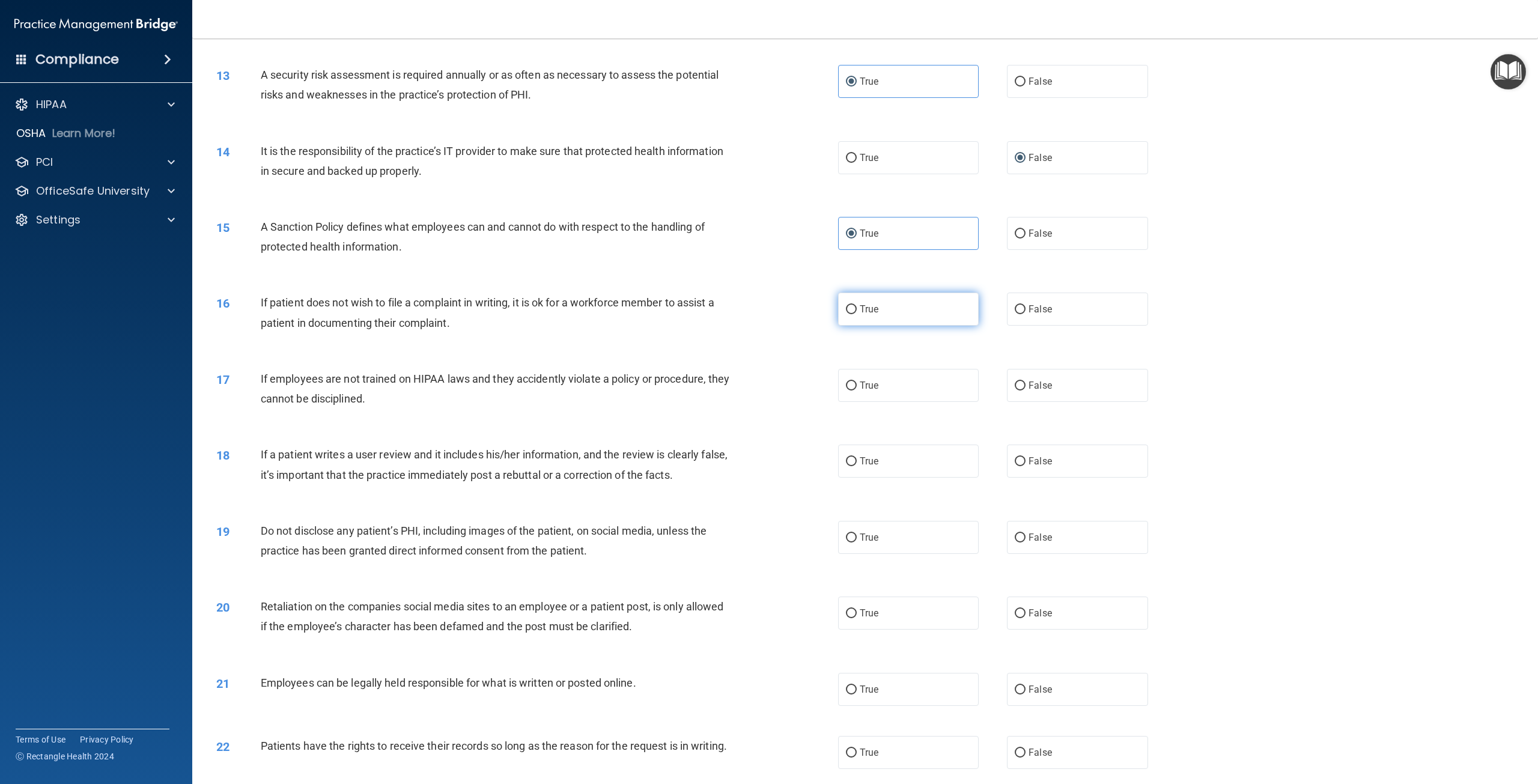
click at [924, 315] on label "True" at bounding box center [908, 309] width 140 height 33
click at [857, 314] on input "True" at bounding box center [851, 310] width 11 height 9
radio input "true"
click at [1057, 387] on label "False" at bounding box center [1076, 385] width 140 height 33
click at [1026, 387] on input "False" at bounding box center [1020, 386] width 11 height 9
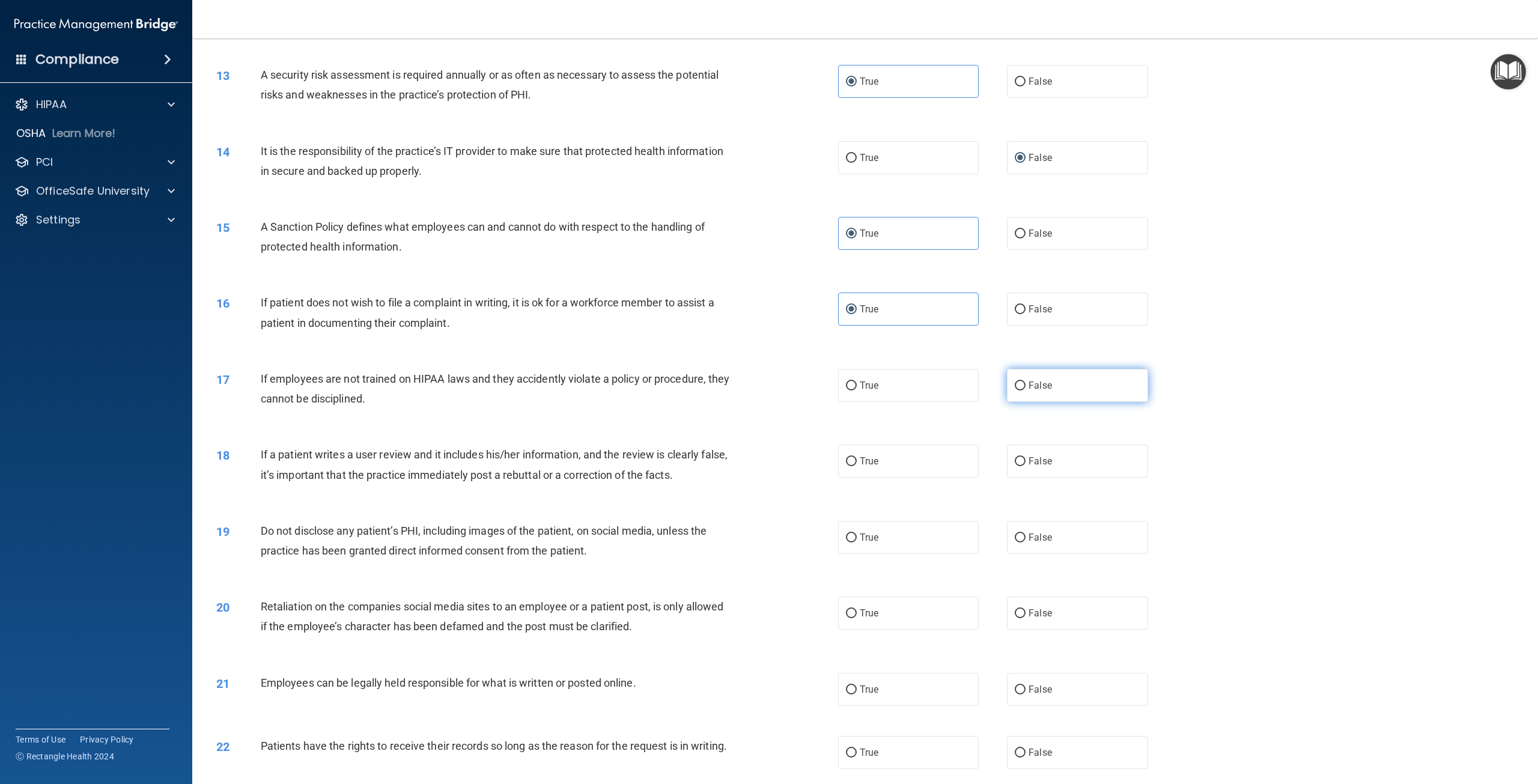
radio input "true"
click at [1013, 454] on label "False" at bounding box center [1076, 461] width 140 height 33
click at [1015, 457] on input "False" at bounding box center [1020, 461] width 11 height 9
radio input "true"
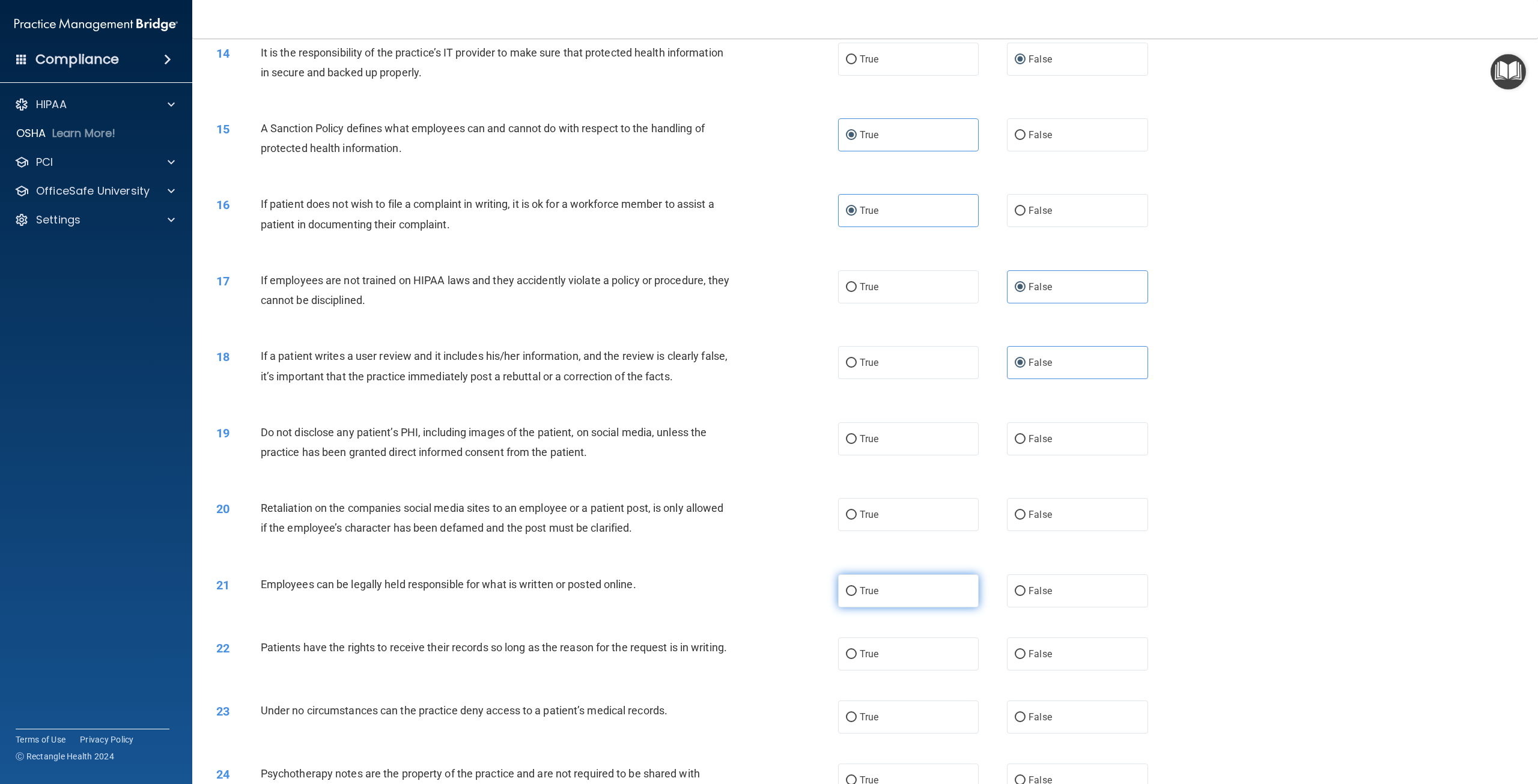
scroll to position [1261, 0]
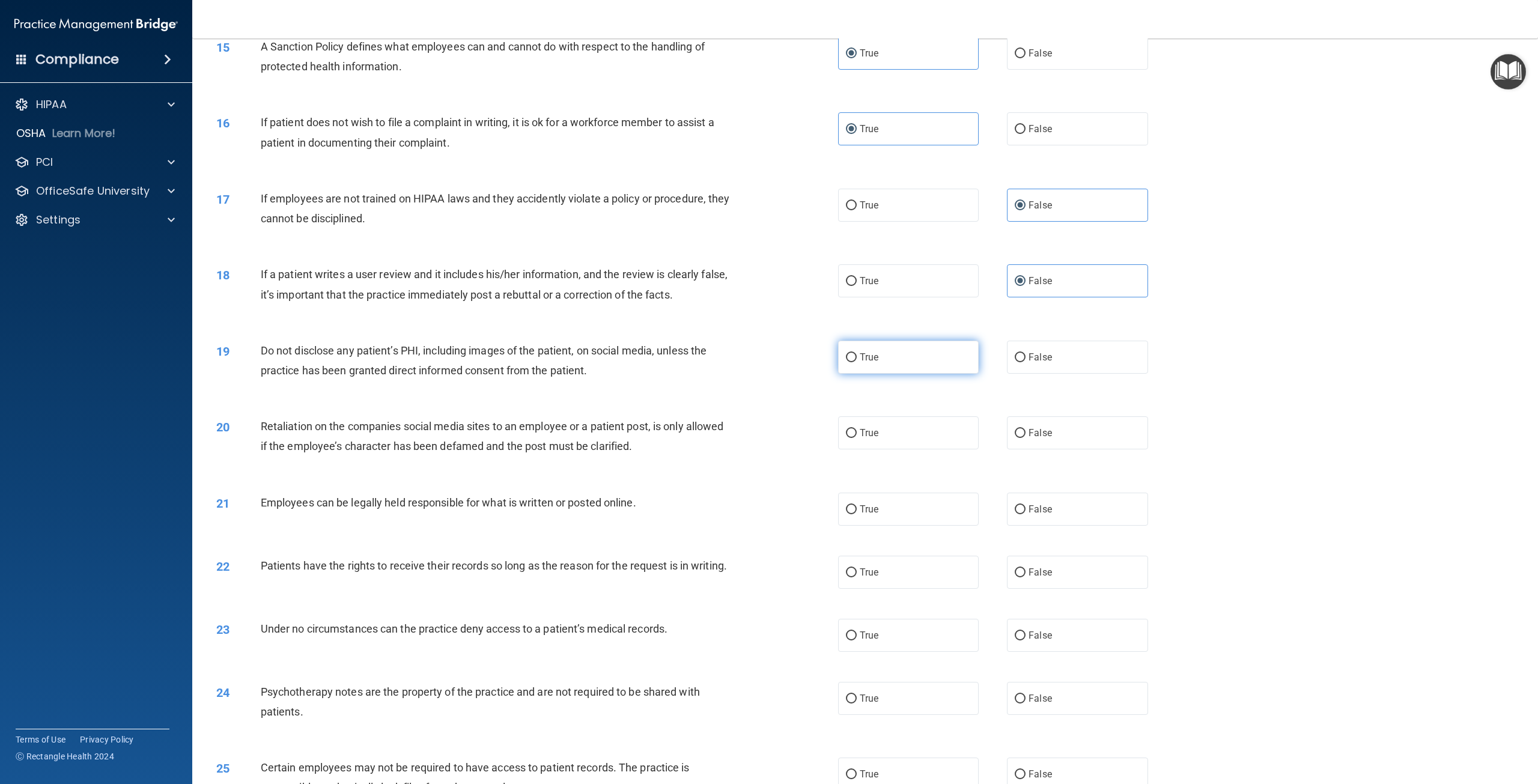
click at [892, 359] on label "True" at bounding box center [908, 356] width 140 height 33
click at [857, 359] on input "True" at bounding box center [851, 358] width 11 height 9
click at [1034, 427] on span "False" at bounding box center [1040, 432] width 24 height 11
click at [1026, 429] on input "False" at bounding box center [1020, 434] width 11 height 9
click at [912, 504] on label "True" at bounding box center [908, 509] width 140 height 33
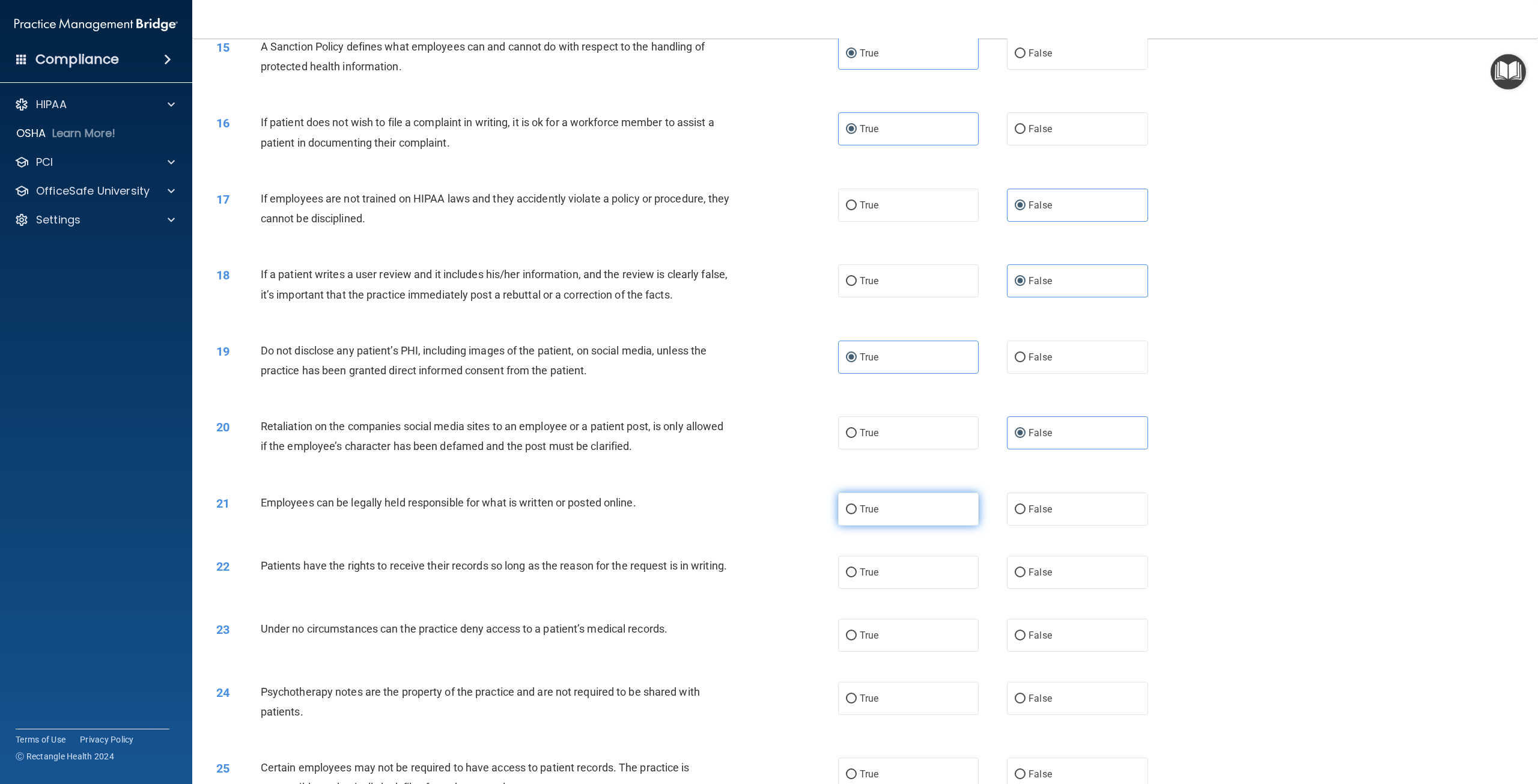
click at [857, 505] on input "True" at bounding box center [851, 510] width 11 height 9
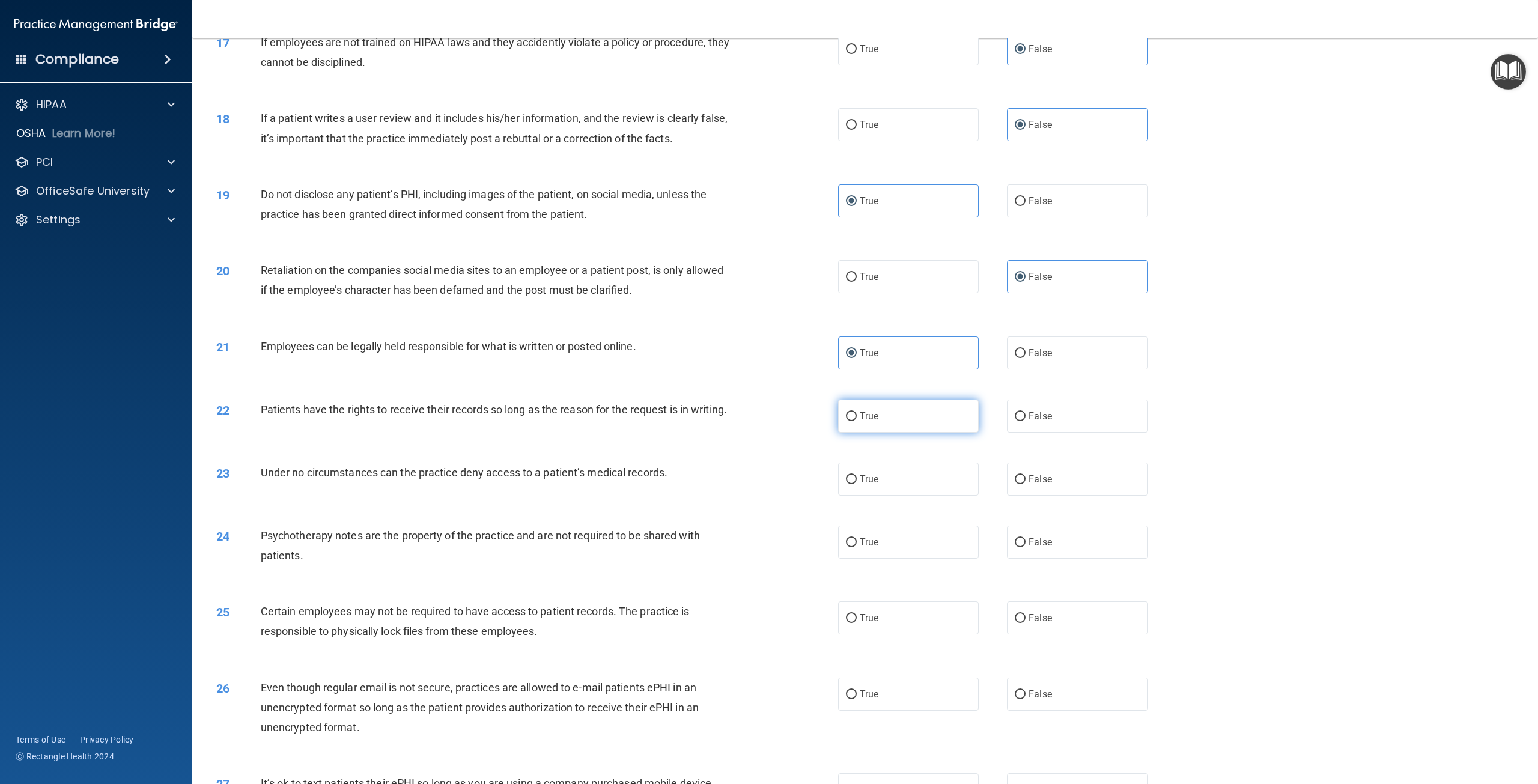
scroll to position [1501, 0]
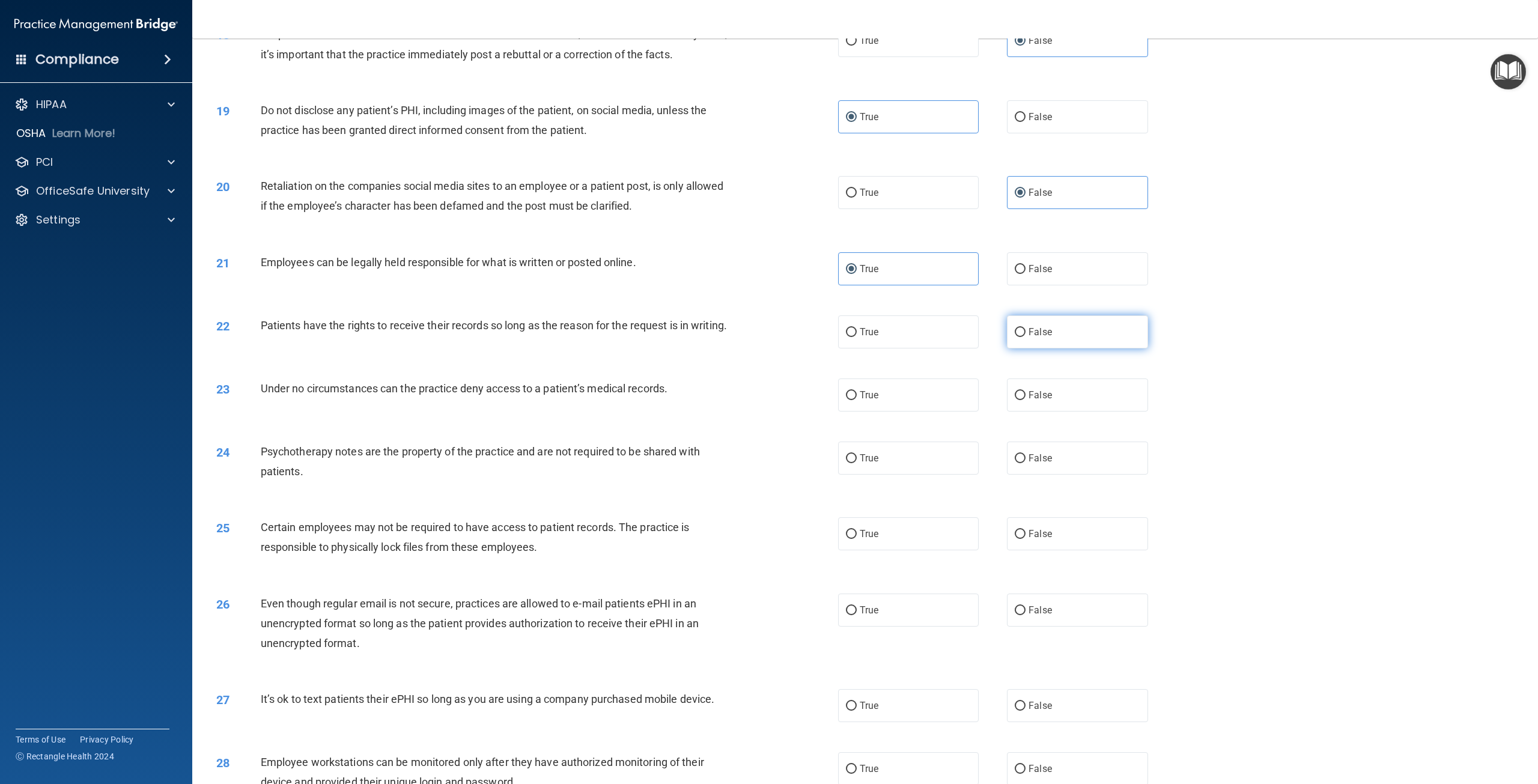
click at [1033, 332] on span "False" at bounding box center [1040, 332] width 24 height 11
click at [1026, 332] on input "False" at bounding box center [1020, 333] width 11 height 9
click at [1015, 400] on input "False" at bounding box center [1020, 395] width 11 height 9
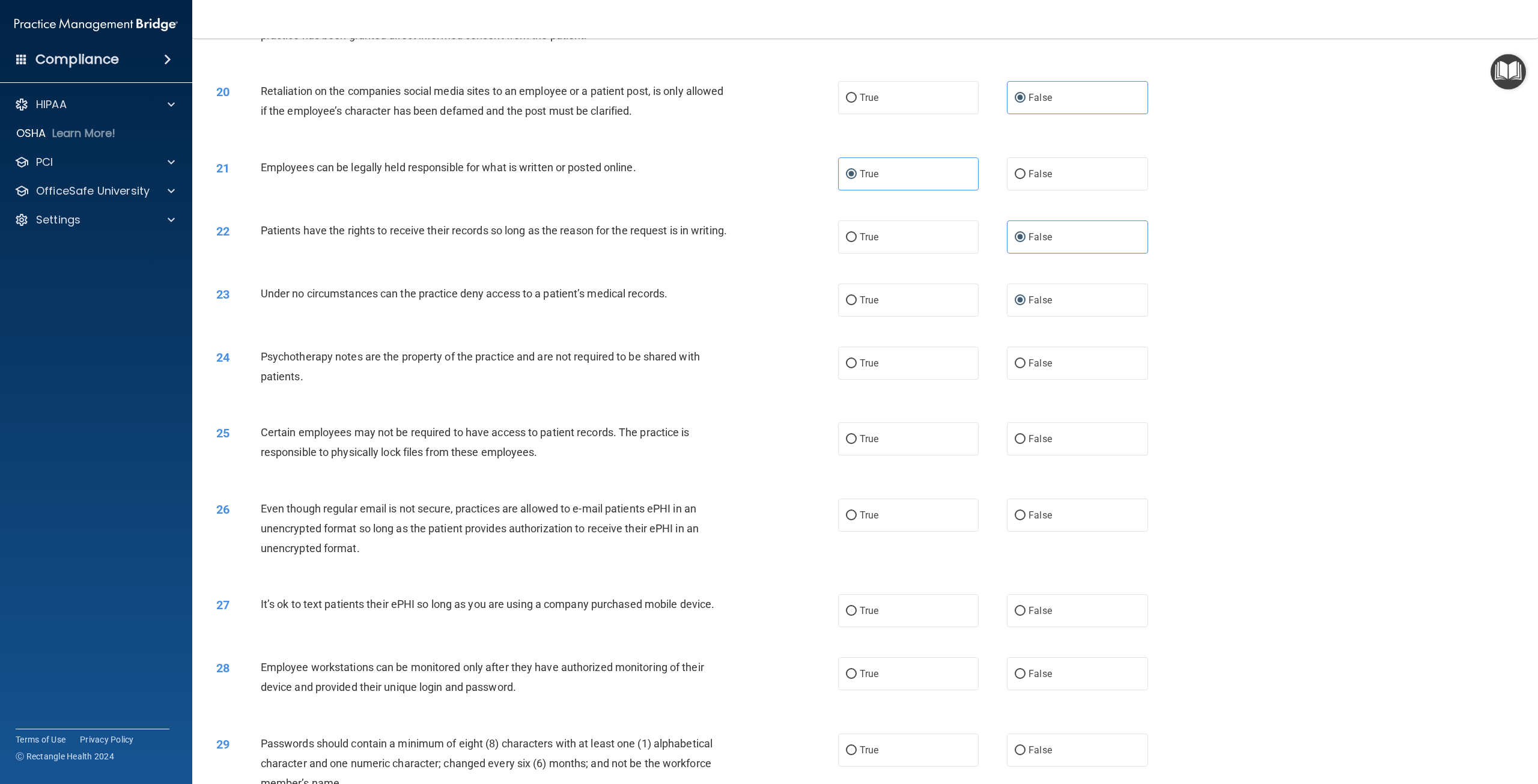
scroll to position [1622, 0]
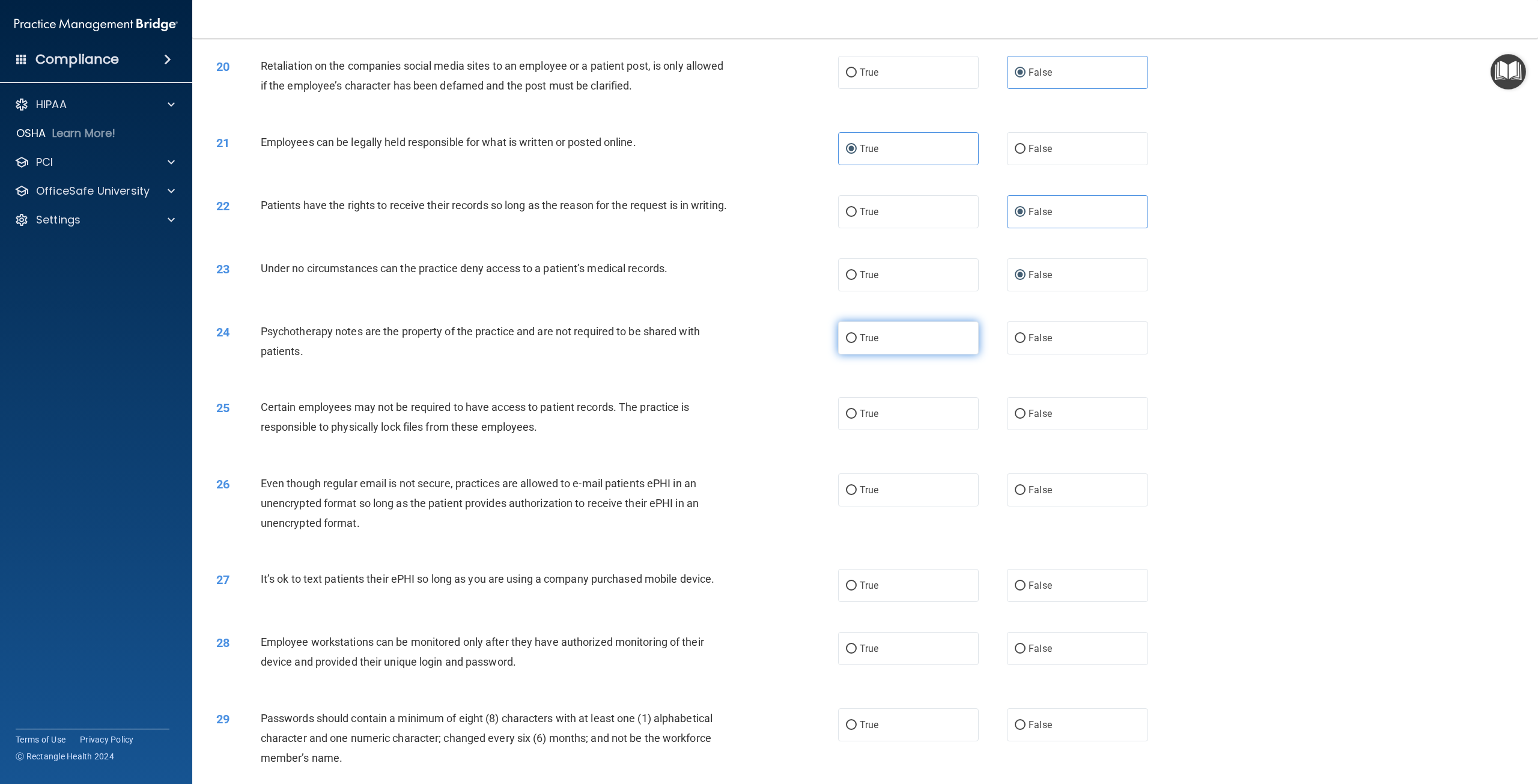
click at [906, 354] on label "True" at bounding box center [908, 337] width 140 height 33
click at [857, 343] on input "True" at bounding box center [851, 339] width 11 height 9
click at [858, 416] on label "True" at bounding box center [908, 413] width 140 height 33
click at [857, 416] on input "True" at bounding box center [851, 414] width 11 height 9
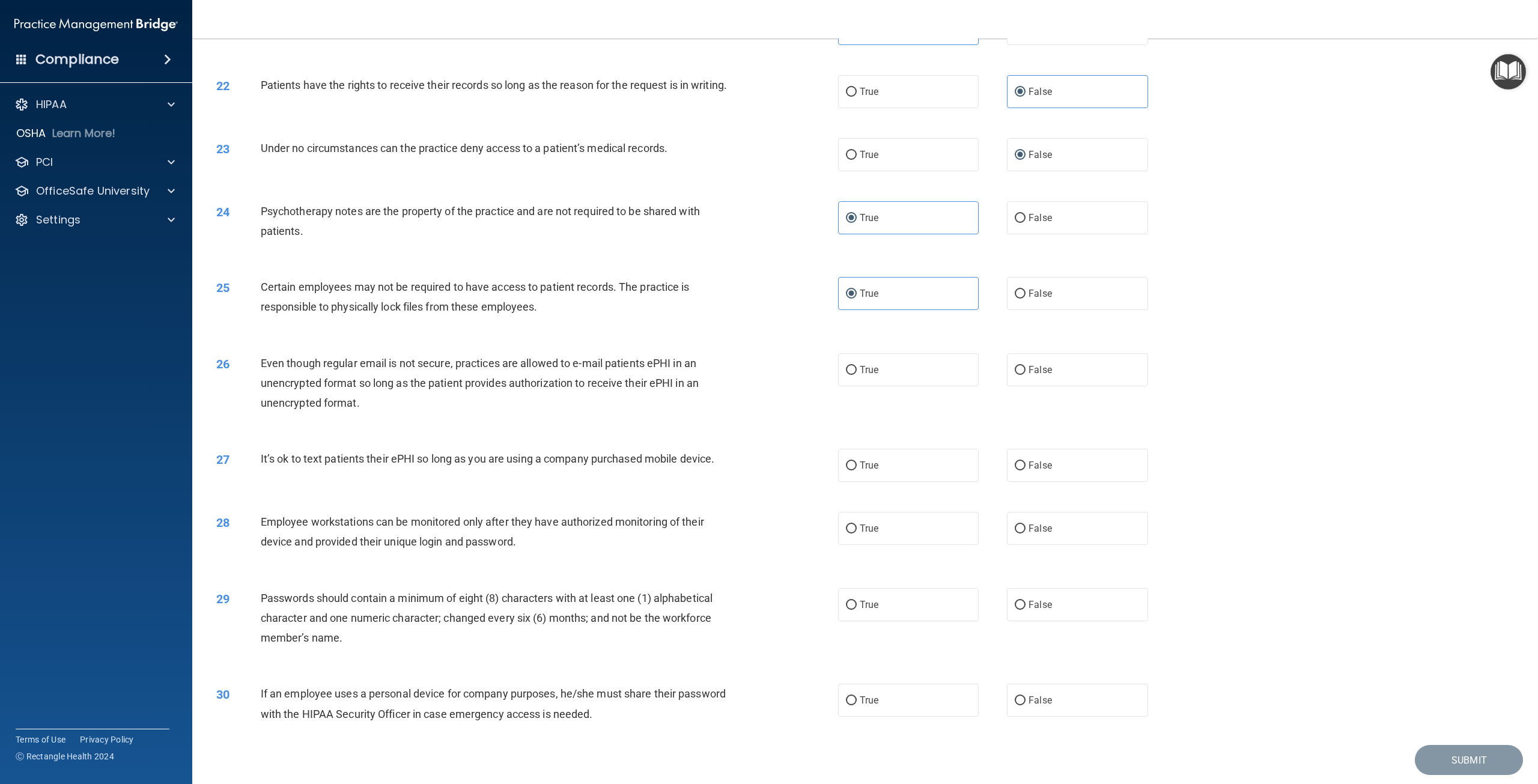
scroll to position [1793, 0]
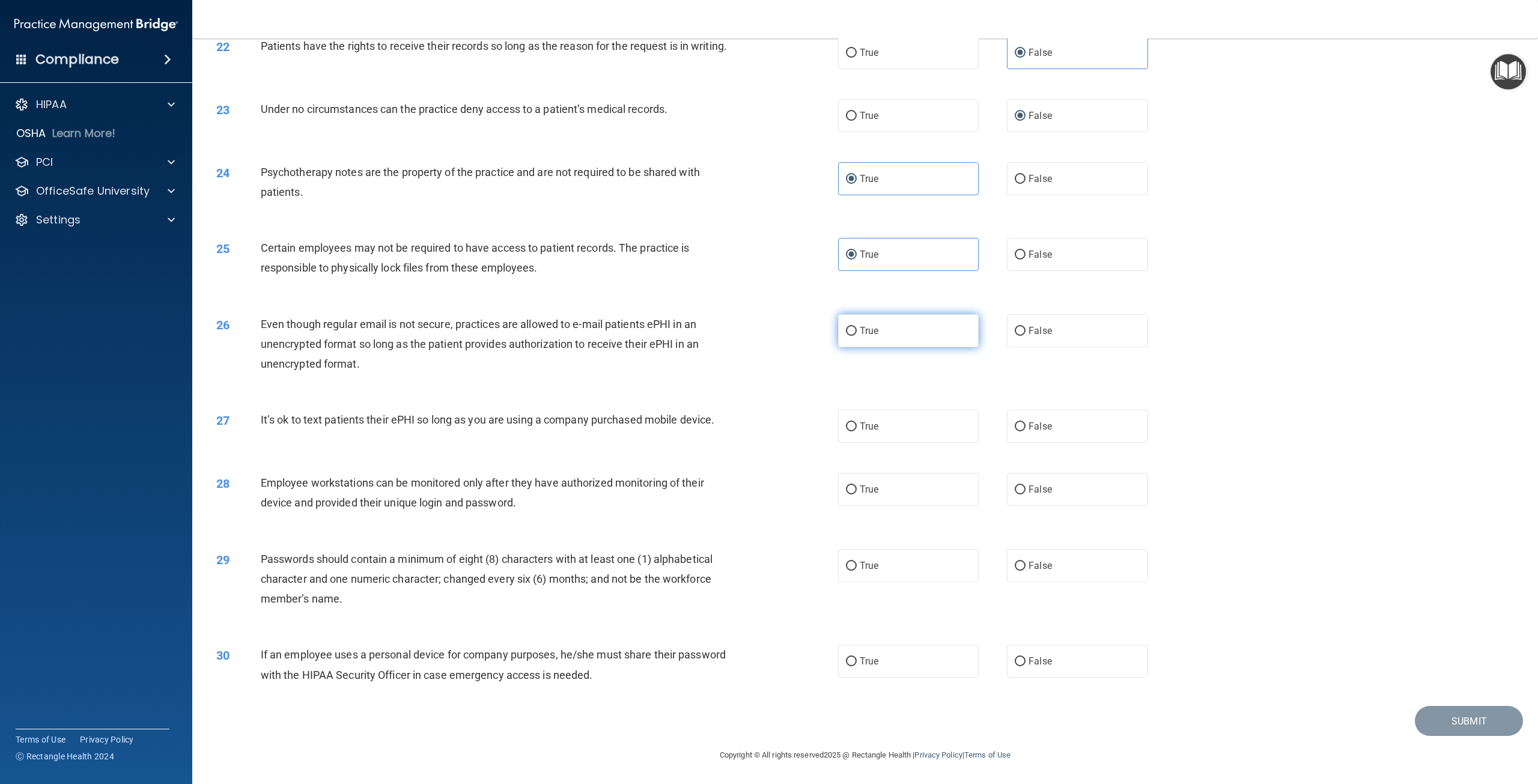
click at [882, 321] on label "True" at bounding box center [908, 330] width 140 height 33
click at [857, 326] on input "True" at bounding box center [851, 331] width 11 height 9
click at [1100, 425] on label "False" at bounding box center [1076, 425] width 140 height 33
click at [1026, 425] on input "False" at bounding box center [1020, 427] width 11 height 9
click at [1029, 487] on span "False" at bounding box center [1040, 489] width 24 height 11
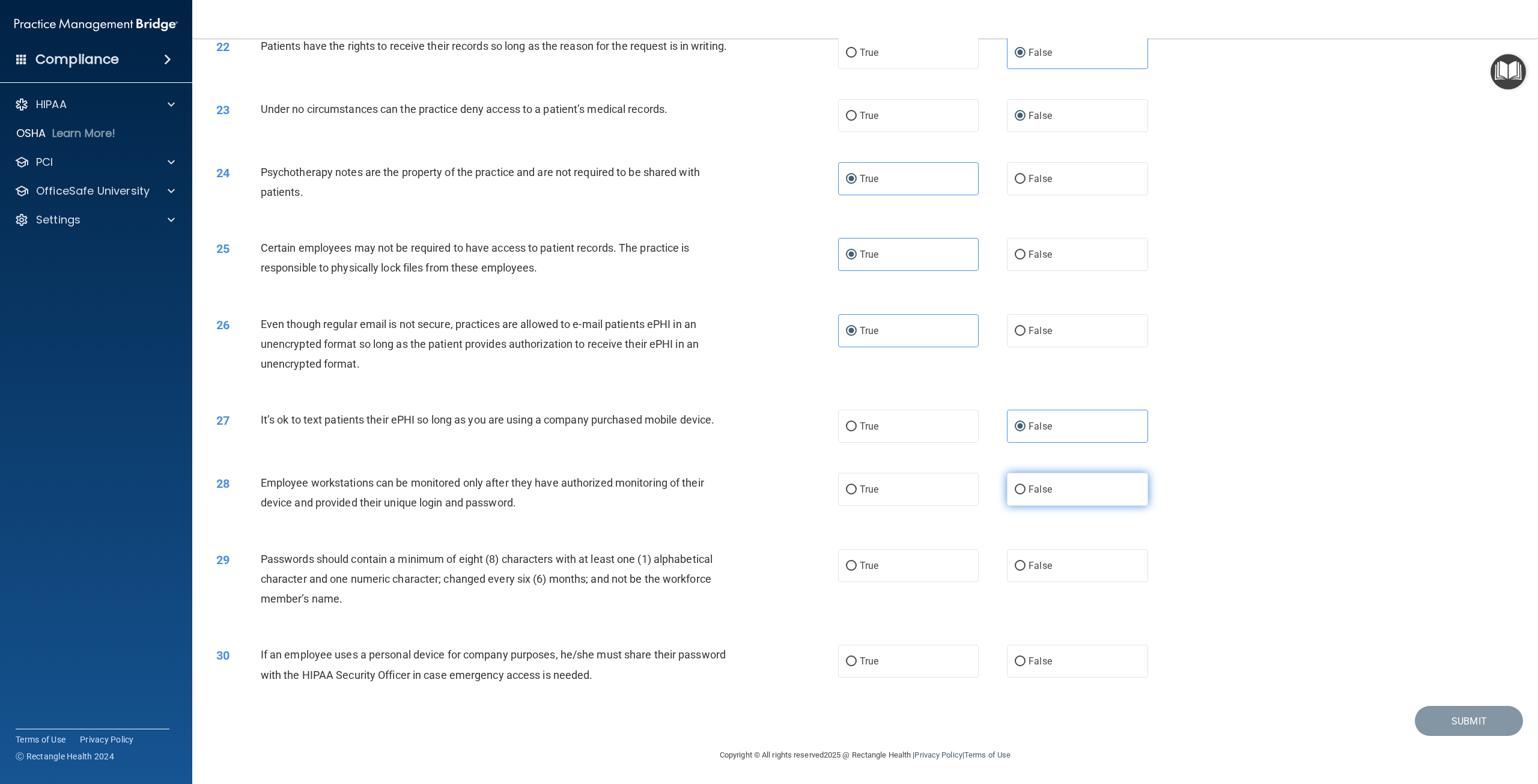
click at [1026, 487] on input "False" at bounding box center [1020, 490] width 11 height 9
click at [886, 553] on label "True" at bounding box center [908, 565] width 140 height 33
click at [857, 562] on input "True" at bounding box center [851, 566] width 11 height 9
click at [1020, 661] on label "False" at bounding box center [1076, 661] width 140 height 33
click at [1020, 661] on input "False" at bounding box center [1020, 661] width 11 height 9
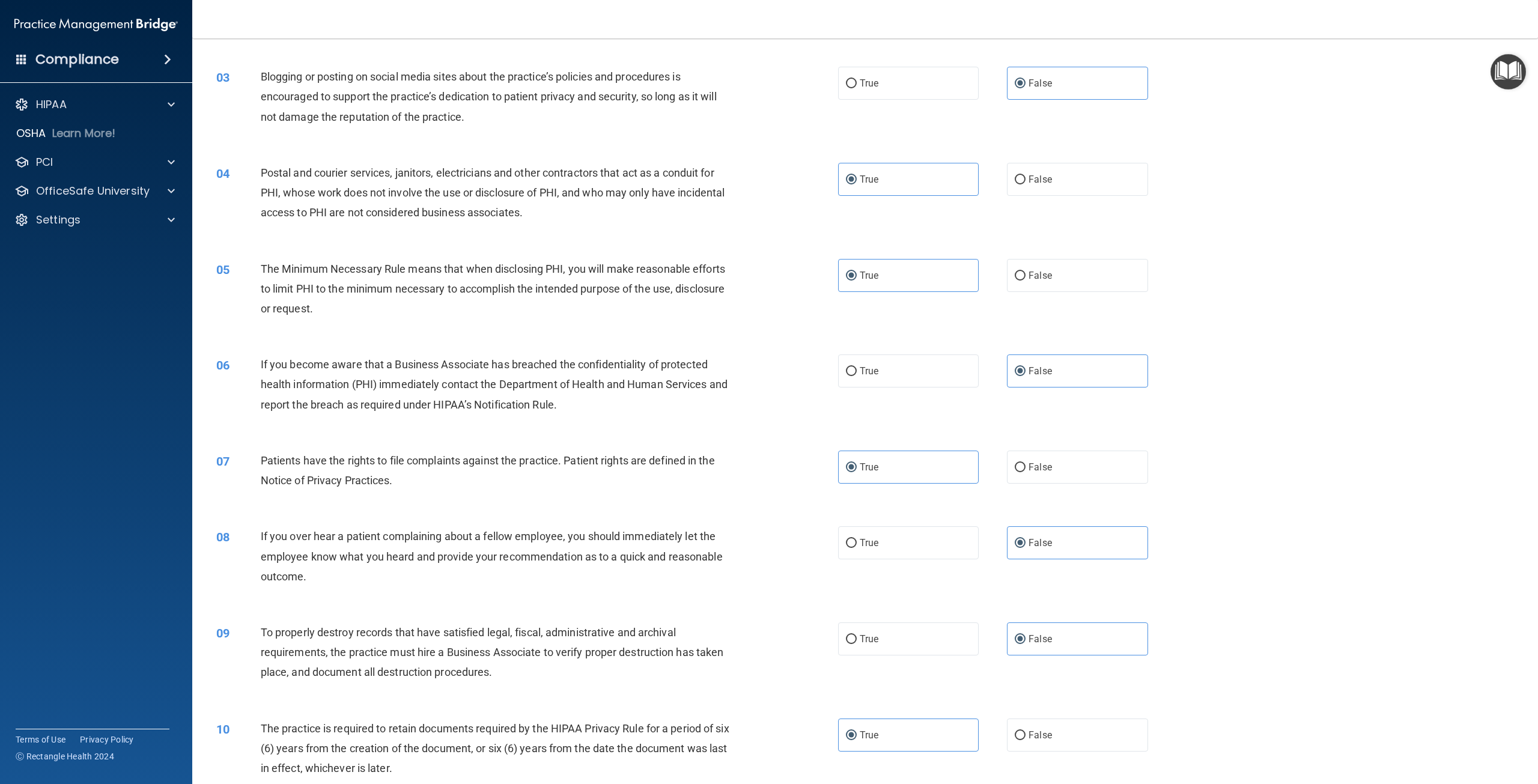
scroll to position [240, 0]
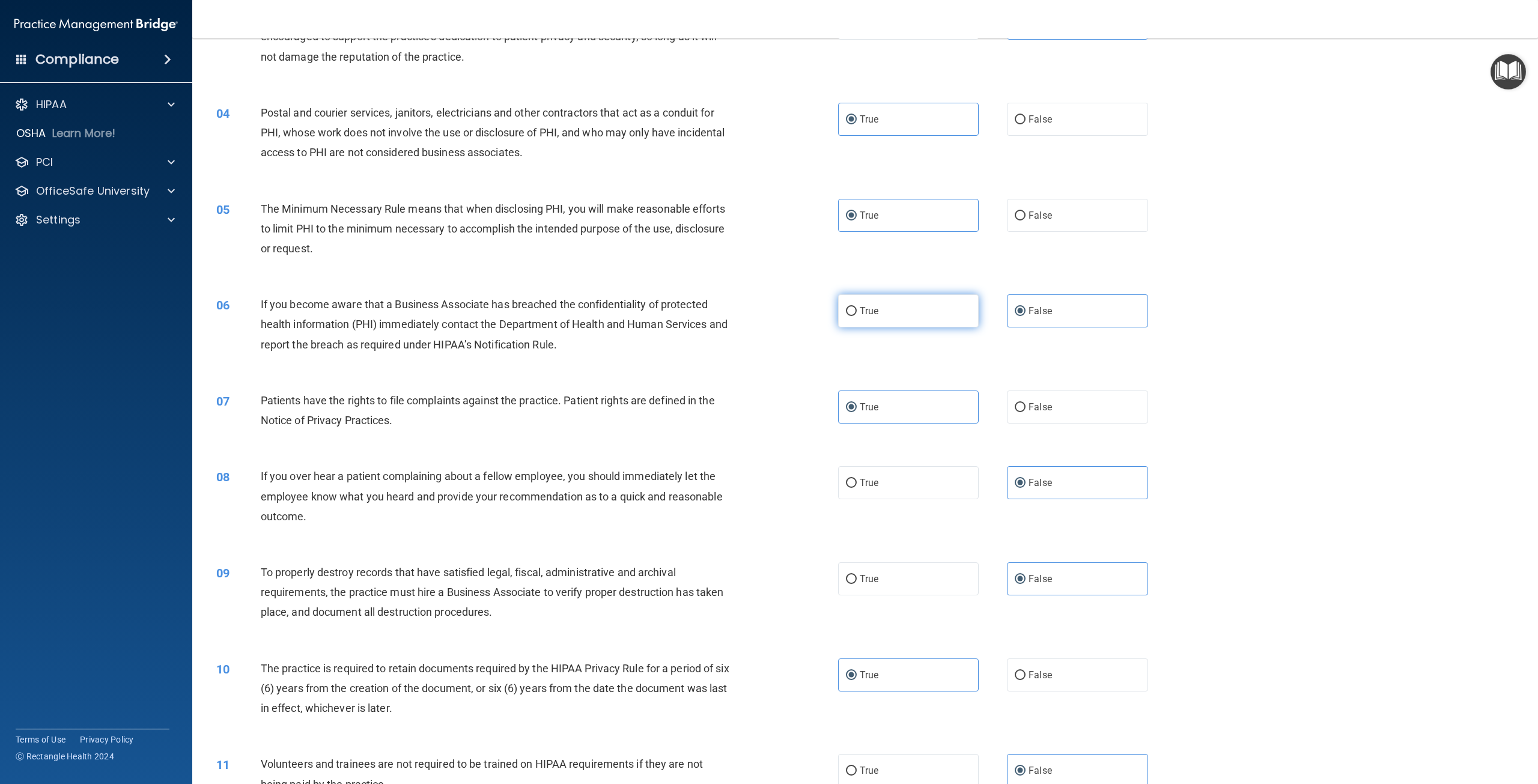
click at [854, 307] on label "True" at bounding box center [908, 310] width 140 height 33
click at [854, 307] on input "True" at bounding box center [851, 311] width 11 height 9
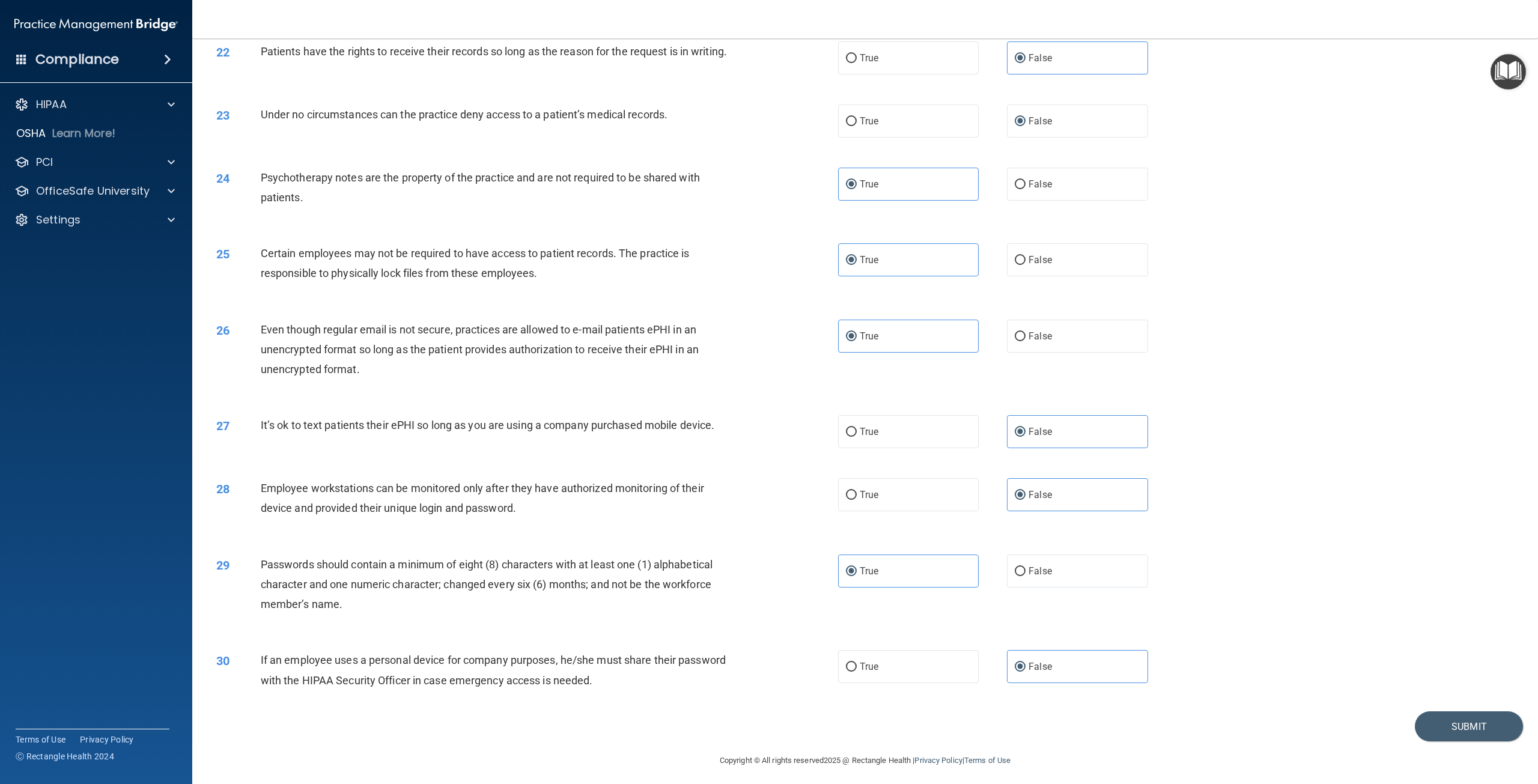
scroll to position [1793, 0]
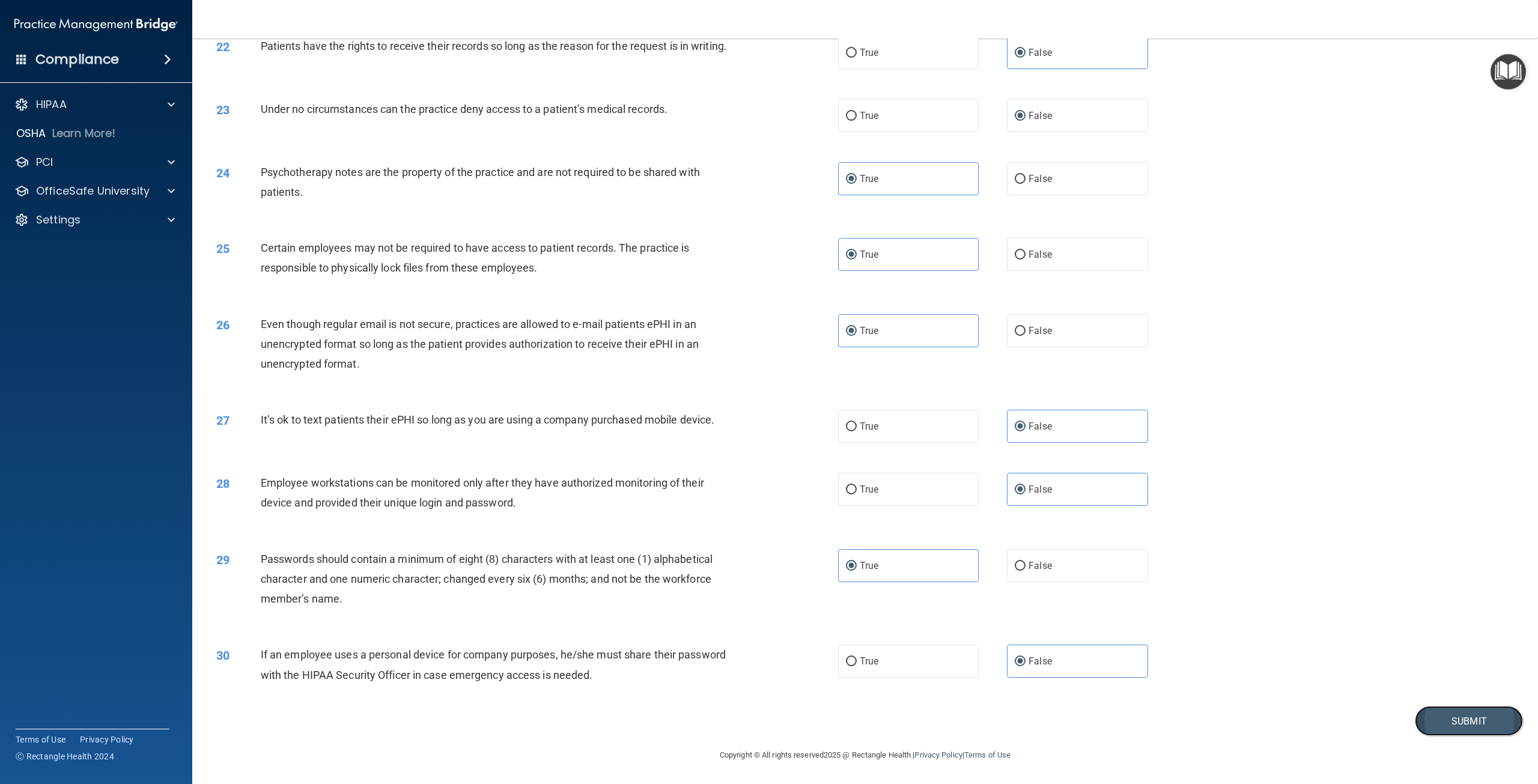
click at [1443, 732] on button "Submit" at bounding box center [1469, 721] width 108 height 31
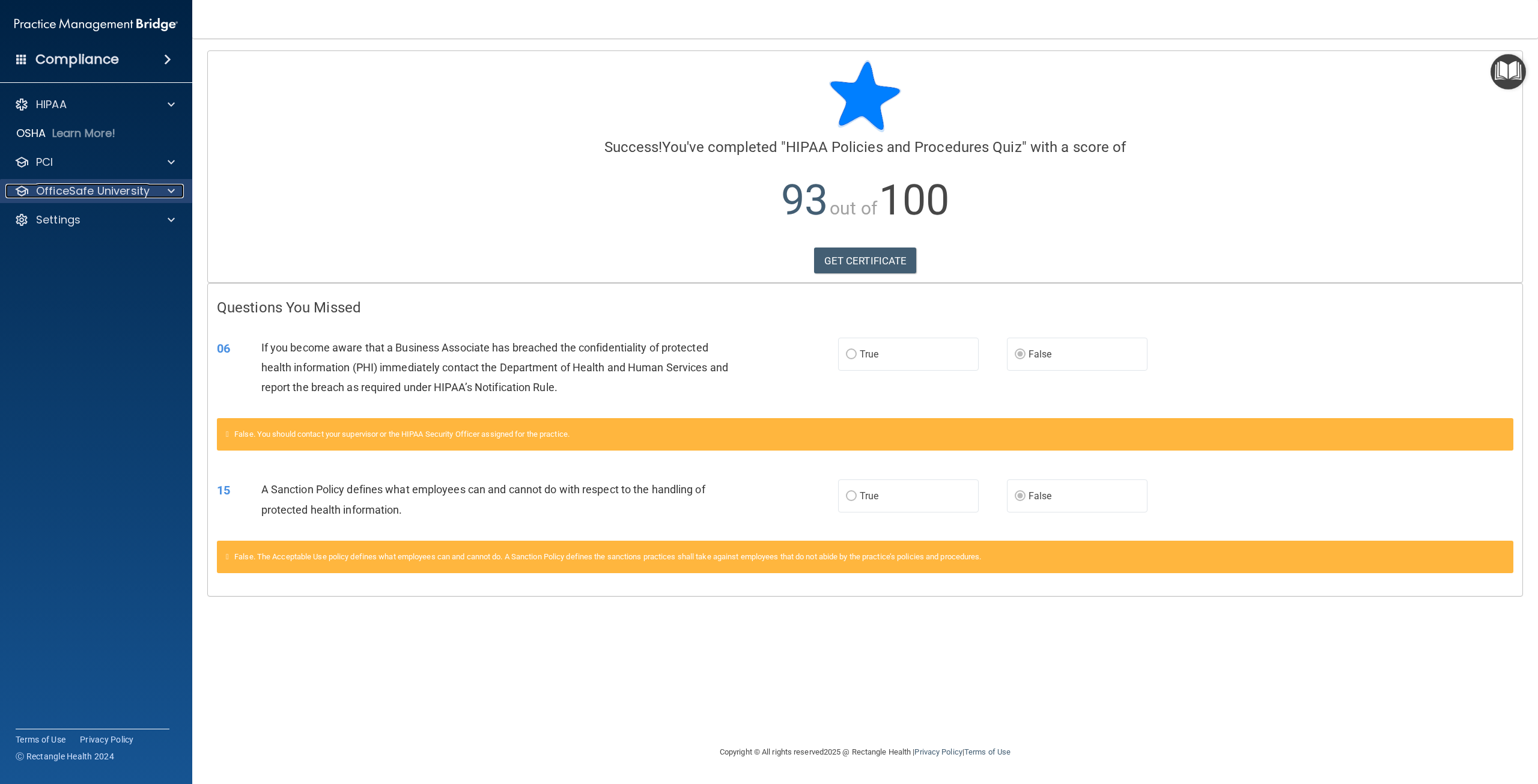
click at [74, 198] on p "OfficeSafe University" at bounding box center [93, 191] width 113 height 15
click at [93, 221] on p "HIPAA Training" at bounding box center [57, 220] width 99 height 12
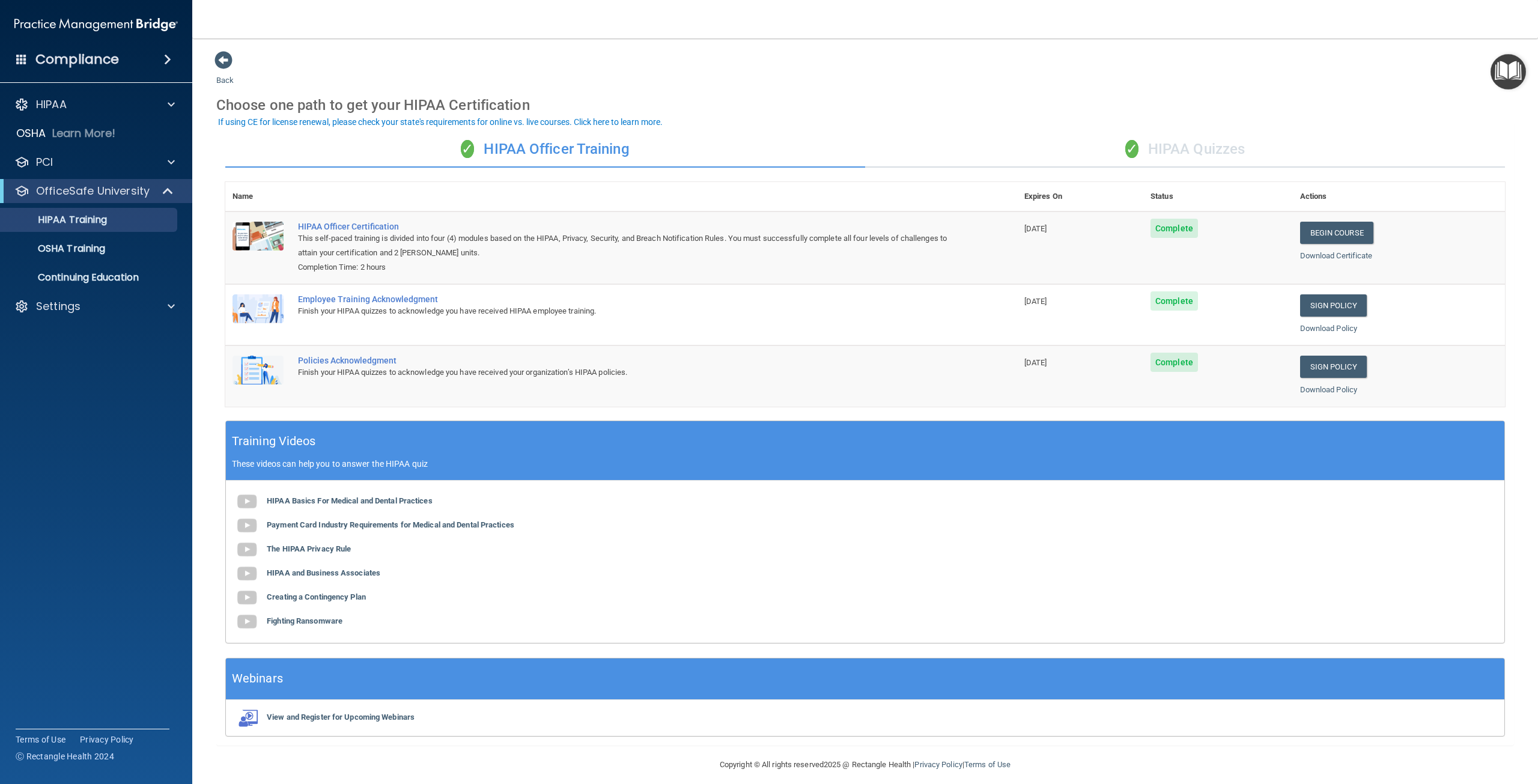
click at [615, 158] on div "✓ HIPAA Officer Training" at bounding box center [545, 149] width 640 height 36
click at [1181, 153] on div "✓ HIPAA Quizzes" at bounding box center [1185, 149] width 640 height 36
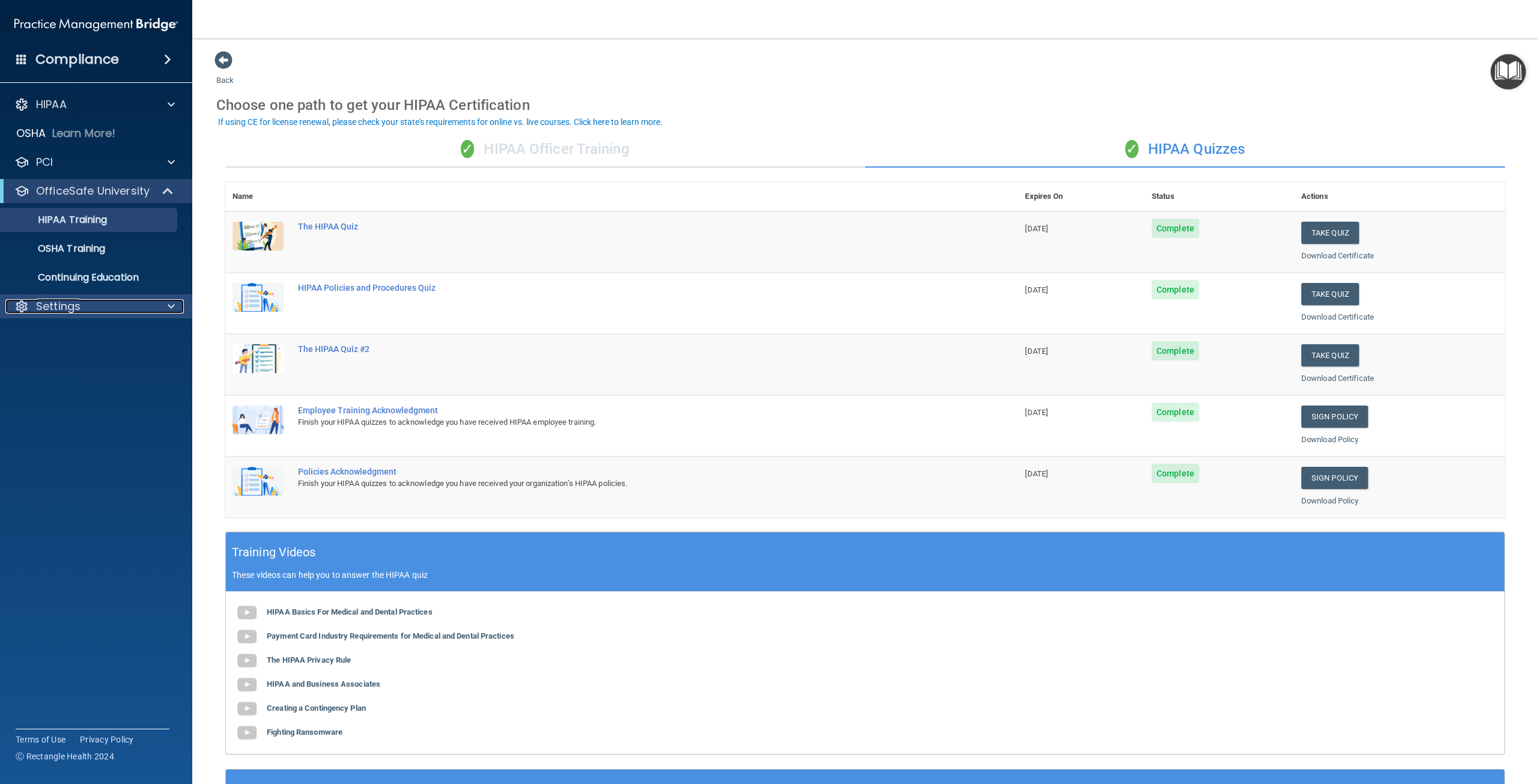
click at [84, 307] on div "Settings" at bounding box center [80, 306] width 149 height 15
click at [87, 369] on p "My Users" at bounding box center [90, 364] width 164 height 12
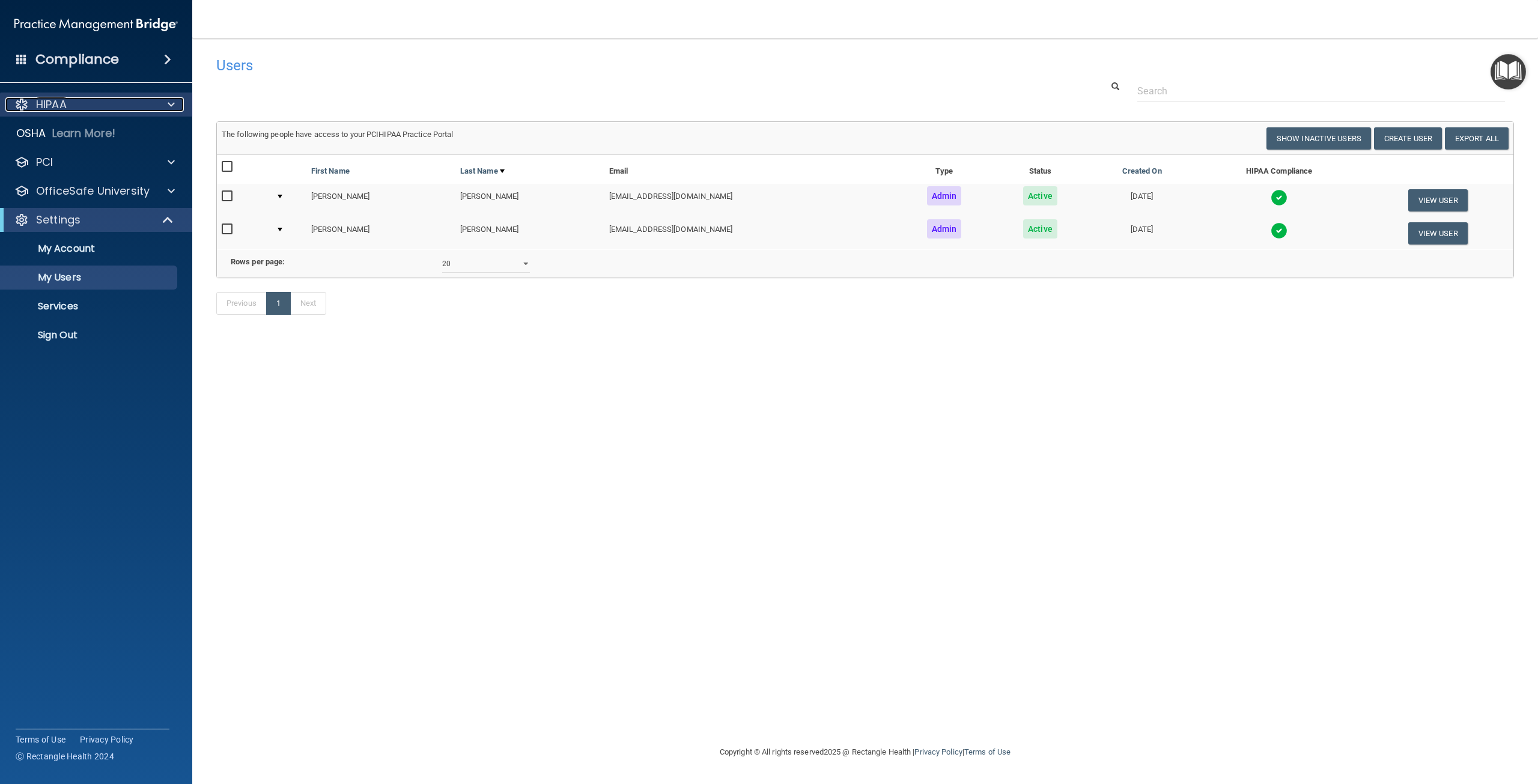
click at [110, 101] on div "HIPAA" at bounding box center [80, 104] width 149 height 15
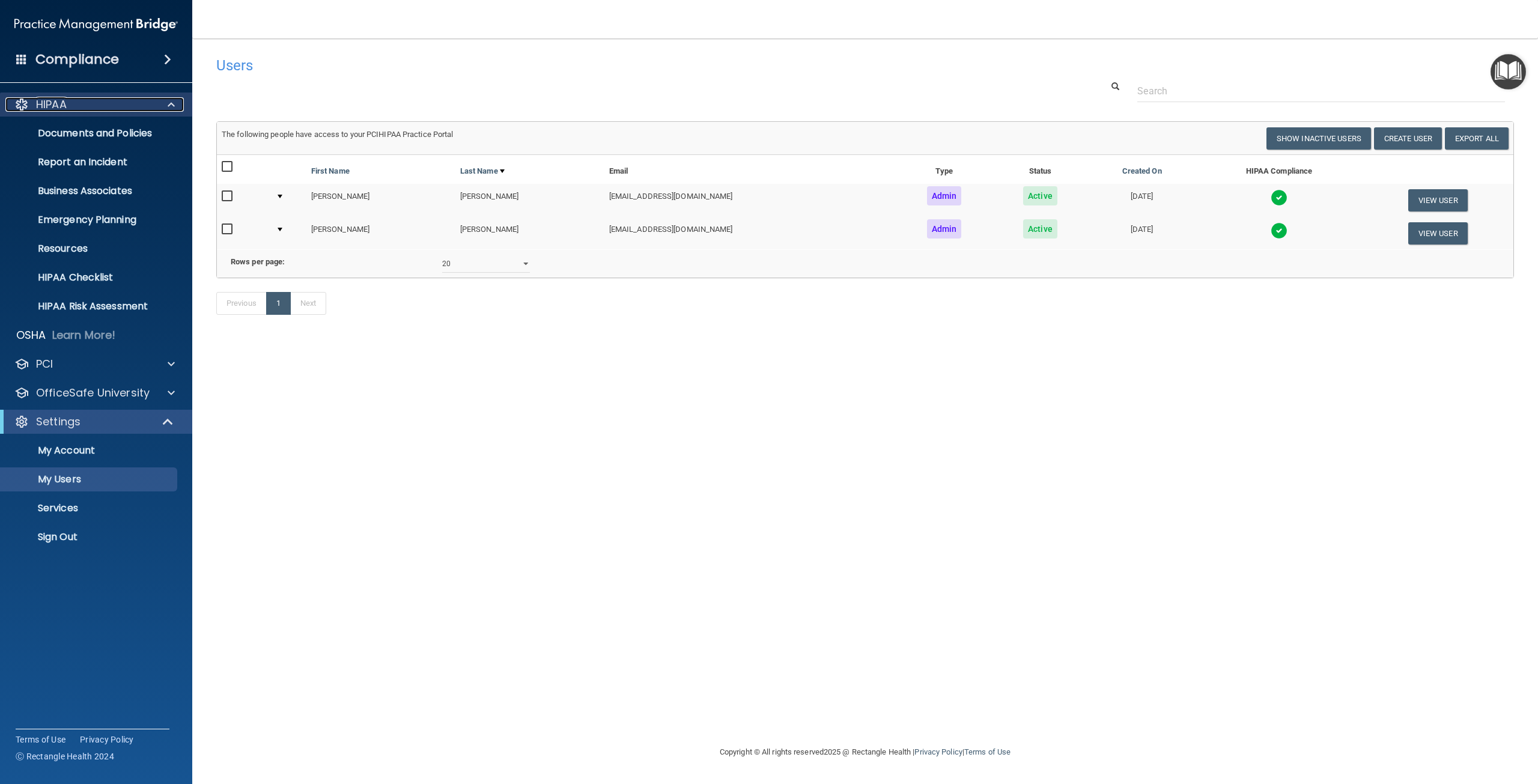
click at [99, 105] on div "HIPAA" at bounding box center [80, 104] width 149 height 15
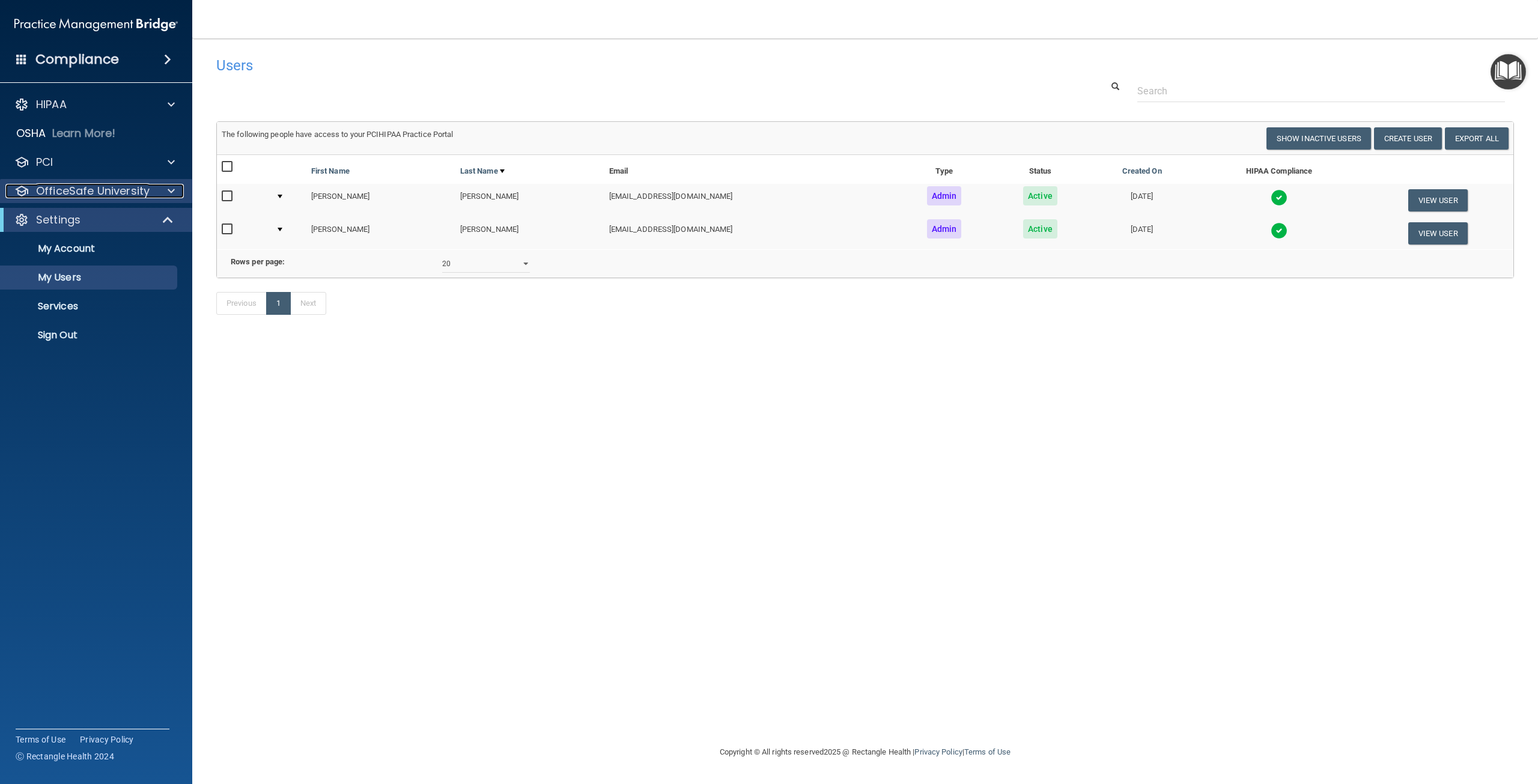
click at [68, 190] on p "OfficeSafe University" at bounding box center [93, 191] width 113 height 15
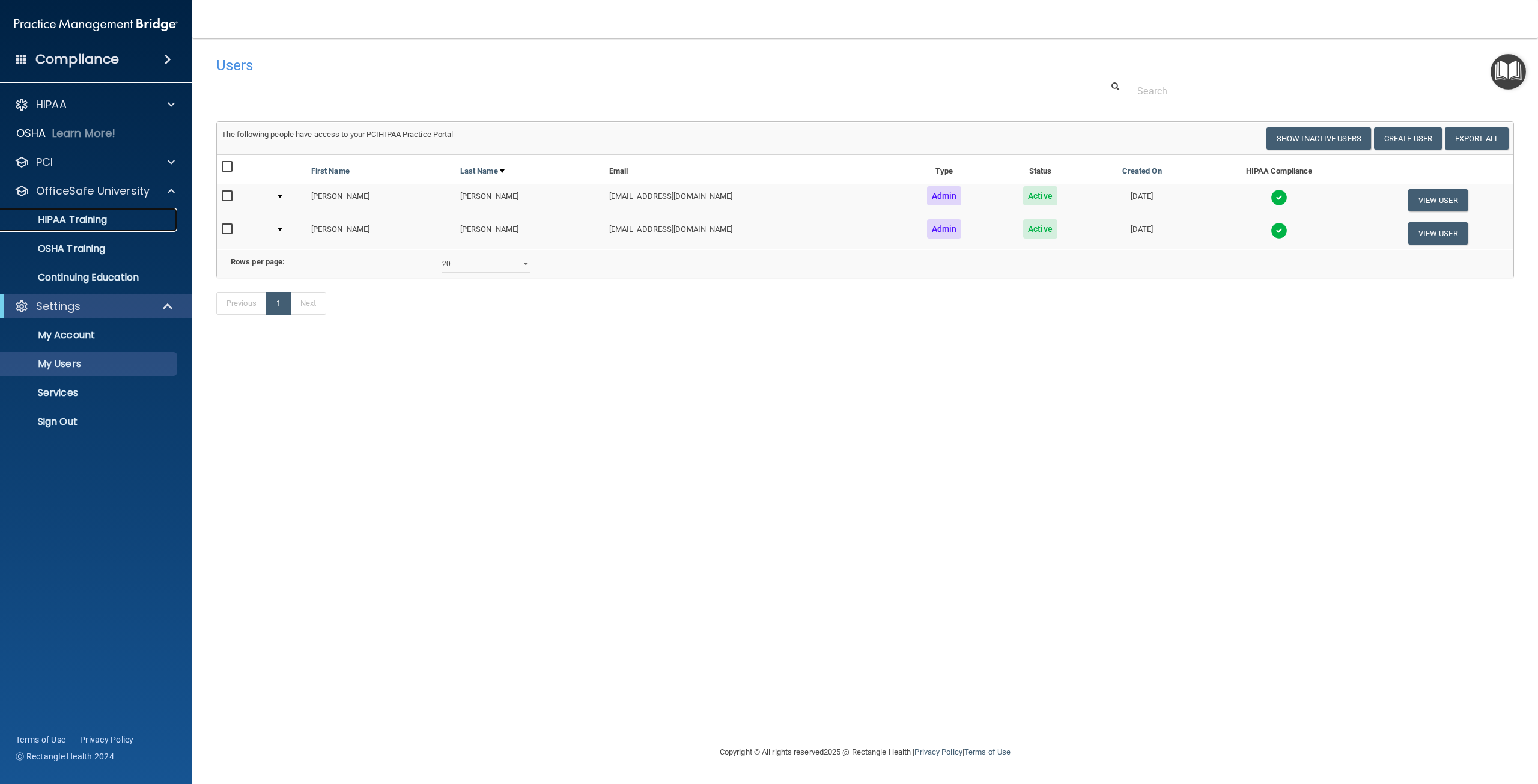
click at [74, 219] on p "HIPAA Training" at bounding box center [57, 220] width 99 height 12
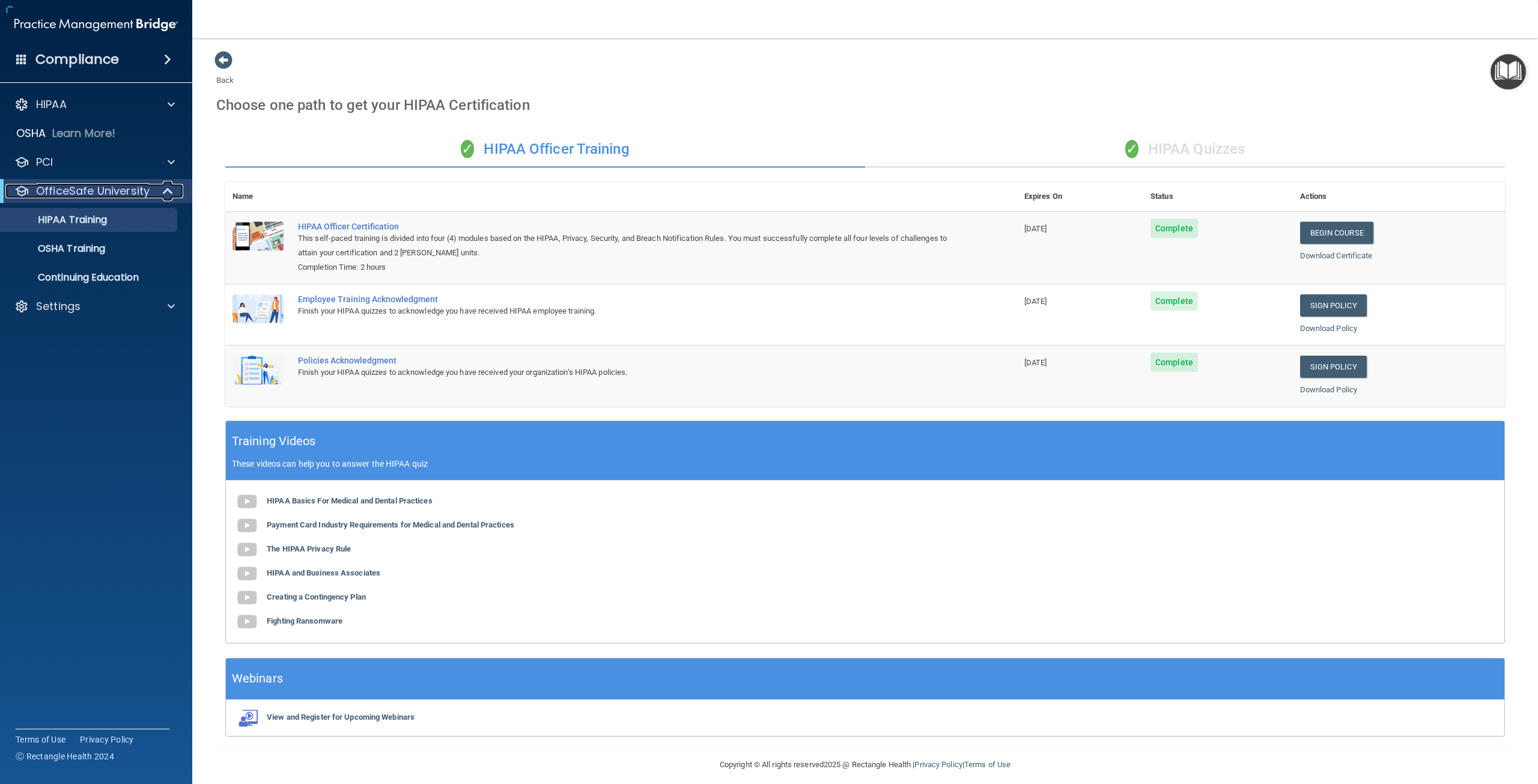
click at [113, 194] on p "OfficeSafe University" at bounding box center [93, 191] width 113 height 15
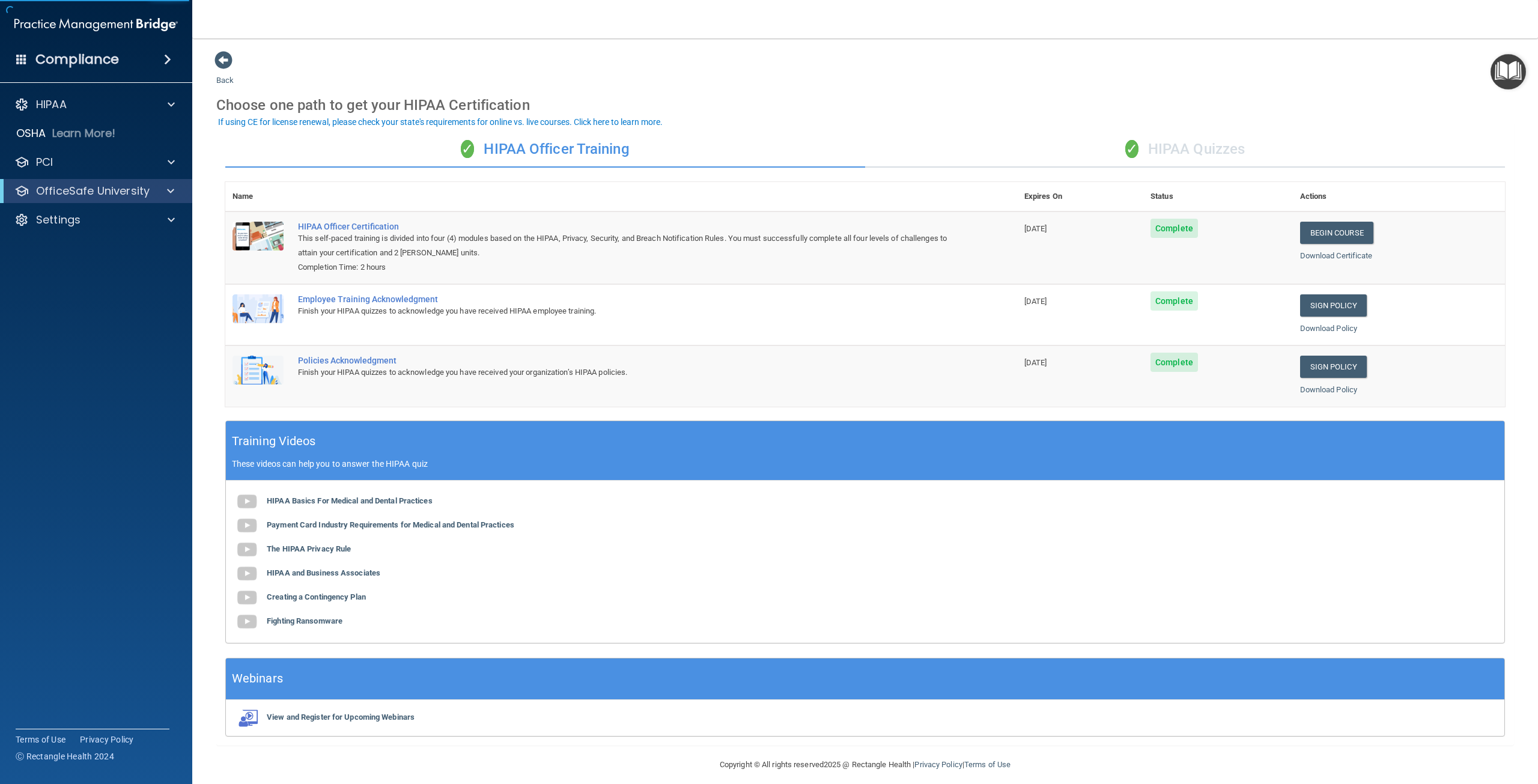
click at [79, 28] on img at bounding box center [96, 24] width 163 height 24
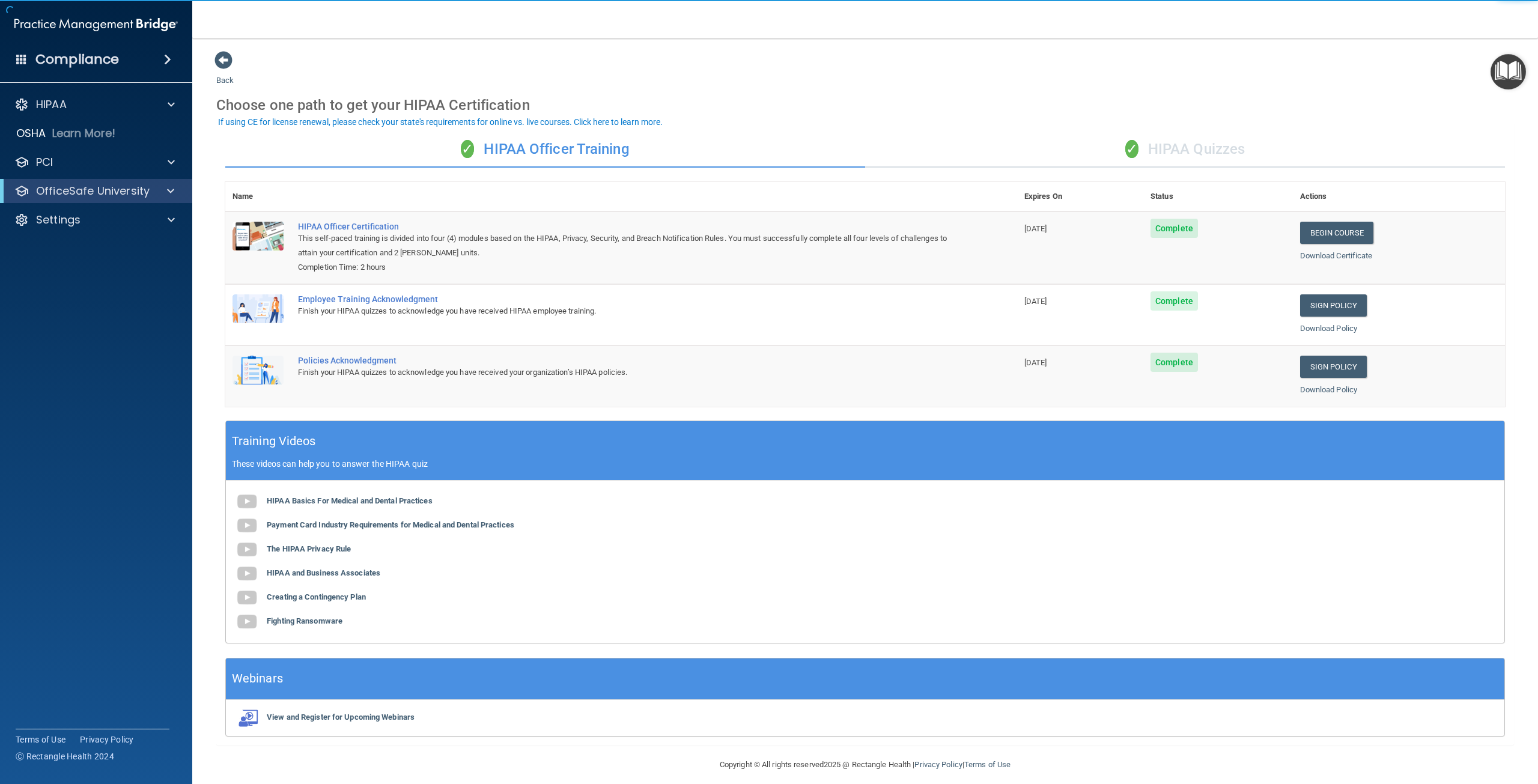
click at [83, 55] on h4 "Compliance" at bounding box center [77, 60] width 84 height 17
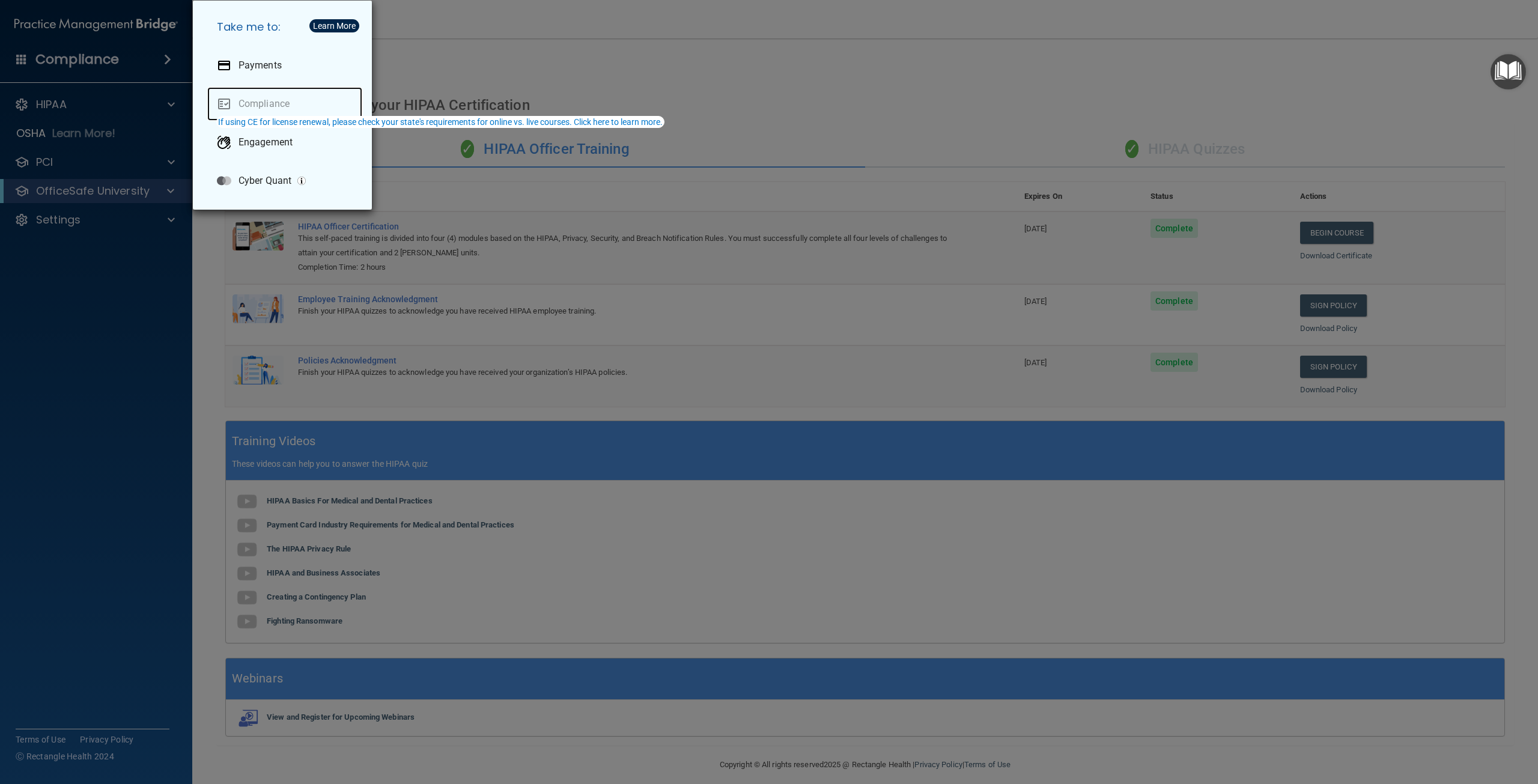
click at [263, 113] on link "Compliance" at bounding box center [284, 104] width 155 height 34
click at [510, 88] on div "Take me to: Payments Compliance Engagement Cyber Quant" at bounding box center [769, 392] width 1538 height 784
